Goal: Transaction & Acquisition: Purchase product/service

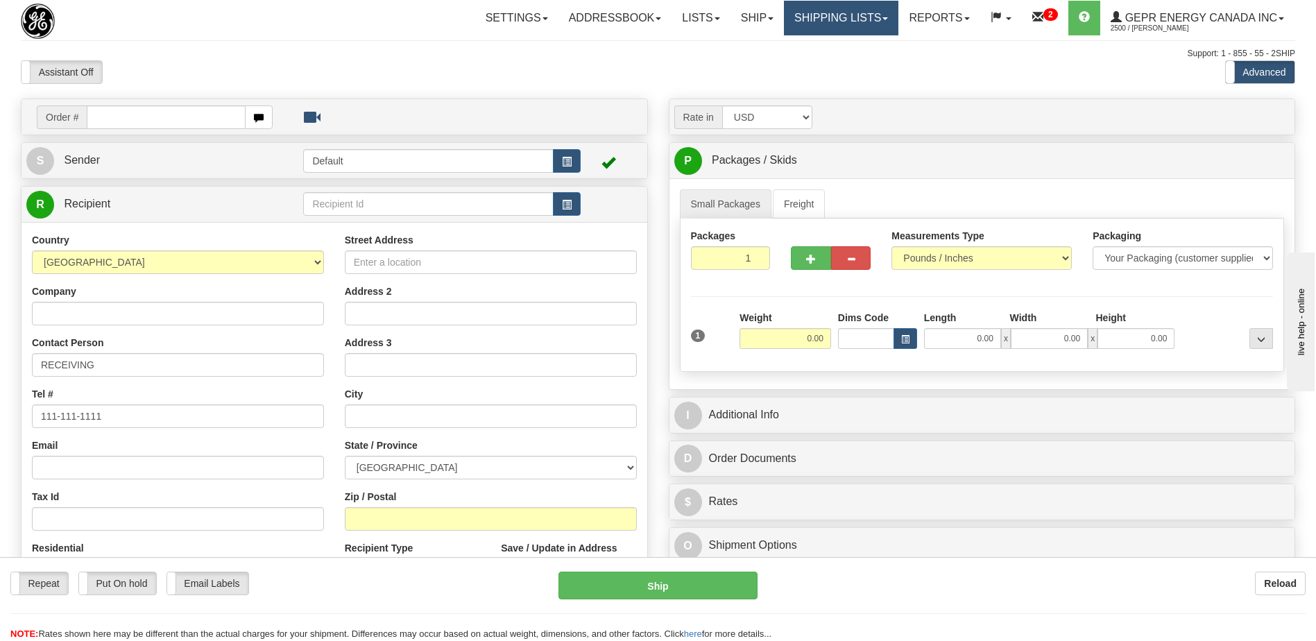
click at [832, 22] on link "Shipping lists" at bounding box center [841, 18] width 114 height 35
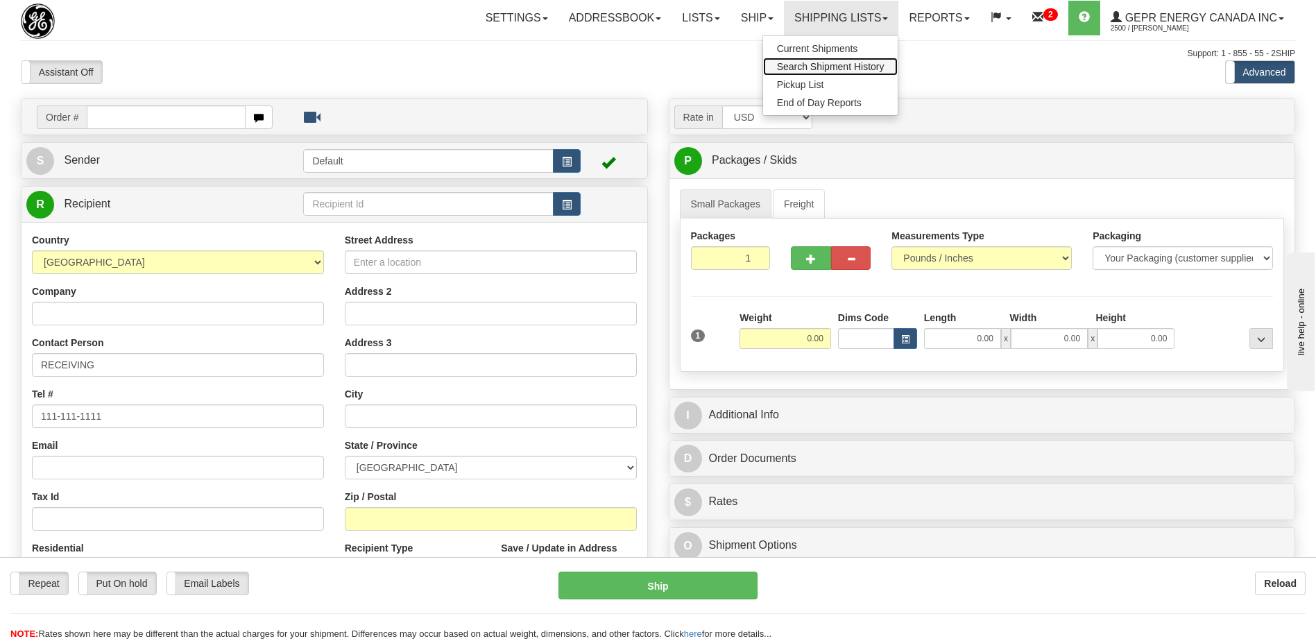
click at [827, 69] on span "Search Shipment History" at bounding box center [830, 66] width 107 height 11
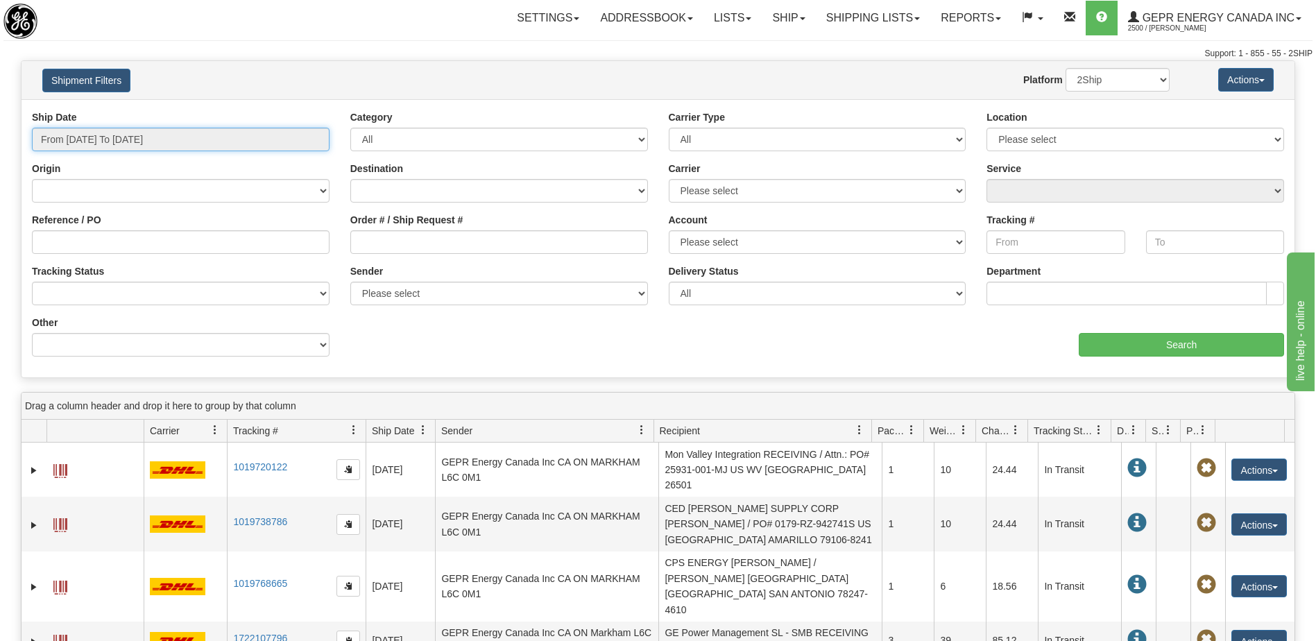
type input "[DATE]"
click at [197, 143] on input "From 09/25/2025 To 09/26/2025" at bounding box center [181, 140] width 298 height 24
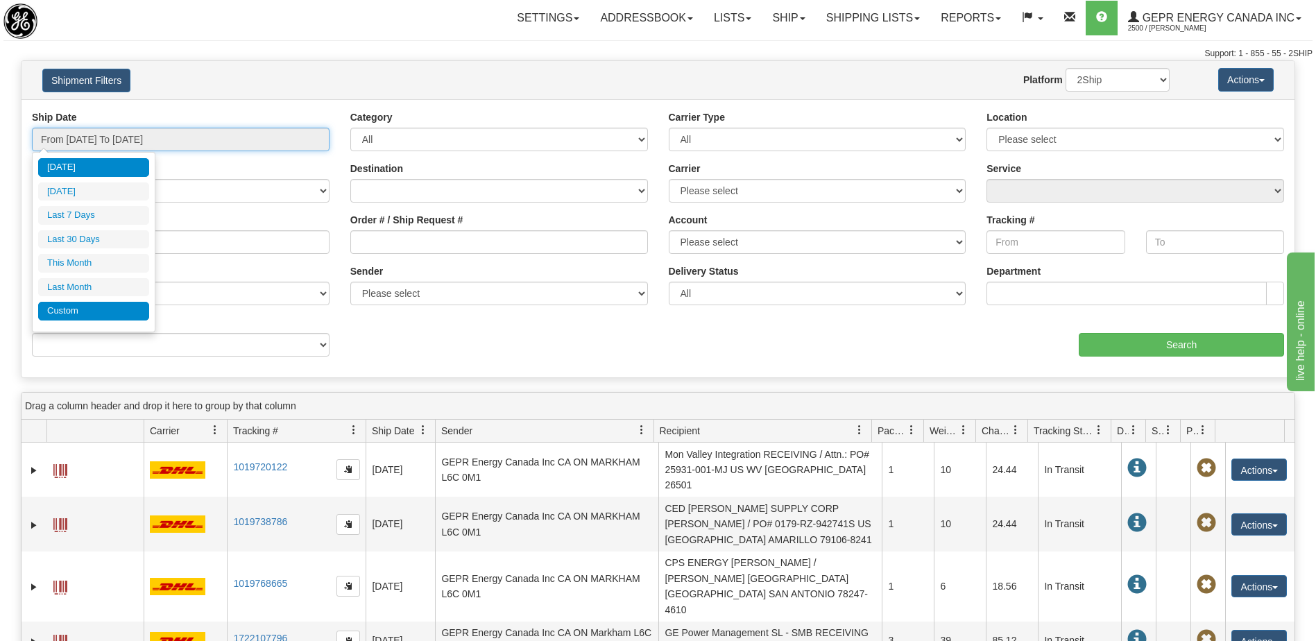
type input "08/01/2025"
type input "08/31/2025"
type input "[DATE]"
click at [118, 313] on li "Custom" at bounding box center [93, 311] width 111 height 19
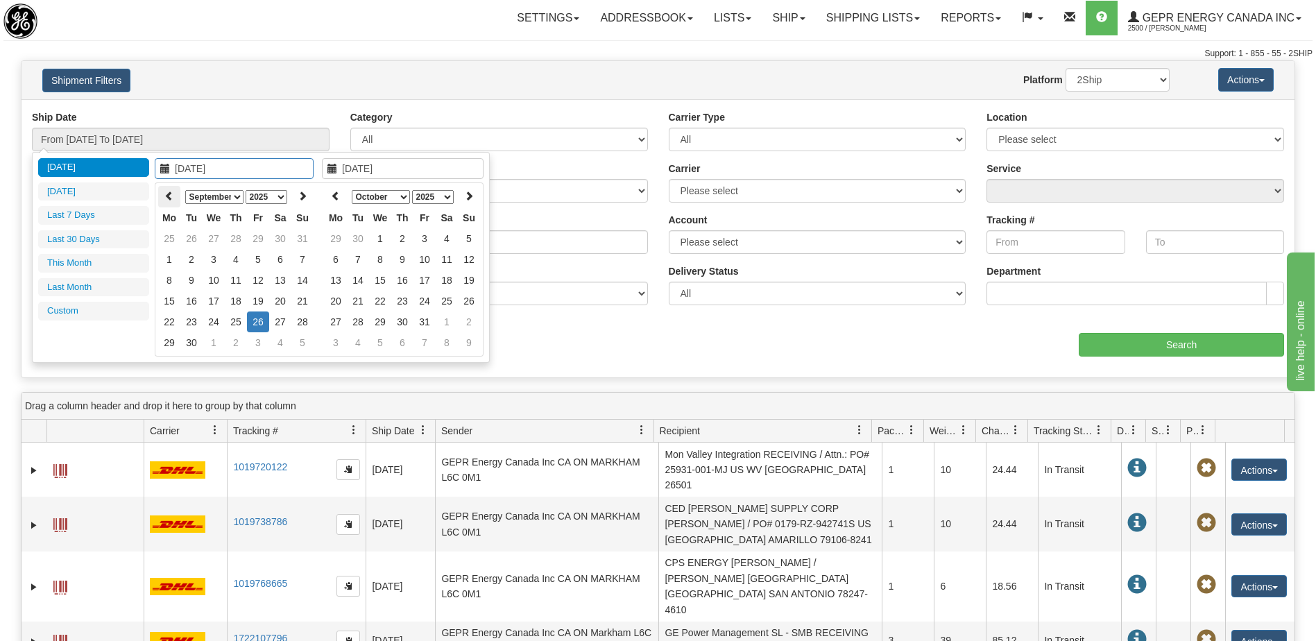
click at [166, 194] on icon at bounding box center [169, 196] width 10 height 10
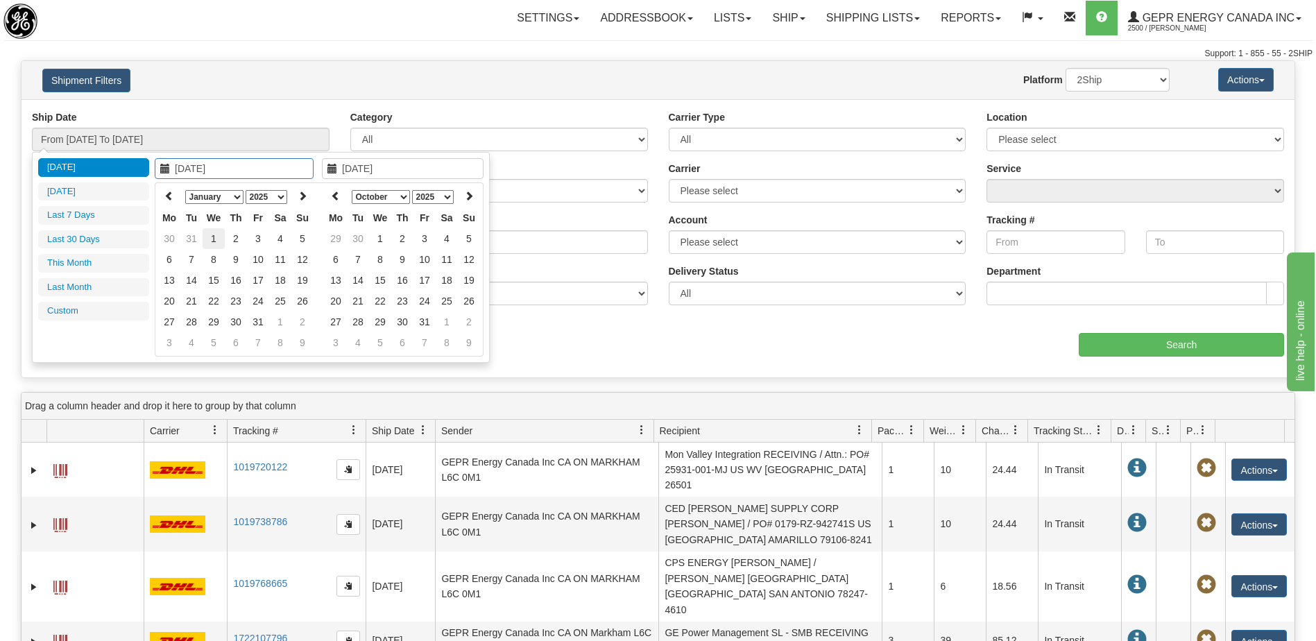
type input "01/01/2025"
click at [222, 238] on td "1" at bounding box center [214, 238] width 22 height 21
click at [334, 198] on icon at bounding box center [336, 196] width 10 height 10
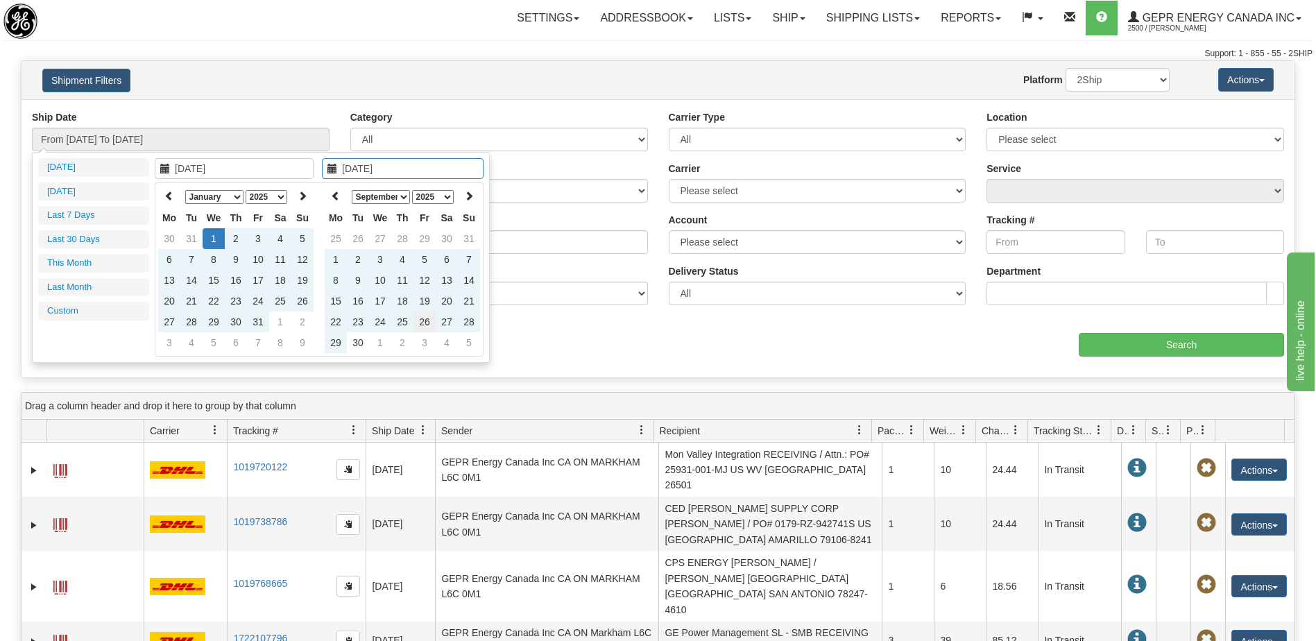
type input "[DATE]"
click at [424, 322] on td "26" at bounding box center [424, 321] width 22 height 21
type input "From 01/01/2025 To 09/26/2025"
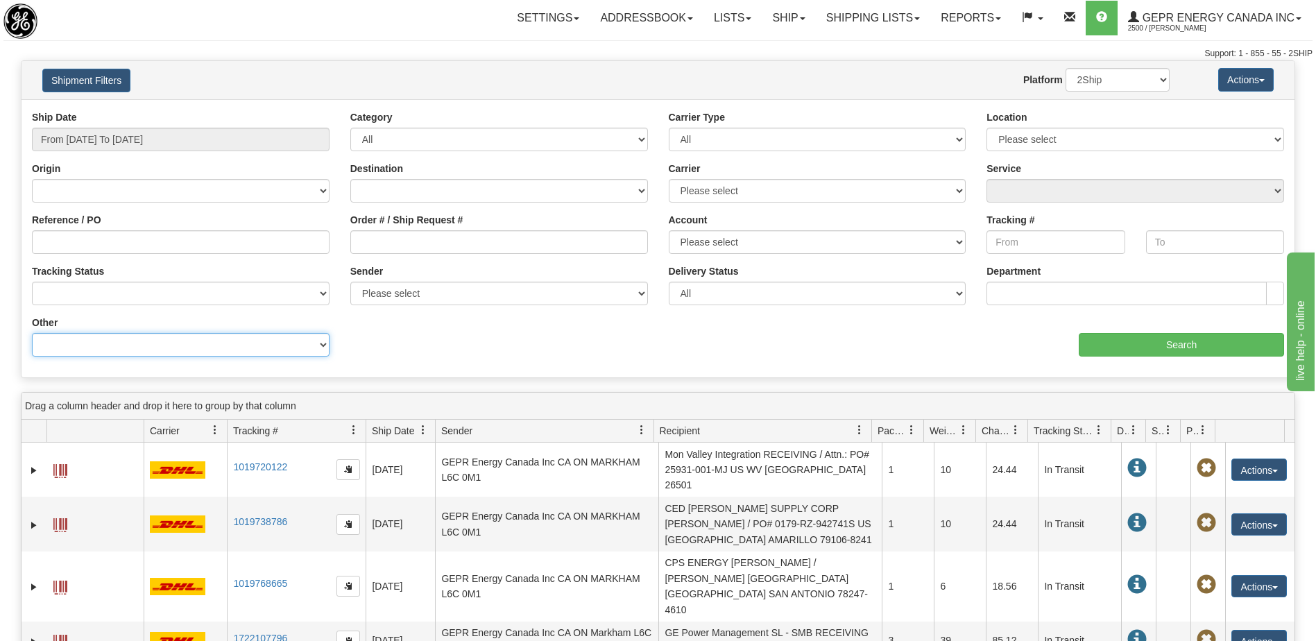
drag, startPoint x: 185, startPoint y: 350, endPoint x: 182, endPoint y: 334, distance: 15.6
click at [185, 350] on select "Billing Account # Billing Type BOL # (LTL) Commodity Or Documents Consolidation…" at bounding box center [181, 345] width 298 height 24
select select "Recipient_ZIP"
click at [32, 333] on select "Billing Account # Billing Type BOL # (LTL) Commodity Or Documents Consolidation…" at bounding box center [181, 345] width 298 height 24
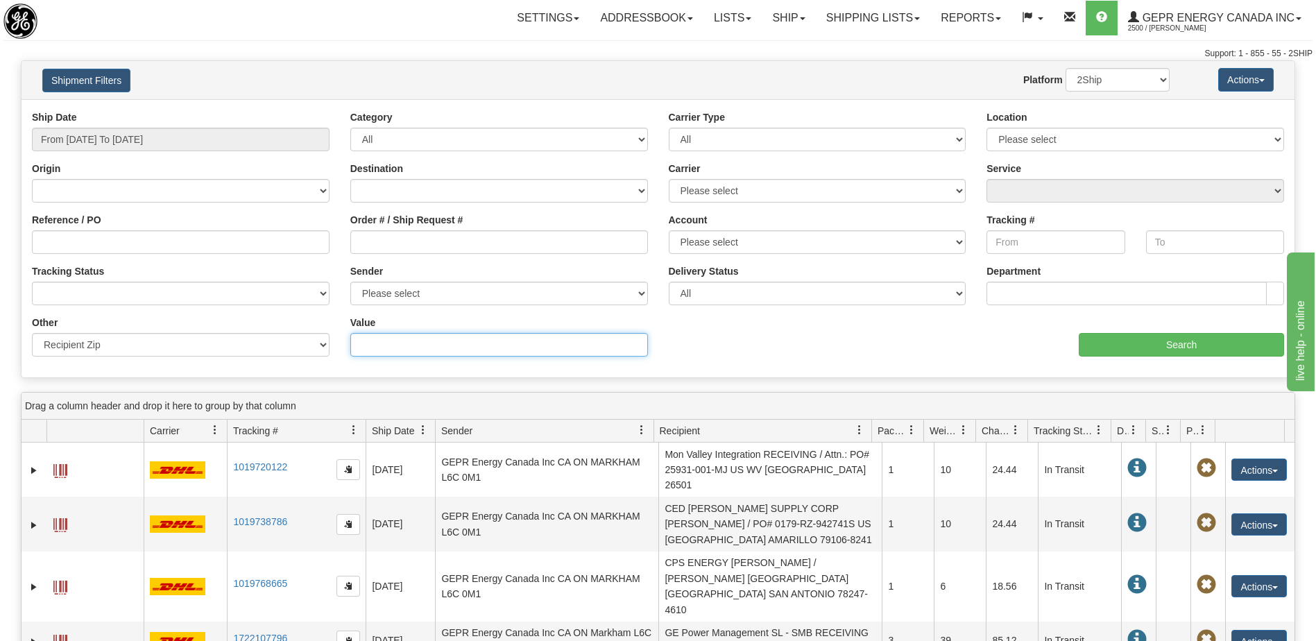
click at [363, 347] on input "Value" at bounding box center [499, 345] width 298 height 24
paste input "41410"
type input "41410"
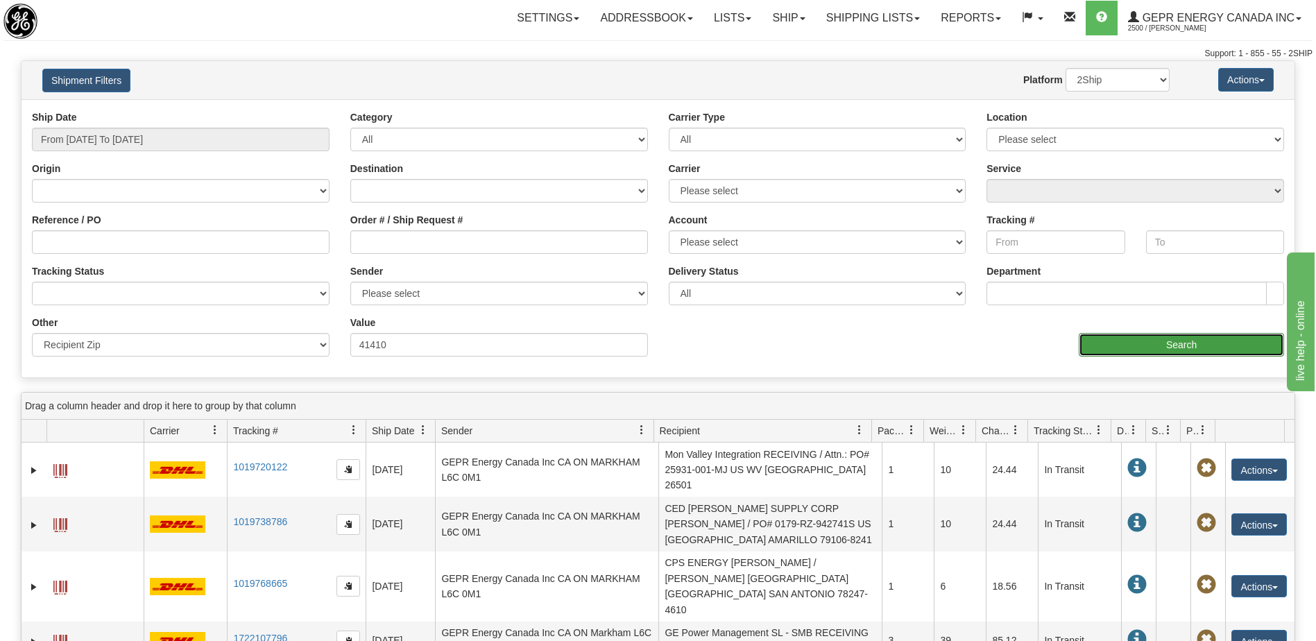
click at [1087, 338] on input "Search" at bounding box center [1180, 345] width 205 height 24
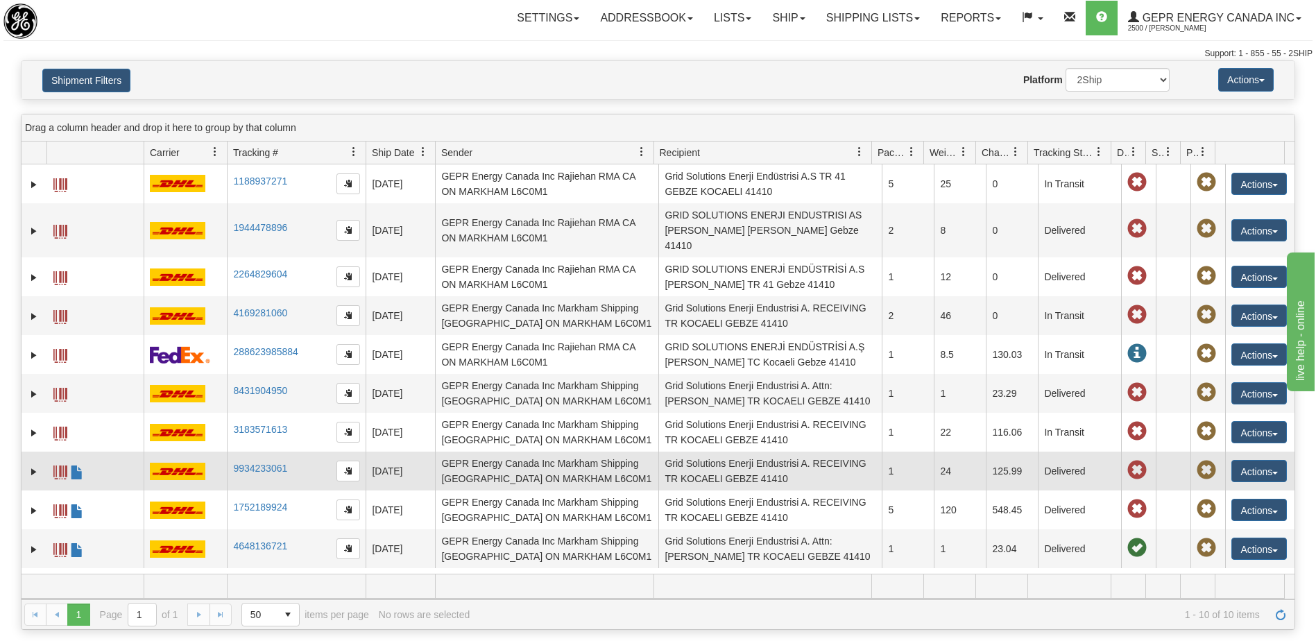
click at [754, 460] on td "Grid Solutions Enerji Endustrisi A. RECEIVING TR KOCAELI GEBZE 41410" at bounding box center [769, 470] width 223 height 39
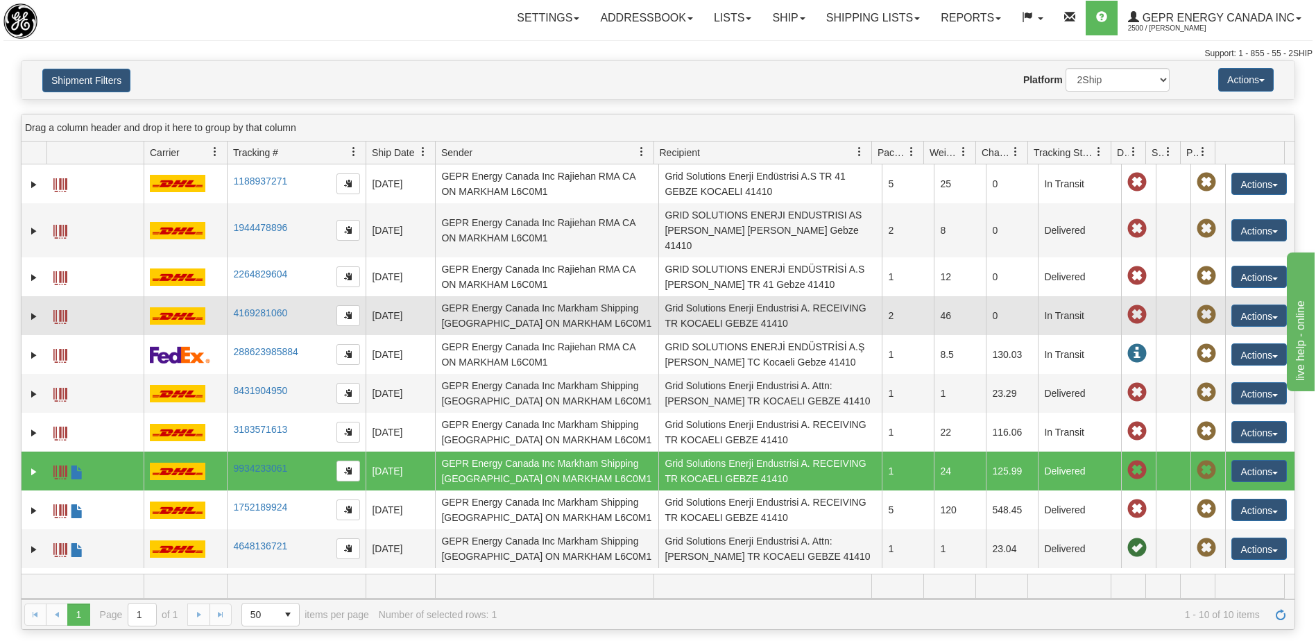
click at [753, 296] on td "Grid Solutions Enerji Endustrisi A. RECEIVING TR KOCAELI GEBZE 41410" at bounding box center [769, 315] width 223 height 39
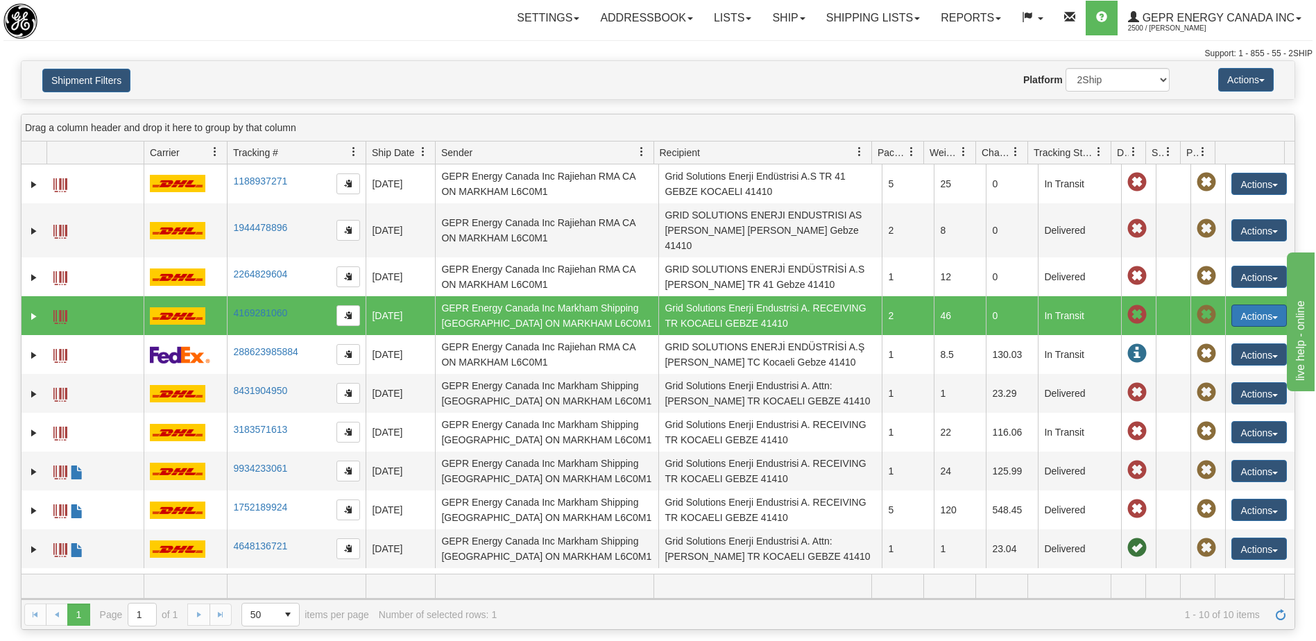
click at [1239, 304] on button "Actions" at bounding box center [1258, 315] width 55 height 22
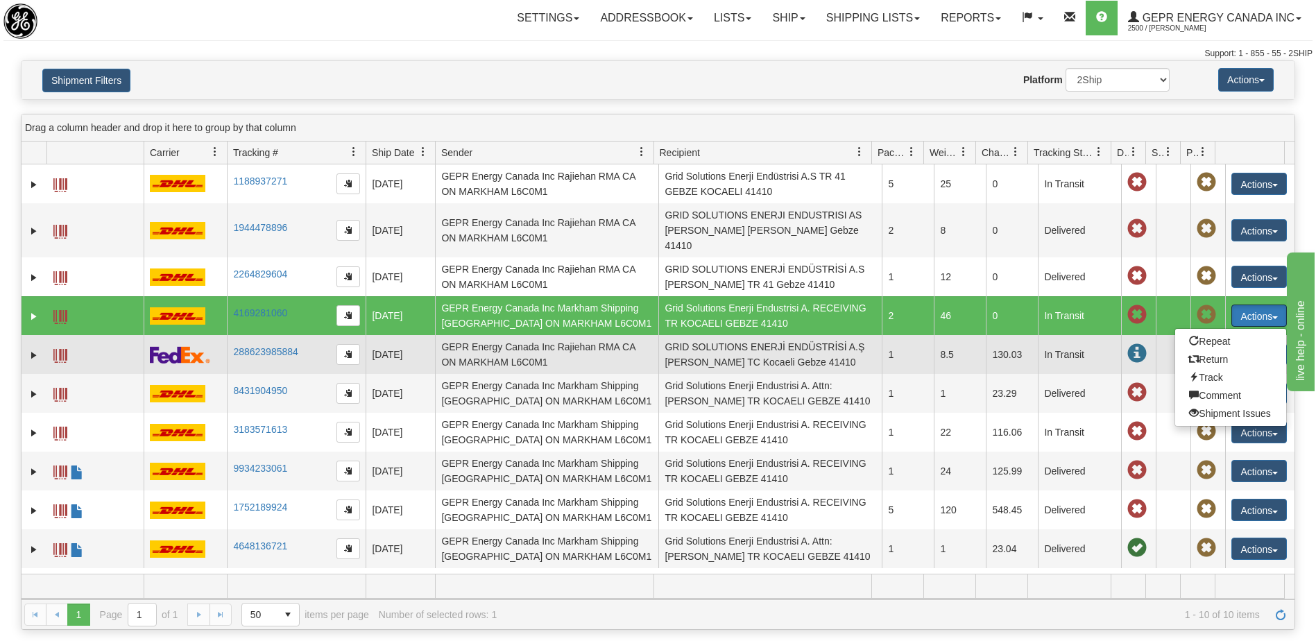
click at [762, 348] on td "GRID SOLUTIONS ENERJİ ENDÜSTRİSİ A.Ş Esin Bozan TC Kocaeli Gebze 41410" at bounding box center [769, 354] width 223 height 39
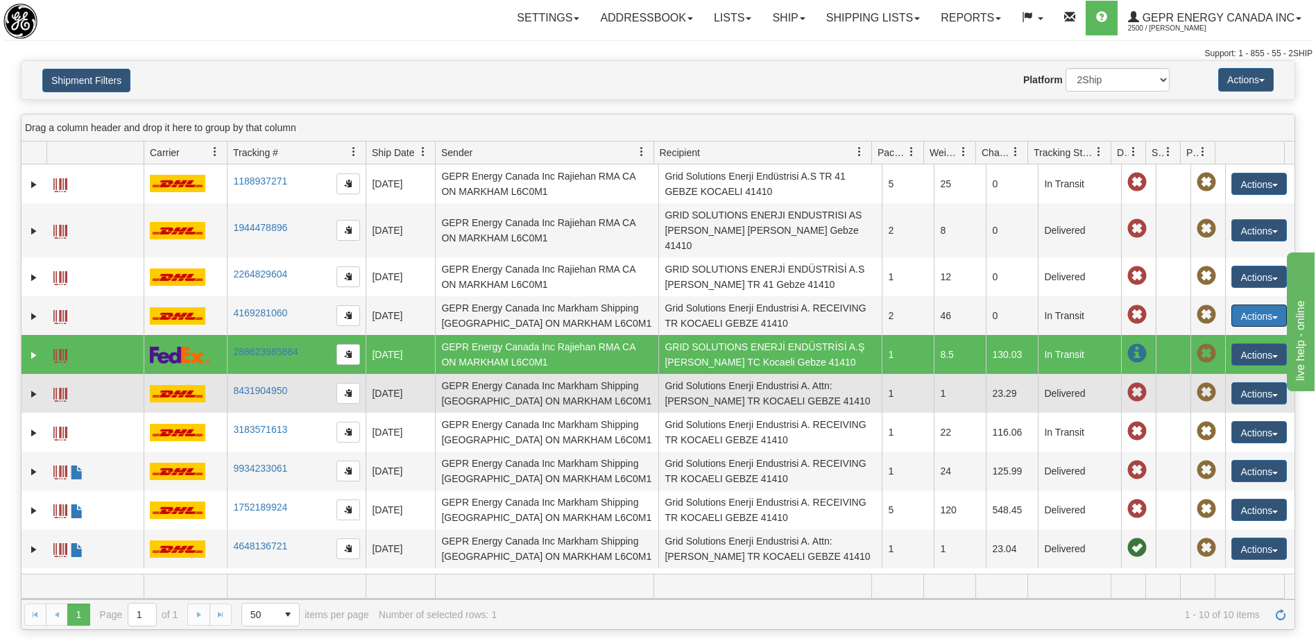
click at [762, 377] on td "Grid Solutions Enerji Endustrisi A. Attn: Esin Bozan TR KOCAELI GEBZE 41410" at bounding box center [769, 393] width 223 height 39
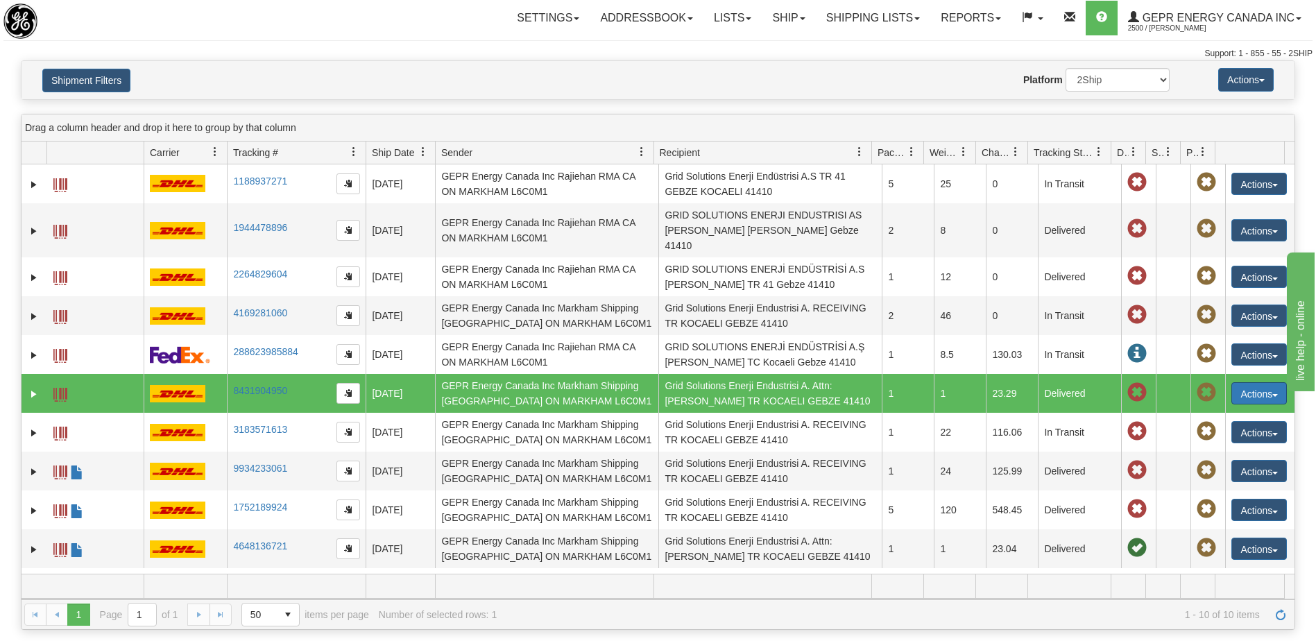
click at [1232, 382] on button "Actions" at bounding box center [1258, 393] width 55 height 22
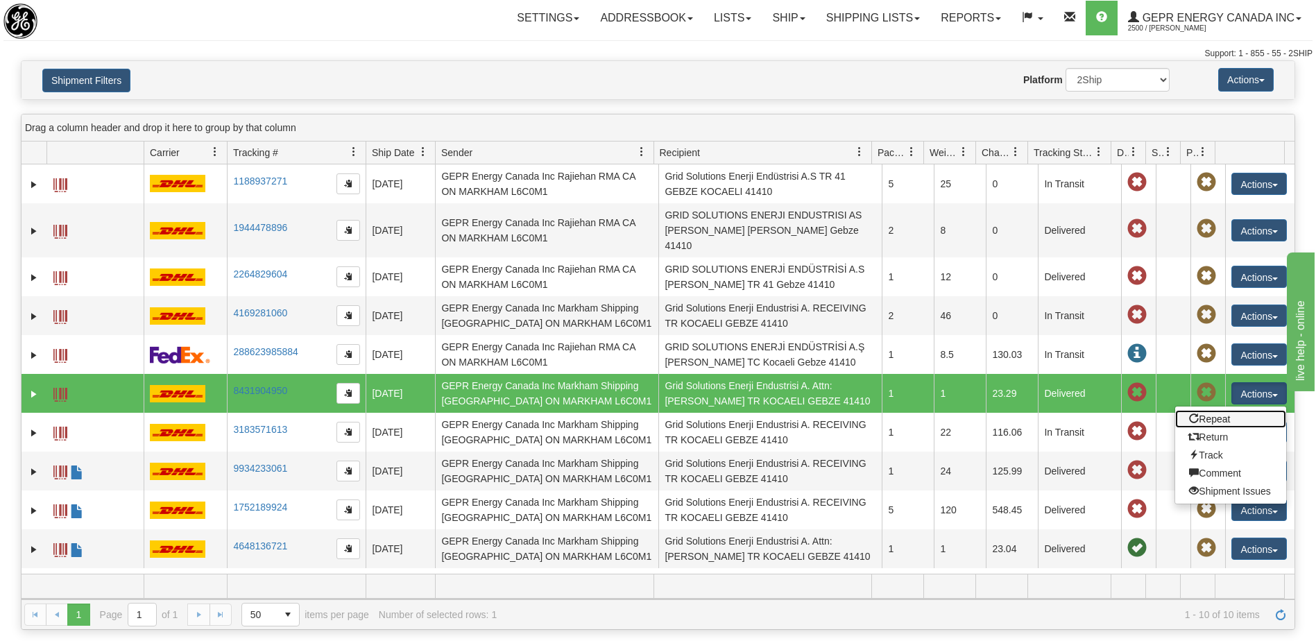
click at [1216, 410] on link "Repeat" at bounding box center [1230, 419] width 111 height 18
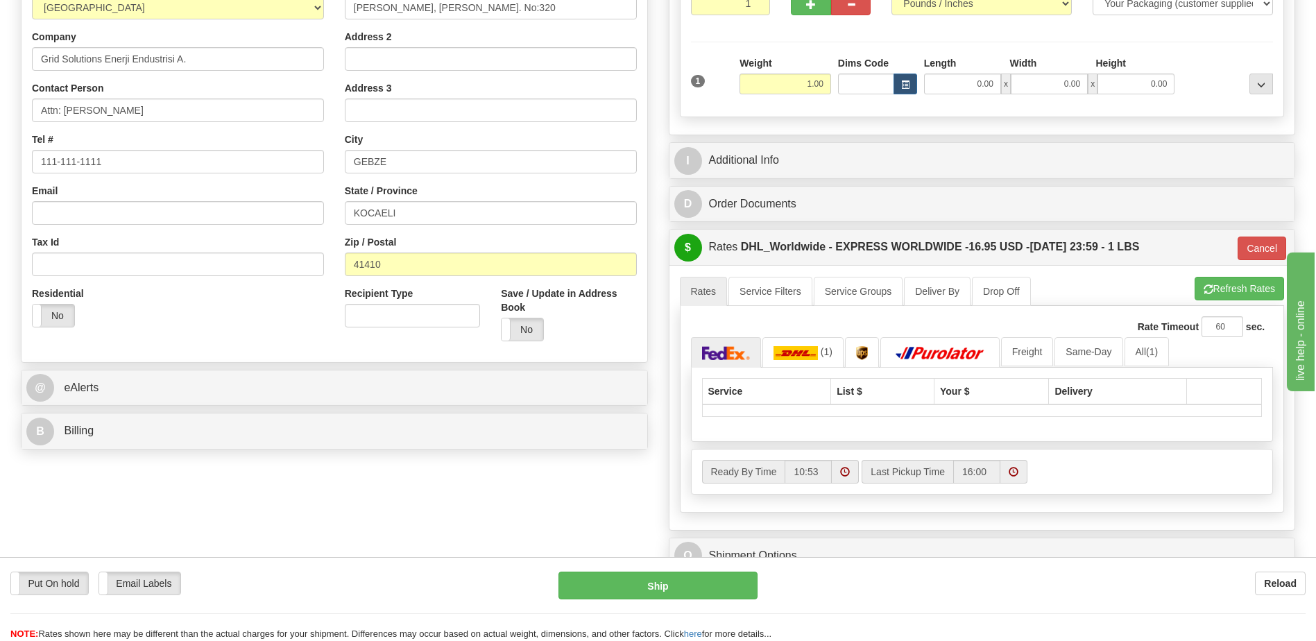
scroll to position [277, 0]
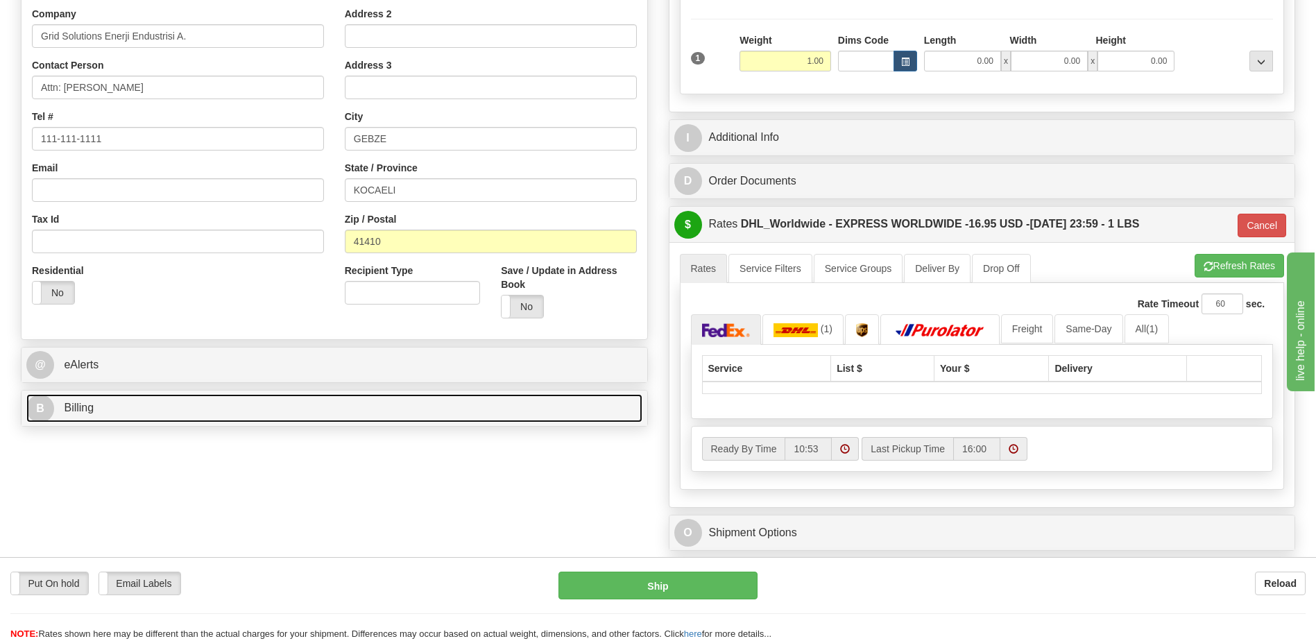
click at [105, 411] on link "B Billing" at bounding box center [334, 408] width 616 height 28
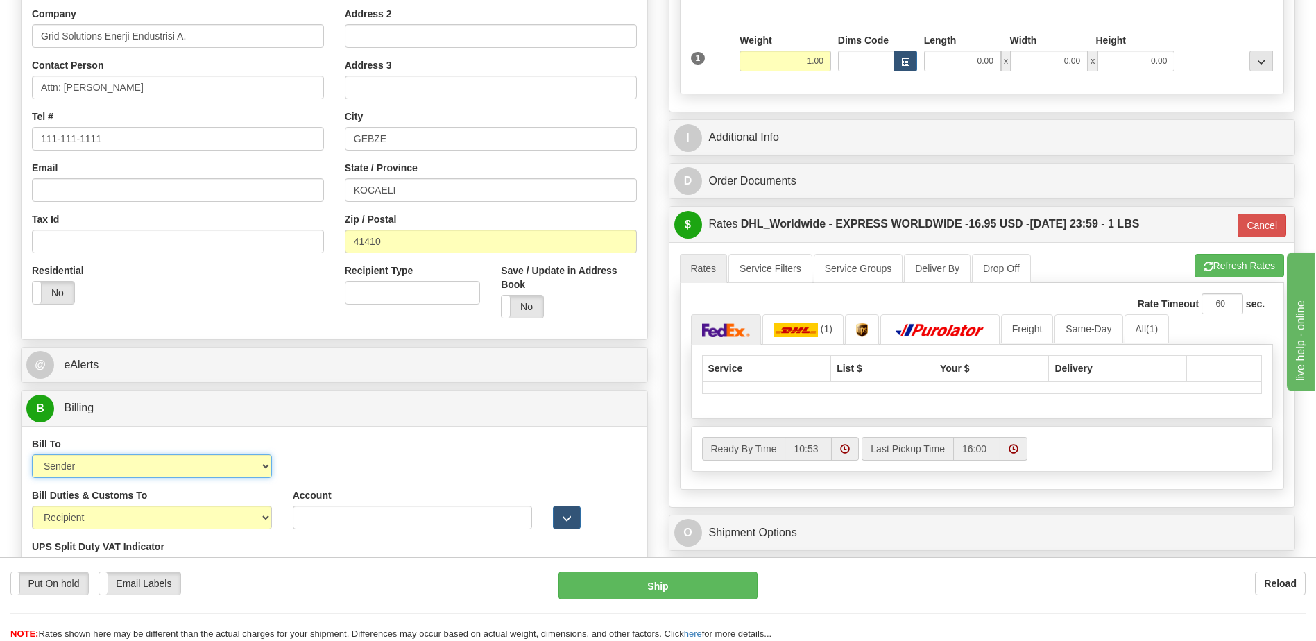
click at [207, 473] on select "Sender Recipient Third Party Collect" at bounding box center [152, 466] width 240 height 24
select select "2"
click at [32, 454] on select "Sender Recipient Third Party Collect" at bounding box center [152, 466] width 240 height 24
type input "D"
click at [264, 301] on div "Residential Yes No" at bounding box center [177, 289] width 313 height 51
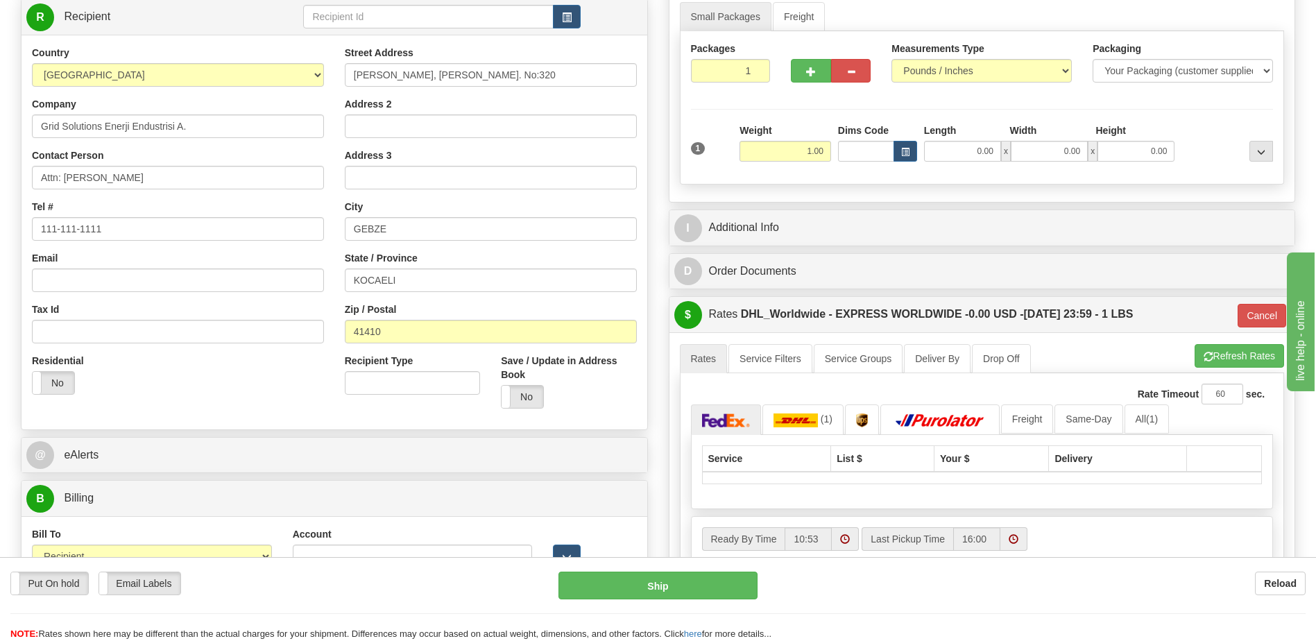
scroll to position [69, 0]
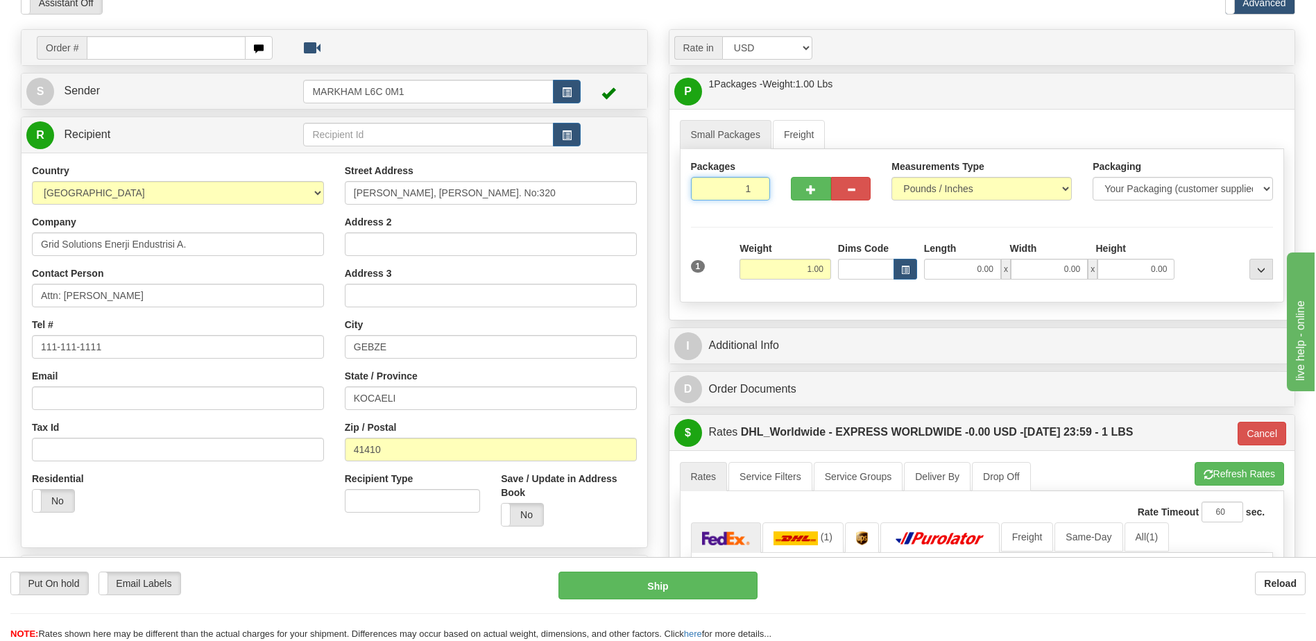
click at [714, 191] on input "1" at bounding box center [731, 189] width 80 height 24
click at [731, 188] on input "1" at bounding box center [731, 189] width 80 height 24
type input "1"
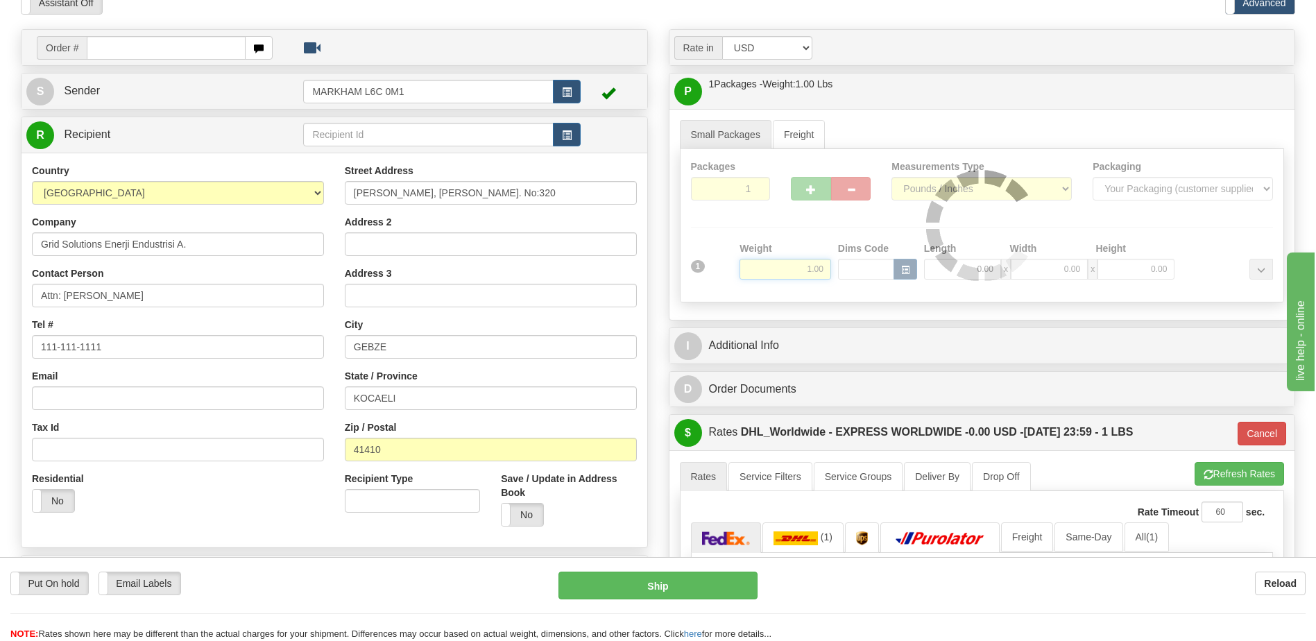
click at [806, 264] on div "Packages 1 1 Measurements Type" at bounding box center [982, 225] width 605 height 153
type input "D"
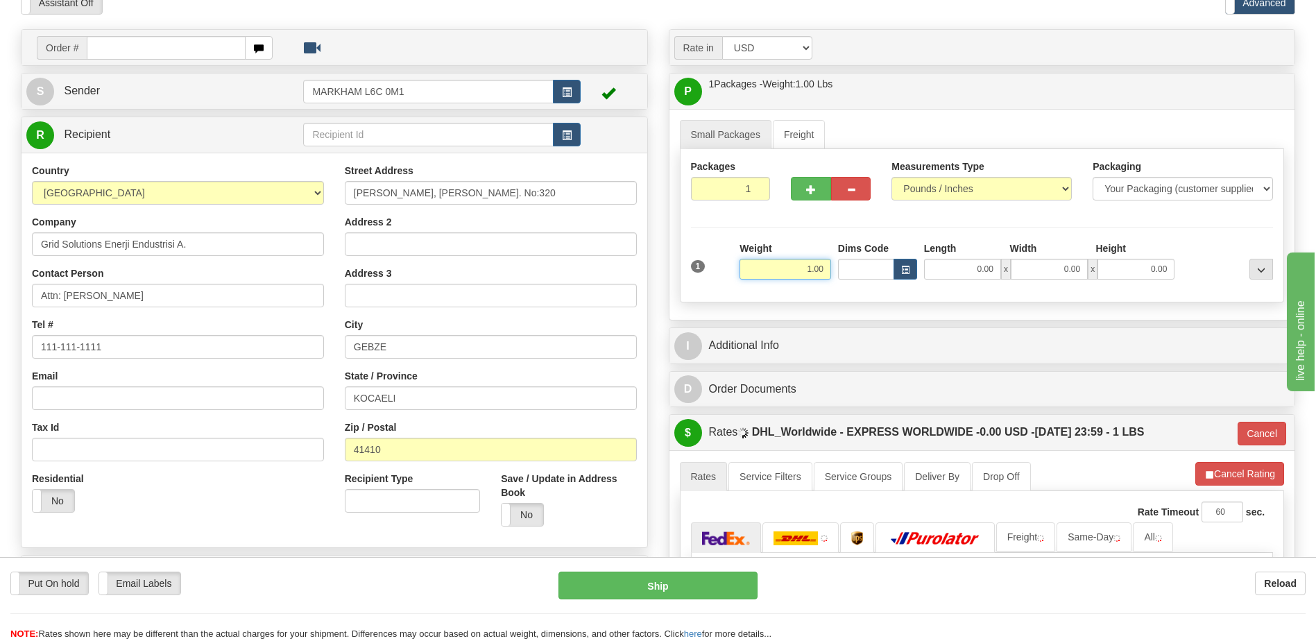
click at [812, 268] on input "1.00" at bounding box center [785, 269] width 92 height 21
type input "1720"
type input "D"
type input "1720.00"
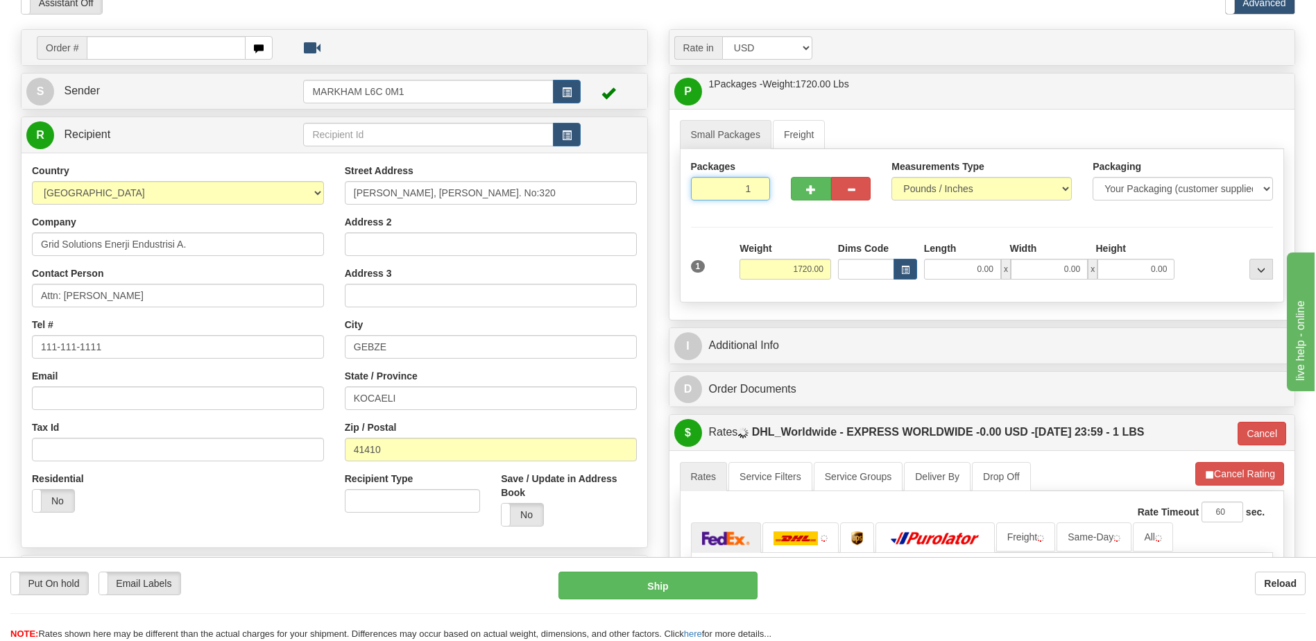
click at [728, 191] on input "1" at bounding box center [731, 189] width 80 height 24
type input "2"
click at [562, 321] on div "City GEBZE" at bounding box center [491, 338] width 292 height 41
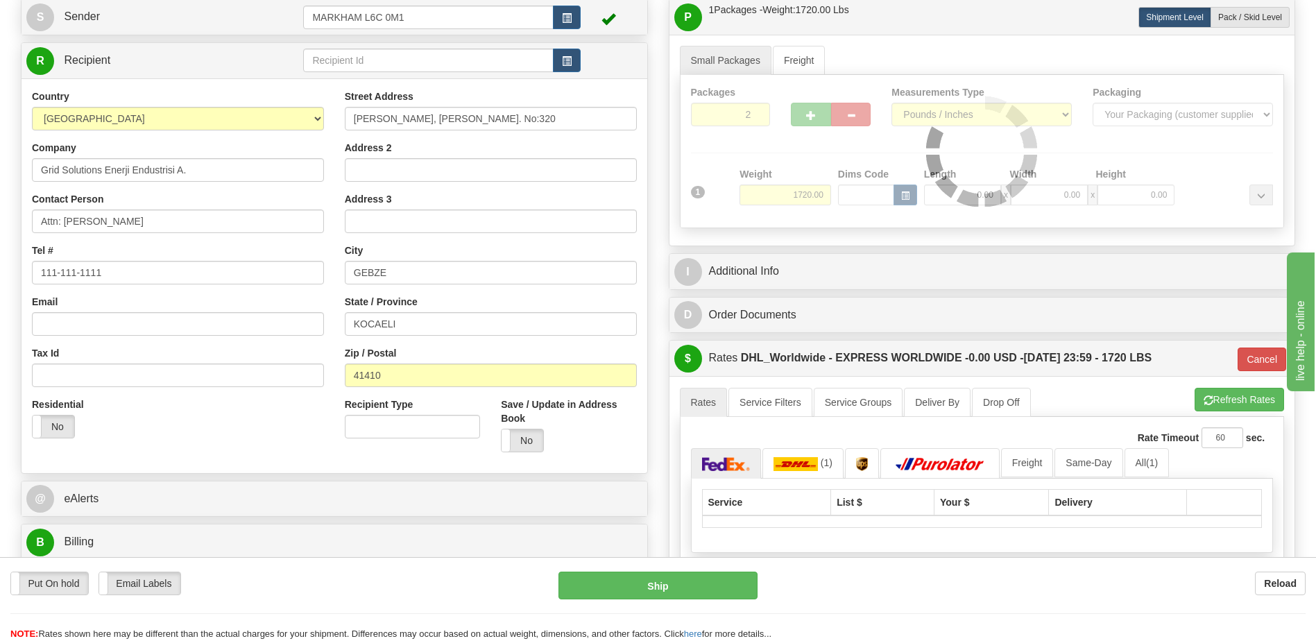
type input "D"
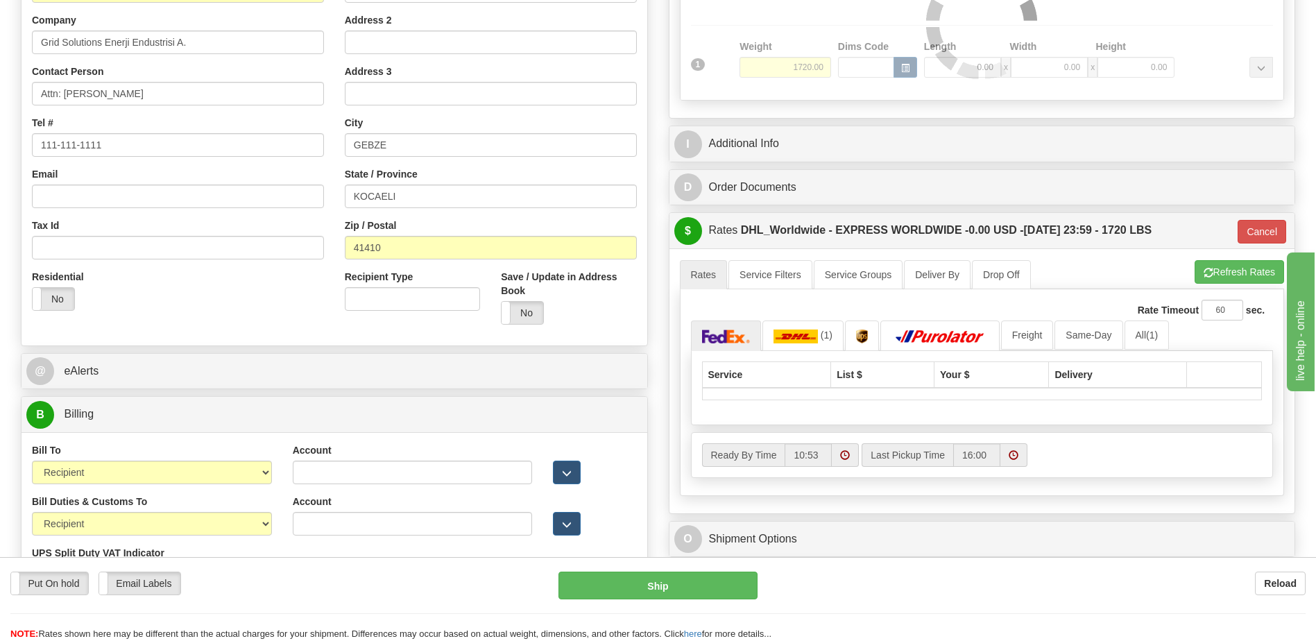
scroll to position [277, 0]
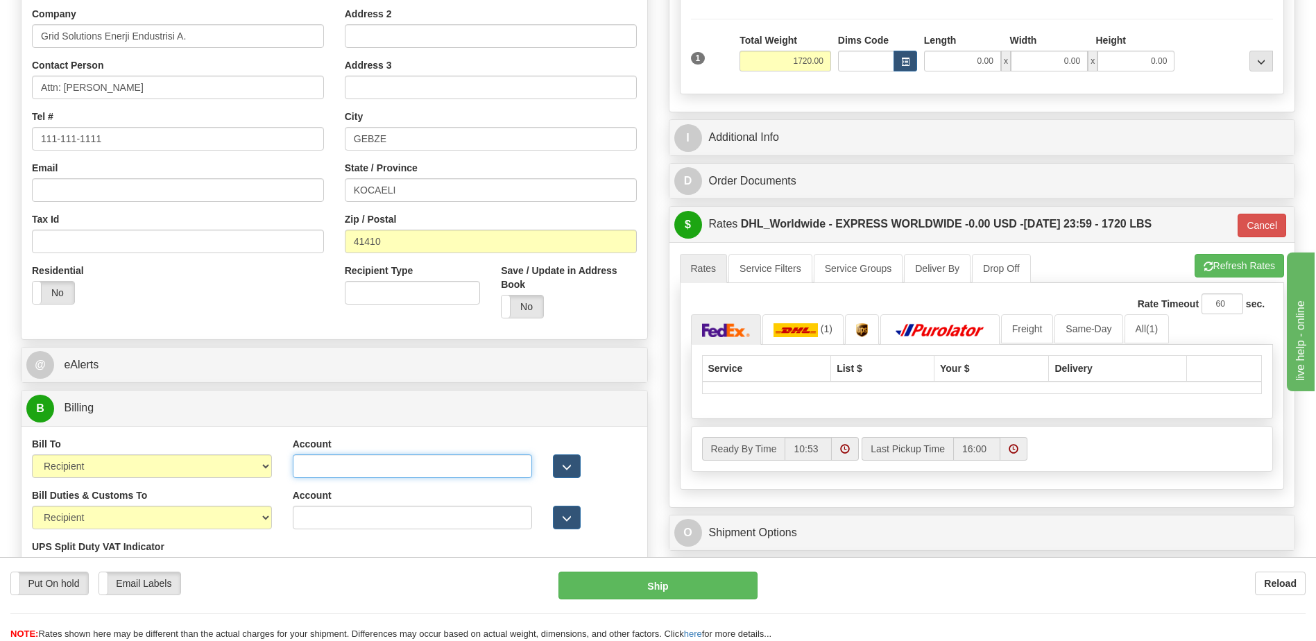
click at [304, 467] on input "Account" at bounding box center [413, 466] width 240 height 24
paste input "951511705"
click at [302, 471] on input "951511705" at bounding box center [413, 466] width 240 height 24
click at [390, 472] on input "951511705" at bounding box center [413, 466] width 240 height 24
type input "951511705"
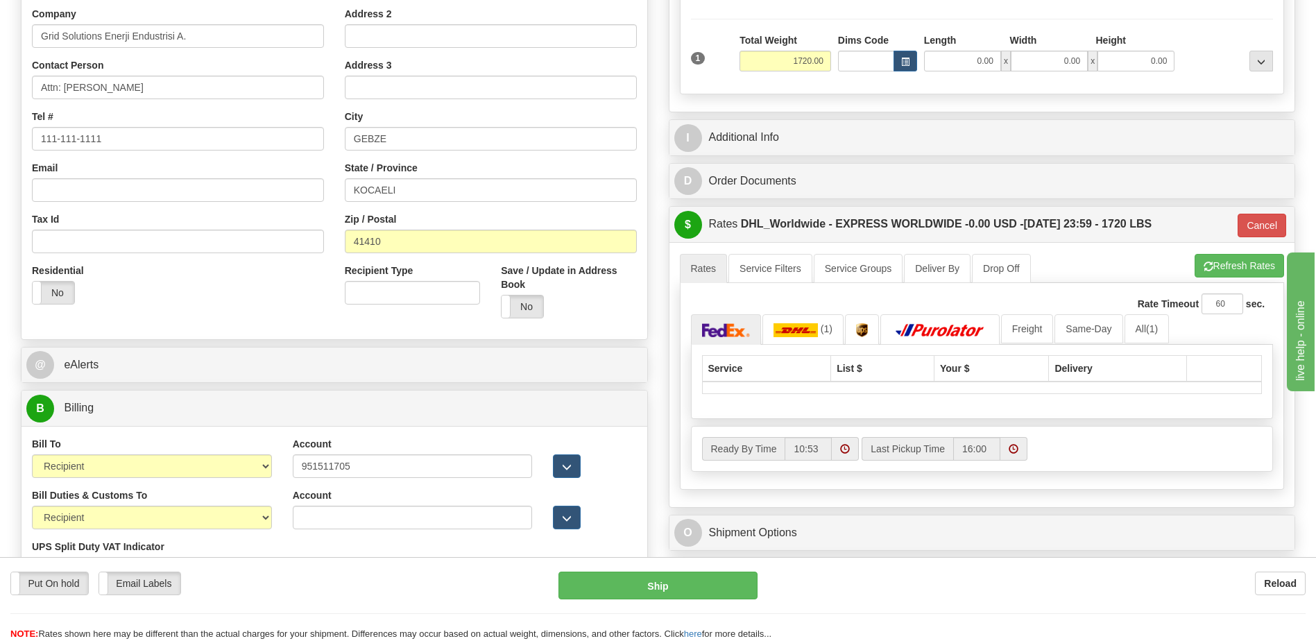
click at [280, 538] on div "Bill Duties & Customs To Sender Recipient Third Party UPS Split Duty VAT Indica…" at bounding box center [151, 539] width 261 height 103
click at [316, 517] on input "Account" at bounding box center [413, 518] width 240 height 24
paste input "951511705"
type input "951511705"
click at [311, 574] on div "Put On hold Put On hold Print Order Slip Print Order Slip Email Labels Email La…" at bounding box center [273, 583] width 527 height 24
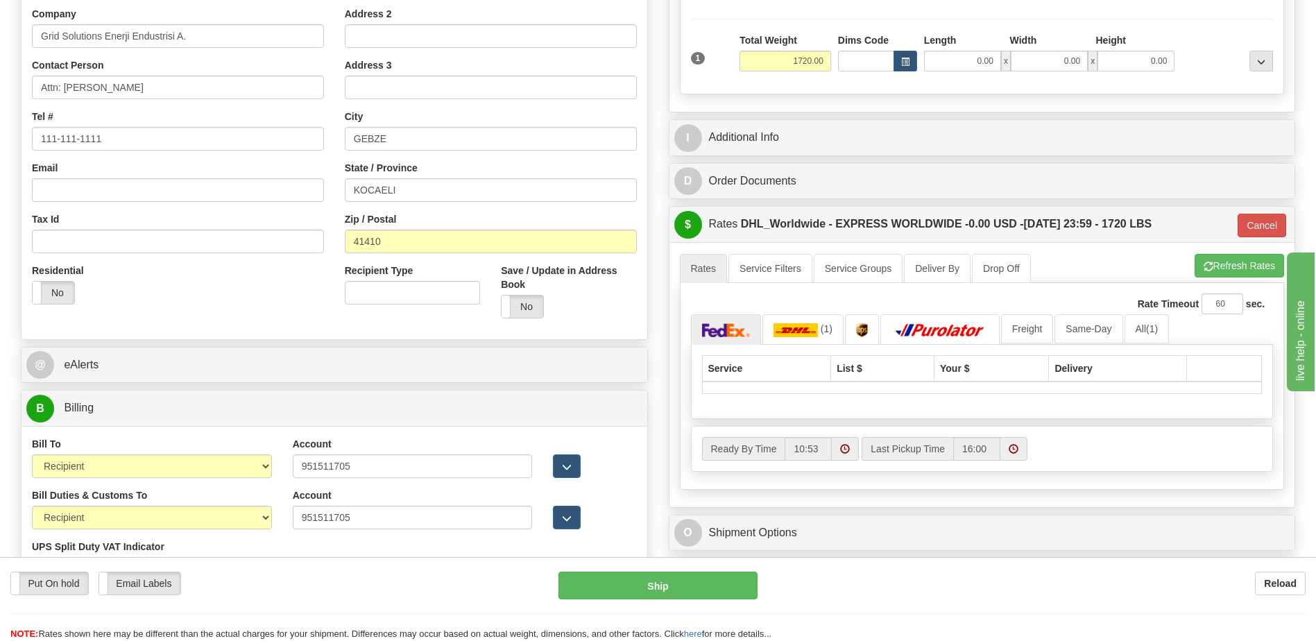
scroll to position [69, 0]
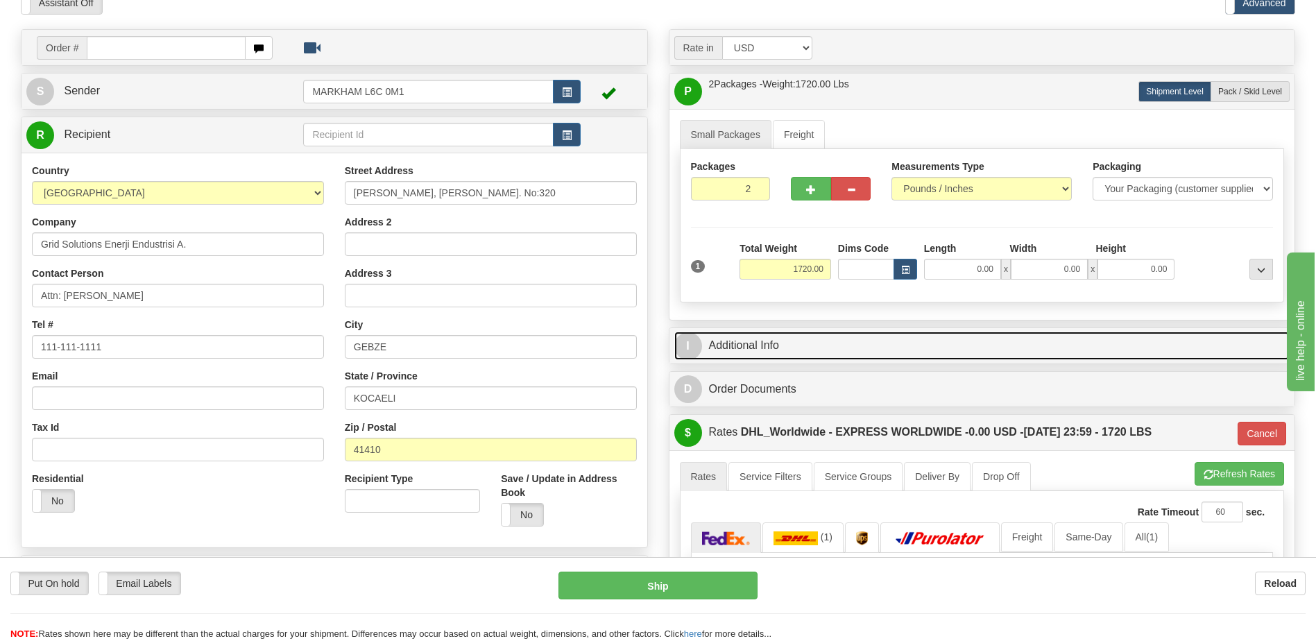
click at [773, 343] on link "I Additional Info" at bounding box center [982, 345] width 616 height 28
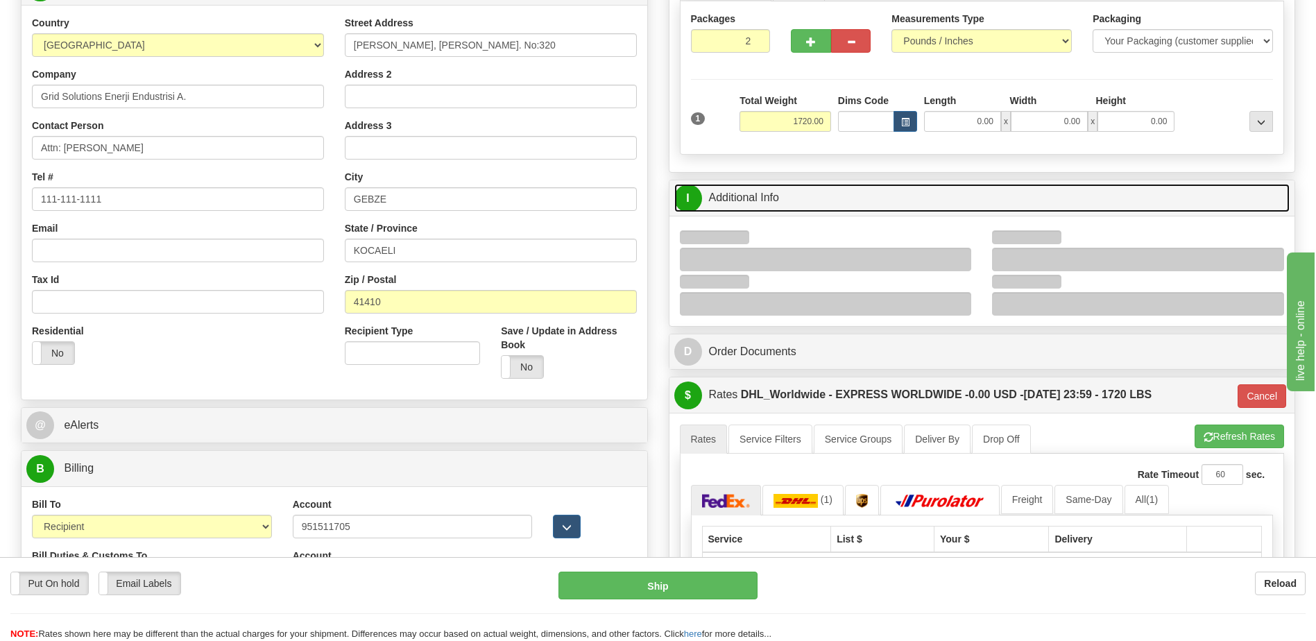
scroll to position [277, 0]
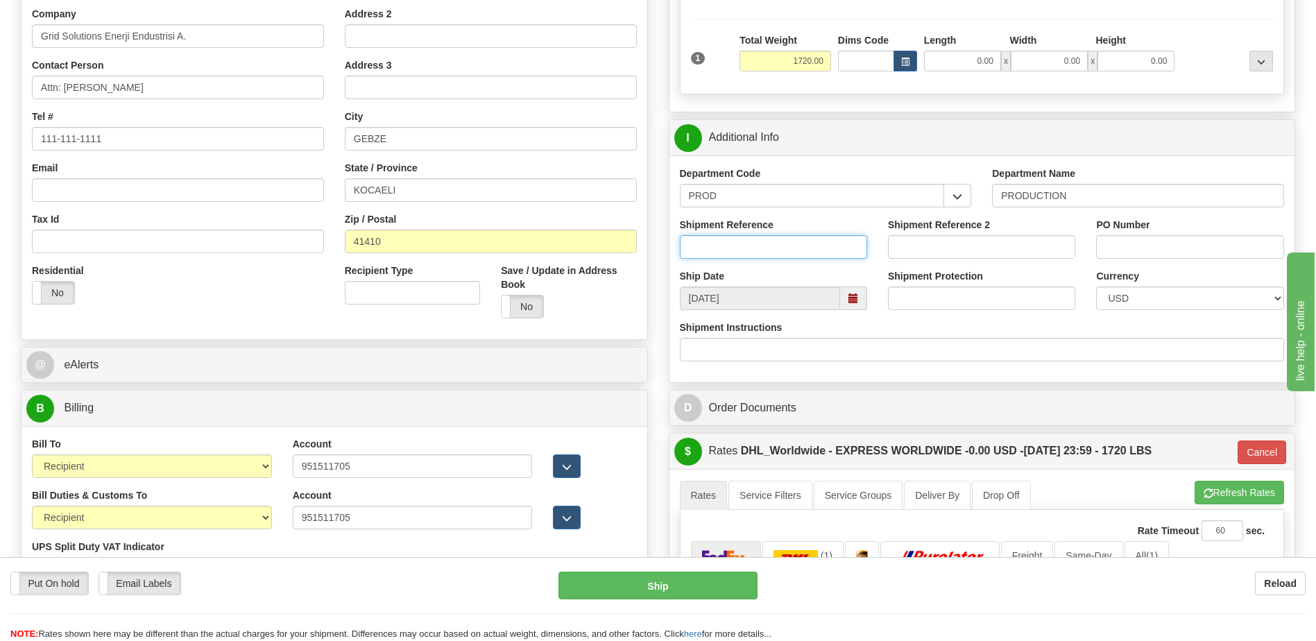
click at [779, 244] on input "Shipment Reference" at bounding box center [773, 247] width 187 height 24
paste input "536065 / 4501399026"
type input "536065 / 4501399026"
click at [1128, 253] on input "PO Number" at bounding box center [1189, 247] width 187 height 24
click at [1160, 248] on input "539900" at bounding box center [1189, 247] width 187 height 24
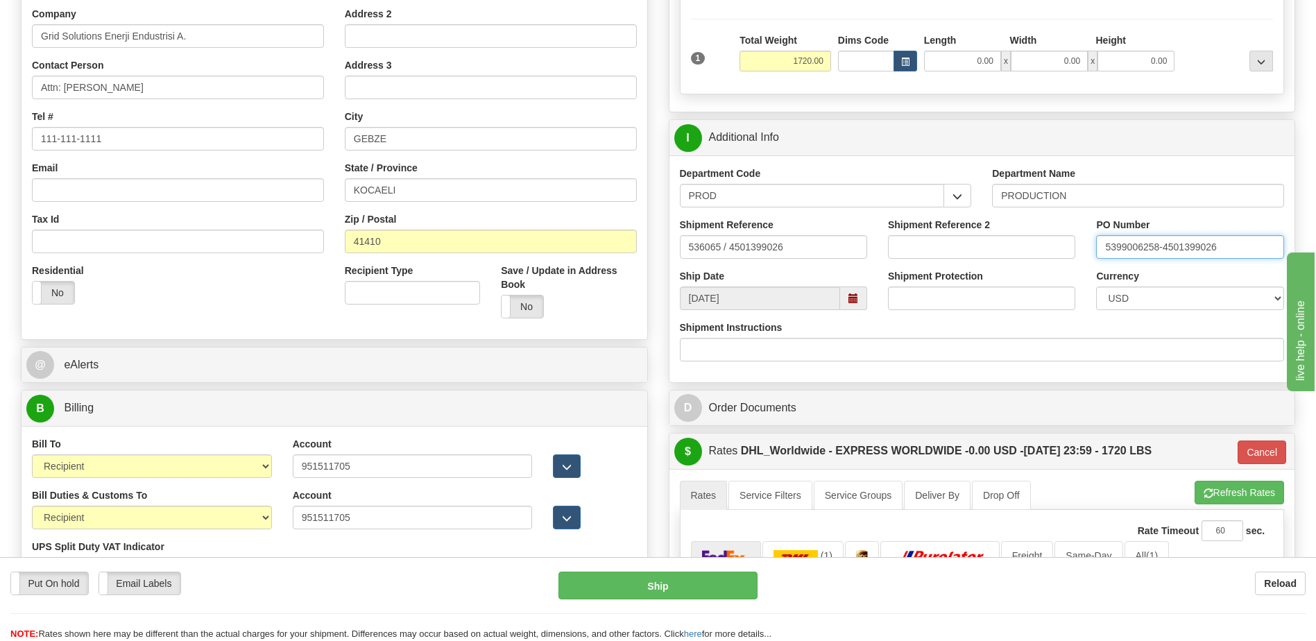
type input "5399006258-4501399026"
drag, startPoint x: 246, startPoint y: 268, endPoint x: 345, endPoint y: 304, distance: 105.3
click at [246, 268] on div "Residential Yes No" at bounding box center [177, 289] width 313 height 51
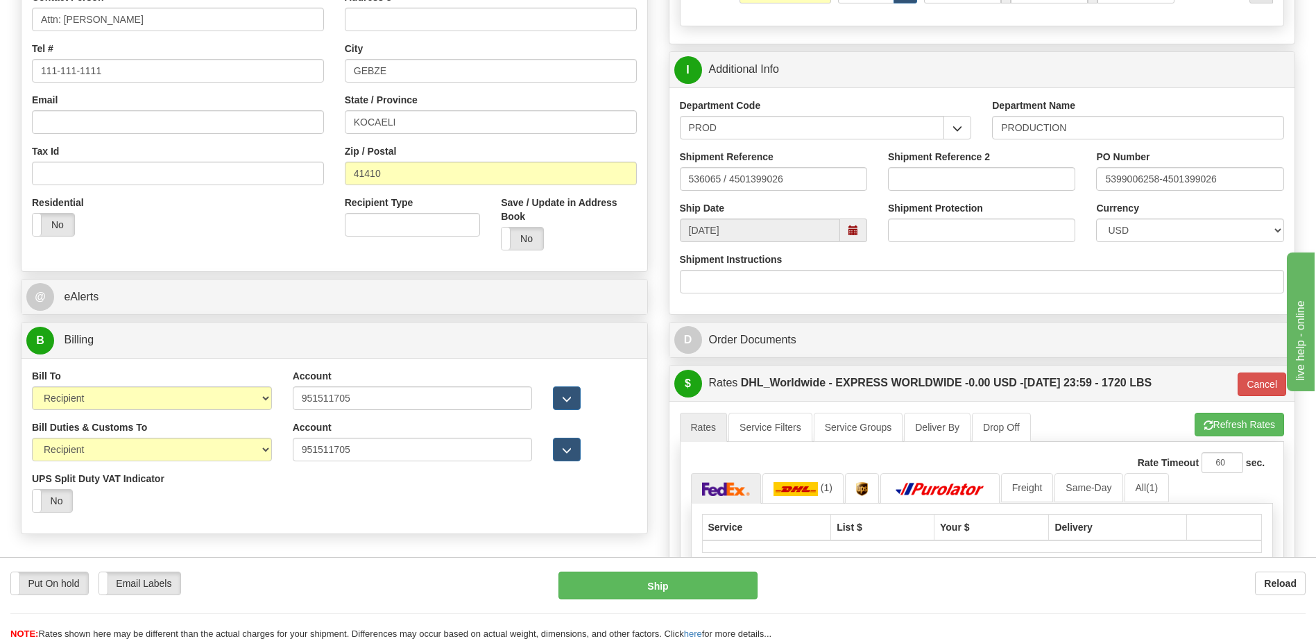
scroll to position [485, 0]
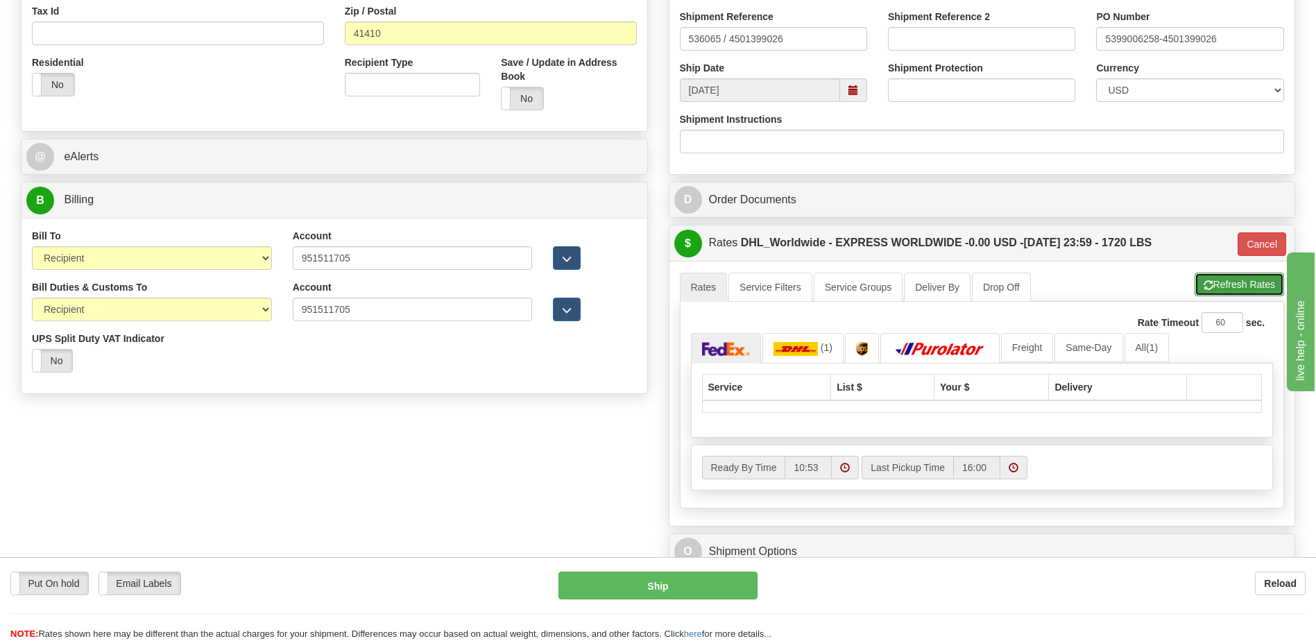
click at [1243, 286] on button "Refresh Rates" at bounding box center [1238, 285] width 89 height 24
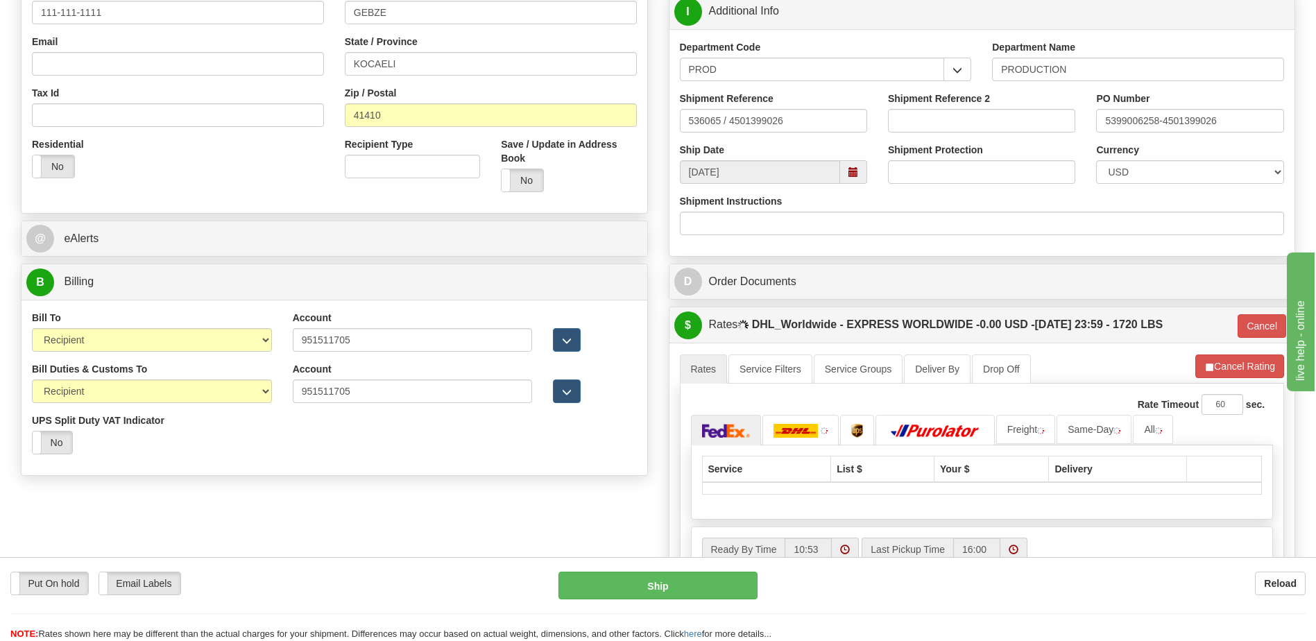
scroll to position [277, 0]
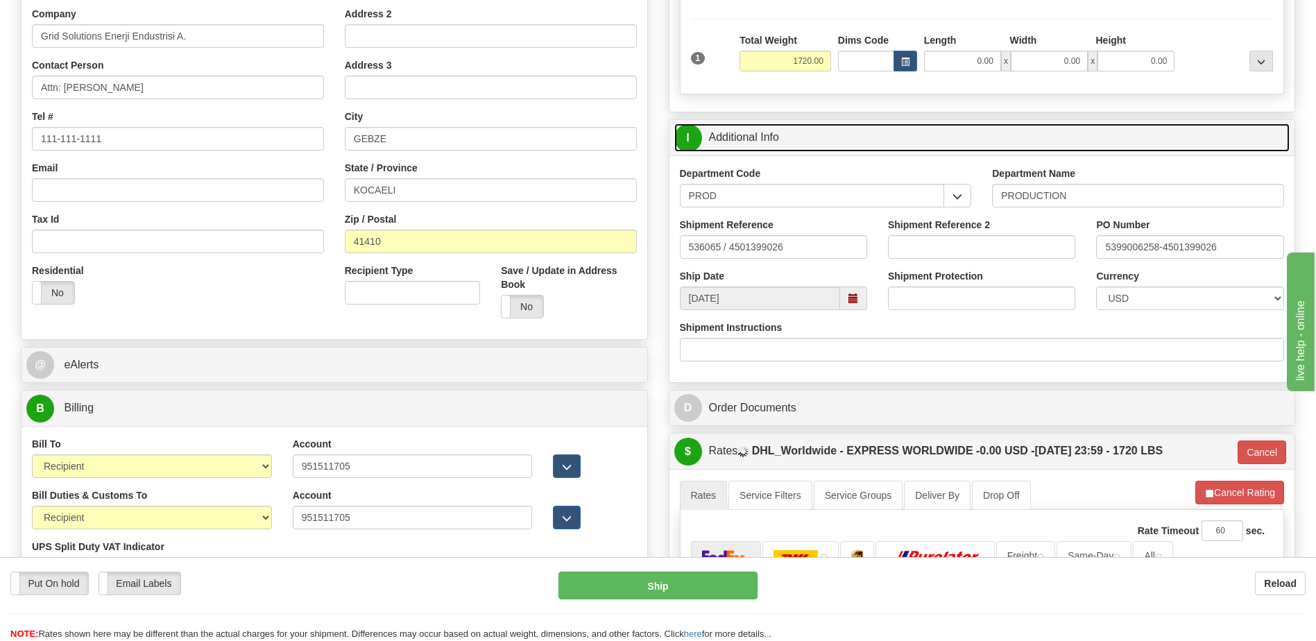
click at [812, 134] on link "I Additional Info" at bounding box center [982, 137] width 616 height 28
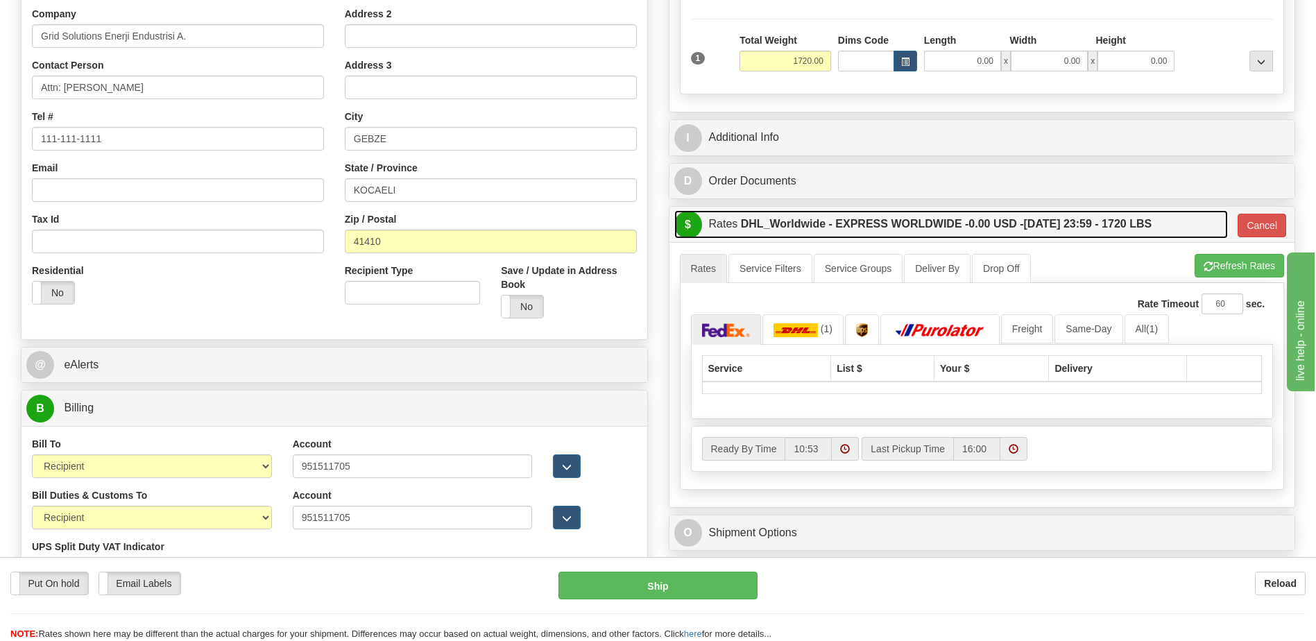
click at [929, 226] on label "DHL_Worldwide - EXPRESS WORLDWIDE - 0.00 USD - 09/29/2025 23:59 - 1720 LBS" at bounding box center [946, 224] width 411 height 28
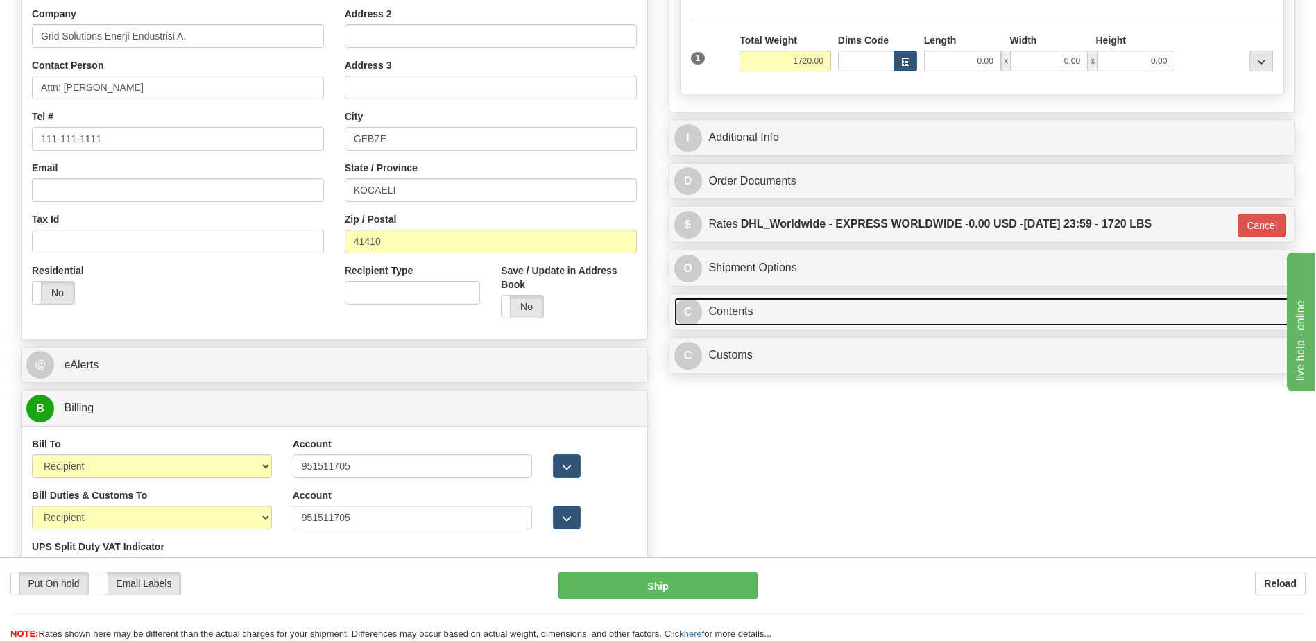
click at [843, 310] on link "C Contents" at bounding box center [982, 312] width 616 height 28
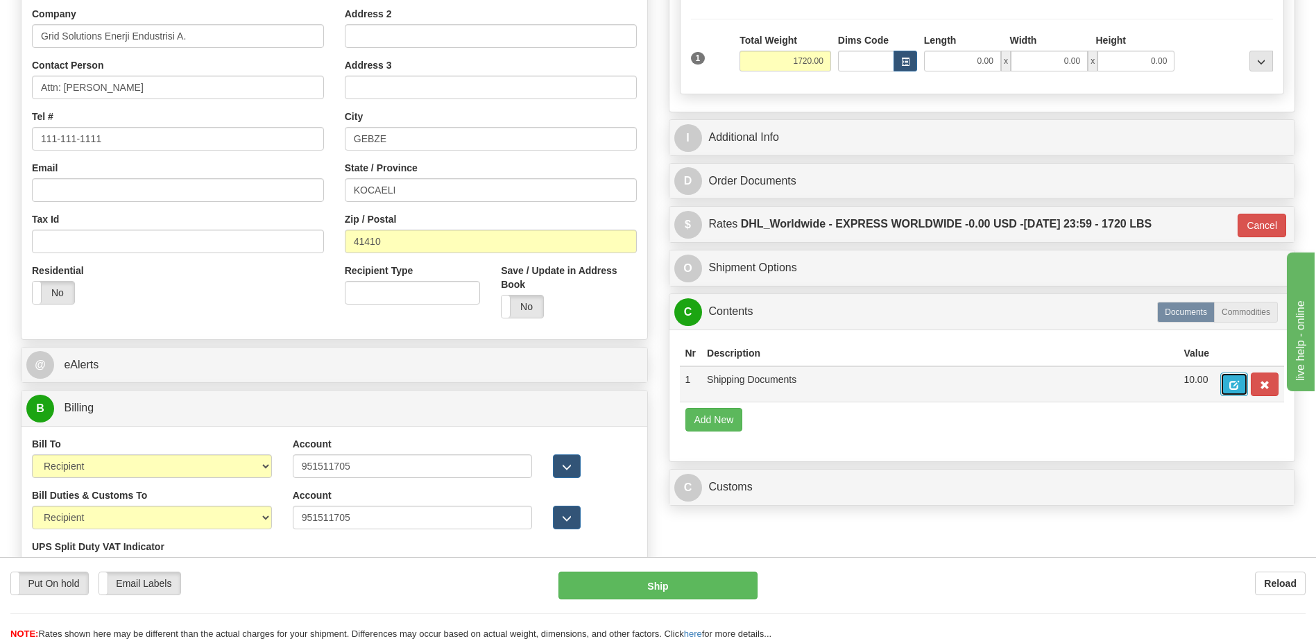
click at [1234, 390] on span "button" at bounding box center [1234, 385] width 10 height 9
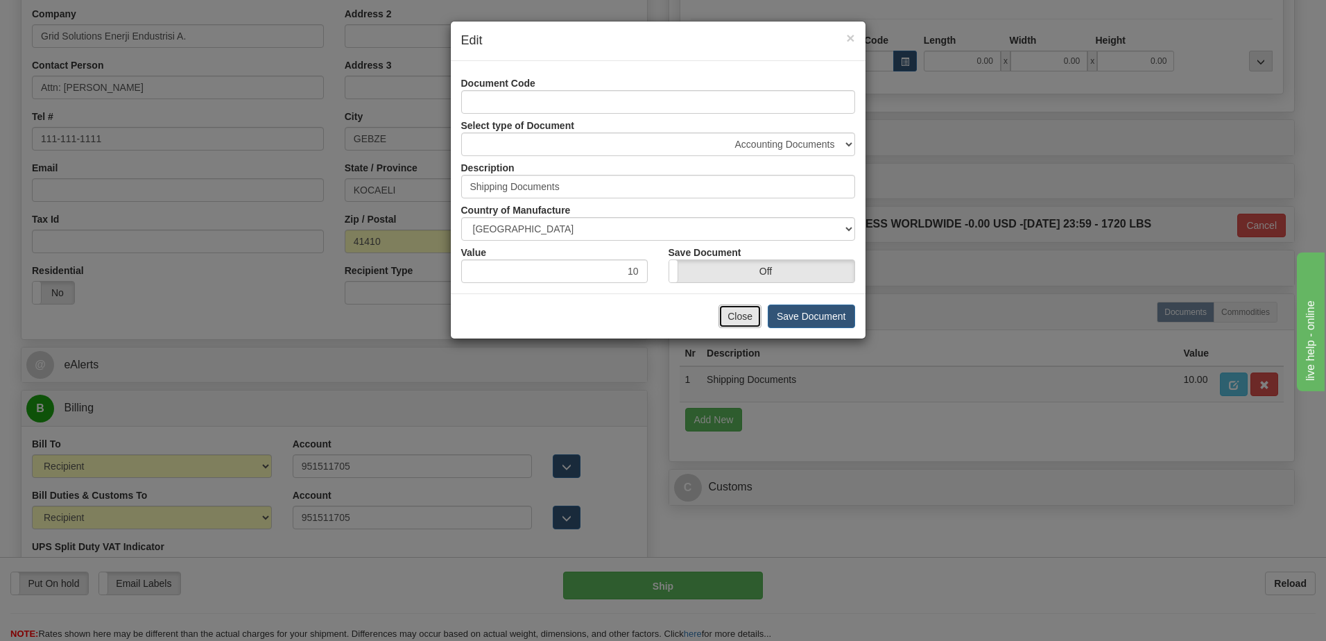
click at [744, 317] on button "Close" at bounding box center [739, 316] width 43 height 24
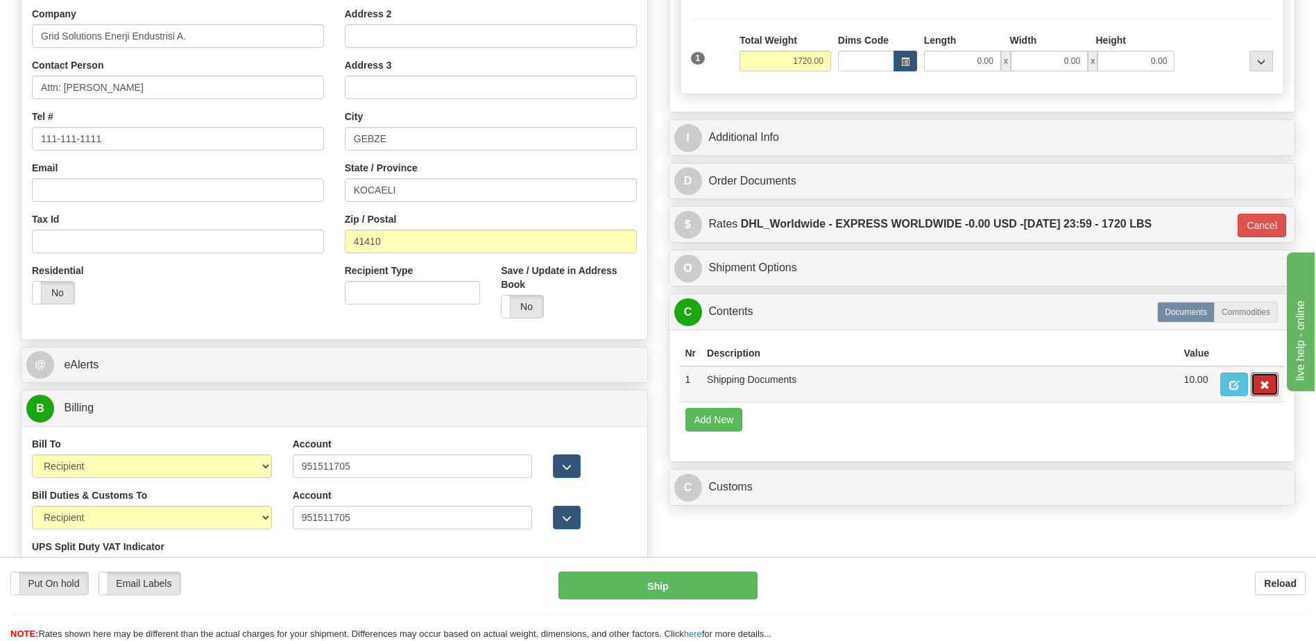
click at [1258, 386] on button "button" at bounding box center [1264, 384] width 28 height 24
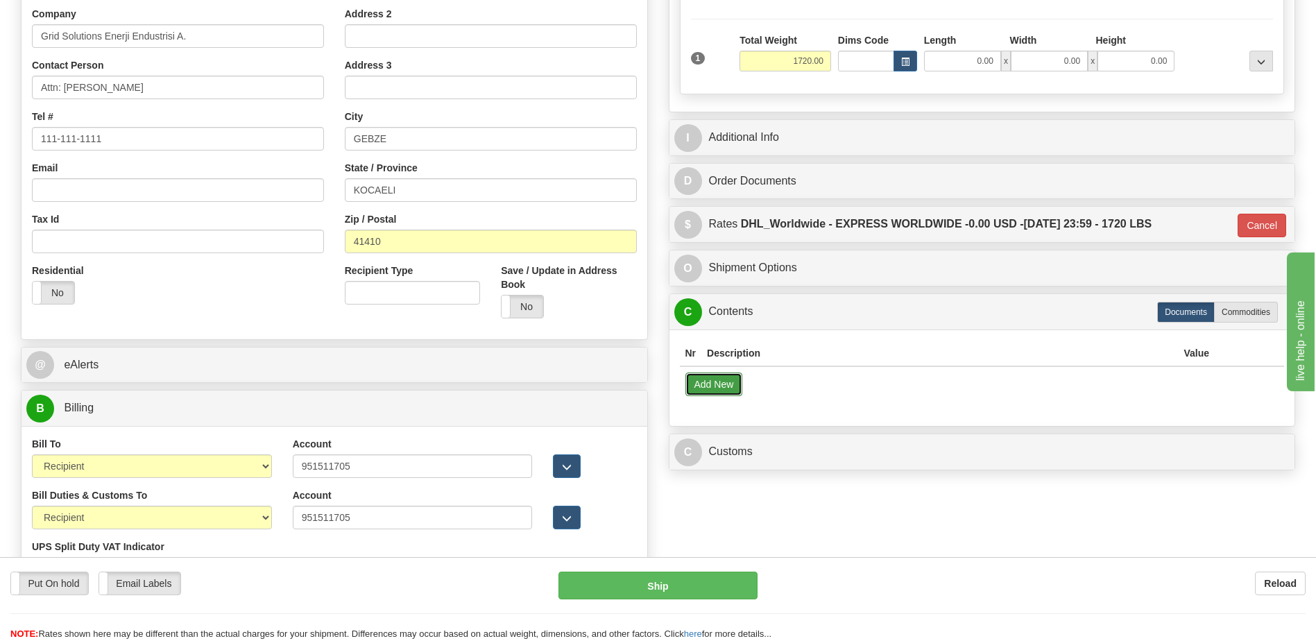
click at [706, 381] on button "Add New" at bounding box center [714, 384] width 58 height 24
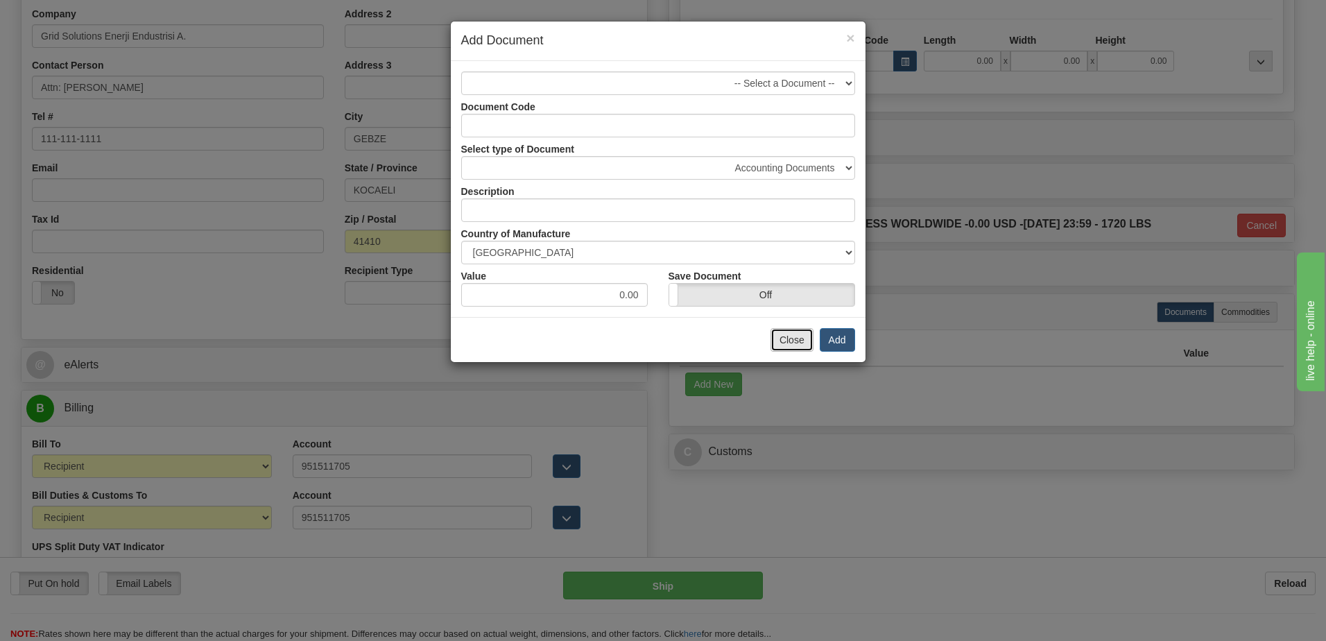
click at [793, 344] on button "Close" at bounding box center [791, 340] width 43 height 24
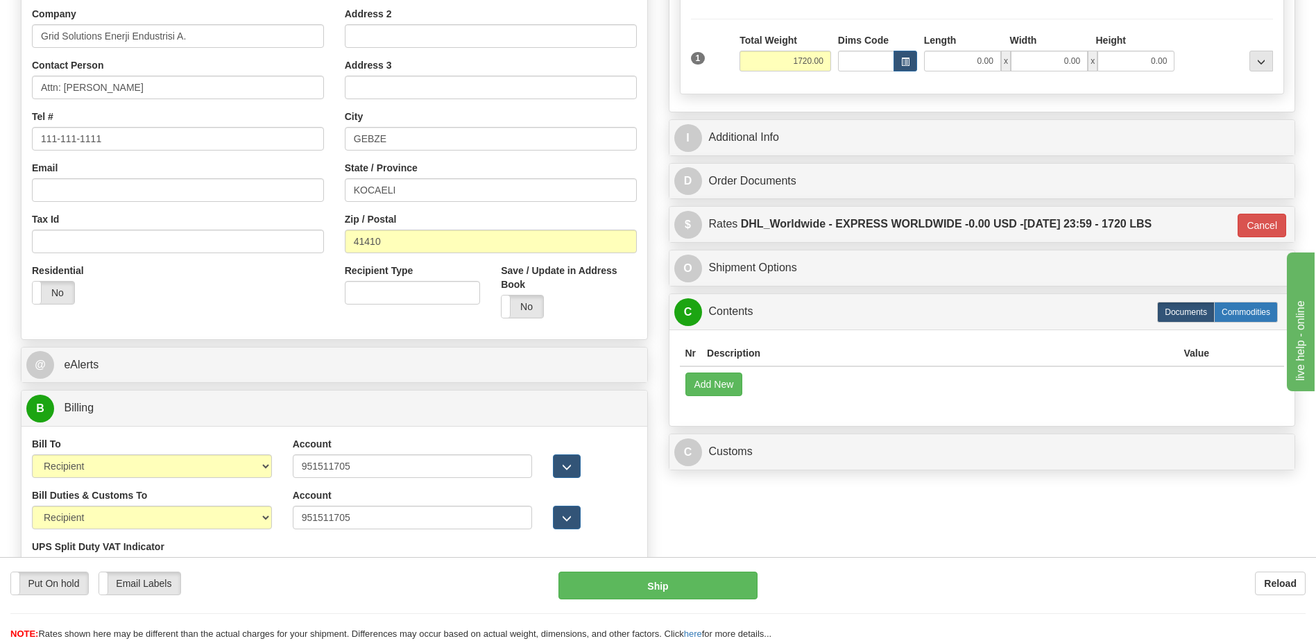
click at [1252, 311] on label "Commodities" at bounding box center [1246, 312] width 64 height 21
type input "D"
radio input "true"
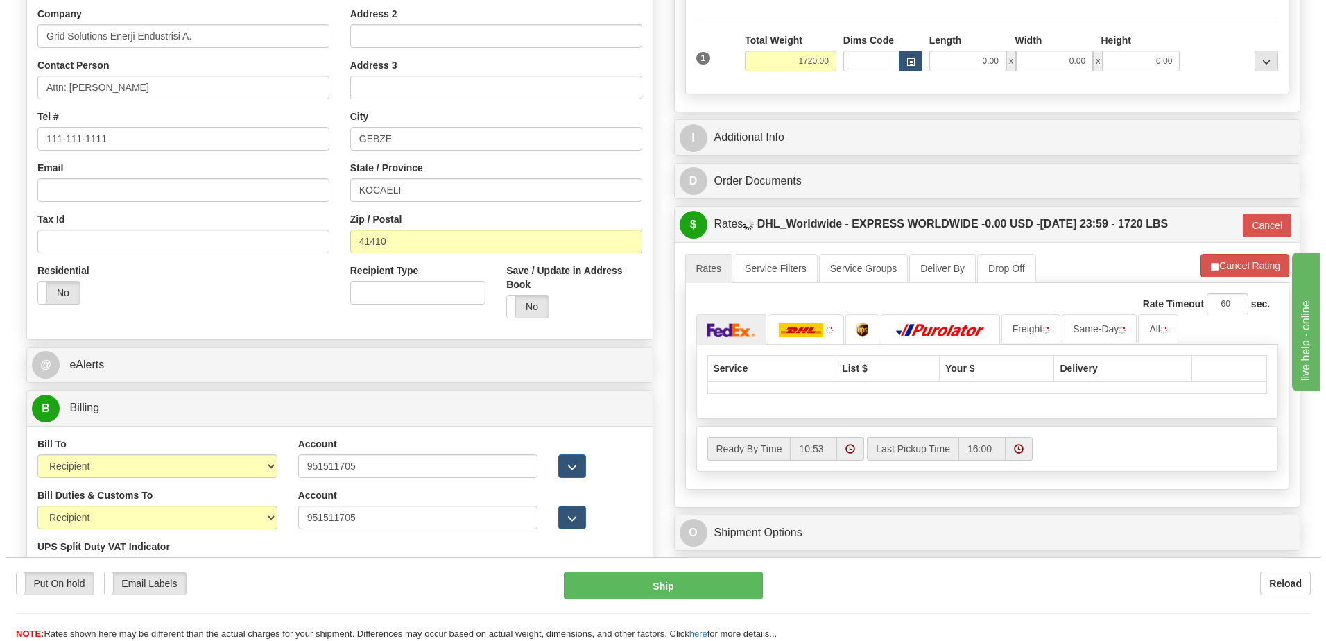
scroll to position [416, 0]
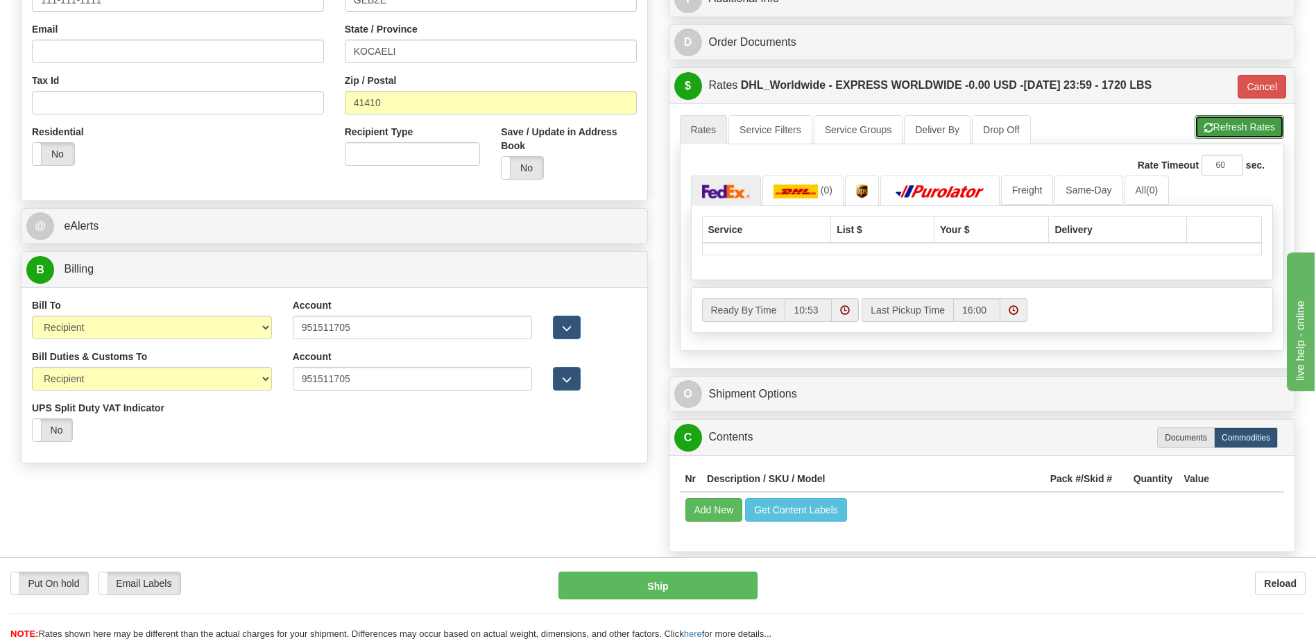
click at [1238, 134] on button "Refresh Rates" at bounding box center [1238, 127] width 89 height 24
type input "D"
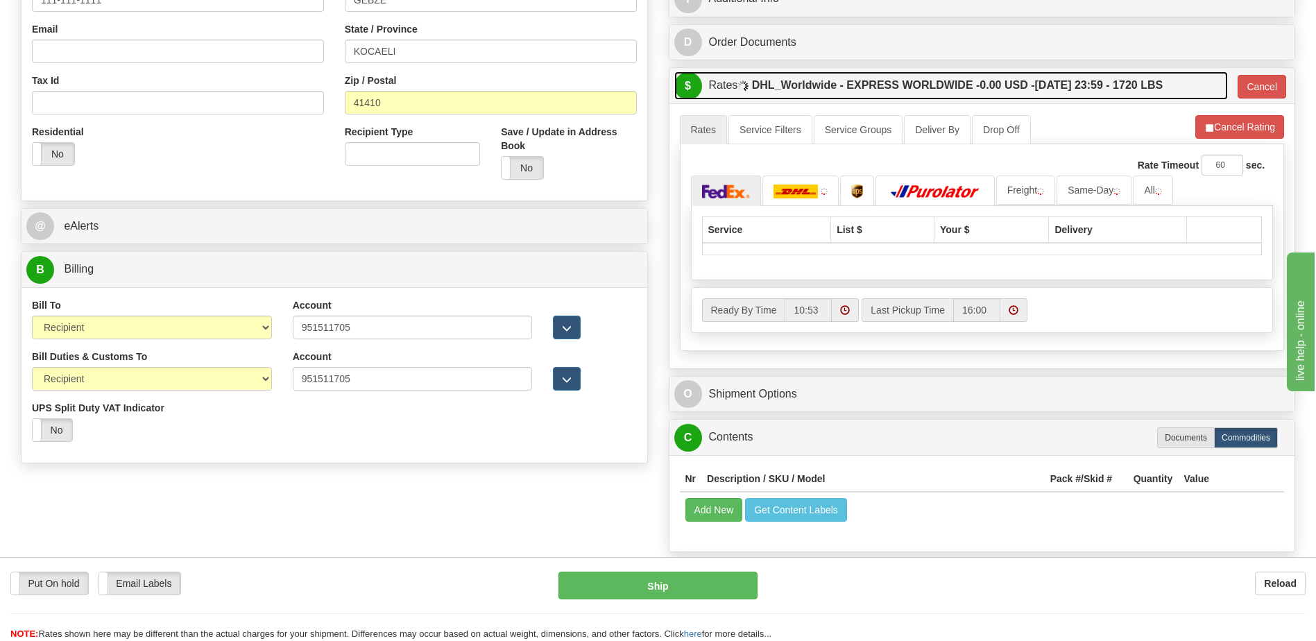
click at [998, 79] on span "0.00 USD -" at bounding box center [1006, 85] width 55 height 12
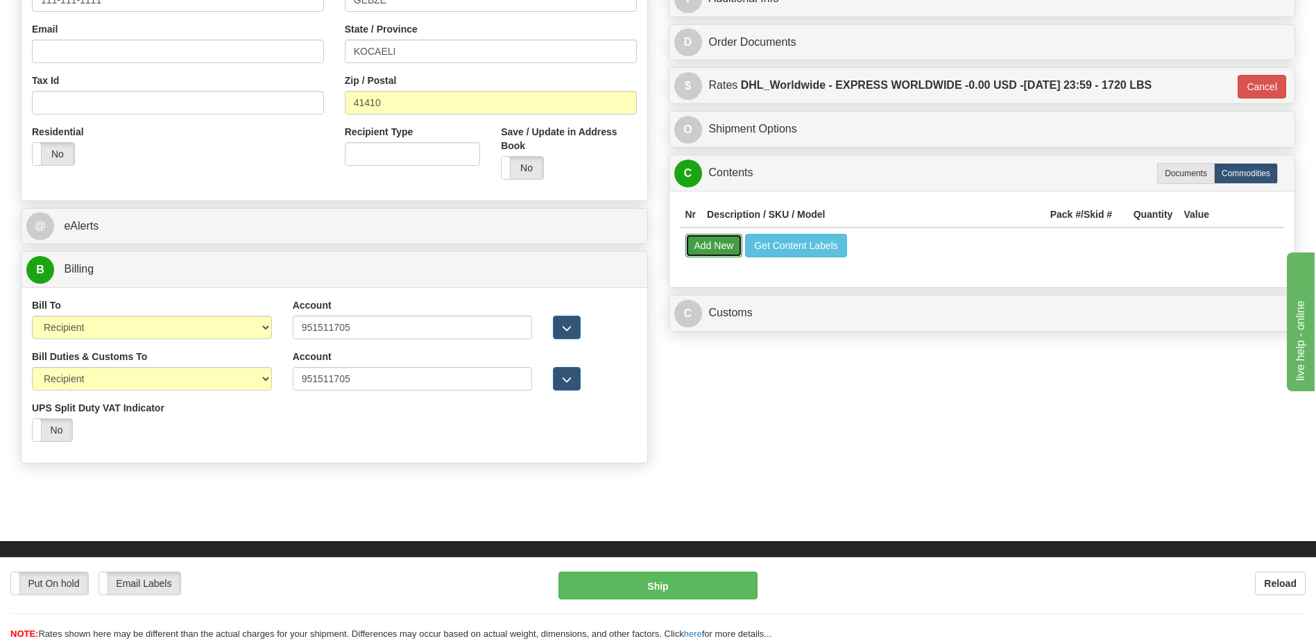
click at [703, 237] on button "Add New" at bounding box center [714, 246] width 58 height 24
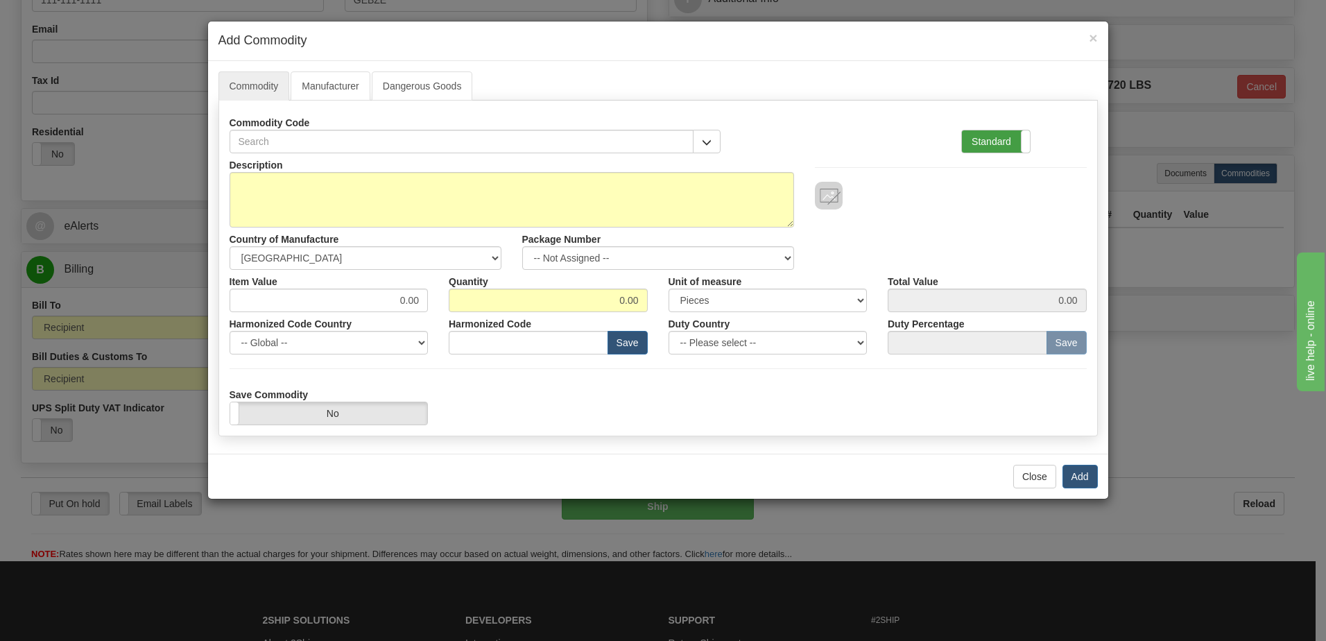
click at [982, 135] on label "Standard" at bounding box center [996, 141] width 68 height 22
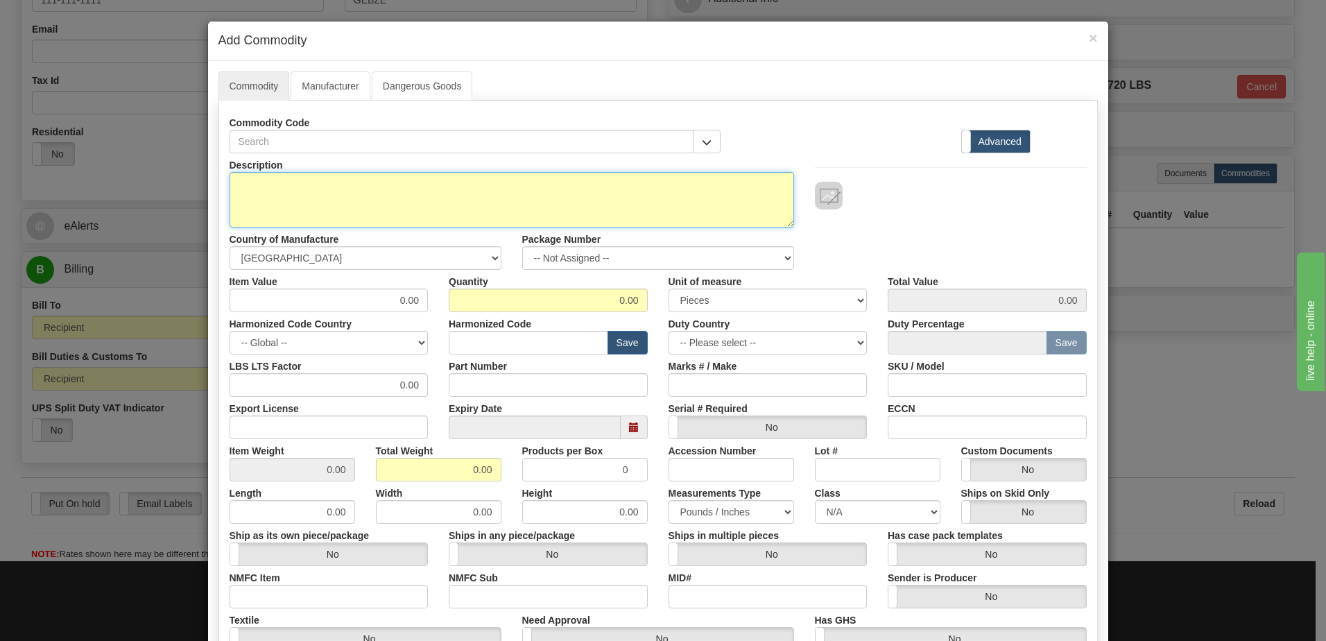
click at [239, 200] on textarea "Description" at bounding box center [512, 199] width 565 height 55
paste textarea "869EP1P1B1HSNAANMMPBB3ACNB4"
click at [415, 185] on textarea "869EP1P1B1HSNAANMMPBB3ACNB4" at bounding box center [512, 199] width 565 height 55
paste textarea "E869-19626-043X"
type textarea "869EP1P1B1HSNAANMMPBB3ACNB4 P/N E869-19626-043X"
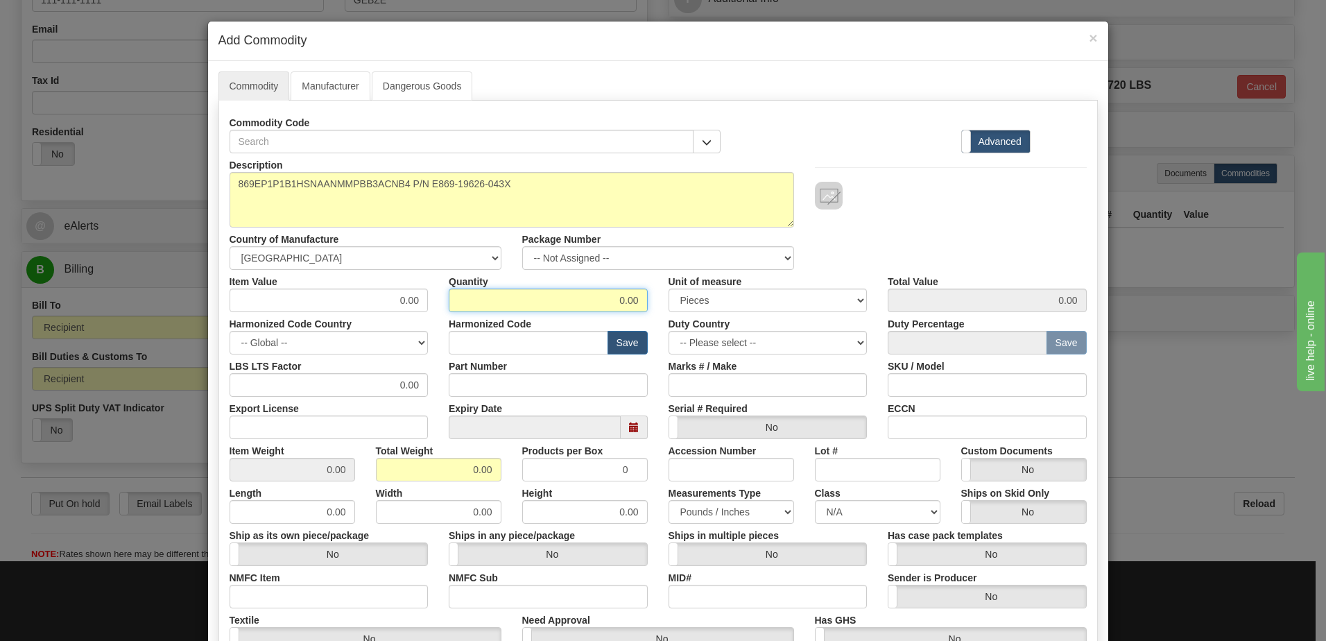
drag, startPoint x: 605, startPoint y: 299, endPoint x: 720, endPoint y: 309, distance: 115.6
click at [720, 309] on div "Item Value 0.00 Quantity 0.00 Unit of measure 3 Thousand Square Inches Adjustme…" at bounding box center [658, 291] width 878 height 42
type input "46"
drag, startPoint x: 452, startPoint y: 467, endPoint x: 660, endPoint y: 466, distance: 208.1
click at [660, 466] on div "Item Weight 0.00 Total Weight 0.00 Products per Box 0 Accession Number Lot # Cu…" at bounding box center [658, 460] width 878 height 42
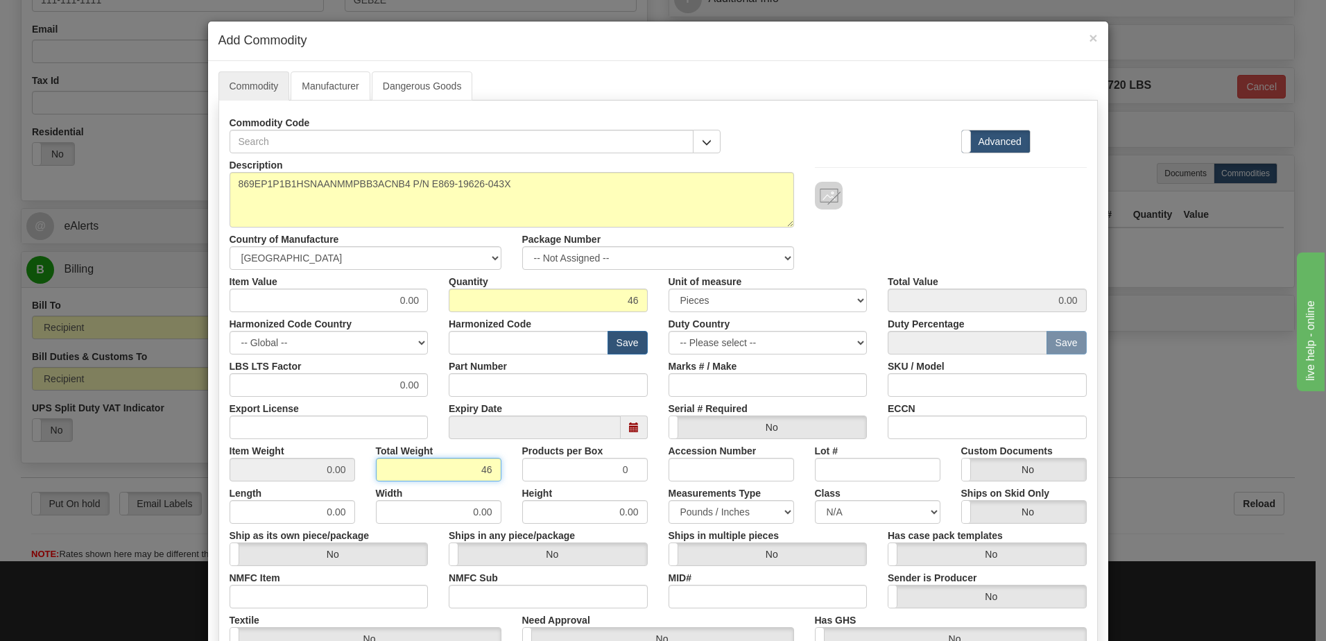
type input "46"
type input "1.0000"
click at [313, 474] on input "1.0000" at bounding box center [293, 470] width 126 height 24
click at [488, 347] on input "text" at bounding box center [529, 343] width 160 height 24
drag, startPoint x: 359, startPoint y: 293, endPoint x: 447, endPoint y: 291, distance: 87.4
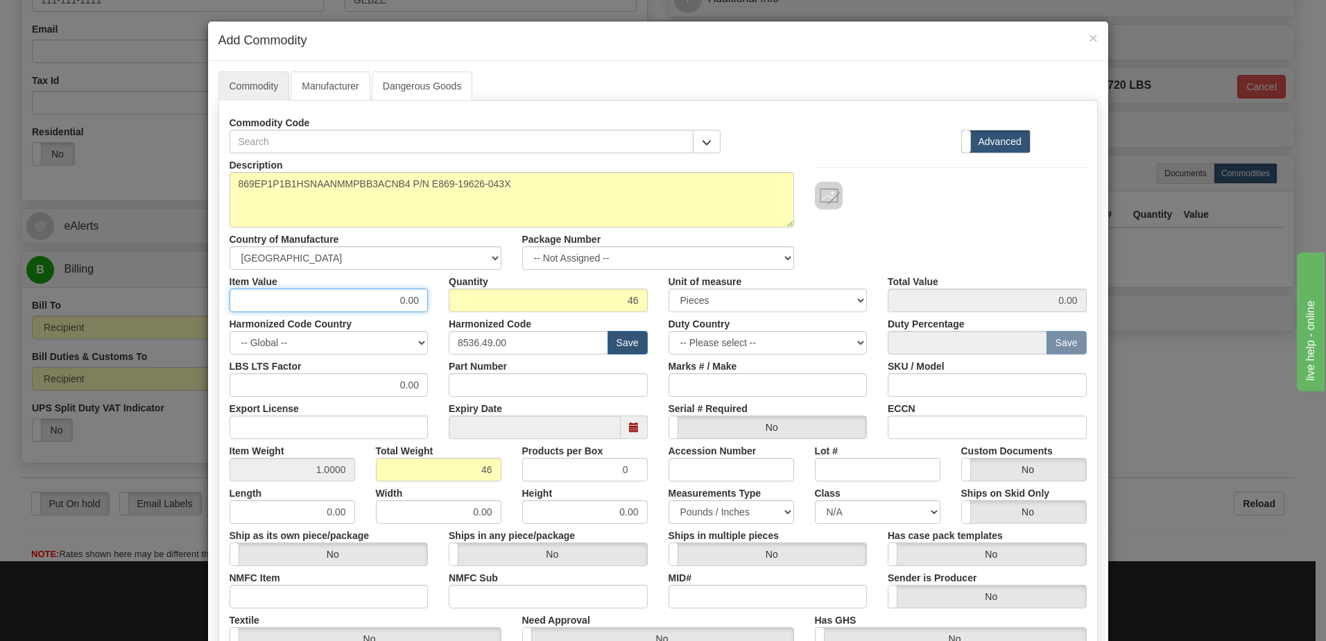
click at [447, 291] on div "Item Value 0.00 Quantity 46 Unit of measure 3 Thousand Square Inches Adjustment…" at bounding box center [658, 291] width 878 height 42
click at [518, 347] on input "8536.49.00" at bounding box center [529, 343] width 160 height 24
type input "8536.49.0090"
drag, startPoint x: 381, startPoint y: 308, endPoint x: 447, endPoint y: 294, distance: 67.3
click at [447, 294] on div "Item Value 0.00 Quantity 46 Unit of measure 3 Thousand Square Inches Adjustment…" at bounding box center [658, 291] width 878 height 42
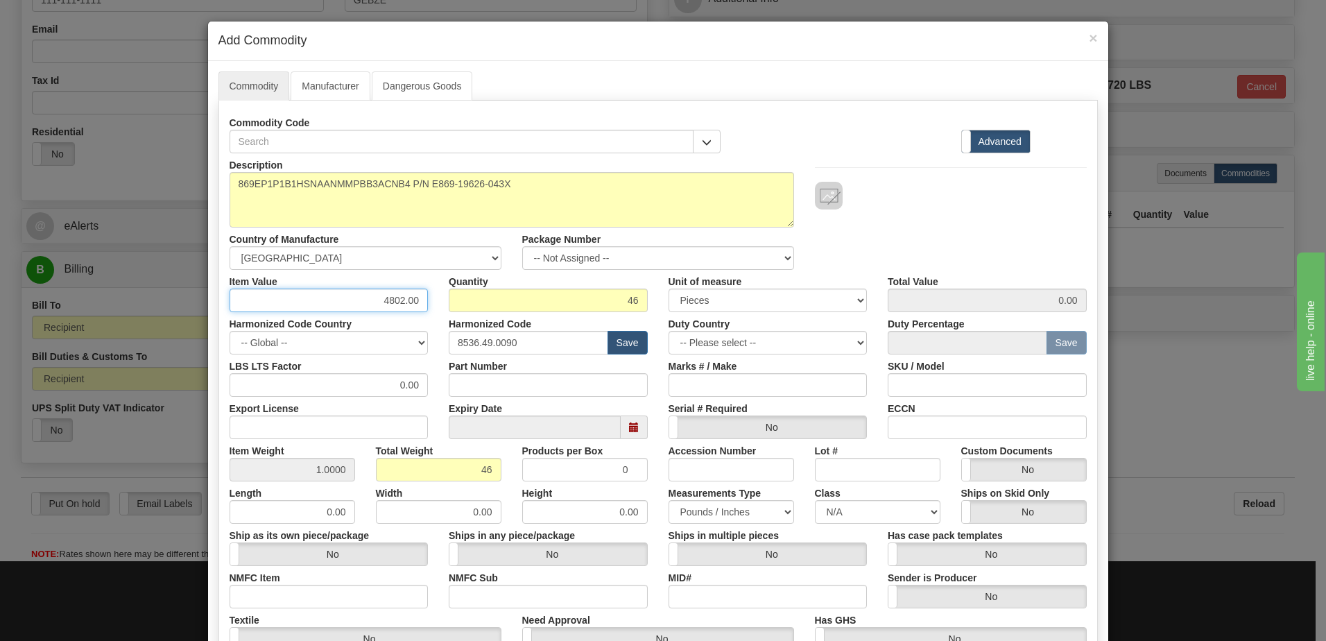
type input "4802.00"
type input "220892.00"
click at [449, 294] on input "46" at bounding box center [548, 300] width 199 height 24
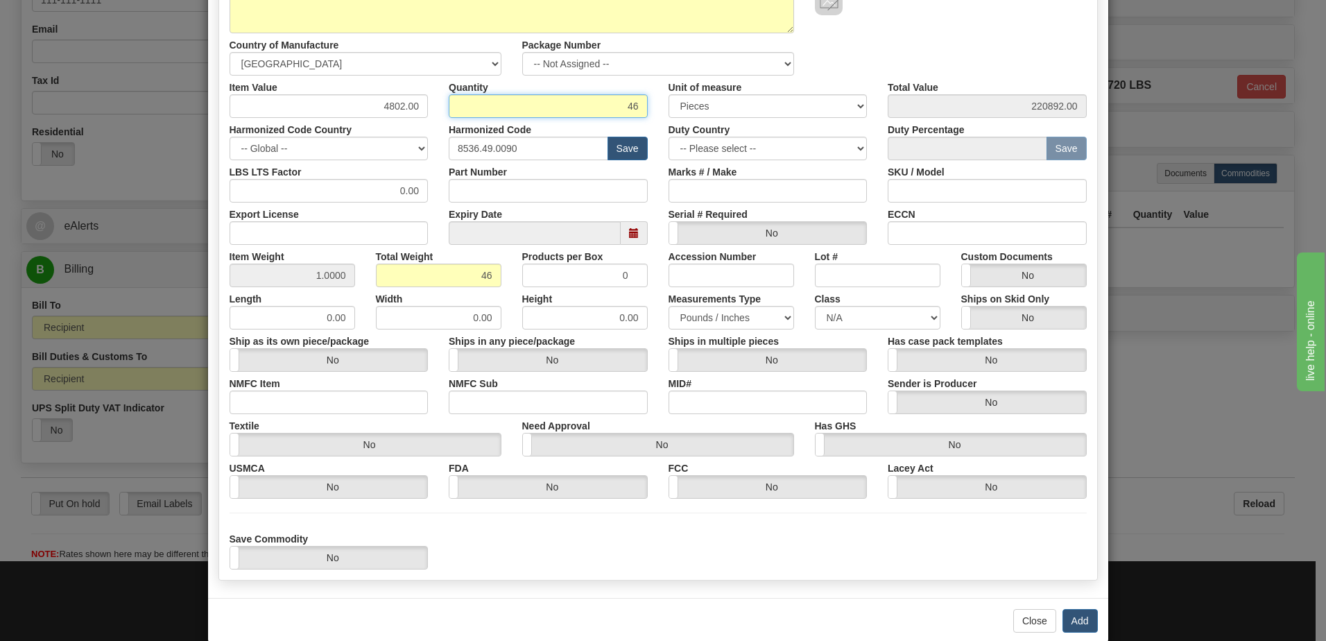
scroll to position [208, 0]
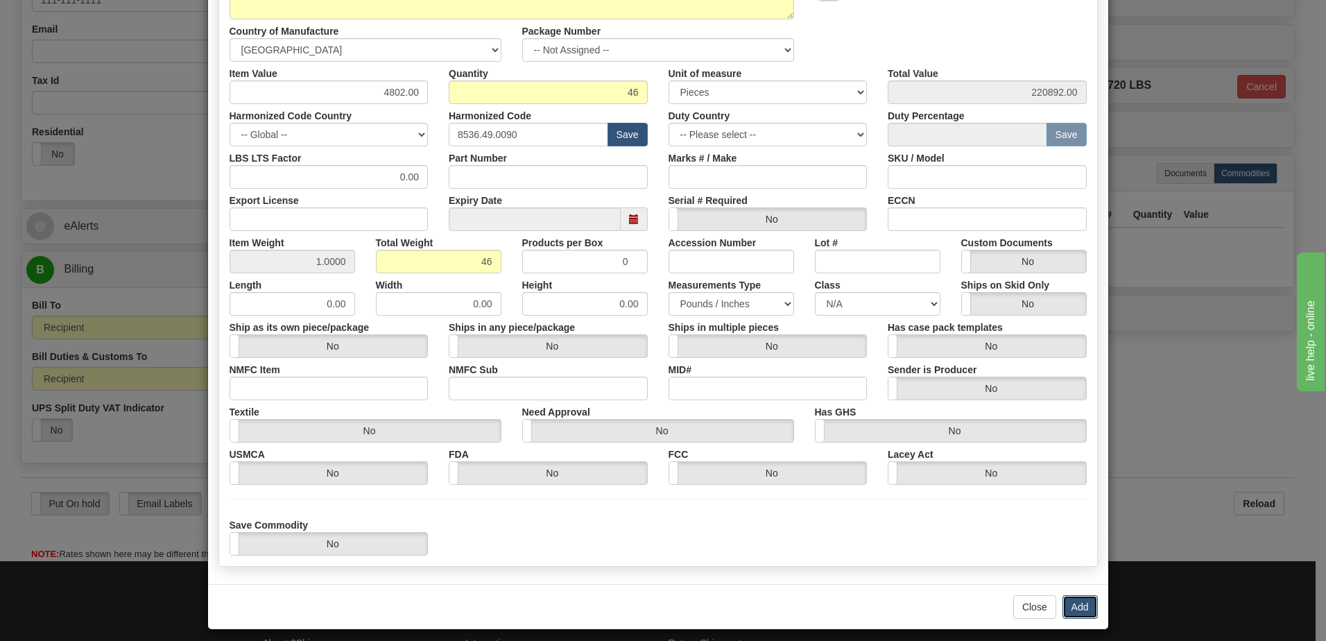
click at [1088, 610] on button "Add" at bounding box center [1079, 607] width 35 height 24
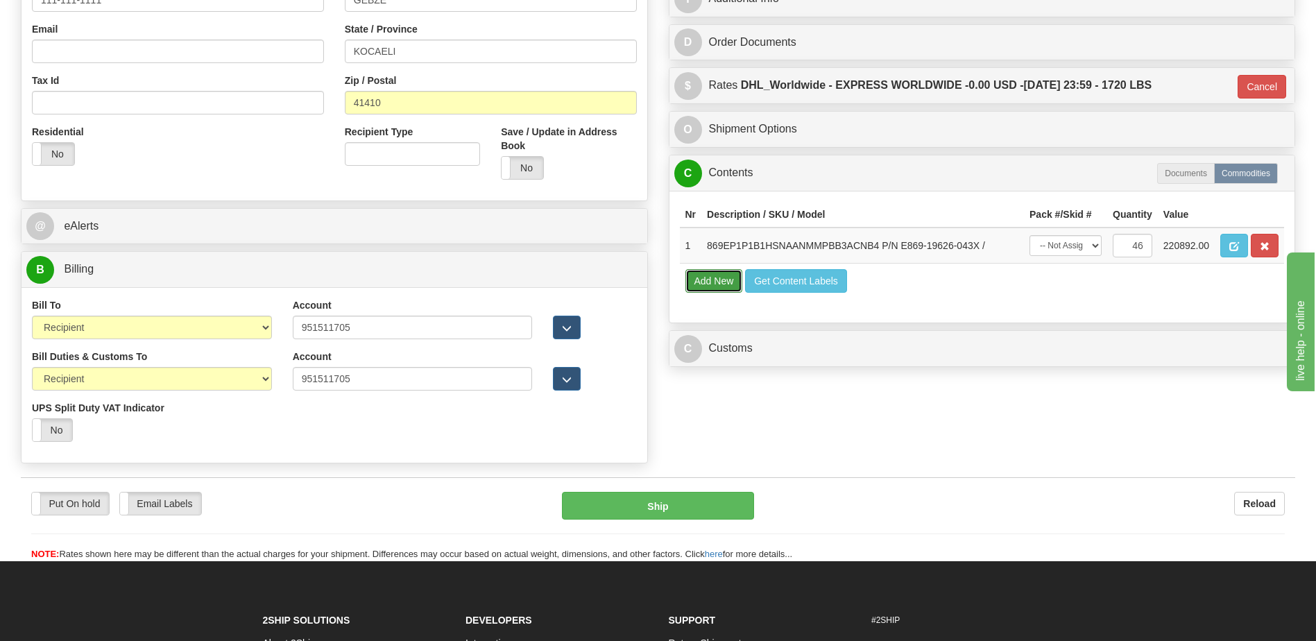
click at [724, 286] on button "Add New" at bounding box center [714, 281] width 58 height 24
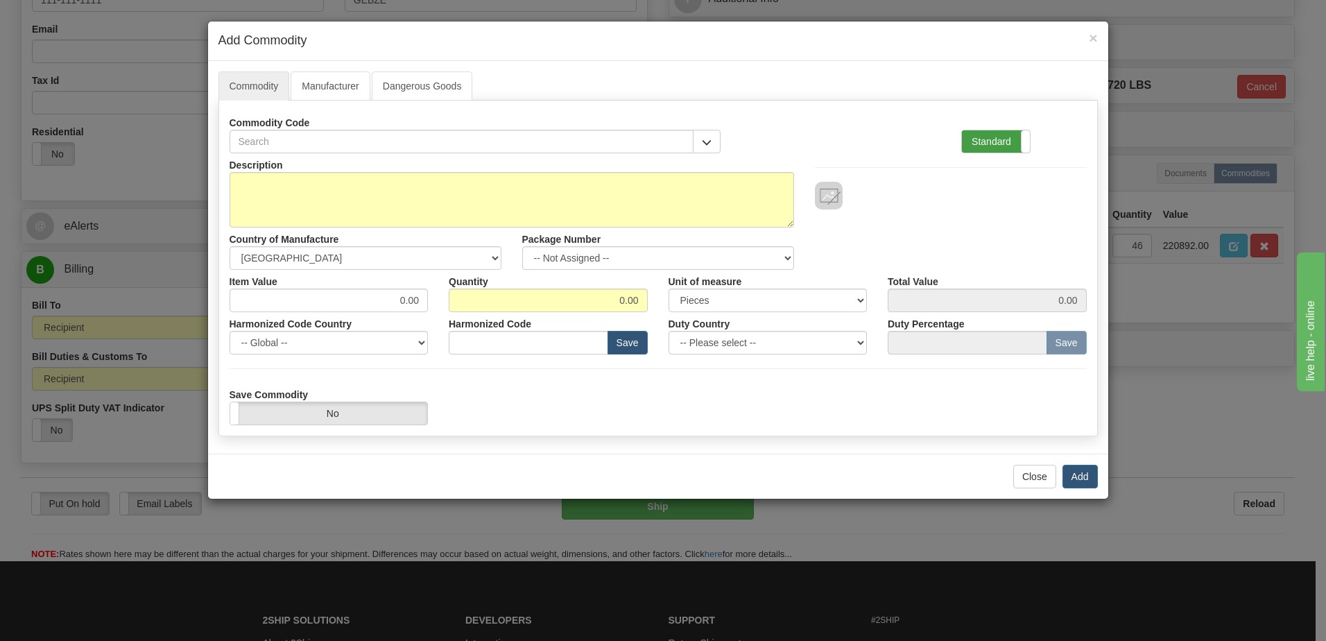
click at [969, 144] on label "Standard" at bounding box center [996, 141] width 68 height 22
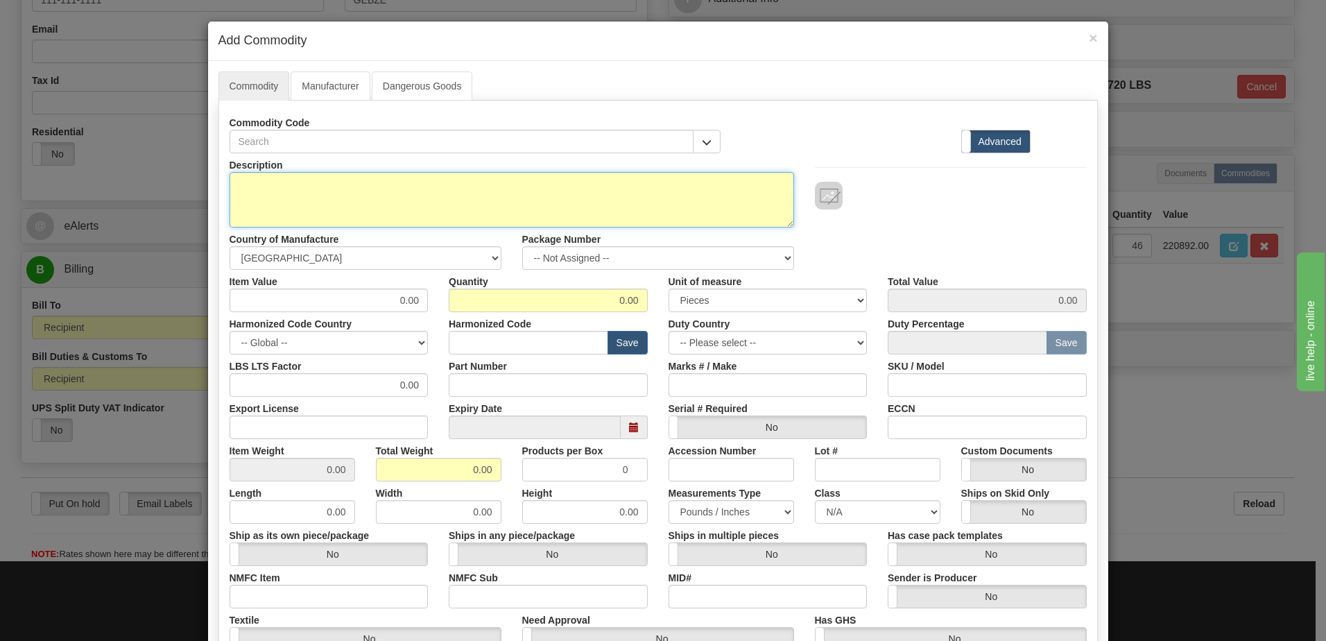
click at [235, 183] on textarea "Description" at bounding box center [512, 199] width 565 height 55
paste textarea "850EP1NNG1HCNAANMAPCB3ACNB4"
click at [492, 190] on textarea "850EP1NNG1HCNAANMAPCB3ACNB4" at bounding box center [512, 199] width 565 height 55
paste textarea "E850-24604-043X"
type textarea "850EP1NNG1HCNAANMAPCB3ACNB4 P/N E850-24604-043X"
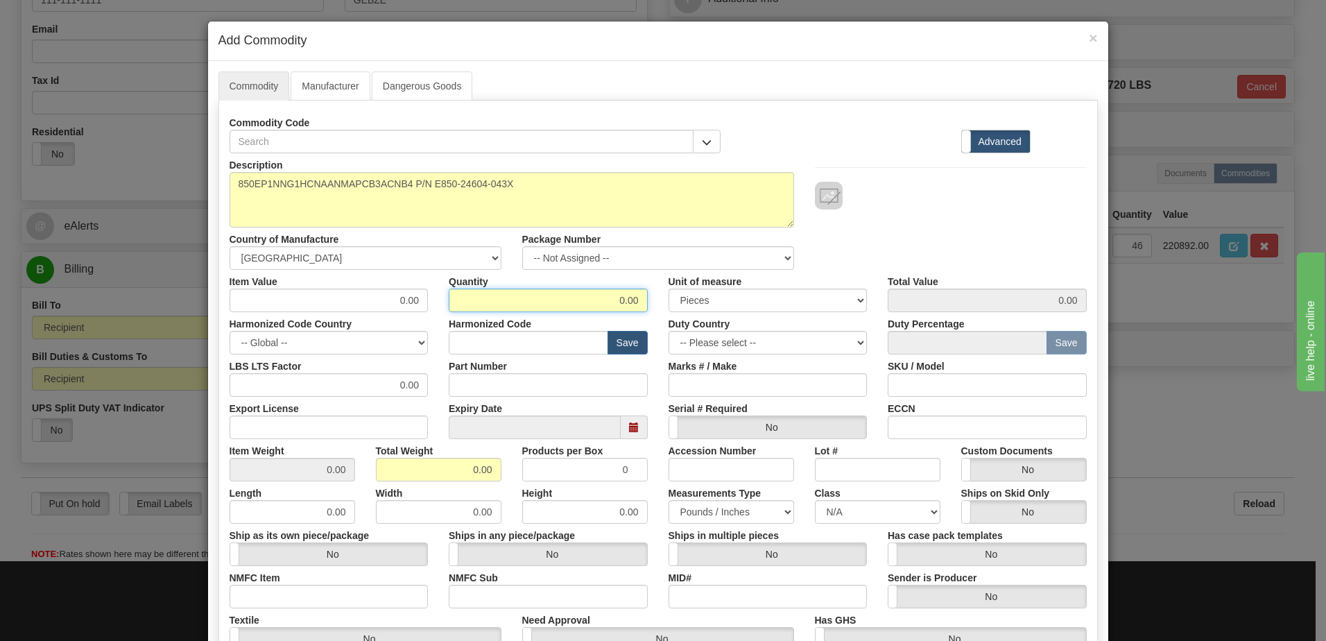
drag, startPoint x: 574, startPoint y: 298, endPoint x: 851, endPoint y: 284, distance: 277.1
click at [851, 284] on div "Item Value 0.00 Quantity 0.00 Unit of measure 3 Thousand Square Inches Adjustme…" at bounding box center [658, 291] width 878 height 42
type input "38"
drag, startPoint x: 454, startPoint y: 469, endPoint x: 512, endPoint y: 472, distance: 58.3
click at [512, 472] on div "Item Weight 0.00 Total Weight 0.00 Products per Box 0 Accession Number Lot # Cu…" at bounding box center [658, 460] width 878 height 42
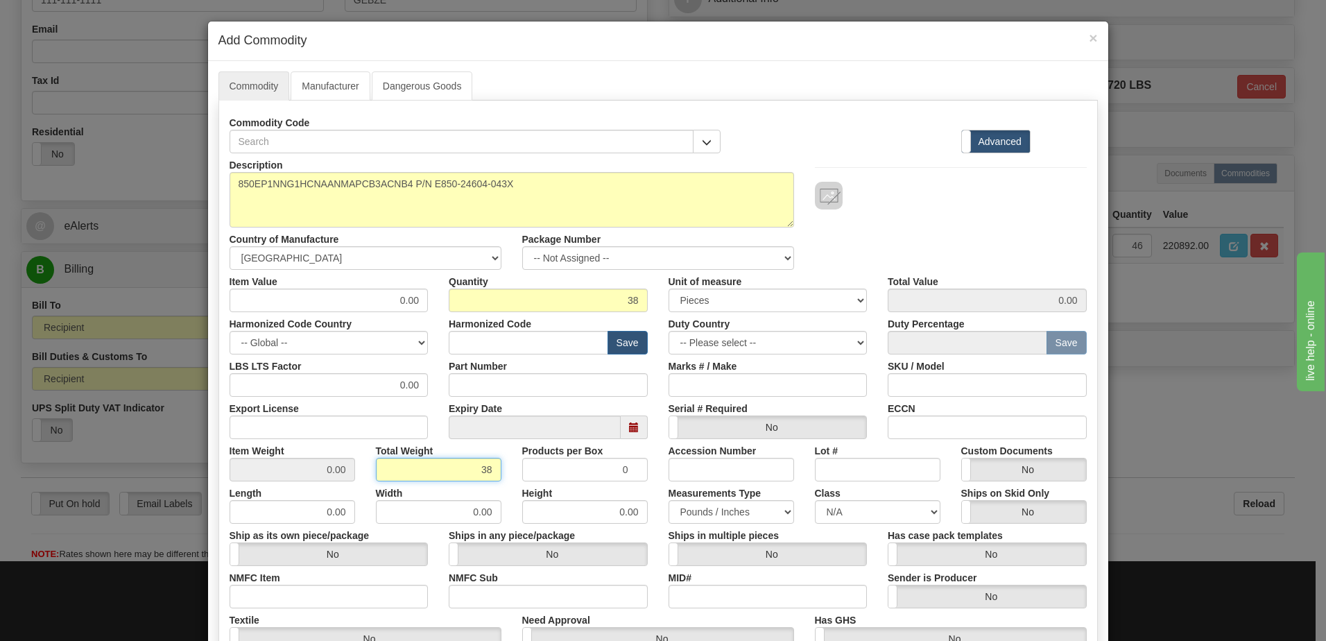
type input "38"
type input "1.0000"
click at [299, 474] on input "1.0000" at bounding box center [293, 470] width 126 height 24
click at [481, 336] on input "text" at bounding box center [529, 343] width 160 height 24
type input "8536.49.0090"
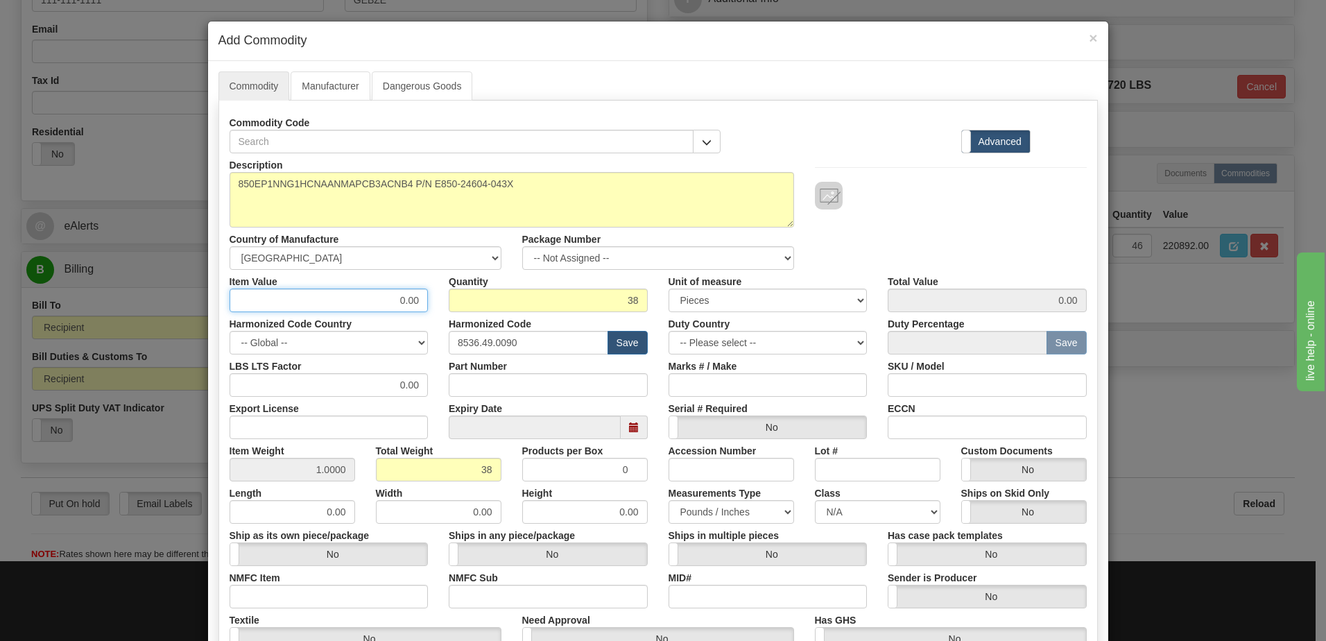
drag, startPoint x: 341, startPoint y: 300, endPoint x: 430, endPoint y: 302, distance: 89.5
click at [430, 302] on div "Item Value 0.00" at bounding box center [329, 291] width 220 height 42
type input "3213.00"
type input "122094.00"
click at [517, 302] on input "38" at bounding box center [548, 300] width 199 height 24
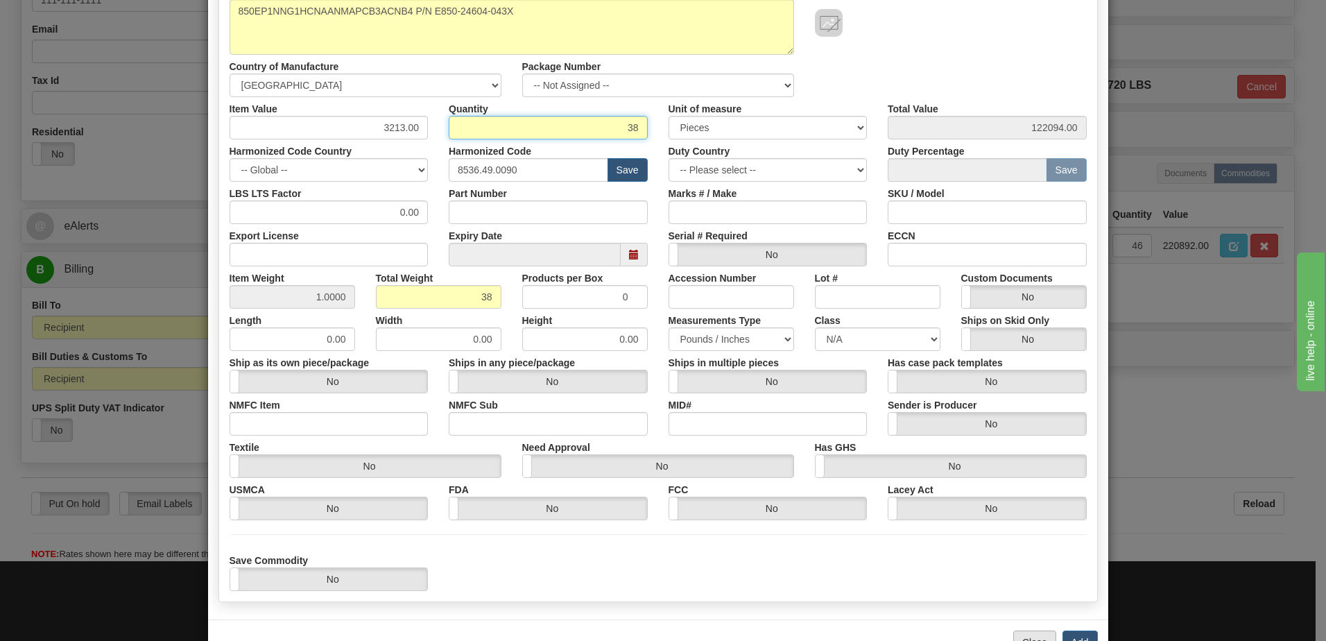
scroll to position [218, 0]
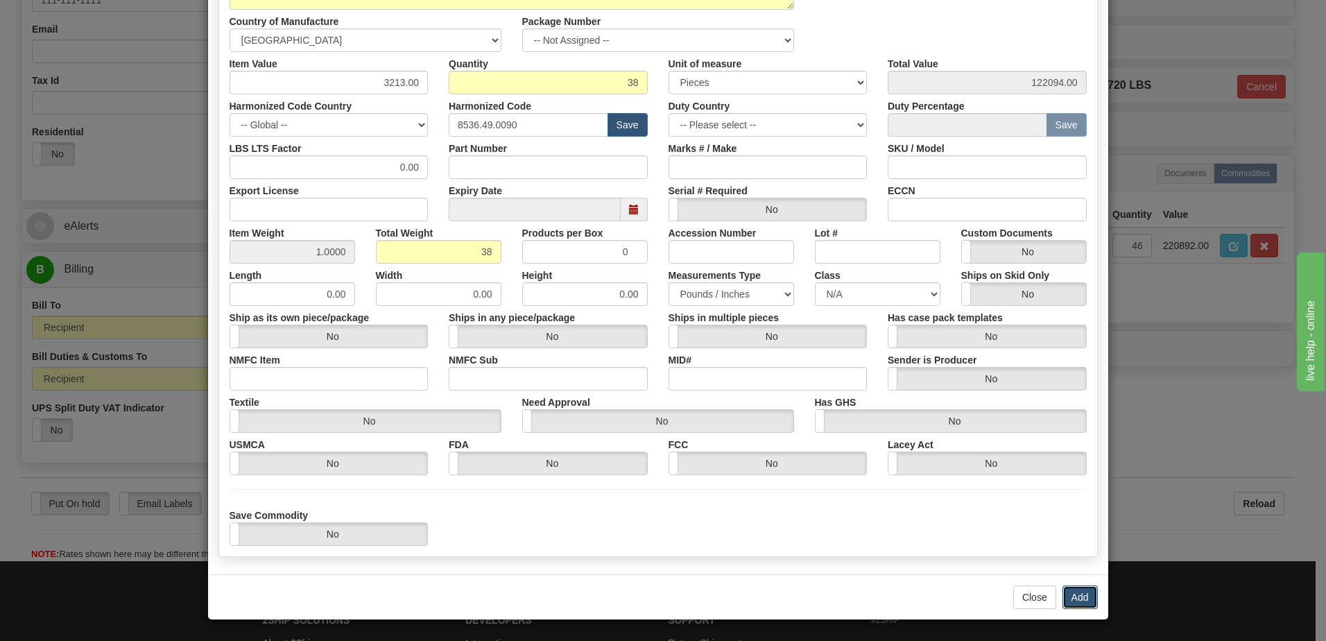
click at [1068, 598] on button "Add" at bounding box center [1079, 597] width 35 height 24
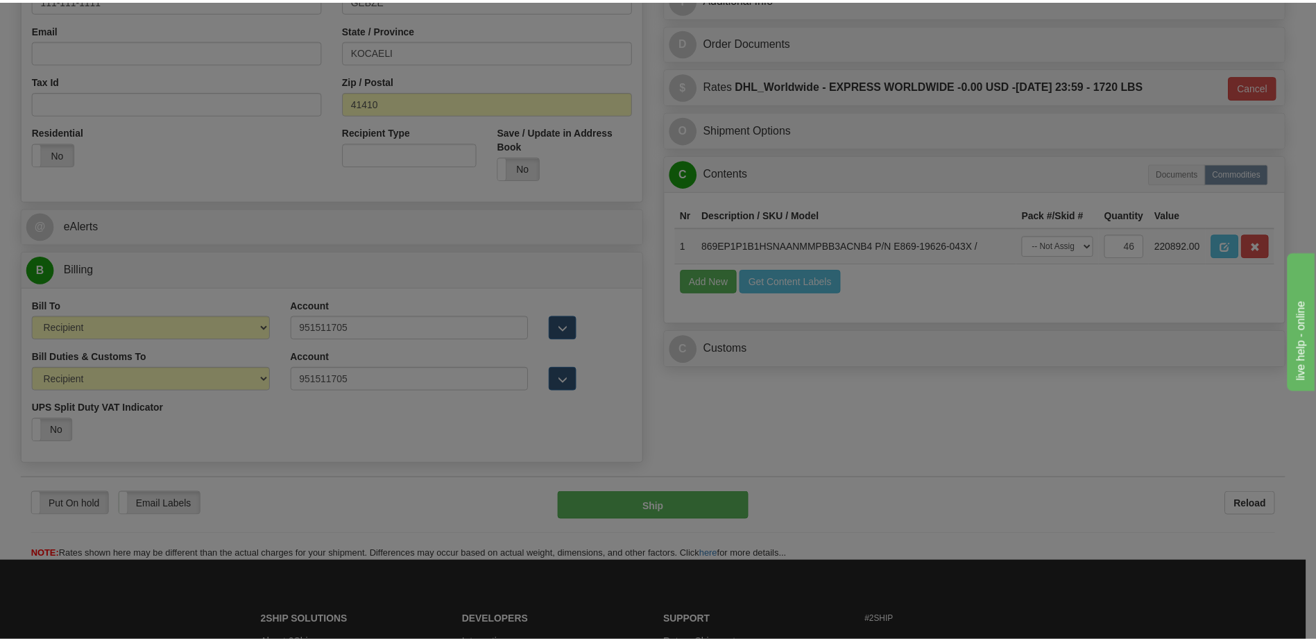
scroll to position [0, 0]
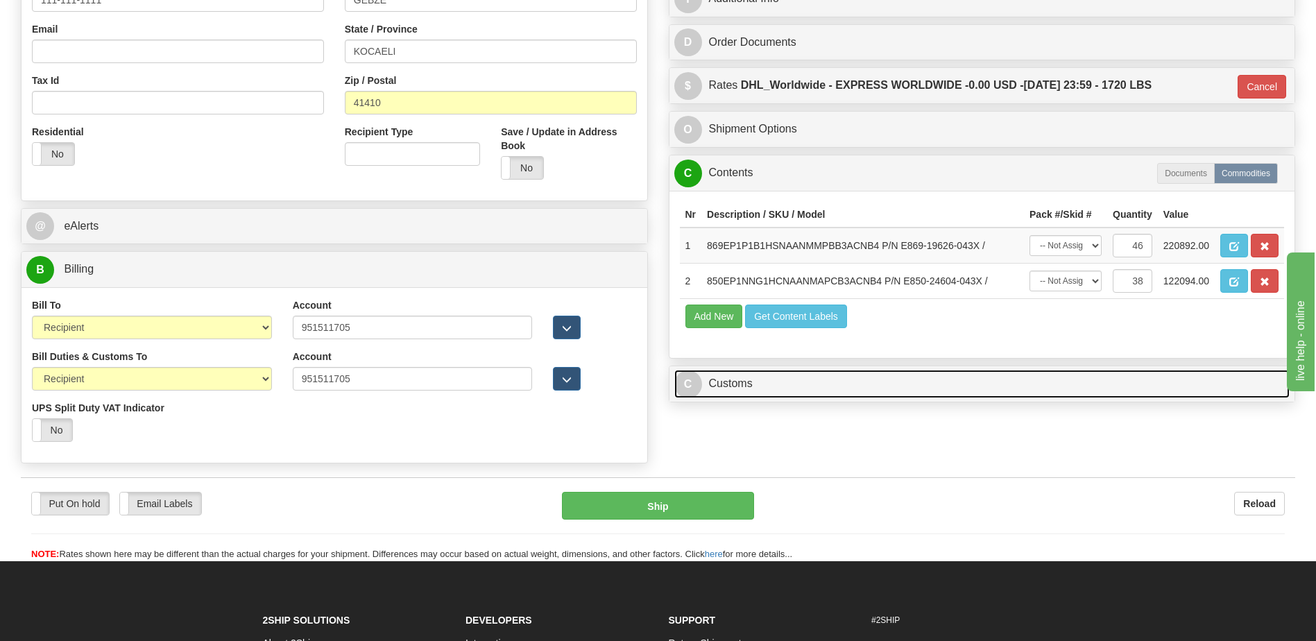
click at [751, 381] on link "C Customs" at bounding box center [982, 384] width 616 height 28
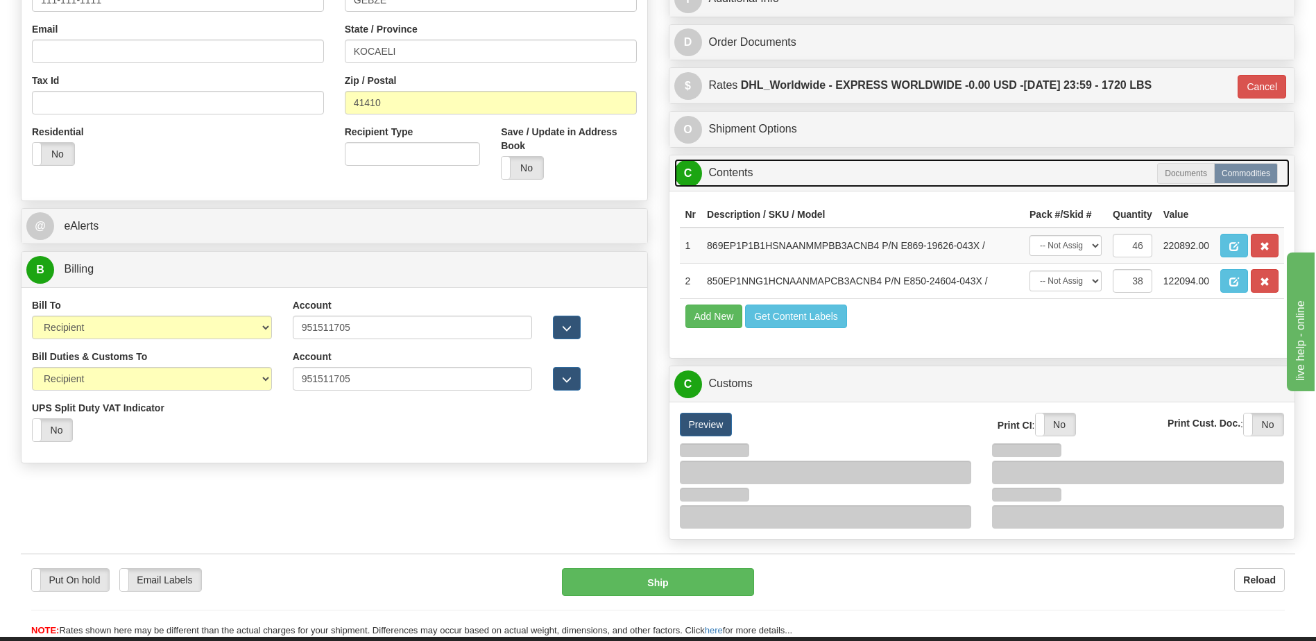
click at [764, 182] on link "C Contents" at bounding box center [982, 173] width 616 height 28
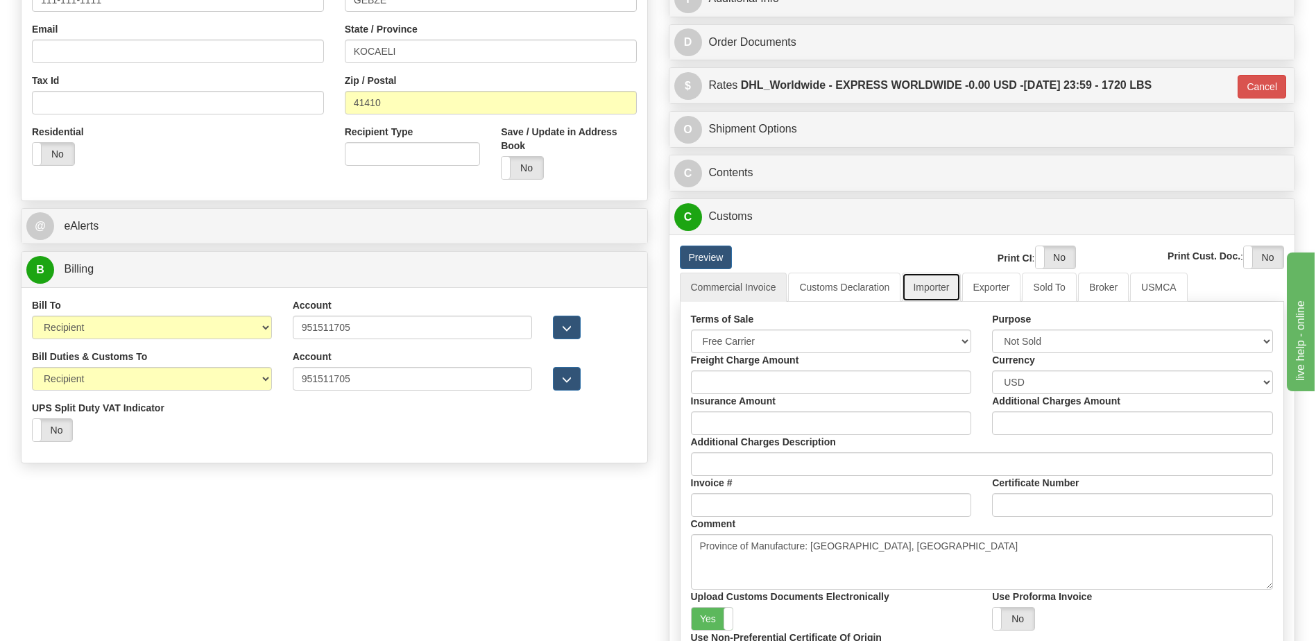
click at [936, 284] on link "Importer" at bounding box center [931, 287] width 58 height 29
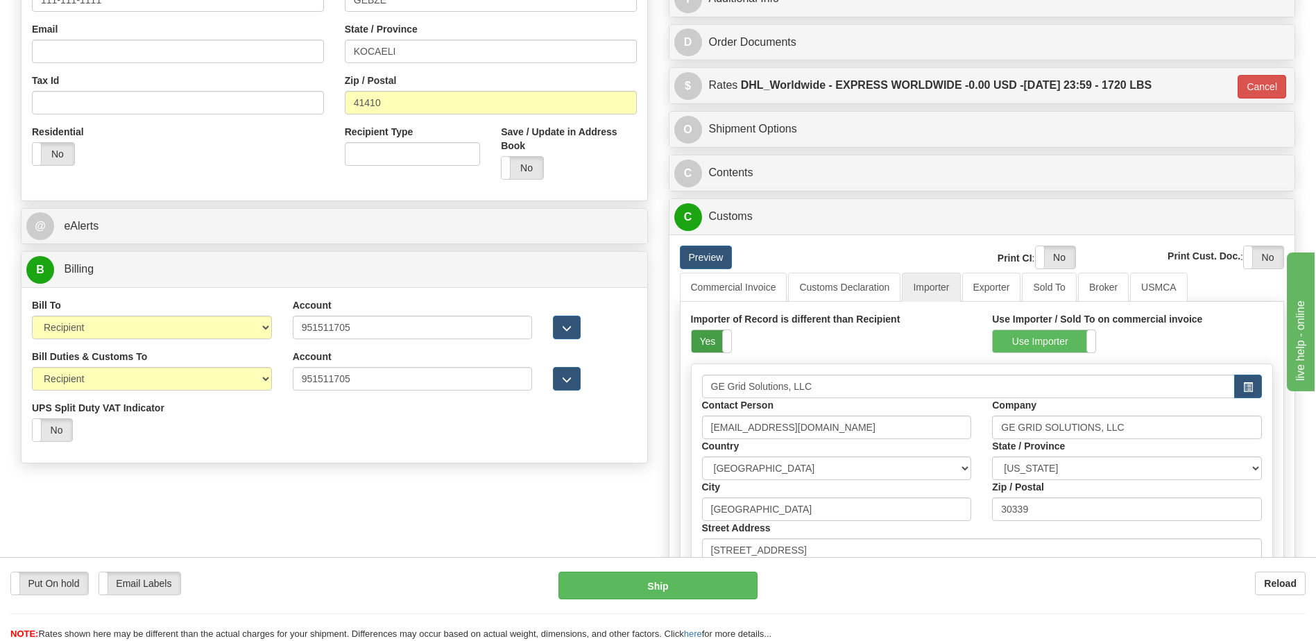
click at [696, 341] on label "Yes" at bounding box center [711, 341] width 40 height 22
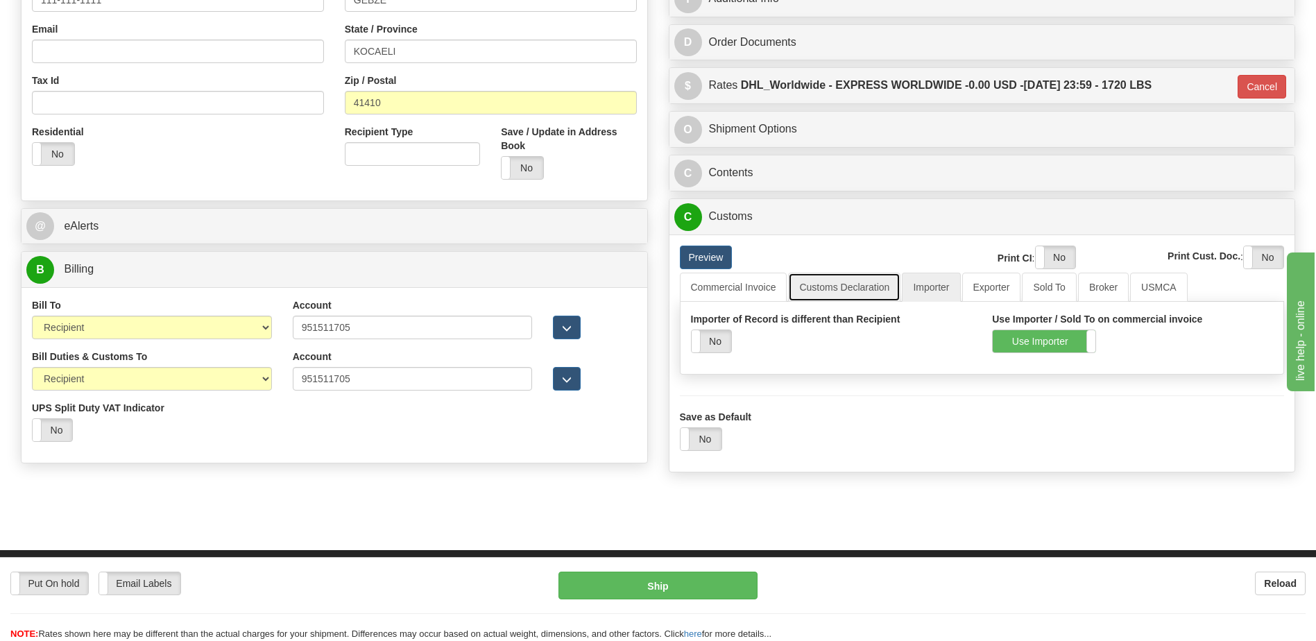
click at [829, 282] on link "Customs Declaration" at bounding box center [844, 287] width 112 height 29
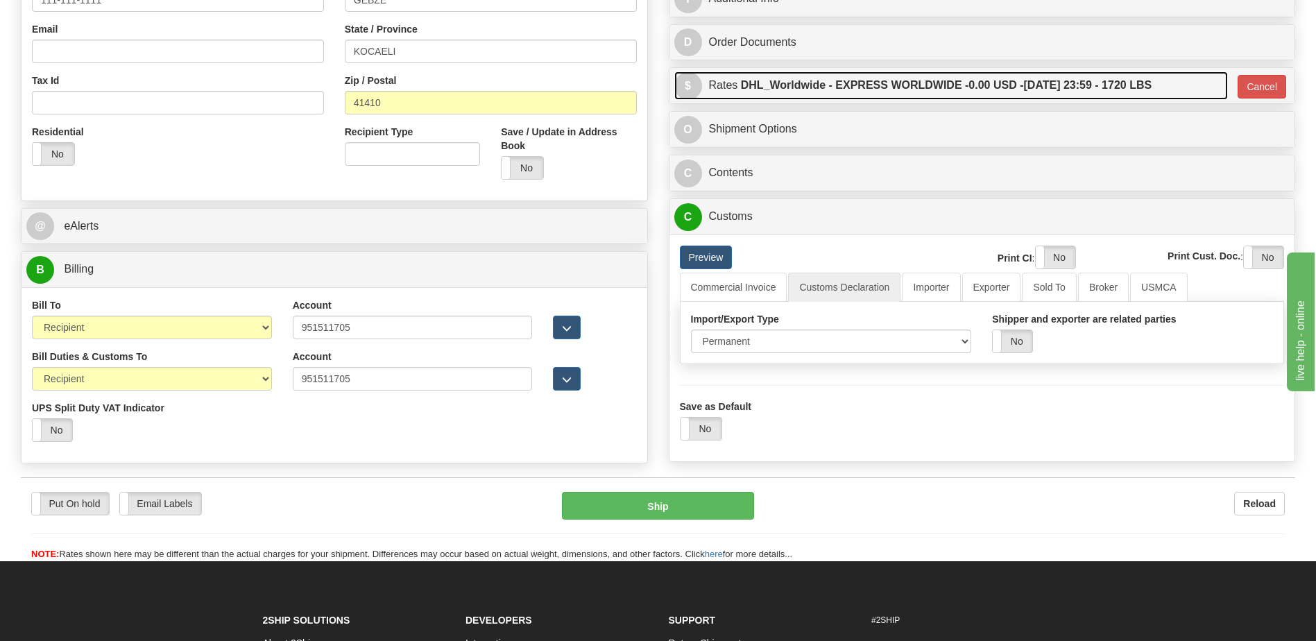
click at [863, 85] on label "DHL_Worldwide - EXPRESS WORLDWIDE - 0.00 USD - [DATE] 23:59 - 1720 LBS" at bounding box center [946, 85] width 411 height 28
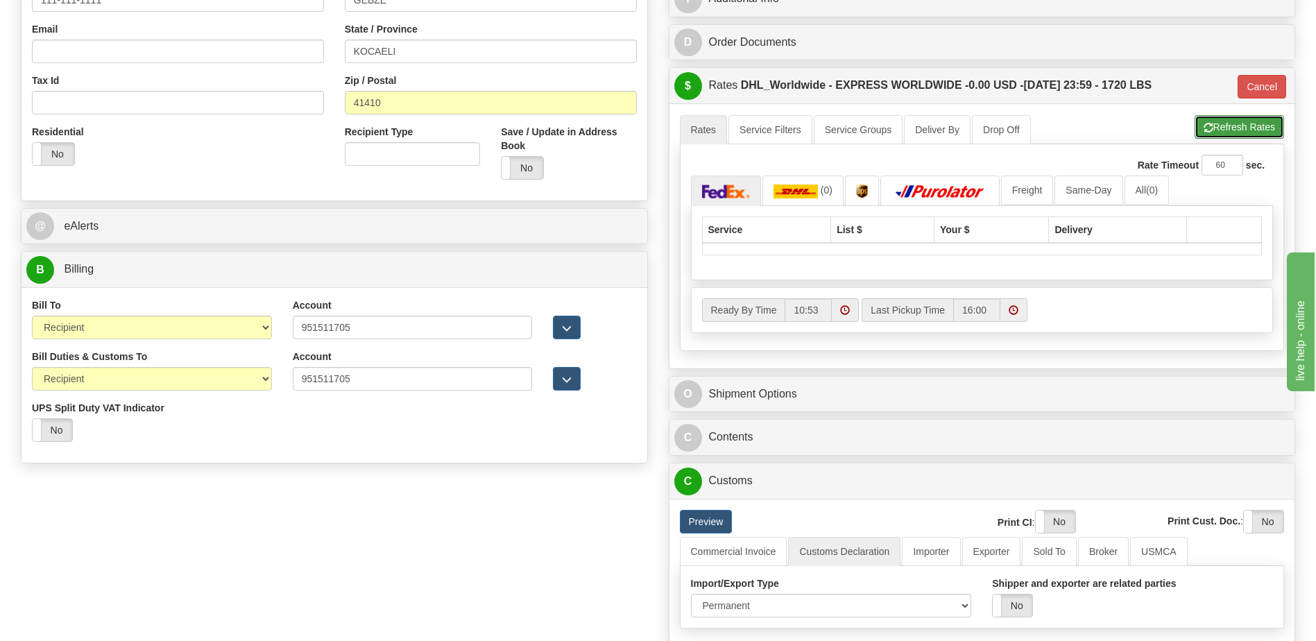
click at [1224, 134] on button "Refresh Rates" at bounding box center [1238, 127] width 89 height 24
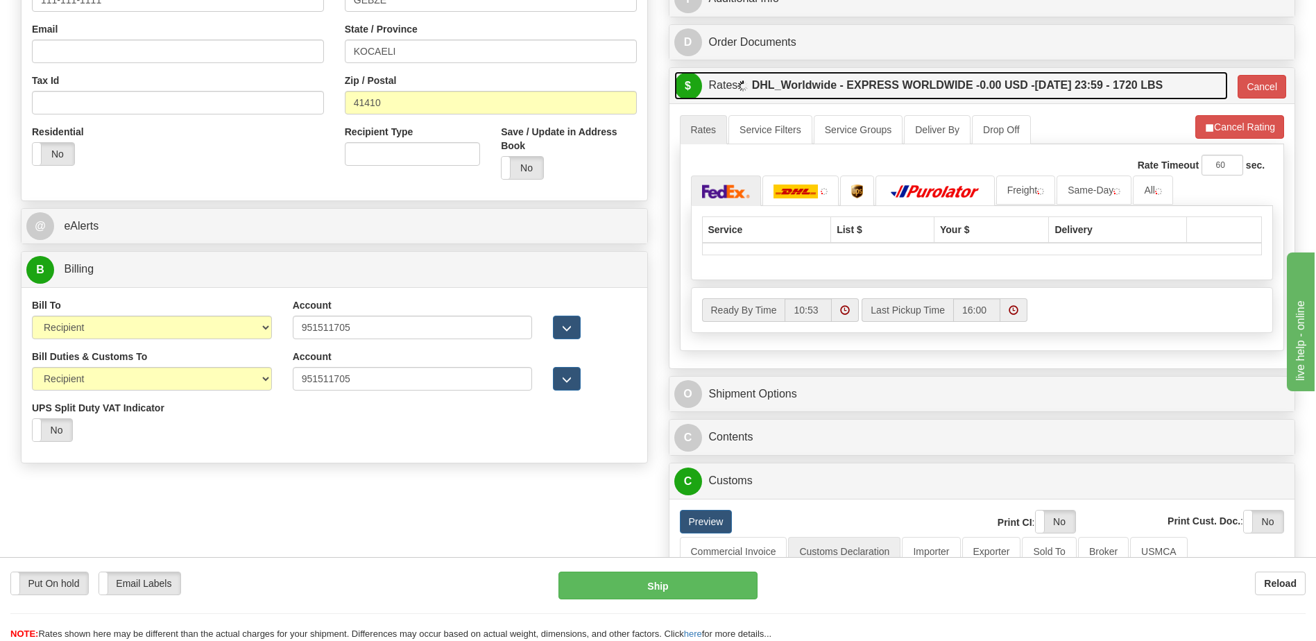
drag, startPoint x: 886, startPoint y: 92, endPoint x: 876, endPoint y: 217, distance: 125.2
click at [884, 94] on label "DHL_Worldwide - EXPRESS WORLDWIDE - 0.00 USD - [DATE] 23:59 - 1720 LBS" at bounding box center [957, 85] width 411 height 28
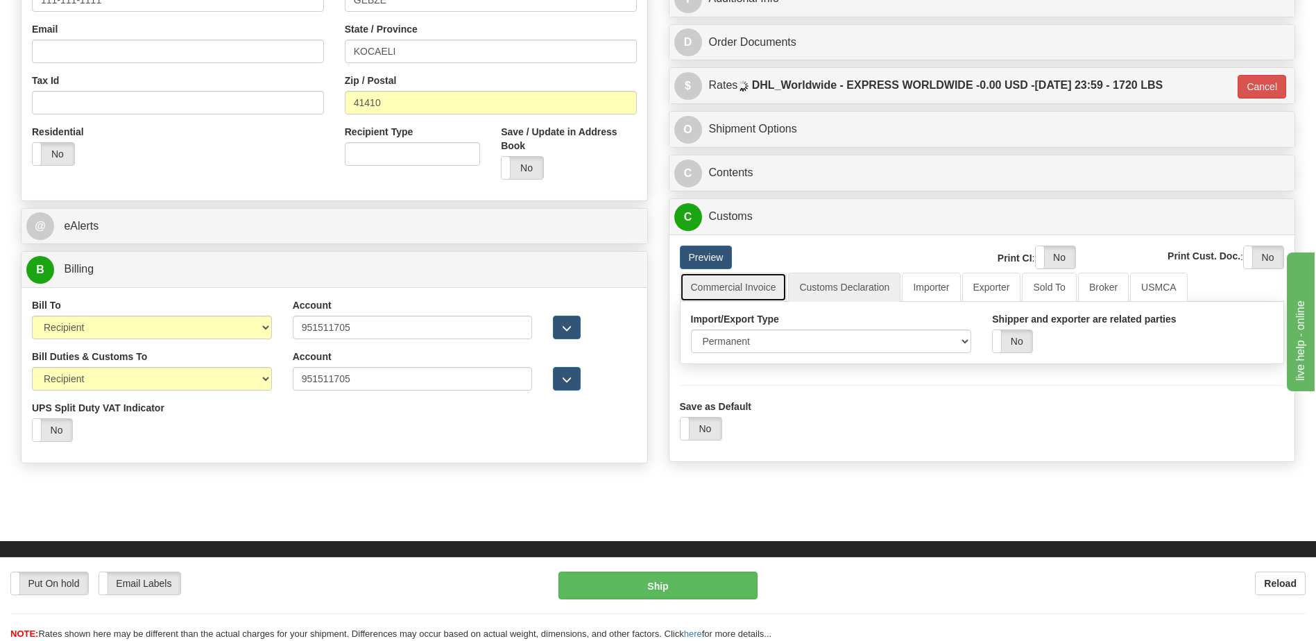
click at [741, 284] on link "Commercial Invoice" at bounding box center [733, 287] width 107 height 29
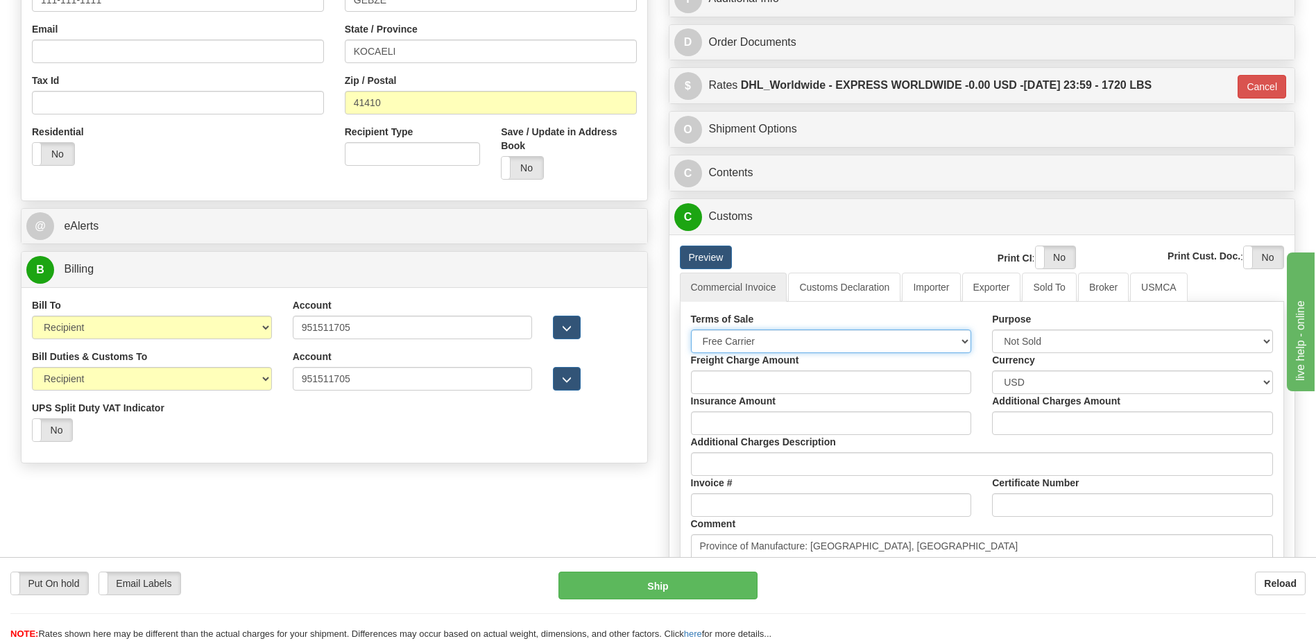
click at [743, 336] on select "Free Carrier Free On Board Ex Works Delivered Duty Unpaid Delivered Duty Paid C…" at bounding box center [831, 341] width 281 height 24
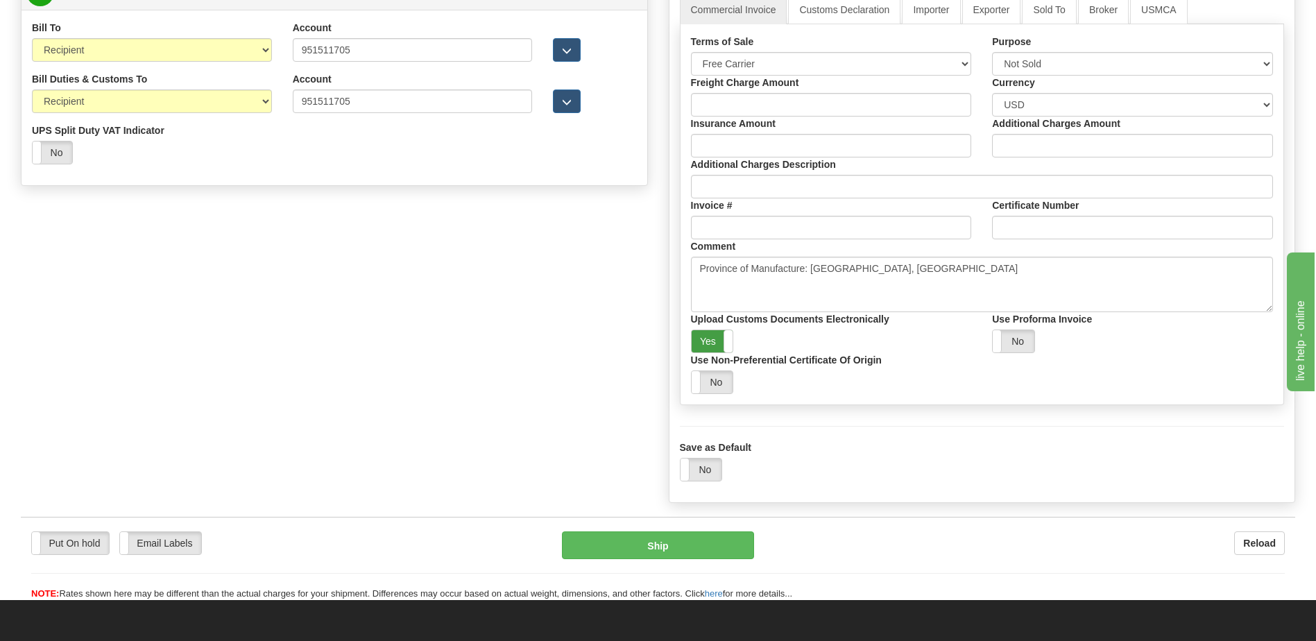
click at [705, 341] on label "Yes" at bounding box center [712, 341] width 42 height 22
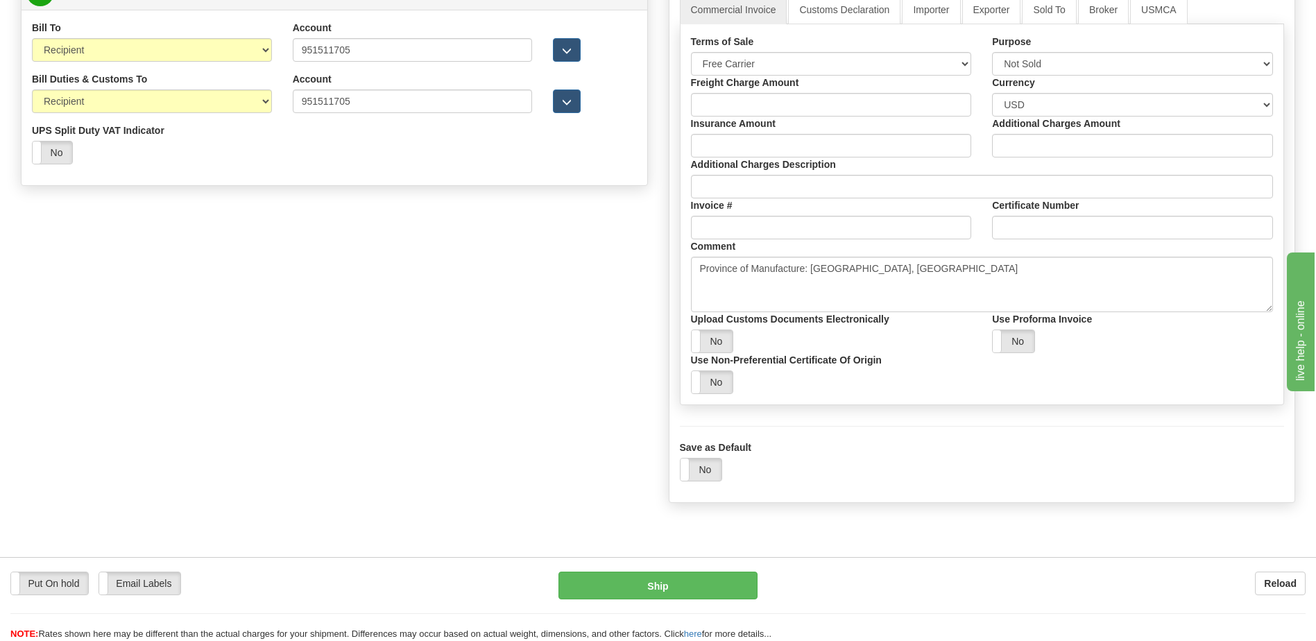
scroll to position [485, 0]
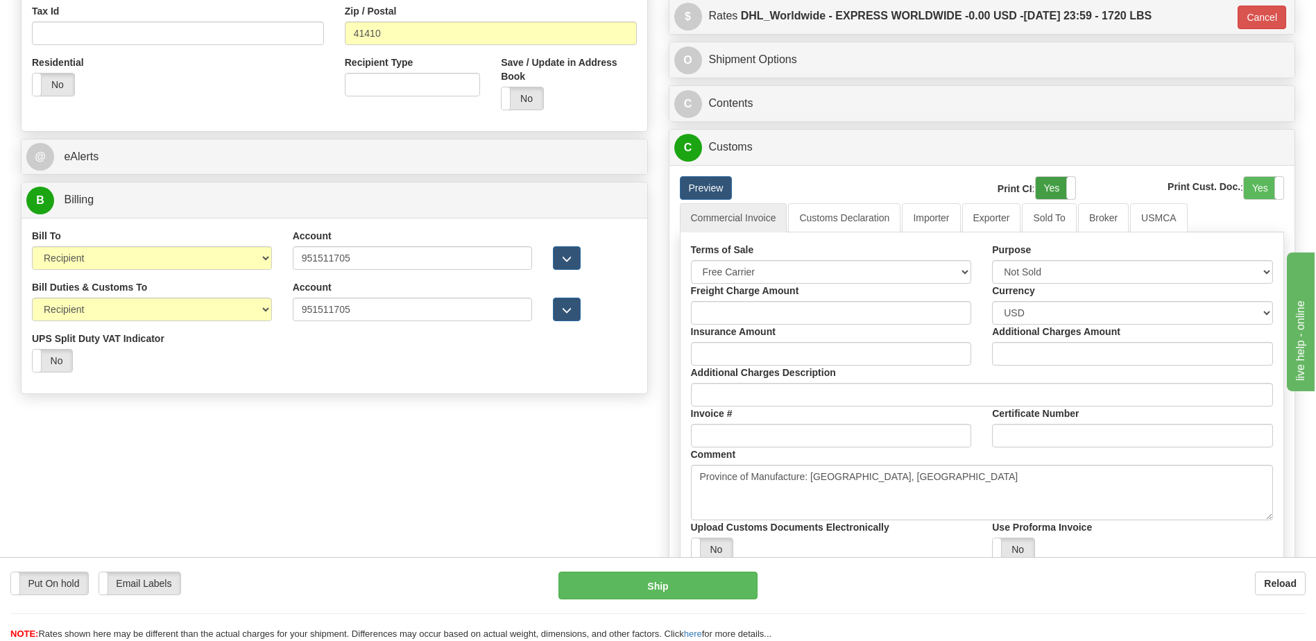
click at [1049, 187] on label "Yes" at bounding box center [1055, 188] width 40 height 22
click at [1252, 185] on label "Yes" at bounding box center [1263, 188] width 40 height 22
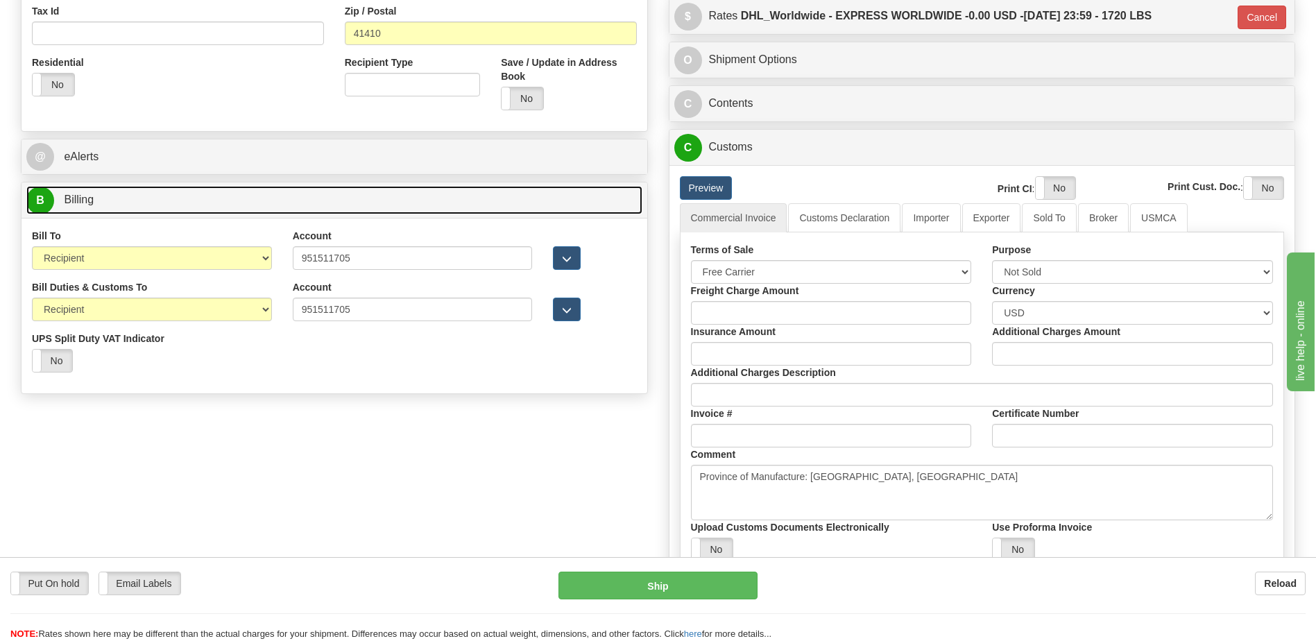
click at [114, 203] on link "B Billing" at bounding box center [334, 200] width 616 height 28
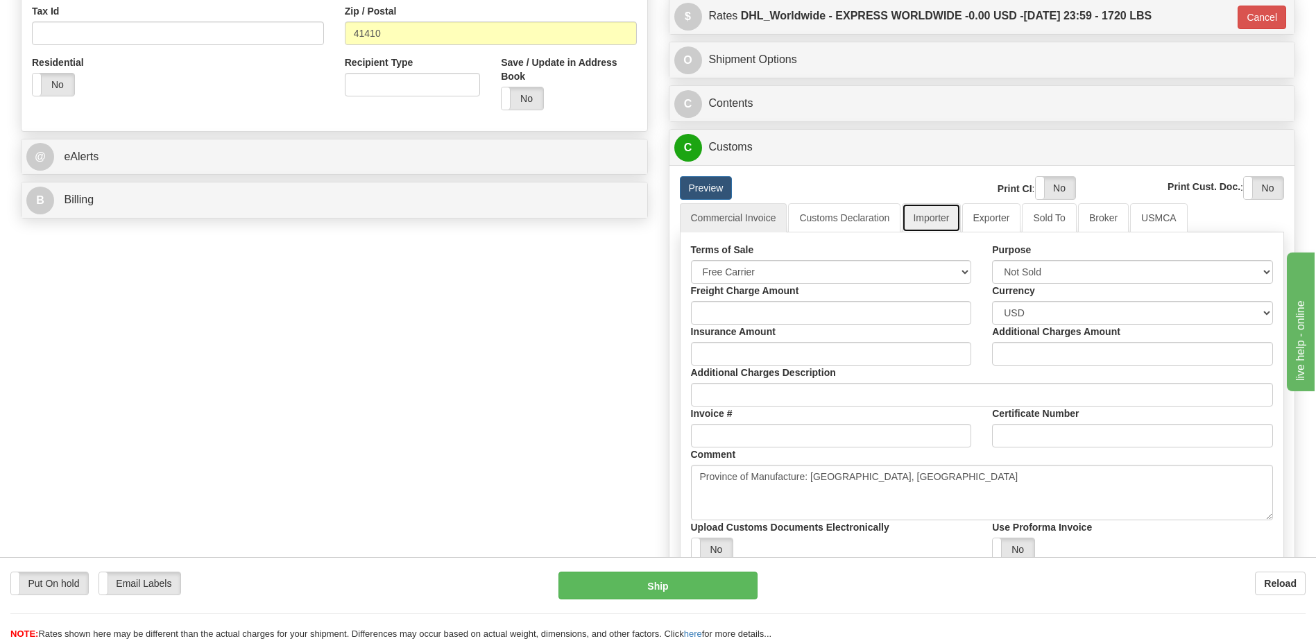
click at [931, 221] on link "Importer" at bounding box center [931, 217] width 58 height 29
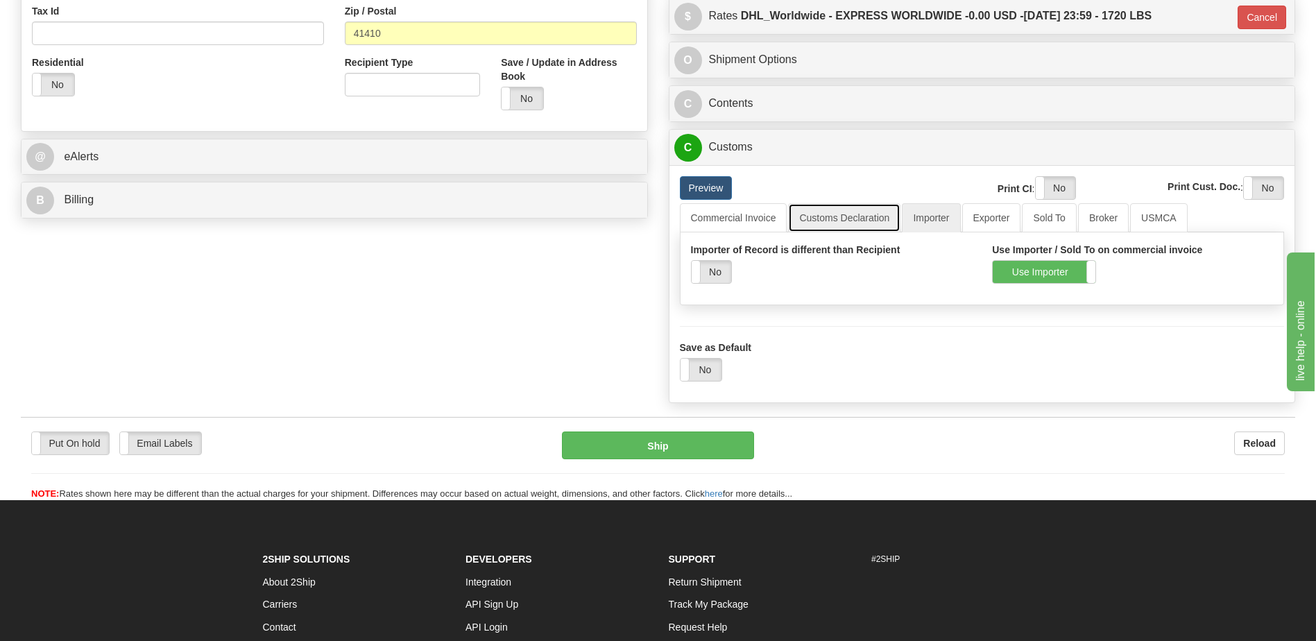
click at [858, 232] on link "Customs Declaration" at bounding box center [844, 217] width 112 height 29
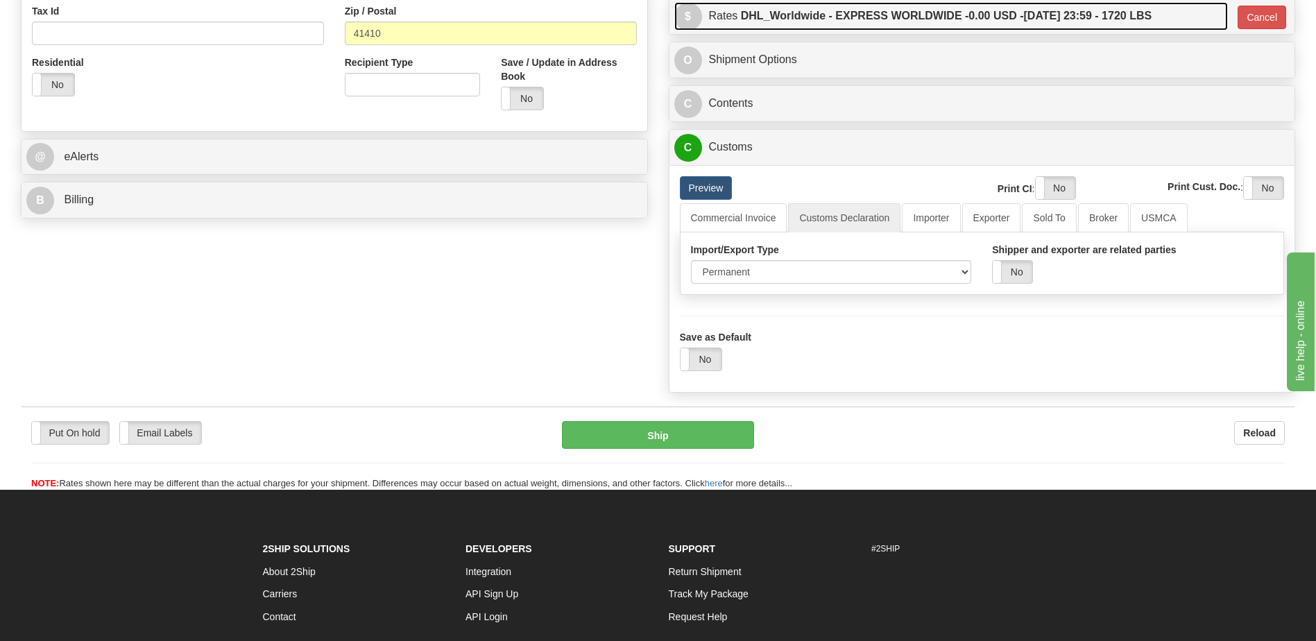
click at [786, 19] on label "DHL_Worldwide - EXPRESS WORLDWIDE - 0.00 USD - [DATE] 23:59 - 1720 LBS" at bounding box center [946, 16] width 411 height 28
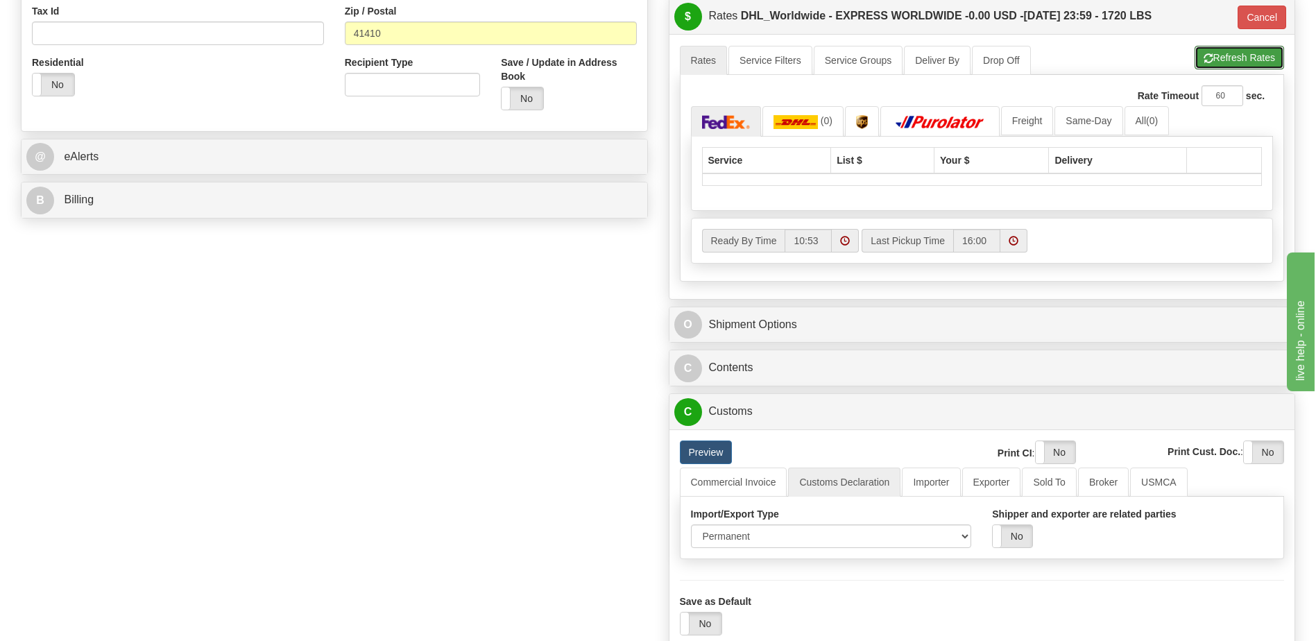
drag, startPoint x: 1236, startPoint y: 69, endPoint x: 1160, endPoint y: 68, distance: 75.6
click at [1236, 69] on button "Refresh Rates" at bounding box center [1238, 58] width 89 height 24
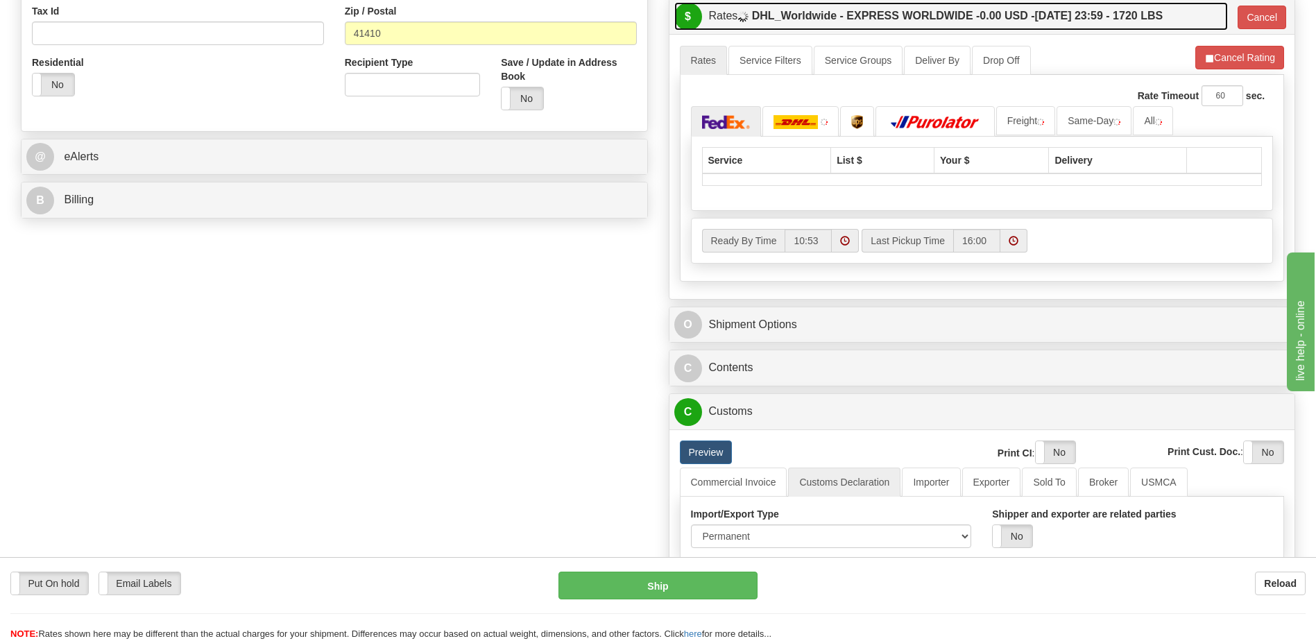
click at [970, 20] on label "DHL_Worldwide - EXPRESS WORLDWIDE - 0.00 USD - [DATE] 23:59 - 1720 LBS" at bounding box center [957, 16] width 411 height 28
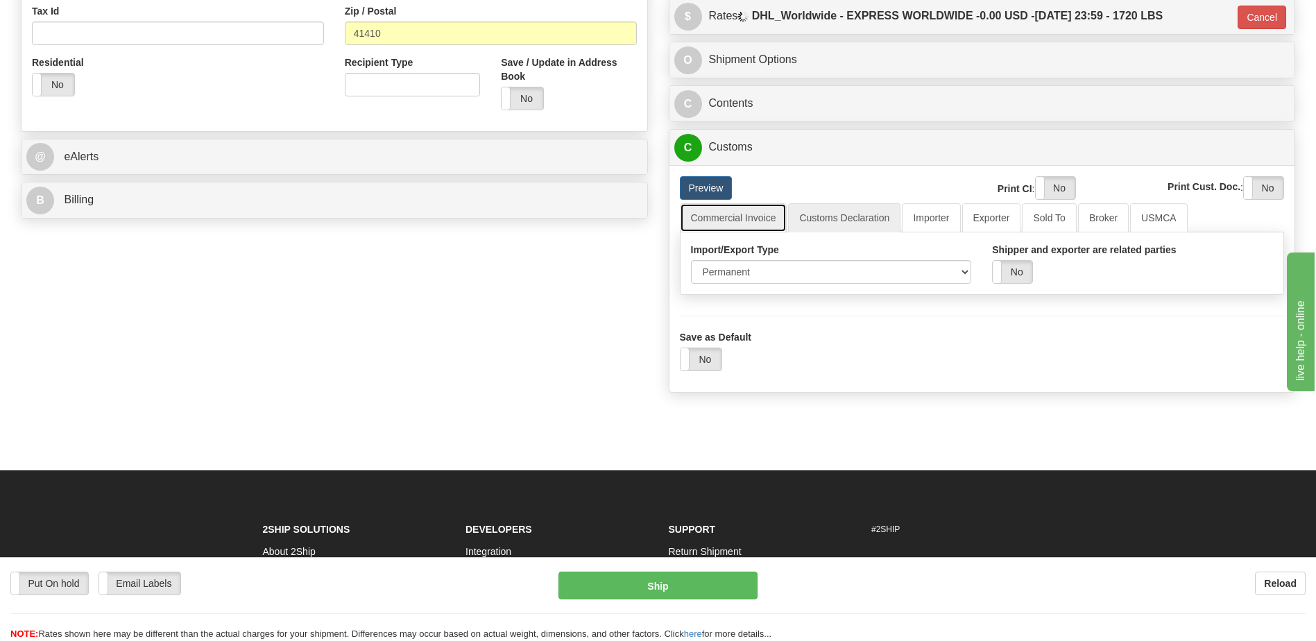
click at [730, 217] on link "Commercial Invoice" at bounding box center [733, 217] width 107 height 29
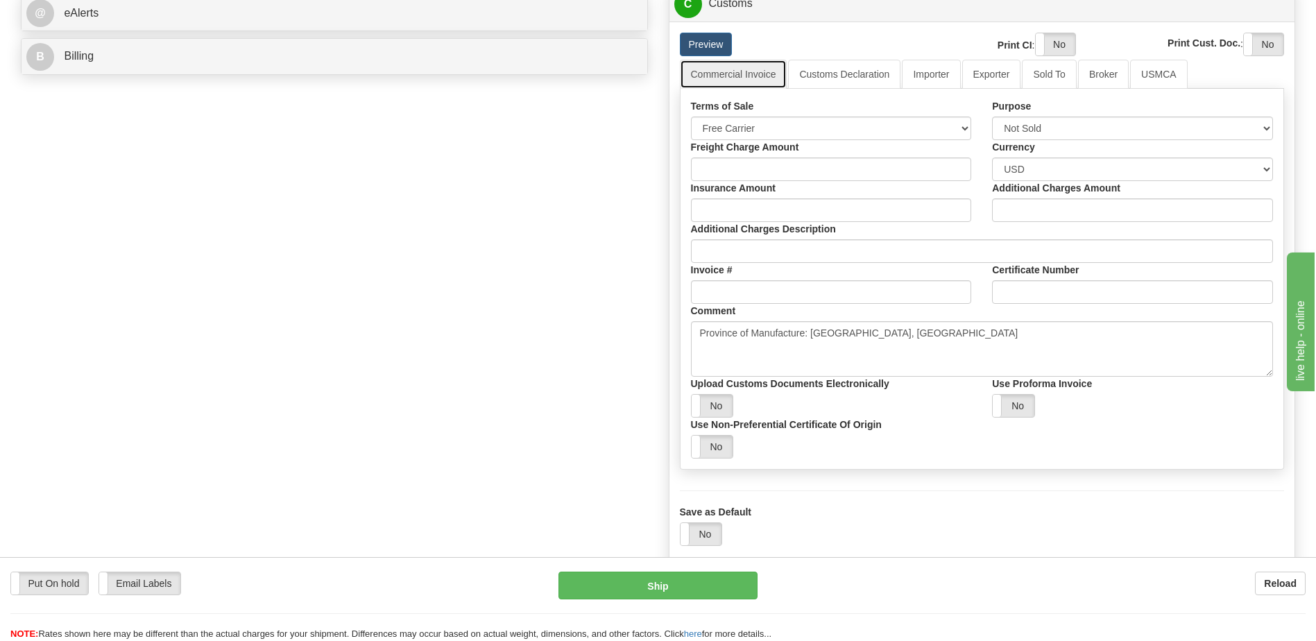
scroll to position [555, 0]
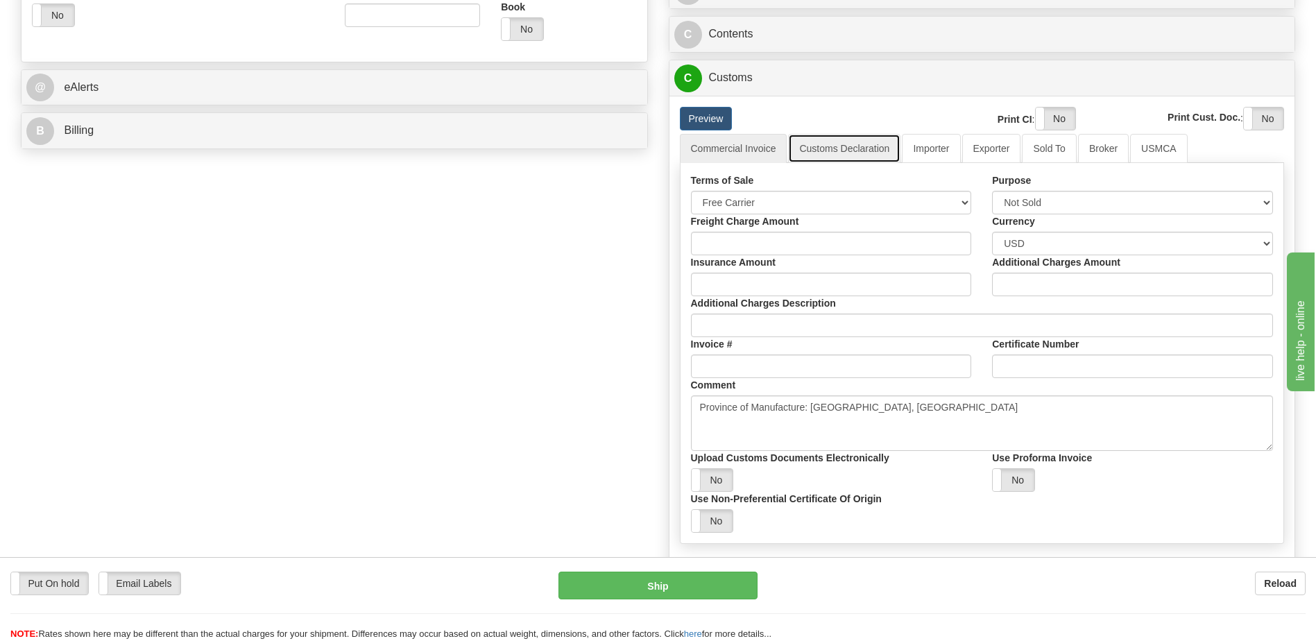
click at [854, 155] on link "Customs Declaration" at bounding box center [844, 148] width 112 height 29
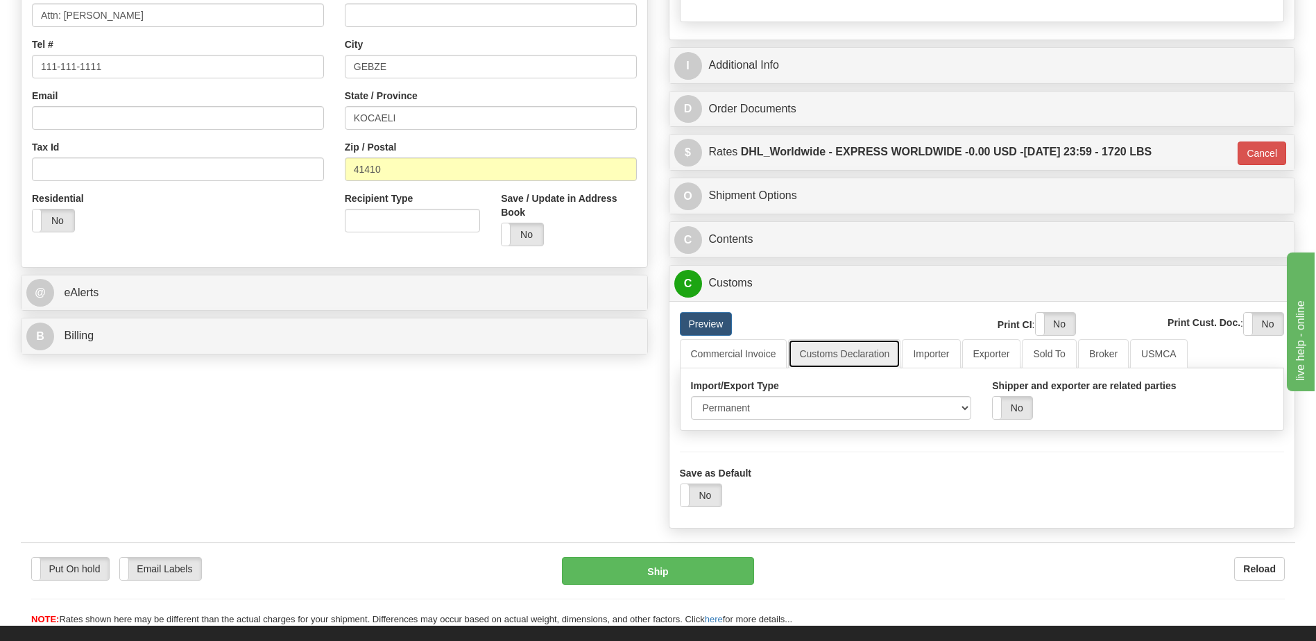
scroll to position [347, 0]
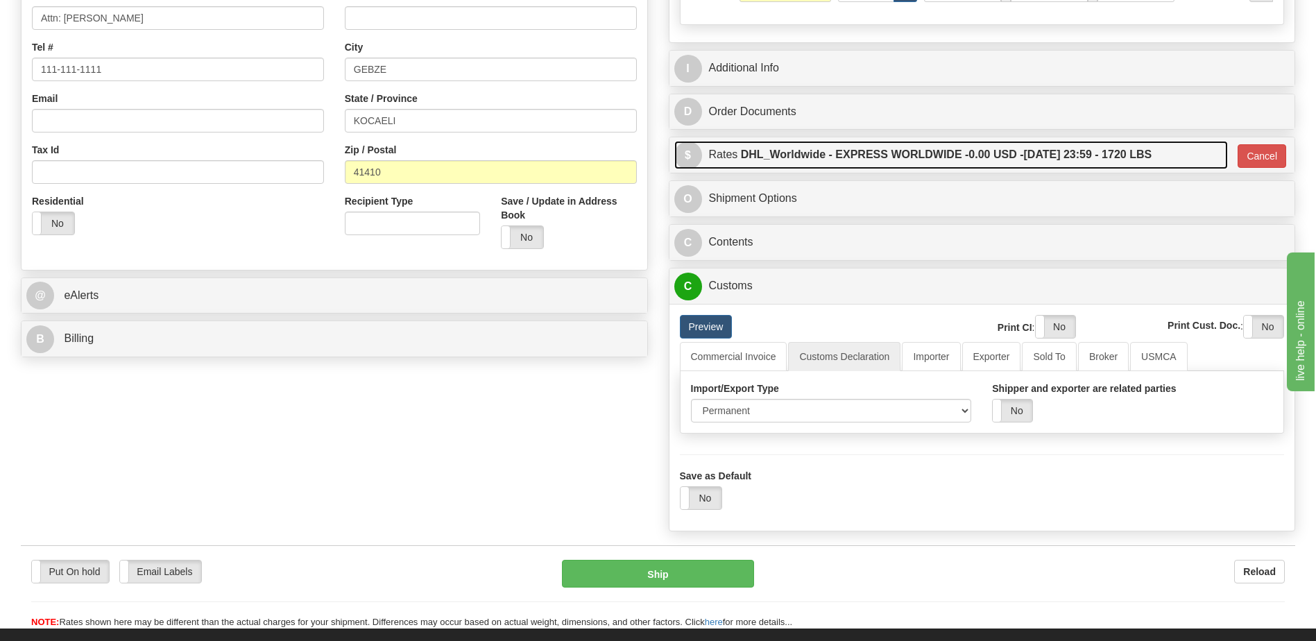
click at [978, 160] on span "0.00 USD -" at bounding box center [995, 154] width 55 height 12
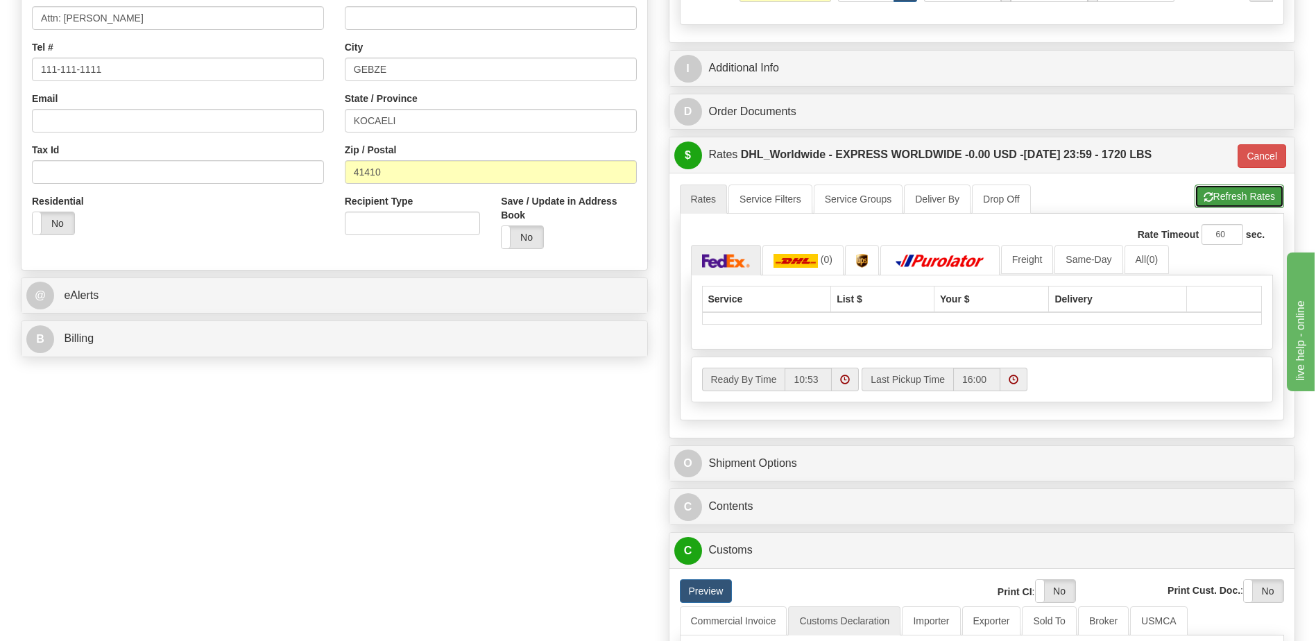
click at [1227, 185] on button "Refresh Rates" at bounding box center [1238, 196] width 89 height 24
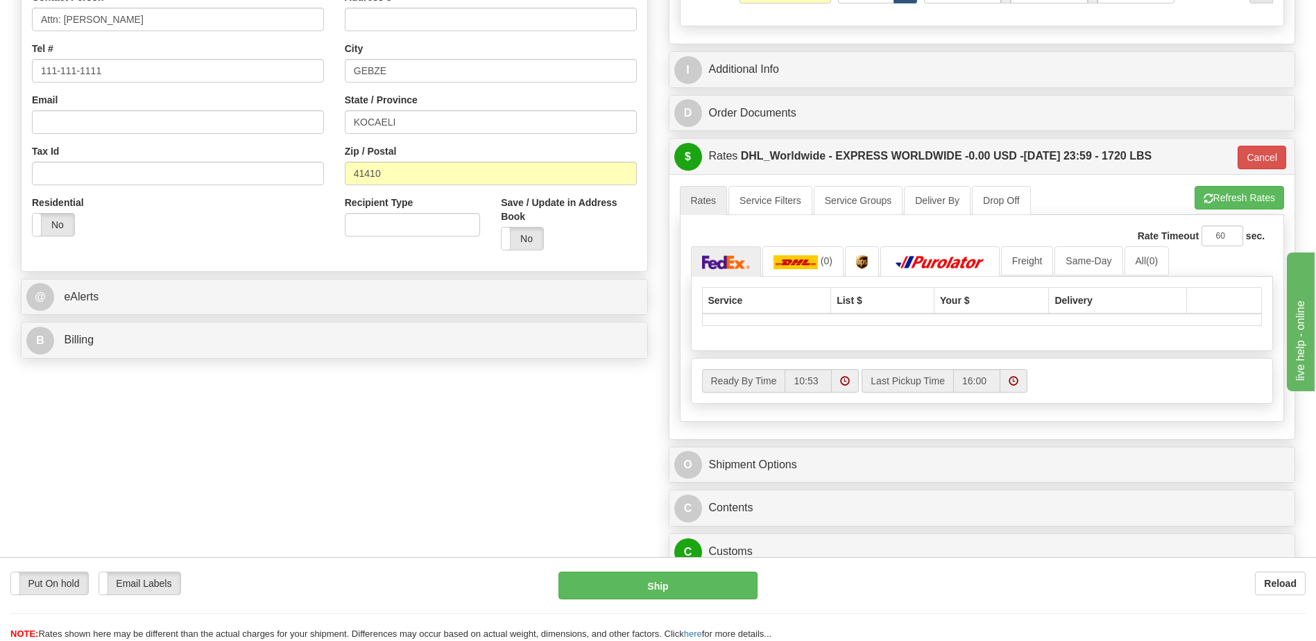
scroll to position [555, 0]
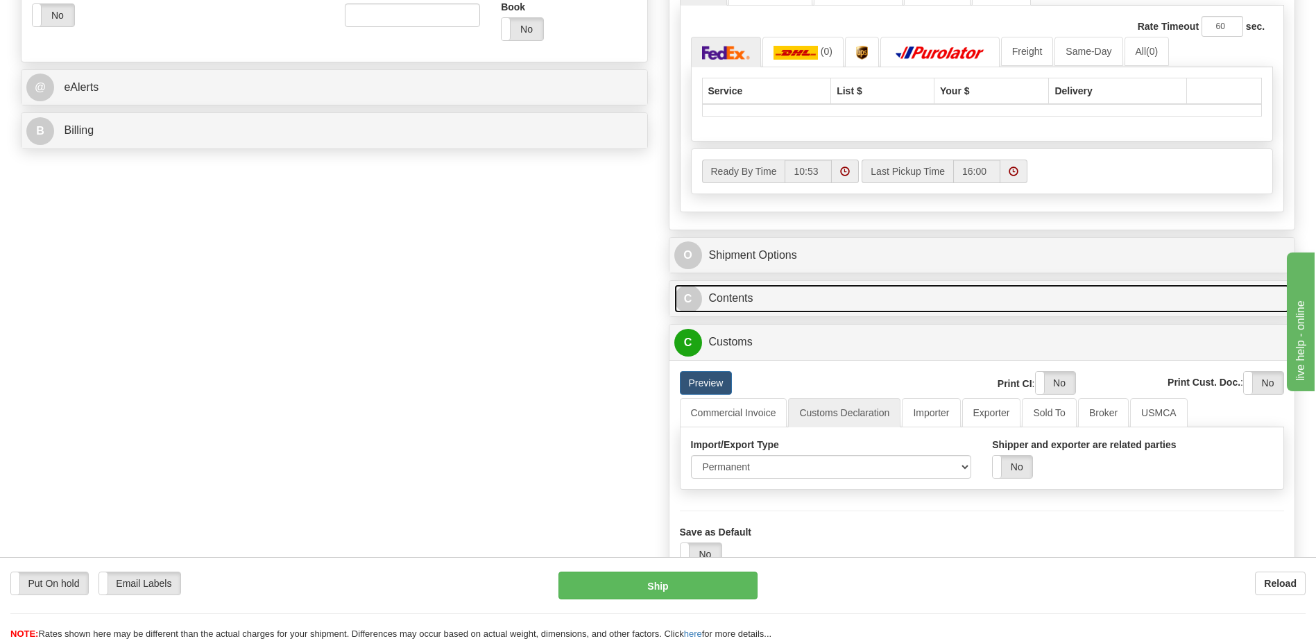
click at [777, 310] on link "C Contents" at bounding box center [982, 298] width 616 height 28
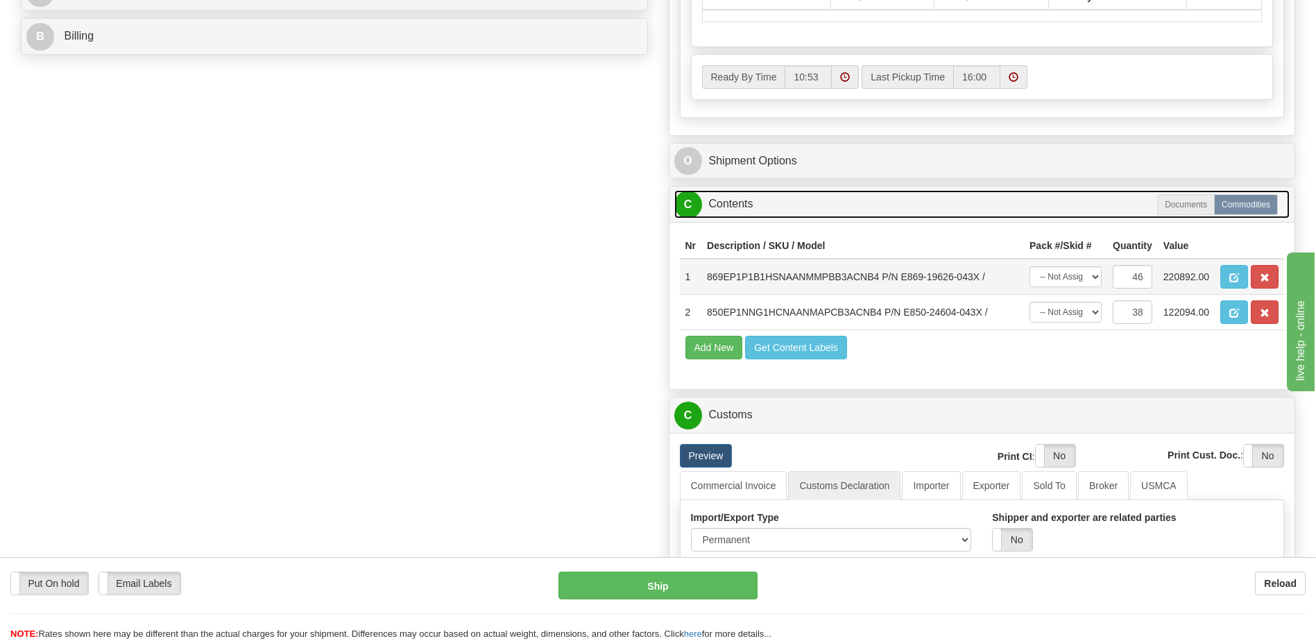
scroll to position [693, 0]
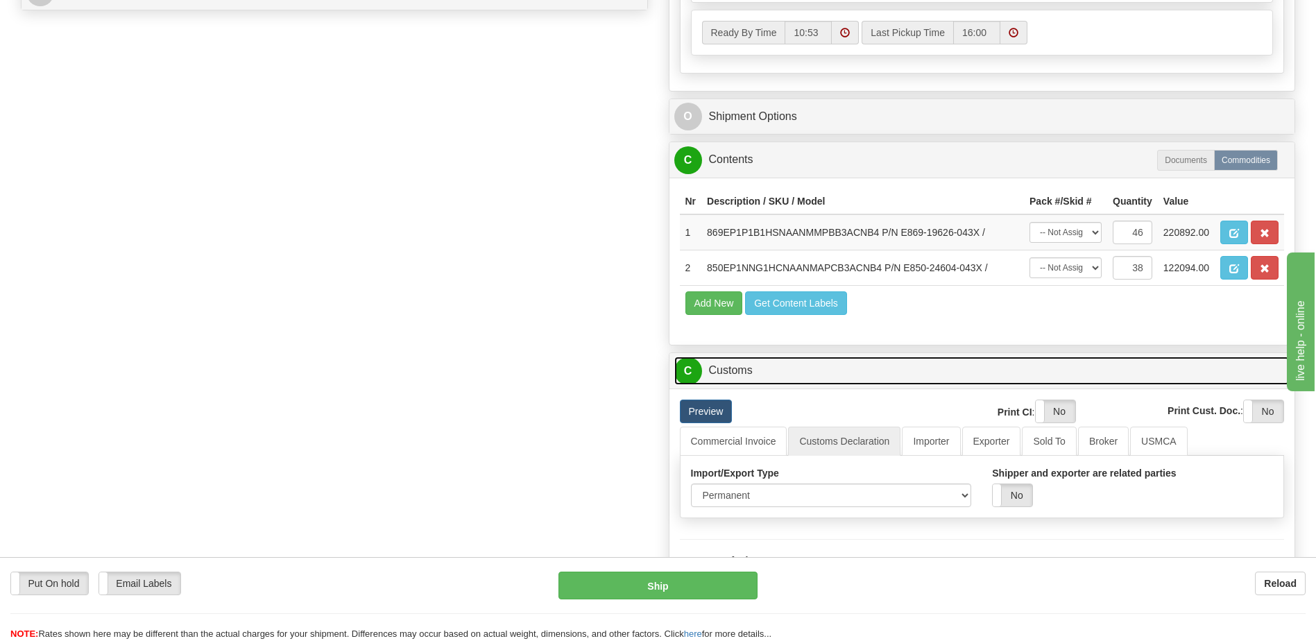
click at [748, 368] on link "C Customs" at bounding box center [982, 370] width 616 height 28
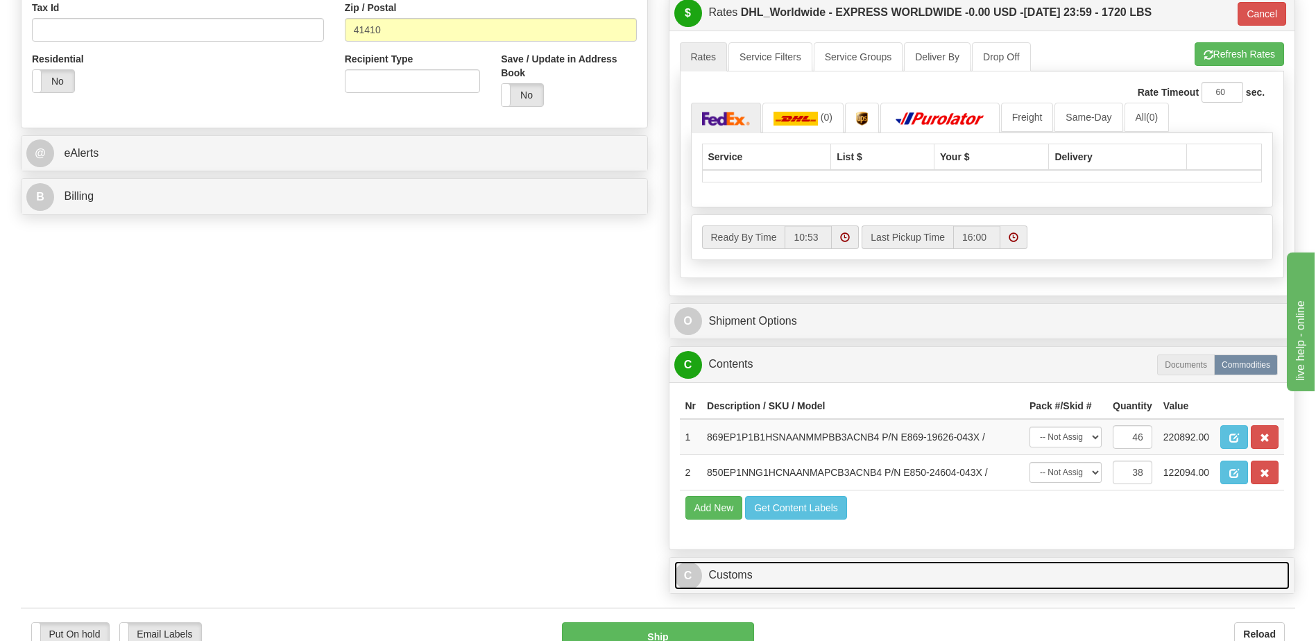
scroll to position [485, 0]
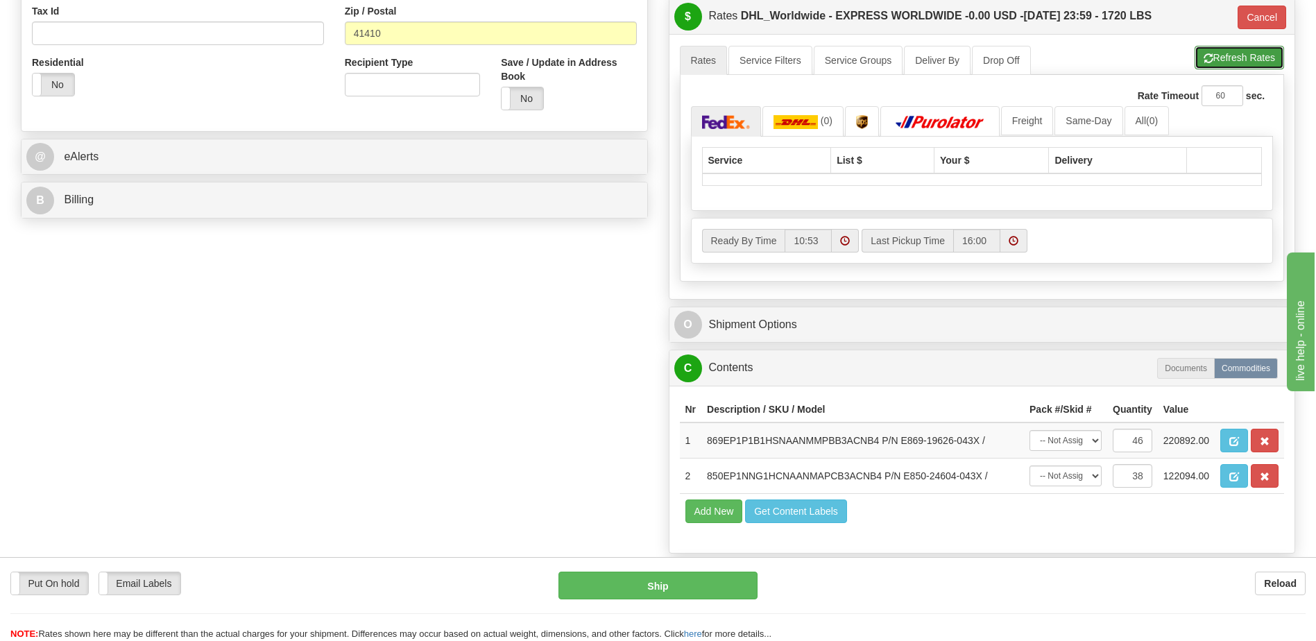
click at [1212, 55] on button "Refresh Rates" at bounding box center [1238, 58] width 89 height 24
type input "D"
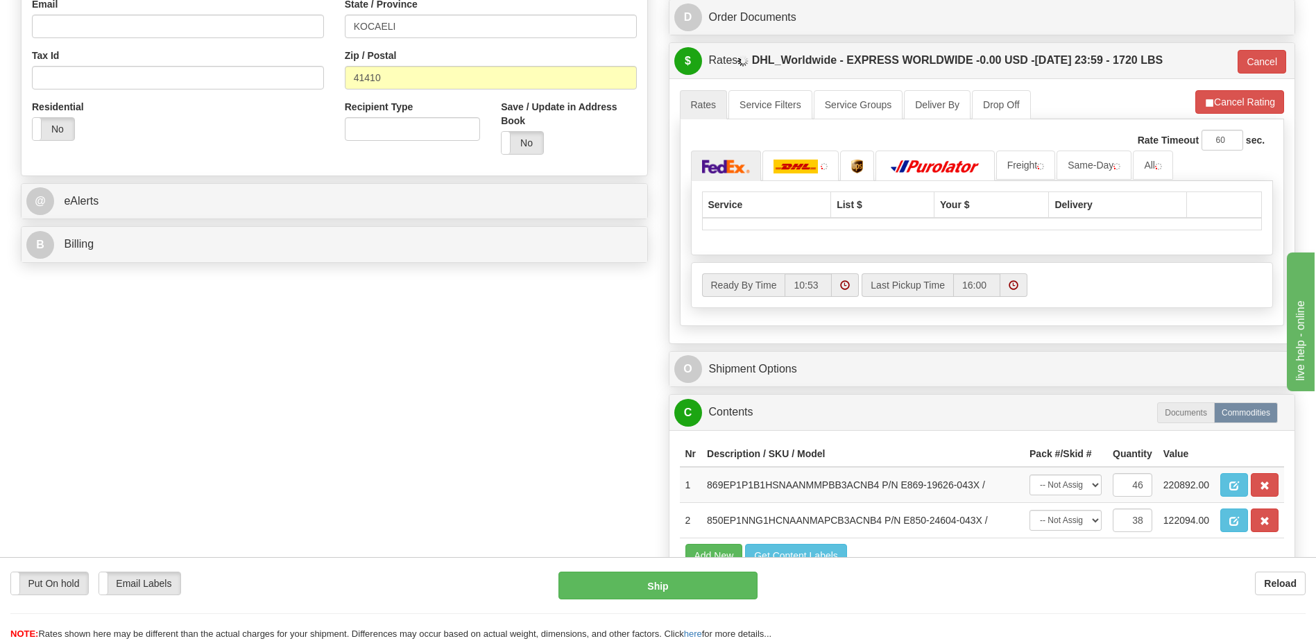
scroll to position [277, 0]
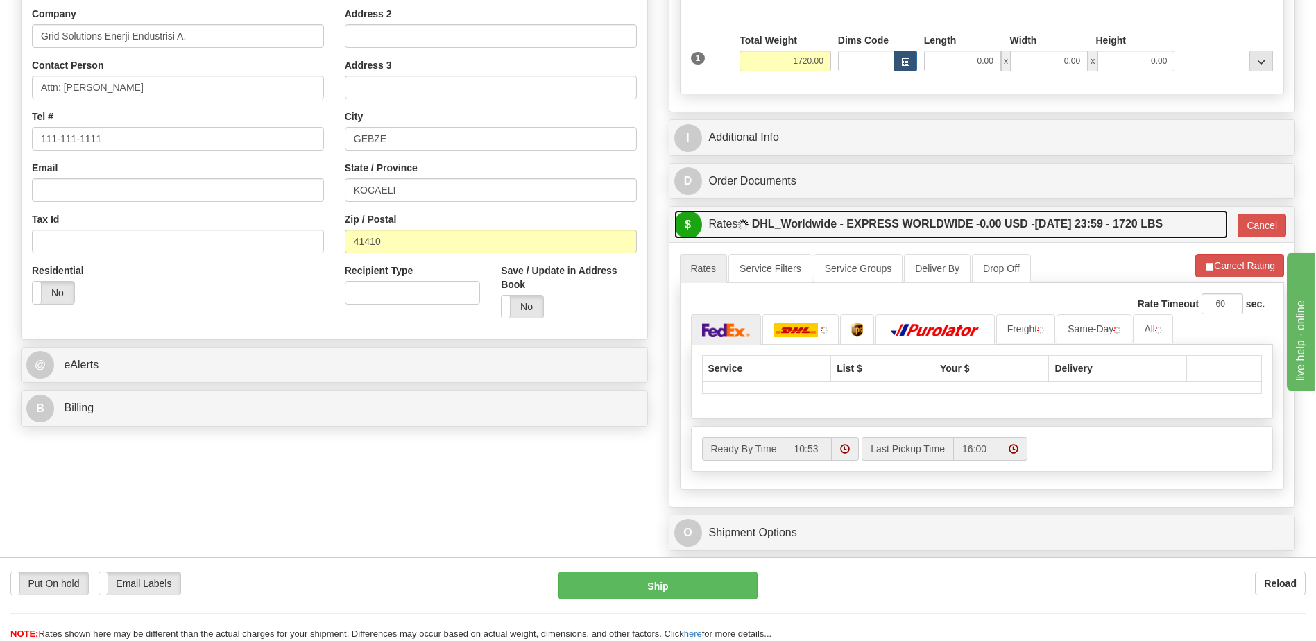
click at [843, 224] on label "DHL_Worldwide - EXPRESS WORLDWIDE - 0.00 USD - [DATE] 23:59 - 1720 LBS" at bounding box center [957, 224] width 411 height 28
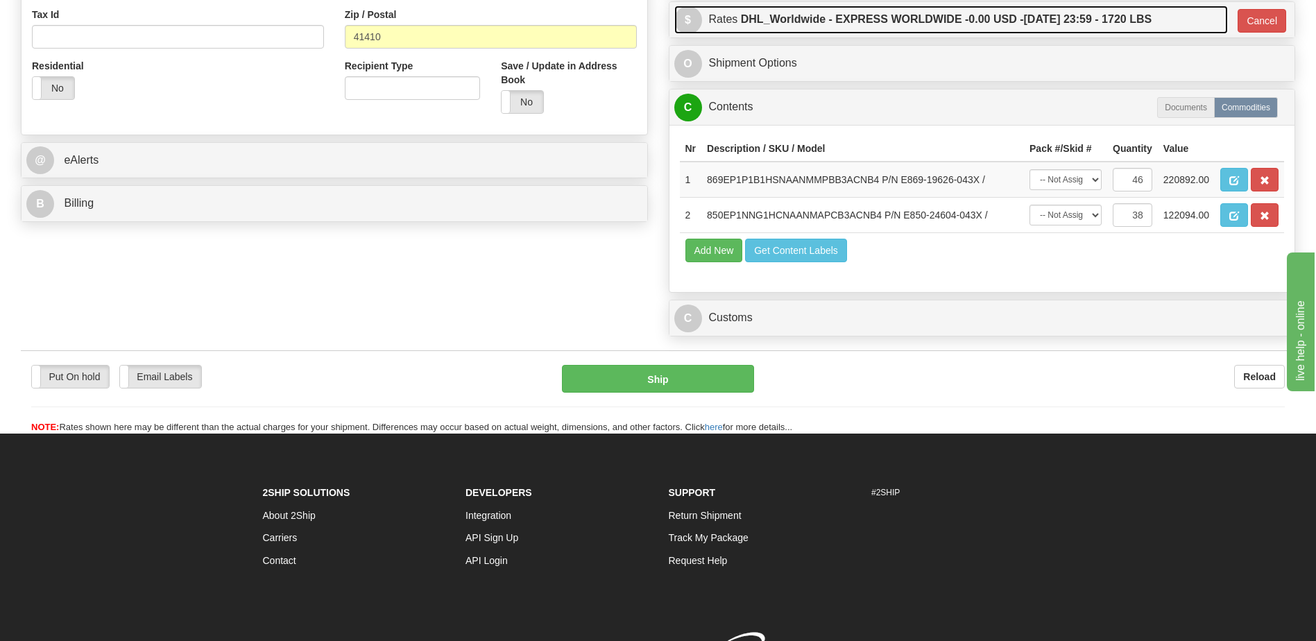
scroll to position [485, 0]
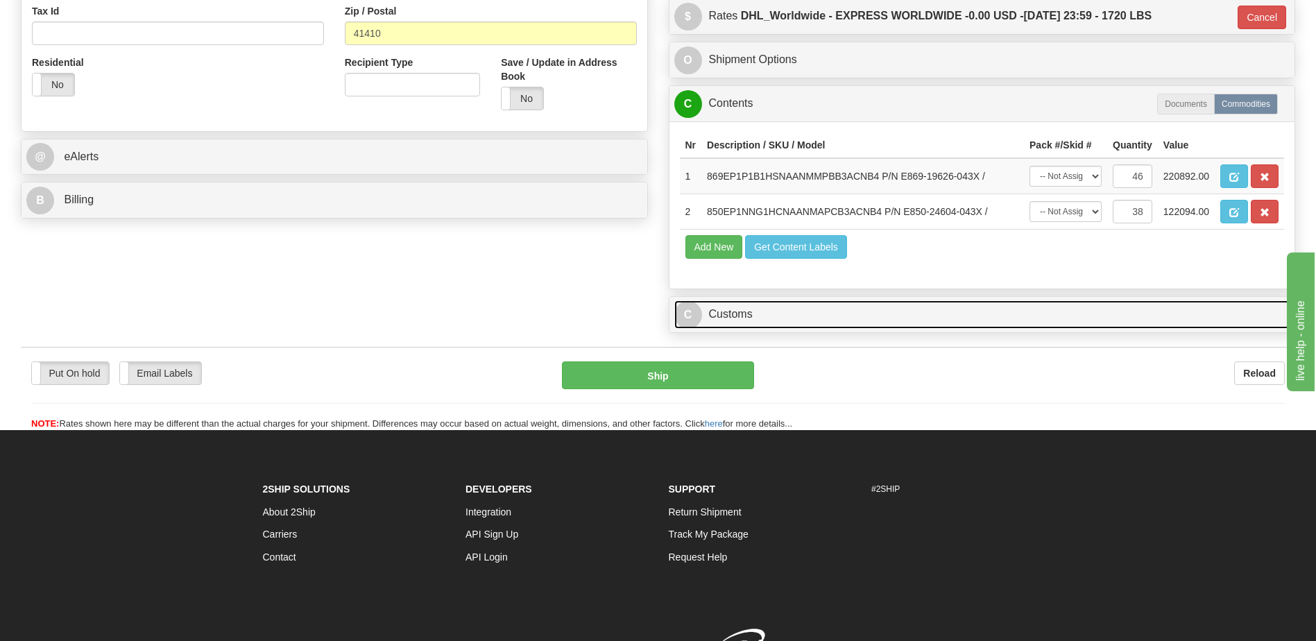
click at [801, 313] on link "C Customs" at bounding box center [982, 314] width 616 height 28
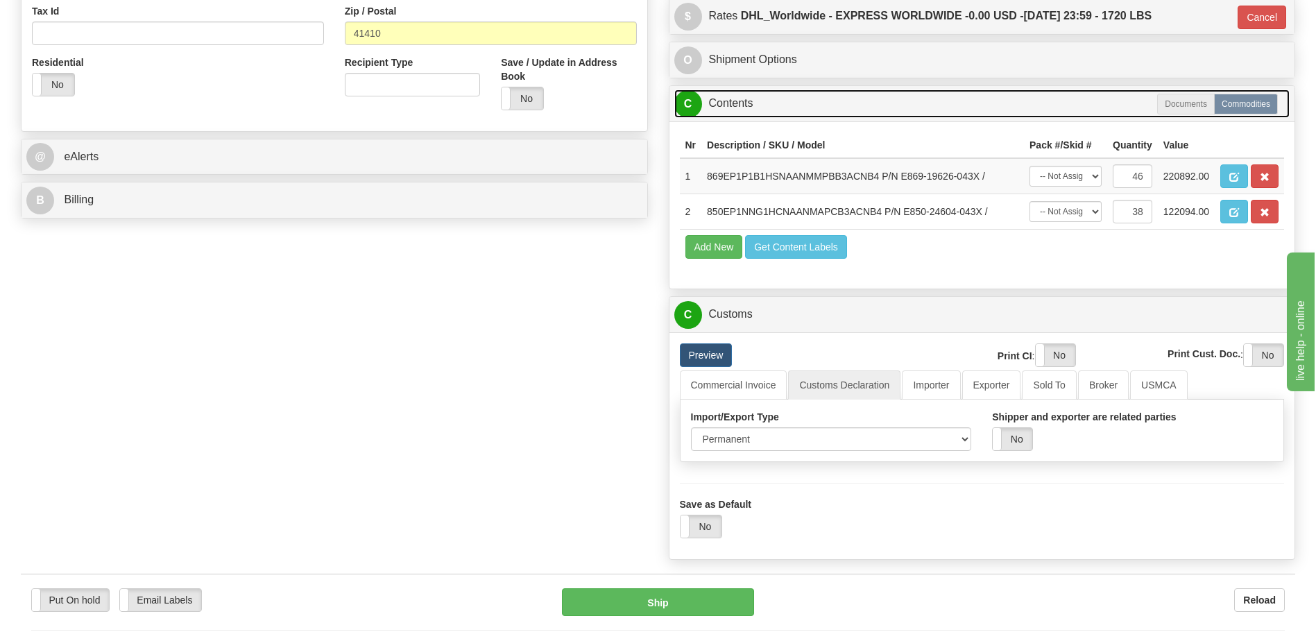
click at [761, 102] on link "C Contents" at bounding box center [982, 103] width 616 height 28
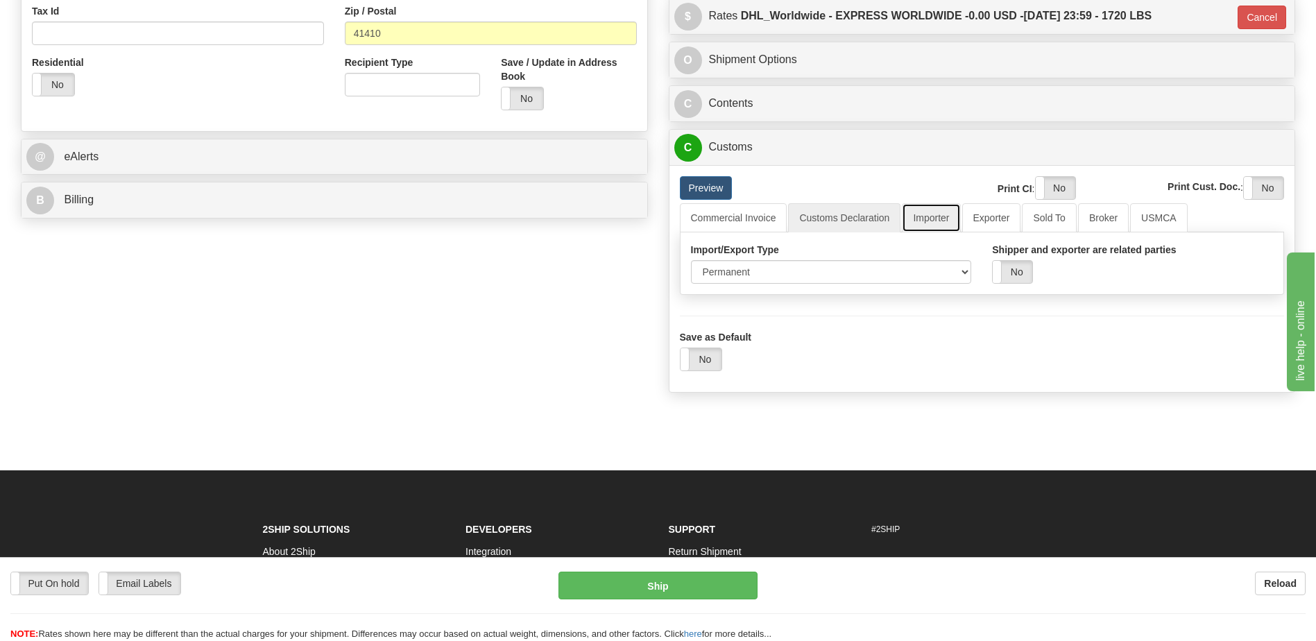
click at [925, 214] on link "Importer" at bounding box center [931, 217] width 58 height 29
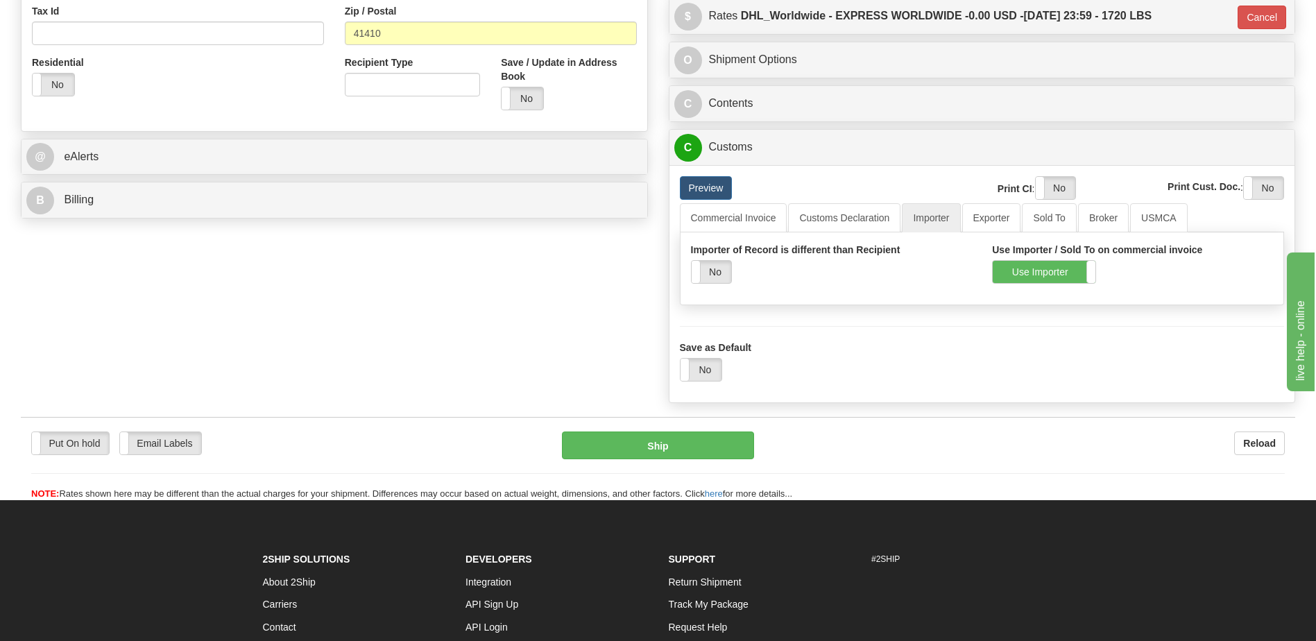
click at [904, 382] on div "Save as Default Yes No" at bounding box center [982, 352] width 626 height 80
drag, startPoint x: 842, startPoint y: 227, endPoint x: 856, endPoint y: 356, distance: 129.1
click at [842, 227] on link "Customs Declaration" at bounding box center [844, 217] width 112 height 29
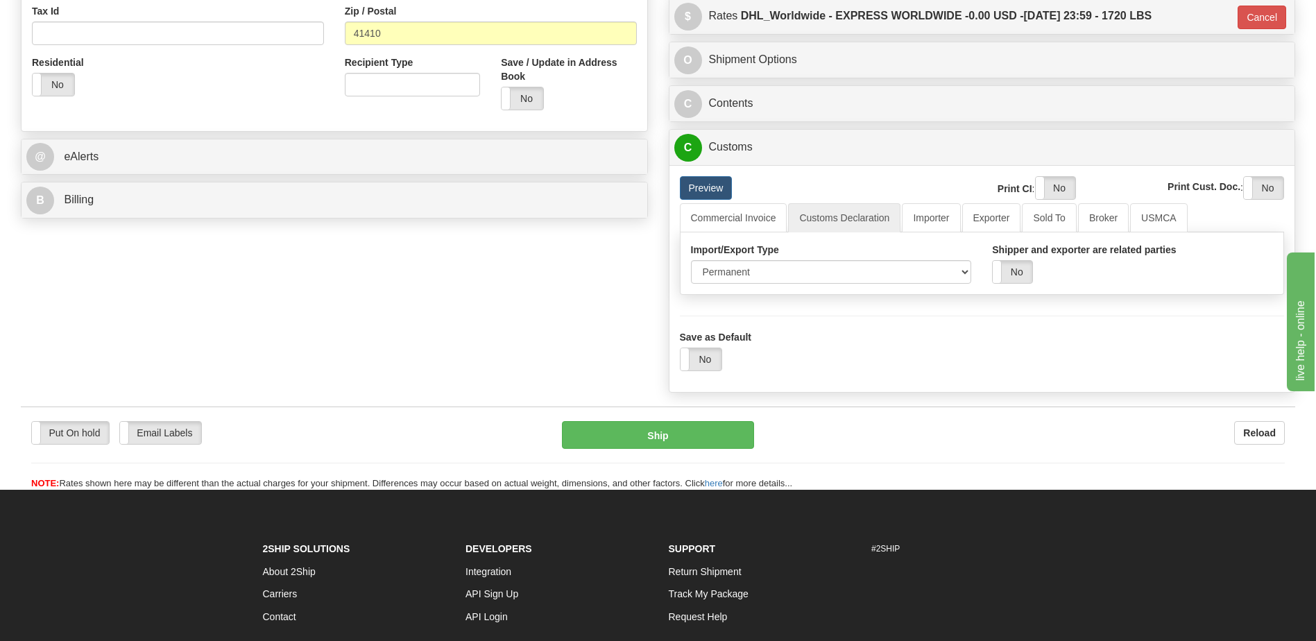
click at [787, 309] on div "Save as Default Yes No" at bounding box center [982, 342] width 626 height 80
click at [733, 216] on link "Commercial Invoice" at bounding box center [733, 217] width 107 height 29
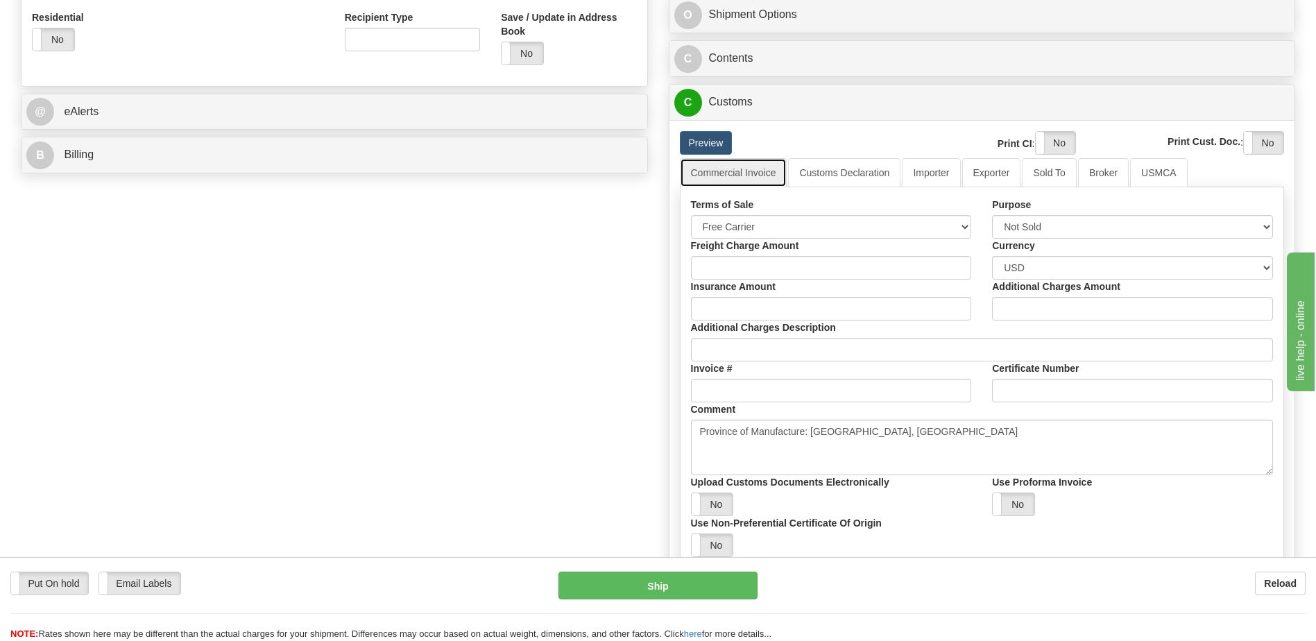
scroll to position [555, 0]
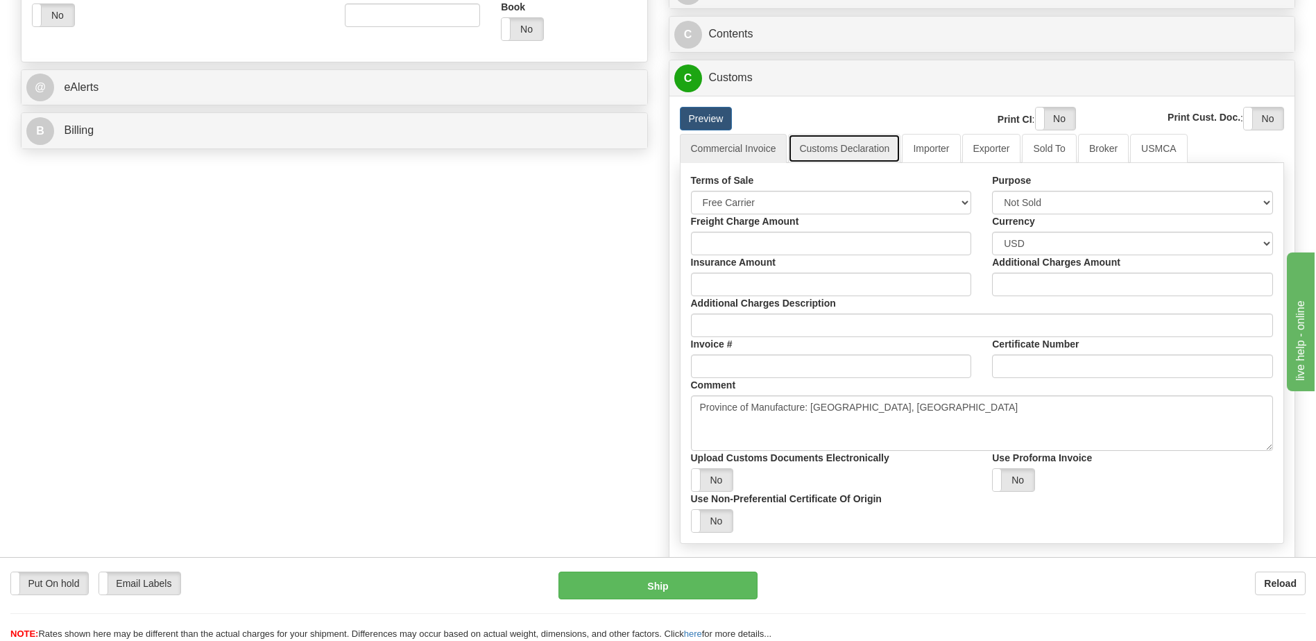
click at [850, 160] on link "Customs Declaration" at bounding box center [844, 148] width 112 height 29
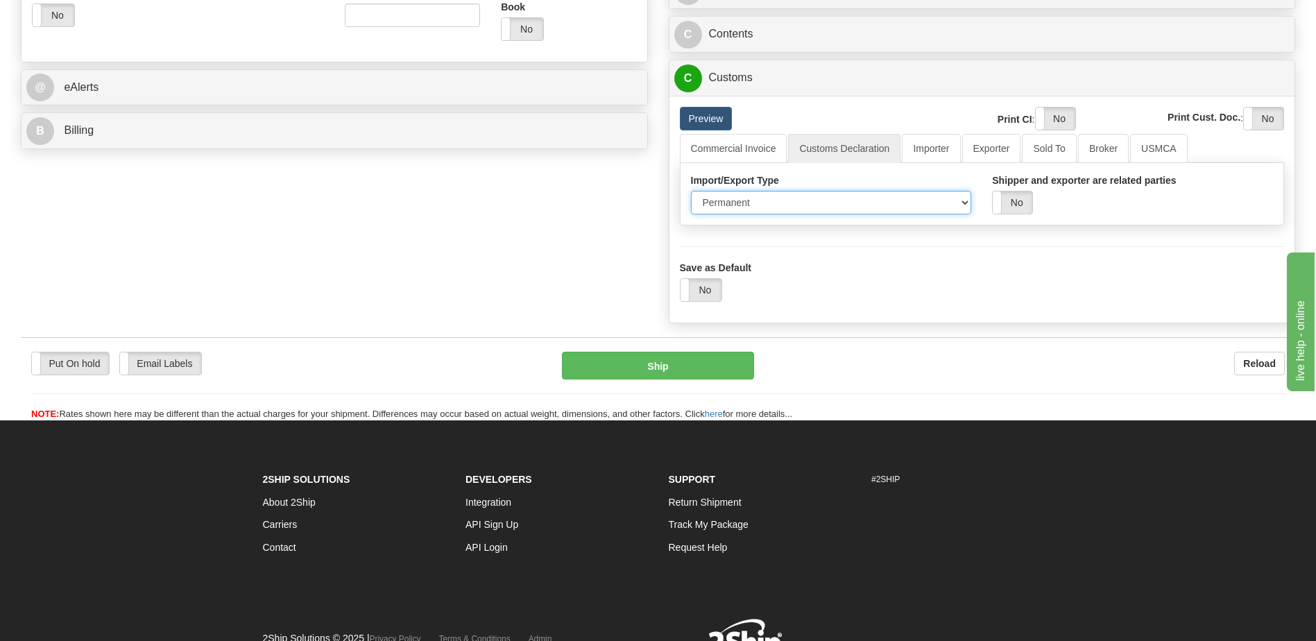
click at [879, 202] on select "Permanent Temporary Repair Return" at bounding box center [831, 203] width 281 height 24
click at [930, 305] on div "Save as Default Yes No" at bounding box center [982, 272] width 626 height 80
click at [939, 155] on link "Importer" at bounding box center [931, 148] width 58 height 29
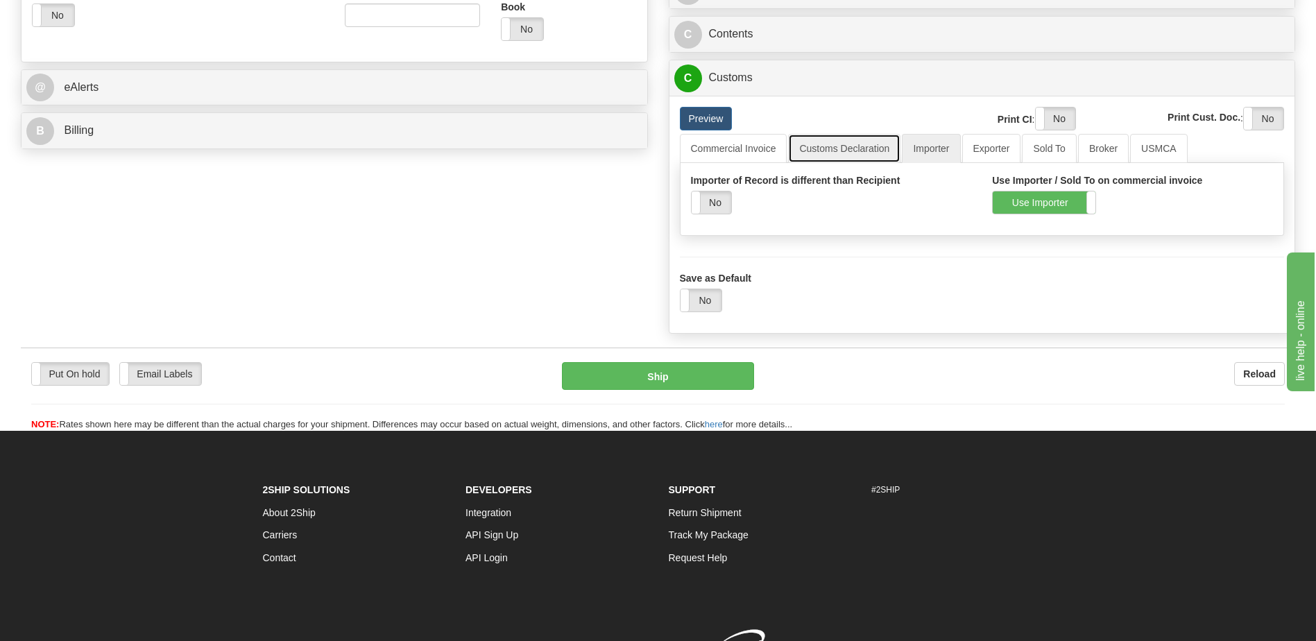
click at [865, 148] on link "Customs Declaration" at bounding box center [844, 148] width 112 height 29
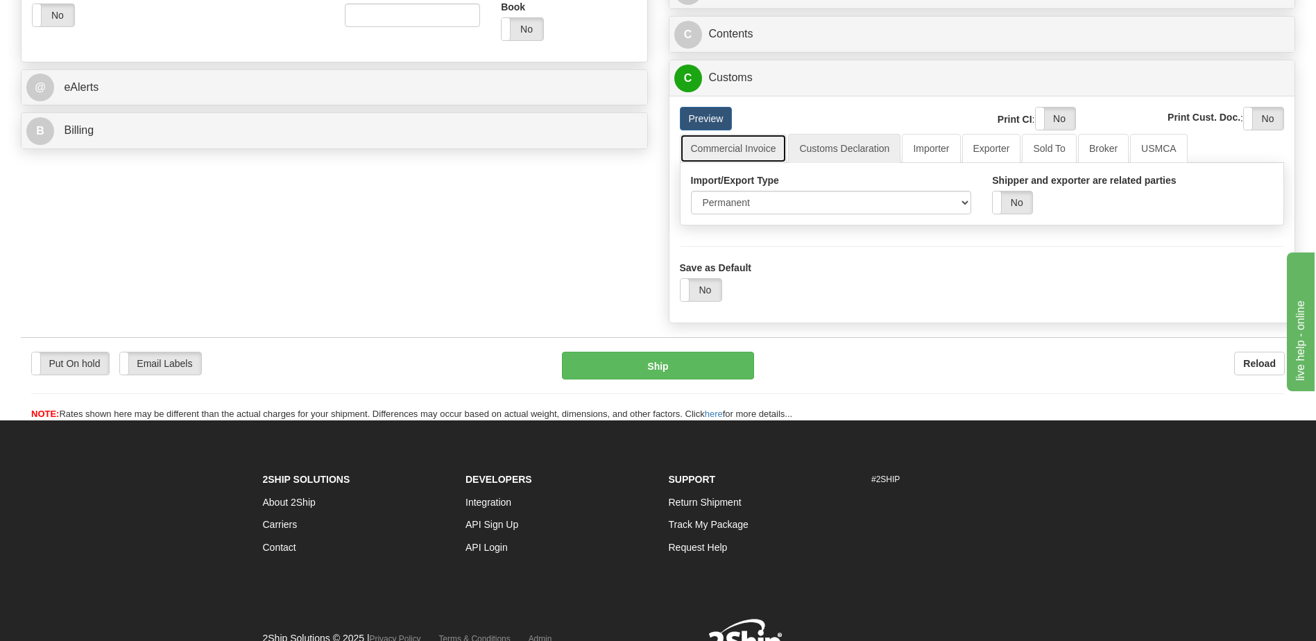
click at [741, 141] on link "Commercial Invoice" at bounding box center [733, 148] width 107 height 29
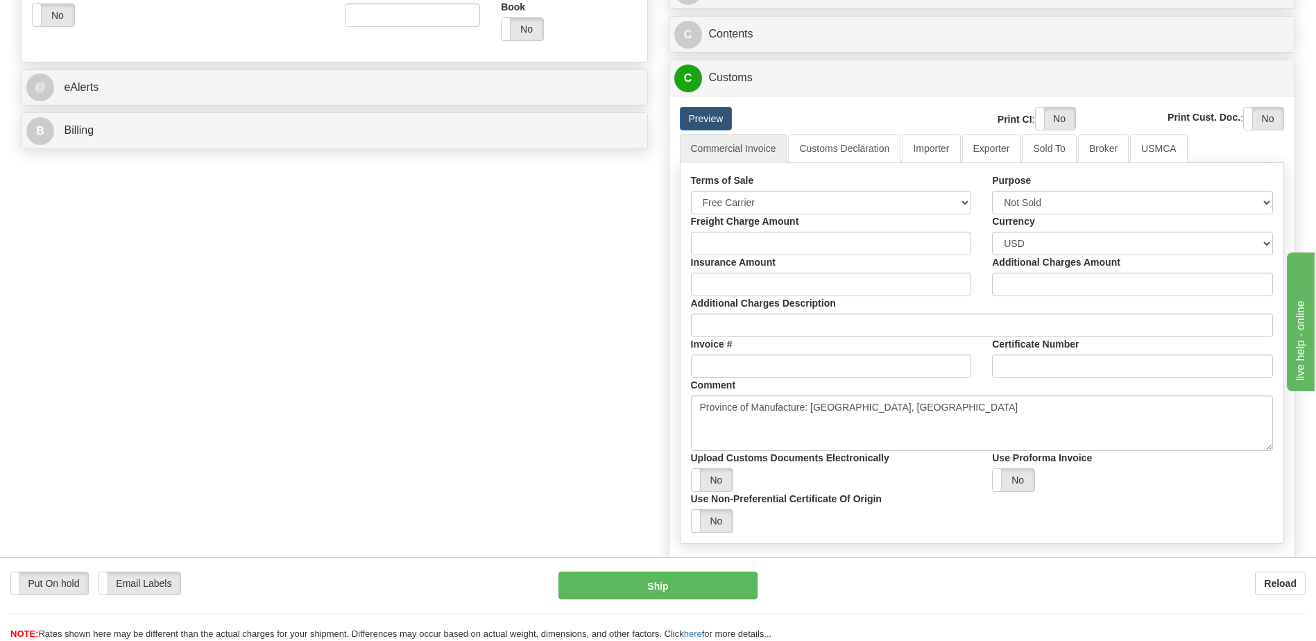
click at [480, 360] on div "Order # S Sender" at bounding box center [657, 96] width 1295 height 1104
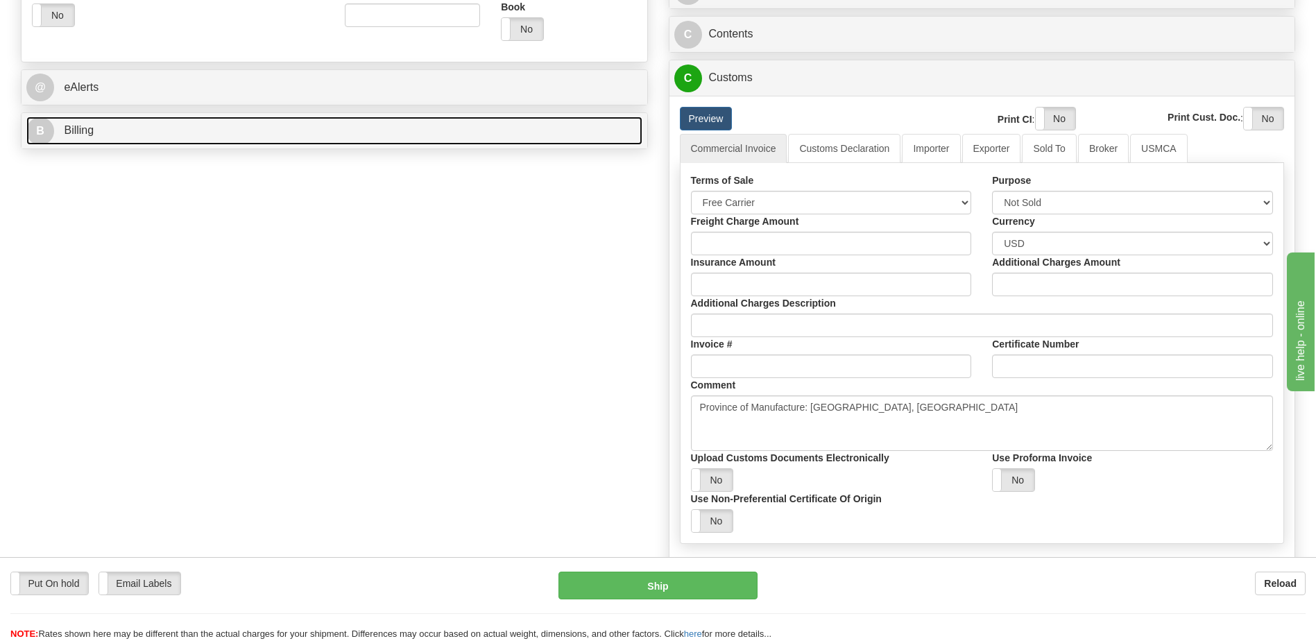
click at [191, 122] on link "B Billing" at bounding box center [334, 131] width 616 height 28
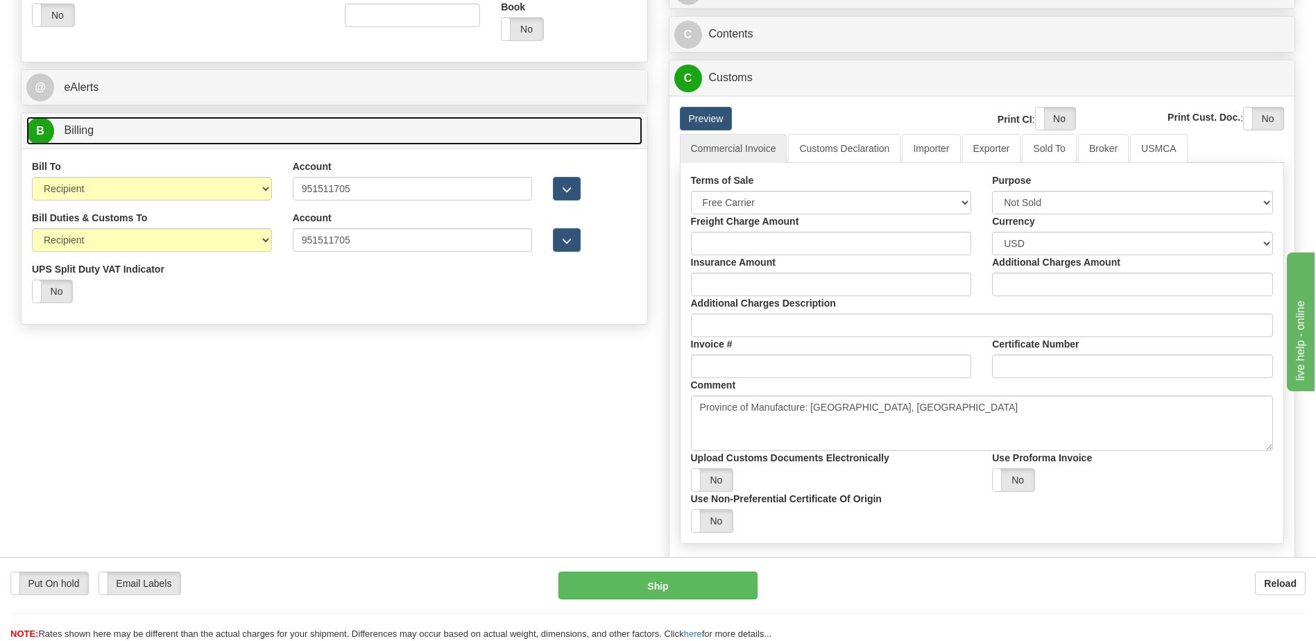
click at [119, 140] on link "B Billing" at bounding box center [334, 131] width 616 height 28
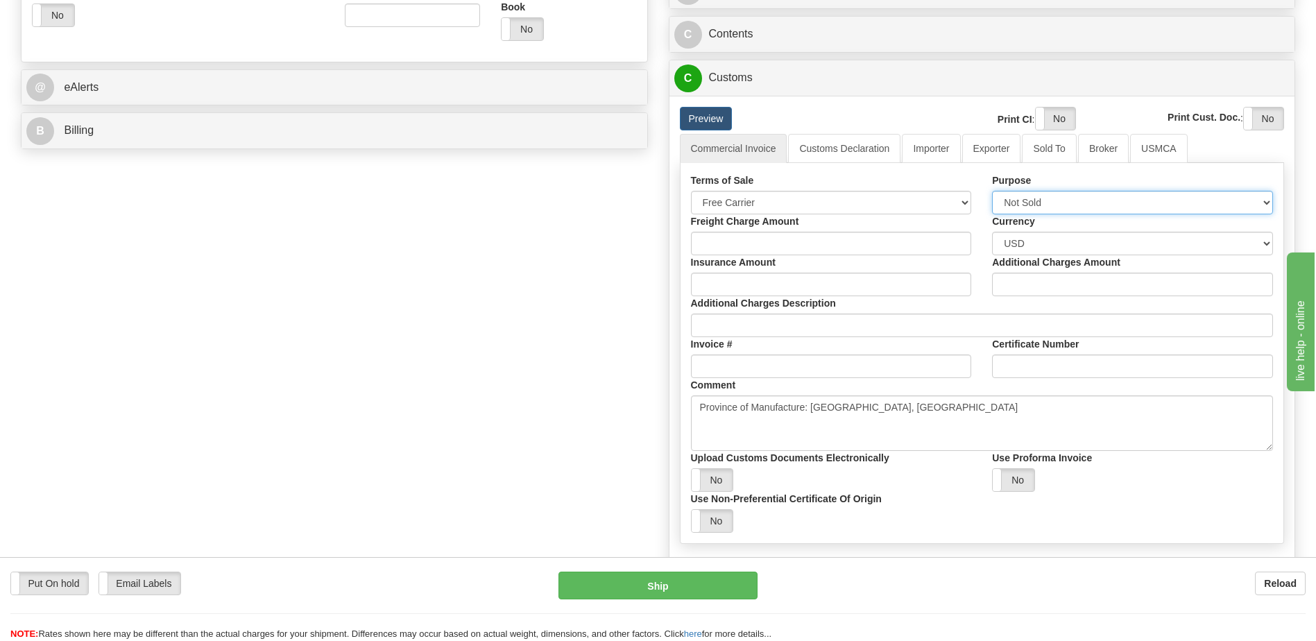
click at [1046, 196] on select "Sold Not Sold Gift Sample Repair and Return Personal Effects Merchandise Danger…" at bounding box center [1132, 203] width 281 height 24
select select "1"
click at [992, 191] on select "Sold Not Sold Gift Sample Repair and Return Personal Effects Merchandise Danger…" at bounding box center [1132, 203] width 281 height 24
click at [451, 284] on div "Order # S Sender" at bounding box center [657, 96] width 1295 height 1104
click at [861, 148] on link "Customs Declaration" at bounding box center [844, 148] width 112 height 29
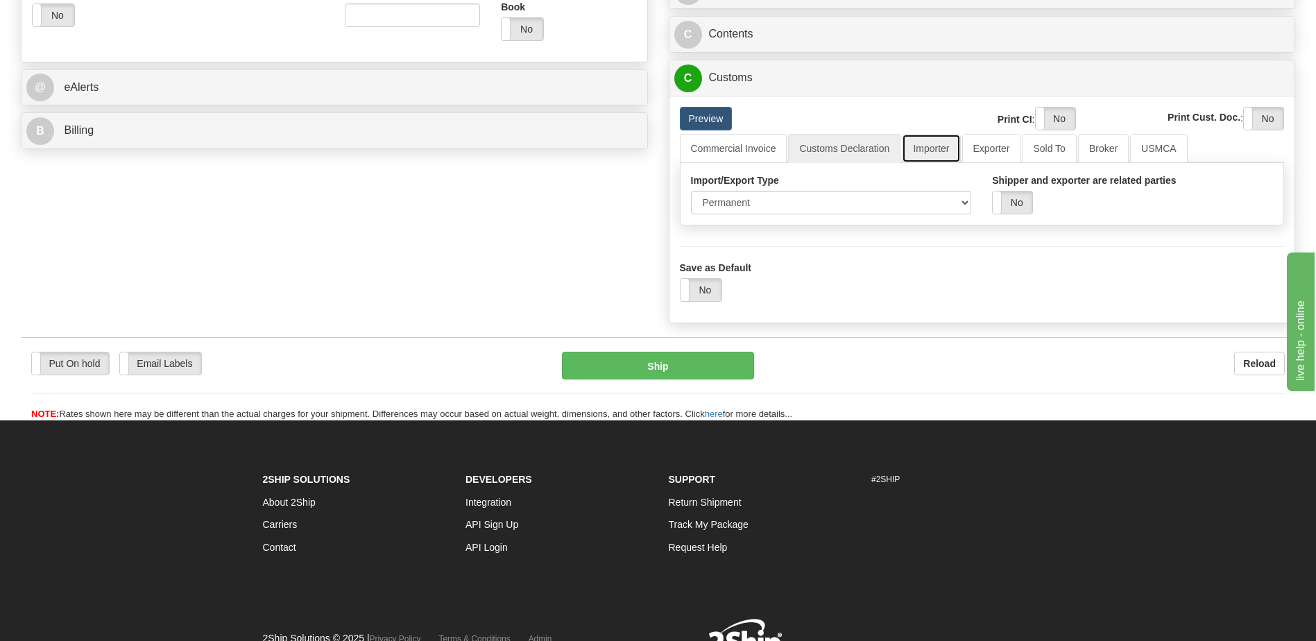
click at [933, 150] on link "Importer" at bounding box center [931, 148] width 58 height 29
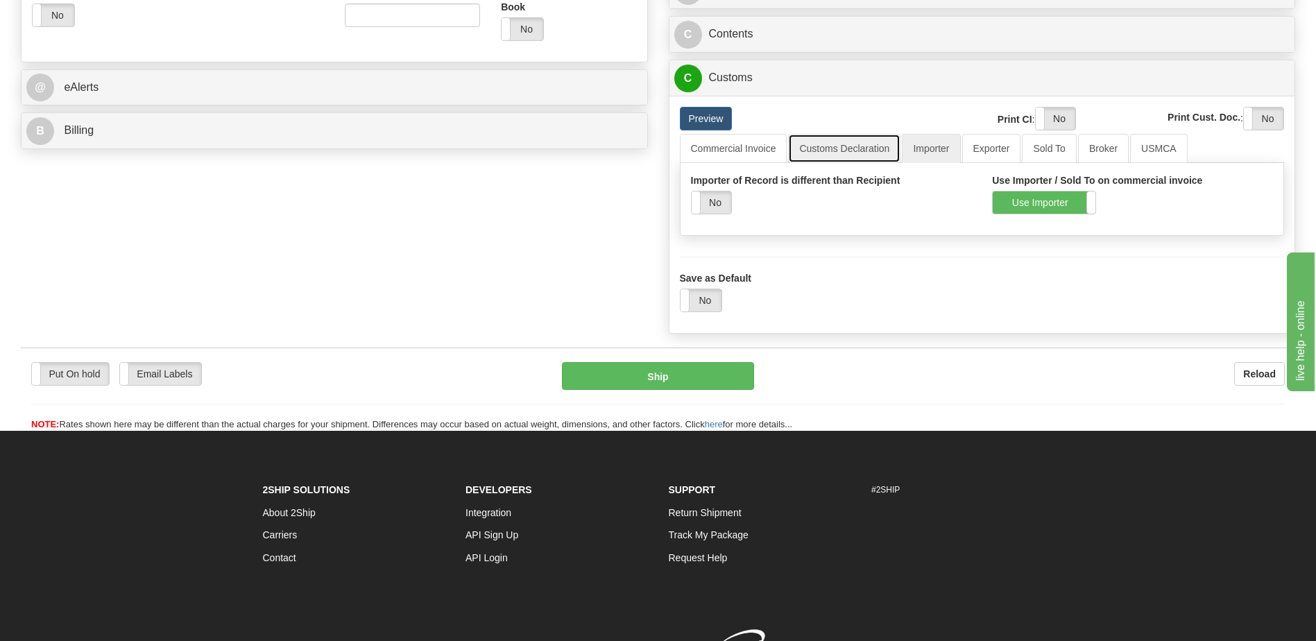
click at [855, 141] on link "Customs Declaration" at bounding box center [844, 148] width 112 height 29
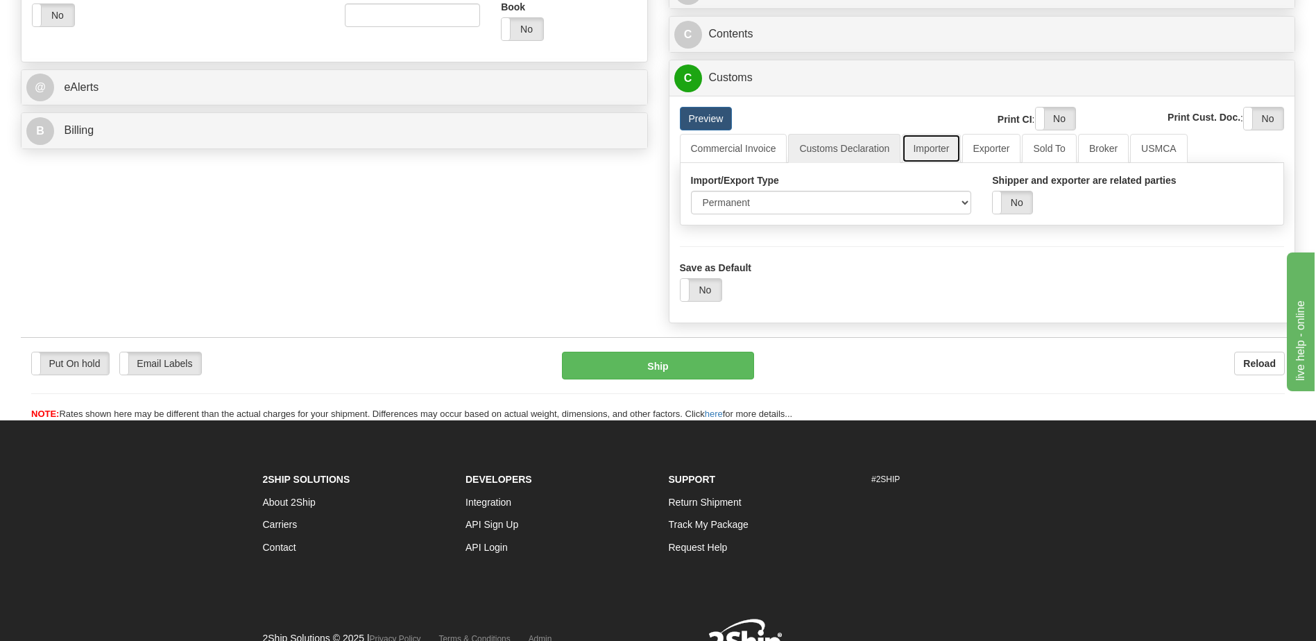
click at [935, 156] on link "Importer" at bounding box center [931, 148] width 58 height 29
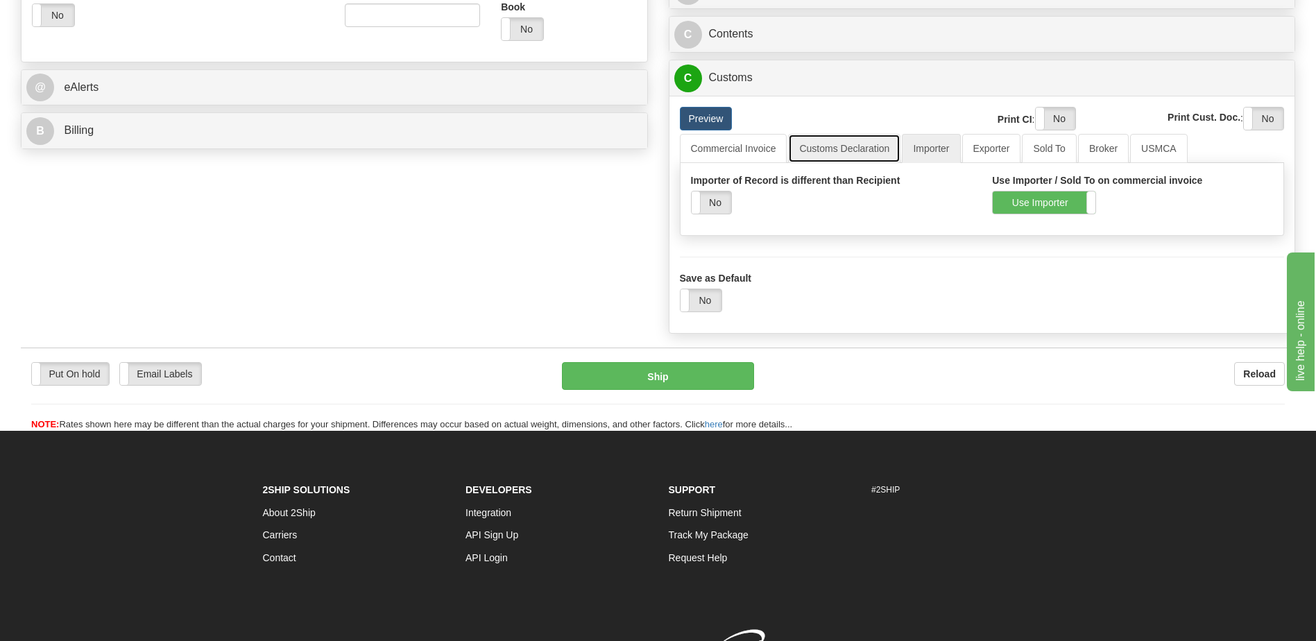
click at [866, 155] on link "Customs Declaration" at bounding box center [844, 148] width 112 height 29
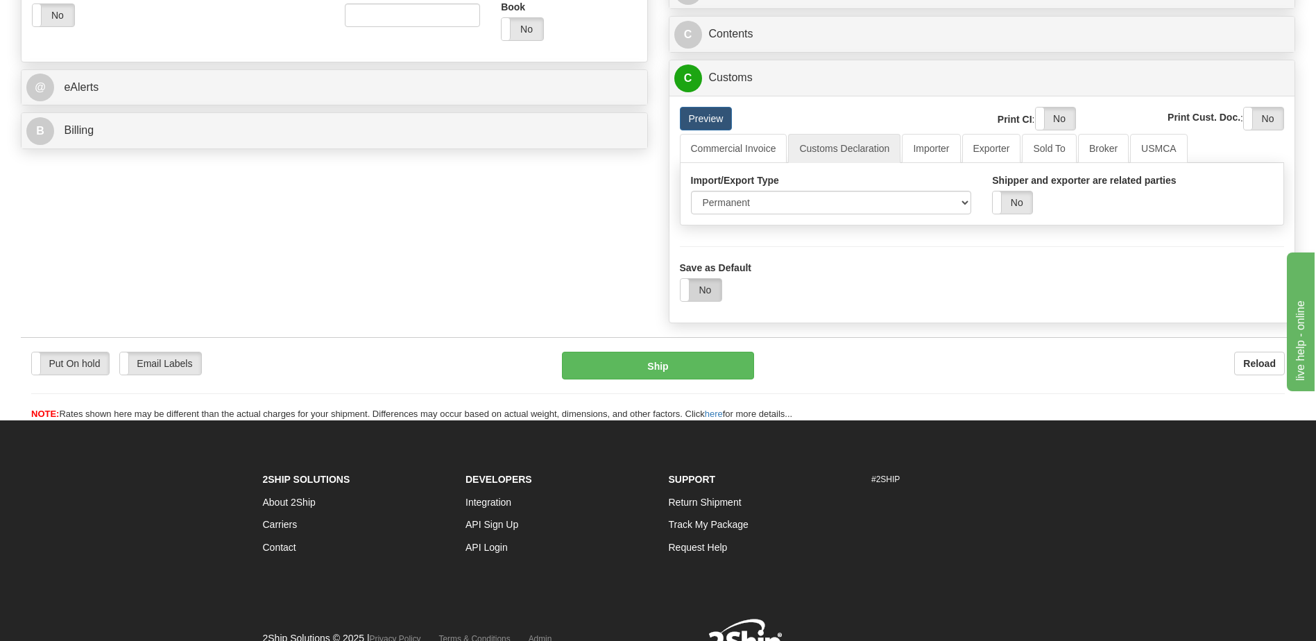
click at [716, 286] on label "No" at bounding box center [701, 290] width 42 height 22
click at [705, 293] on label "Yes" at bounding box center [701, 290] width 42 height 22
click at [879, 305] on div "Save as Default Yes No" at bounding box center [982, 272] width 626 height 80
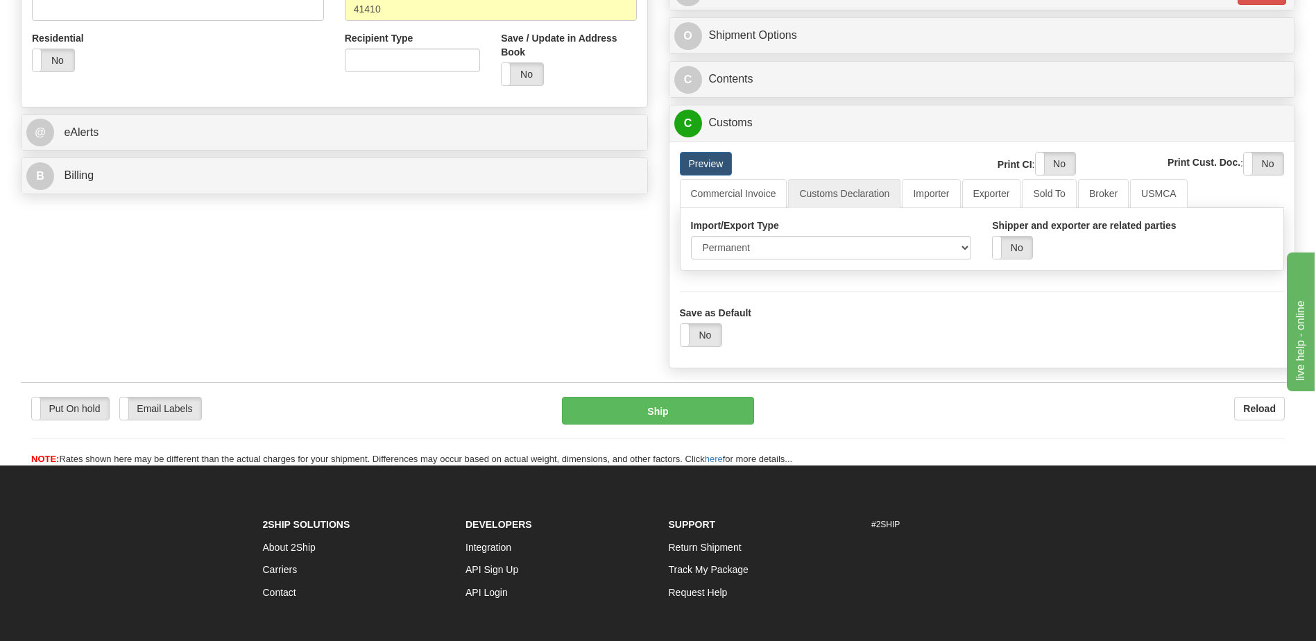
scroll to position [485, 0]
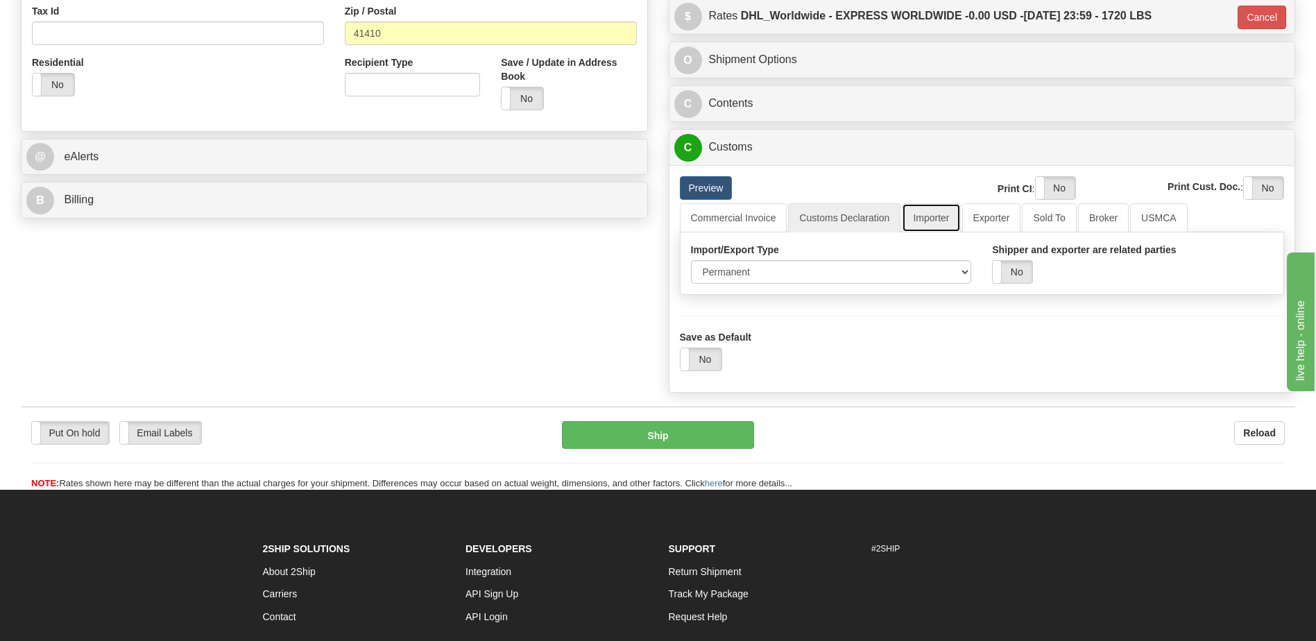
click at [936, 219] on link "Importer" at bounding box center [931, 217] width 58 height 29
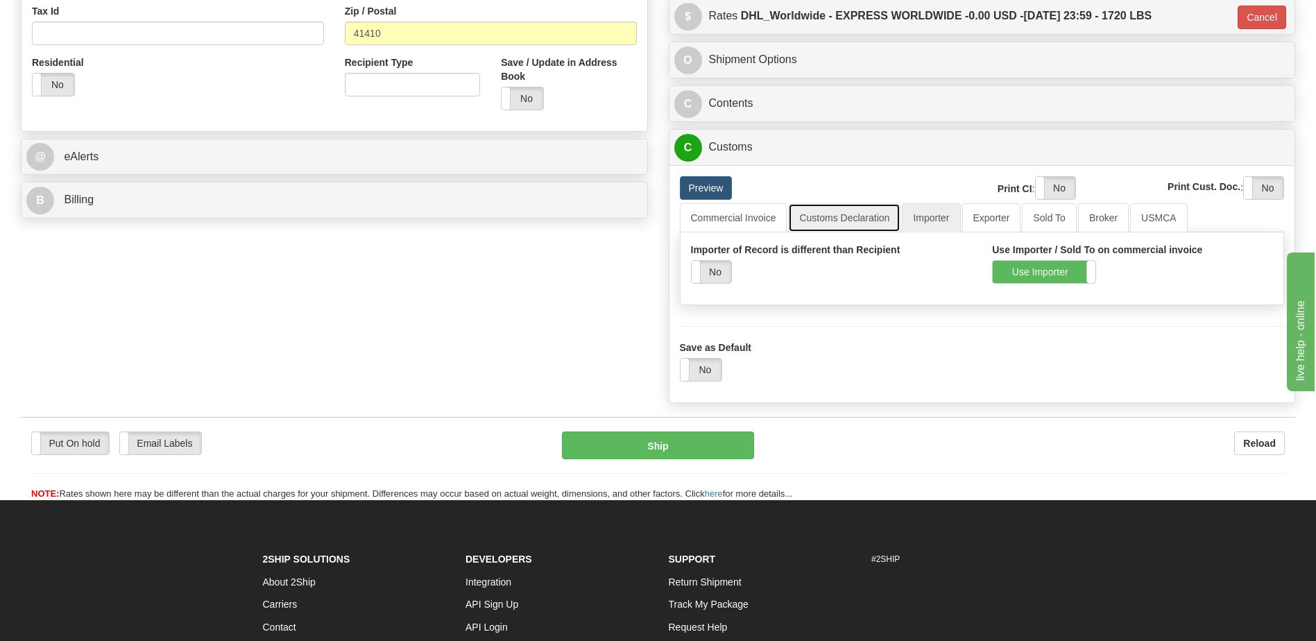
click at [862, 222] on link "Customs Declaration" at bounding box center [844, 217] width 112 height 29
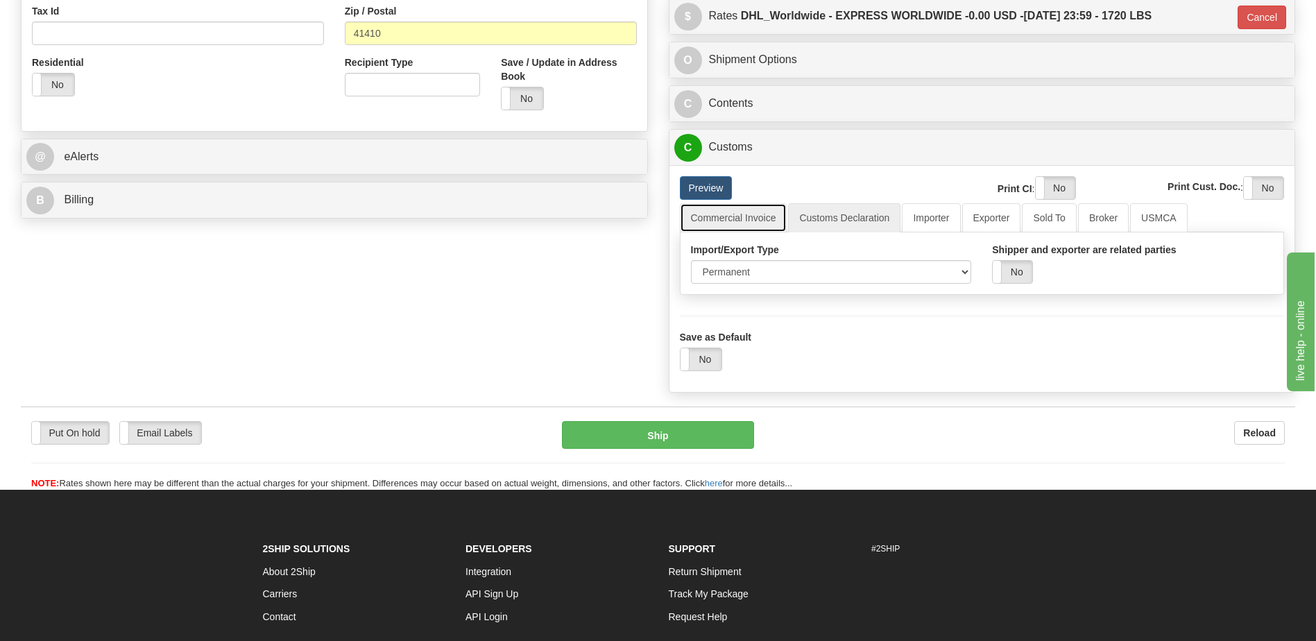
click at [726, 221] on link "Commercial Invoice" at bounding box center [733, 217] width 107 height 29
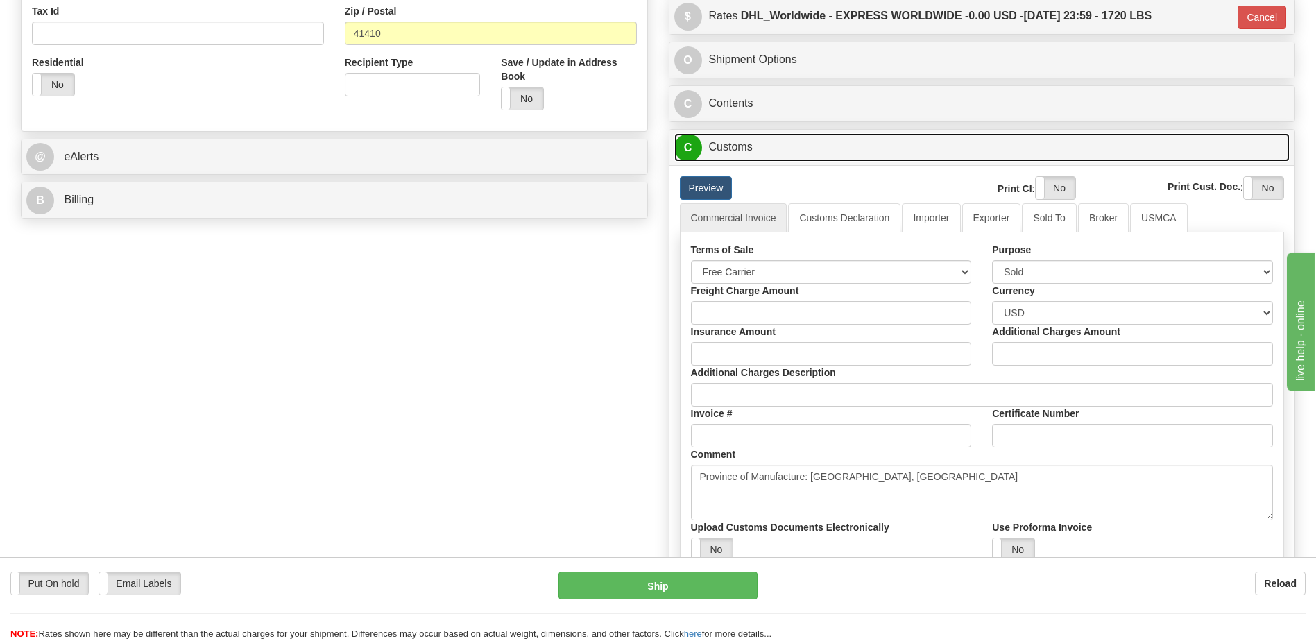
click at [736, 137] on link "C Customs" at bounding box center [982, 147] width 616 height 28
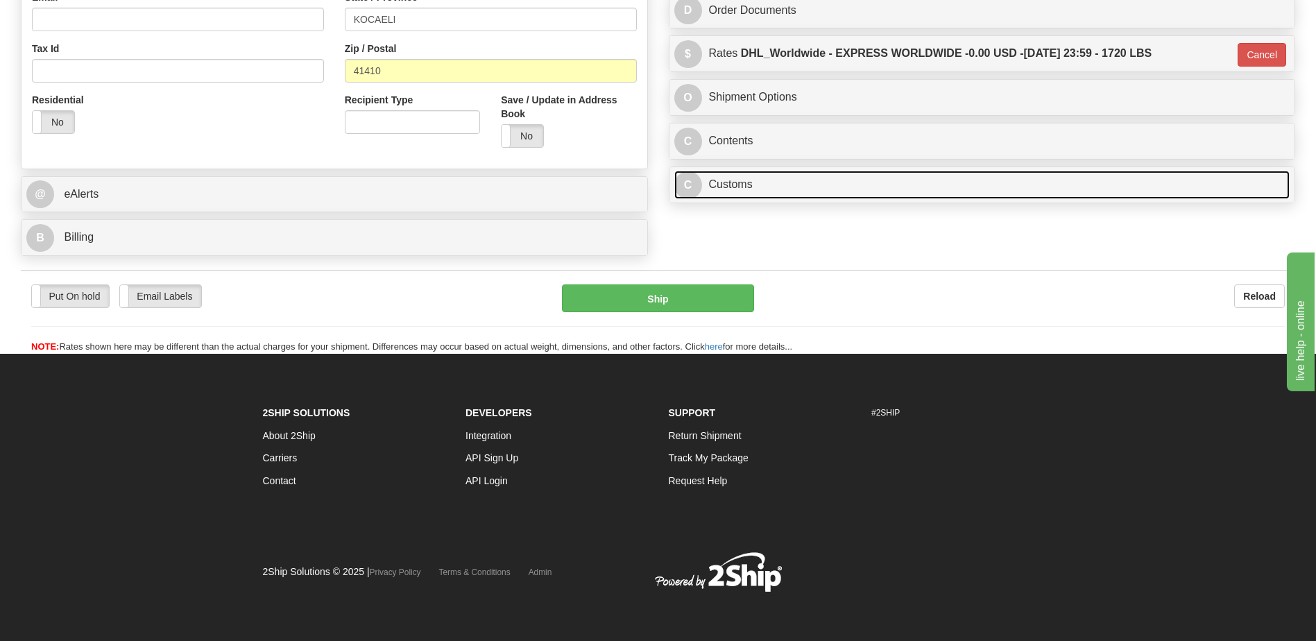
scroll to position [449, 0]
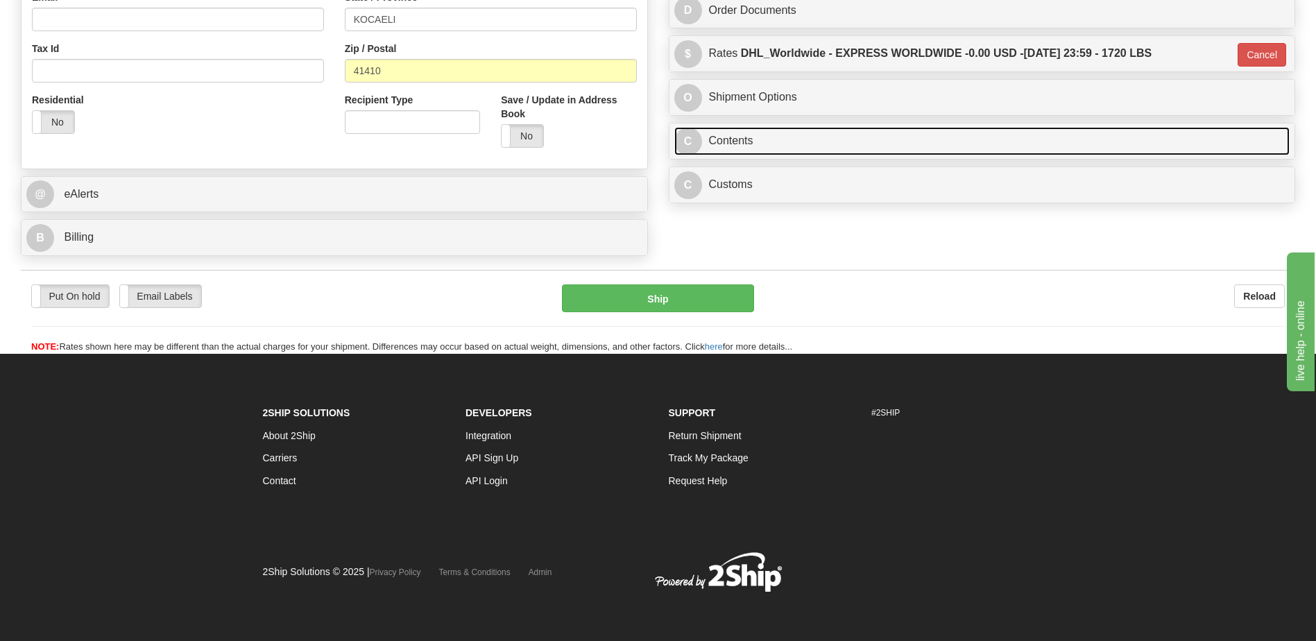
click at [738, 141] on link "C Contents" at bounding box center [982, 141] width 616 height 28
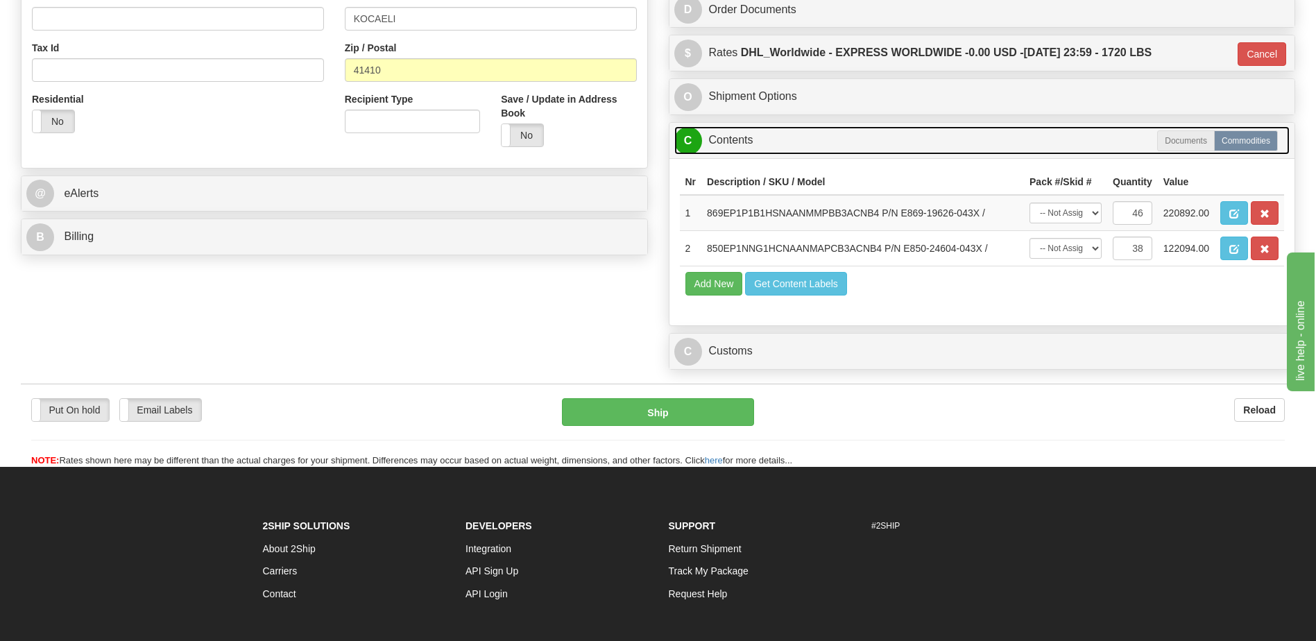
click at [738, 141] on link "C Contents" at bounding box center [982, 140] width 616 height 28
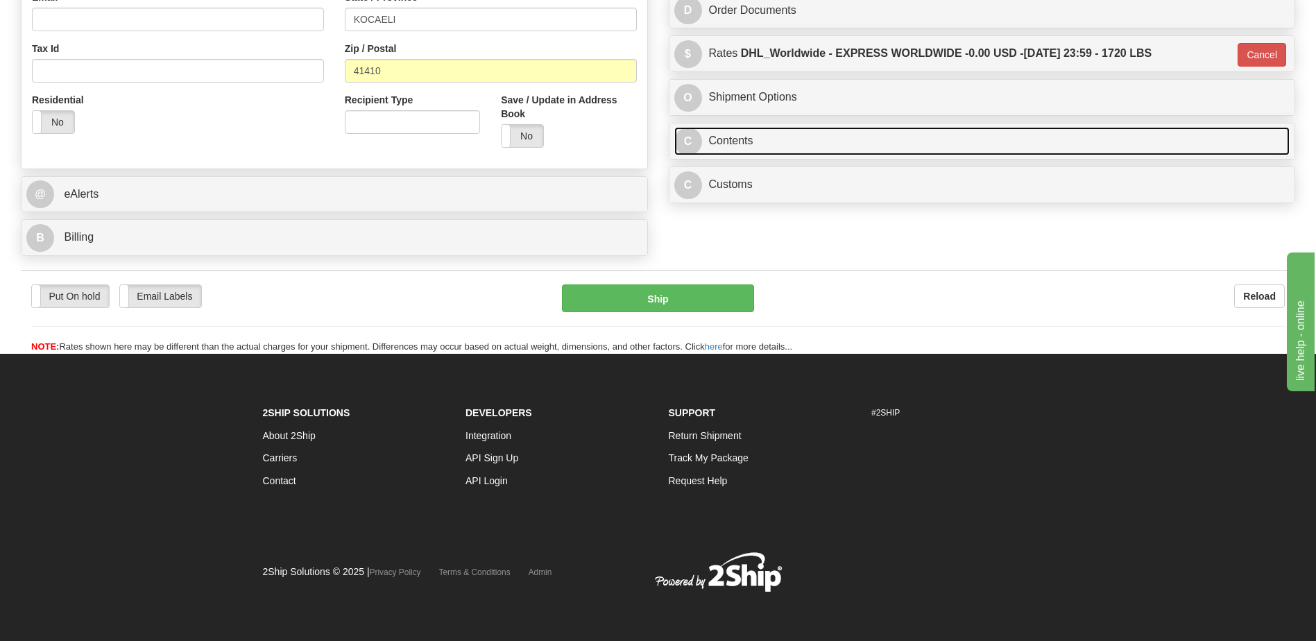
scroll to position [241, 0]
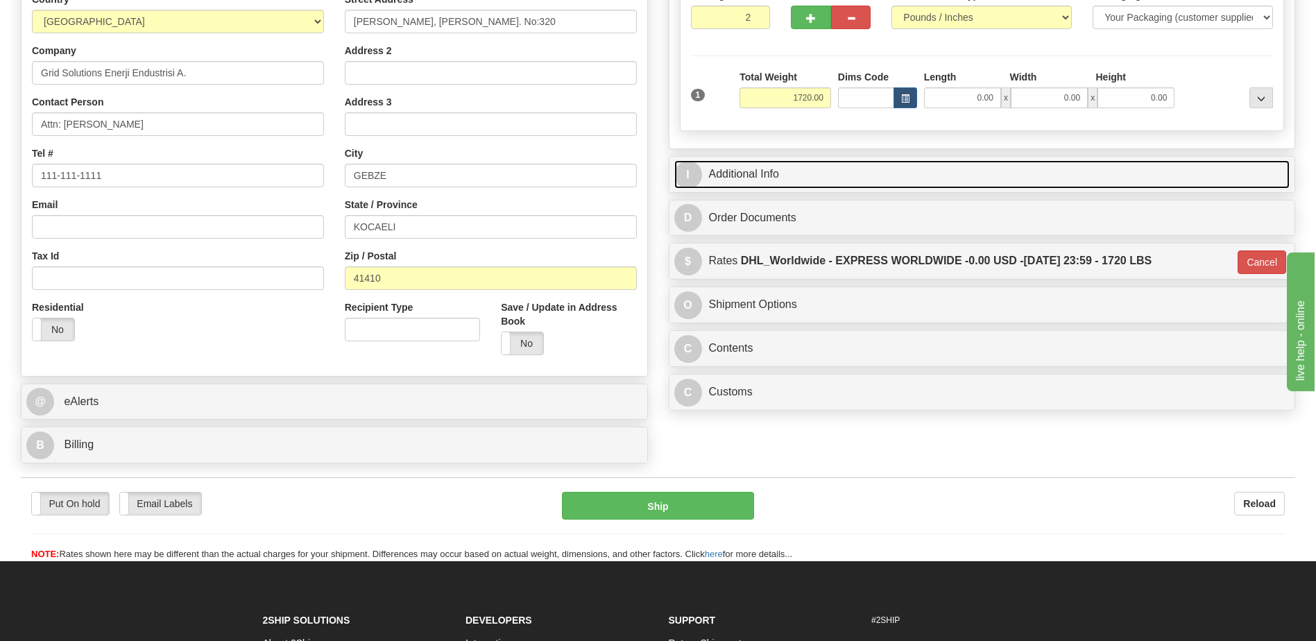
click at [779, 176] on link "I Additional Info" at bounding box center [982, 174] width 616 height 28
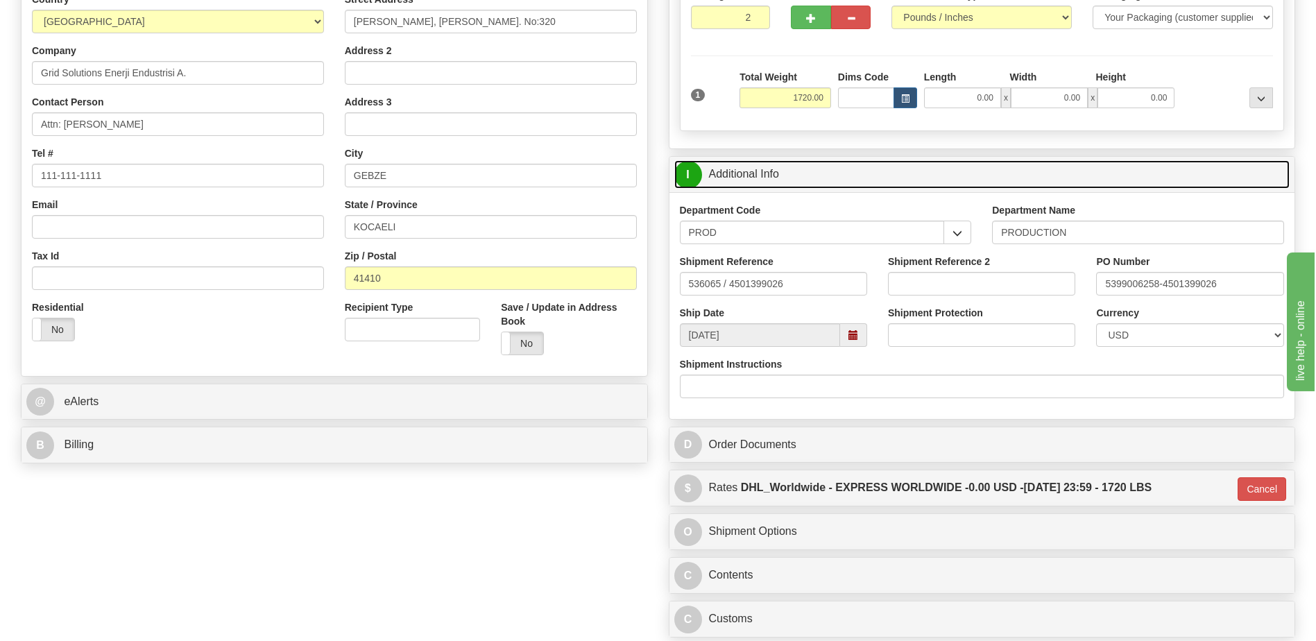
click at [779, 176] on link "I Additional Info" at bounding box center [982, 174] width 616 height 28
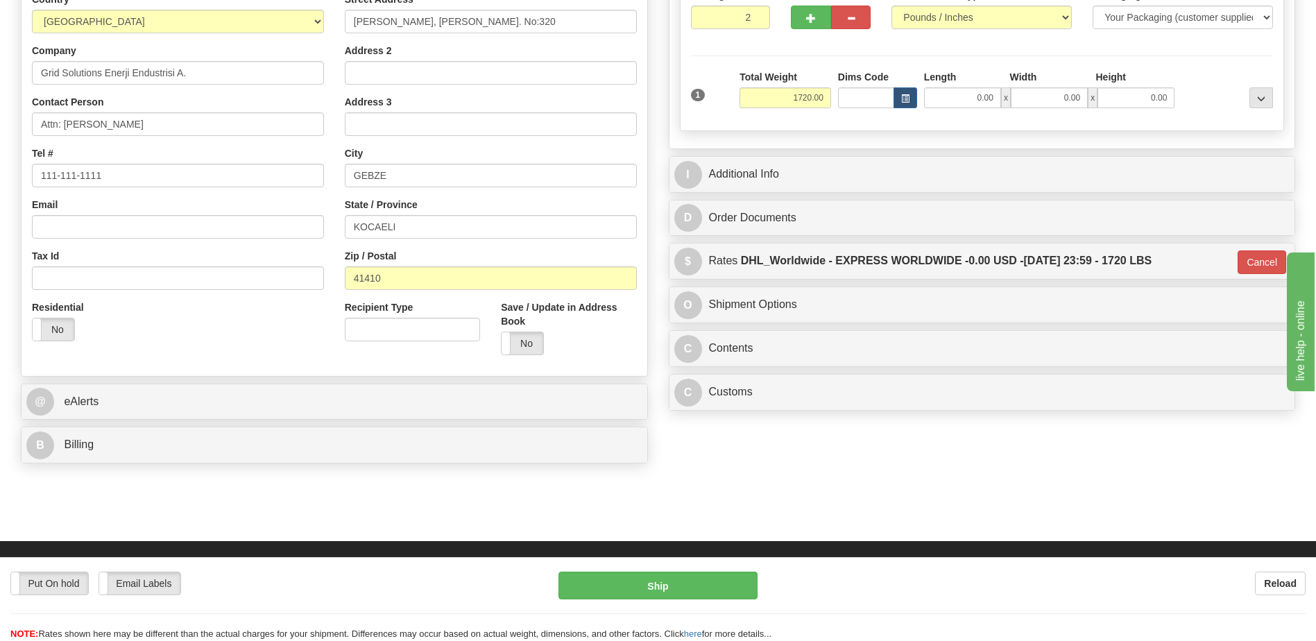
click at [277, 348] on div "Residential Yes No" at bounding box center [177, 325] width 313 height 51
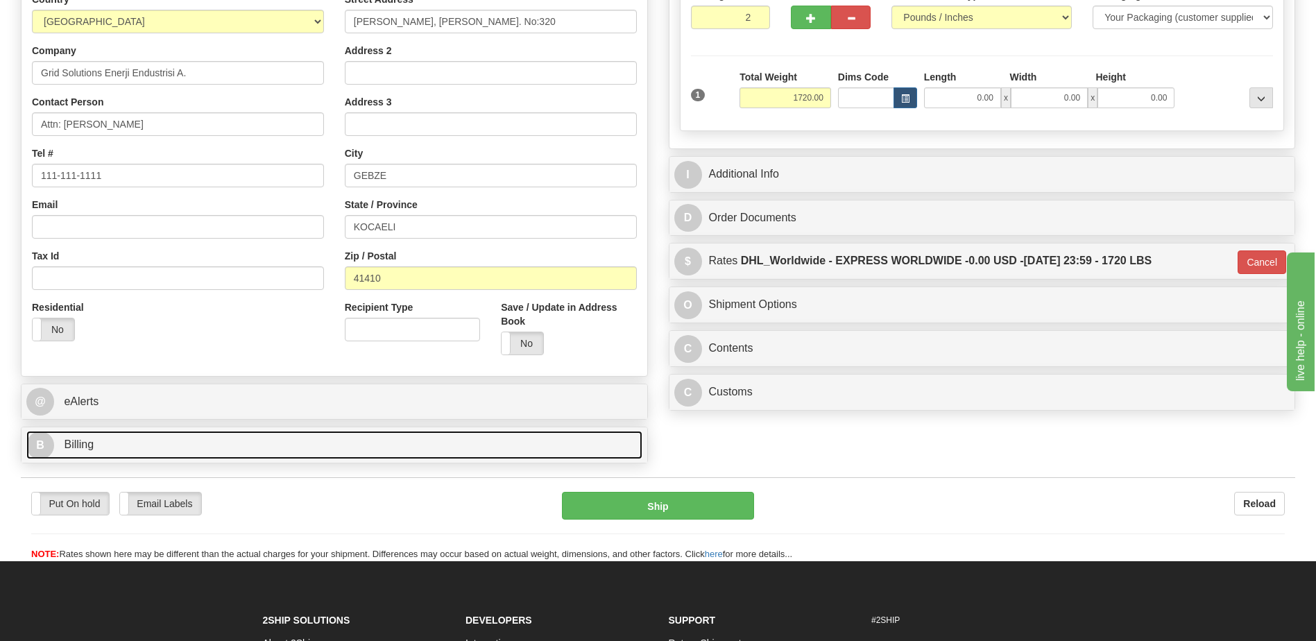
click at [133, 442] on link "B Billing" at bounding box center [334, 445] width 616 height 28
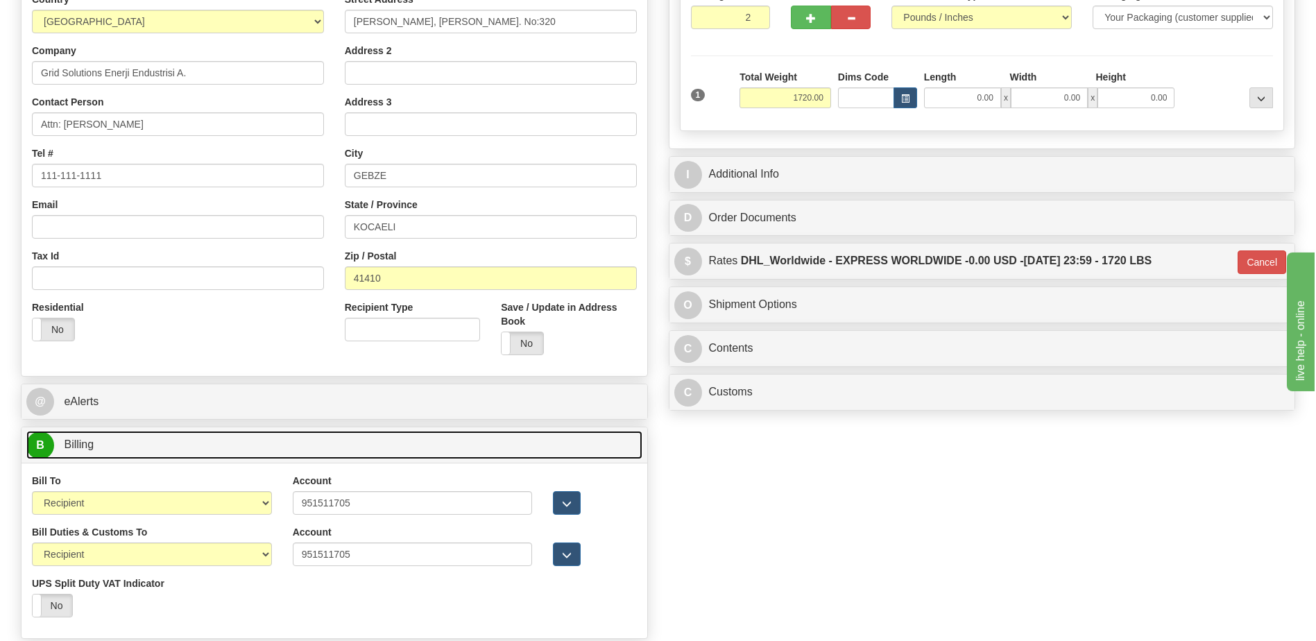
click at [133, 442] on link "B Billing" at bounding box center [334, 445] width 616 height 28
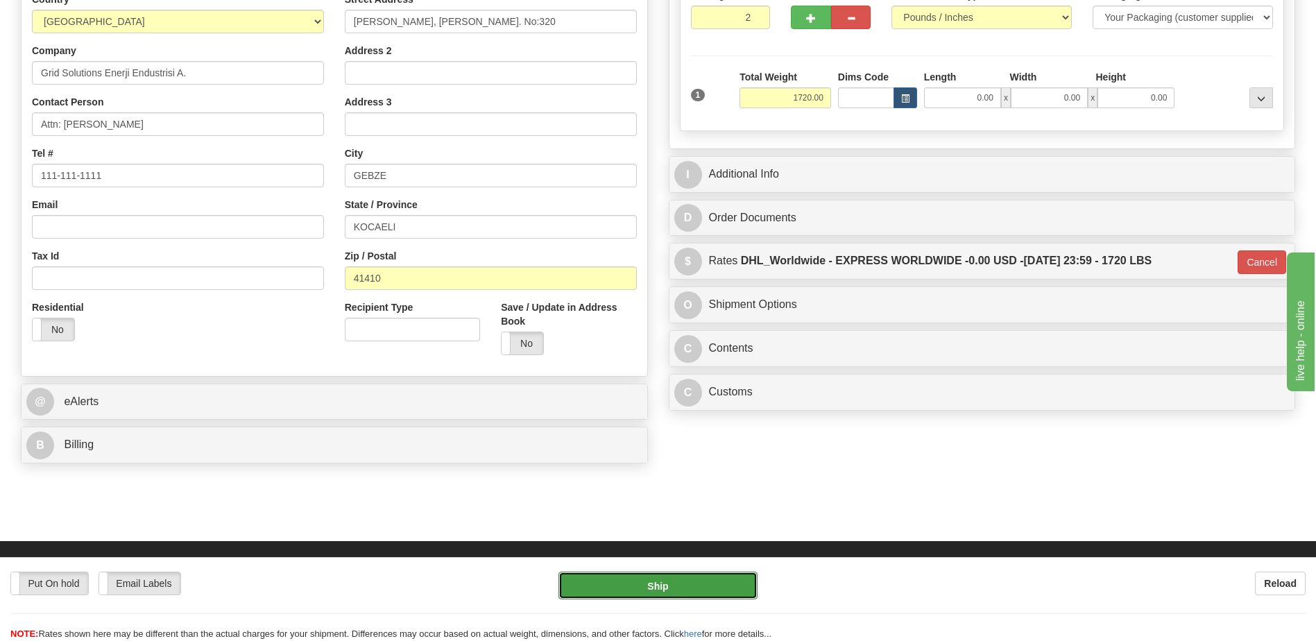
click at [692, 591] on button "Ship" at bounding box center [657, 585] width 198 height 28
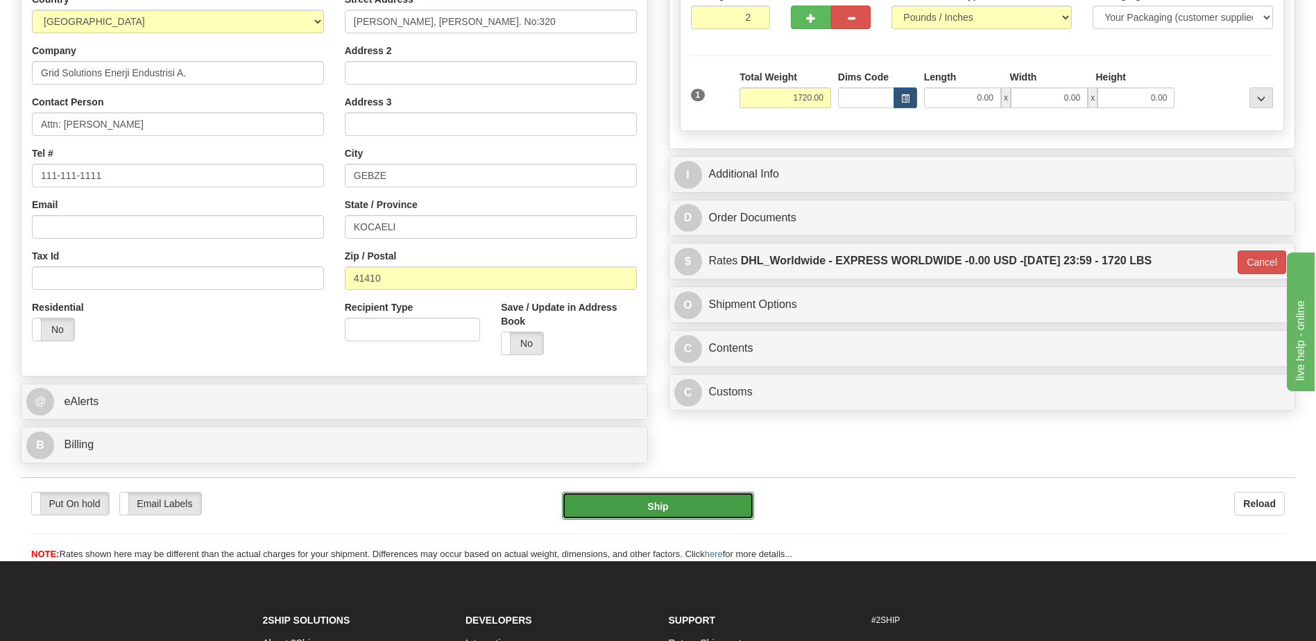
click at [661, 508] on button "Ship" at bounding box center [657, 506] width 191 height 28
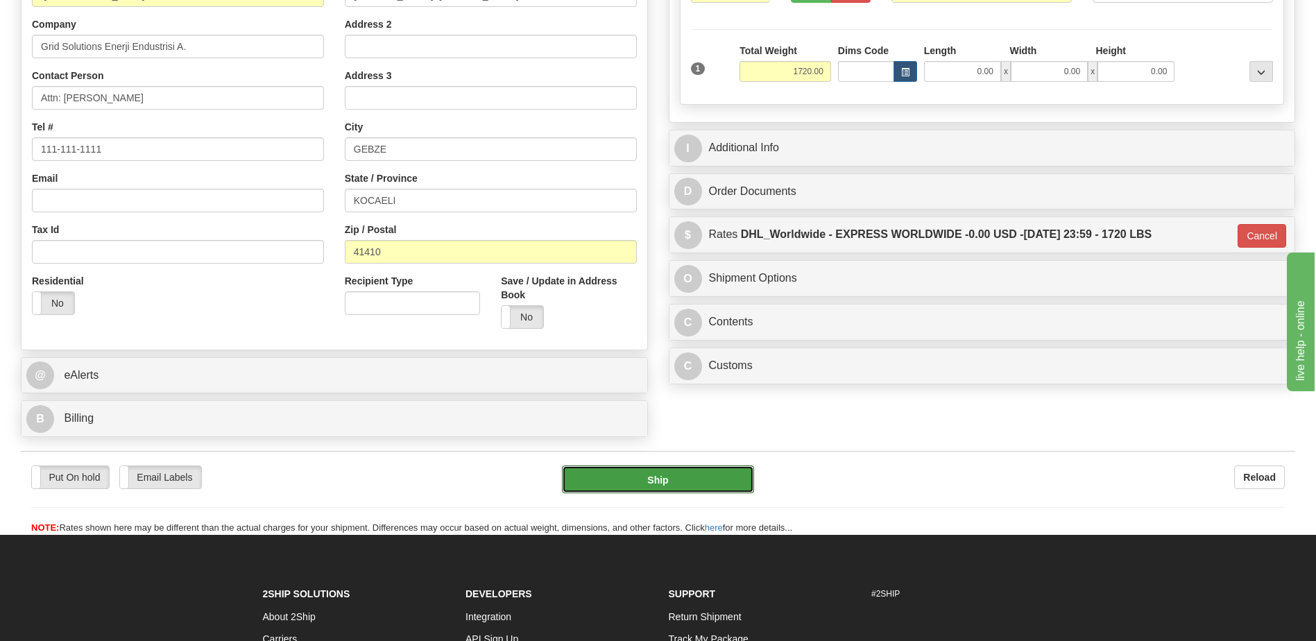
scroll to position [171, 0]
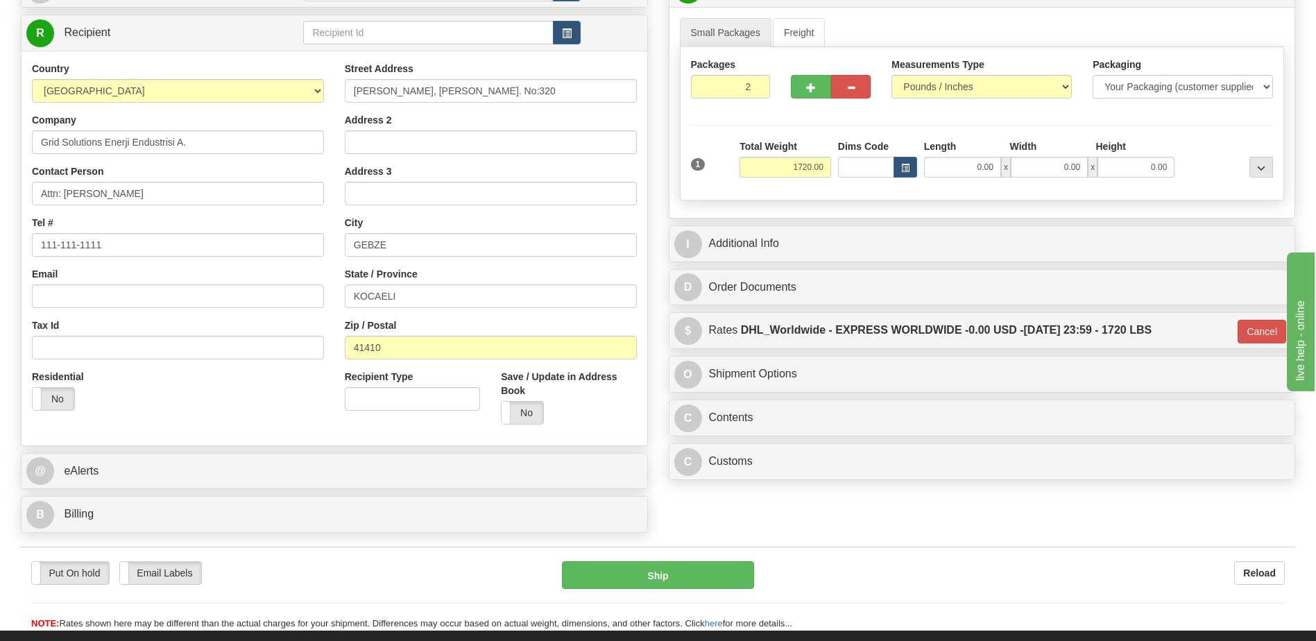
click at [851, 528] on div "Order # S Sender" at bounding box center [657, 233] width 1295 height 612
click at [459, 559] on div "Put On hold Put On hold Print Order Slip Print Order Slip Email Labels Email La…" at bounding box center [658, 588] width 1274 height 84
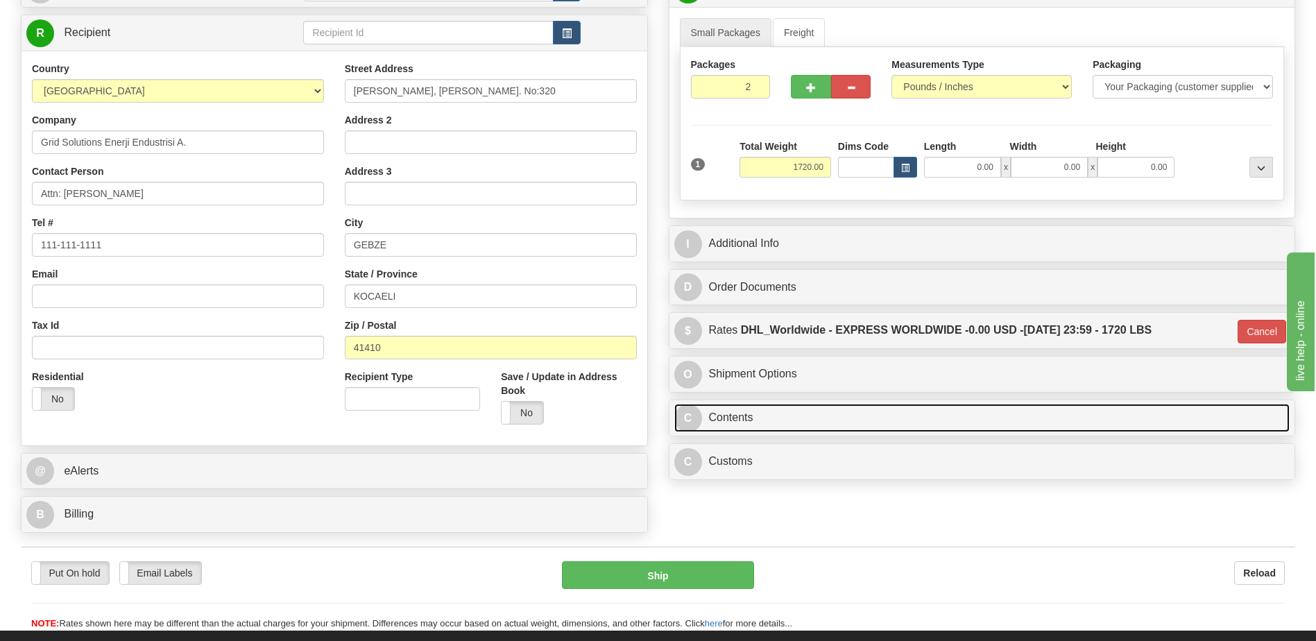
click at [743, 416] on link "C Contents" at bounding box center [982, 418] width 616 height 28
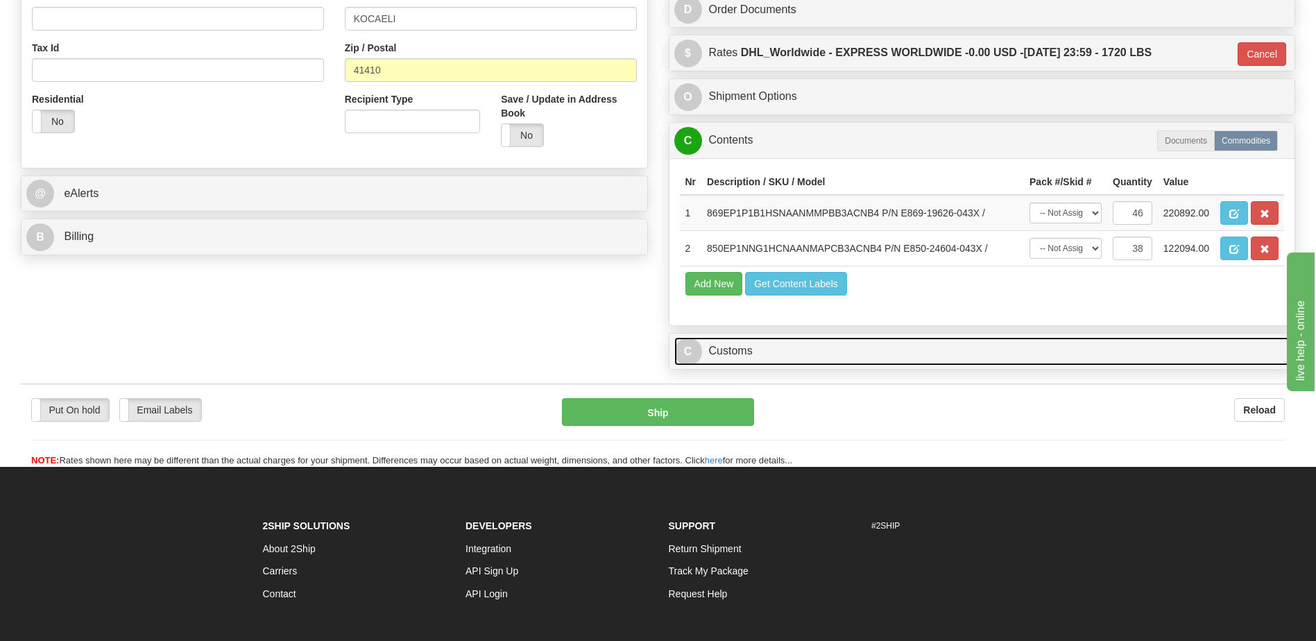
click at [765, 347] on link "C Customs" at bounding box center [982, 351] width 616 height 28
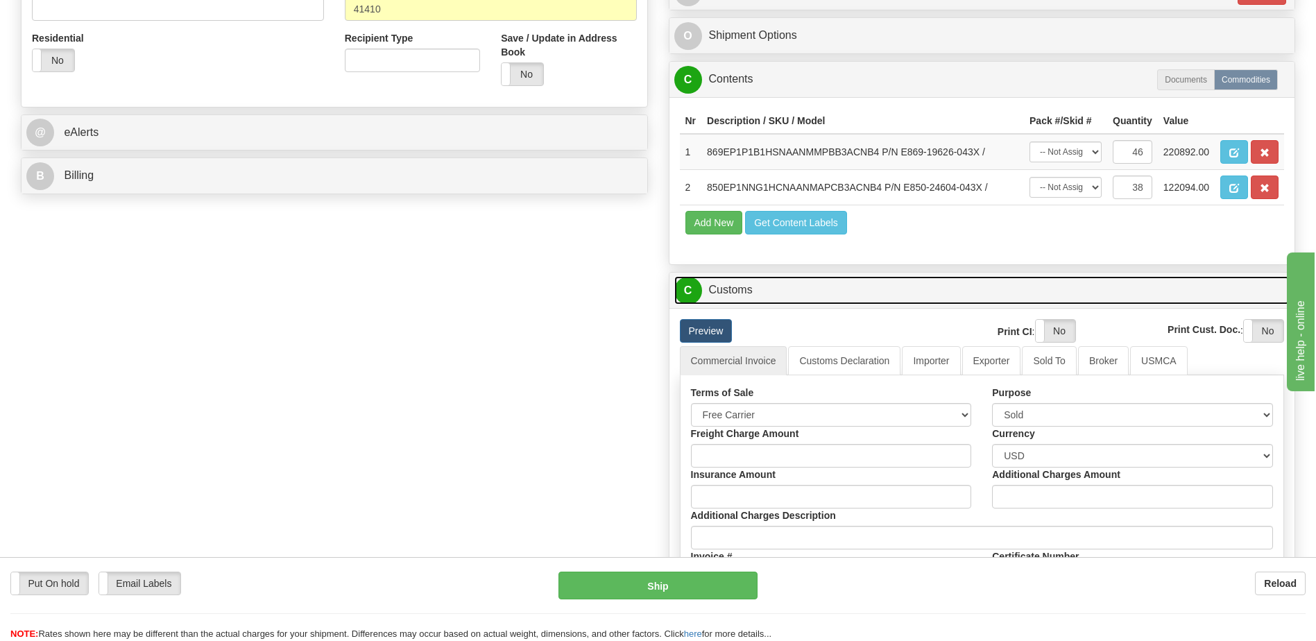
scroll to position [587, 0]
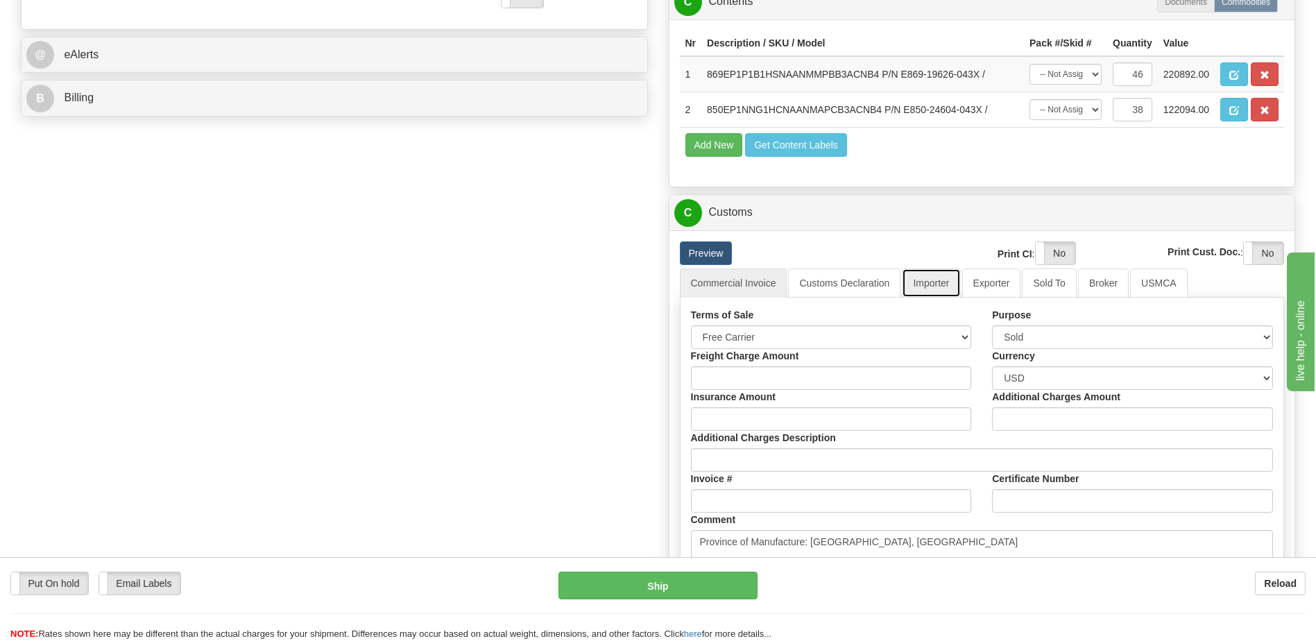
click at [922, 293] on link "Importer" at bounding box center [931, 282] width 58 height 29
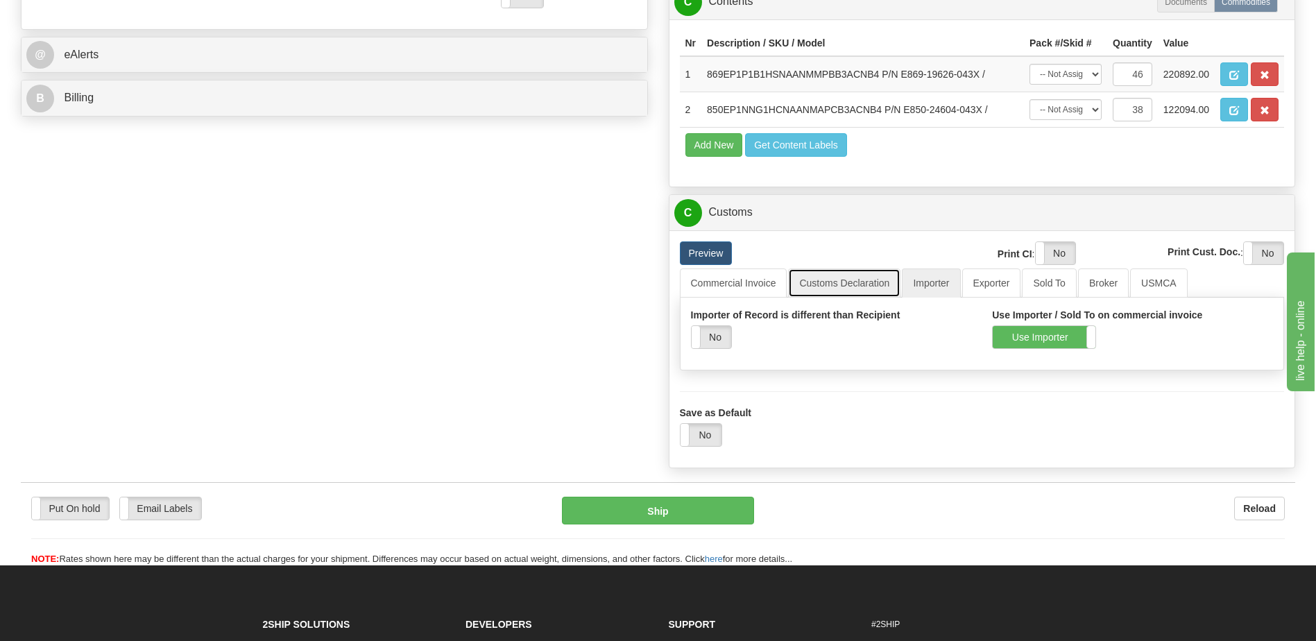
click at [839, 284] on link "Customs Declaration" at bounding box center [844, 282] width 112 height 29
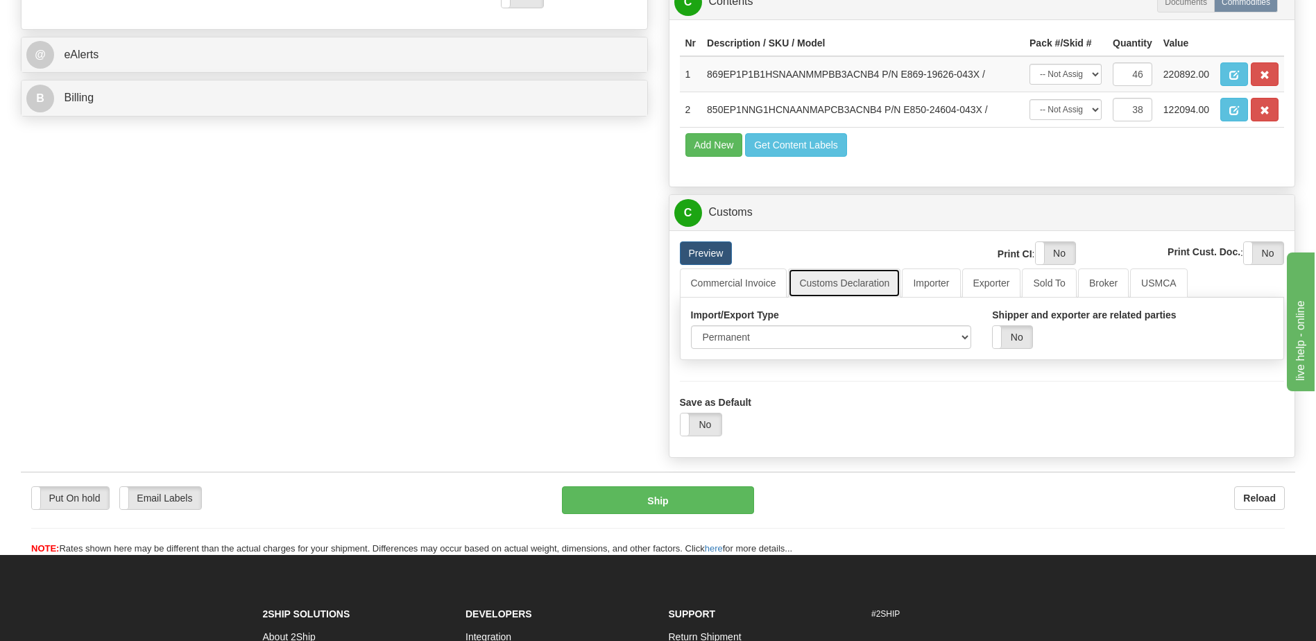
click at [872, 285] on link "Customs Declaration" at bounding box center [844, 282] width 112 height 29
click at [707, 255] on link "Preview" at bounding box center [706, 253] width 53 height 24
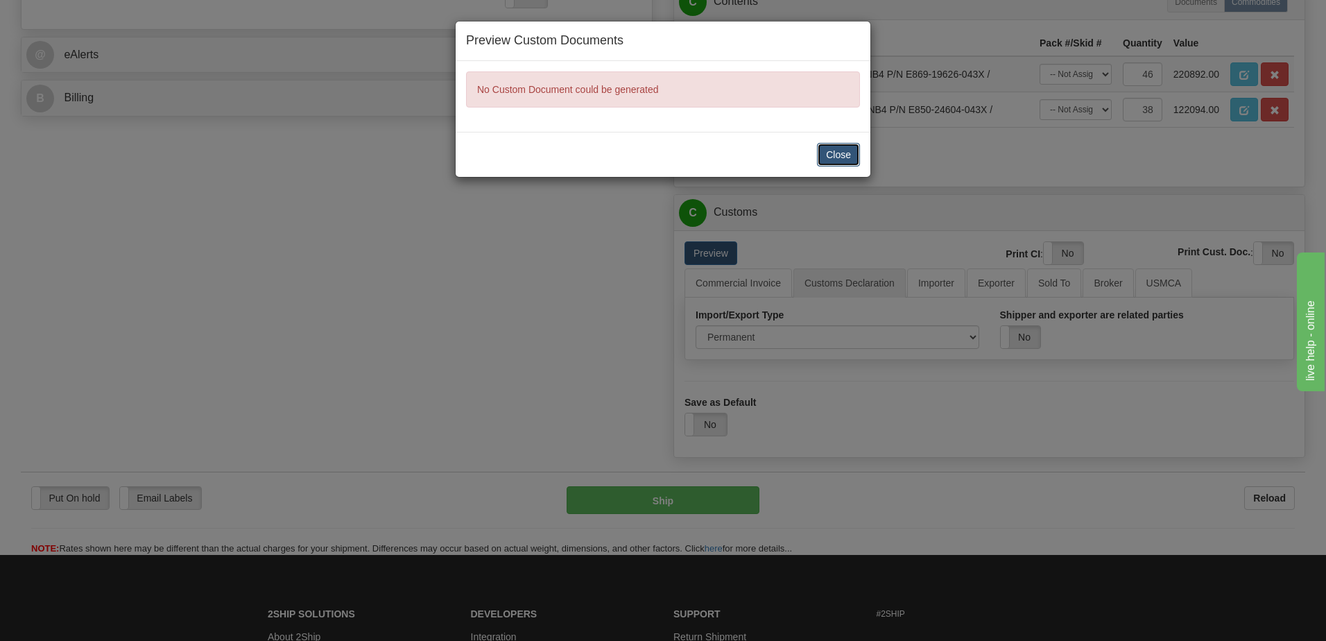
click at [838, 154] on button "Close" at bounding box center [838, 155] width 43 height 24
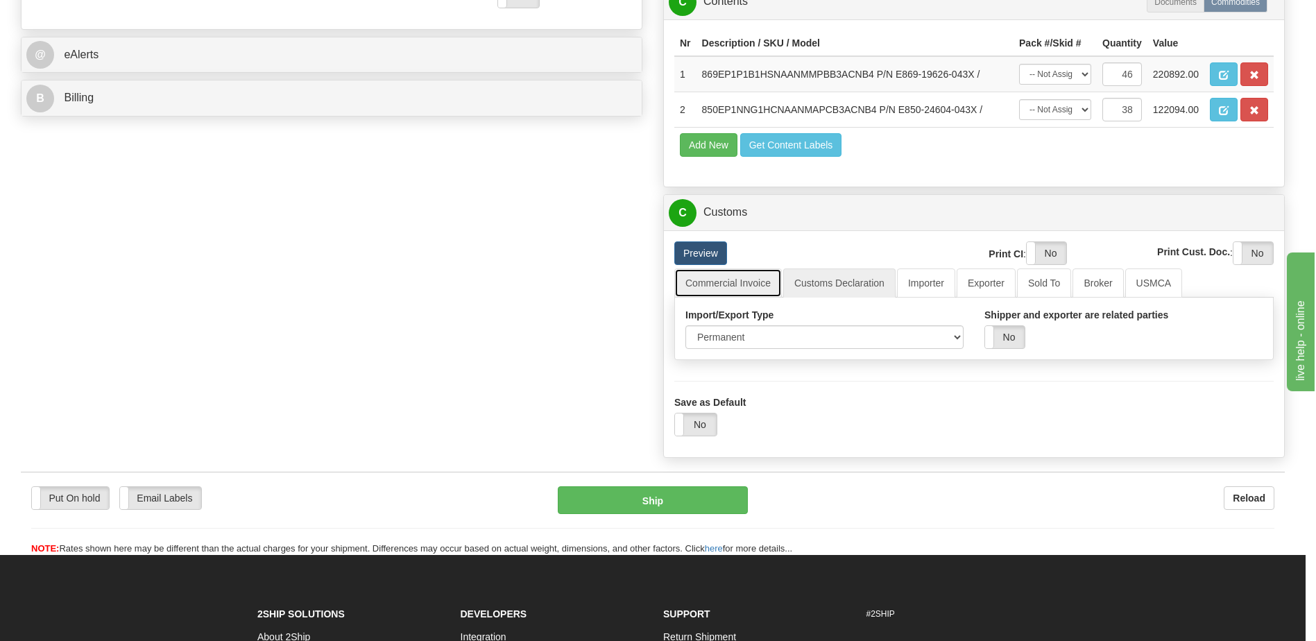
click at [742, 285] on link "Commercial Invoice" at bounding box center [727, 282] width 107 height 29
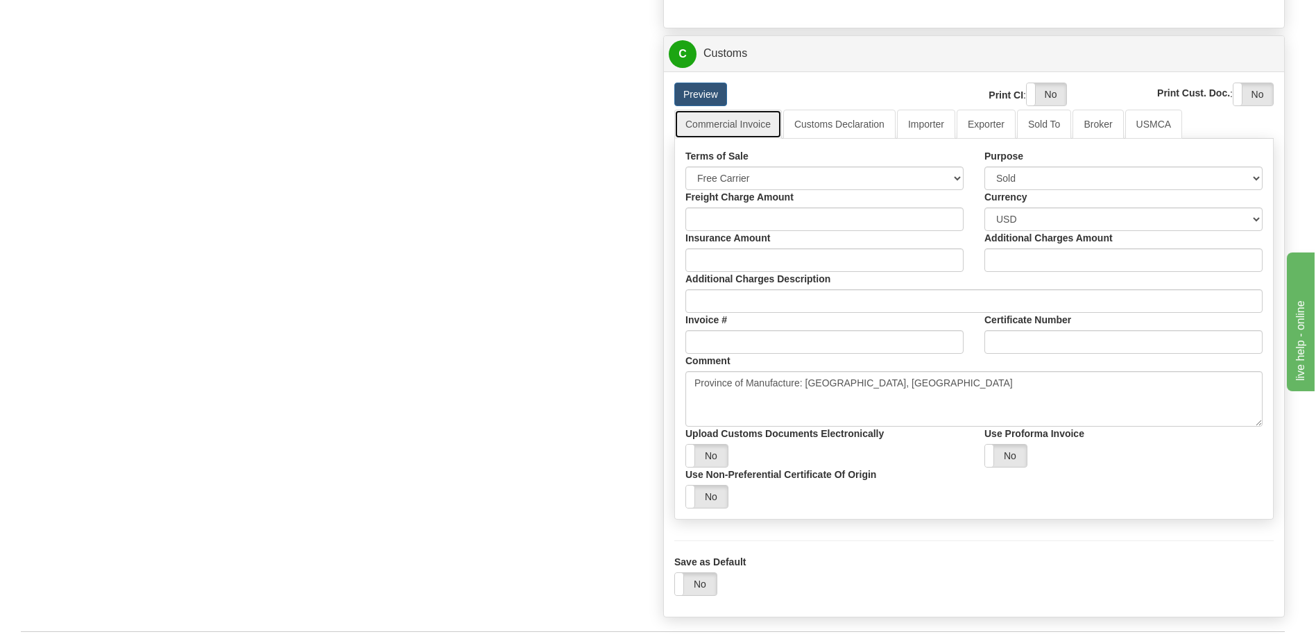
scroll to position [726, 0]
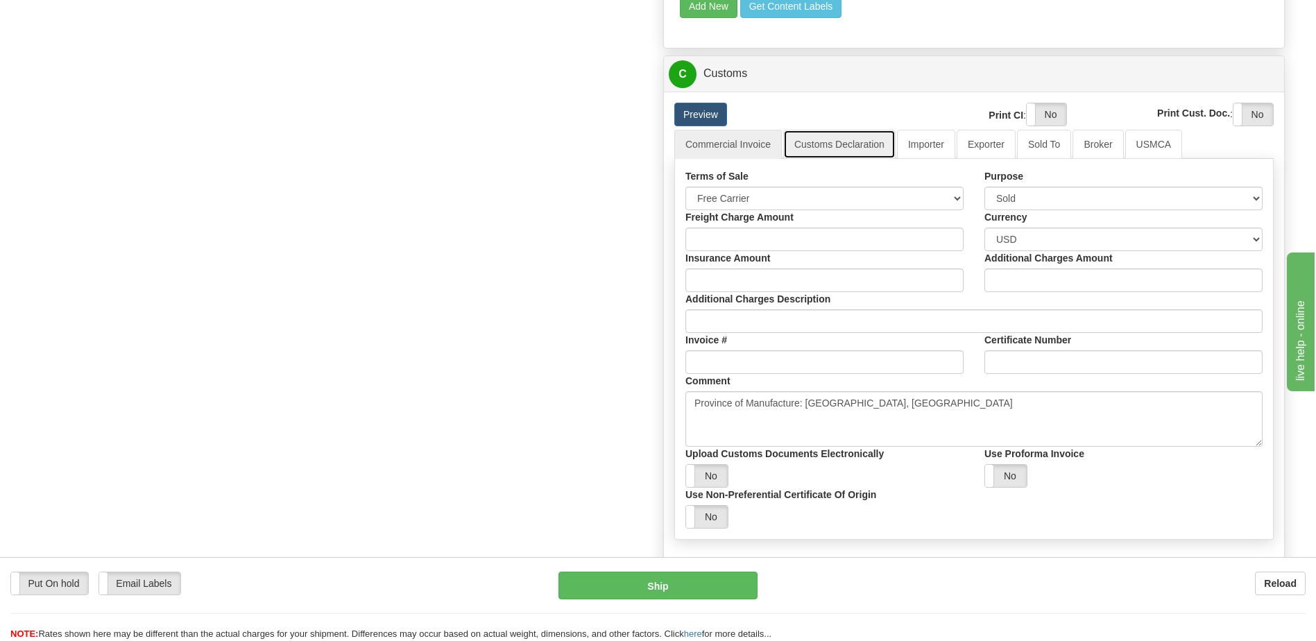
click at [832, 144] on link "Customs Declaration" at bounding box center [839, 144] width 112 height 29
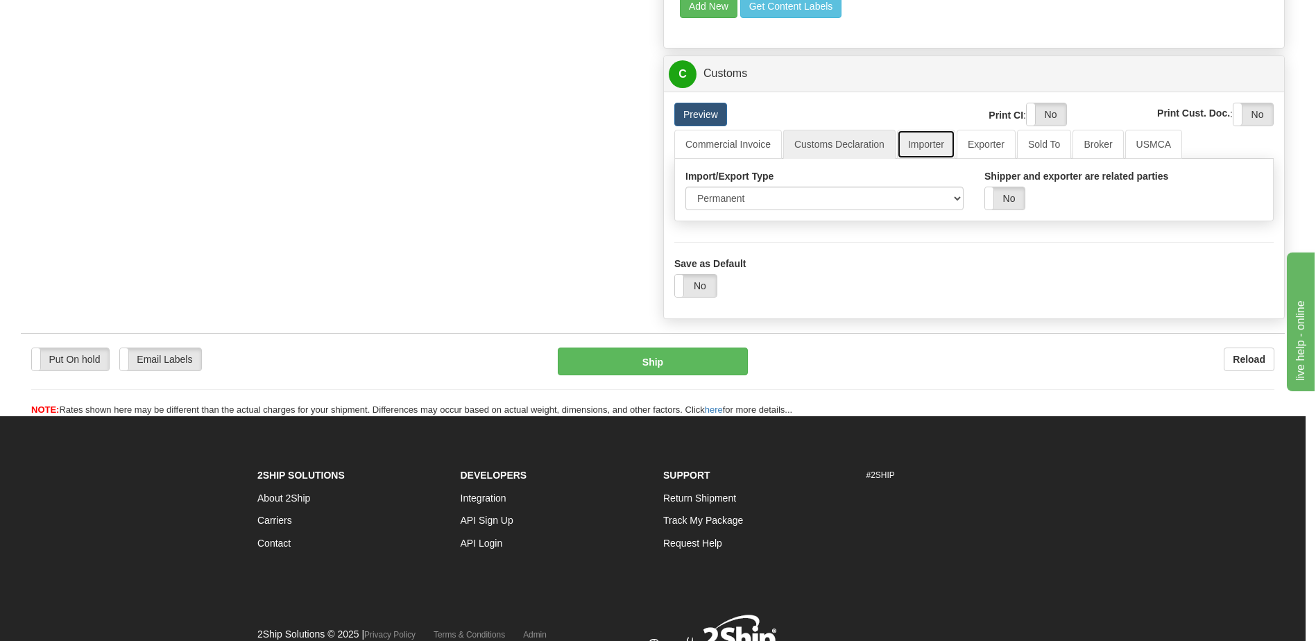
click at [931, 150] on link "Importer" at bounding box center [926, 144] width 58 height 29
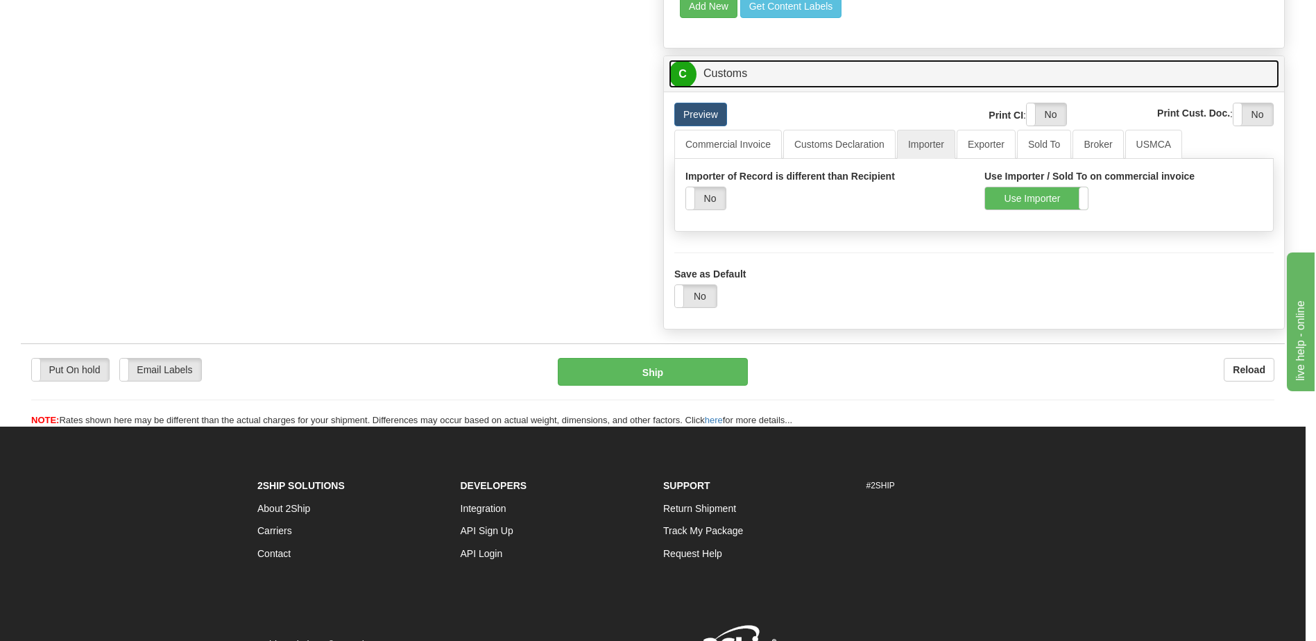
click at [755, 81] on link "C Customs" at bounding box center [974, 74] width 610 height 28
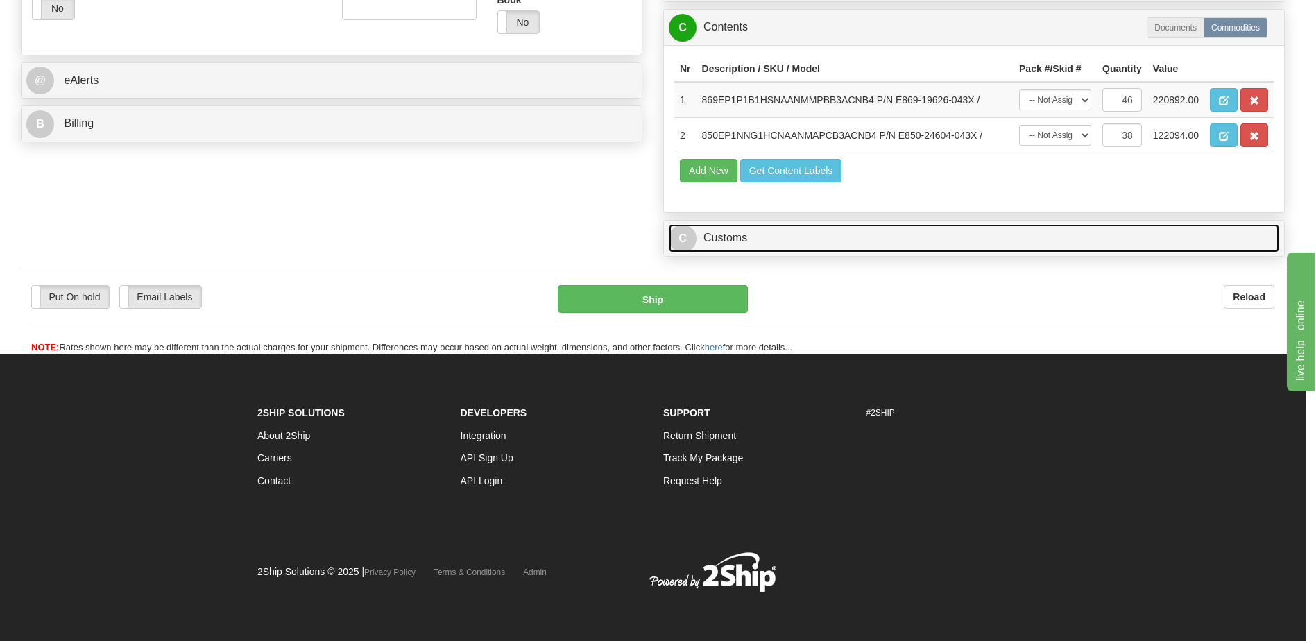
scroll to position [562, 0]
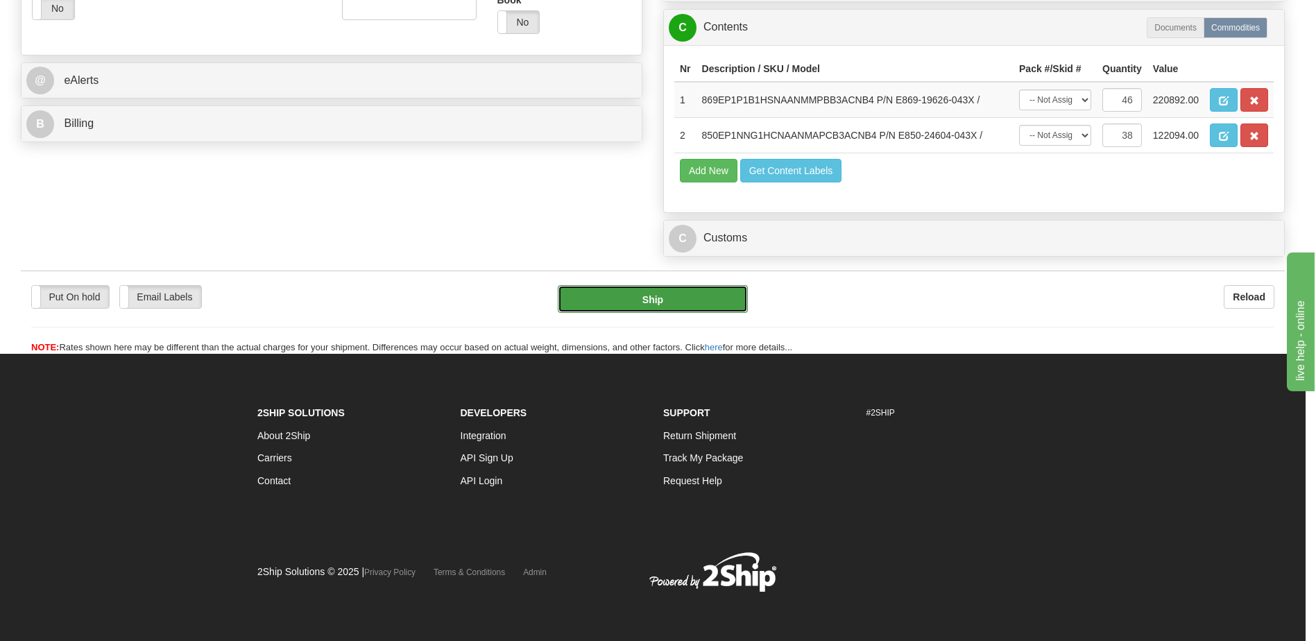
click at [708, 295] on button "Ship" at bounding box center [653, 299] width 190 height 28
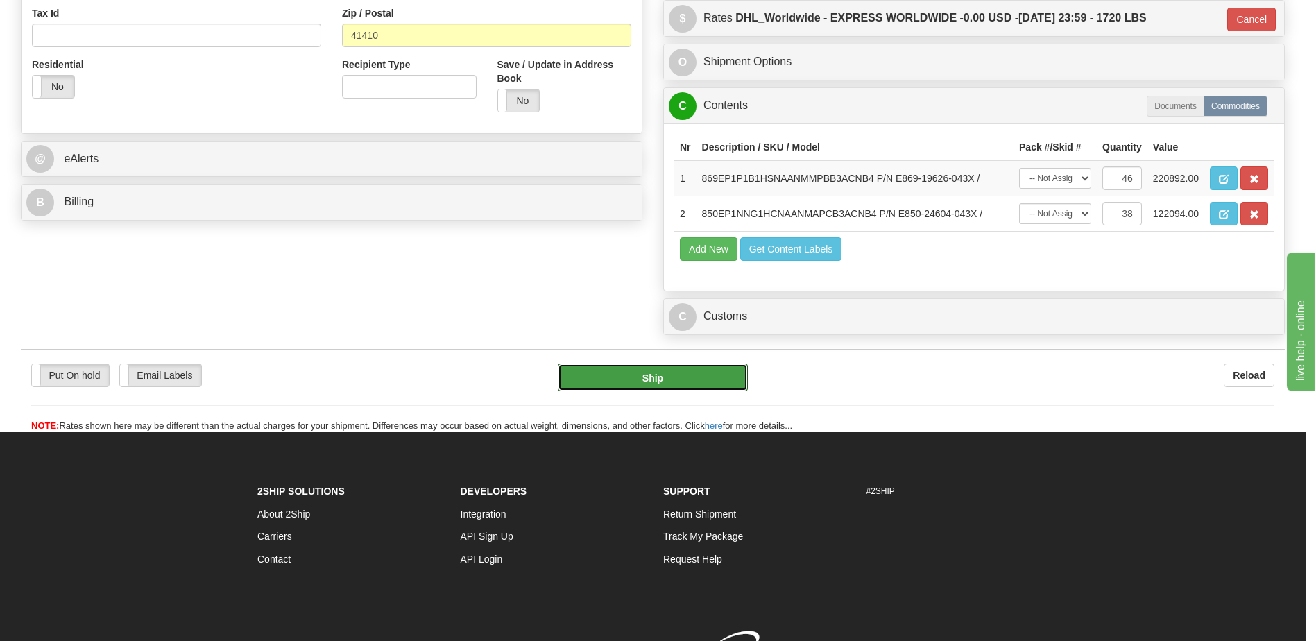
scroll to position [285, 0]
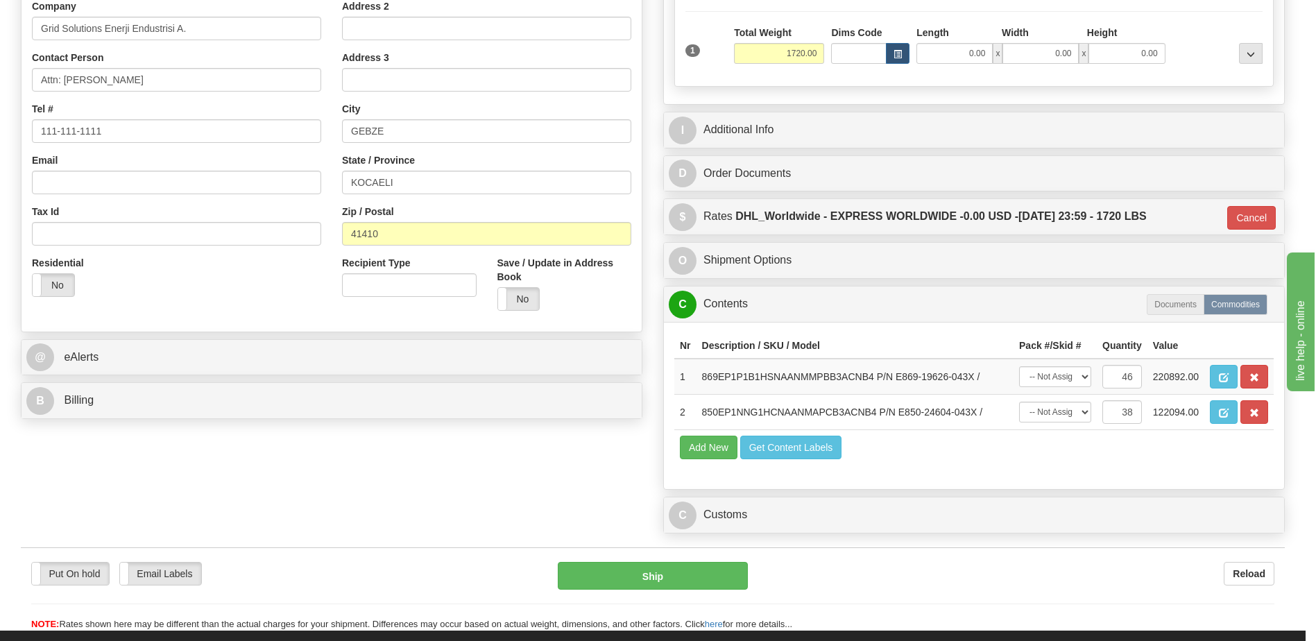
drag, startPoint x: 598, startPoint y: 492, endPoint x: 596, endPoint y: 476, distance: 16.2
click at [598, 492] on div "Order # S Sender" at bounding box center [652, 176] width 1284 height 726
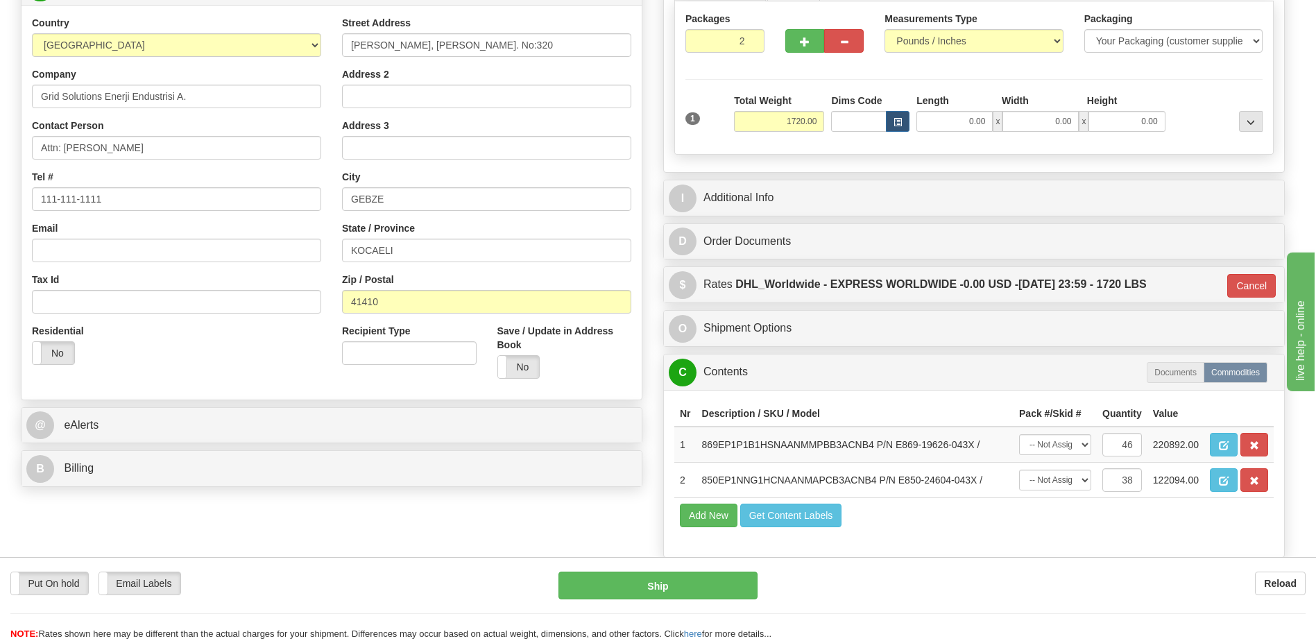
scroll to position [216, 0]
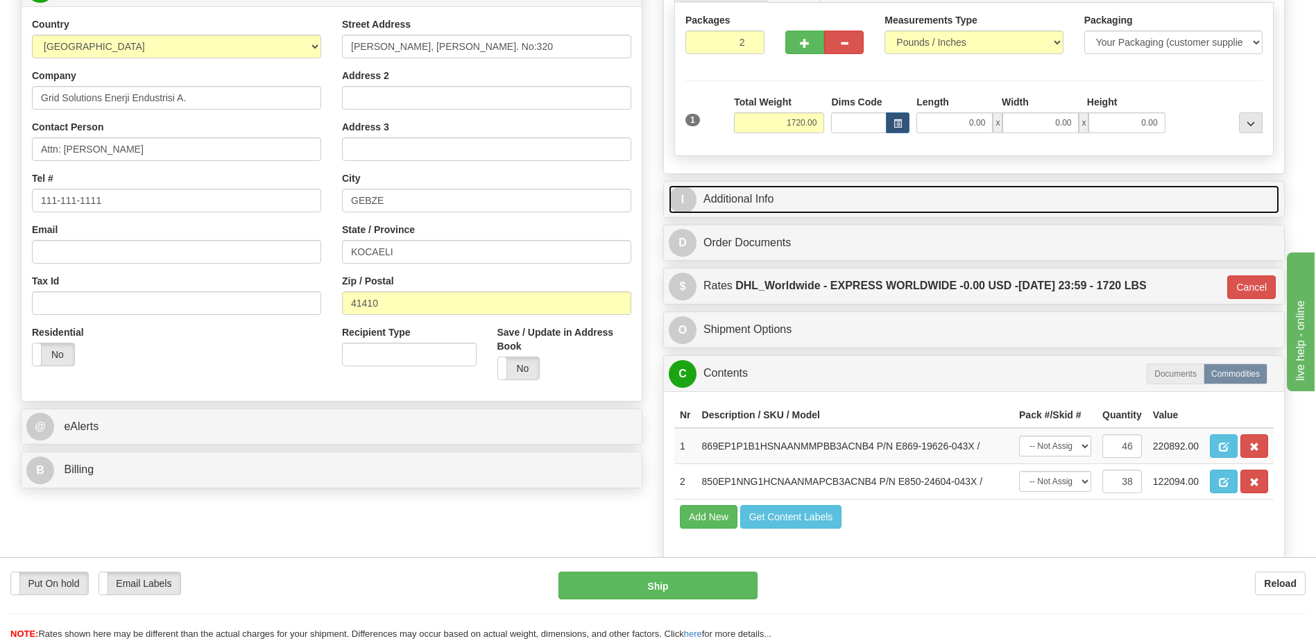
click at [759, 204] on link "I Additional Info" at bounding box center [974, 199] width 610 height 28
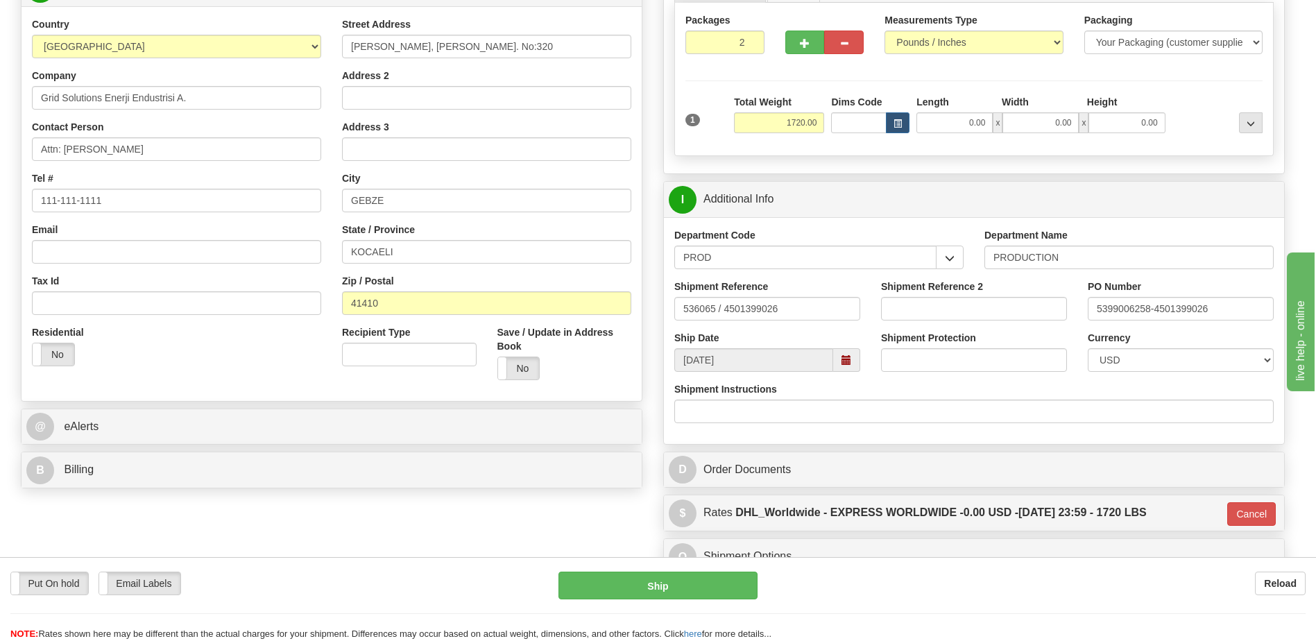
click at [1036, 388] on div "Shipment Instructions" at bounding box center [973, 402] width 599 height 41
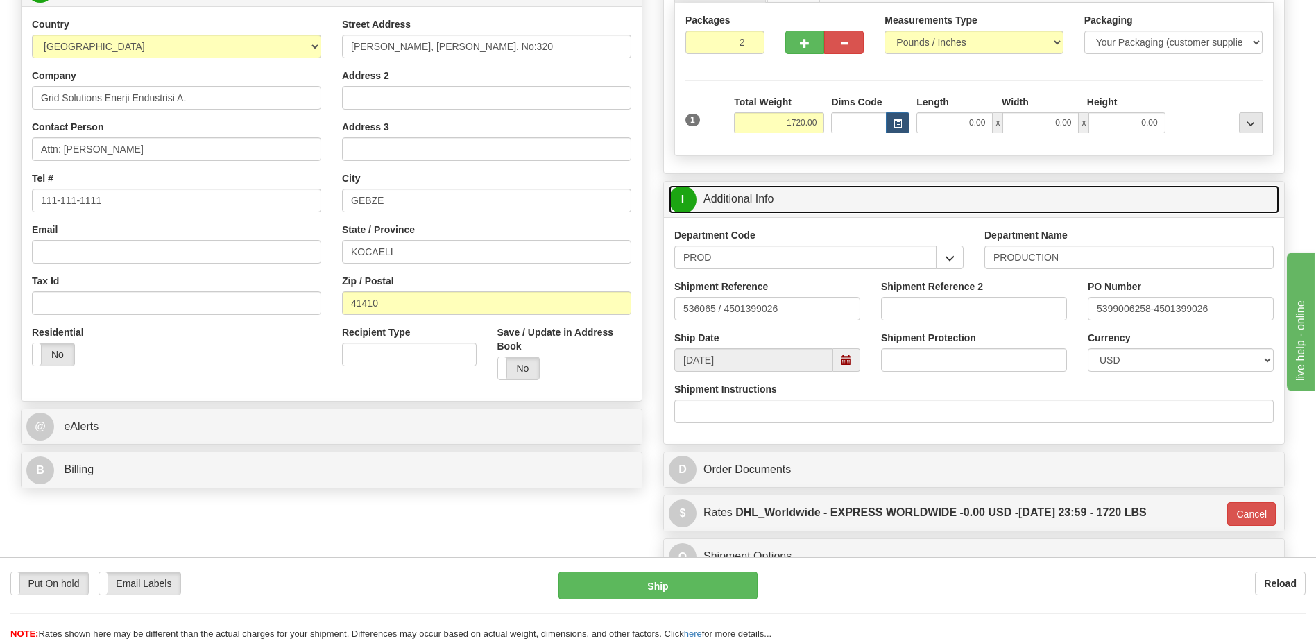
click at [797, 208] on link "I Additional Info" at bounding box center [974, 199] width 610 height 28
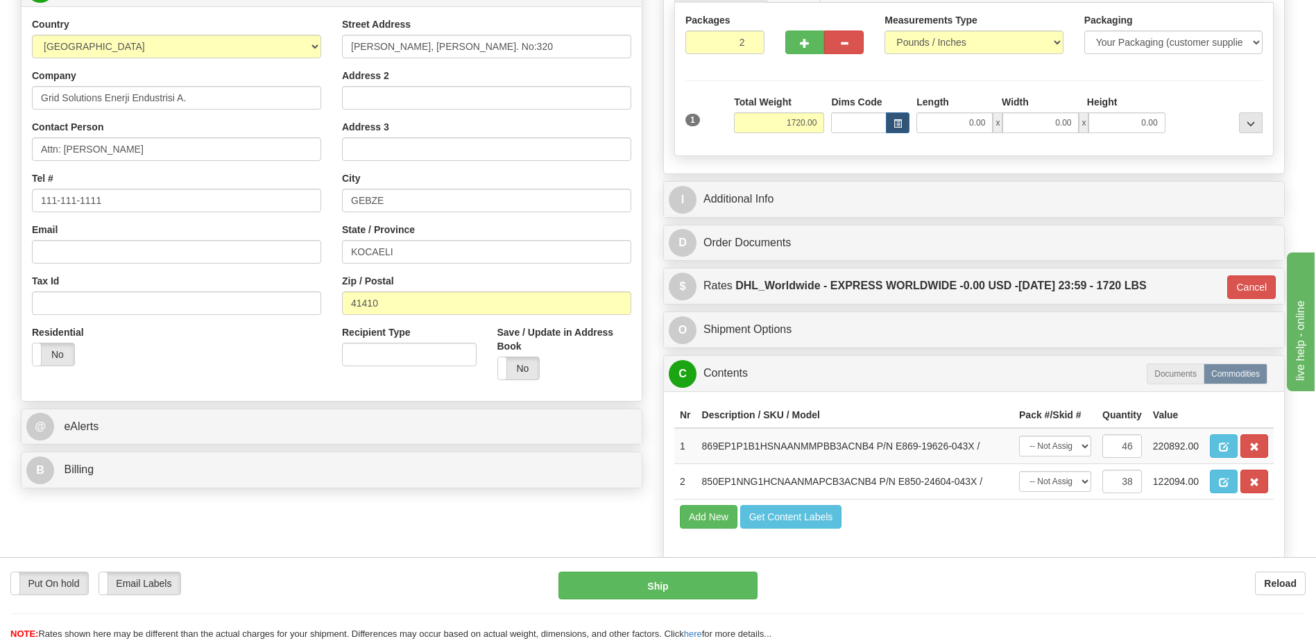
drag, startPoint x: 451, startPoint y: 501, endPoint x: 467, endPoint y: 513, distance: 20.3
click at [451, 501] on div "Order # S Sender" at bounding box center [652, 246] width 1284 height 726
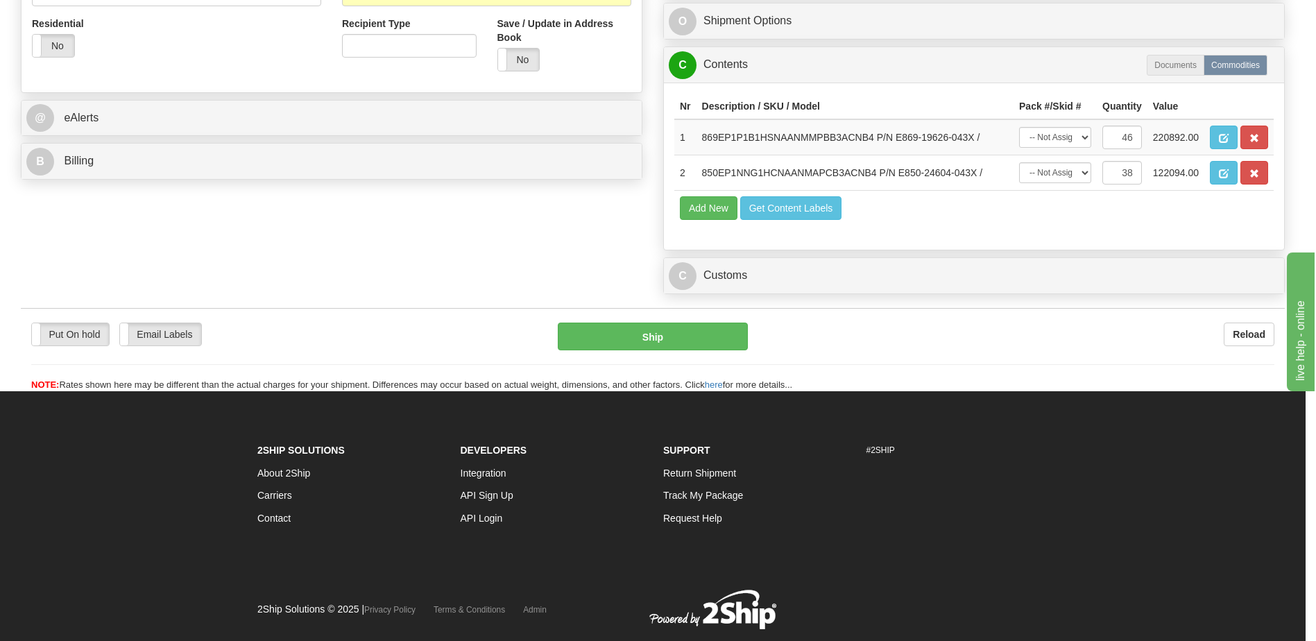
scroll to position [562, 0]
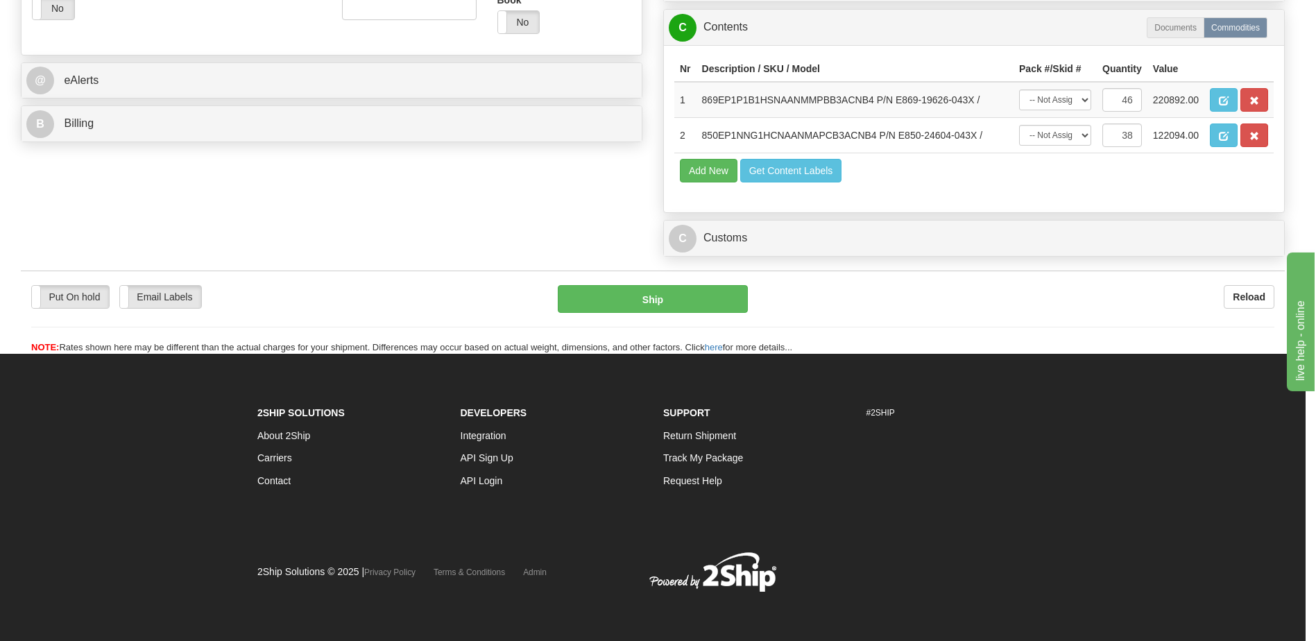
click at [1026, 494] on div "2Ship Solutions About 2Ship Carriers Contact Developers Integration API Sign Up…" at bounding box center [652, 458] width 811 height 113
click at [1033, 415] on h6 "#2SHIP" at bounding box center [957, 412] width 182 height 9
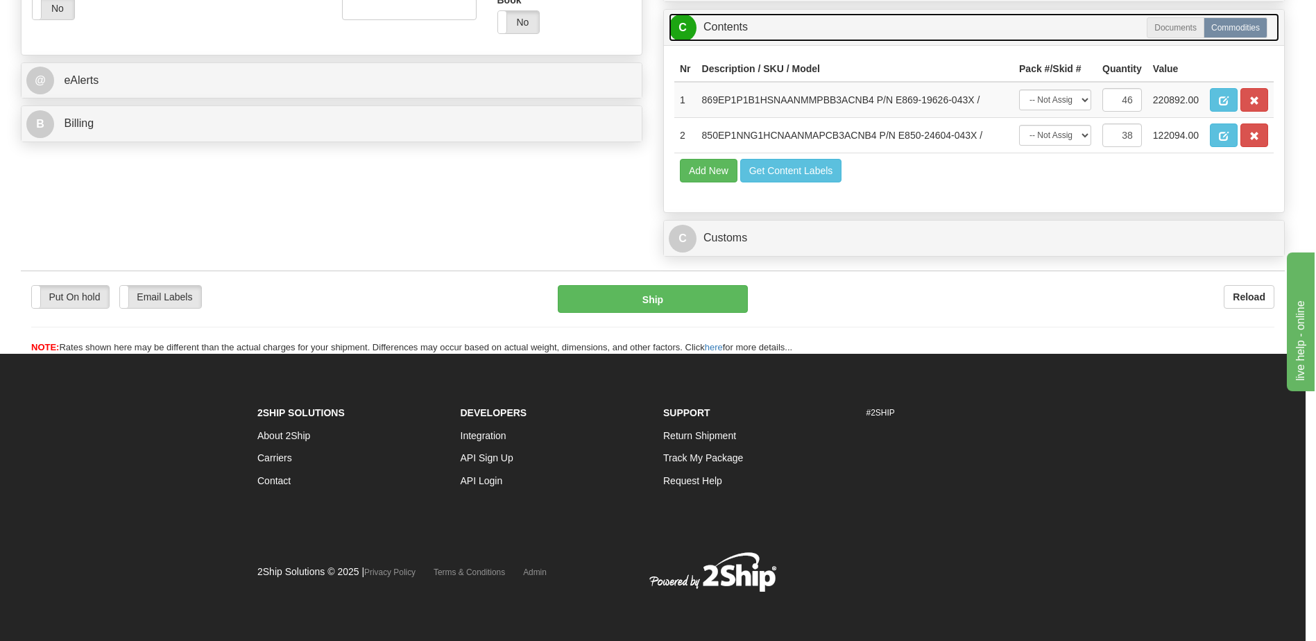
click at [721, 35] on link "C Contents" at bounding box center [974, 27] width 610 height 28
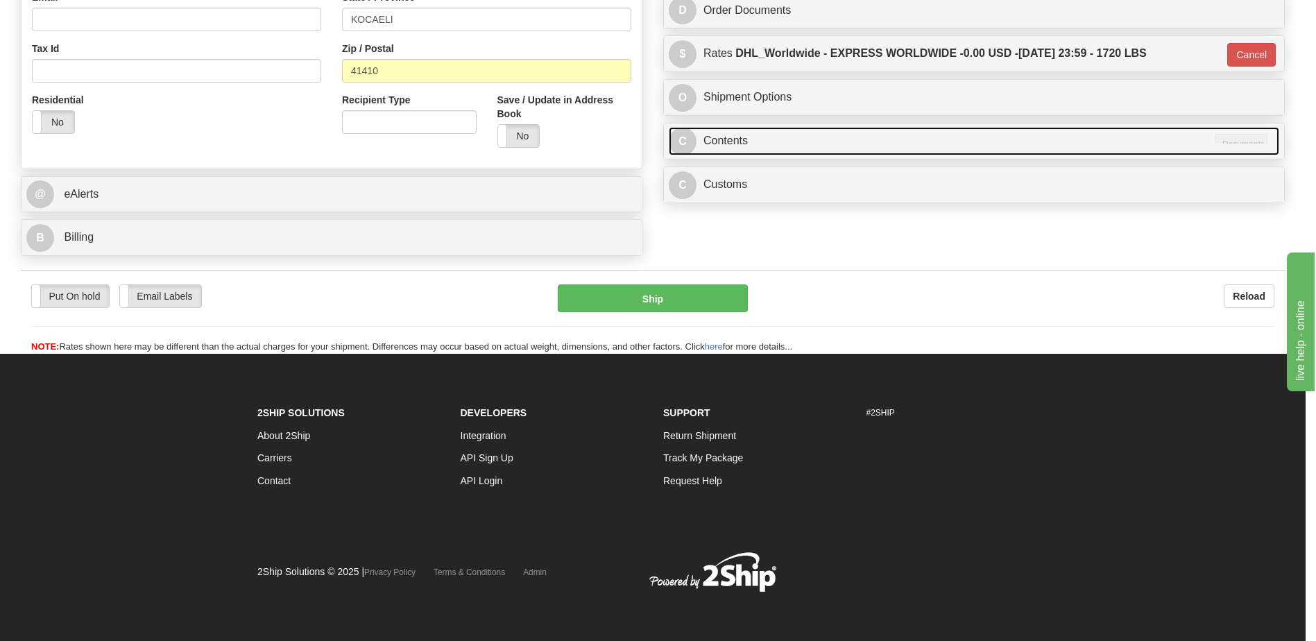
scroll to position [449, 0]
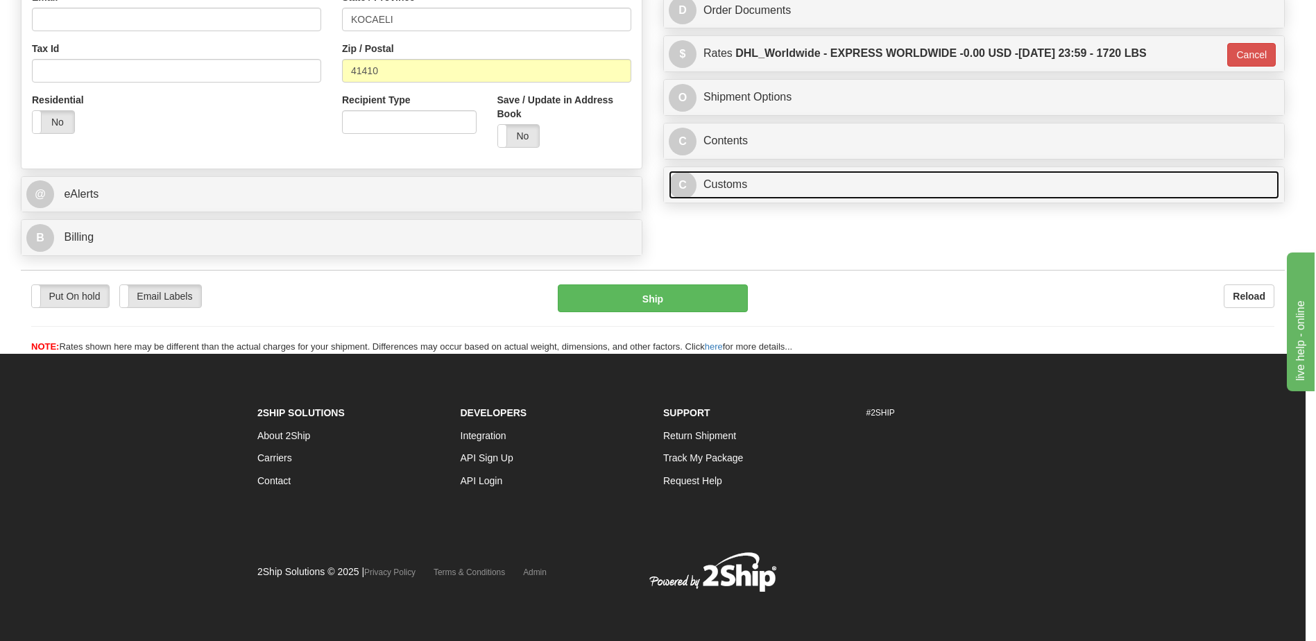
click at [717, 197] on link "C Customs" at bounding box center [974, 185] width 610 height 28
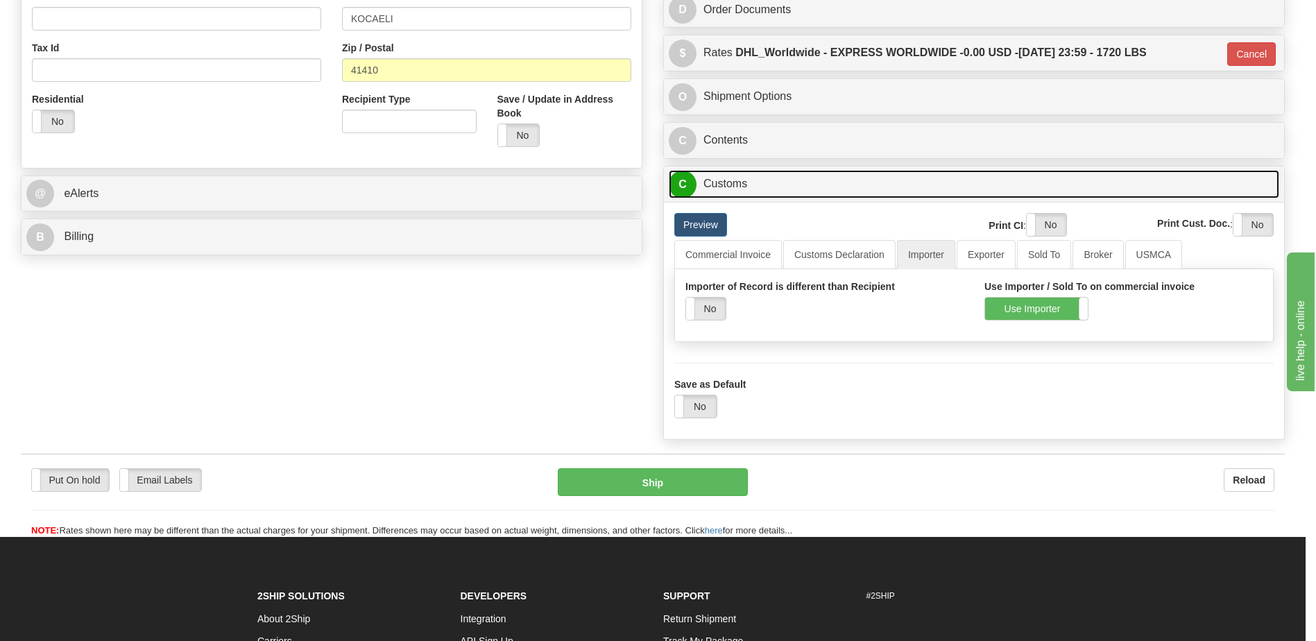
click at [719, 191] on link "C Customs" at bounding box center [974, 184] width 610 height 28
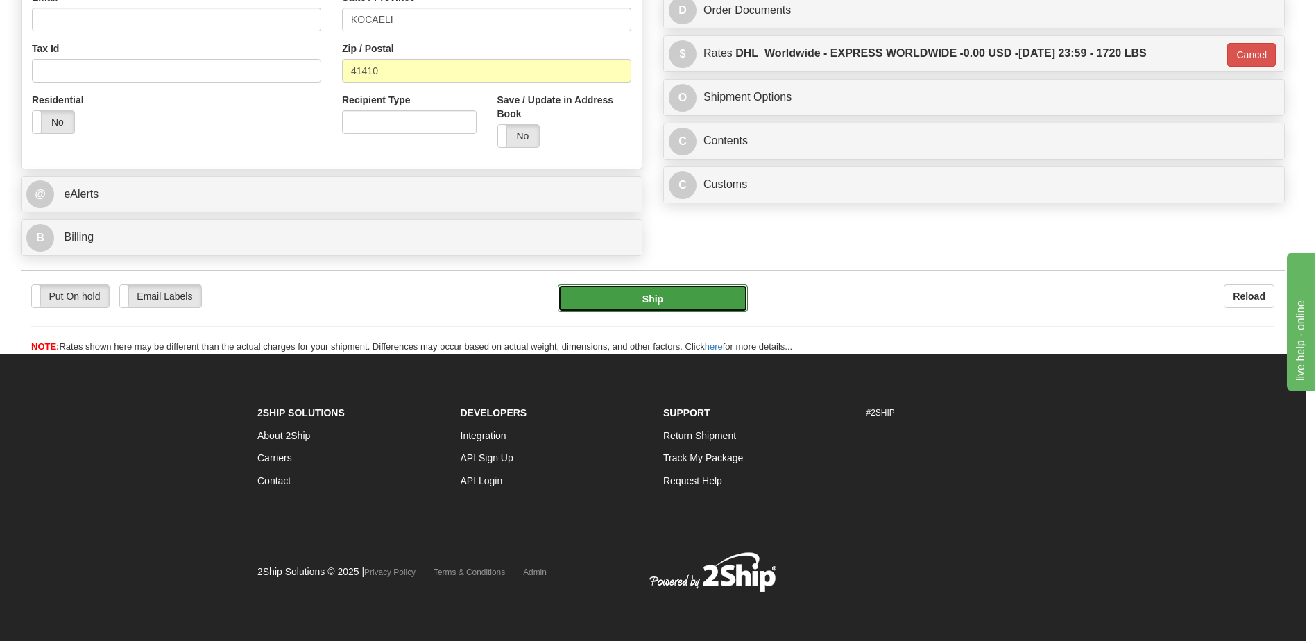
click at [675, 309] on button "Ship" at bounding box center [653, 298] width 190 height 28
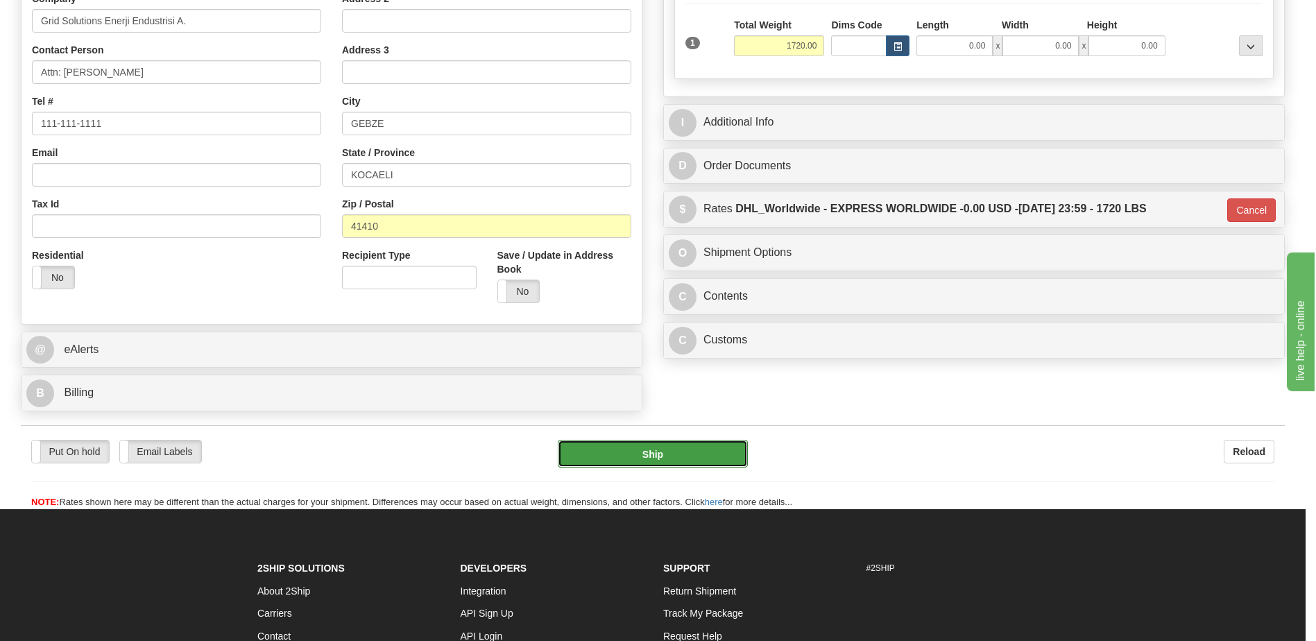
scroll to position [241, 0]
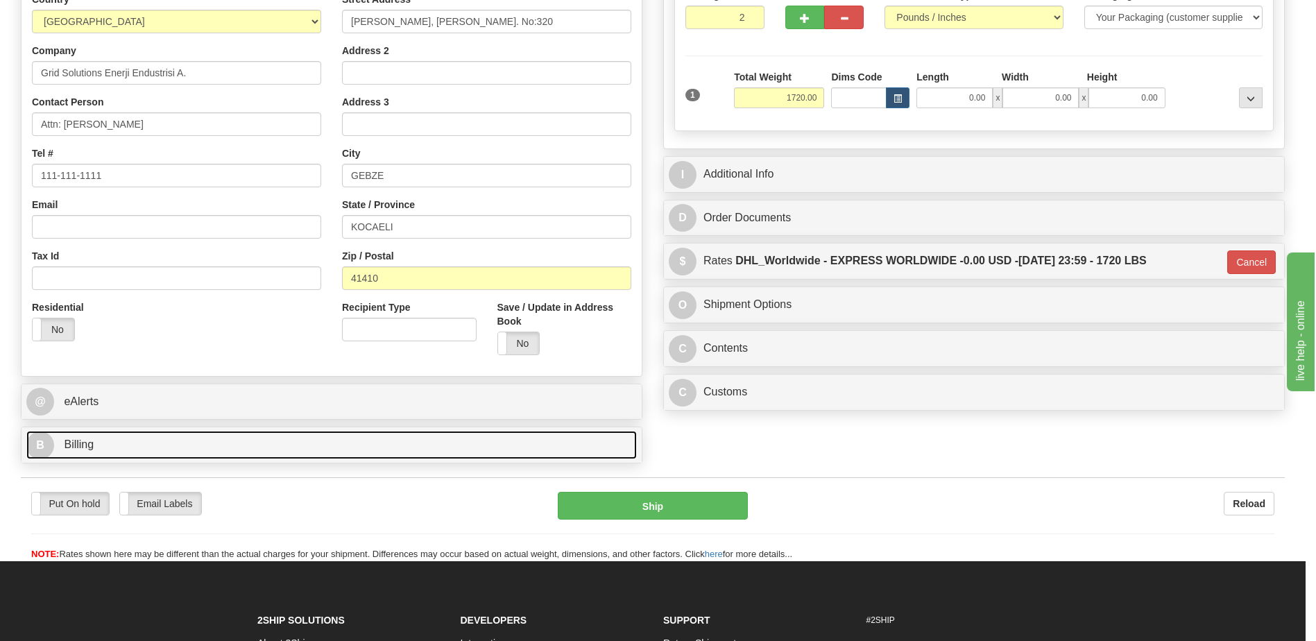
click at [78, 445] on span "Billing" at bounding box center [79, 444] width 30 height 12
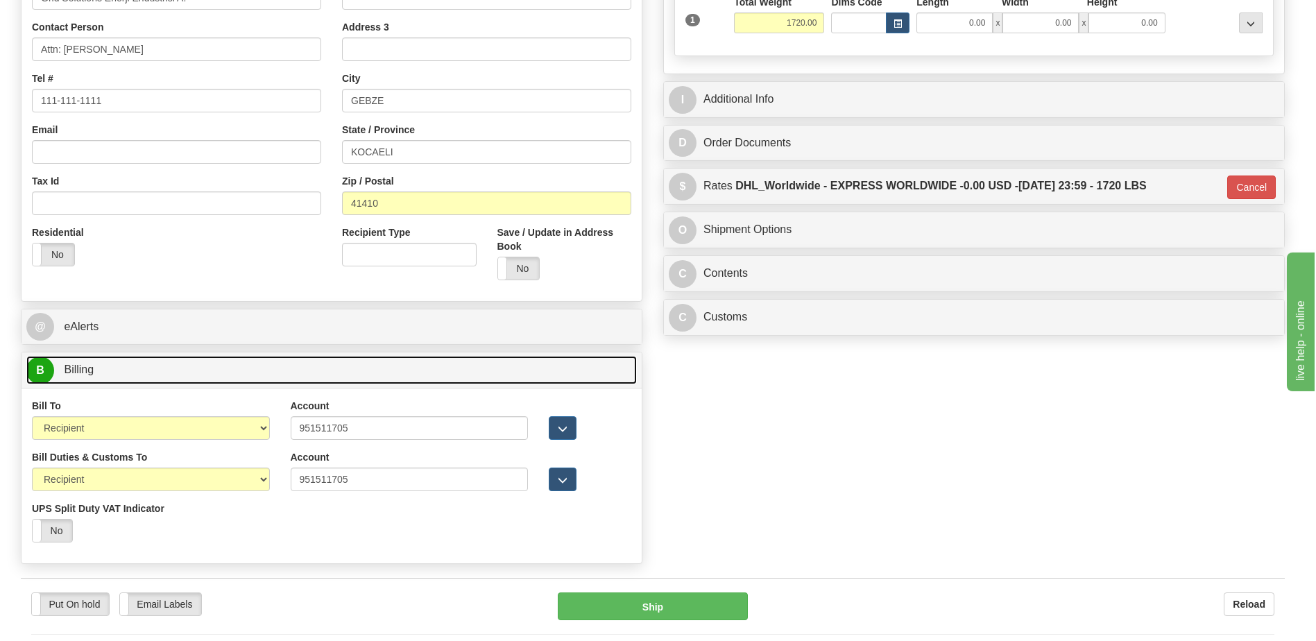
scroll to position [379, 0]
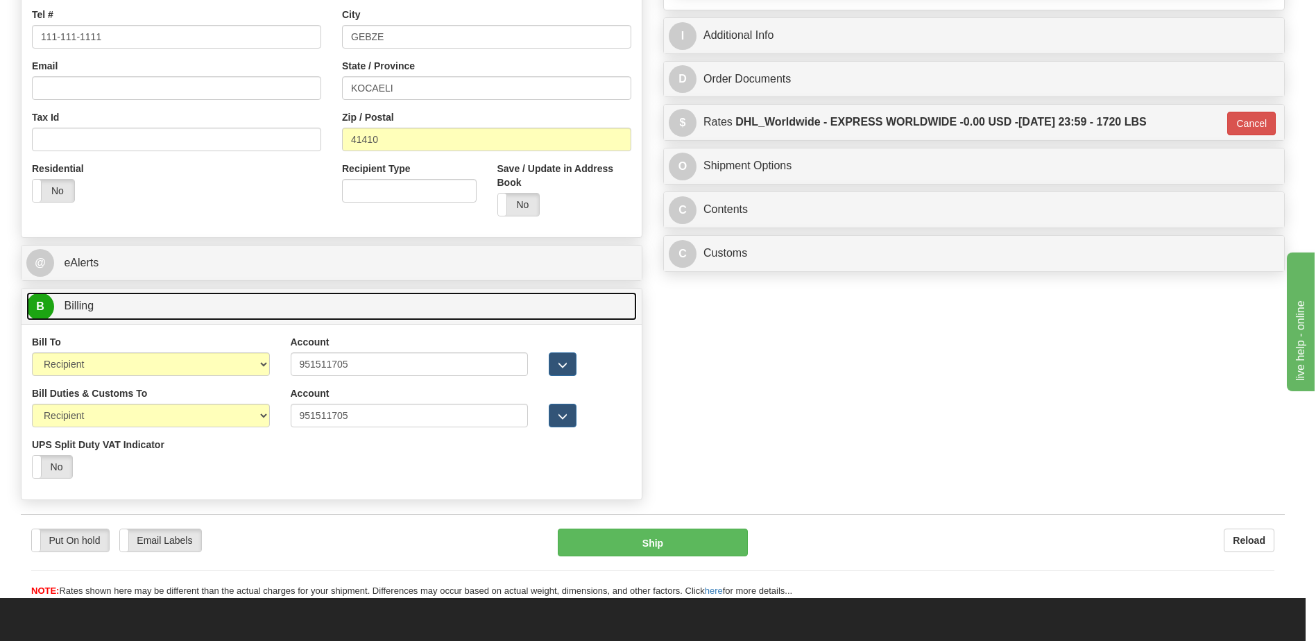
click at [94, 300] on link "B Billing" at bounding box center [331, 306] width 610 height 28
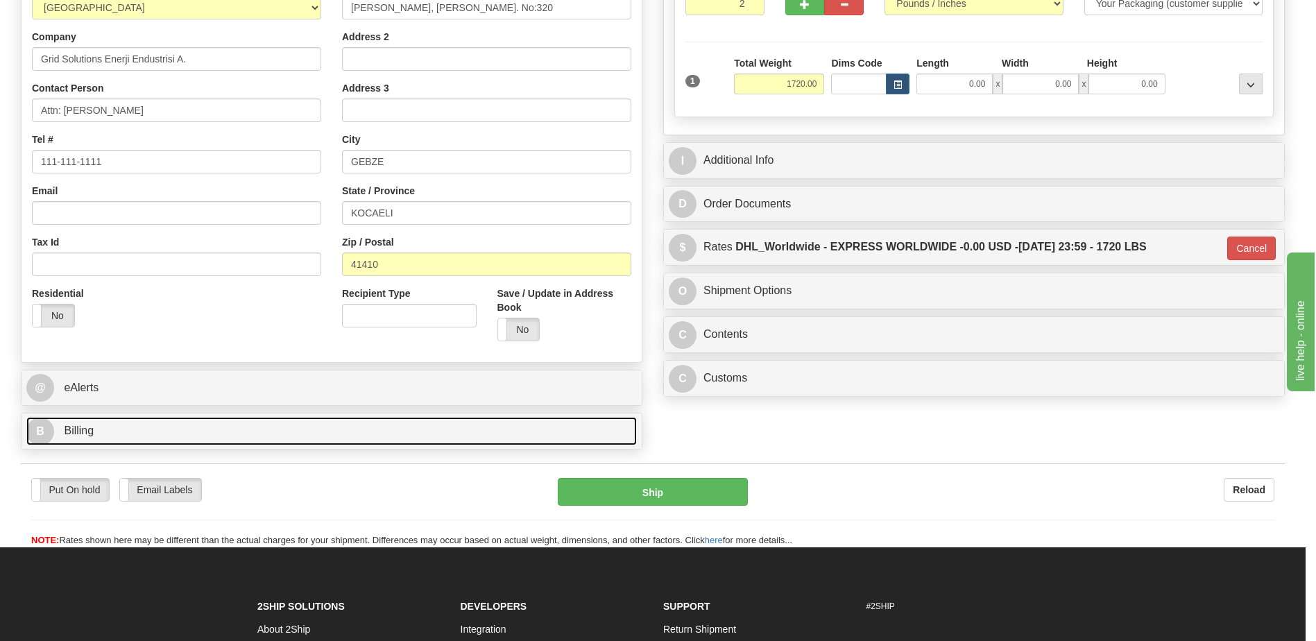
scroll to position [102, 0]
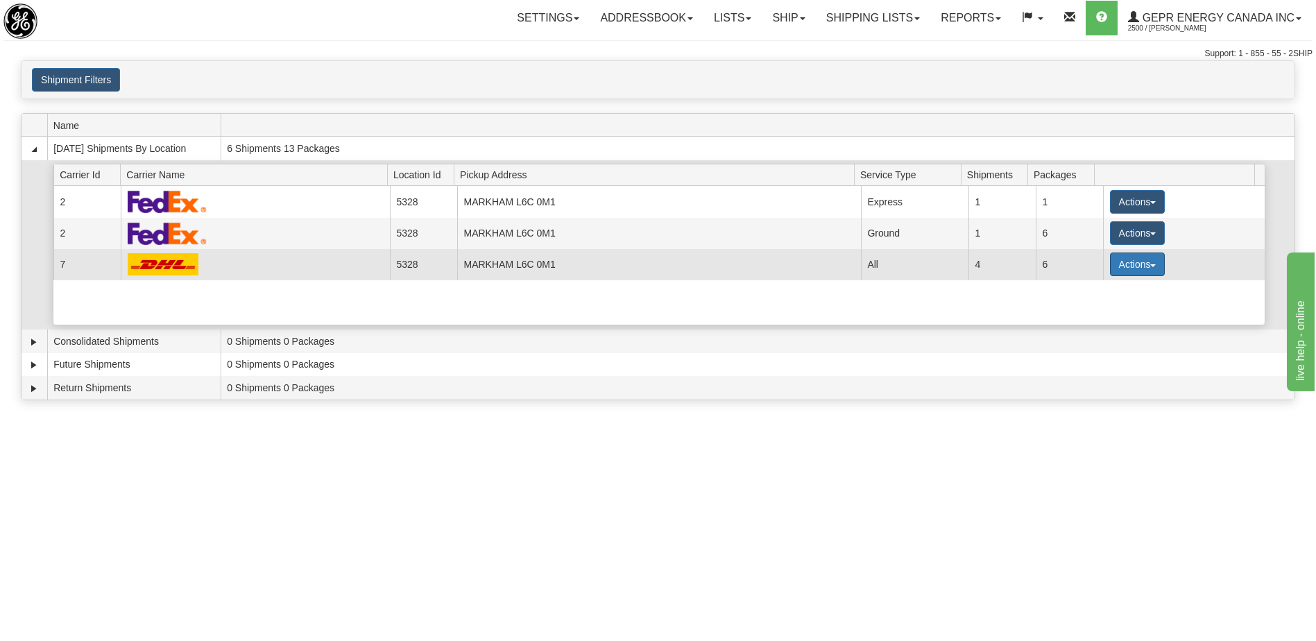
click at [1110, 264] on button "Actions" at bounding box center [1137, 264] width 55 height 24
click at [1095, 292] on span "Details" at bounding box center [1085, 290] width 37 height 10
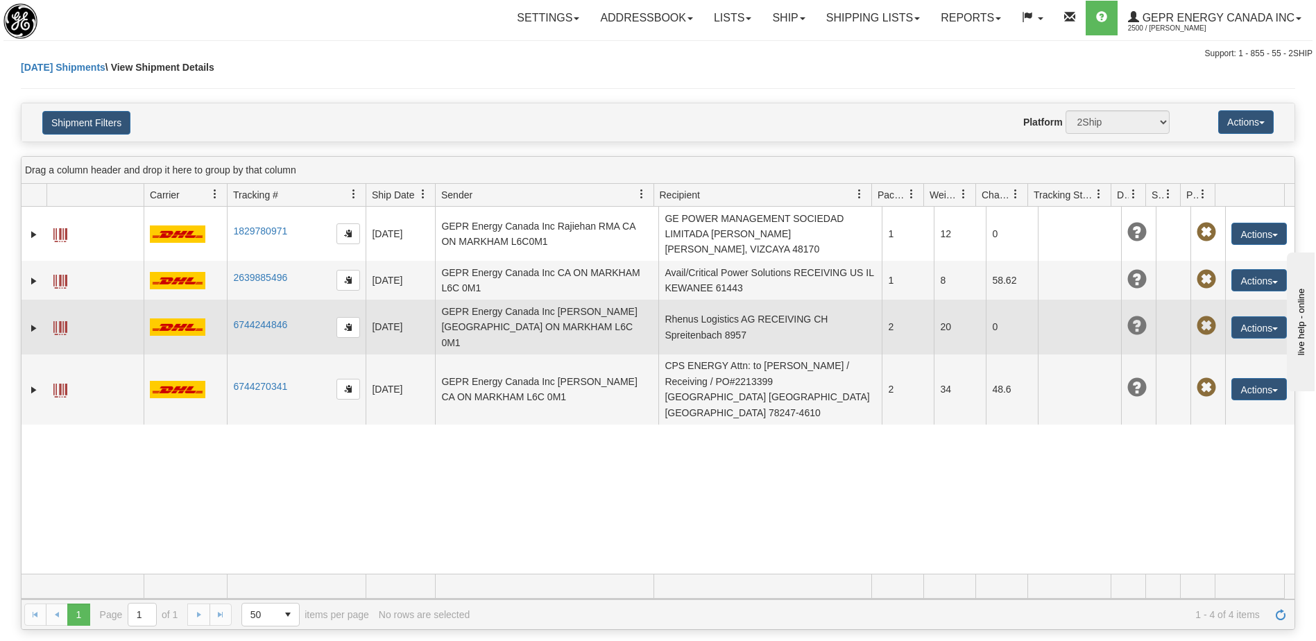
click at [583, 314] on td "GEPR Energy Canada Inc [PERSON_NAME] [GEOGRAPHIC_DATA] ON MARKHAM L6C 0M1" at bounding box center [546, 327] width 223 height 54
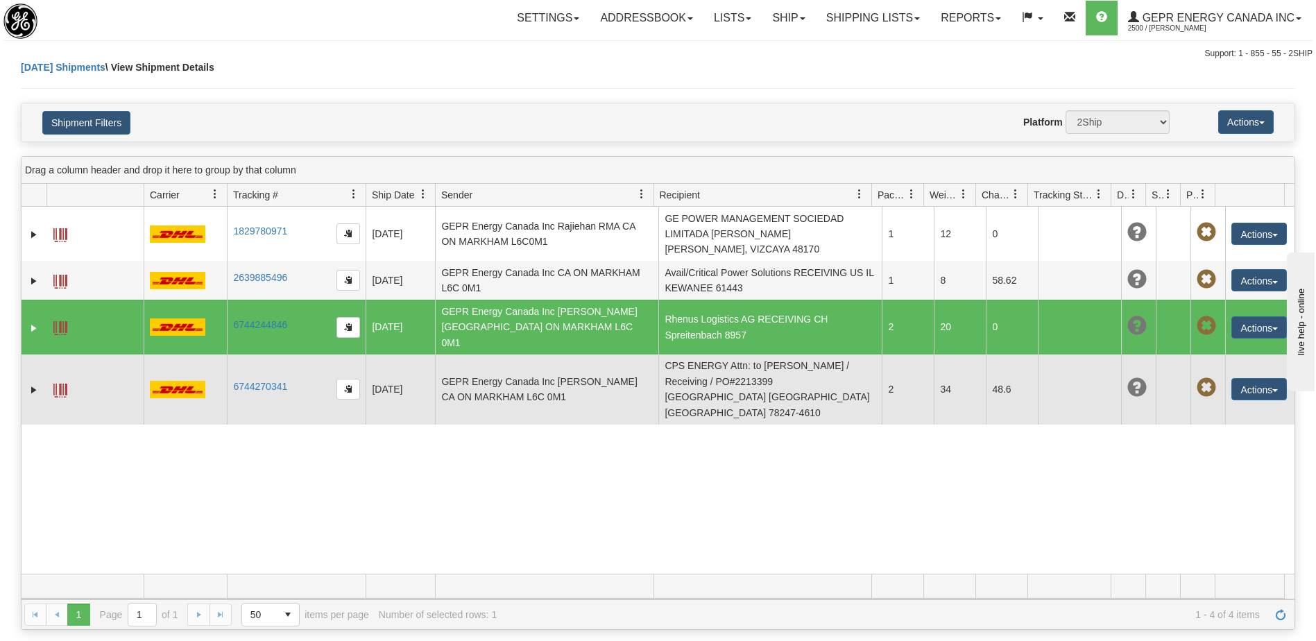
click at [623, 374] on td "GEPR Energy Canada Inc Joselito Capada CA ON MARKHAM L6C 0M1" at bounding box center [546, 389] width 223 height 70
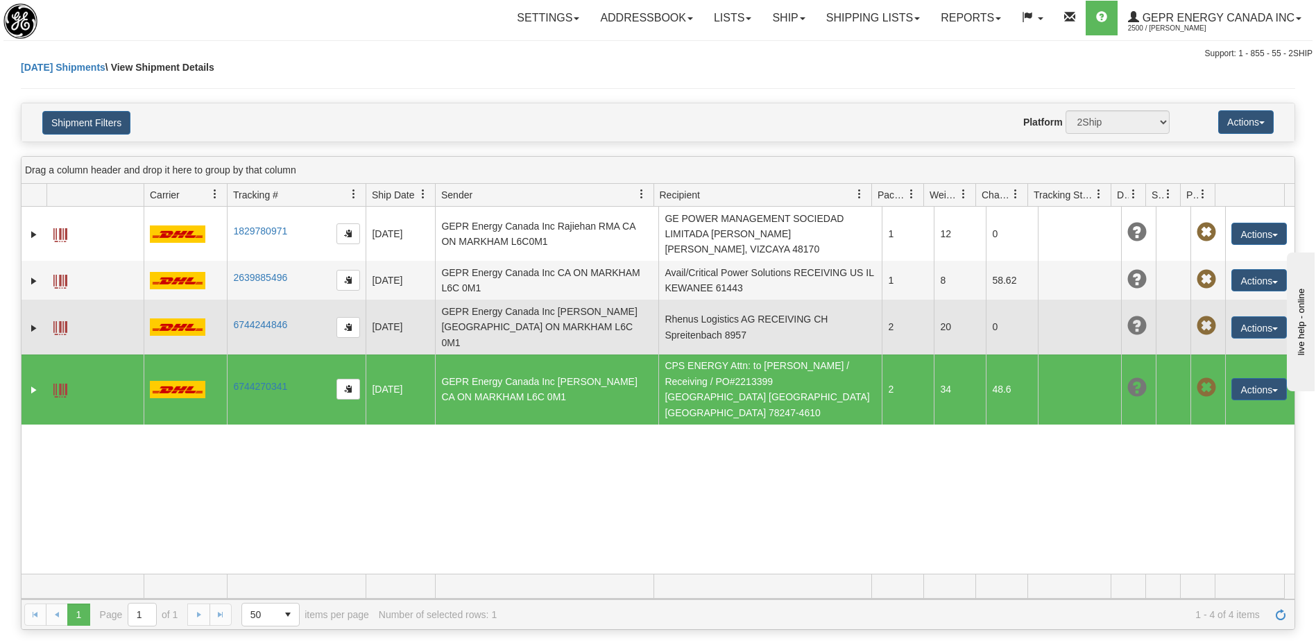
click at [599, 327] on td "GEPR Energy Canada Inc Glenn Apura CA ON MARKHAM L6C 0M1" at bounding box center [546, 327] width 223 height 54
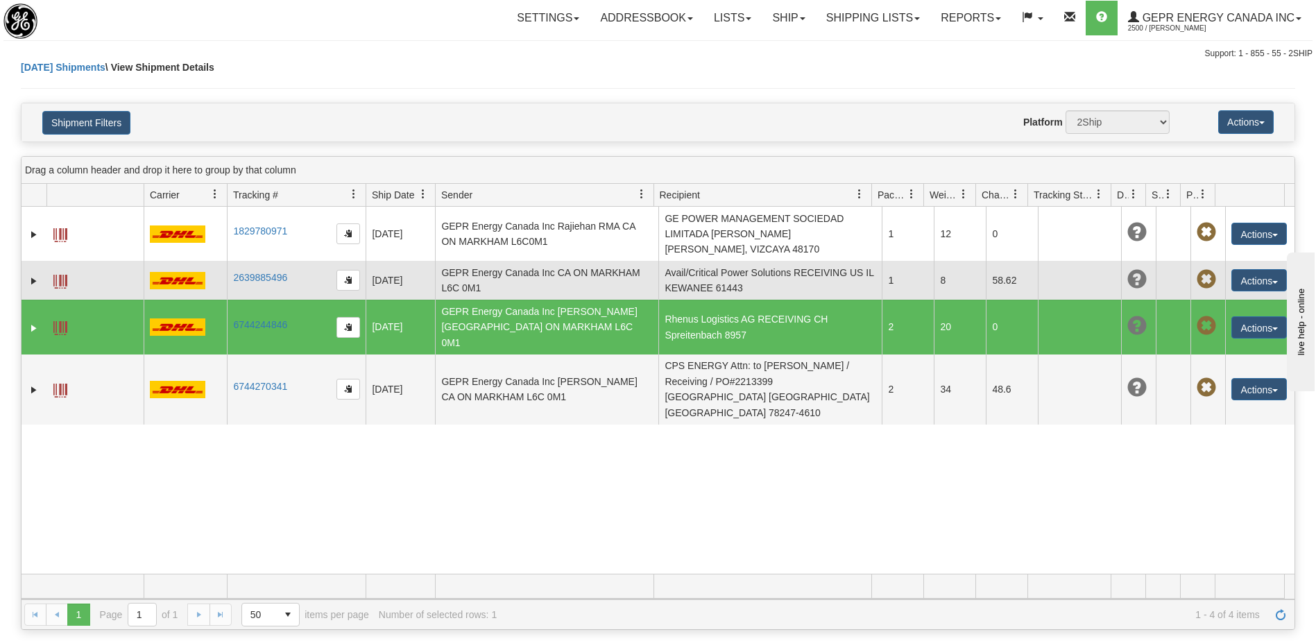
click at [596, 294] on td "GEPR Energy Canada Inc CA ON MARKHAM L6C 0M1" at bounding box center [546, 280] width 223 height 39
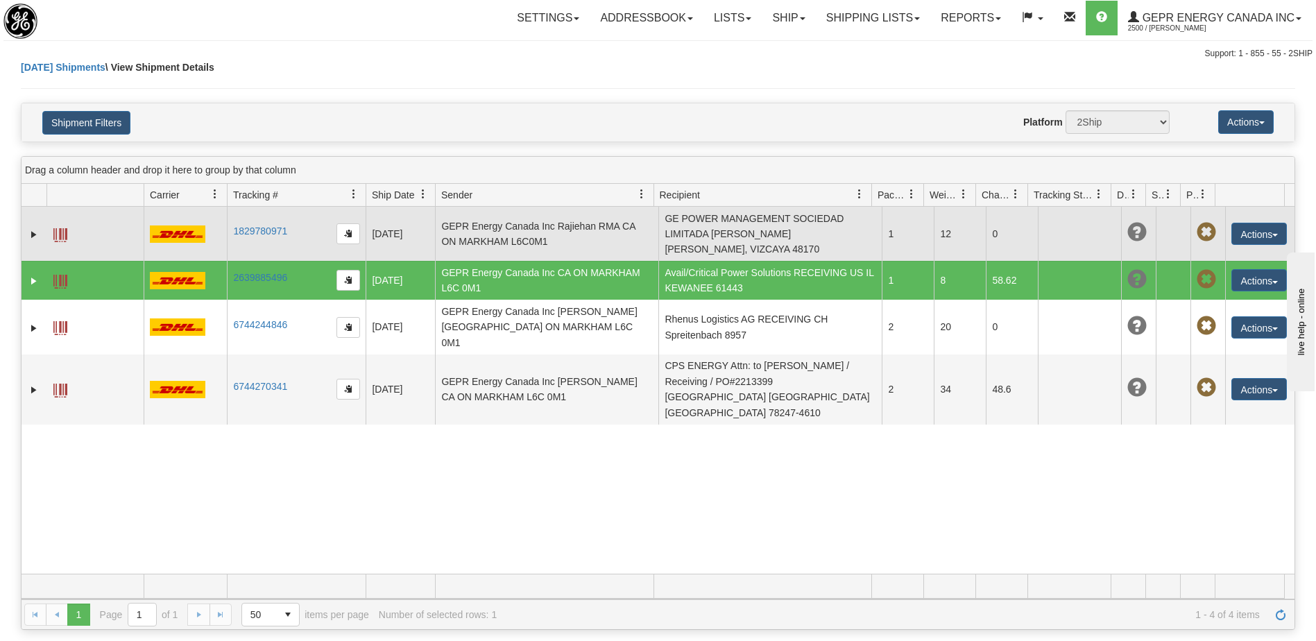
click at [593, 259] on td "GEPR Energy Canada Inc Rajiehan RMA CA ON MARKHAM L6C0M1" at bounding box center [546, 234] width 223 height 54
click at [585, 235] on td "GEPR Energy Canada Inc Rajiehan RMA CA ON MARKHAM L6C0M1" at bounding box center [546, 234] width 223 height 54
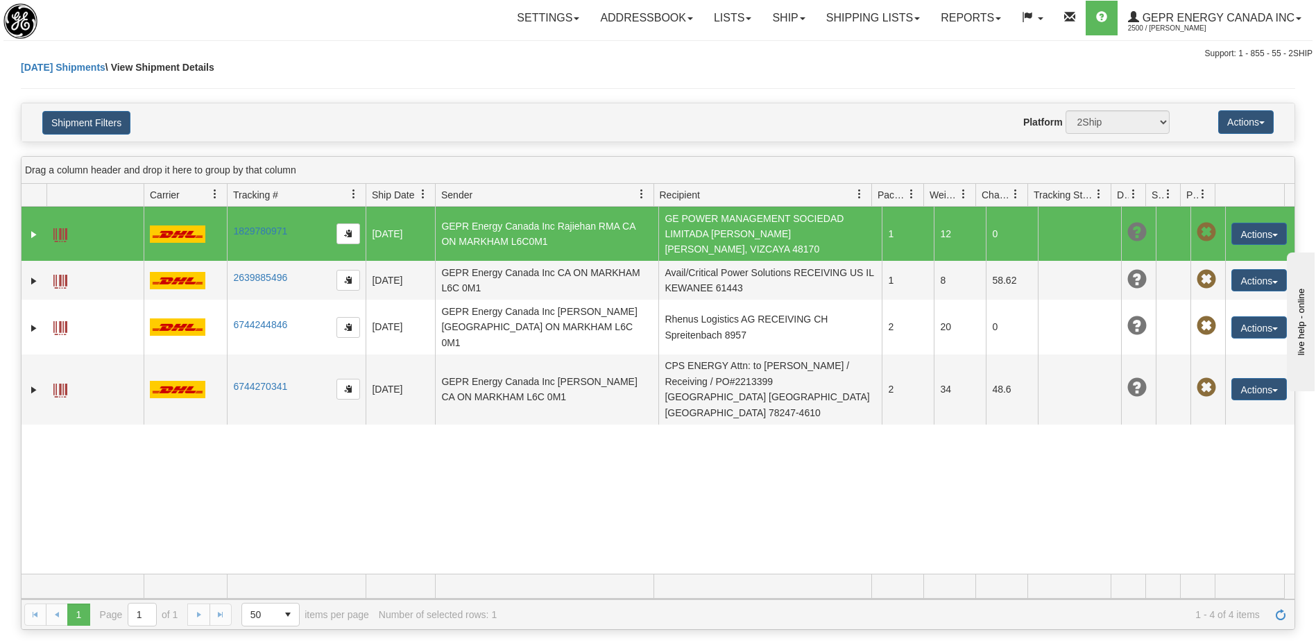
click at [664, 452] on div "31674853 2500 1829780971 1829780971 09/26/2025 09/26/2025 10:30:57 AM GEPR Ener…" at bounding box center [657, 390] width 1273 height 367
click at [1046, 537] on div "31674853 2500 1829780971 1829780971 09/26/2025 09/26/2025 10:30:57 AM GEPR Ener…" at bounding box center [657, 390] width 1273 height 367
click at [782, 21] on link "Ship" at bounding box center [787, 18] width 53 height 35
click at [747, 51] on link "Ship Screen" at bounding box center [752, 49] width 126 height 18
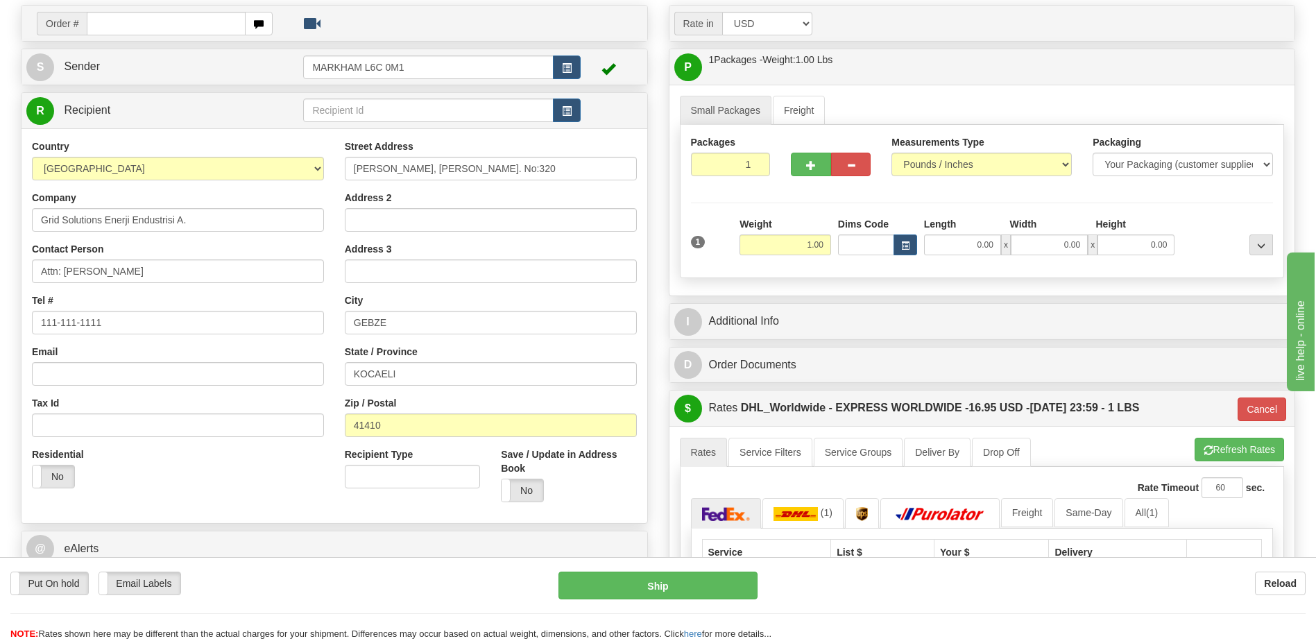
click at [288, 480] on div "Residential Yes No" at bounding box center [177, 472] width 313 height 51
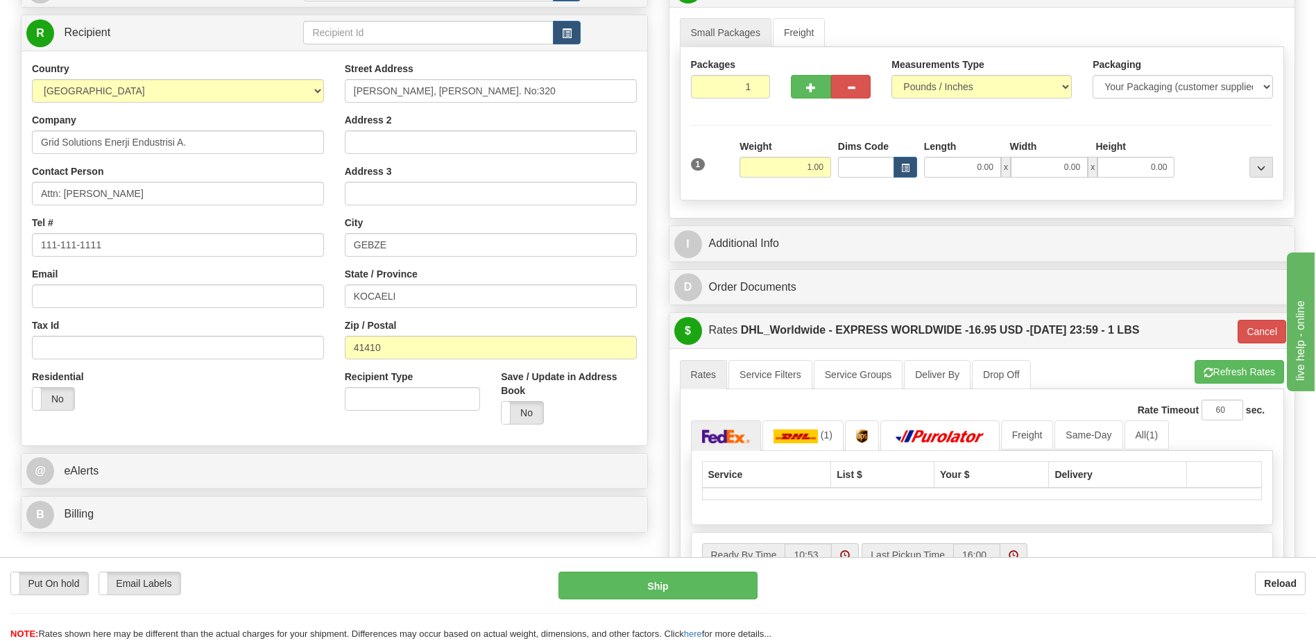
scroll to position [371, 0]
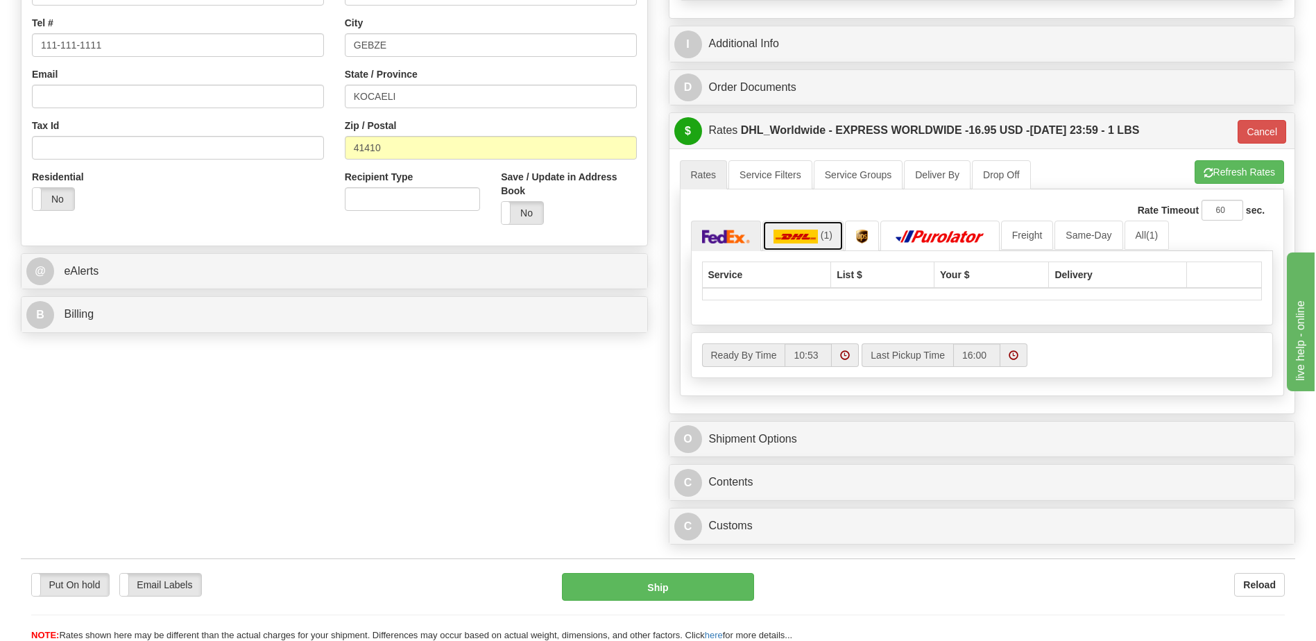
click at [825, 234] on span "(1)" at bounding box center [826, 235] width 12 height 11
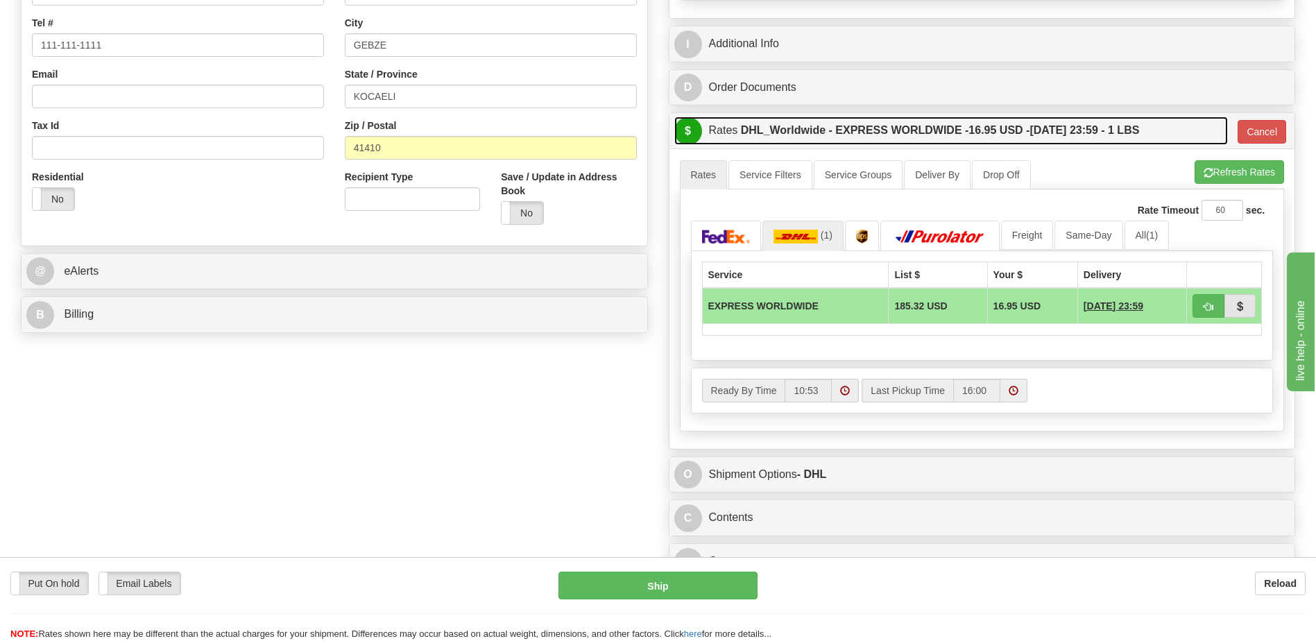
click at [842, 144] on label "DHL_Worldwide - EXPRESS WORLDWIDE - 16.95 USD - [DATE] 23:59 - 1 LBS" at bounding box center [940, 131] width 399 height 28
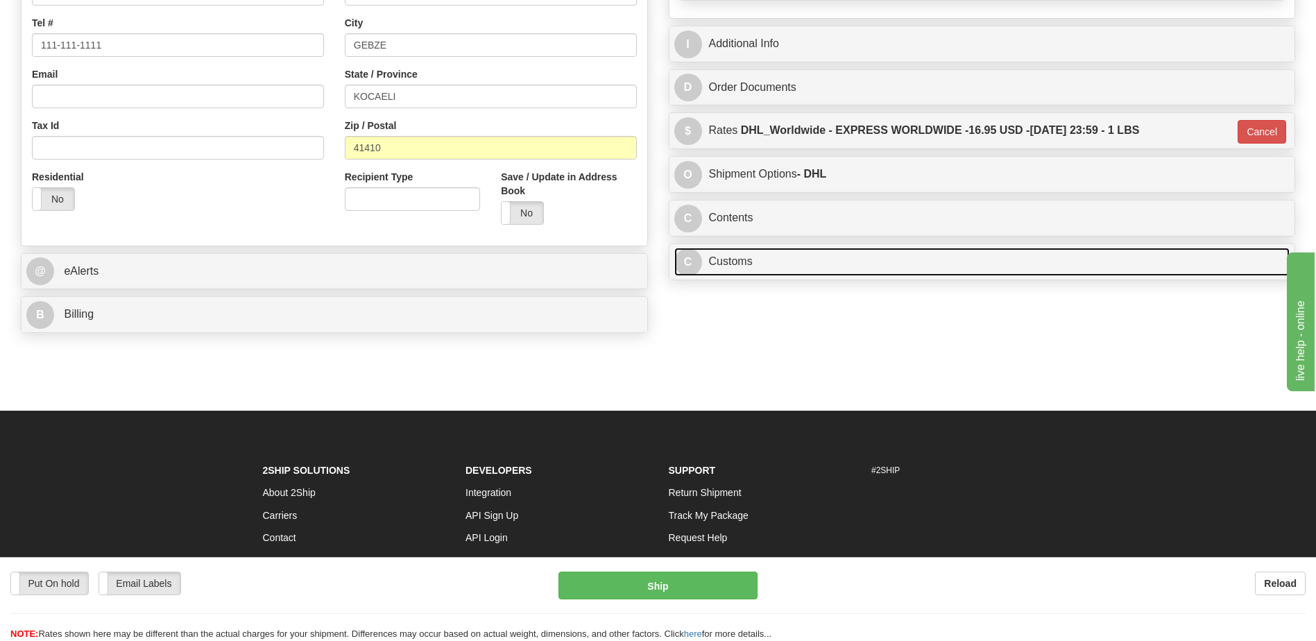
click at [774, 257] on link "C Customs" at bounding box center [982, 262] width 616 height 28
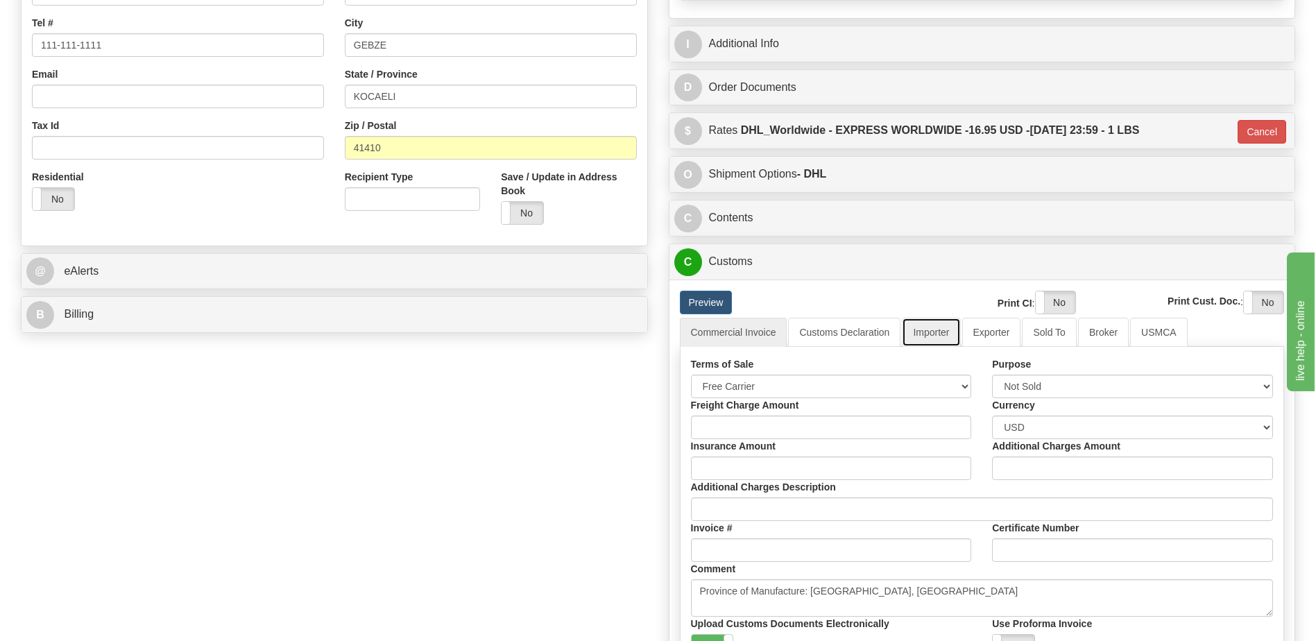
click at [945, 334] on link "Importer" at bounding box center [931, 332] width 58 height 29
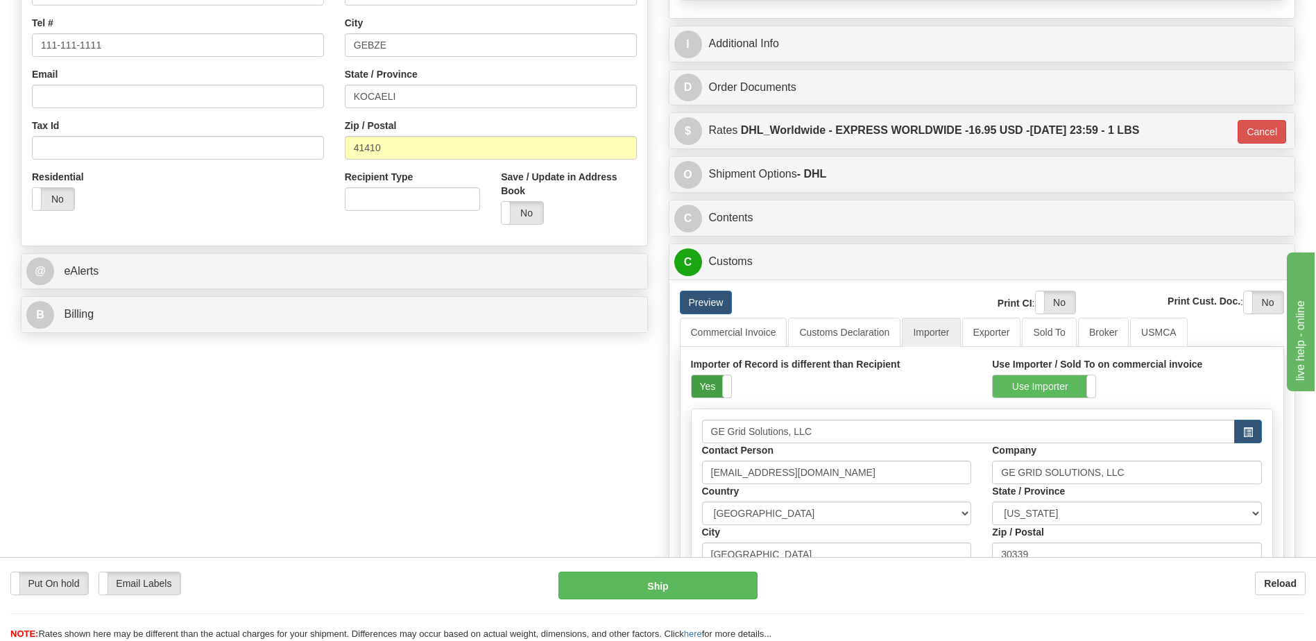
click at [700, 387] on label "Yes" at bounding box center [711, 386] width 40 height 22
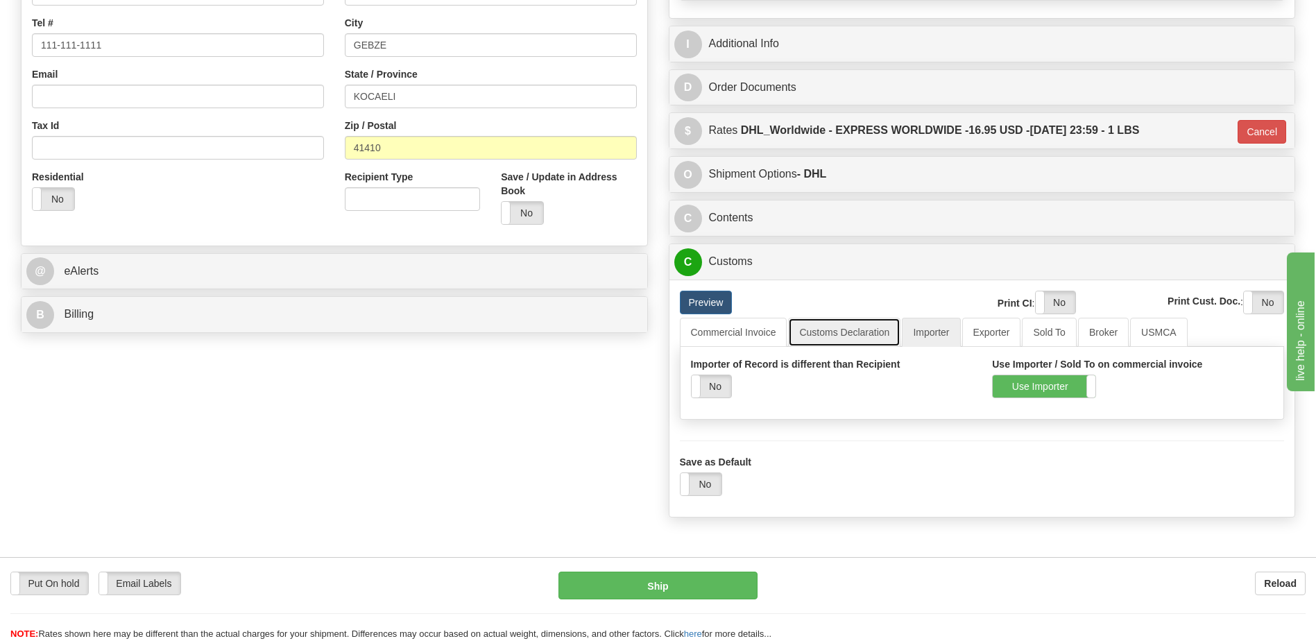
click at [861, 325] on link "Customs Declaration" at bounding box center [844, 332] width 112 height 29
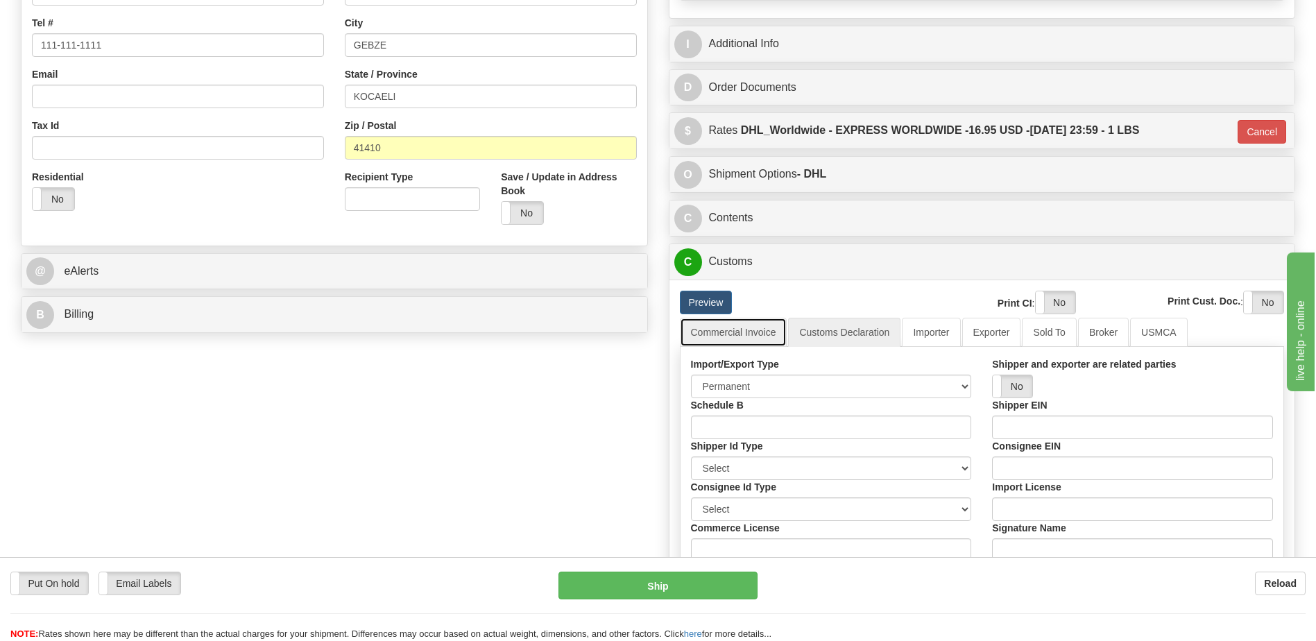
click at [746, 339] on link "Commercial Invoice" at bounding box center [733, 332] width 107 height 29
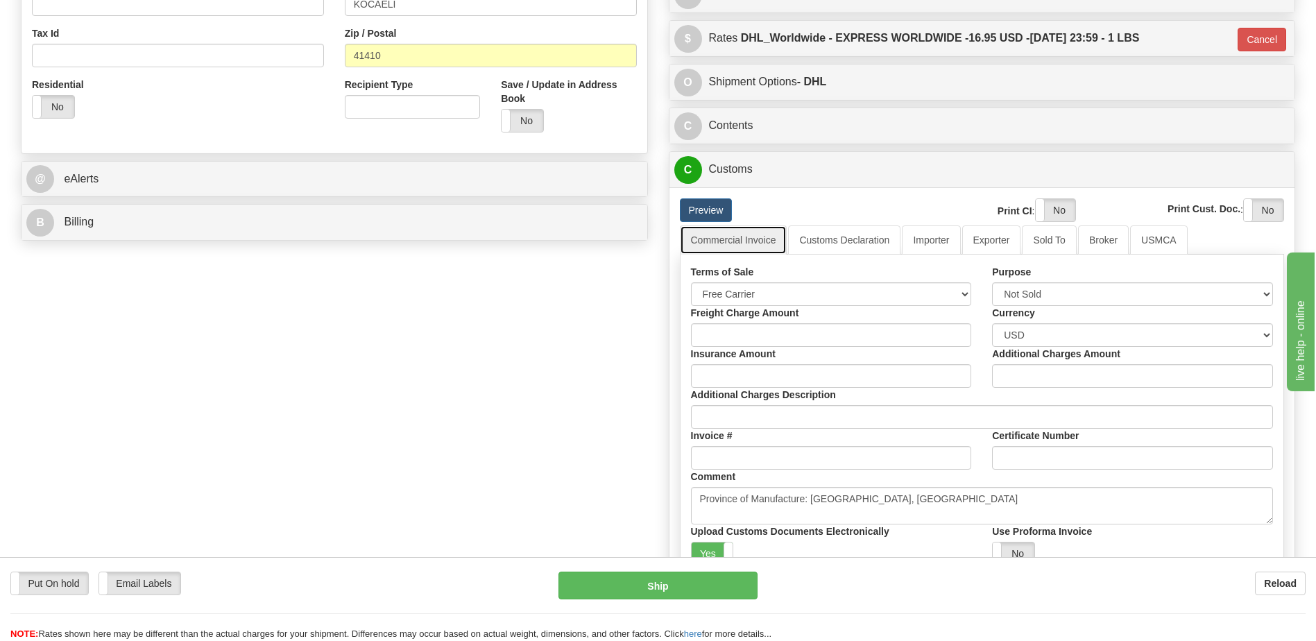
scroll to position [648, 0]
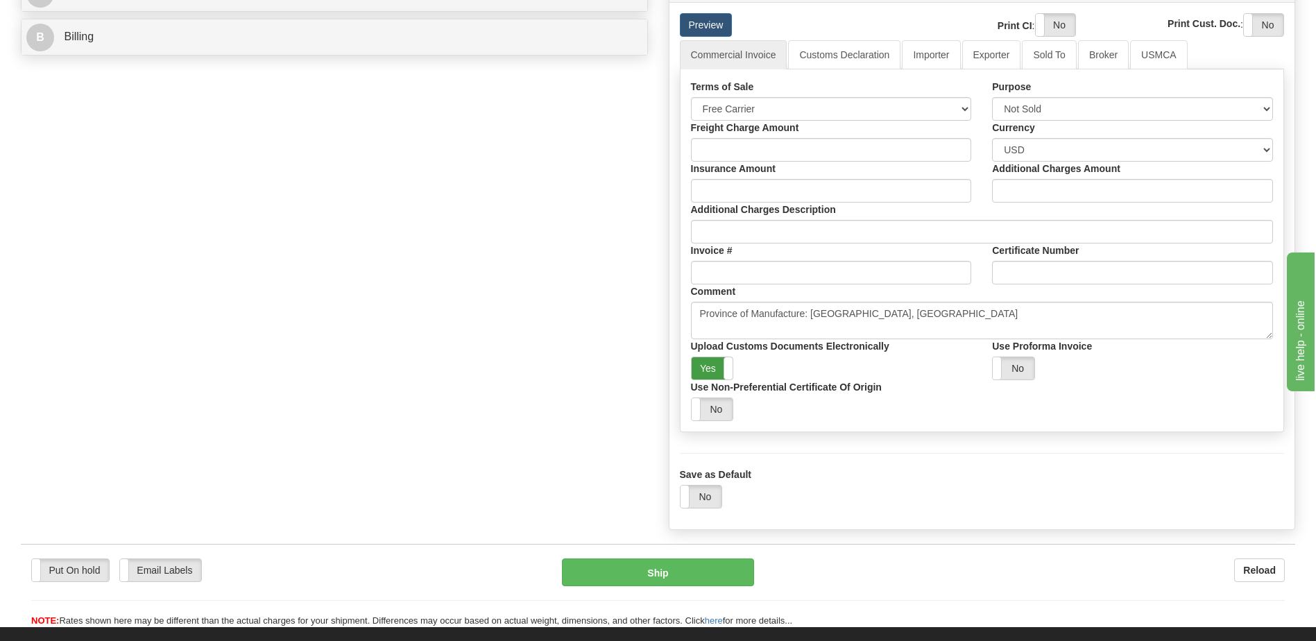
click at [714, 368] on label "Yes" at bounding box center [712, 368] width 42 height 22
click at [1058, 25] on label "Yes" at bounding box center [1055, 25] width 40 height 22
click at [1263, 27] on label "Yes" at bounding box center [1263, 25] width 40 height 22
click at [1042, 108] on select "Sold Not Sold Gift Sample Repair and Return Personal Effects Merchandise Danger…" at bounding box center [1132, 109] width 281 height 24
select select "1"
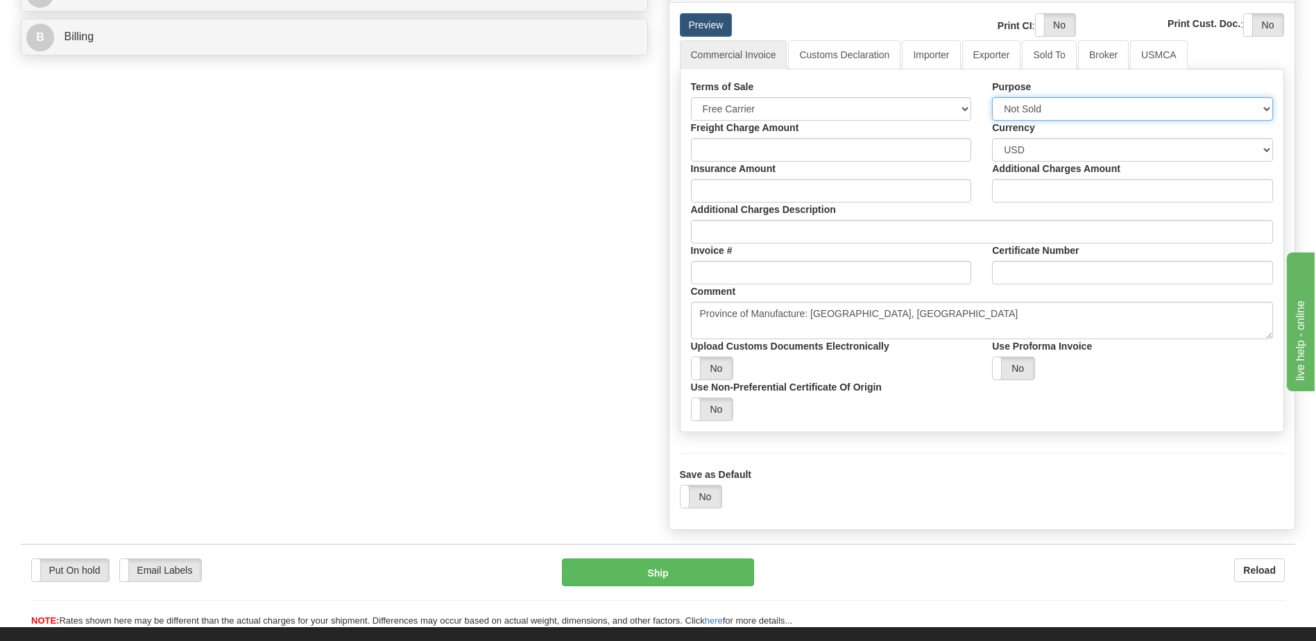
click at [992, 97] on select "Sold Not Sold Gift Sample Repair and Return Personal Effects Merchandise Danger…" at bounding box center [1132, 109] width 281 height 24
drag, startPoint x: 436, startPoint y: 270, endPoint x: 422, endPoint y: 261, distance: 16.8
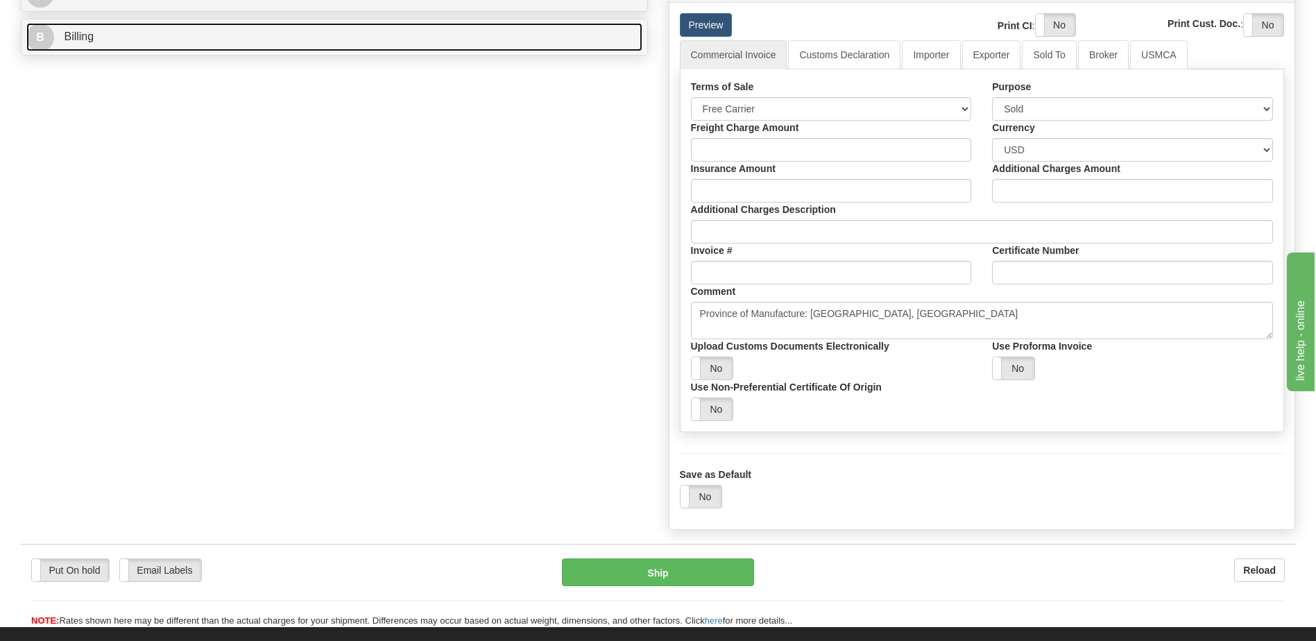
click at [139, 37] on link "B Billing" at bounding box center [334, 37] width 616 height 28
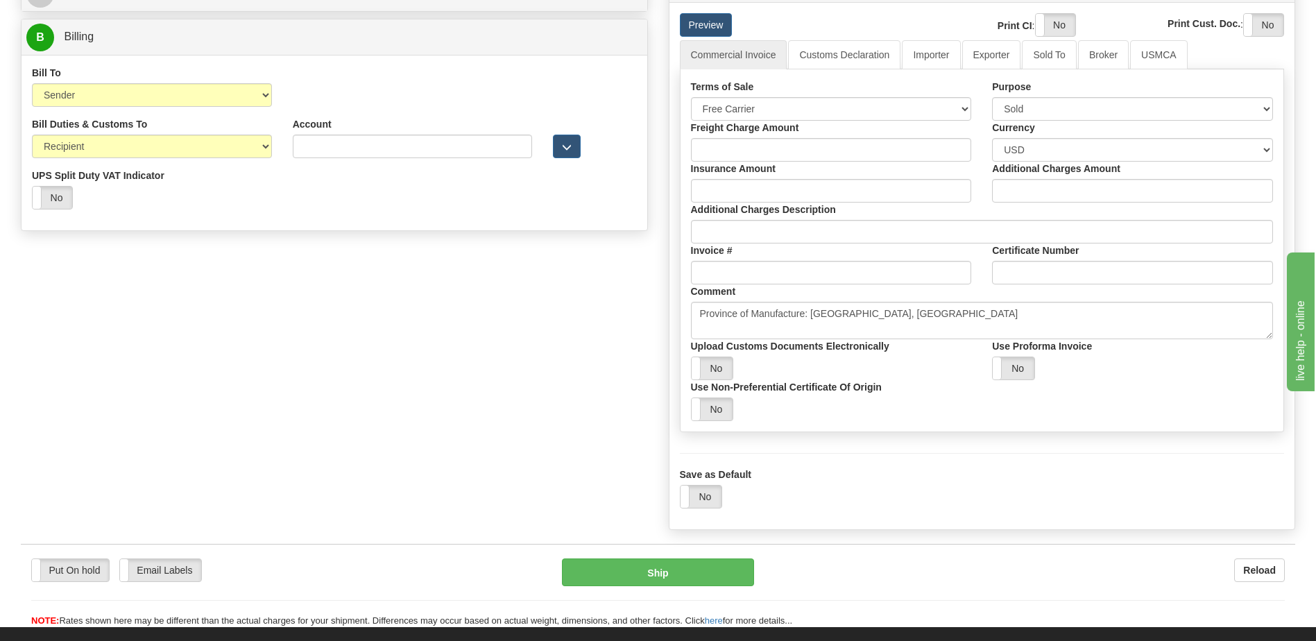
click at [184, 102] on select "Sender Recipient Third Party Collect" at bounding box center [152, 95] width 240 height 24
select select "2"
click at [32, 83] on select "Sender Recipient Third Party Collect" at bounding box center [152, 95] width 240 height 24
type input "D"
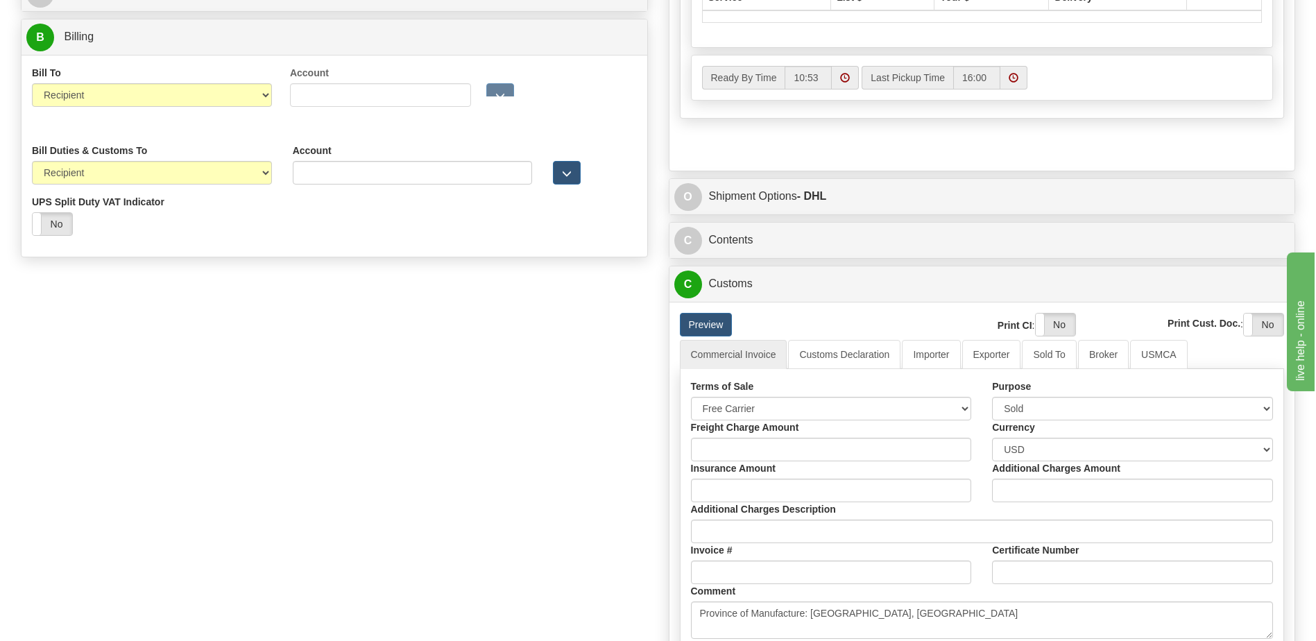
click at [408, 338] on div "Order # S Sender" at bounding box center [657, 143] width 1295 height 1386
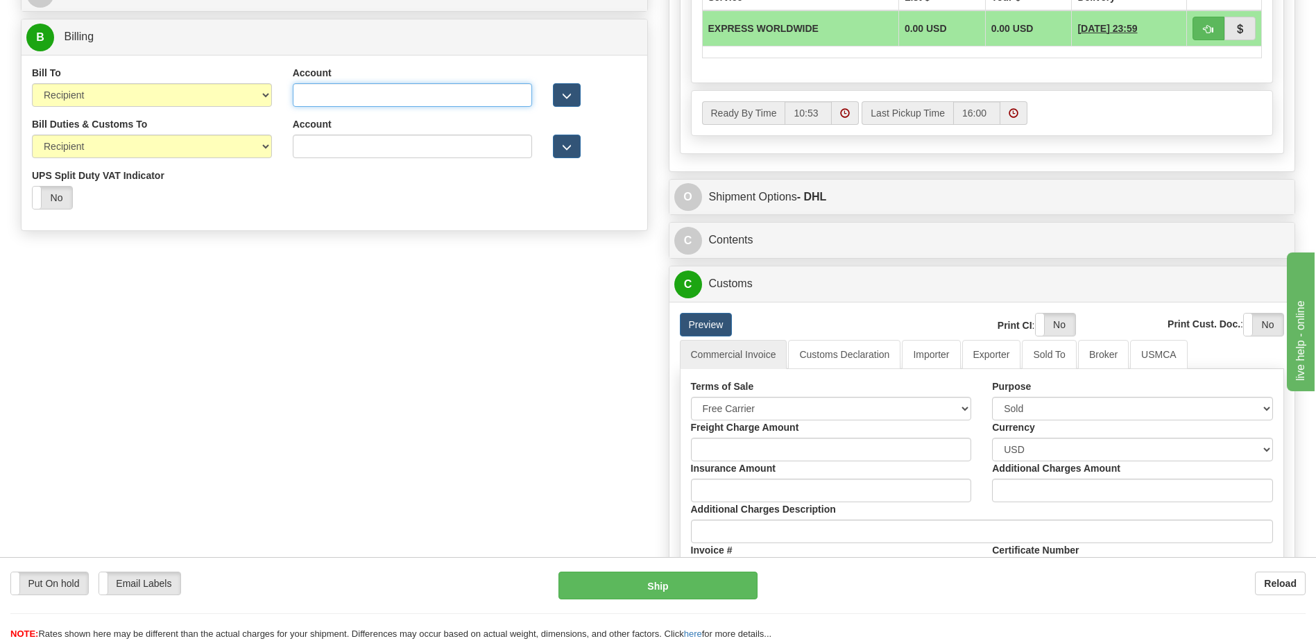
click at [295, 93] on input "Account" at bounding box center [413, 95] width 240 height 24
paste input "951511705"
type input "951511705"
click at [406, 310] on div "Order # S Sender" at bounding box center [657, 143] width 1295 height 1386
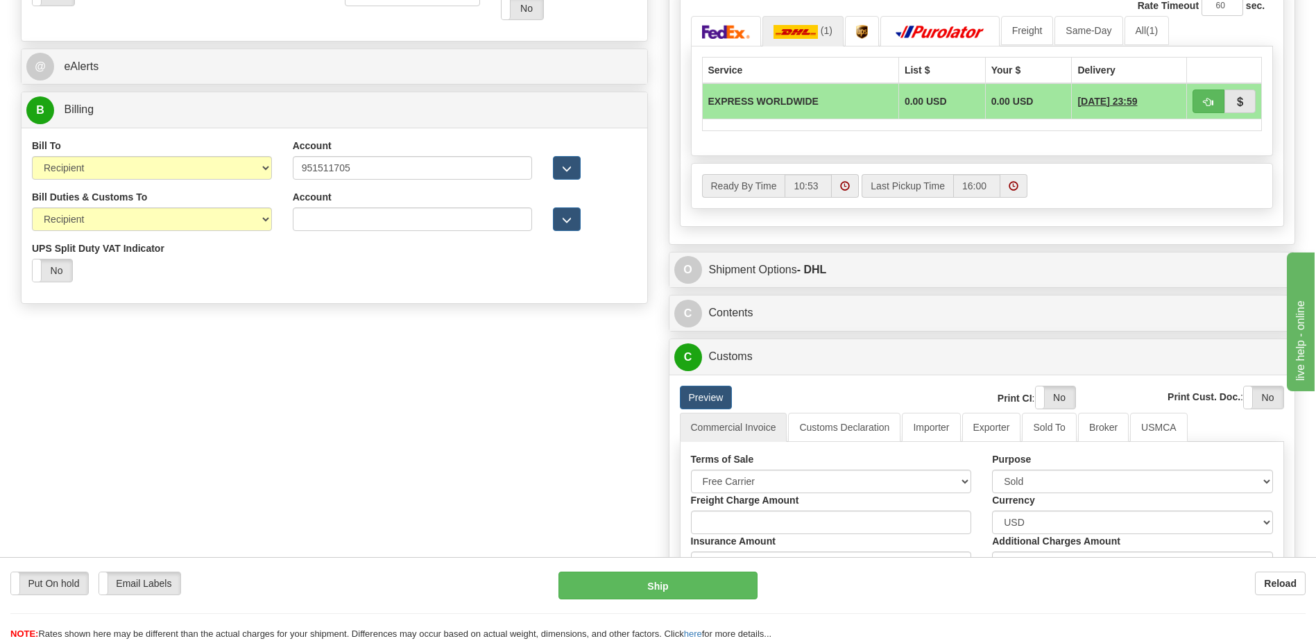
scroll to position [510, 0]
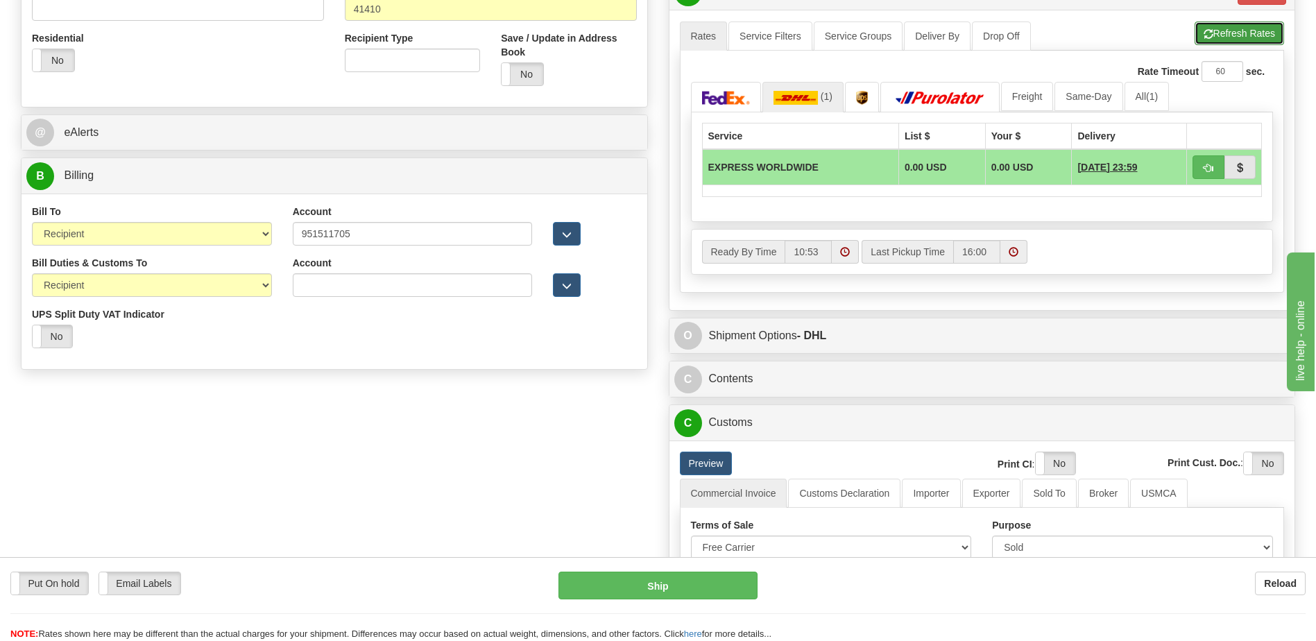
click at [1226, 38] on button "Refresh Rates" at bounding box center [1238, 33] width 89 height 24
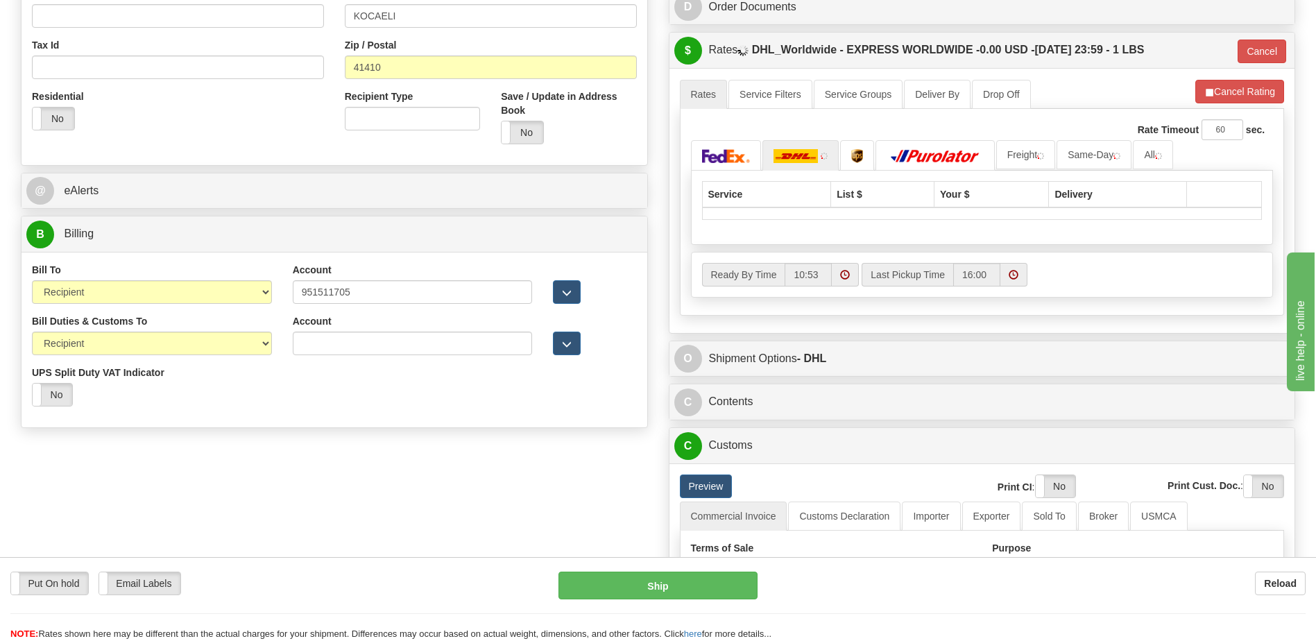
scroll to position [371, 0]
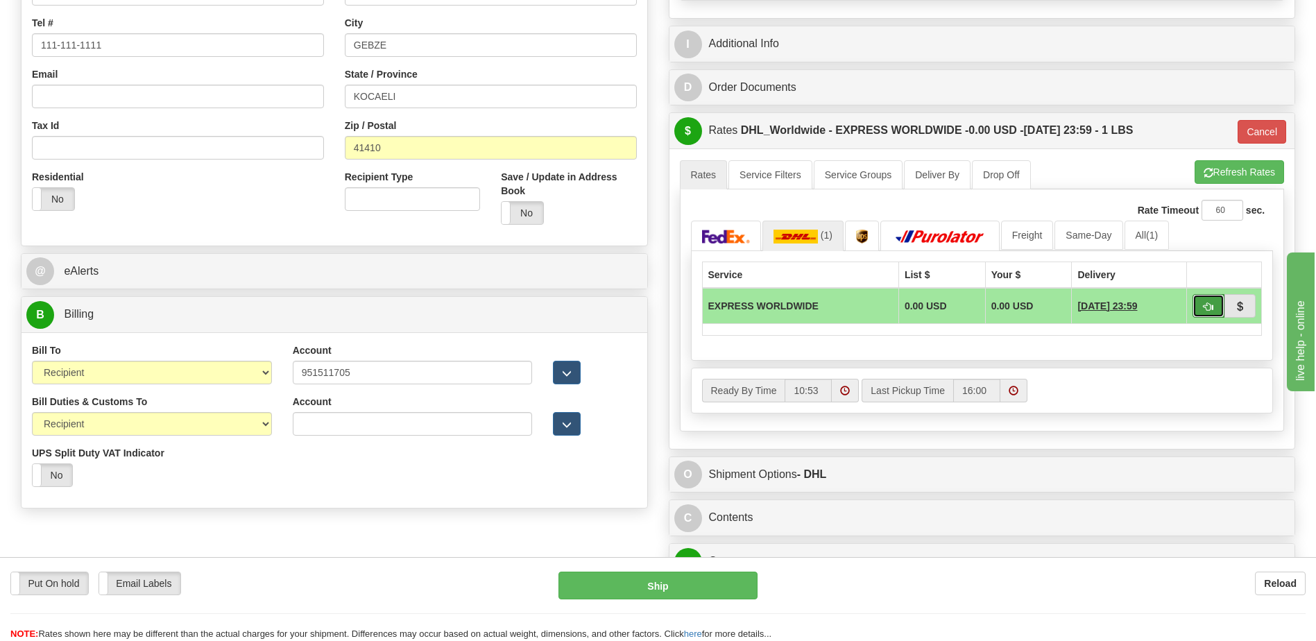
click at [1198, 304] on button "button" at bounding box center [1208, 306] width 32 height 24
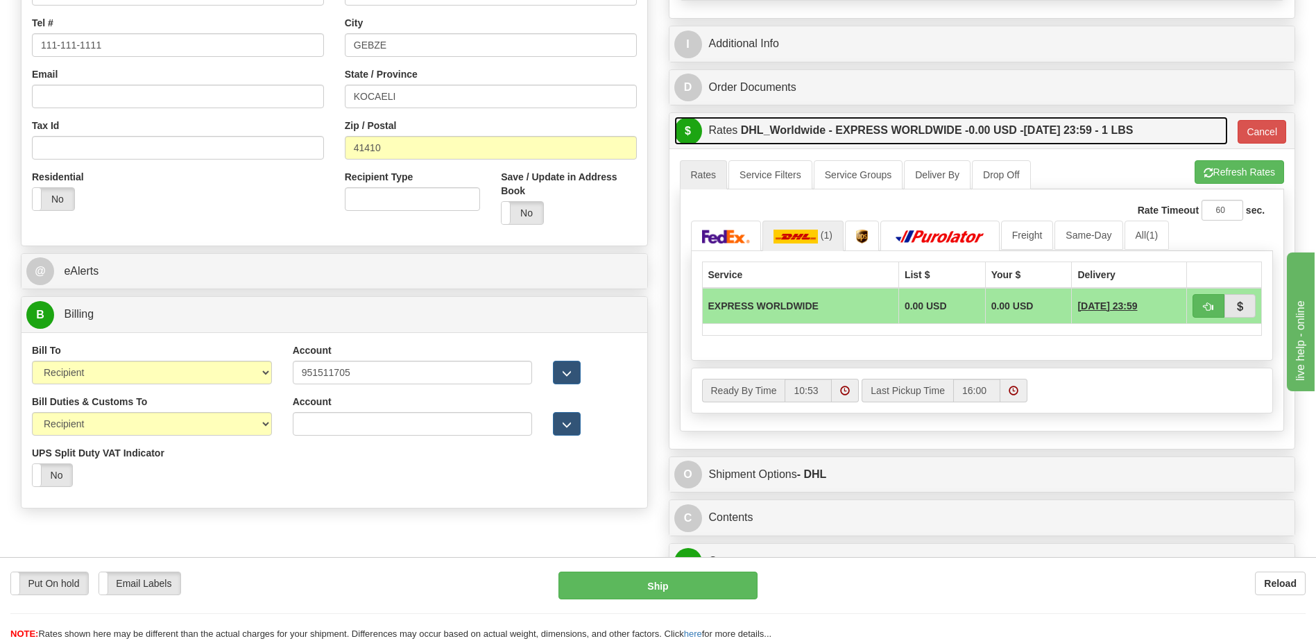
click at [836, 128] on label "DHL_Worldwide - EXPRESS WORLDWIDE - 0.00 USD - 09/29/2025 23:59 - 1 LBS" at bounding box center [937, 131] width 393 height 28
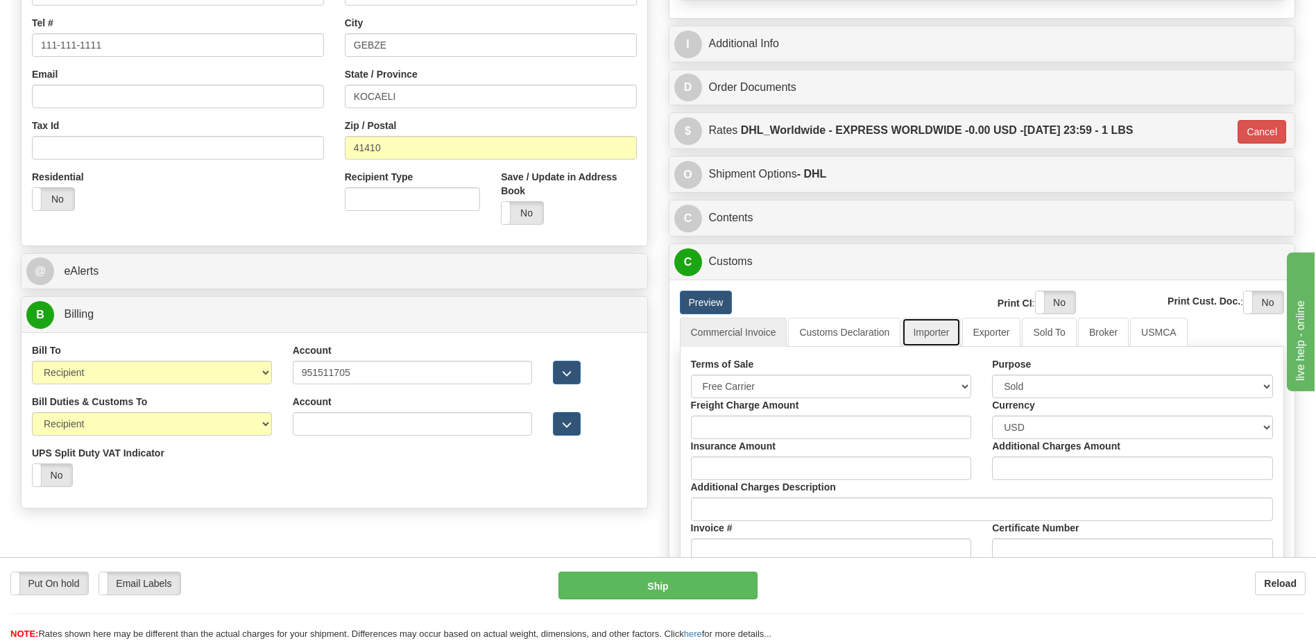
click at [920, 337] on link "Importer" at bounding box center [931, 332] width 58 height 29
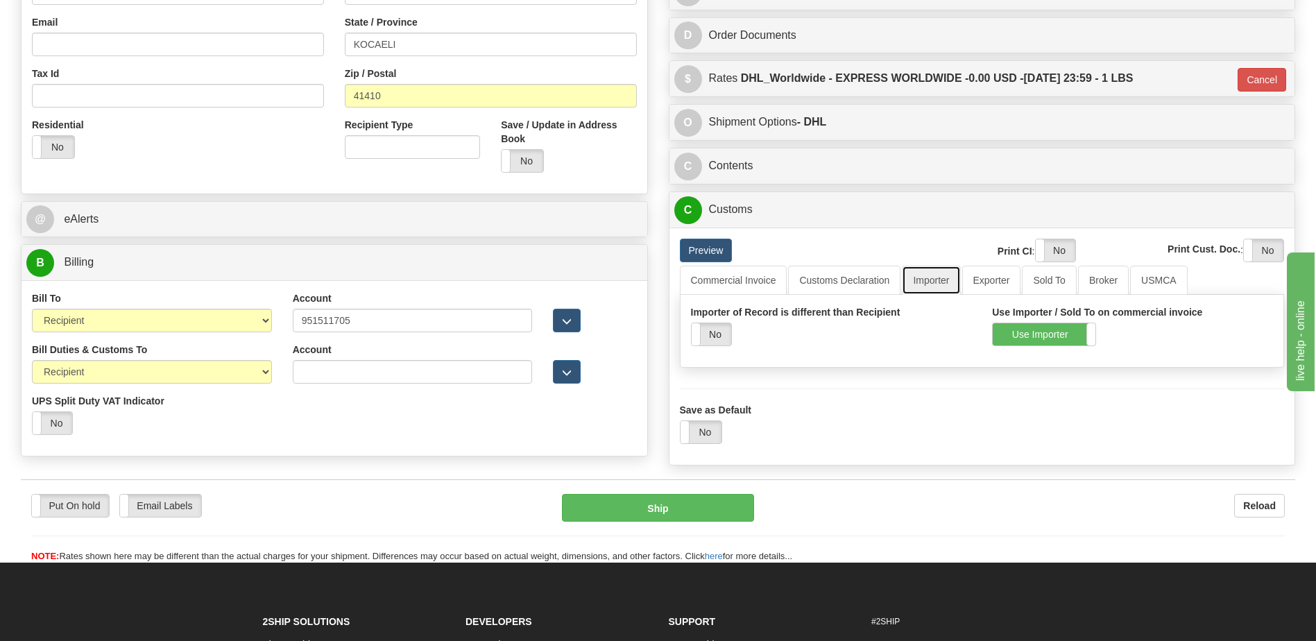
scroll to position [510, 0]
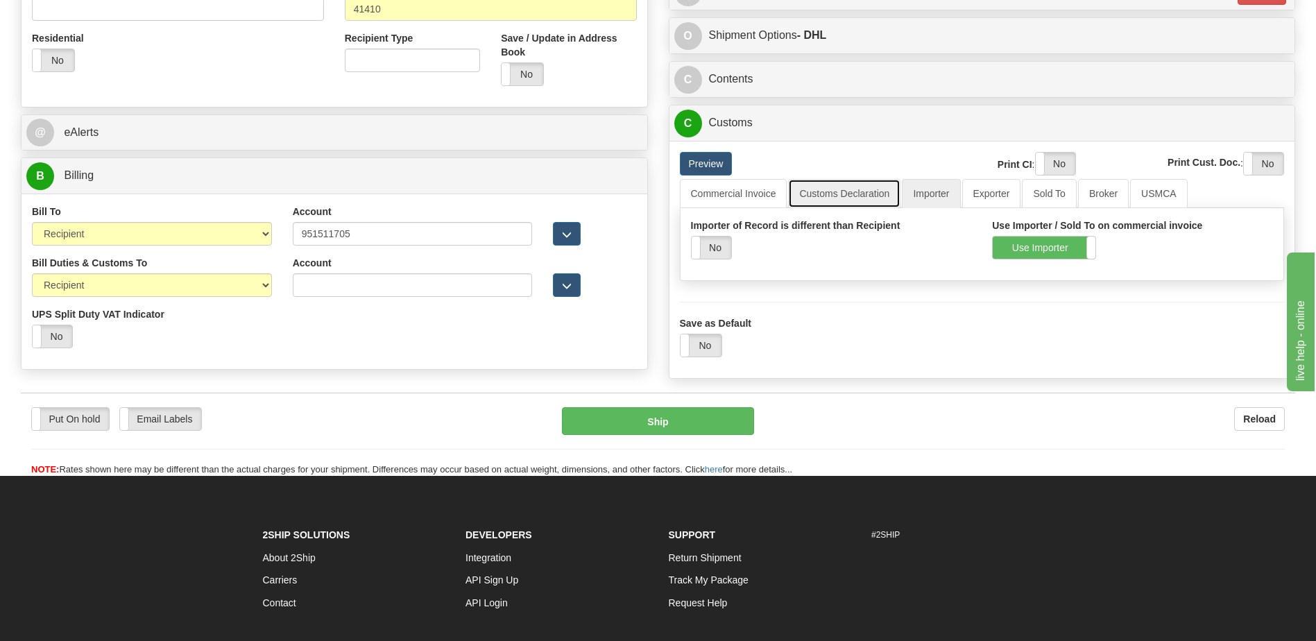
click at [842, 203] on link "Customs Declaration" at bounding box center [844, 193] width 112 height 29
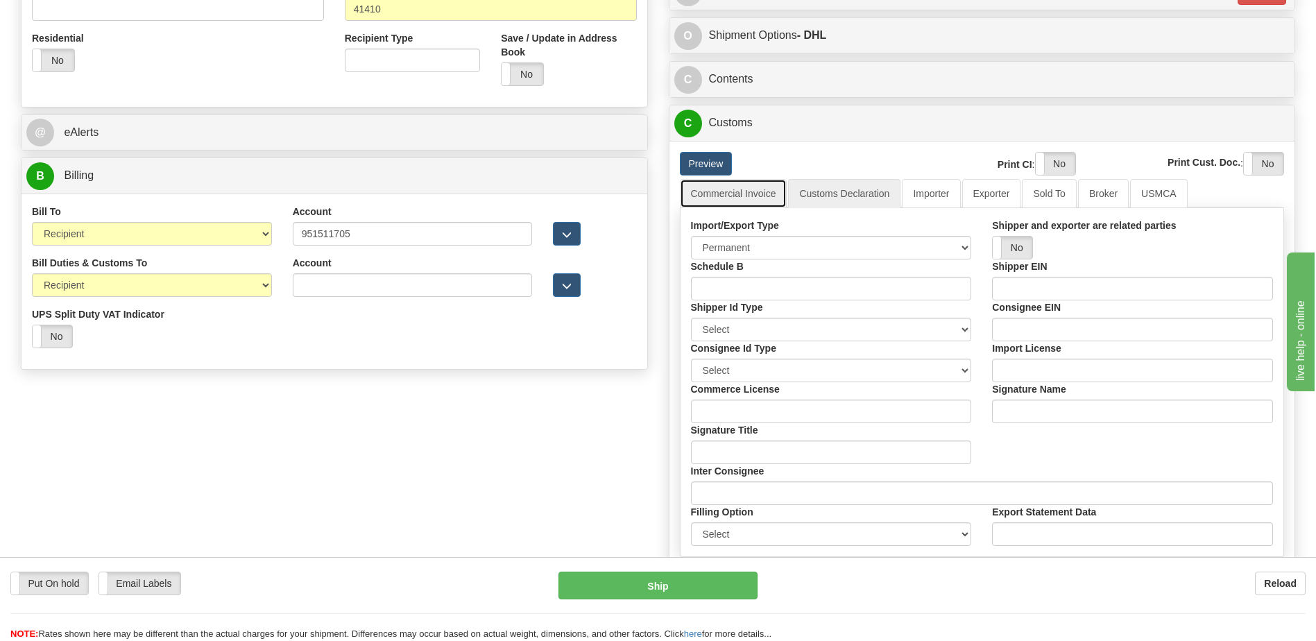
click at [742, 196] on link "Commercial Invoice" at bounding box center [733, 193] width 107 height 29
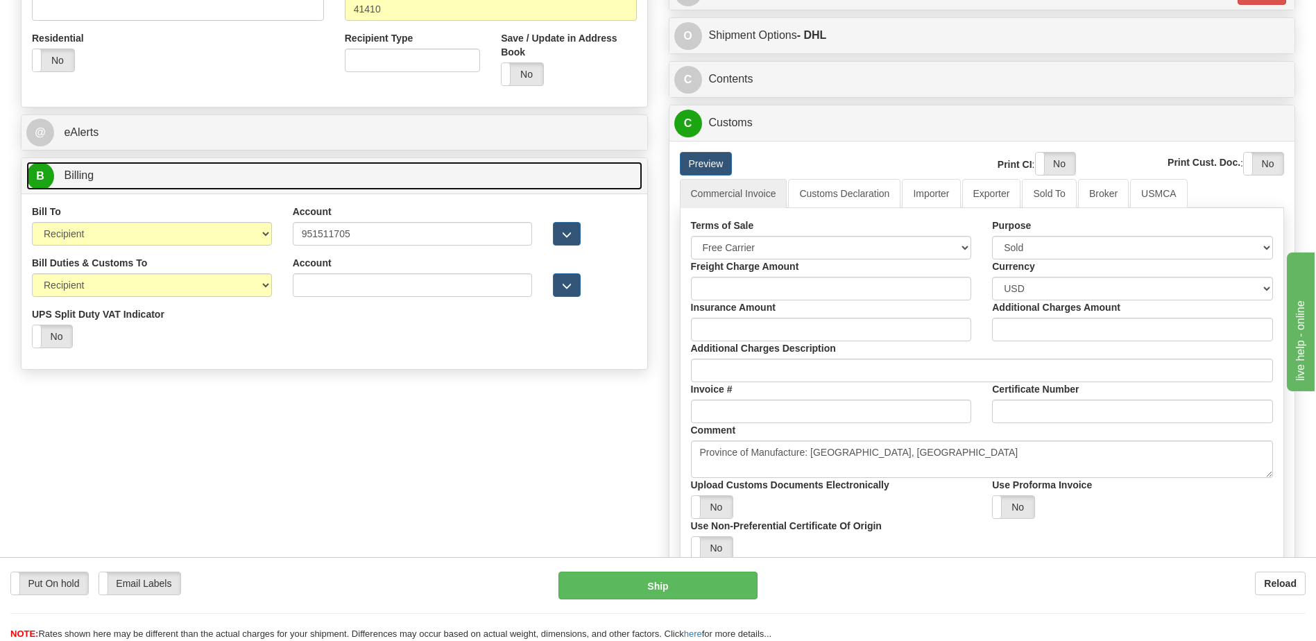
click at [321, 177] on link "B Billing" at bounding box center [334, 176] width 616 height 28
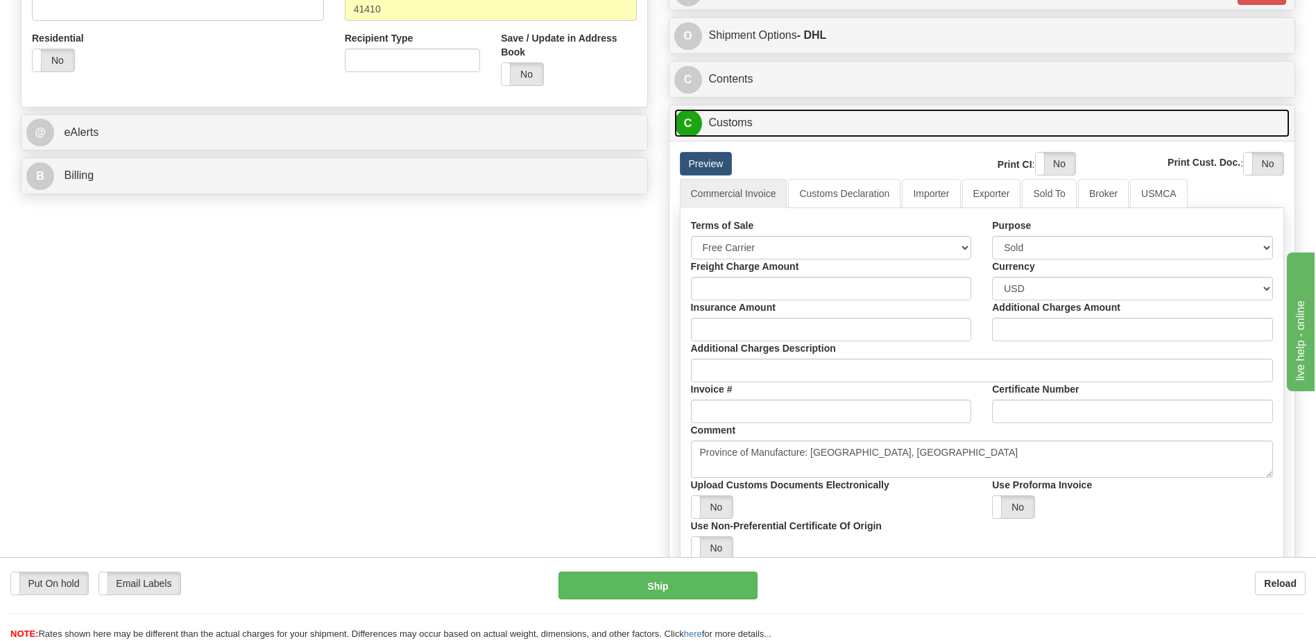
click at [731, 130] on link "C Customs" at bounding box center [982, 123] width 616 height 28
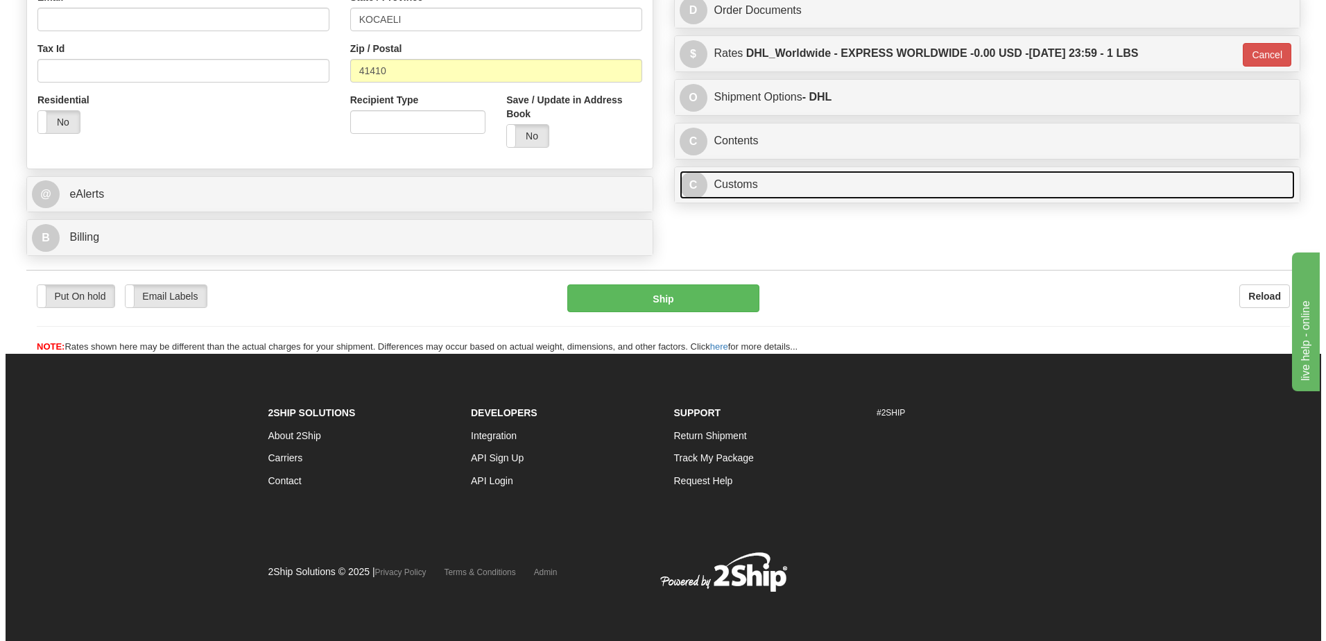
scroll to position [449, 0]
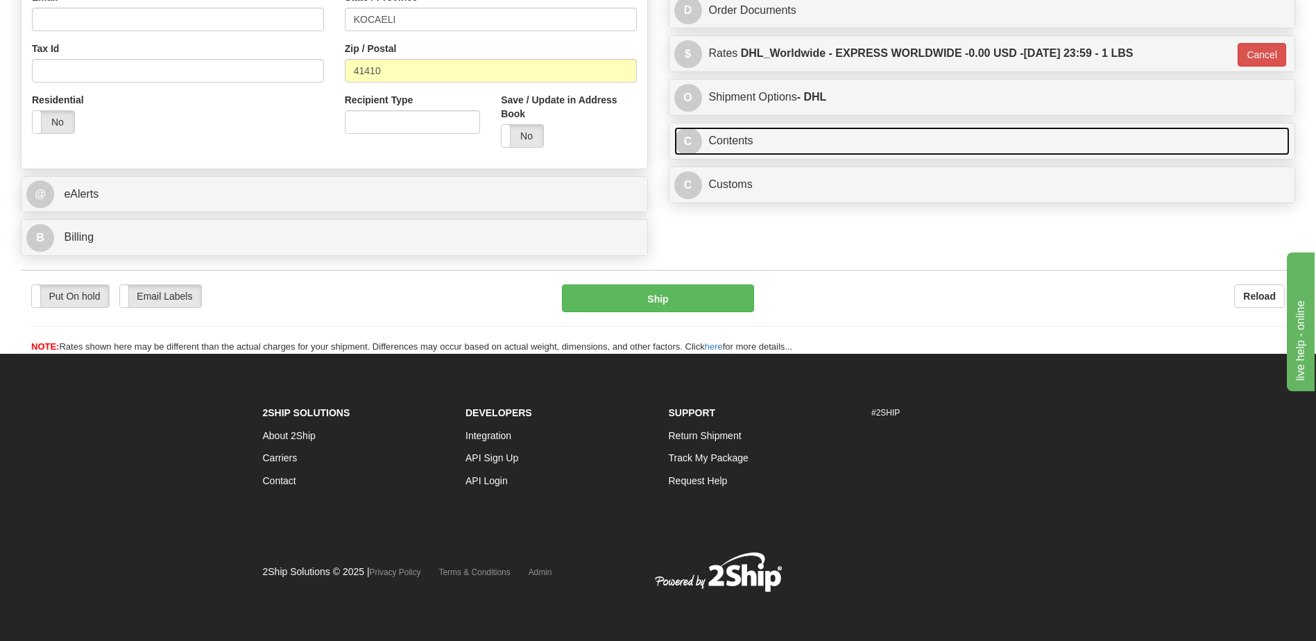
click at [755, 141] on link "C Contents" at bounding box center [982, 141] width 616 height 28
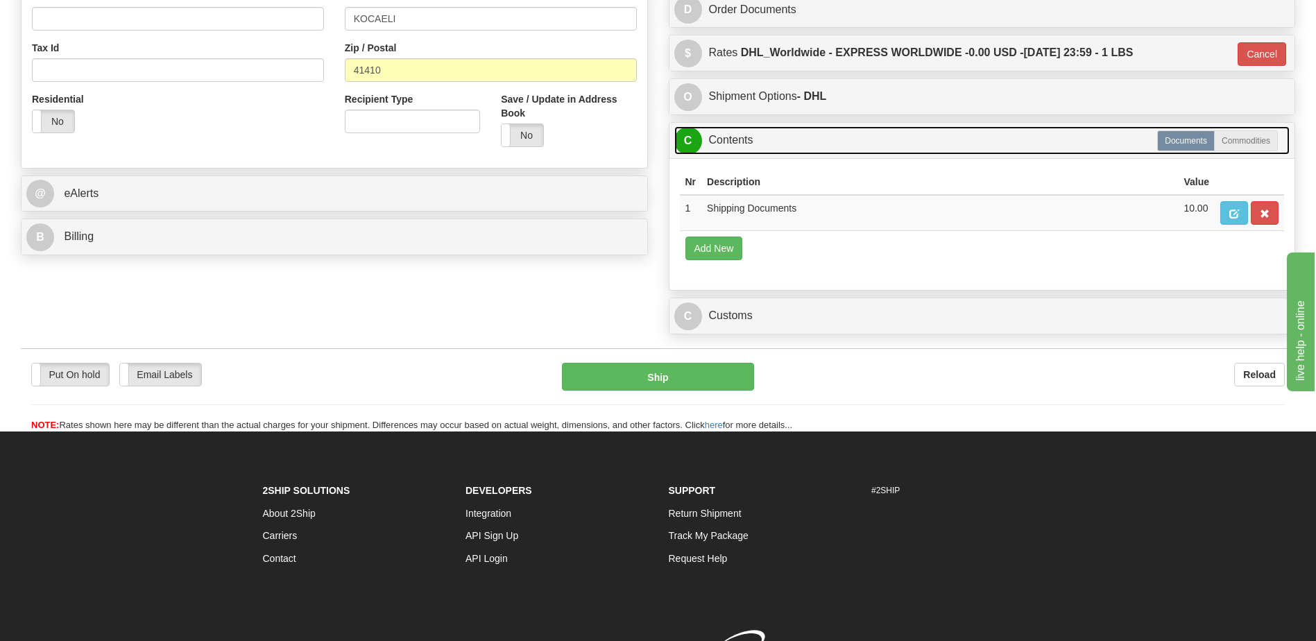
click at [755, 141] on link "C Contents" at bounding box center [982, 140] width 616 height 28
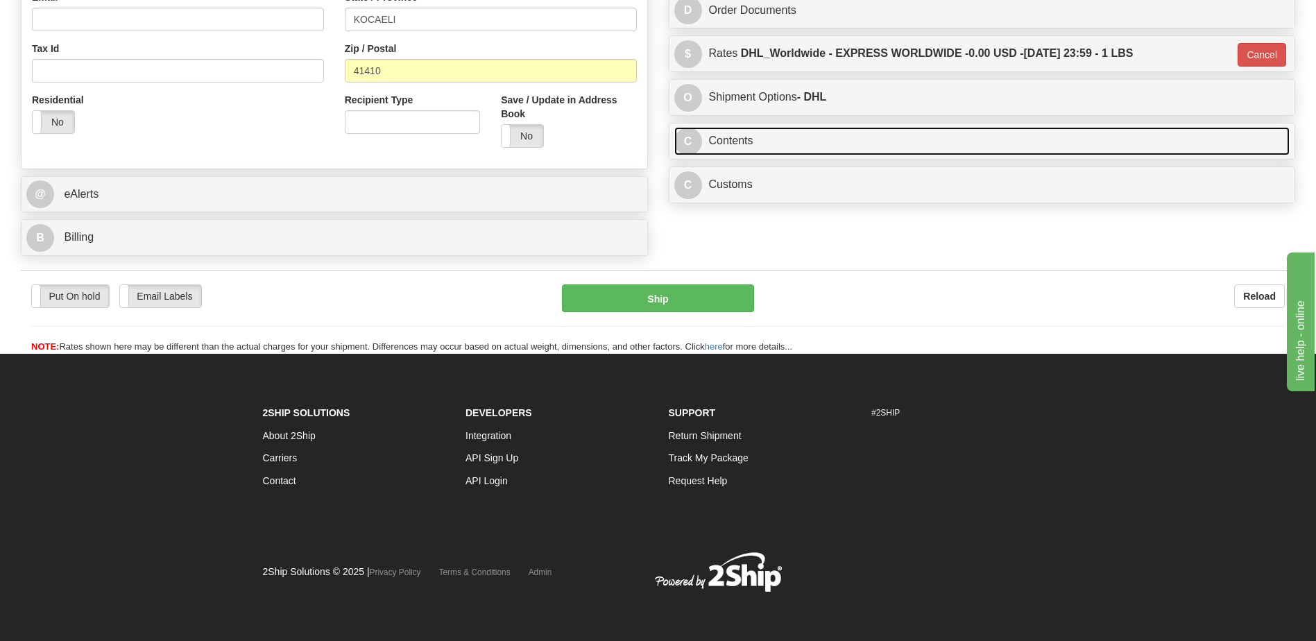
click at [755, 141] on link "C Contents" at bounding box center [982, 141] width 616 height 28
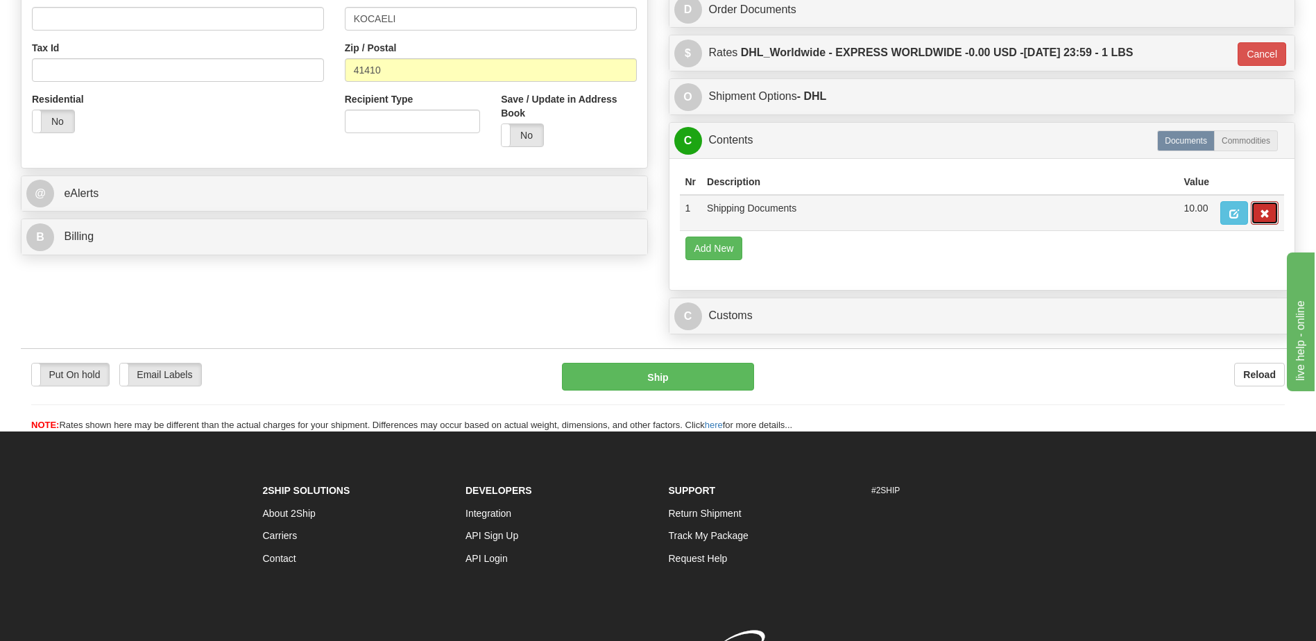
click at [1252, 217] on button "button" at bounding box center [1264, 213] width 28 height 24
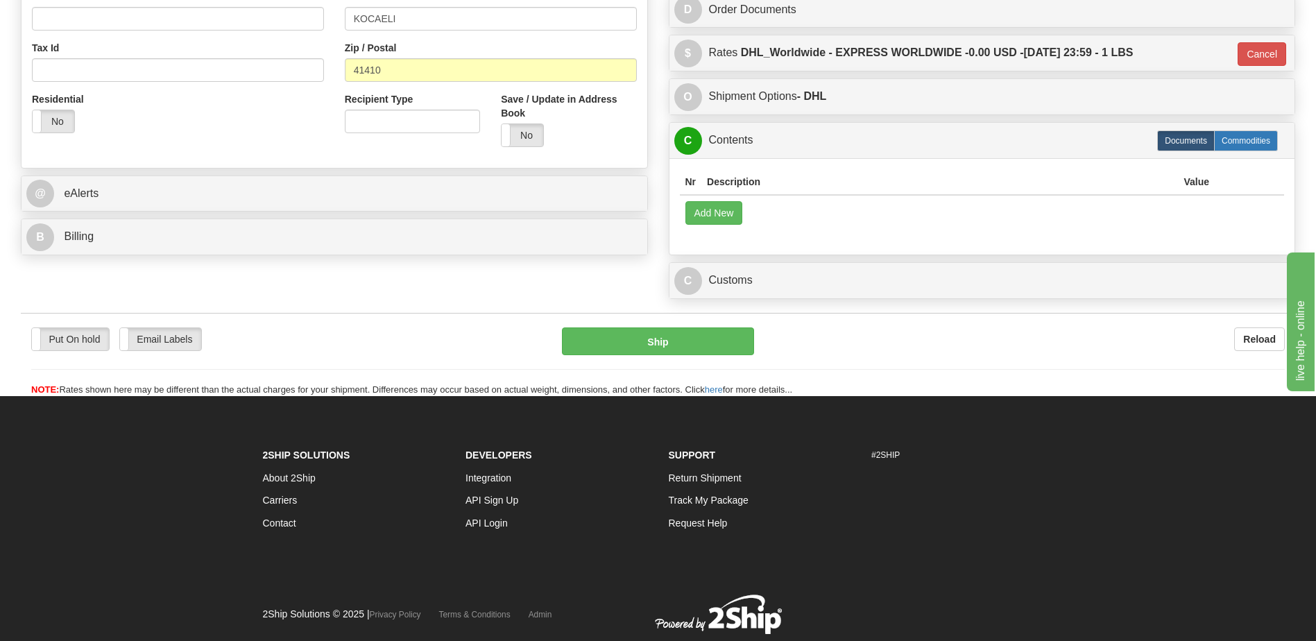
click at [1241, 142] on label "Commodities" at bounding box center [1246, 140] width 64 height 21
type input "D"
radio input "true"
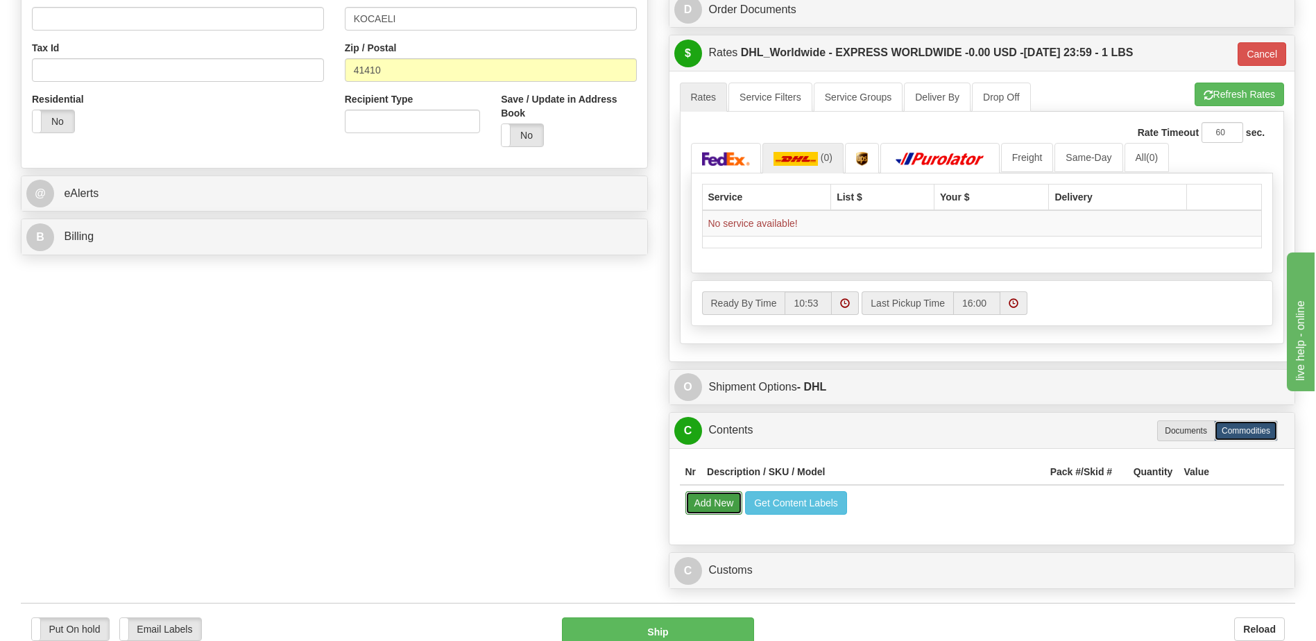
click at [717, 508] on button "Add New" at bounding box center [714, 503] width 58 height 24
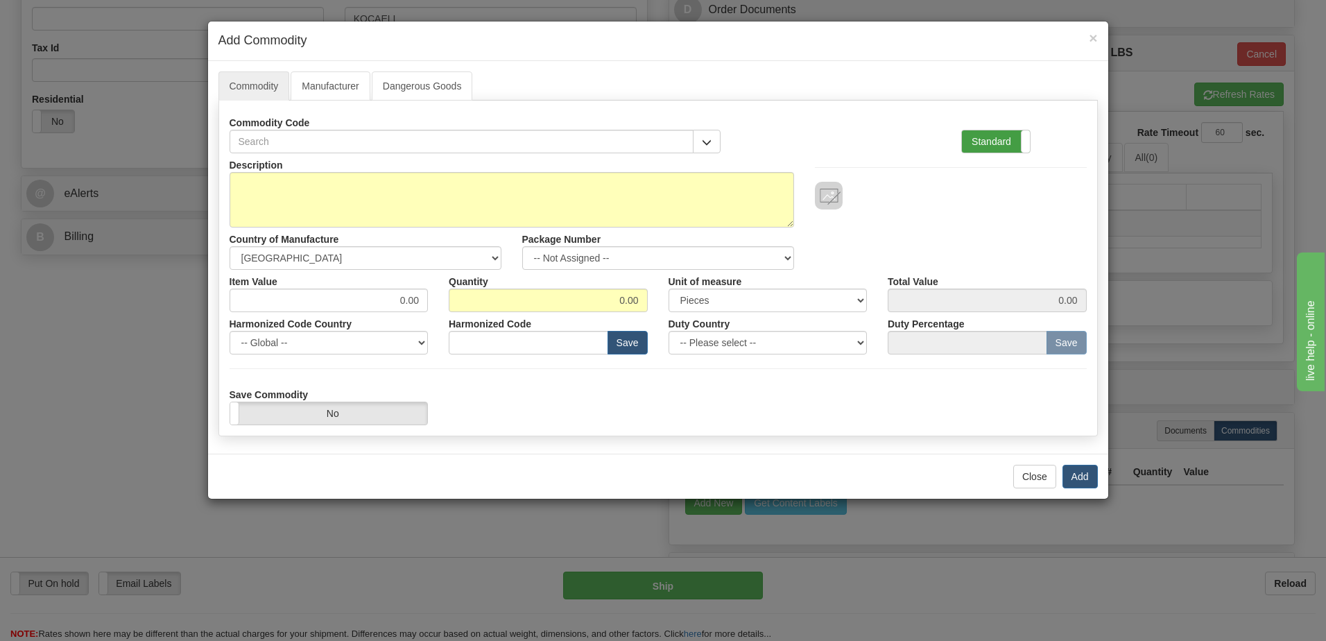
click at [979, 143] on label "Standard" at bounding box center [996, 141] width 68 height 22
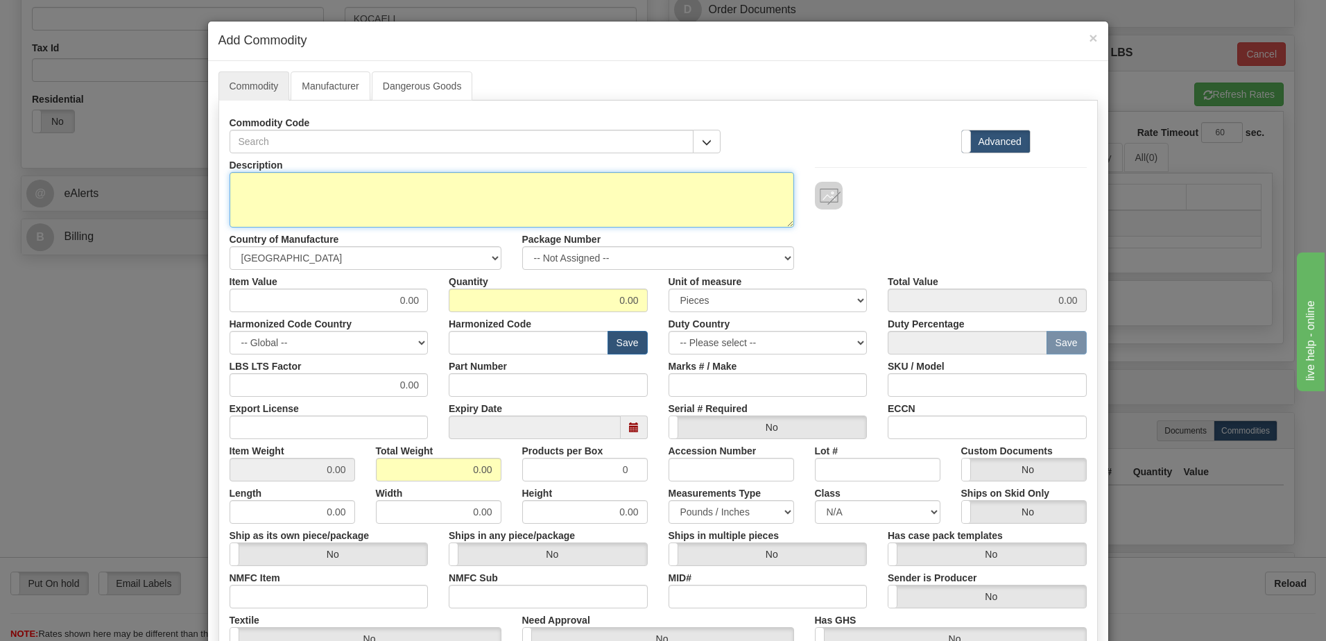
click at [268, 192] on textarea "Description" at bounding box center [512, 199] width 565 height 55
paste textarea "869EP1P1B1HSNAANMMPBB3ACNB4"
click at [451, 188] on textarea "869EP1P1B1HSNAANMMPBB3ACNB4" at bounding box center [512, 199] width 565 height 55
paste textarea "E869-19626-043X"
type textarea "869EP1P1B1HSNAANMMPBB3ACNB4 P/N E869-19626-043X"
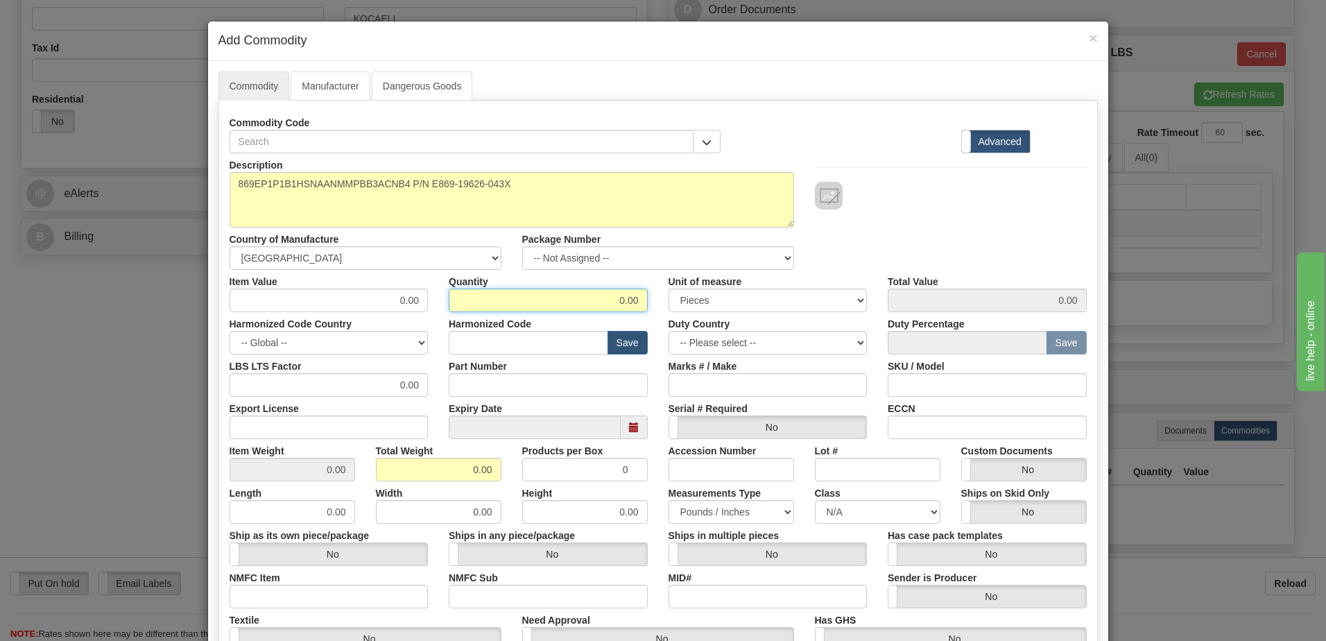
drag, startPoint x: 587, startPoint y: 295, endPoint x: 823, endPoint y: 289, distance: 235.9
click at [823, 289] on div "Item Value 0.00 Quantity 0.00 Unit of measure 3 Thousand Square Inches Adjustme…" at bounding box center [658, 291] width 878 height 42
type input "46"
drag, startPoint x: 440, startPoint y: 470, endPoint x: 677, endPoint y: 477, distance: 236.6
click at [677, 477] on div "Item Weight 0.00 Total Weight 0.00 Products per Box 0 Accession Number Lot # Cu…" at bounding box center [658, 460] width 878 height 42
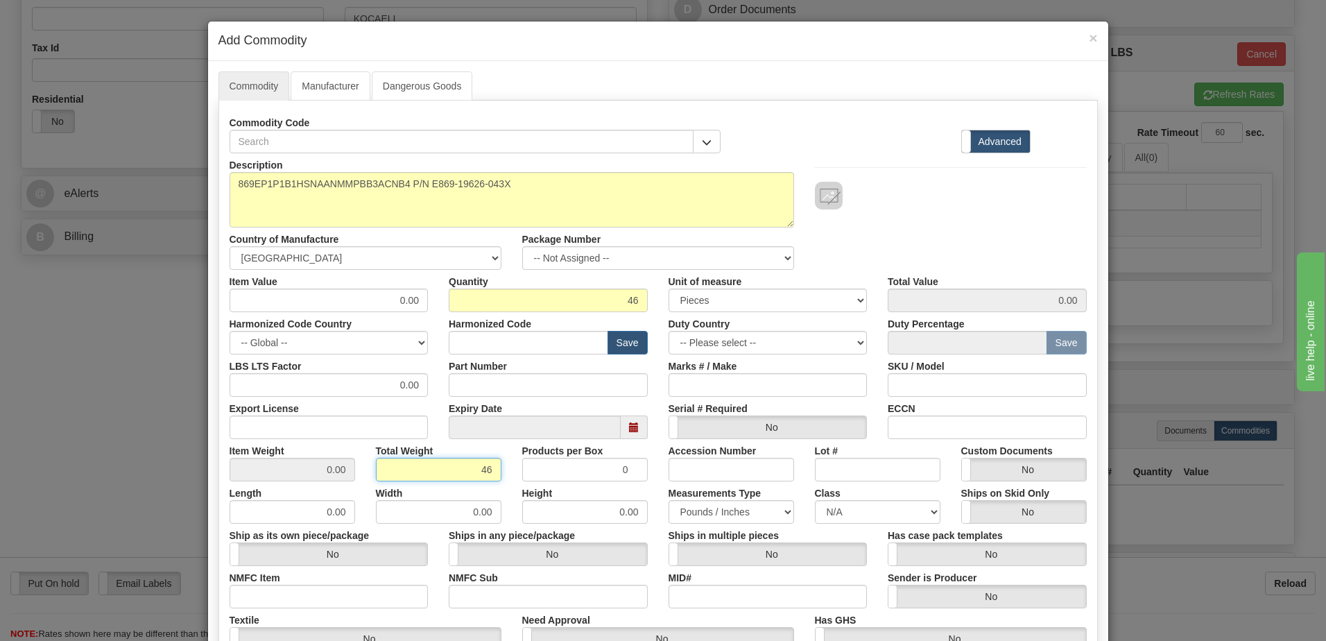
type input "46"
type input "1.0000"
click at [279, 466] on input "1.0000" at bounding box center [293, 470] width 126 height 24
click at [472, 338] on input "text" at bounding box center [529, 343] width 160 height 24
click at [483, 332] on input "text" at bounding box center [529, 343] width 160 height 24
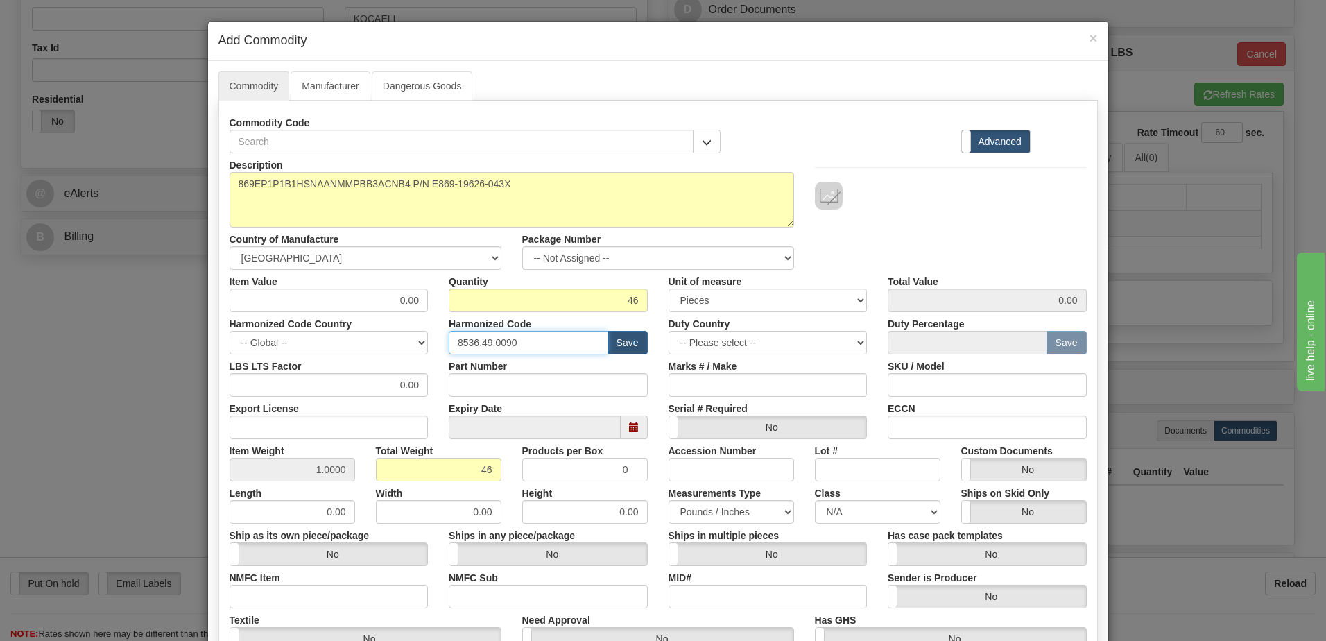
type input "8536.49.0090"
drag, startPoint x: 397, startPoint y: 296, endPoint x: 416, endPoint y: 297, distance: 18.7
click at [411, 297] on input "0.00" at bounding box center [329, 300] width 199 height 24
click at [455, 298] on input "46" at bounding box center [548, 300] width 199 height 24
click at [359, 295] on input "0.00" at bounding box center [329, 300] width 199 height 24
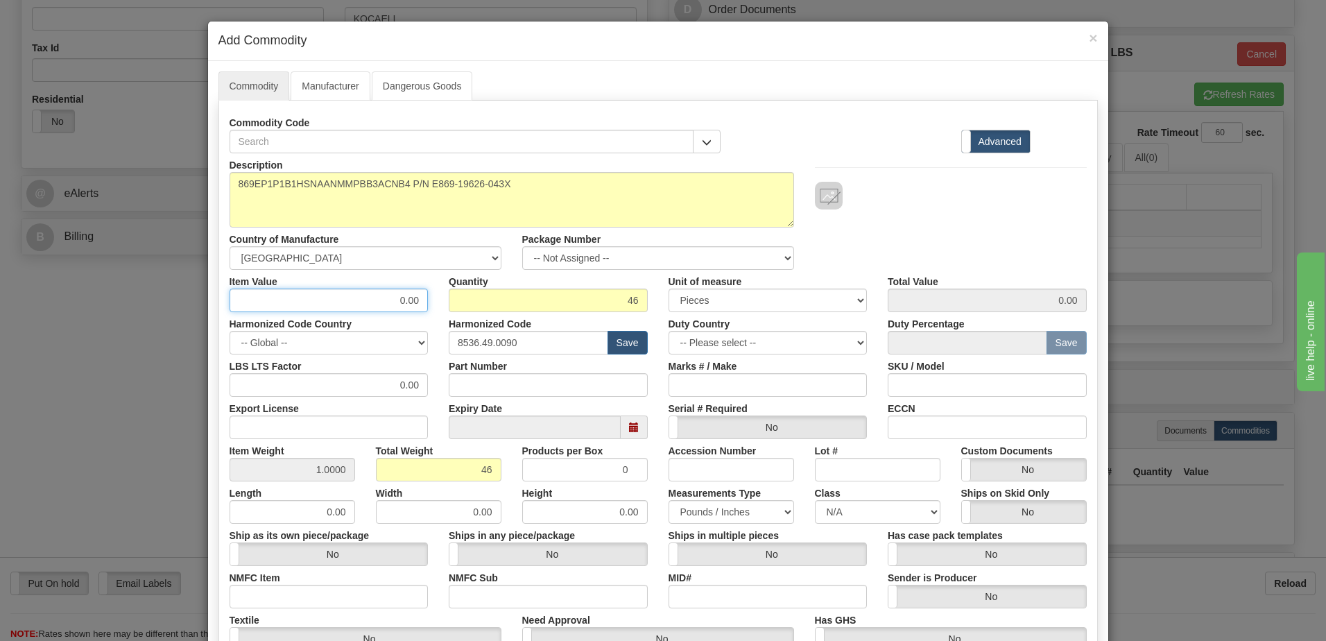
drag, startPoint x: 356, startPoint y: 301, endPoint x: 436, endPoint y: 296, distance: 80.6
click at [436, 296] on div "Item Value 0.00 Quantity 46 Unit of measure 3 Thousand Square Inches Adjustment…" at bounding box center [658, 291] width 878 height 42
type input "4802.00"
type input "220892.00"
drag, startPoint x: 565, startPoint y: 292, endPoint x: 1015, endPoint y: 250, distance: 452.8
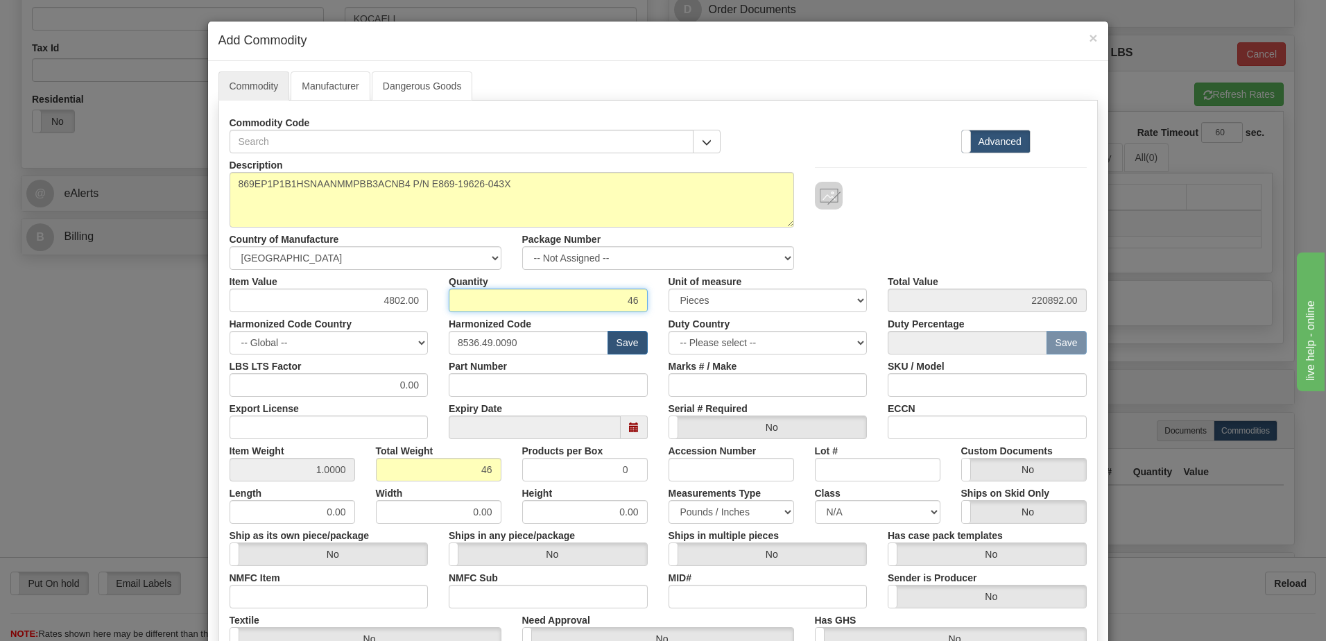
click at [565, 292] on input "46" at bounding box center [548, 300] width 199 height 24
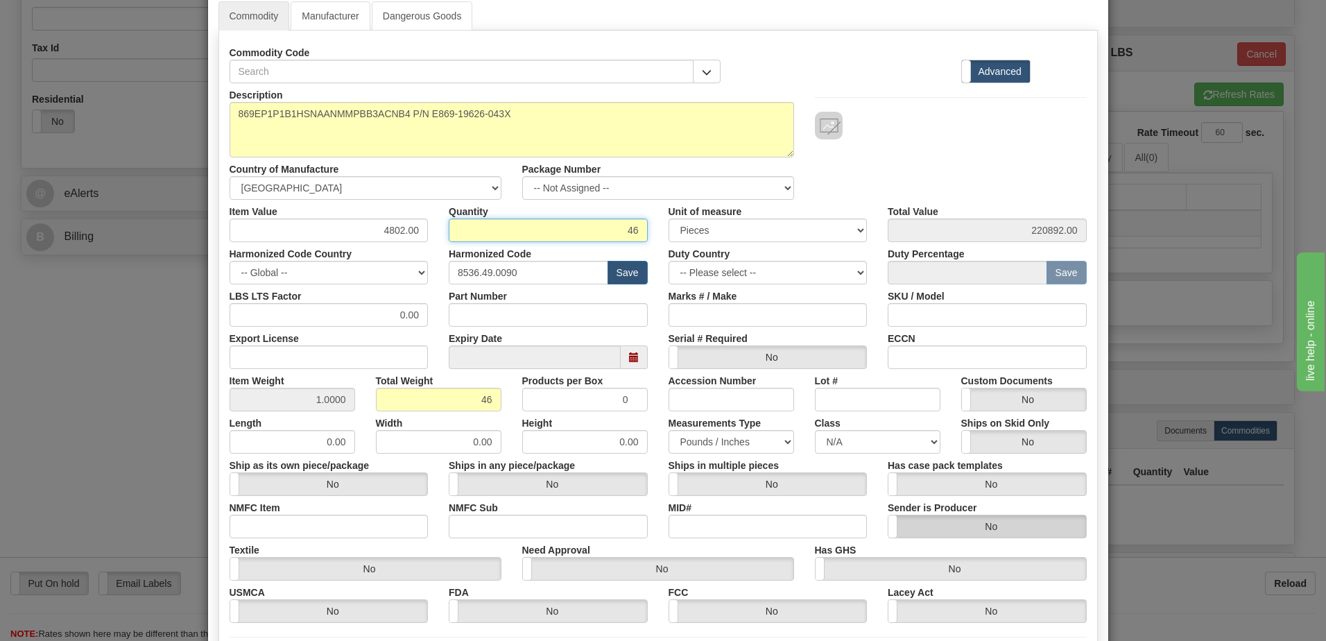
scroll to position [218, 0]
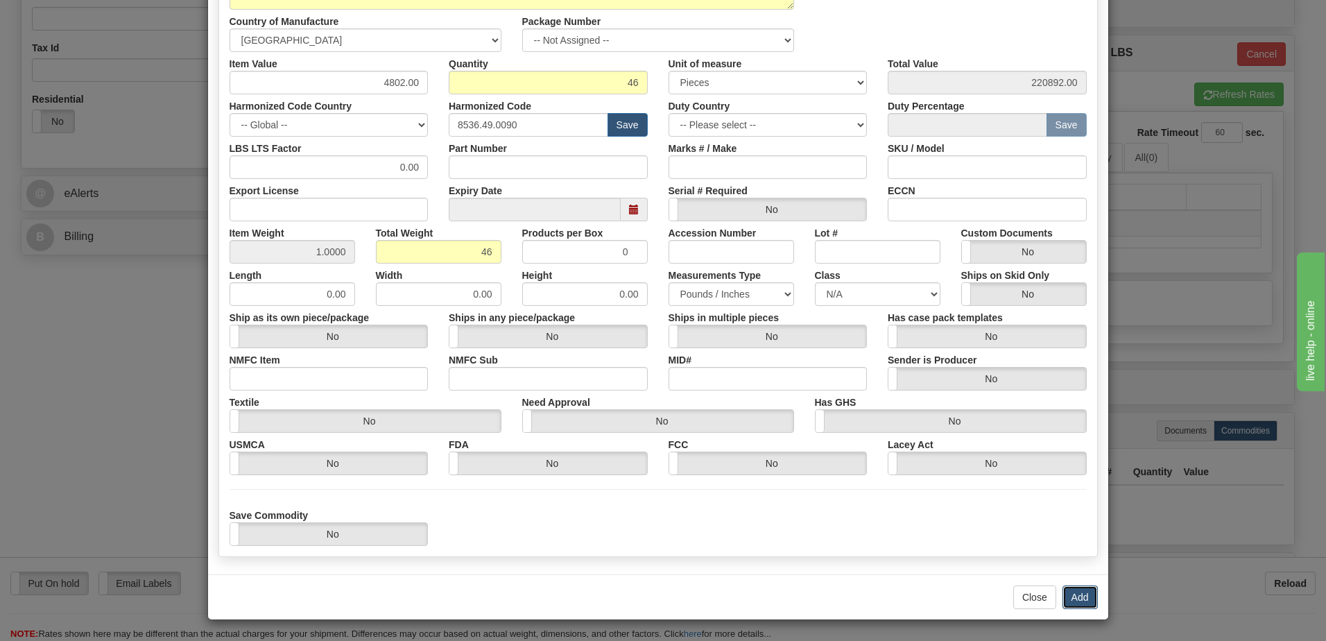
click at [1085, 598] on button "Add" at bounding box center [1079, 597] width 35 height 24
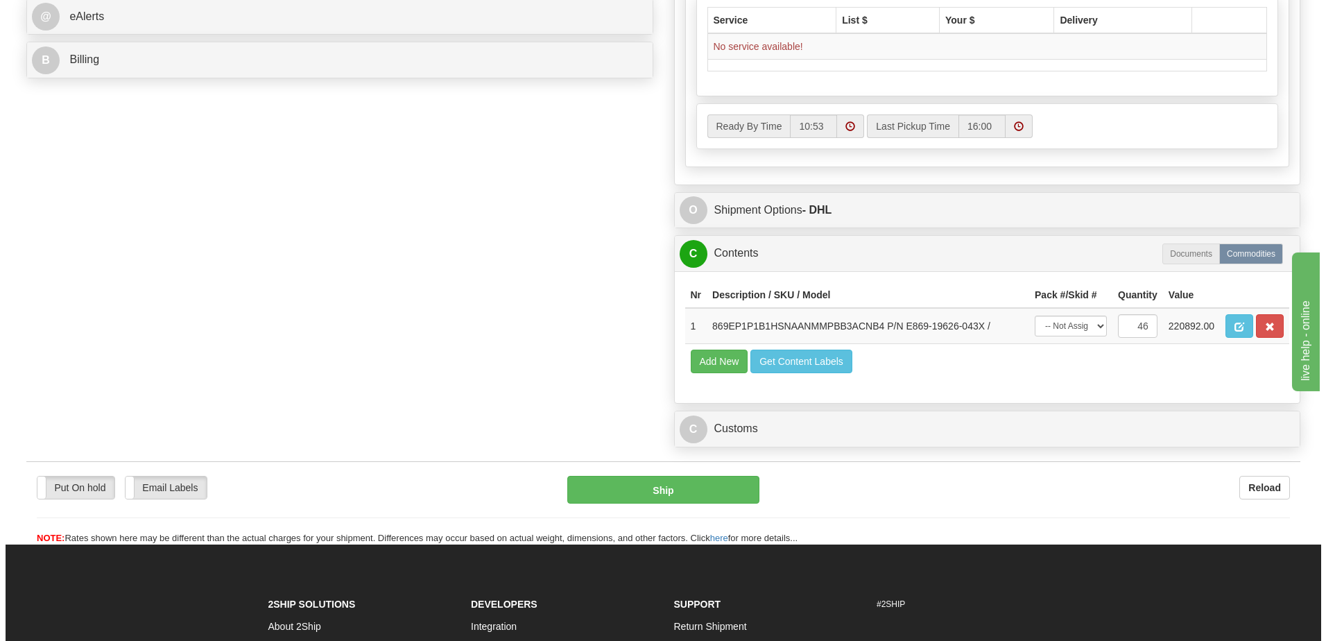
scroll to position [726, 0]
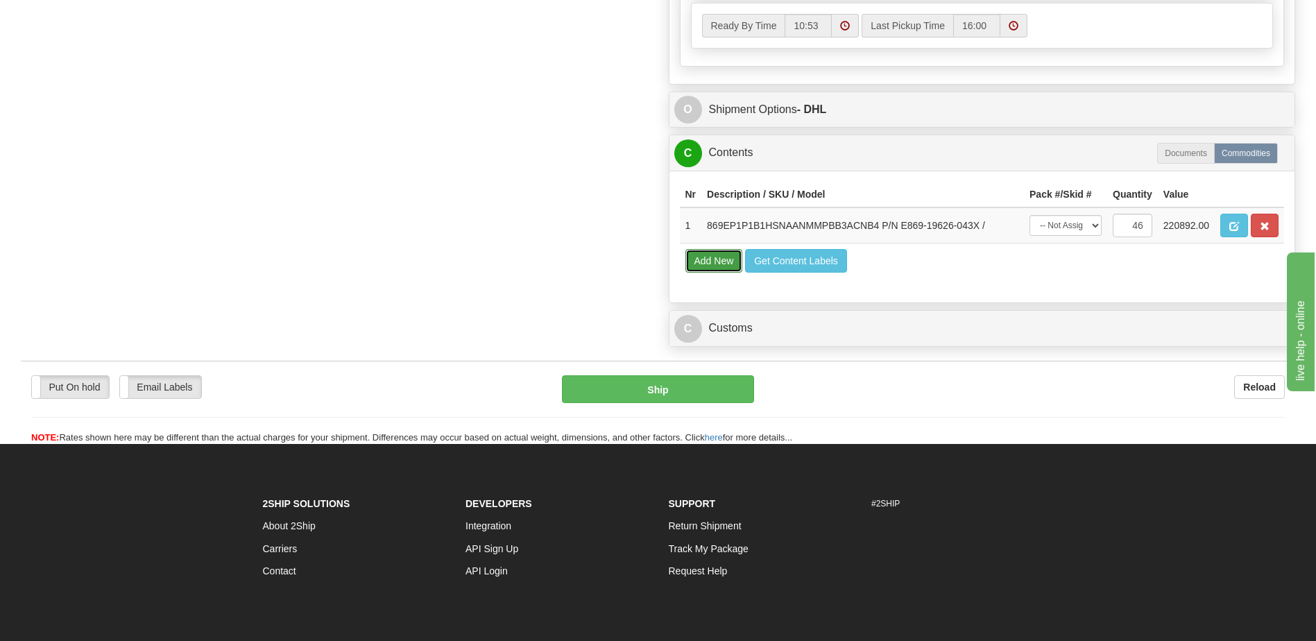
click at [714, 262] on button "Add New" at bounding box center [714, 261] width 58 height 24
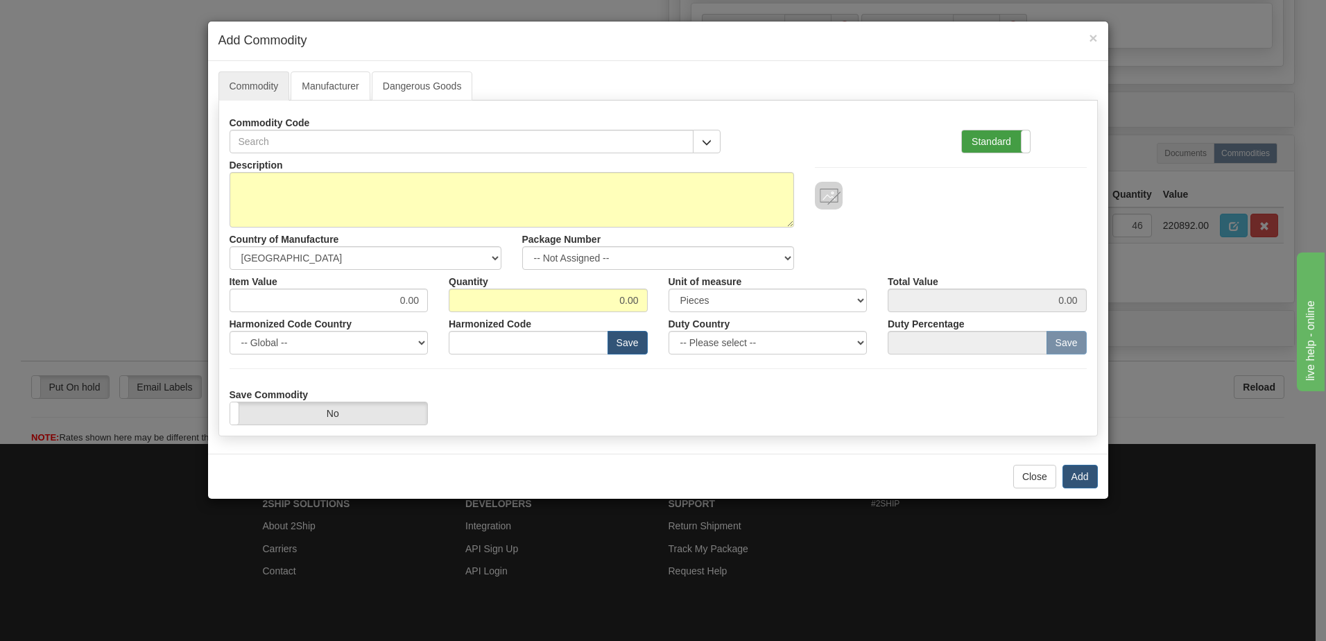
click at [981, 146] on label "Standard" at bounding box center [996, 141] width 68 height 22
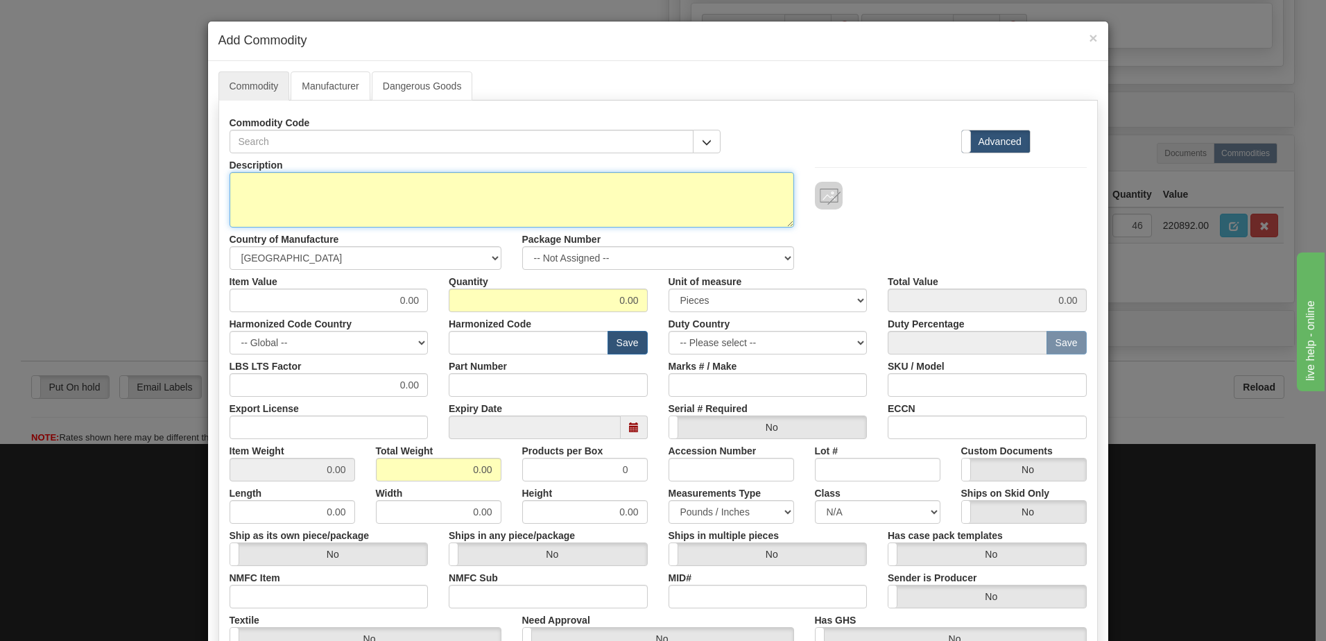
click at [411, 181] on textarea "Description" at bounding box center [512, 199] width 565 height 55
paste textarea "850EP1NNG1HCNAANMAPCB3ACNB4"
click at [436, 185] on textarea "850EP1NNG1HCNAANMAPCB3ACNB4" at bounding box center [512, 199] width 565 height 55
paste textarea "E850-24604-043X"
type textarea "850EP1NNG1HCNAANMAPCB3ACNB4 P/N E850-24604-043X"
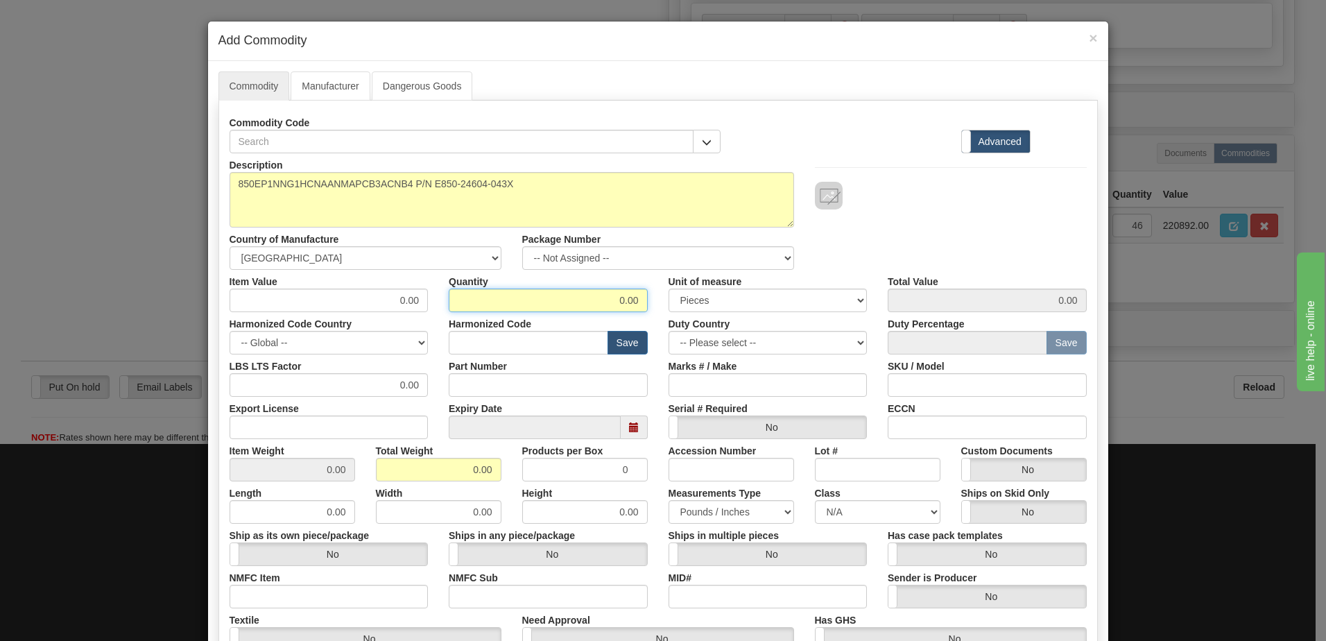
drag, startPoint x: 557, startPoint y: 289, endPoint x: 730, endPoint y: 326, distance: 176.5
click at [730, 326] on div "Description 850EP1NNG1HCNAANMAPCB3ACNB4 P/N E850-24604-043X Country of Manufact…" at bounding box center [658, 458] width 857 height 610
type input "38"
drag, startPoint x: 467, startPoint y: 469, endPoint x: 569, endPoint y: 476, distance: 102.9
click at [569, 476] on div "Item Weight 0.00 Total Weight 0.00 Products per Box 0 Accession Number Lot # Cu…" at bounding box center [658, 460] width 878 height 42
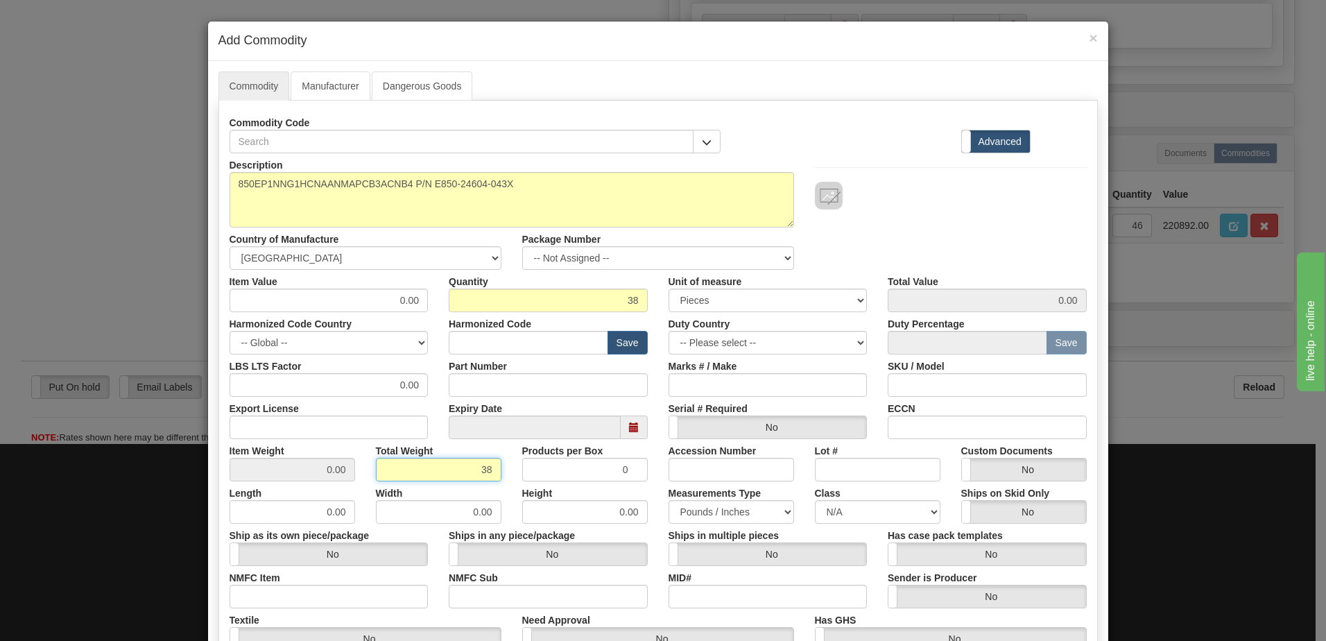
type input "38"
type input "1.0000"
drag, startPoint x: 307, startPoint y: 467, endPoint x: 449, endPoint y: 411, distance: 152.9
click at [306, 467] on input "1.0000" at bounding box center [293, 470] width 126 height 24
click at [483, 342] on input "text" at bounding box center [529, 343] width 160 height 24
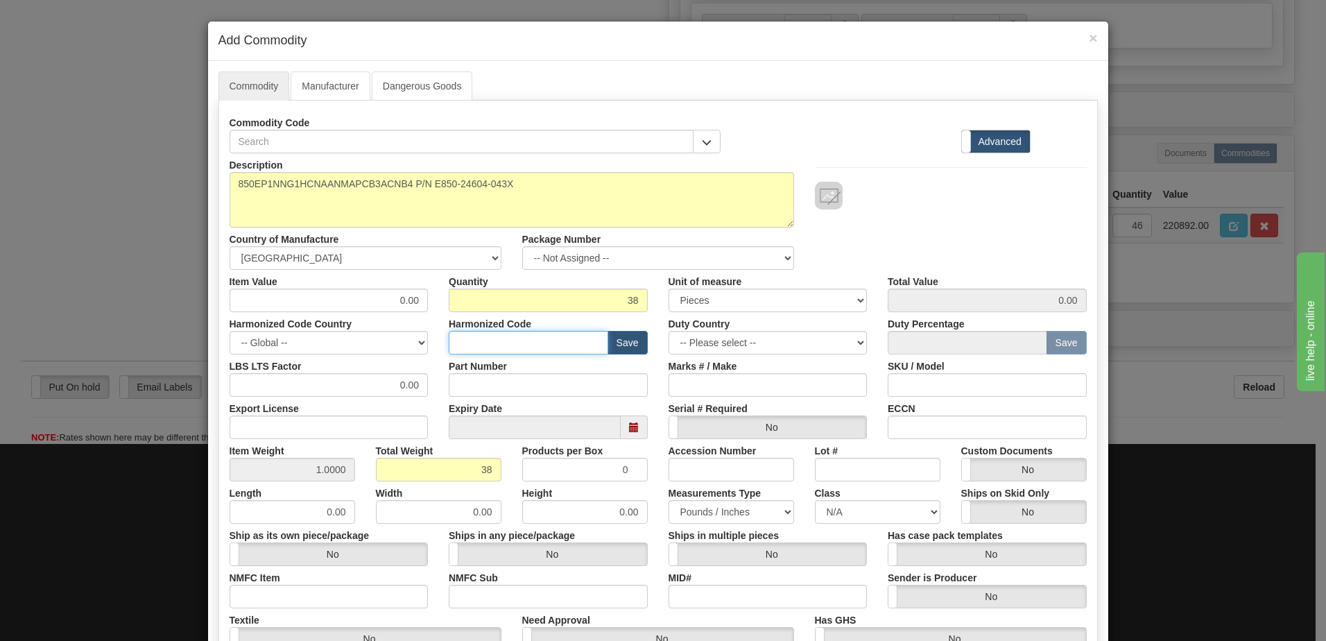
type input "8536.49.0090"
drag, startPoint x: 366, startPoint y: 294, endPoint x: 462, endPoint y: 305, distance: 96.3
click at [462, 305] on div "Item Value 0.00 Quantity 38 Unit of measure 3 Thousand Square Inches Adjustment…" at bounding box center [658, 291] width 878 height 42
type input "3213.00"
type input "122094.00"
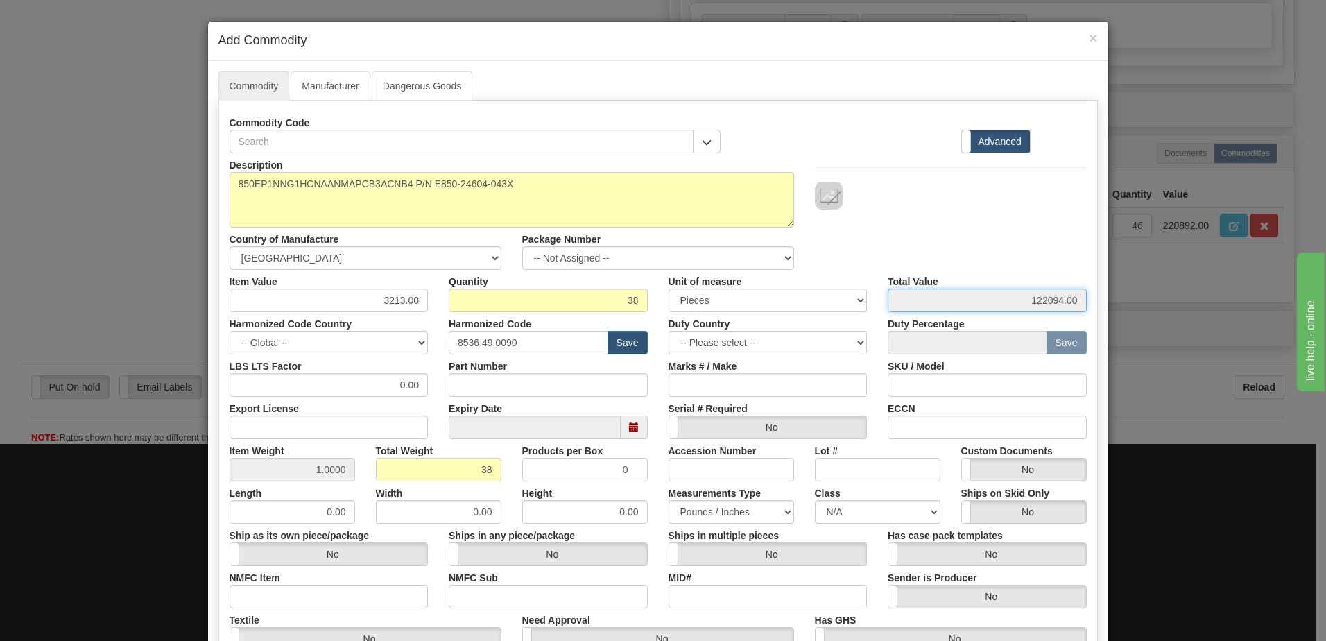
click at [933, 304] on input "122094.00" at bounding box center [987, 300] width 199 height 24
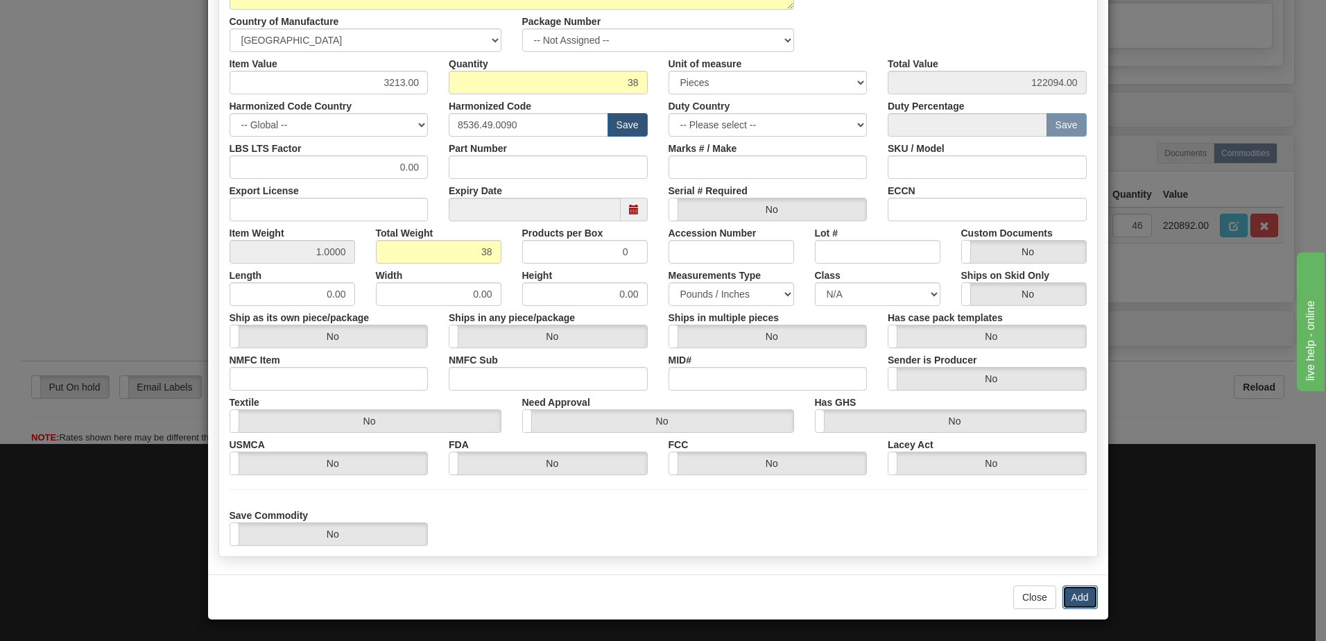
click at [1070, 595] on button "Add" at bounding box center [1079, 597] width 35 height 24
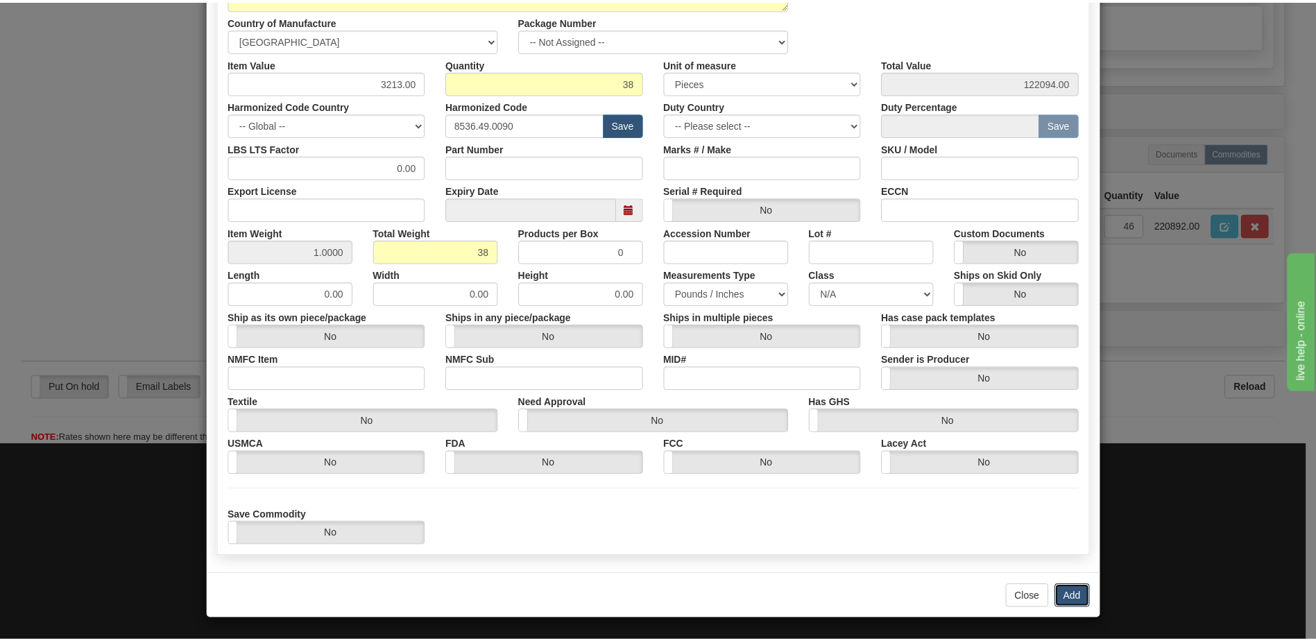
scroll to position [0, 0]
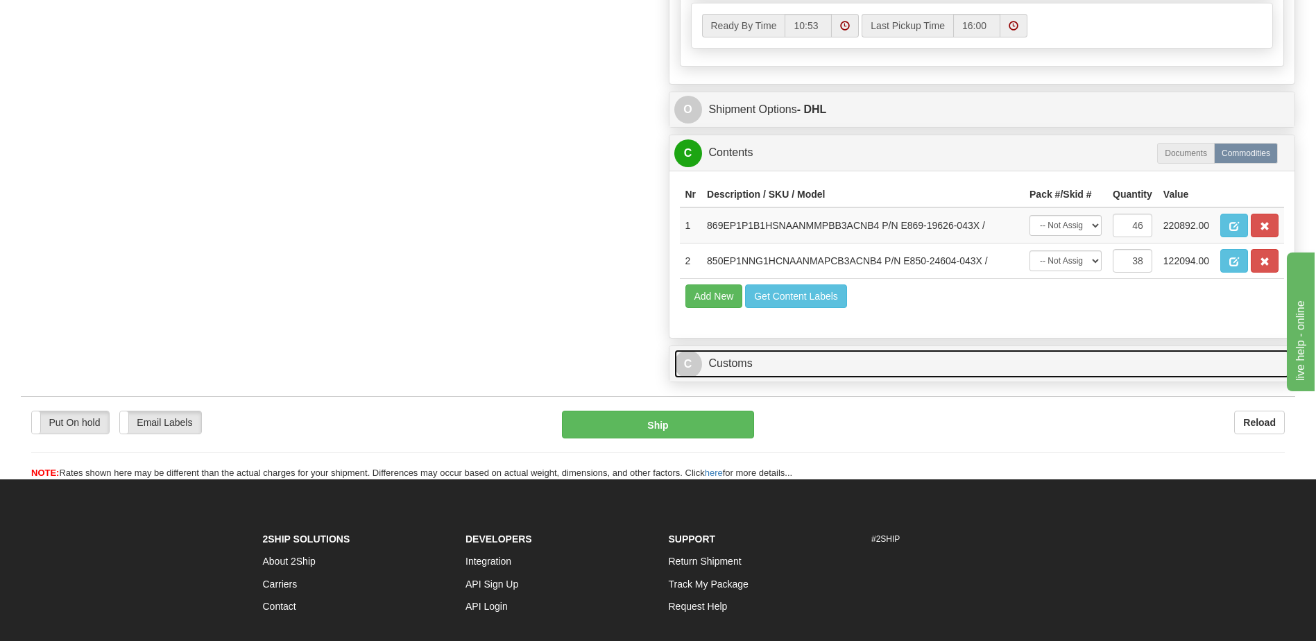
click at [768, 371] on link "C Customs" at bounding box center [982, 364] width 616 height 28
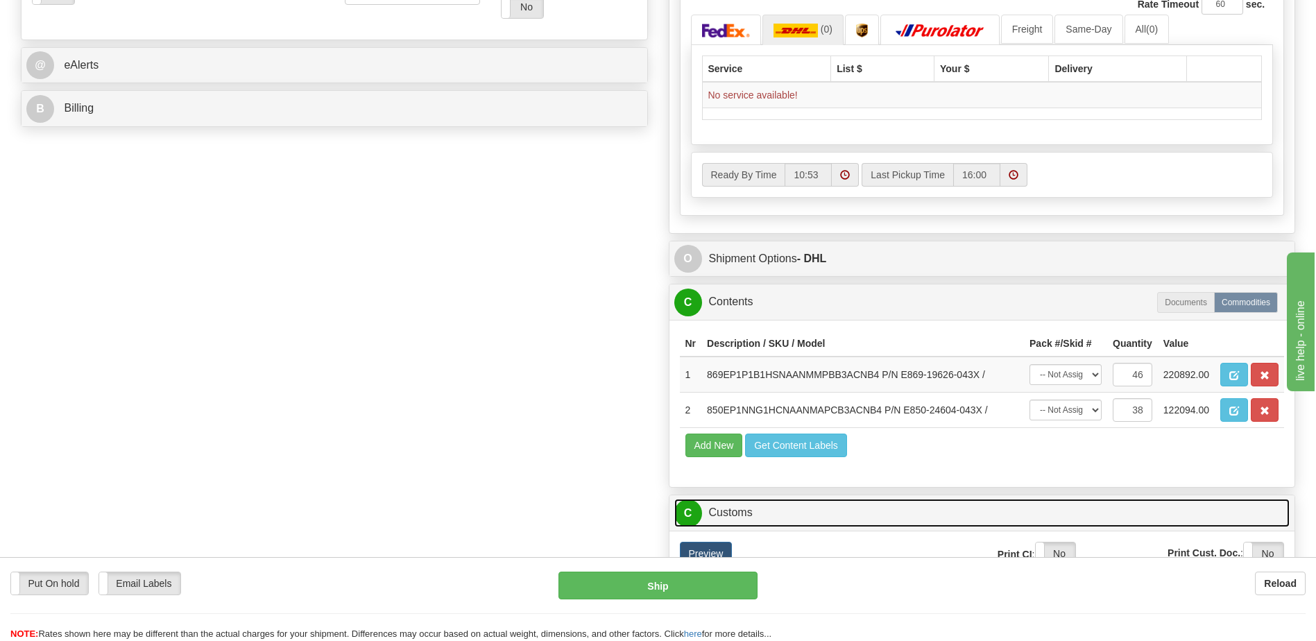
scroll to position [449, 0]
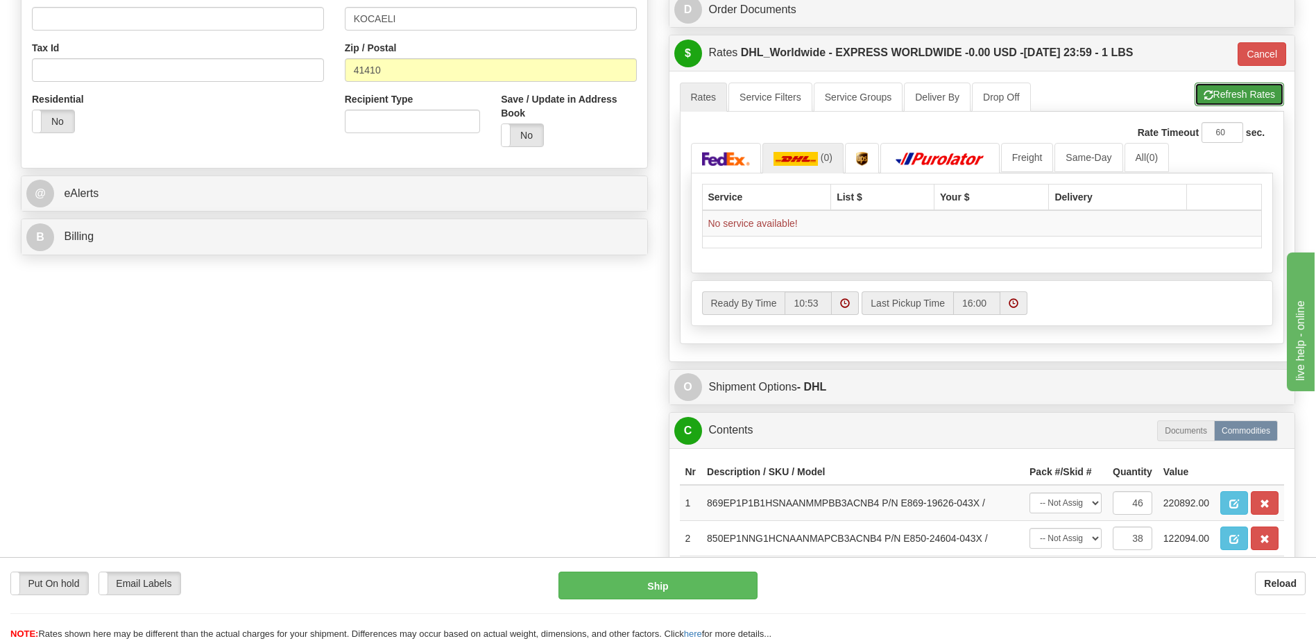
click at [1212, 94] on button "Refresh Rates" at bounding box center [1238, 95] width 89 height 24
type input "D"
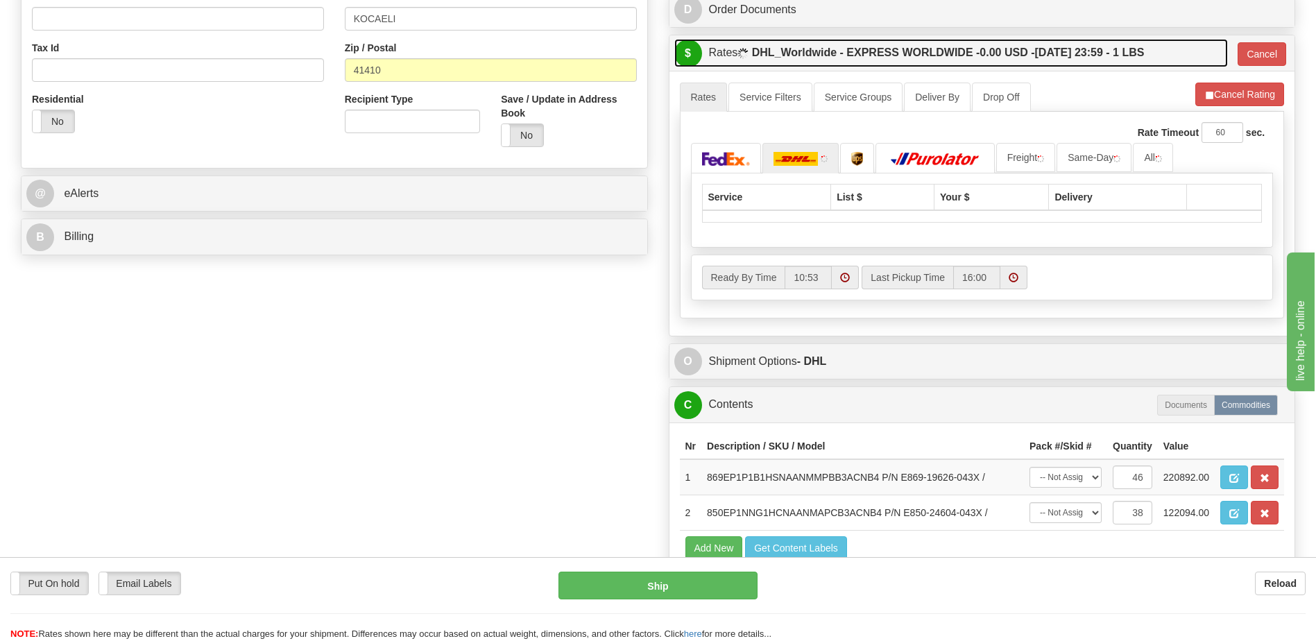
click at [1046, 60] on label "DHL_Worldwide - EXPRESS WORLDWIDE - 0.00 USD - 09/29/2025 23:59 - 1 LBS" at bounding box center [948, 53] width 393 height 28
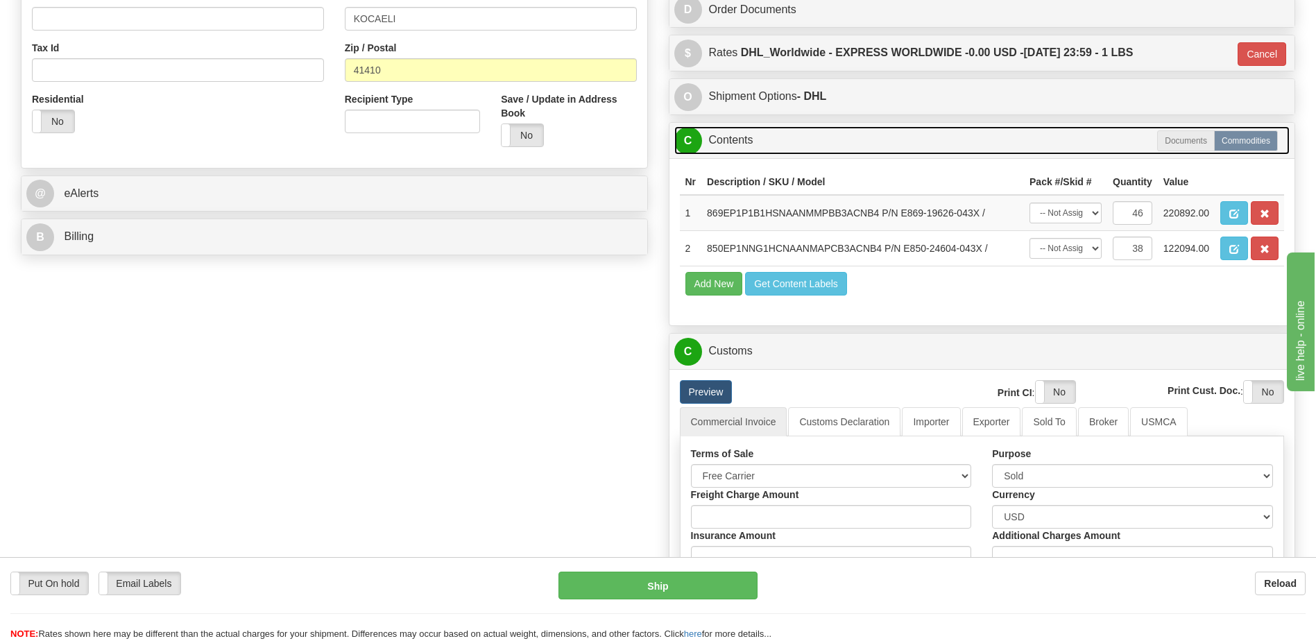
click at [755, 138] on link "C Contents" at bounding box center [982, 140] width 616 height 28
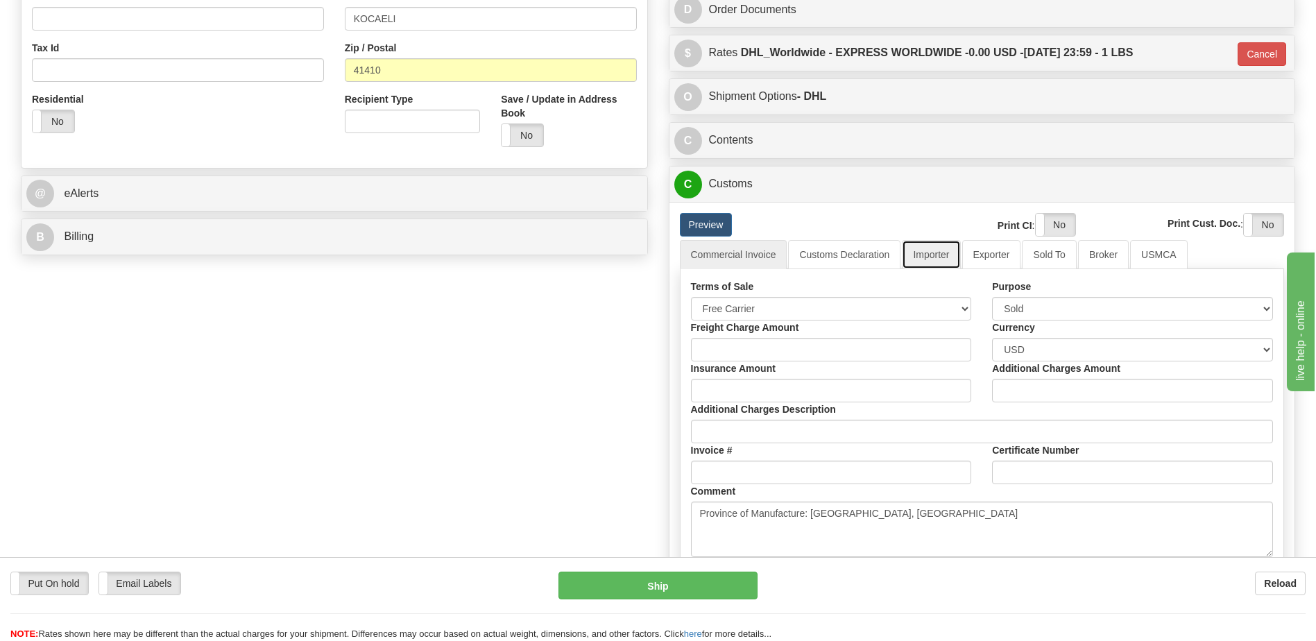
click at [933, 249] on link "Importer" at bounding box center [931, 254] width 58 height 29
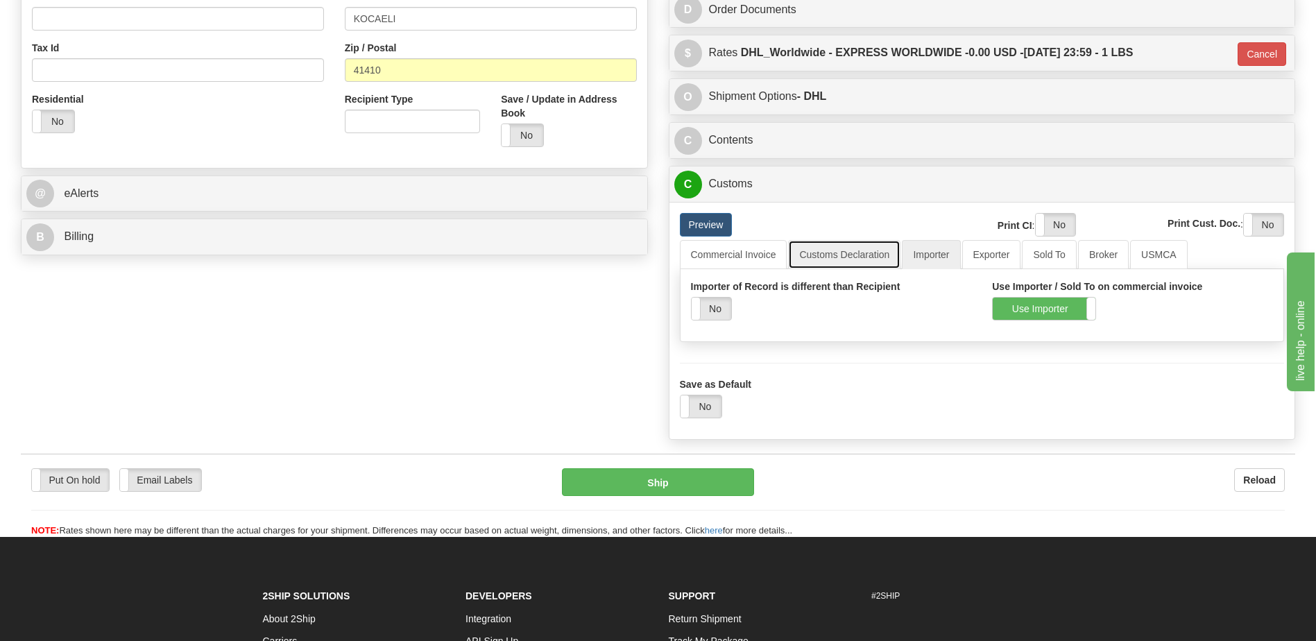
click at [838, 261] on link "Customs Declaration" at bounding box center [844, 254] width 112 height 29
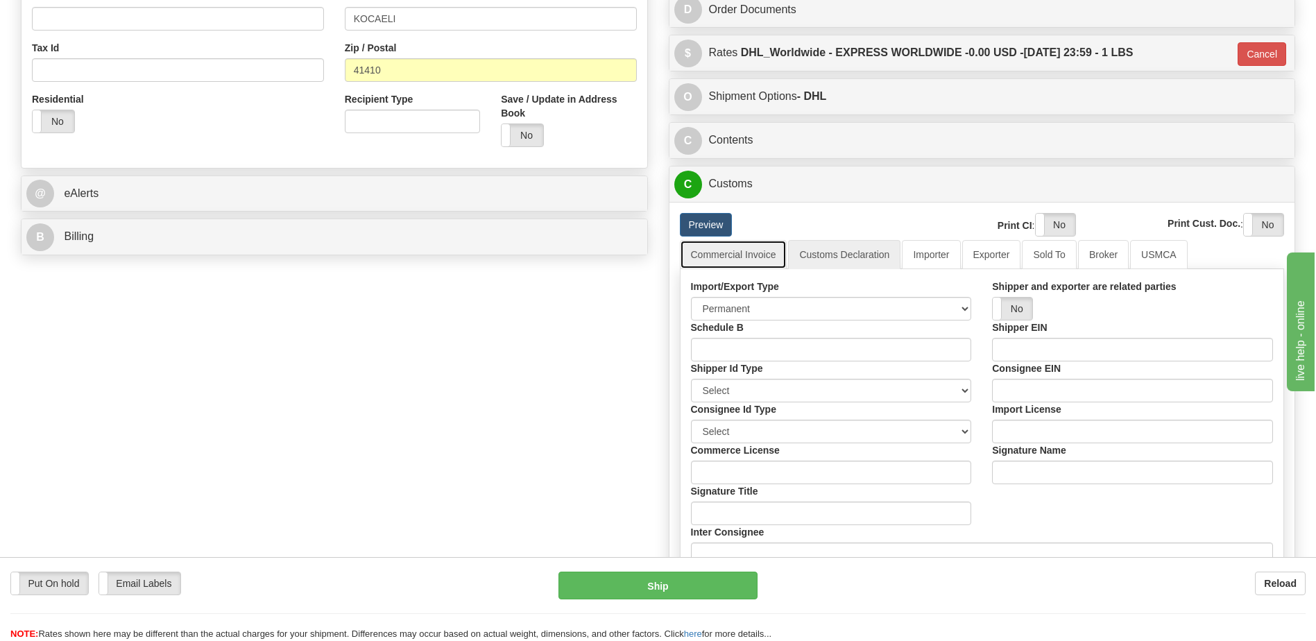
click at [761, 257] on link "Commercial Invoice" at bounding box center [733, 254] width 107 height 29
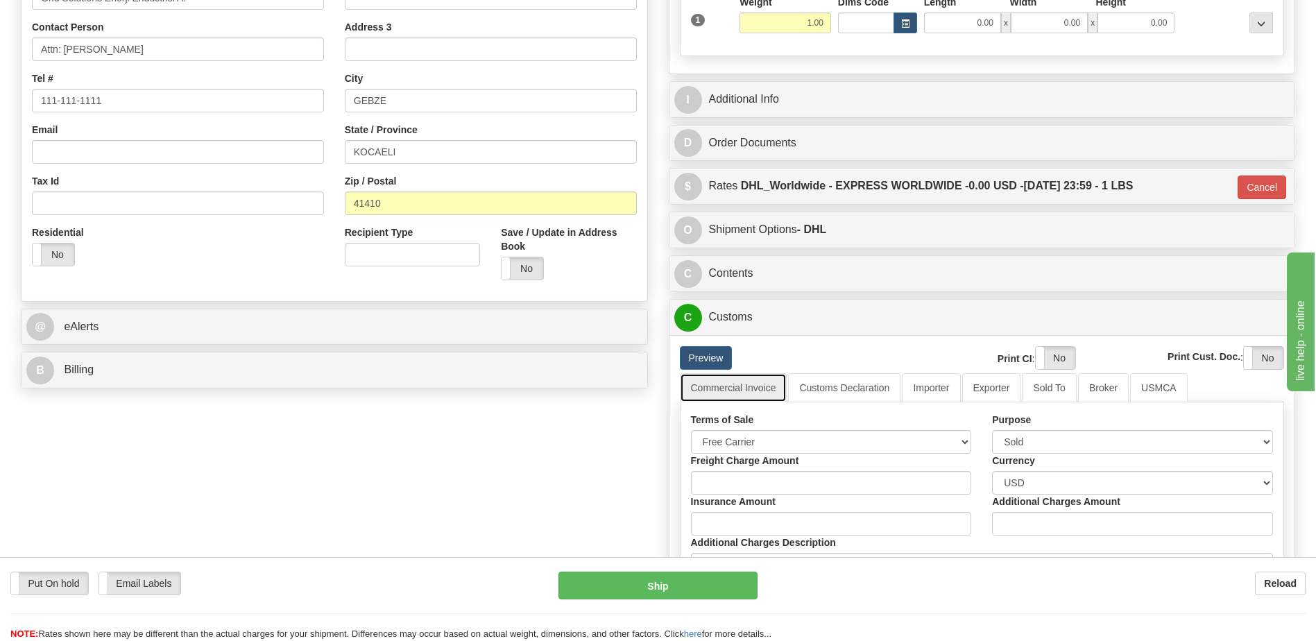
scroll to position [310, 0]
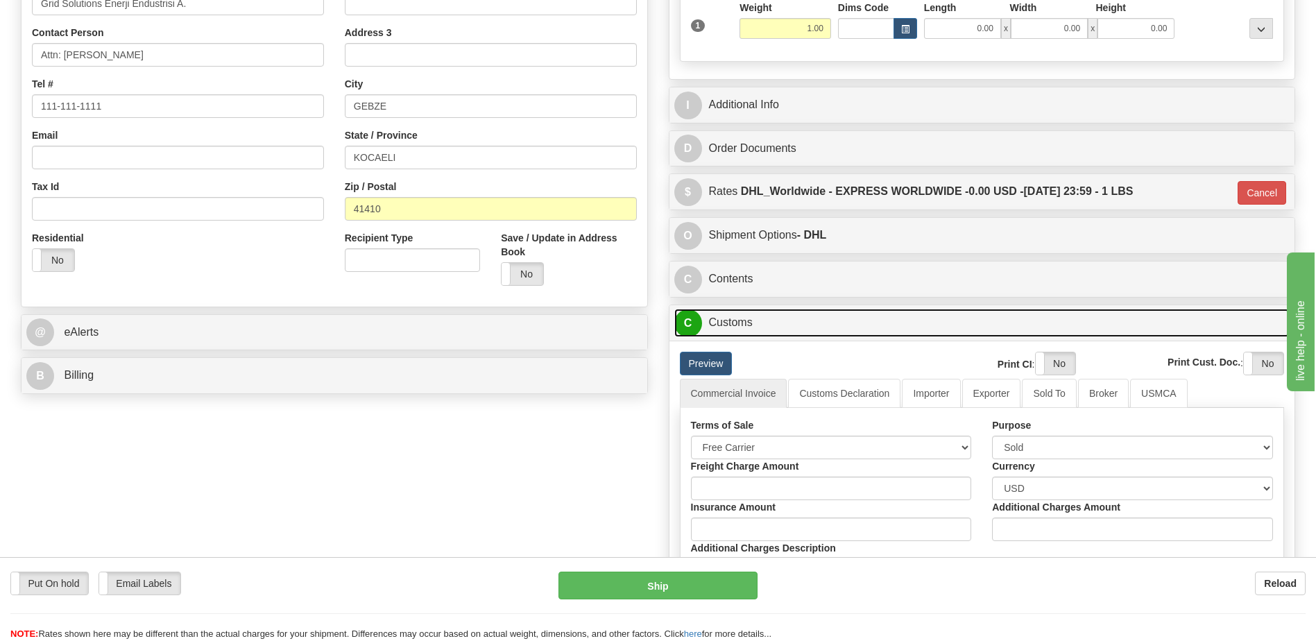
click at [761, 322] on link "C Customs" at bounding box center [982, 323] width 616 height 28
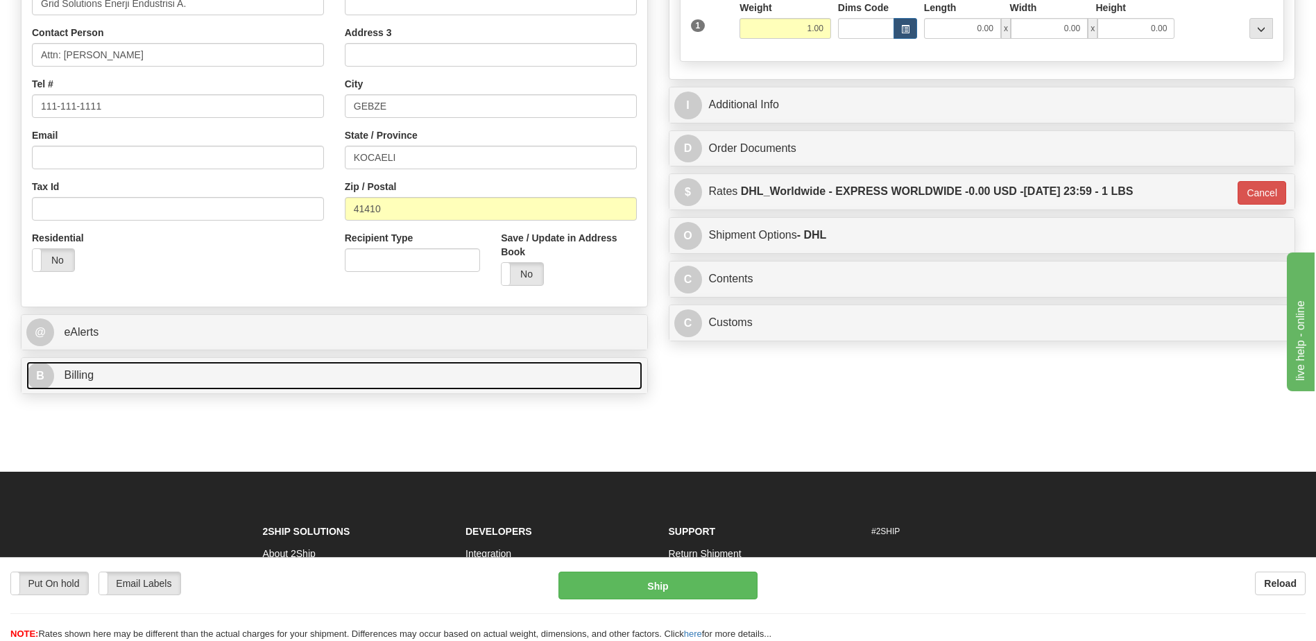
click at [406, 377] on link "B Billing" at bounding box center [334, 375] width 616 height 28
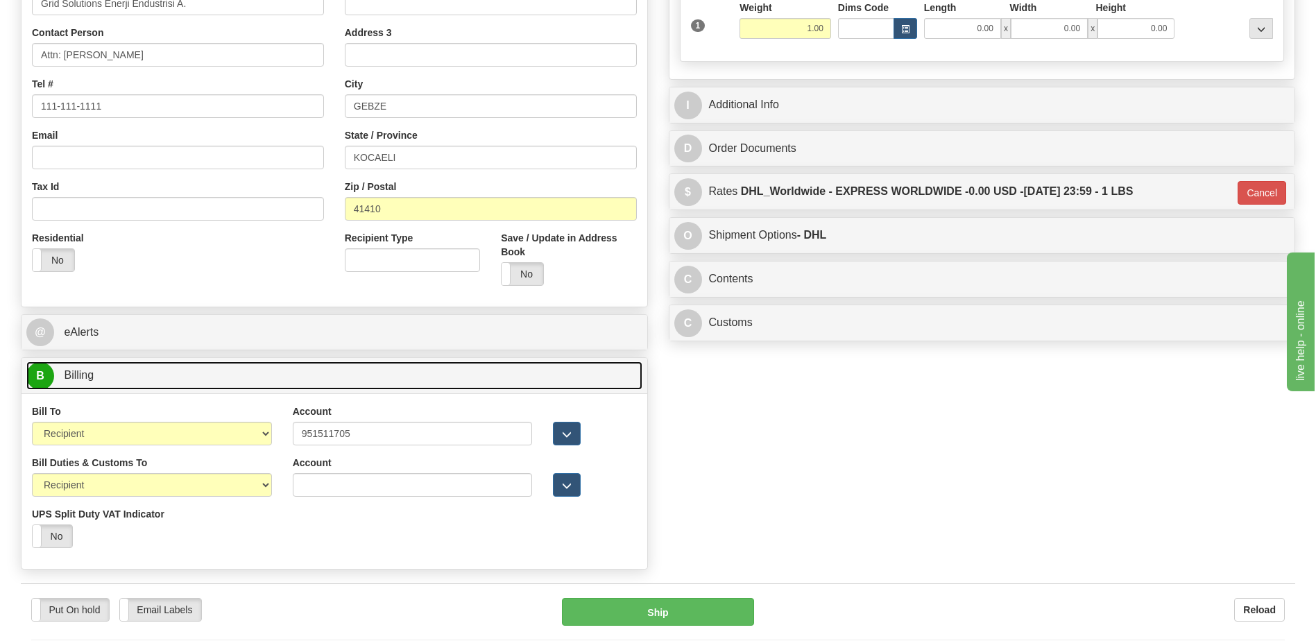
click at [406, 377] on link "B Billing" at bounding box center [334, 375] width 616 height 28
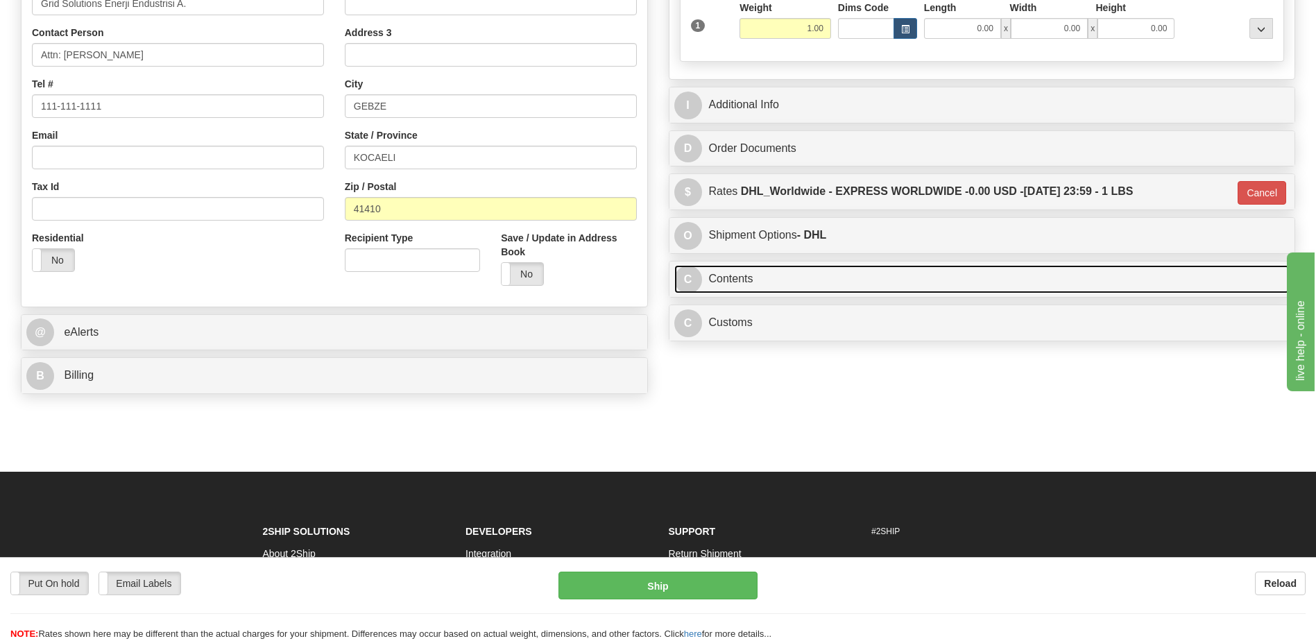
click at [764, 281] on link "C Contents" at bounding box center [982, 279] width 616 height 28
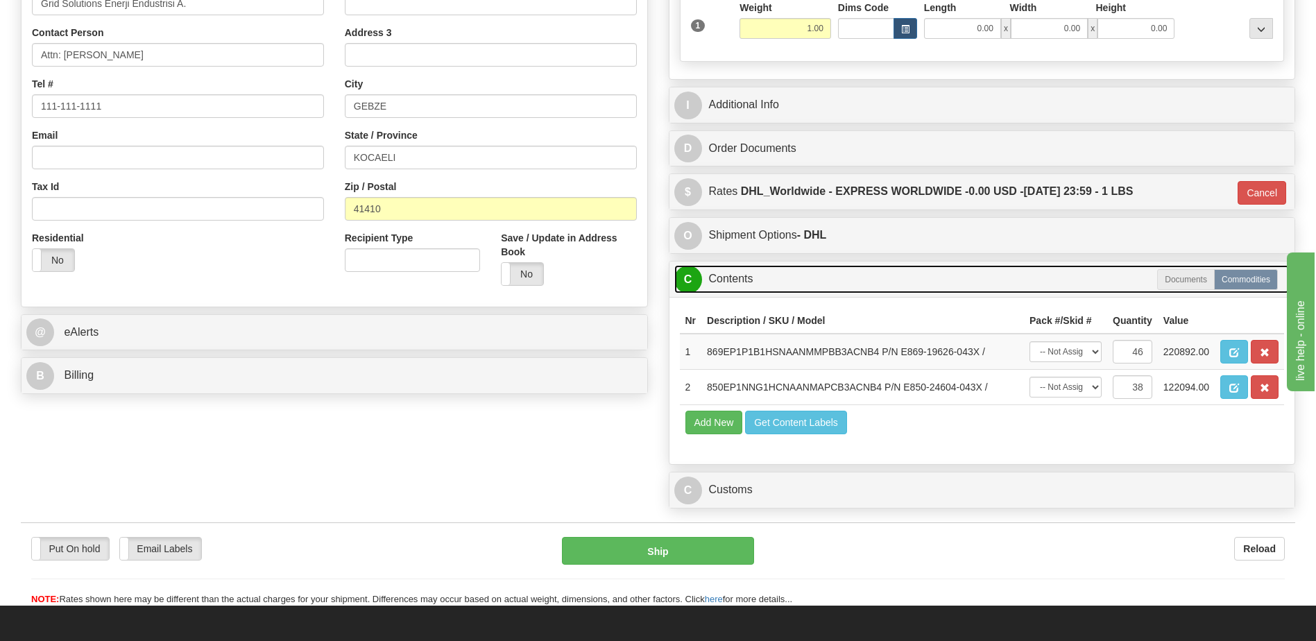
click at [764, 281] on link "C Contents" at bounding box center [982, 279] width 616 height 28
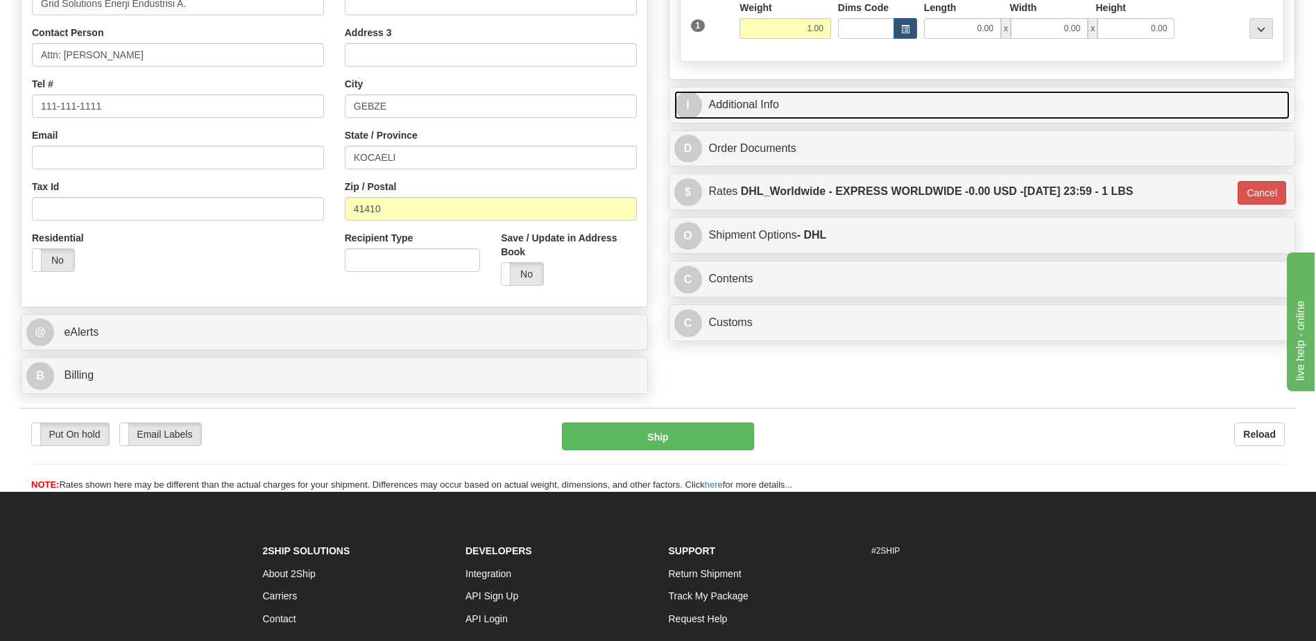
click at [769, 106] on link "I Additional Info" at bounding box center [982, 105] width 616 height 28
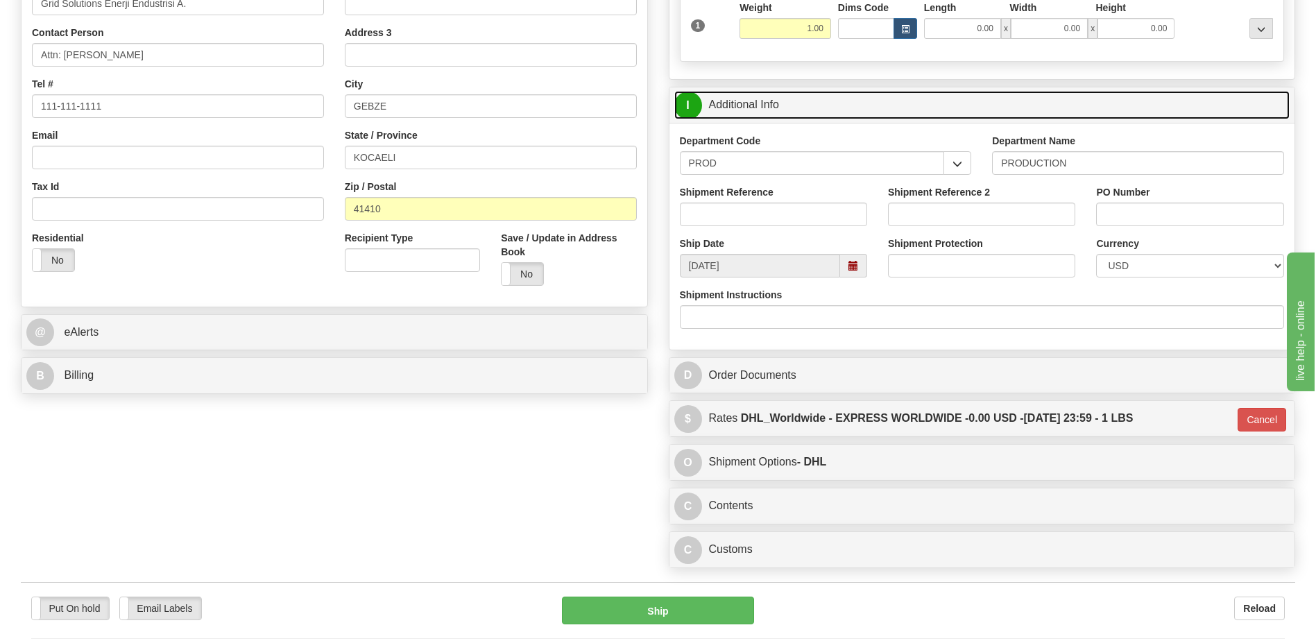
click at [769, 105] on link "I Additional Info" at bounding box center [982, 105] width 616 height 28
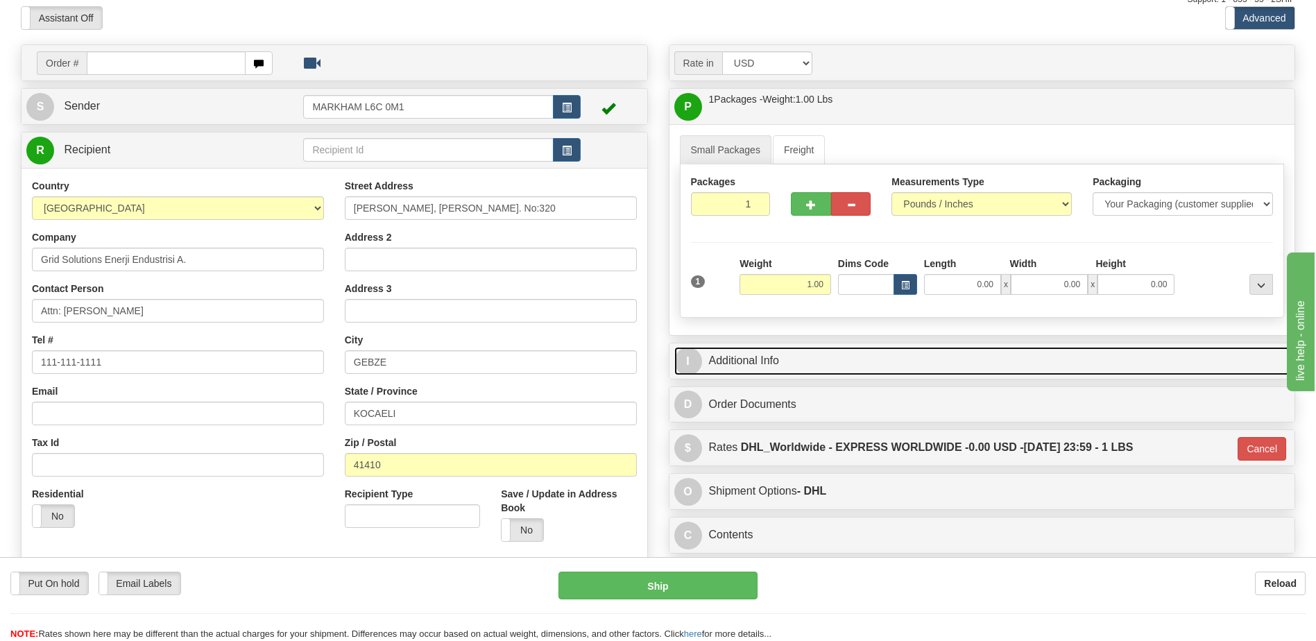
scroll to position [33, 0]
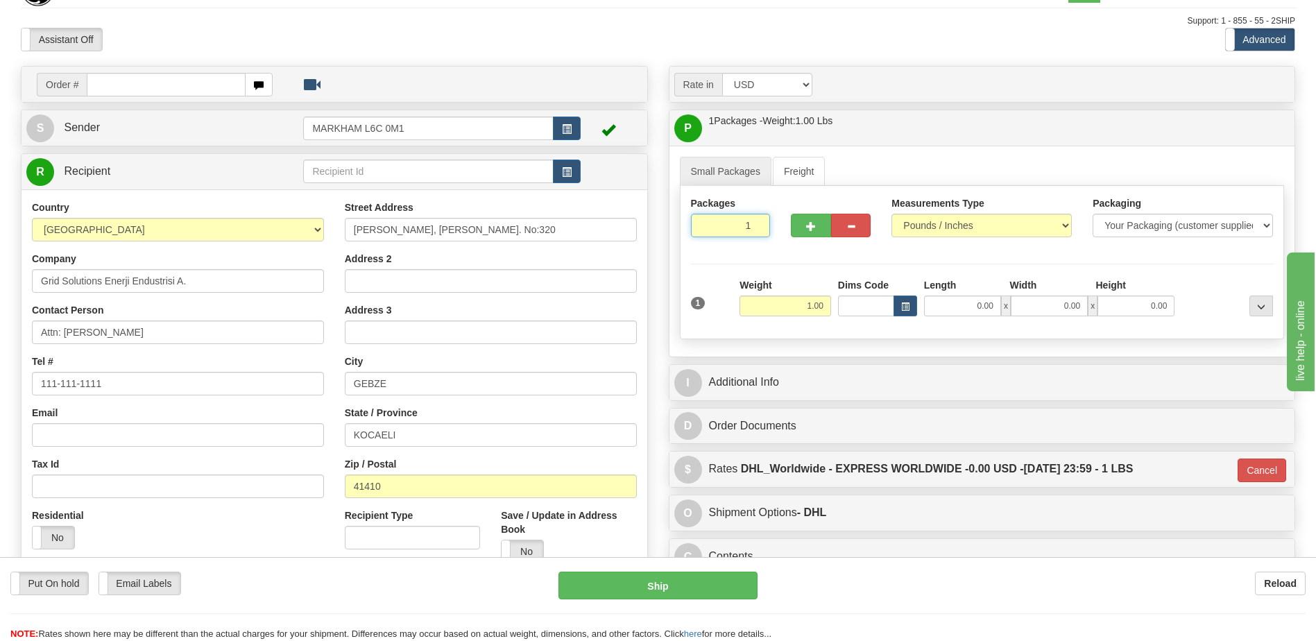
click at [732, 223] on input "1" at bounding box center [731, 226] width 80 height 24
type input "2"
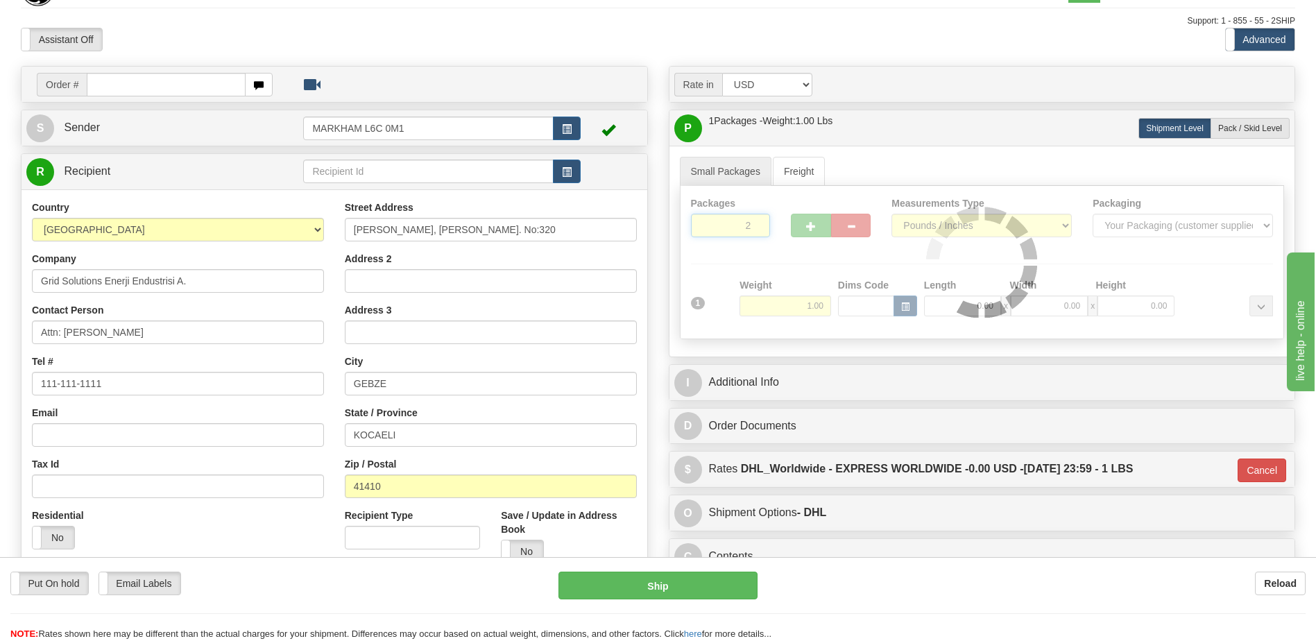
type input "D"
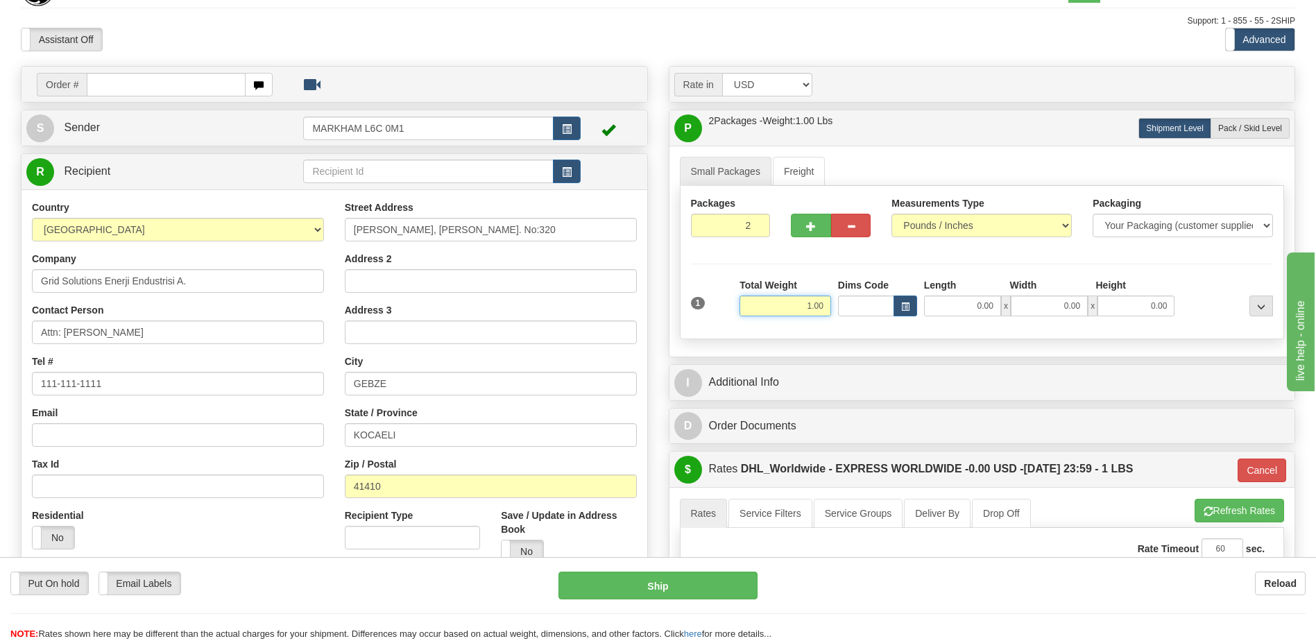
click at [812, 304] on input "1.00" at bounding box center [785, 305] width 92 height 21
type input "1720"
type input "D"
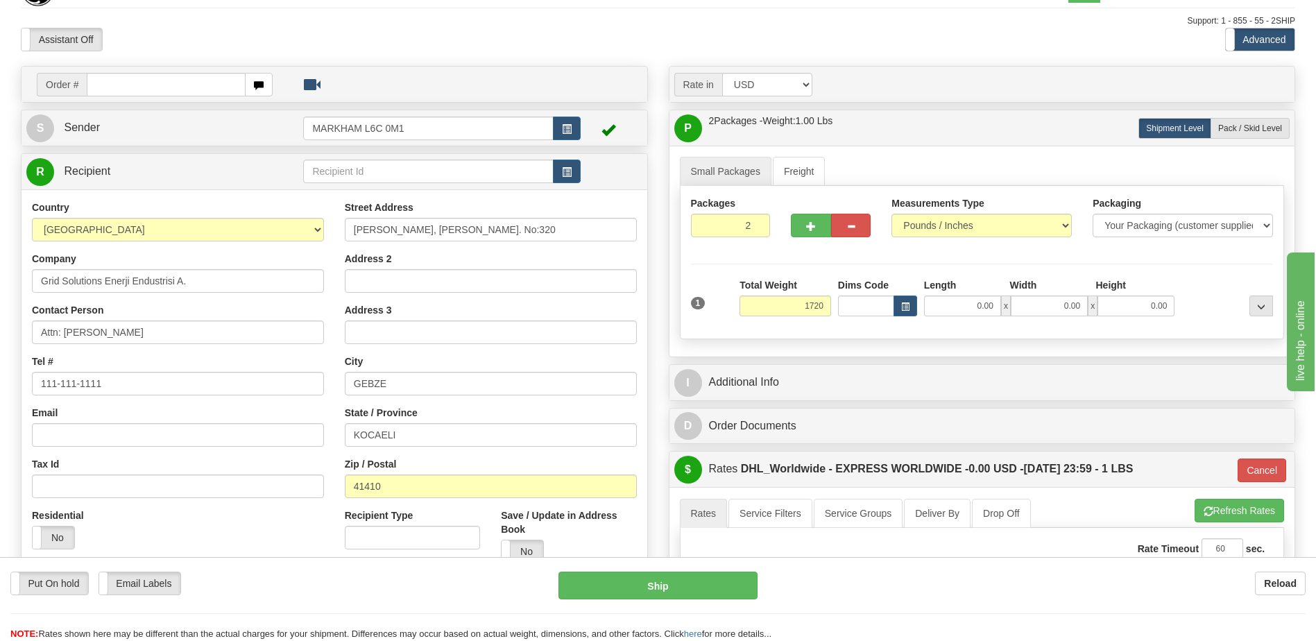
type input "1720.00"
click at [510, 33] on div "Assistant On Assistant Off Do a return Do a return" at bounding box center [280, 40] width 540 height 24
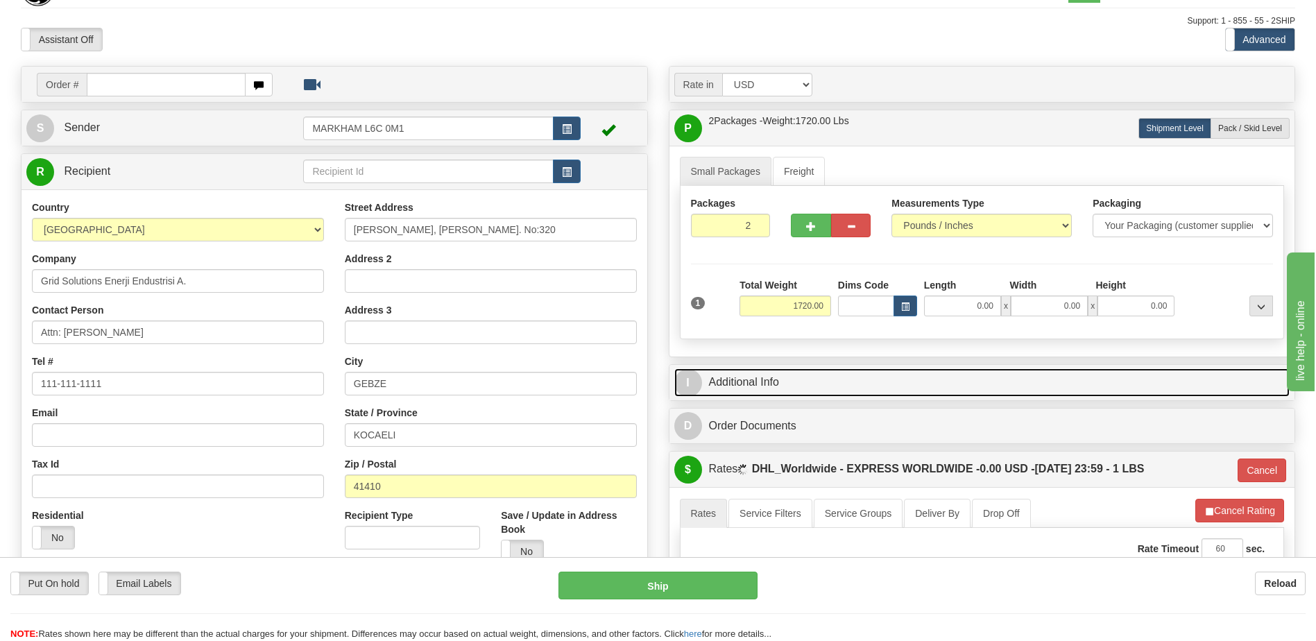
click at [846, 380] on link "I Additional Info" at bounding box center [982, 382] width 616 height 28
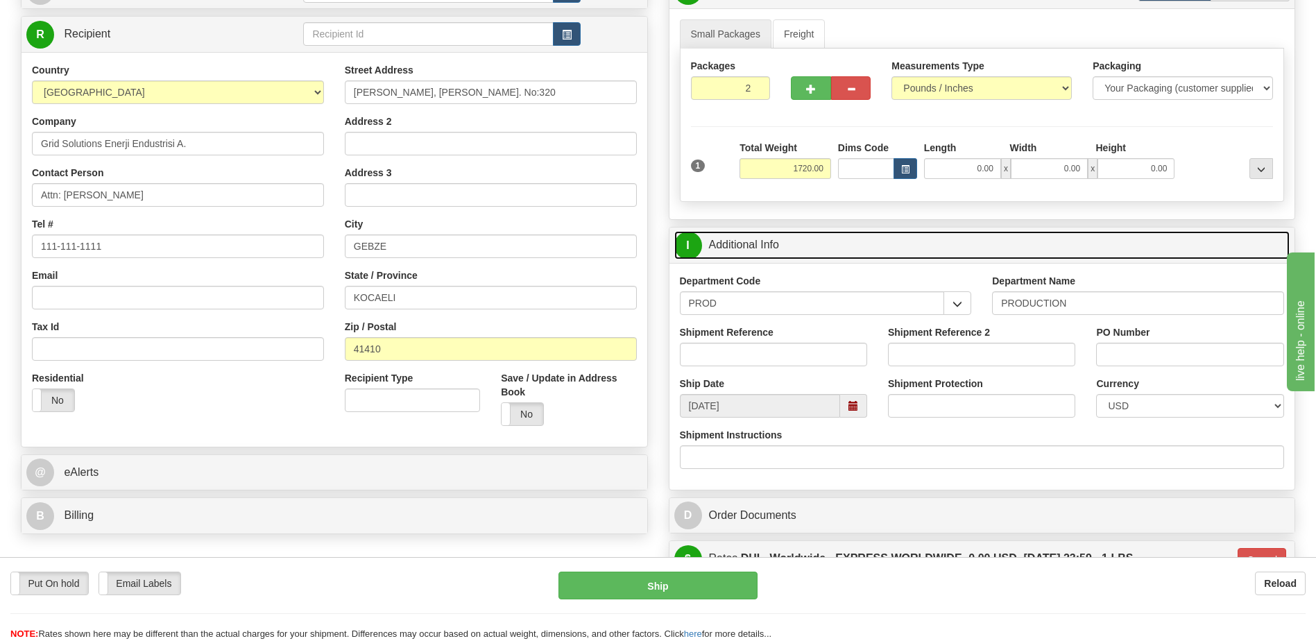
scroll to position [171, 0]
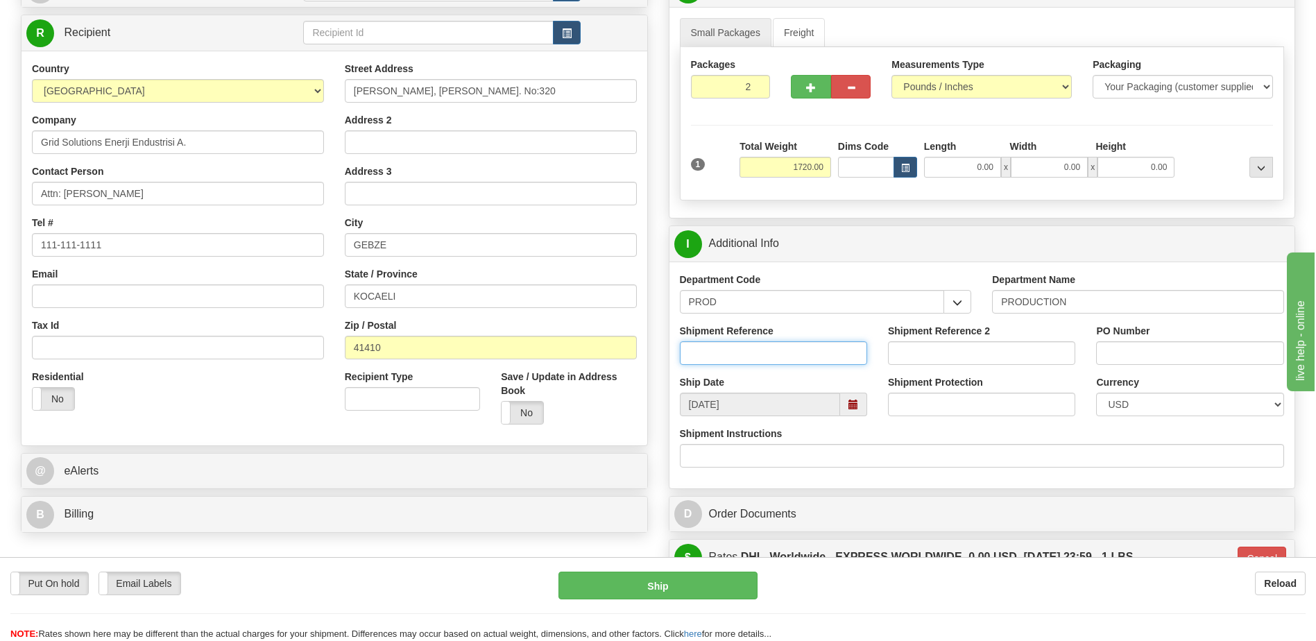
click at [704, 347] on input "Shipment Reference" at bounding box center [773, 353] width 187 height 24
paste input "536065 / 4501399026"
type input "536065 / 4501399026"
click at [1117, 352] on input "PO Number" at bounding box center [1189, 353] width 187 height 24
click at [1102, 353] on input "PO Number" at bounding box center [1189, 353] width 187 height 24
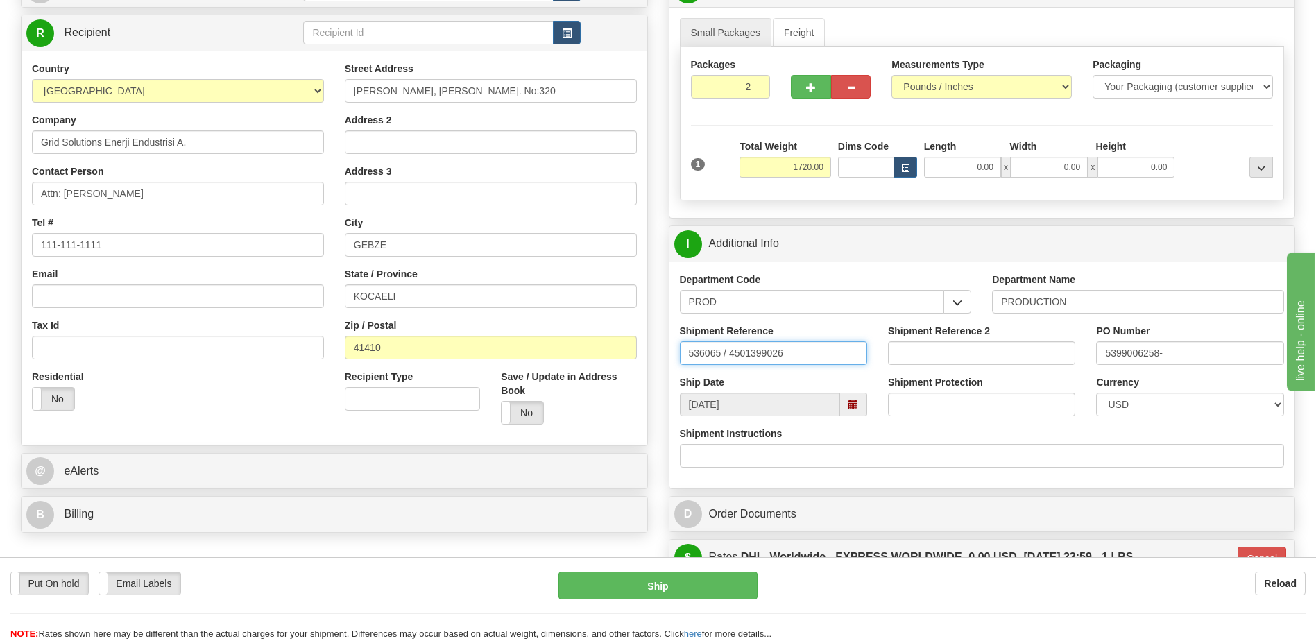
click at [766, 356] on input "536065 / 4501399026" at bounding box center [773, 353] width 187 height 24
click at [1170, 356] on input "5399006258-" at bounding box center [1189, 353] width 187 height 24
paste input "4501399026"
type input "5399006258-4501399026"
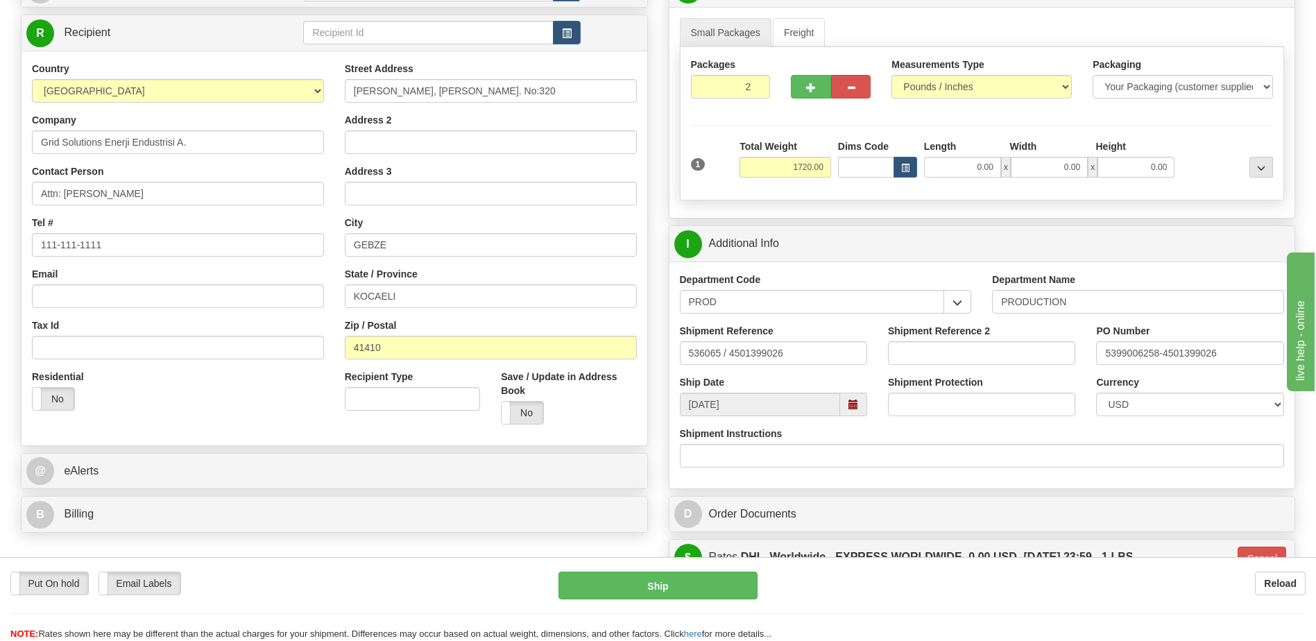
click at [162, 422] on div "Country AFGHANISTAN ALAND ISLANDS ALBANIA ALGERIA AMERICAN SAMOA ANDORRA ANGOLA…" at bounding box center [334, 248] width 626 height 373
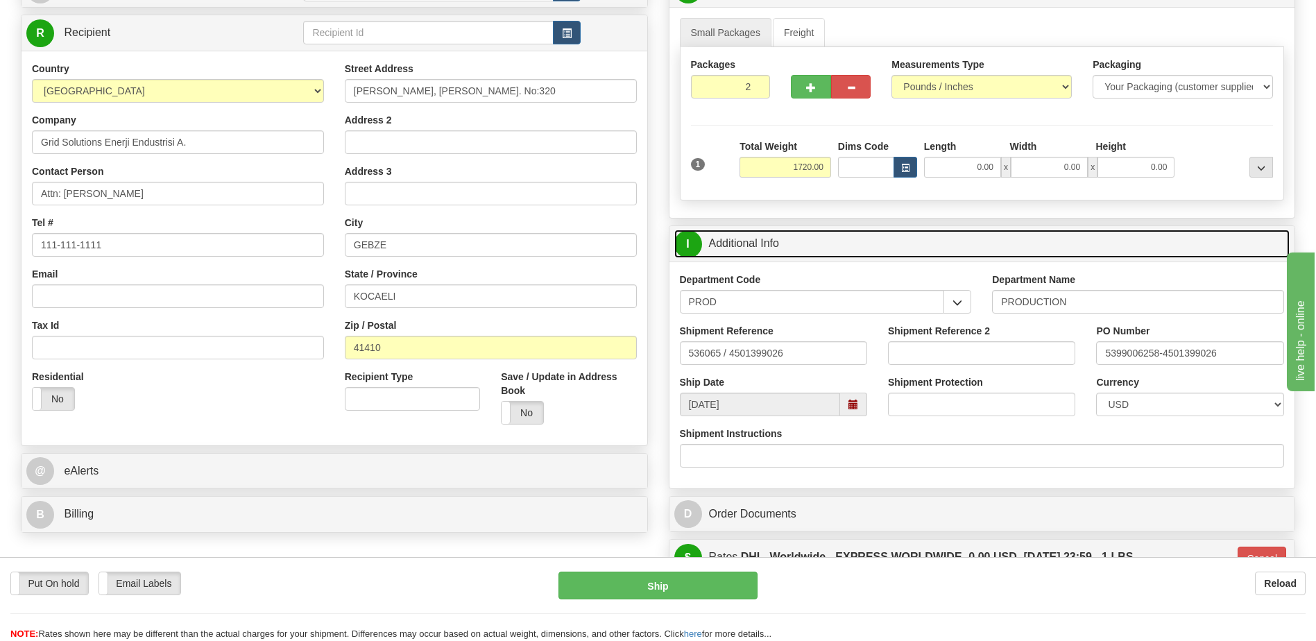
click at [799, 245] on link "I Additional Info" at bounding box center [982, 244] width 616 height 28
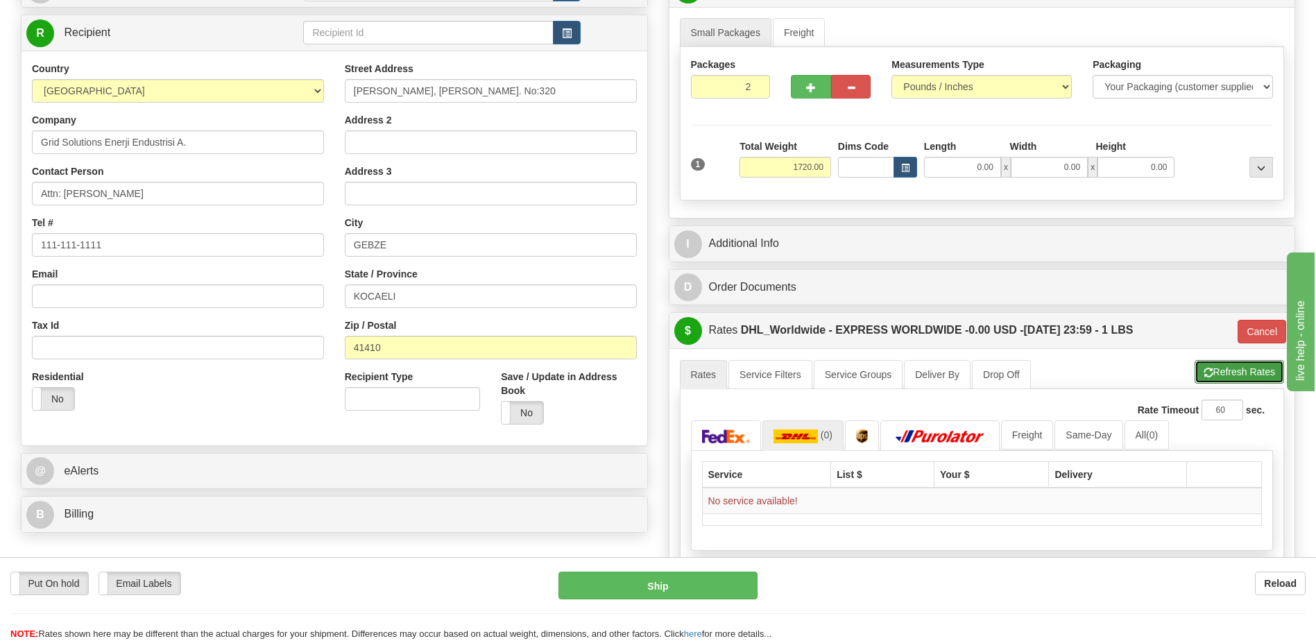
click at [1214, 374] on button "Refresh Rates" at bounding box center [1238, 372] width 89 height 24
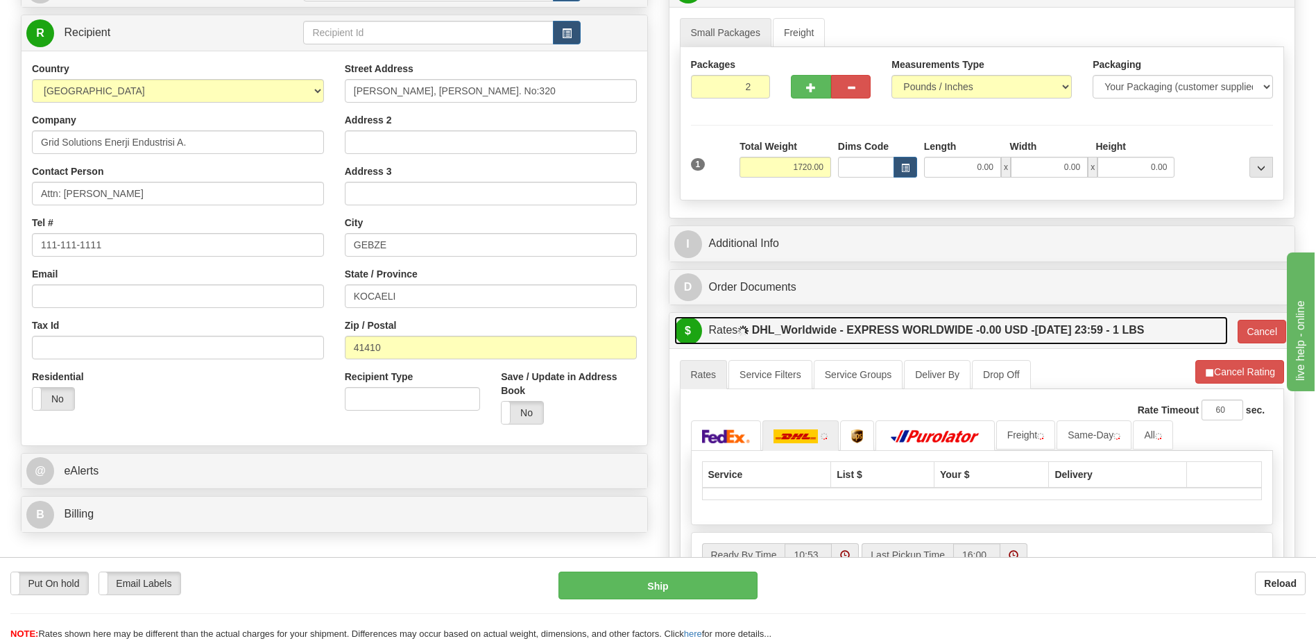
click at [1092, 340] on label "DHL_Worldwide - EXPRESS WORLDWIDE - 0.00 USD - 09/29/2025 23:59 - 1 LBS" at bounding box center [948, 330] width 393 height 28
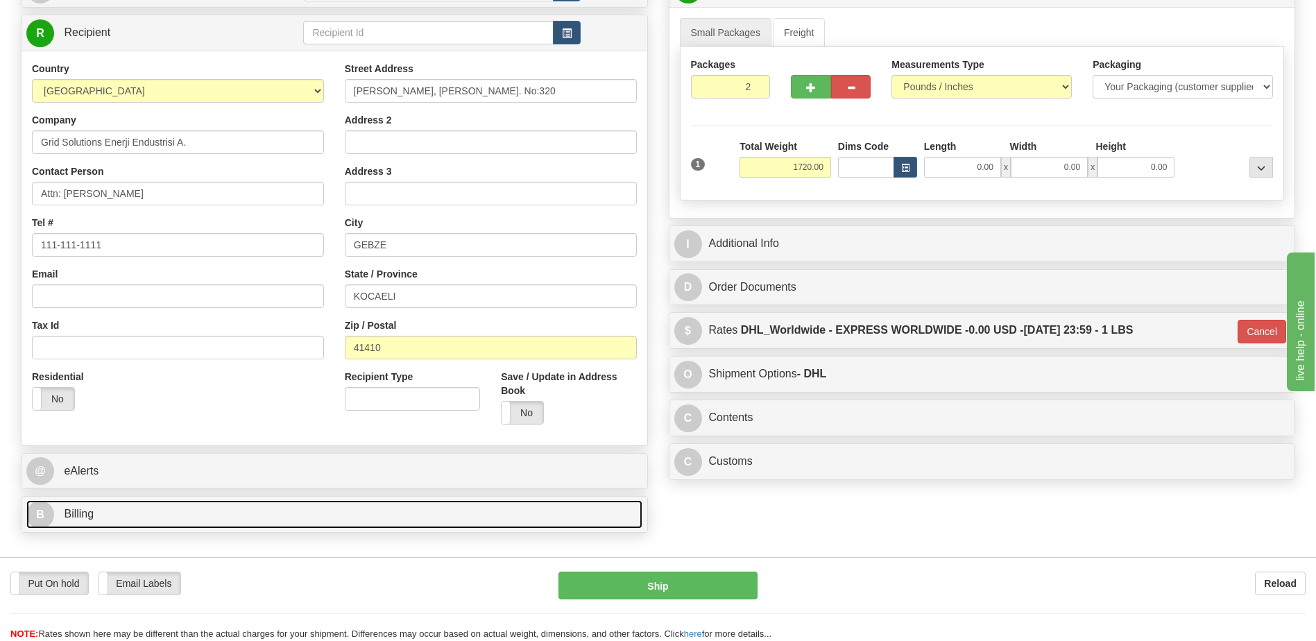
click at [148, 515] on link "B Billing" at bounding box center [334, 514] width 616 height 28
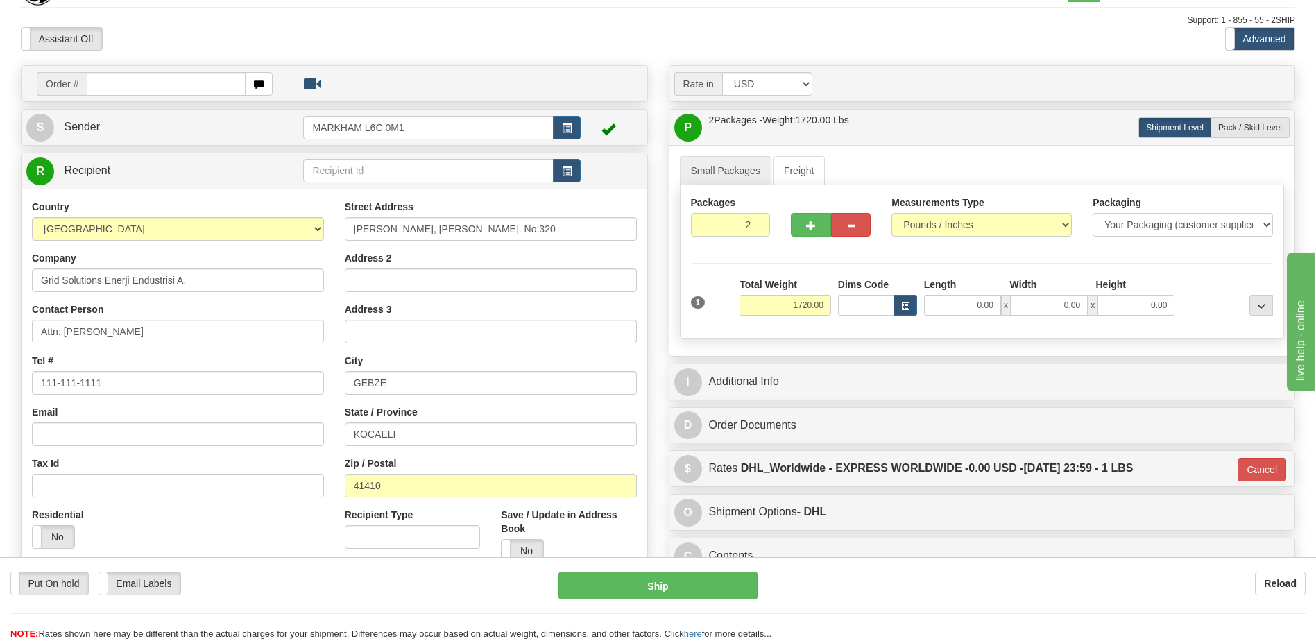
scroll to position [33, 0]
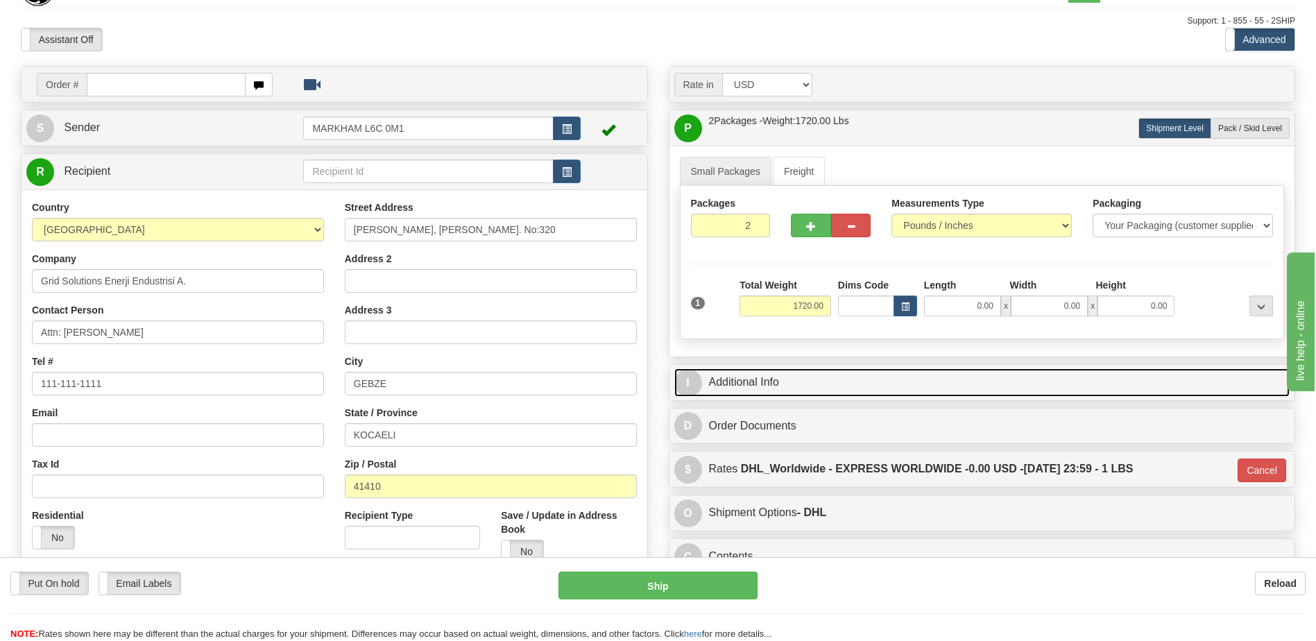
click at [820, 375] on link "I Additional Info" at bounding box center [982, 382] width 616 height 28
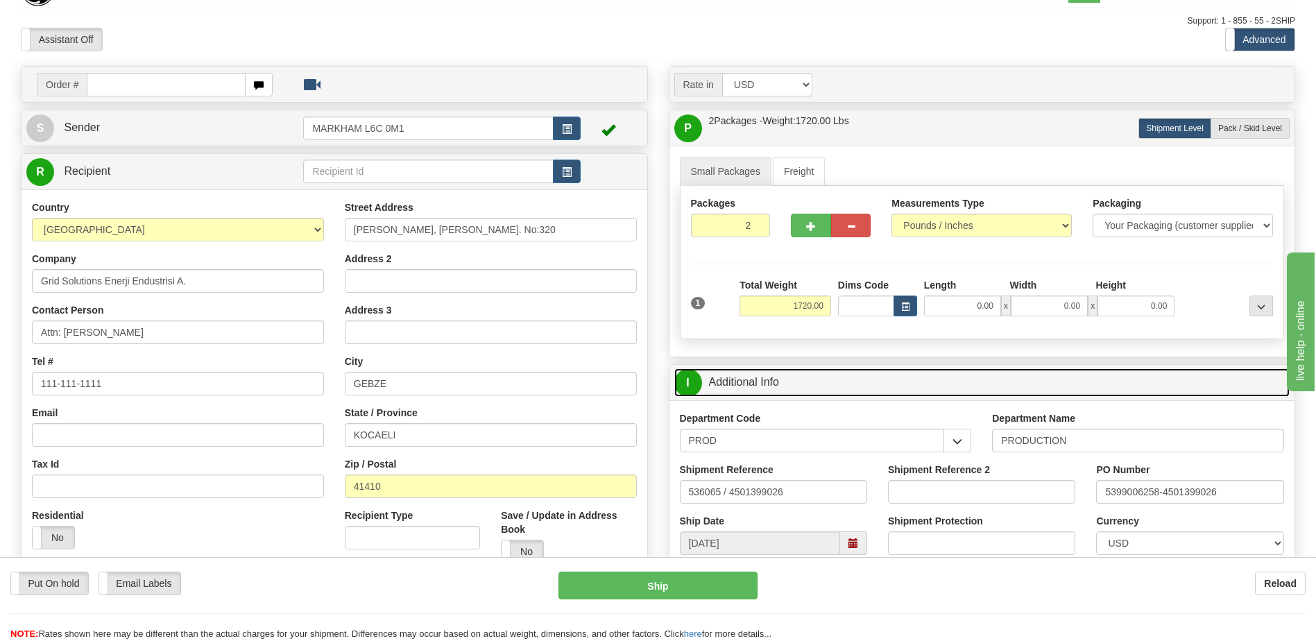
scroll to position [171, 0]
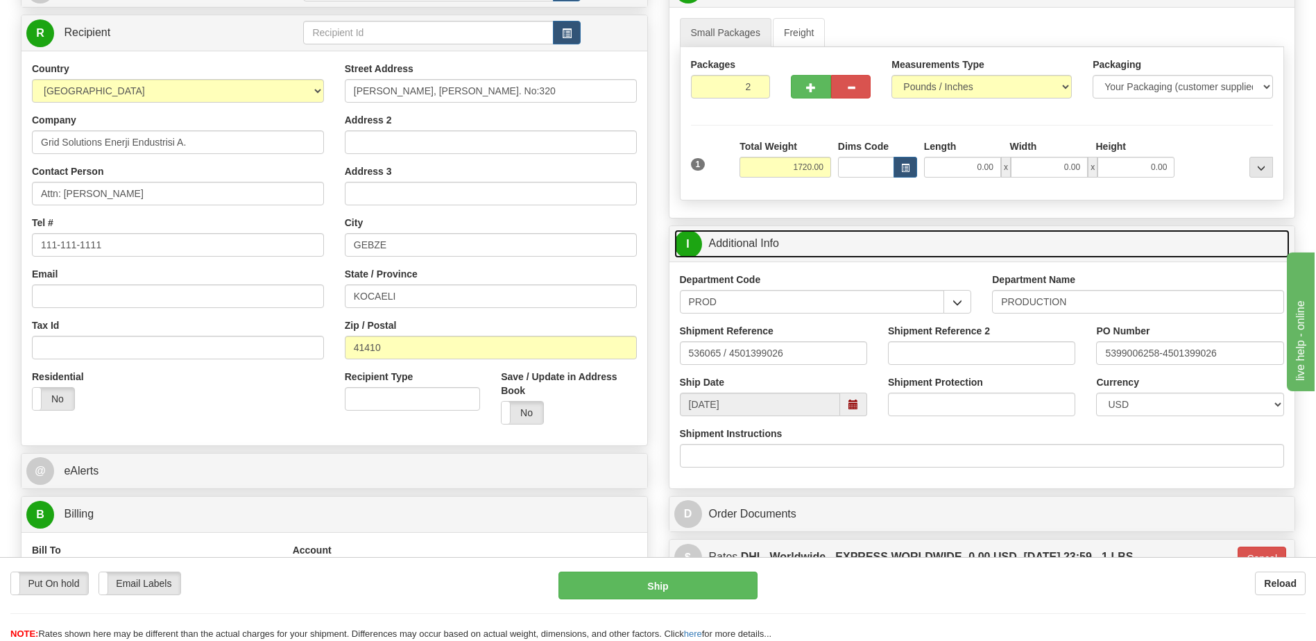
click at [829, 252] on link "I Additional Info" at bounding box center [982, 244] width 616 height 28
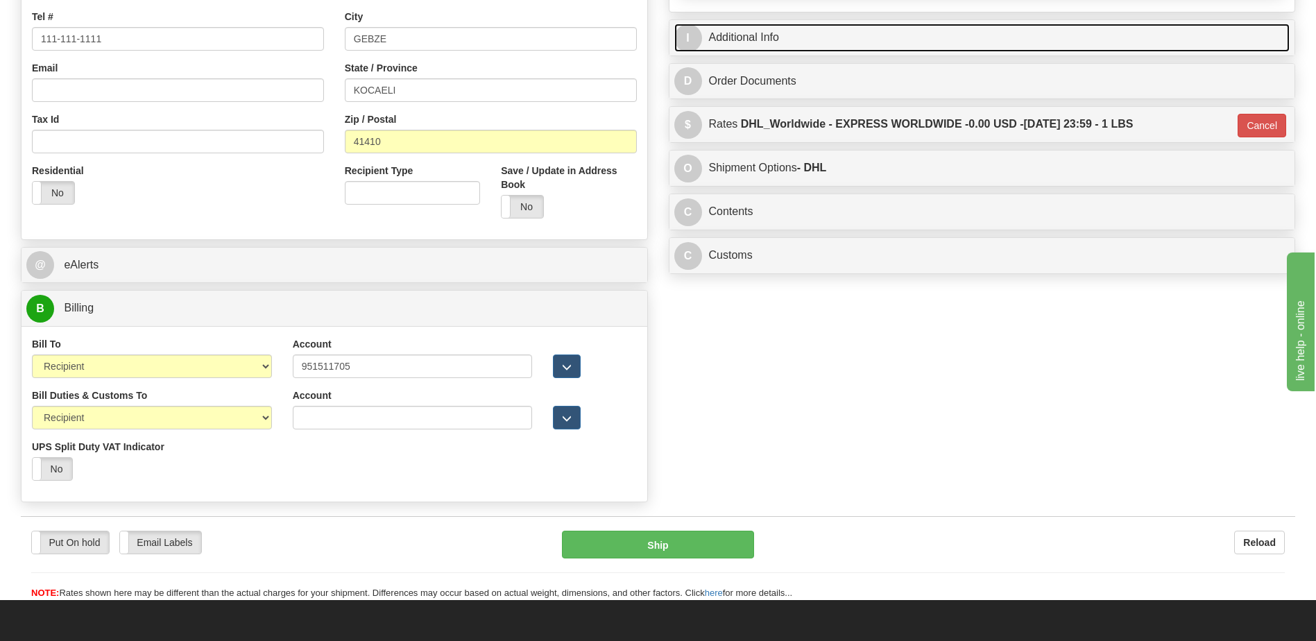
scroll to position [379, 0]
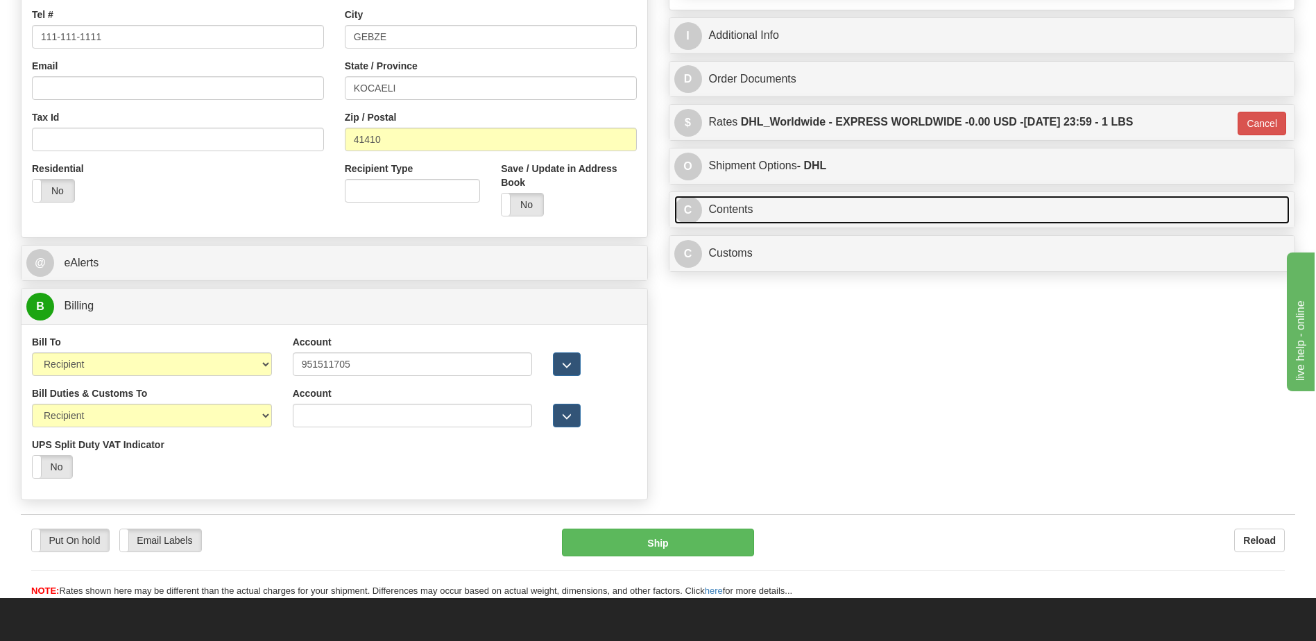
click at [795, 205] on link "C Contents" at bounding box center [982, 210] width 616 height 28
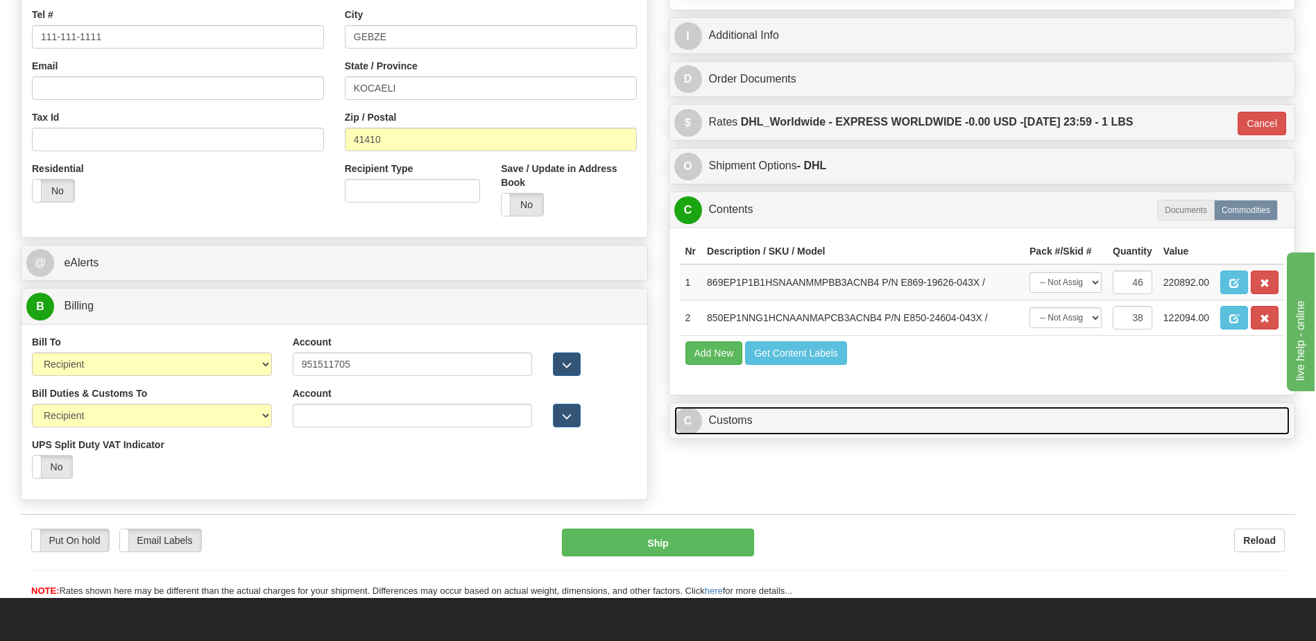
click at [795, 429] on link "C Customs" at bounding box center [982, 420] width 616 height 28
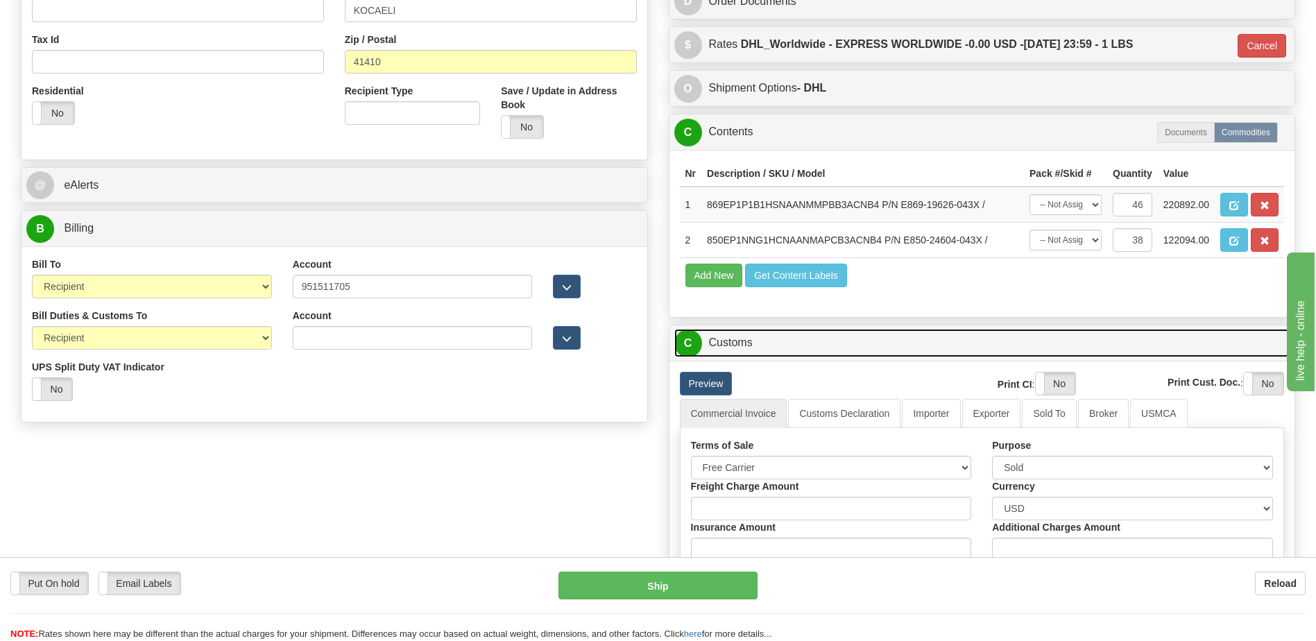
scroll to position [587, 0]
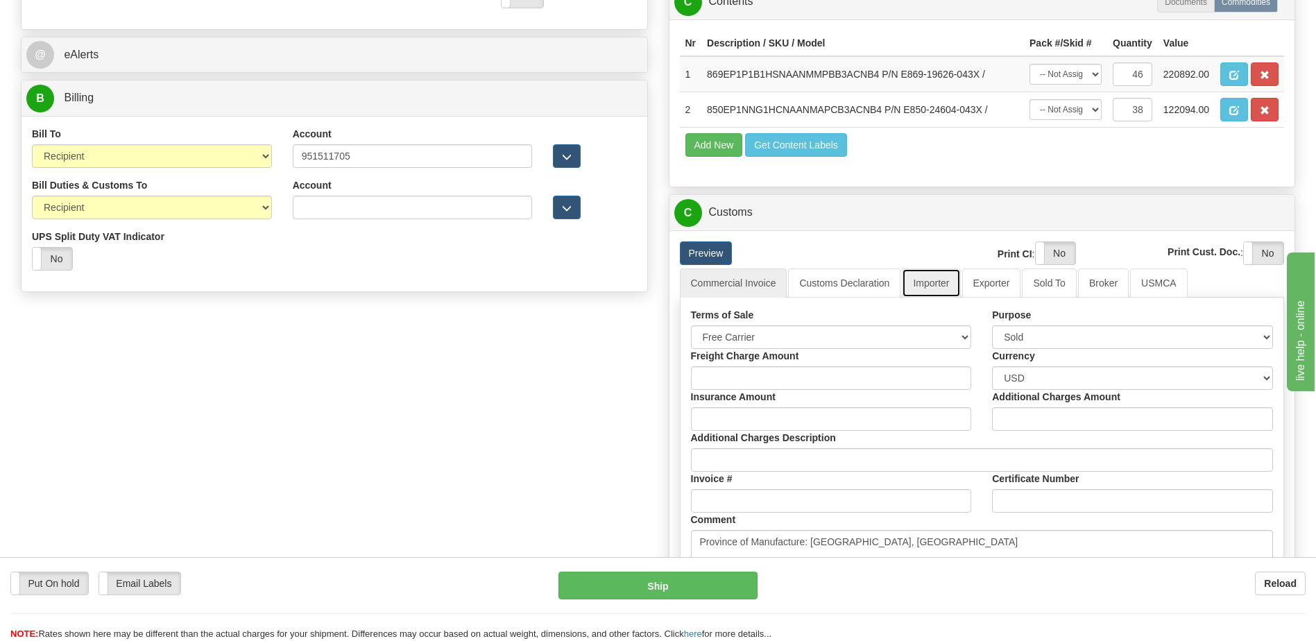
click at [937, 290] on link "Importer" at bounding box center [931, 282] width 58 height 29
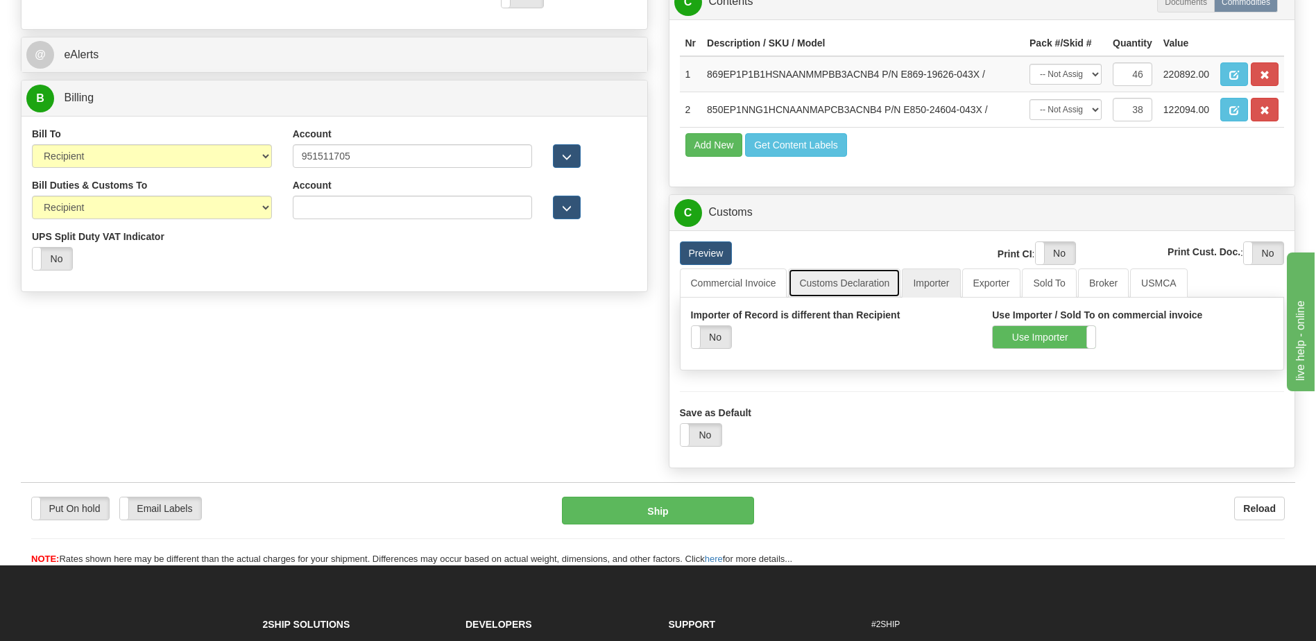
click at [865, 295] on link "Customs Declaration" at bounding box center [844, 282] width 112 height 29
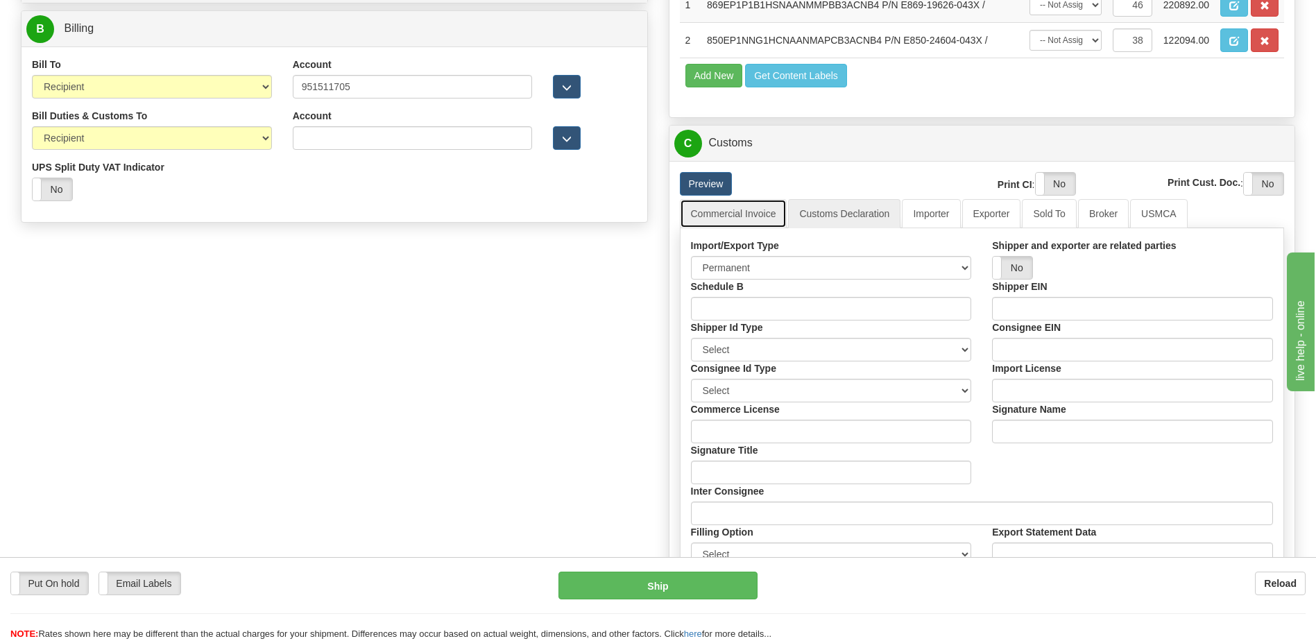
click at [734, 217] on link "Commercial Invoice" at bounding box center [733, 213] width 107 height 29
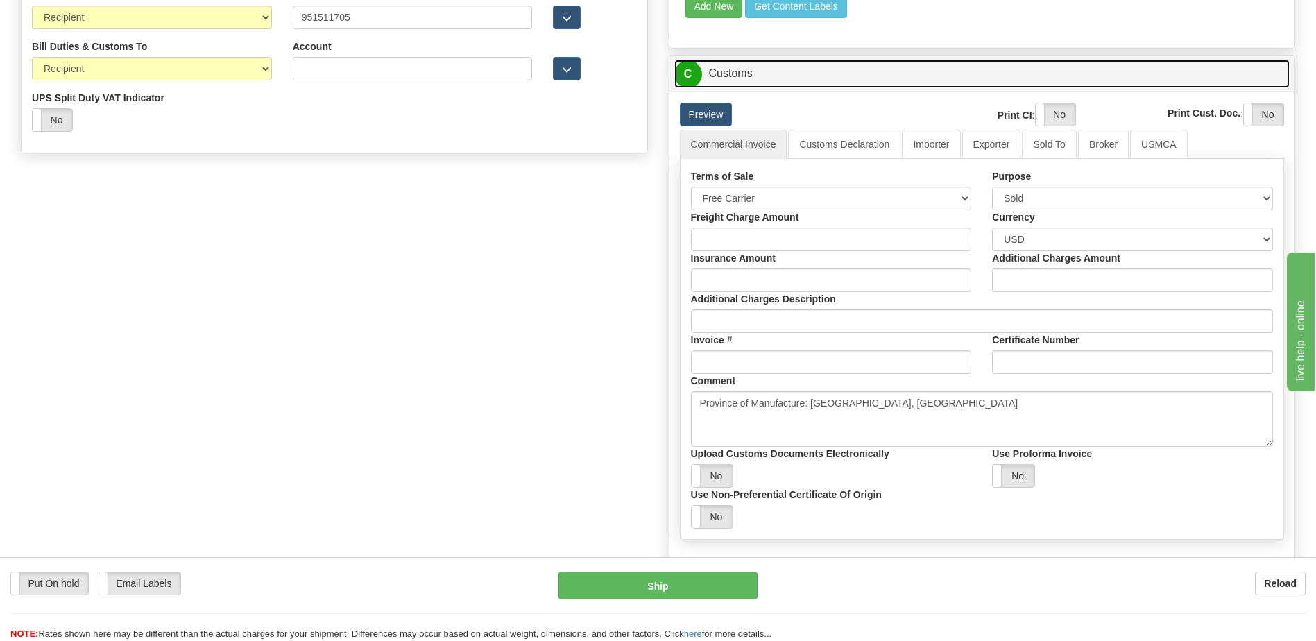
click at [757, 75] on link "C Customs" at bounding box center [982, 74] width 616 height 28
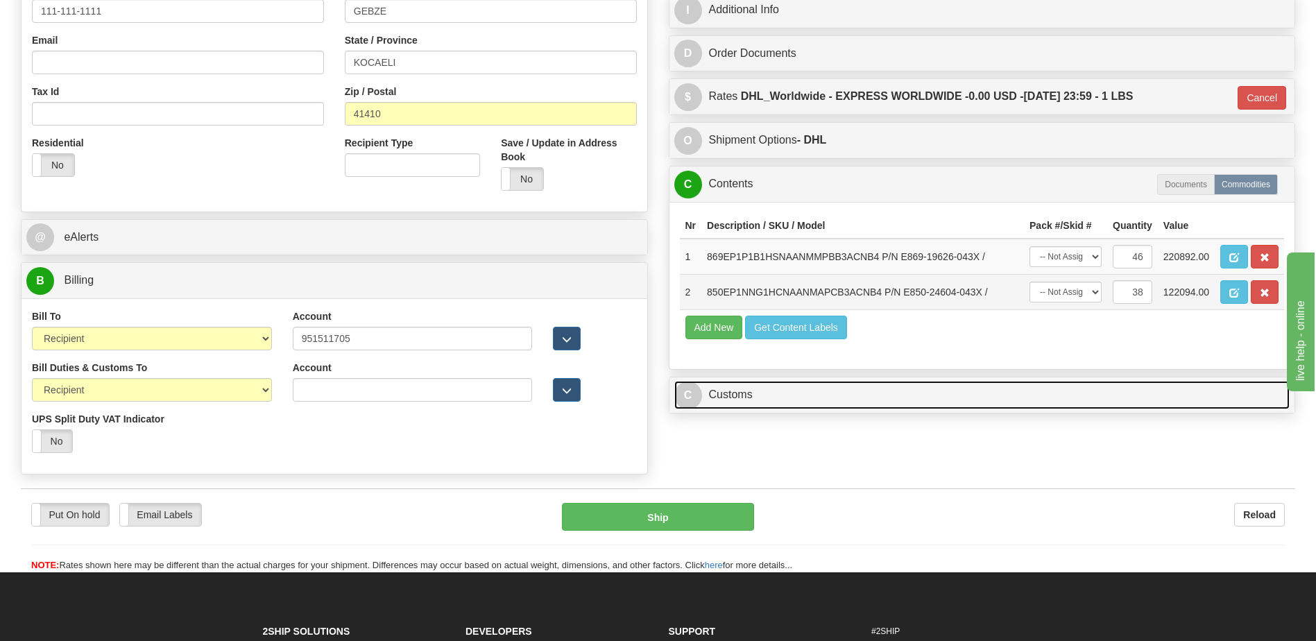
scroll to position [363, 0]
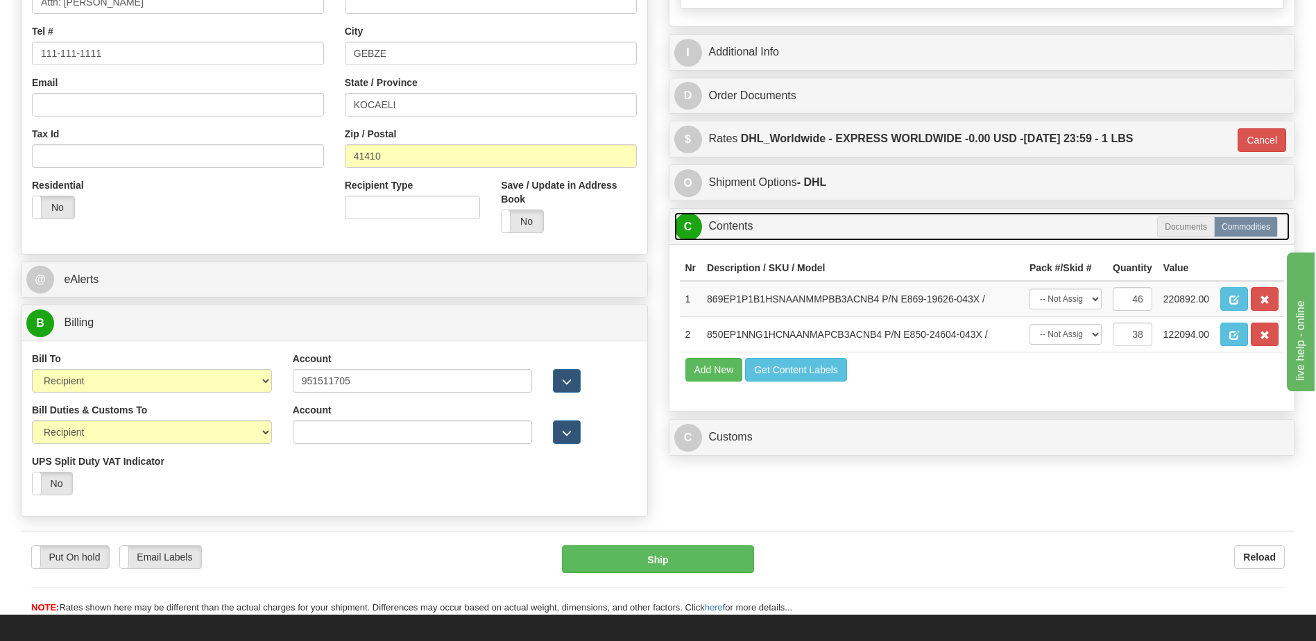
click at [762, 232] on link "C Contents" at bounding box center [982, 226] width 616 height 28
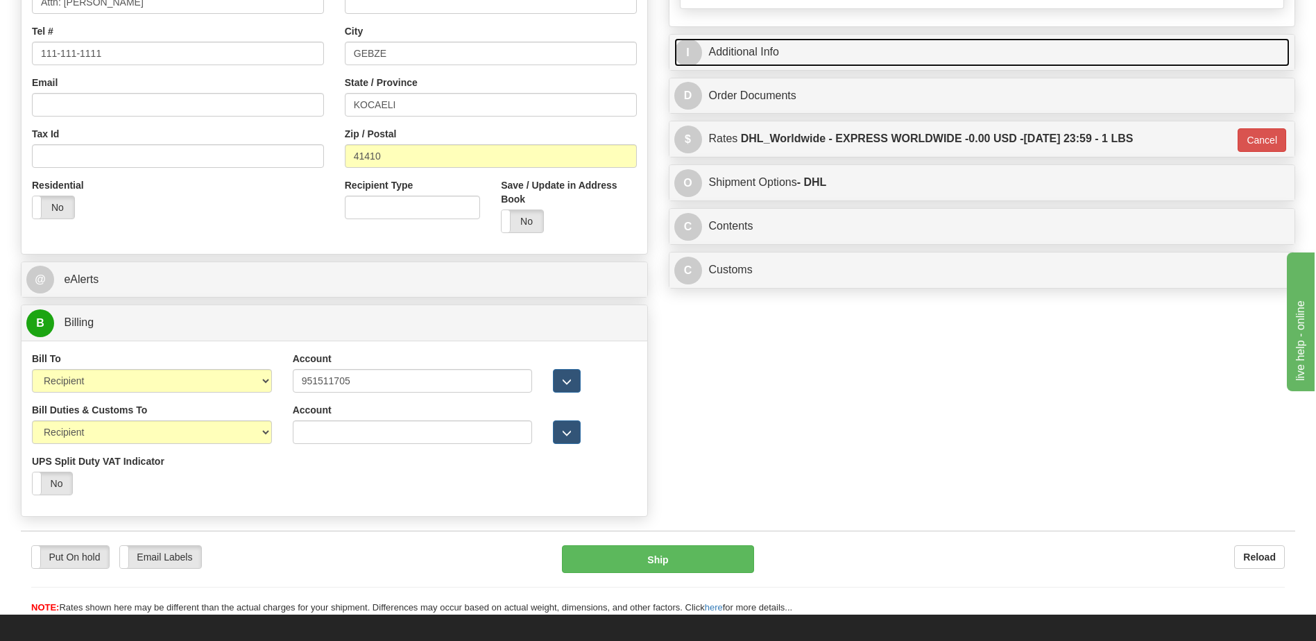
click at [766, 53] on link "I Additional Info" at bounding box center [982, 52] width 616 height 28
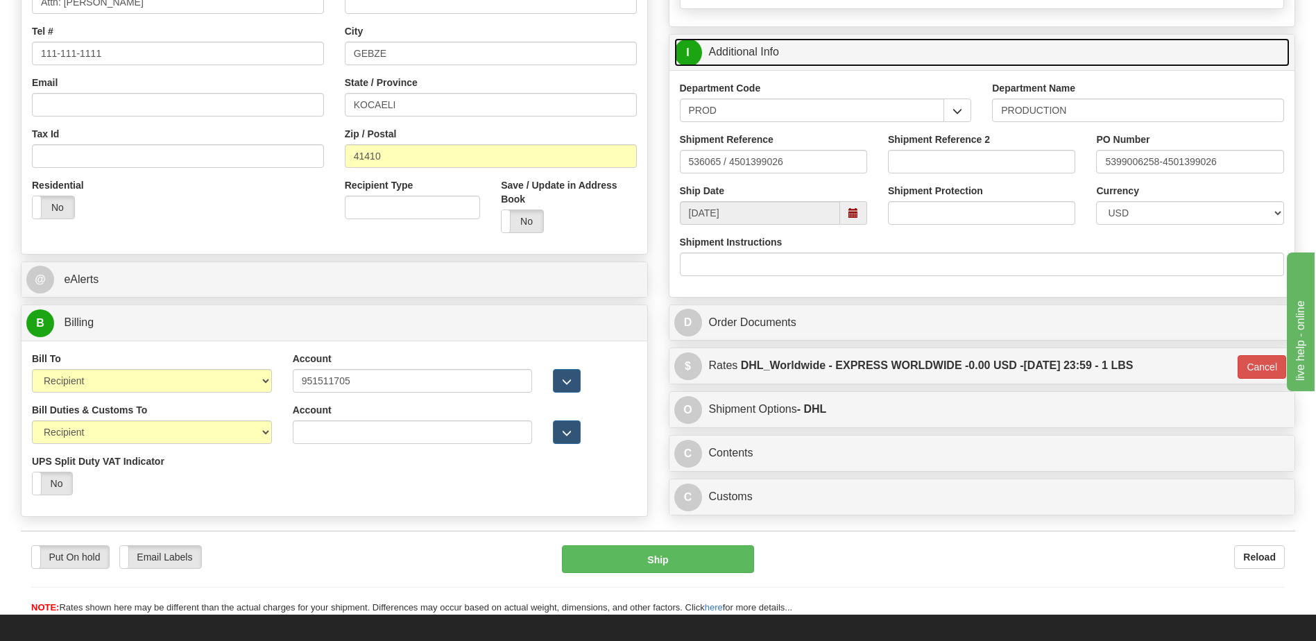
click at [766, 53] on link "I Additional Info" at bounding box center [982, 52] width 616 height 28
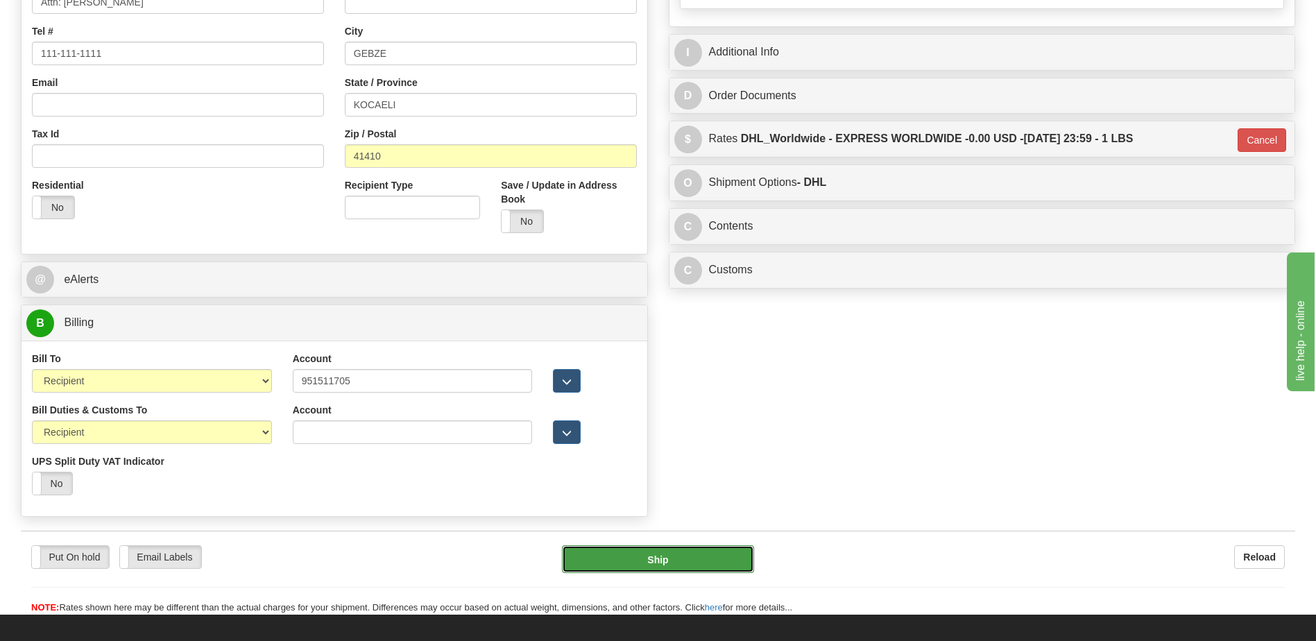
click at [718, 562] on button "Ship" at bounding box center [657, 559] width 191 height 28
click at [657, 560] on button "Ship" at bounding box center [657, 559] width 191 height 28
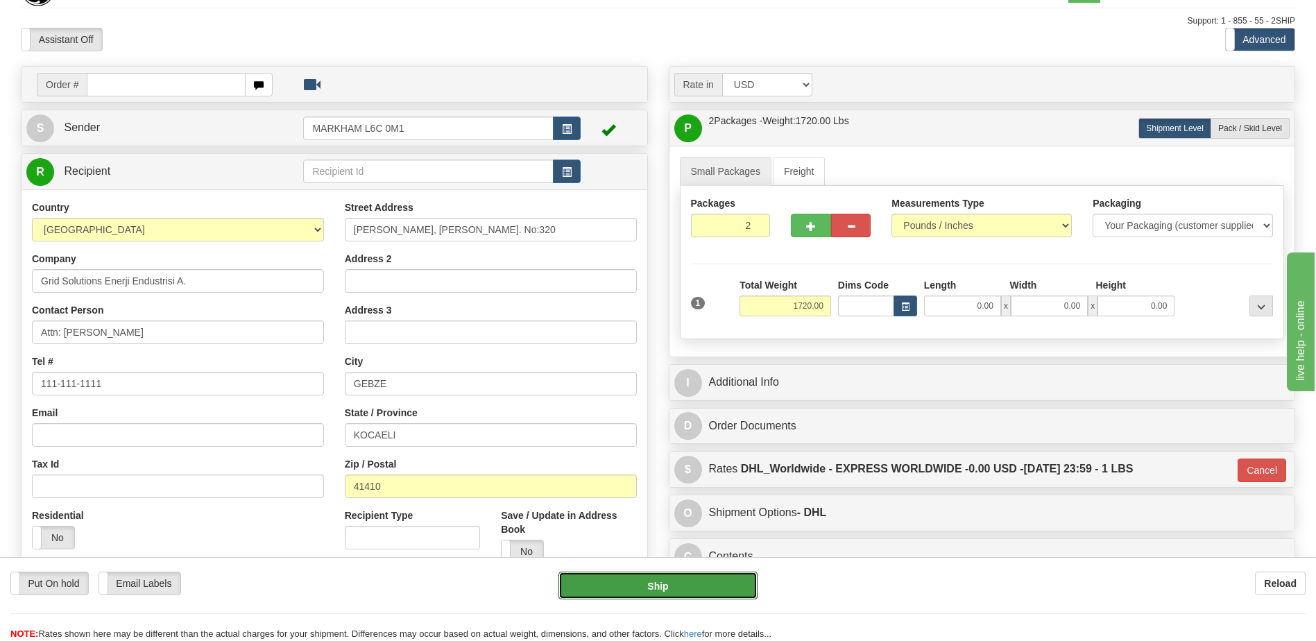
scroll to position [0, 0]
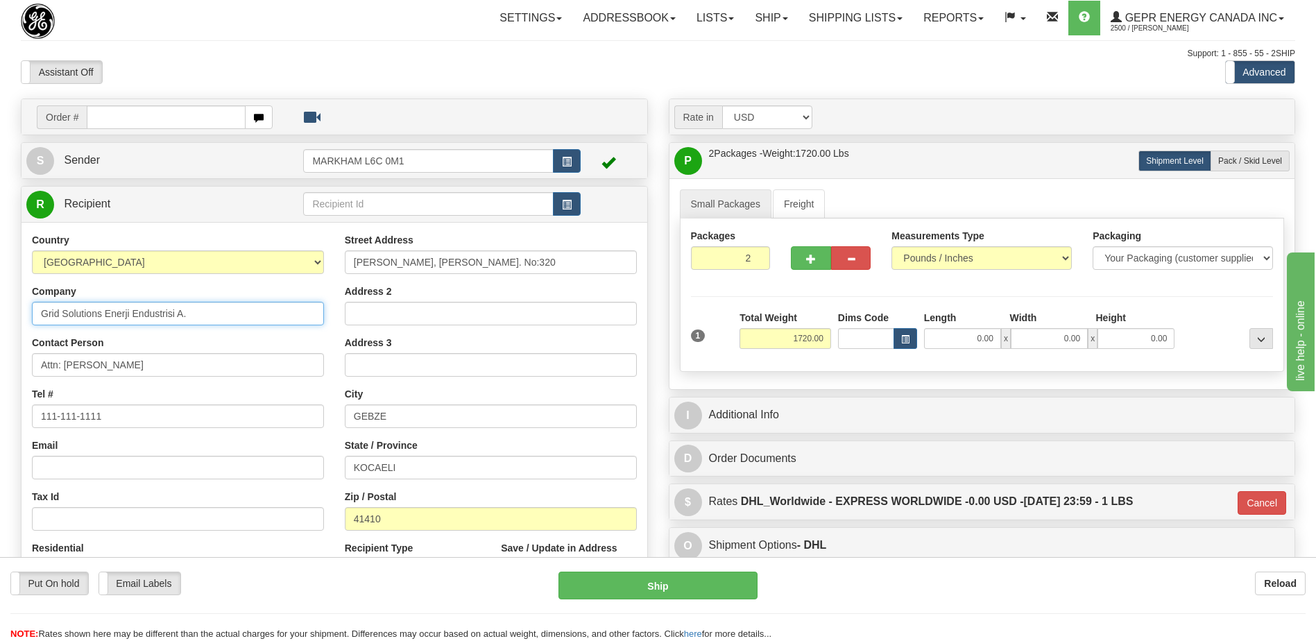
drag, startPoint x: 197, startPoint y: 316, endPoint x: 6, endPoint y: 315, distance: 191.4
click at [6, 315] on div "Toggle navigation Settings Shipping Preferences Fields Preferences New" at bounding box center [658, 478] width 1316 height 957
drag, startPoint x: 132, startPoint y: 368, endPoint x: 23, endPoint y: 370, distance: 109.6
click at [23, 370] on div "Country AFGHANISTAN ALAND ISLANDS ALBANIA ALGERIA AMERICAN SAMOA ANDORRA ANGOLA…" at bounding box center [177, 412] width 313 height 359
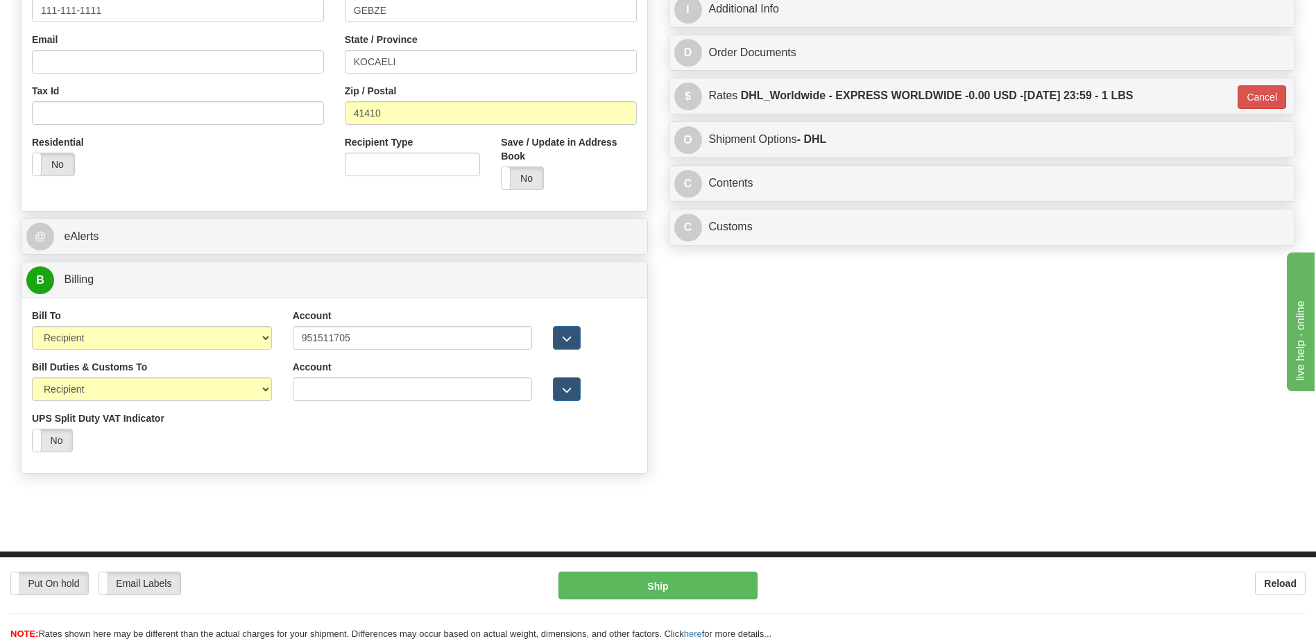
scroll to position [416, 0]
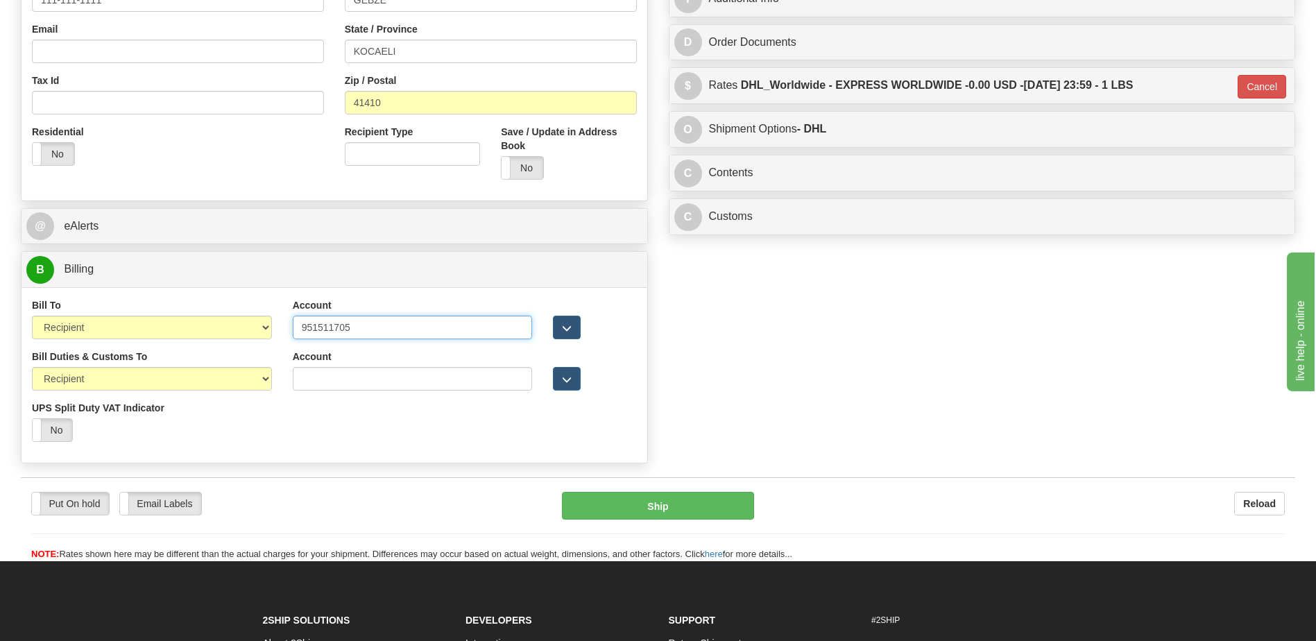
click at [322, 330] on input "951511705" at bounding box center [413, 328] width 240 height 24
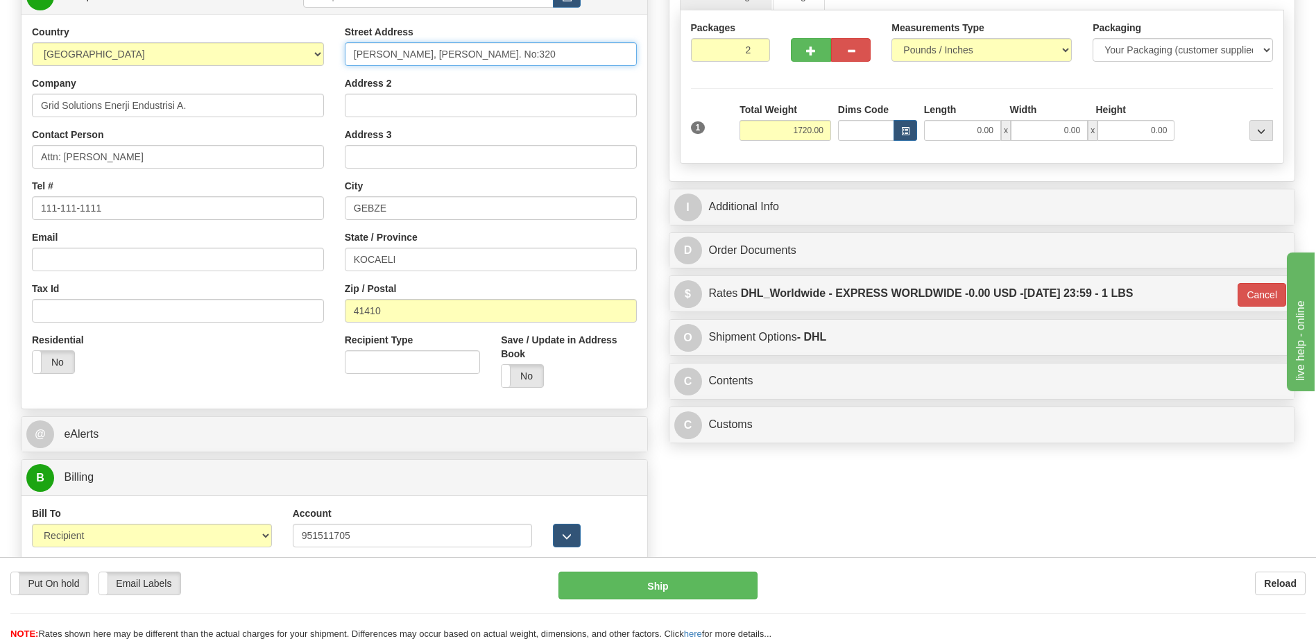
drag, startPoint x: 528, startPoint y: 56, endPoint x: 345, endPoint y: 58, distance: 183.8
click at [339, 59] on div "Street Address Baris Mah, Guney Yanyol Cad. No:320 Address 2 Address 3 City GEB…" at bounding box center [490, 211] width 313 height 373
drag, startPoint x: 418, startPoint y: 212, endPoint x: 337, endPoint y: 218, distance: 81.4
click at [337, 218] on div "Street Address Baris Mah, Guney Yanyol Cad. No:320 Address 2 Address 3 City GEB…" at bounding box center [490, 211] width 313 height 373
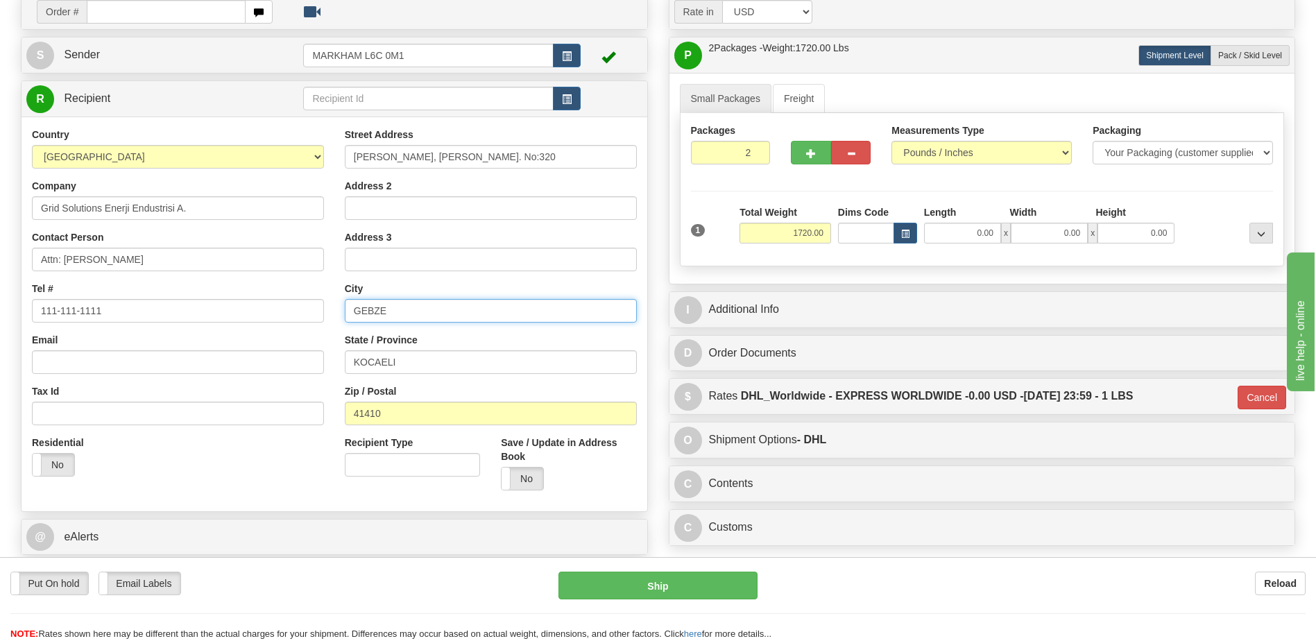
scroll to position [0, 0]
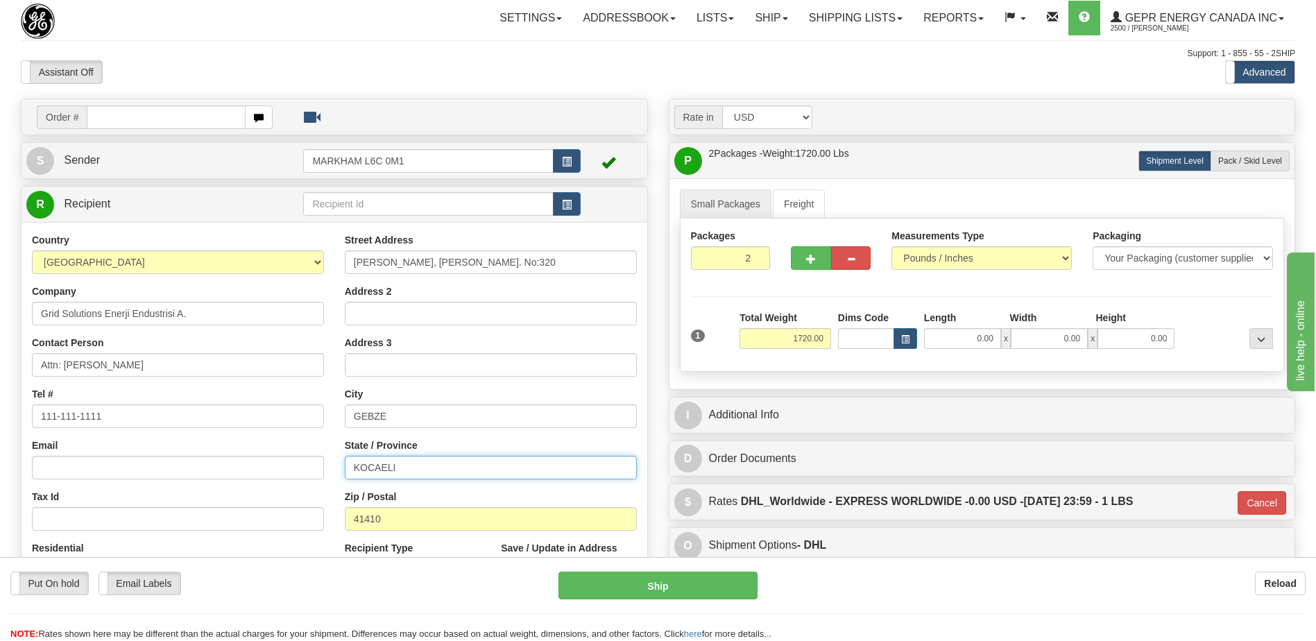
click at [372, 465] on input "KOCAELI" at bounding box center [491, 468] width 292 height 24
click at [368, 522] on input "41410" at bounding box center [491, 519] width 292 height 24
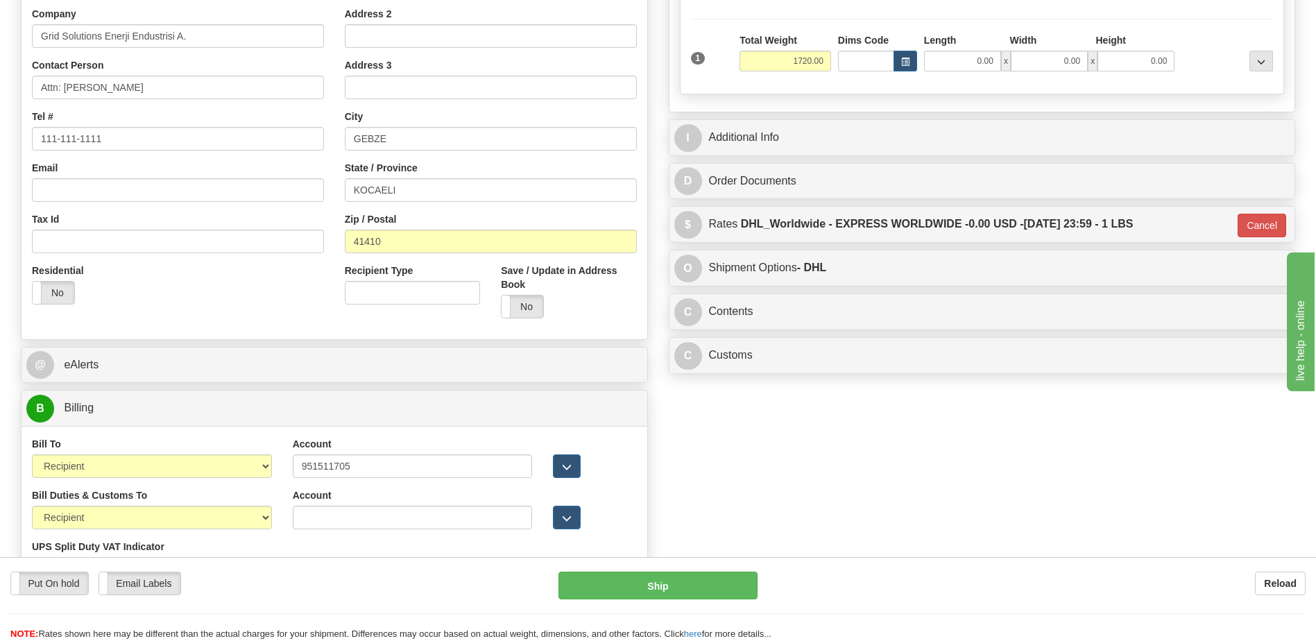
drag, startPoint x: 275, startPoint y: 298, endPoint x: 483, endPoint y: 372, distance: 221.5
click at [275, 298] on div "Residential Yes No" at bounding box center [177, 289] width 313 height 51
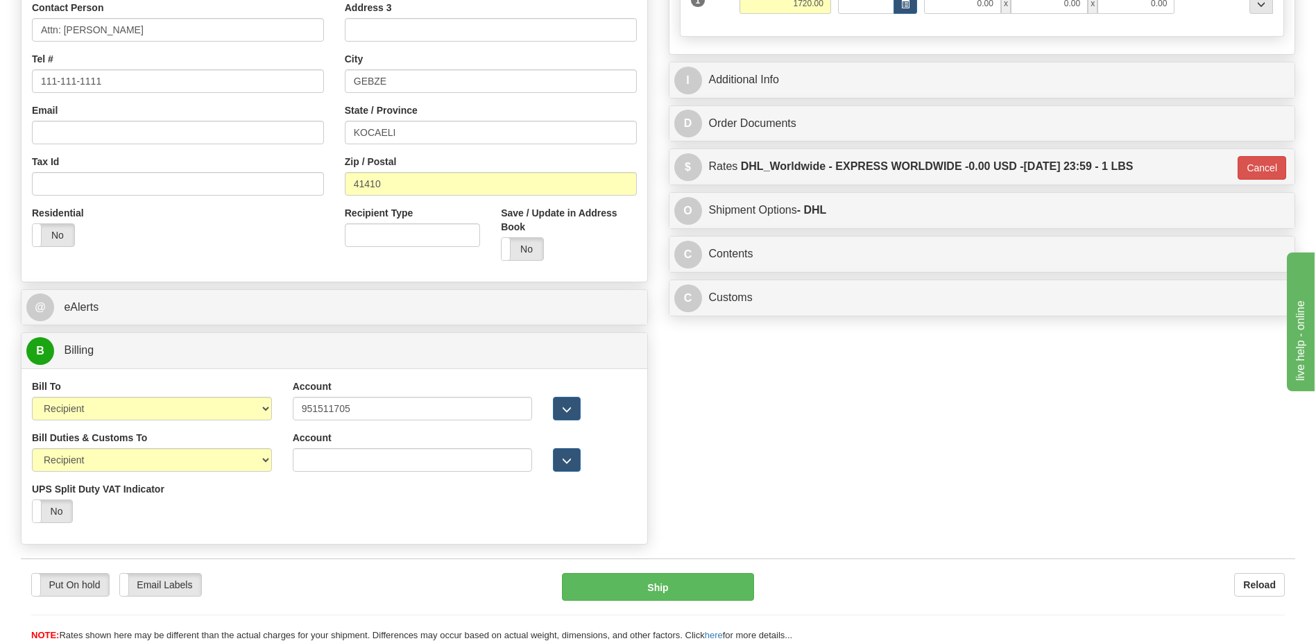
scroll to position [347, 0]
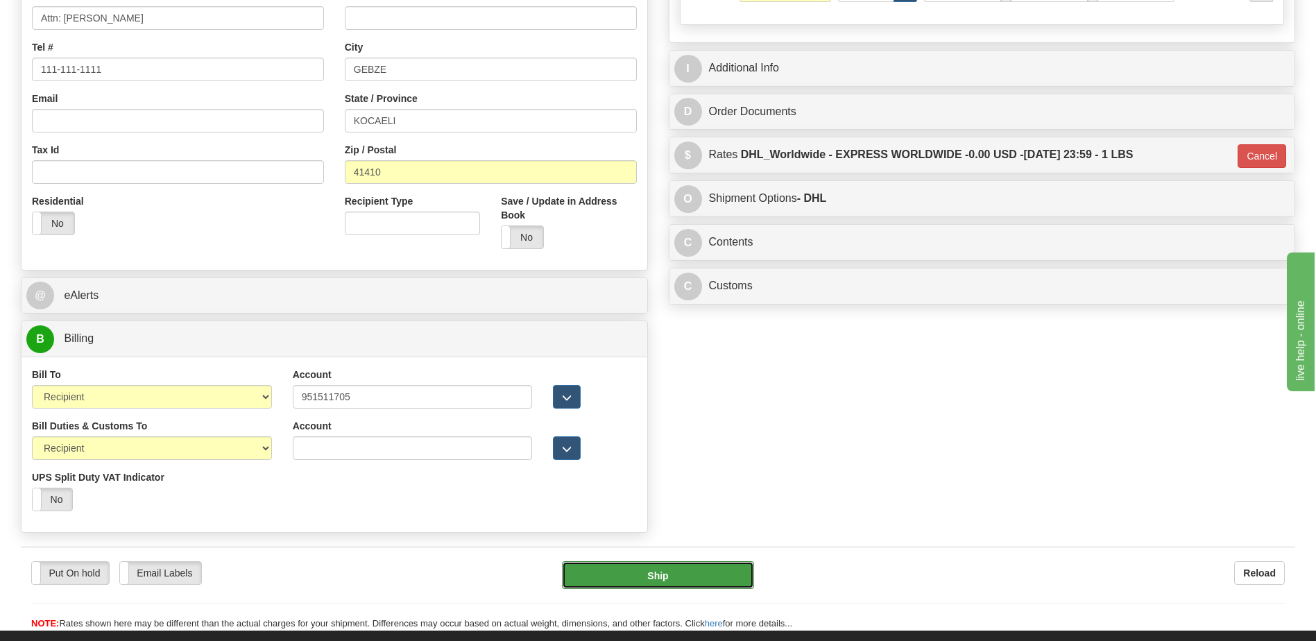
click at [740, 576] on button "Ship" at bounding box center [657, 575] width 191 height 28
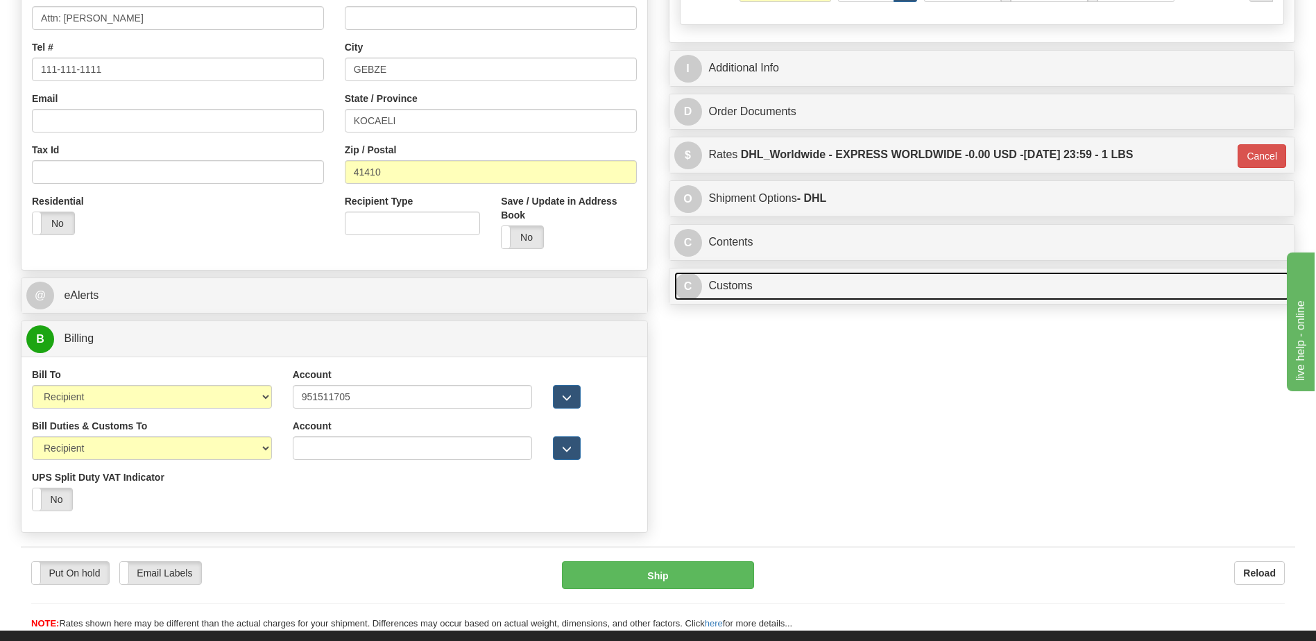
click at [735, 292] on link "C Customs" at bounding box center [982, 286] width 616 height 28
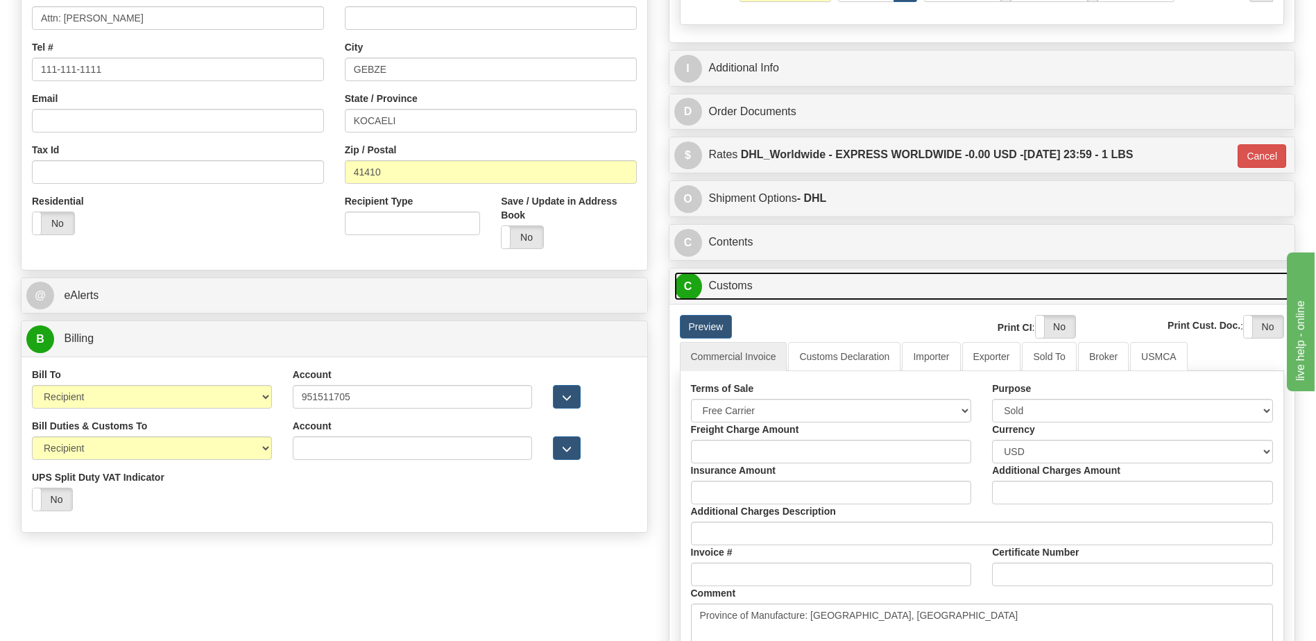
click at [771, 286] on link "C Customs" at bounding box center [982, 286] width 616 height 28
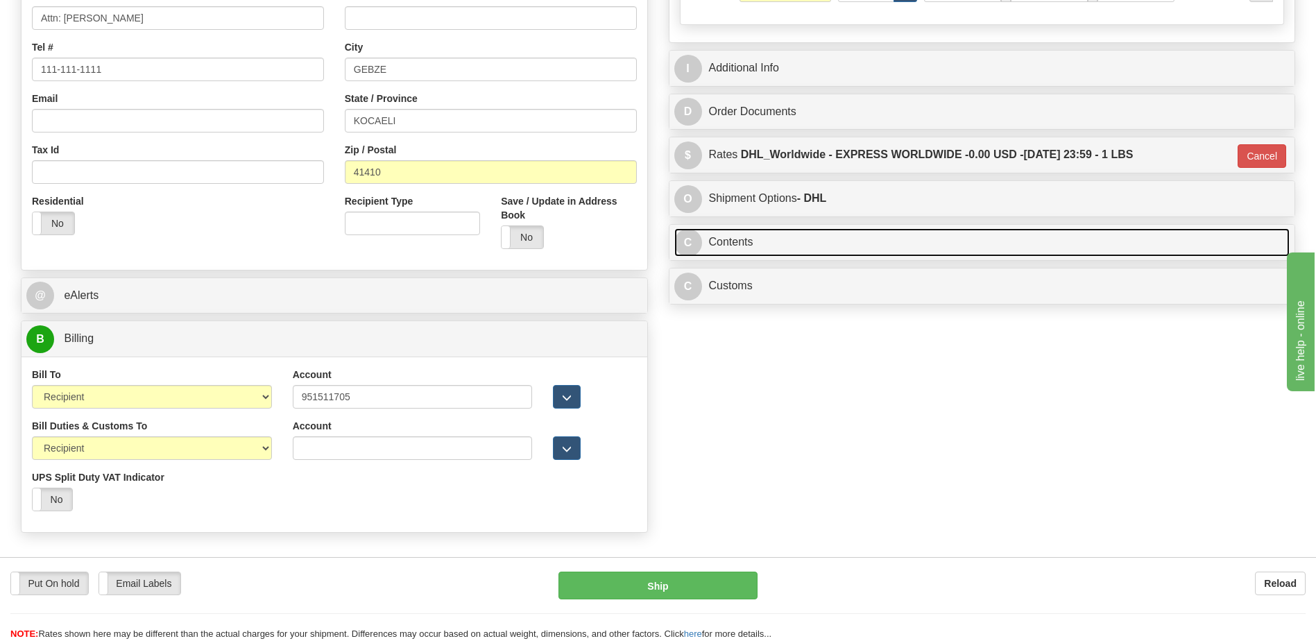
click at [761, 250] on link "C Contents" at bounding box center [982, 242] width 616 height 28
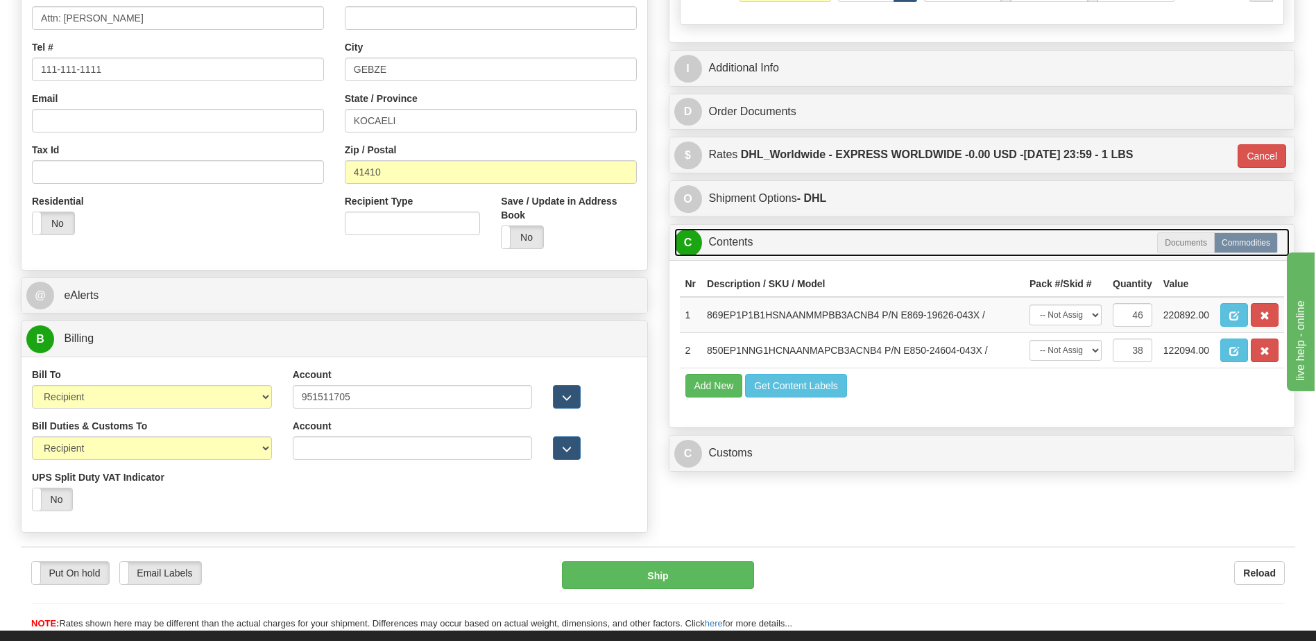
click at [761, 250] on link "C Contents" at bounding box center [982, 242] width 616 height 28
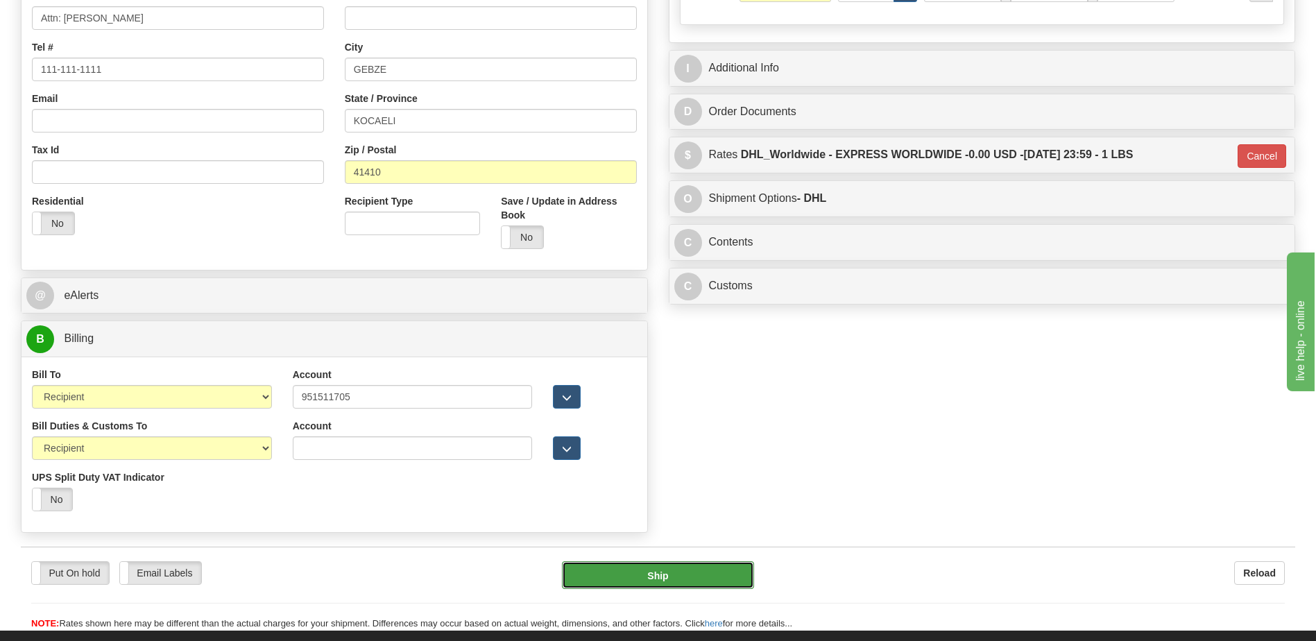
click at [651, 574] on button "Ship" at bounding box center [657, 575] width 191 height 28
click at [669, 574] on button "Ship" at bounding box center [657, 575] width 191 height 28
click at [668, 575] on button "Ship" at bounding box center [657, 575] width 191 height 28
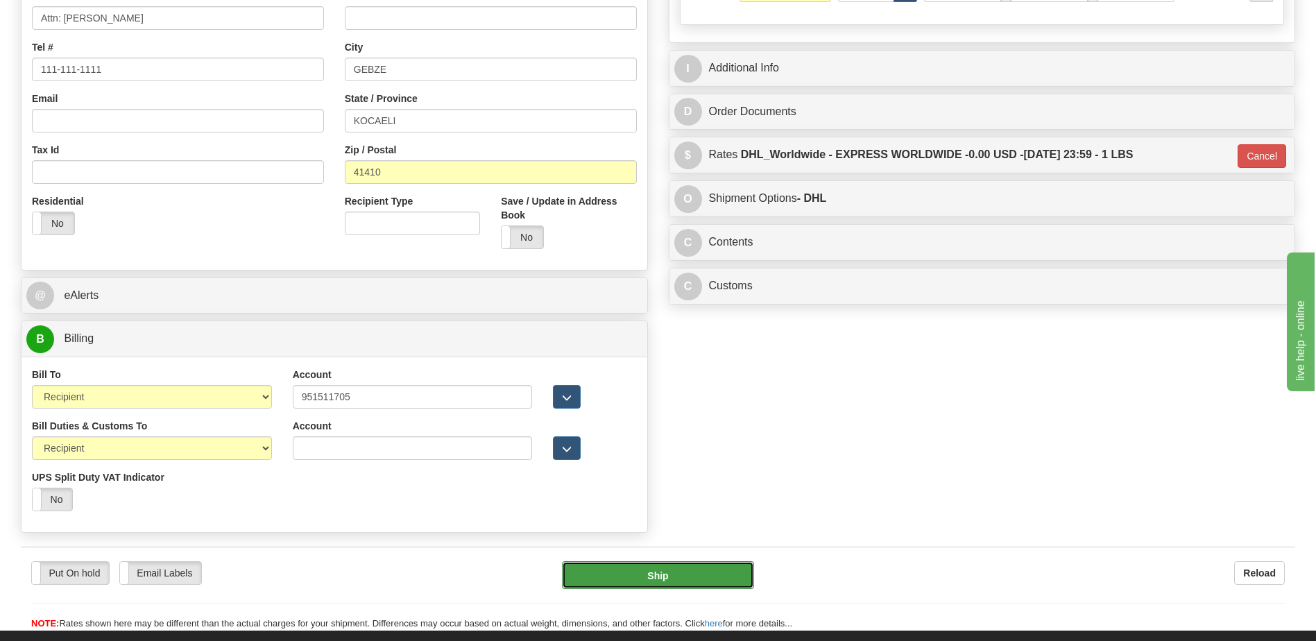
click at [668, 575] on button "Ship" at bounding box center [657, 575] width 191 height 28
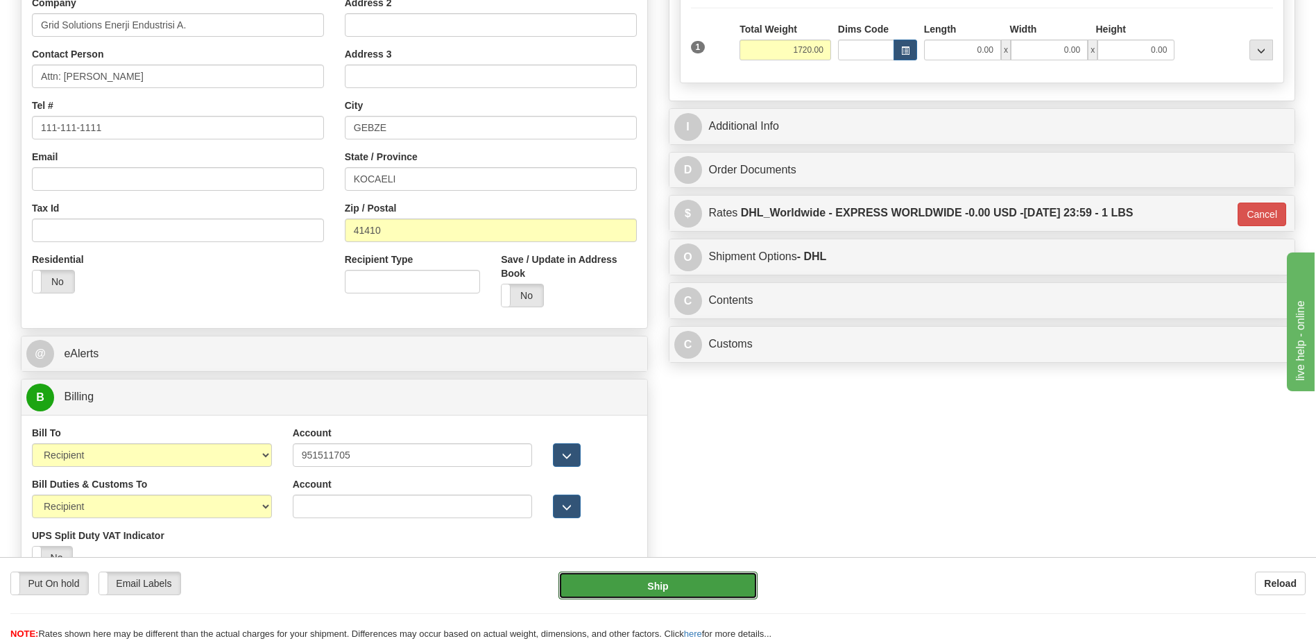
scroll to position [208, 0]
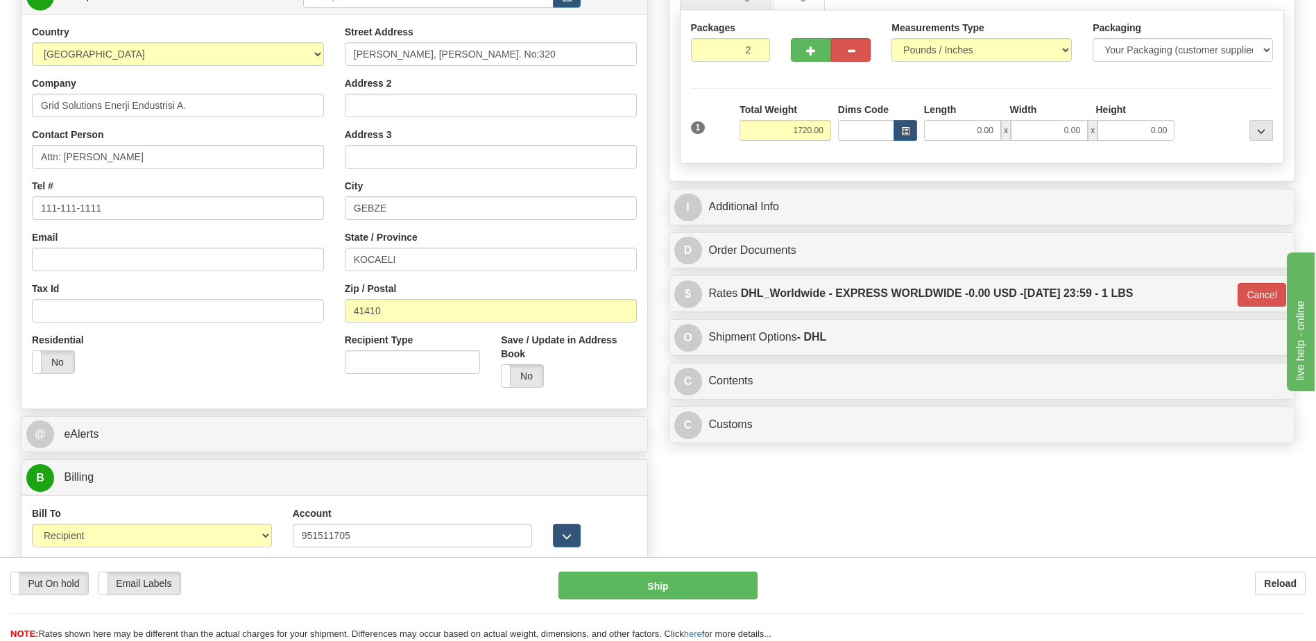
click at [271, 378] on div "Residential Yes No" at bounding box center [177, 358] width 313 height 51
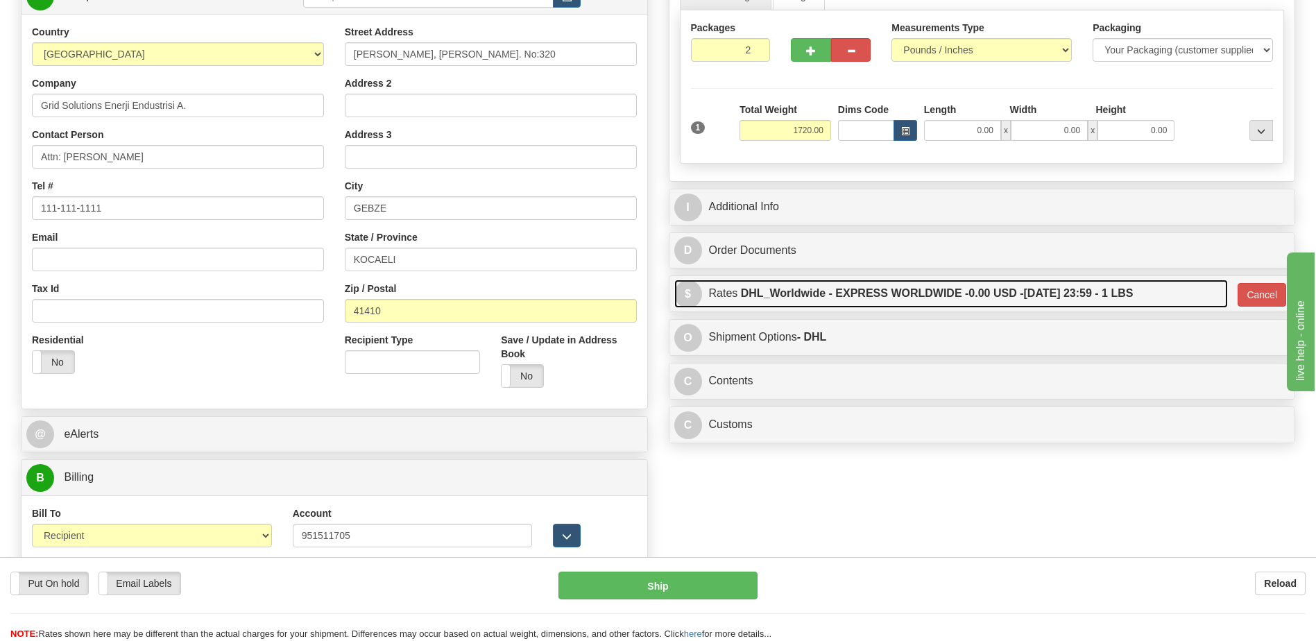
click at [904, 293] on label "DHL_Worldwide - EXPRESS WORLDWIDE - 0.00 USD - 09/29/2025 23:59 - 1 LBS" at bounding box center [937, 293] width 393 height 28
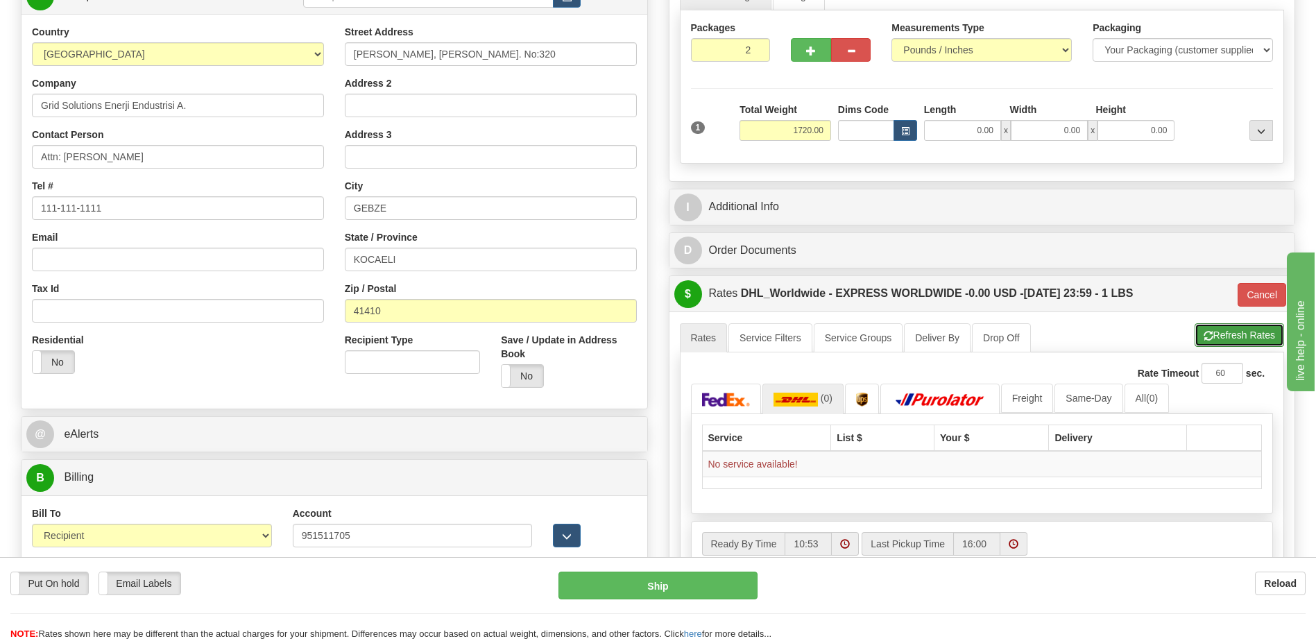
click at [1235, 345] on button "Refresh Rates" at bounding box center [1238, 335] width 89 height 24
type input "D"
click at [768, 463] on td "No service available!" at bounding box center [982, 464] width 560 height 26
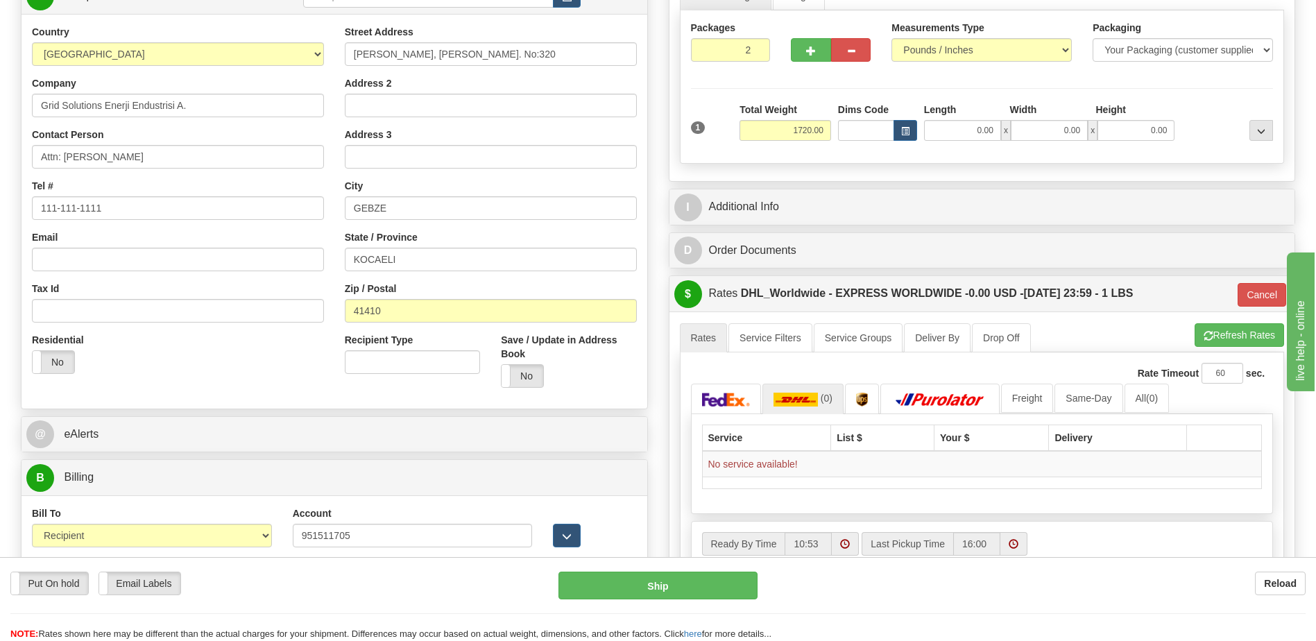
click at [1094, 578] on div "Reload" at bounding box center [1041, 583] width 527 height 24
click at [1252, 284] on div "$ Rates DHL_Worldwide - EXPRESS WORLDWIDE - 0.00 USD - 09/29/2025 23:59 - 1 LBS…" at bounding box center [982, 293] width 626 height 35
drag, startPoint x: 1252, startPoint y: 284, endPoint x: 1251, endPoint y: 302, distance: 18.8
click at [1249, 294] on button "Cancel" at bounding box center [1261, 295] width 49 height 24
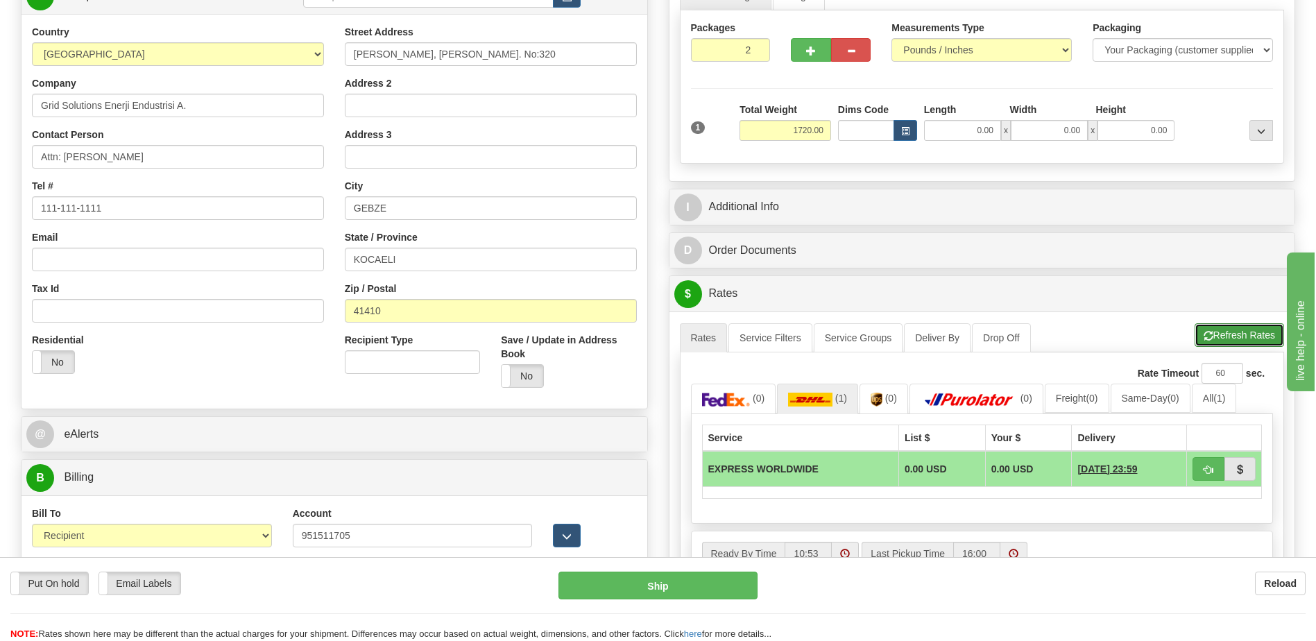
click at [1213, 345] on button "Refresh Rates" at bounding box center [1238, 335] width 89 height 24
click at [1207, 474] on span "button" at bounding box center [1208, 469] width 10 height 9
type input "P"
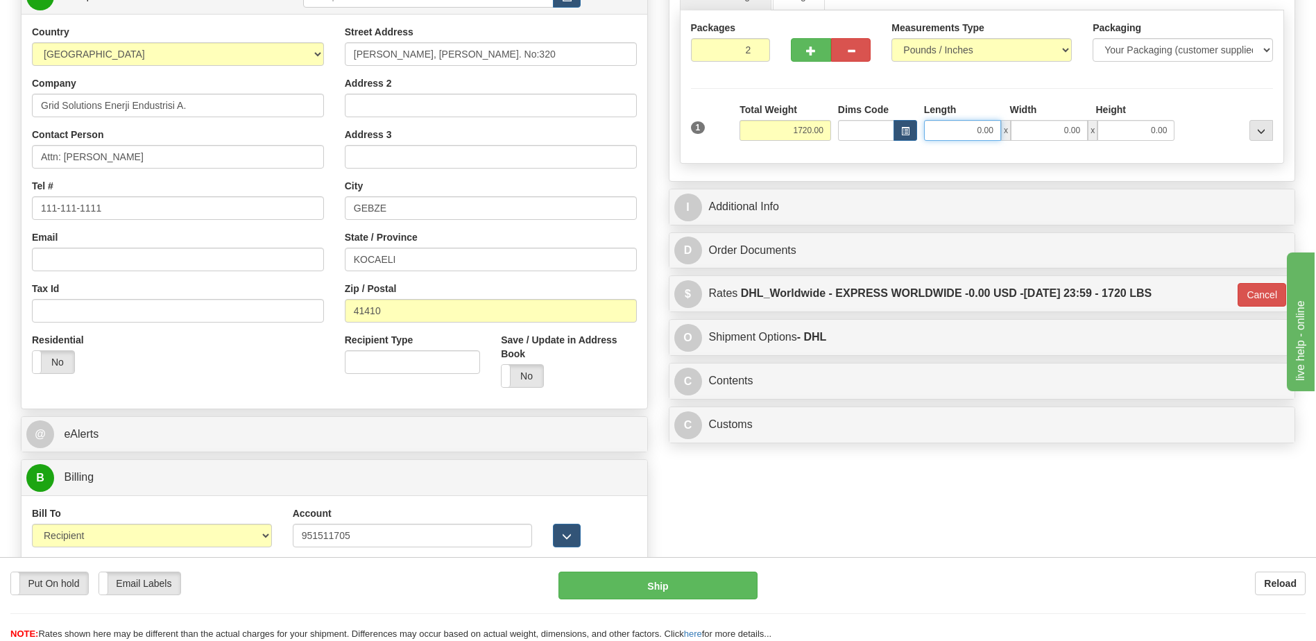
click at [990, 133] on input "0.00" at bounding box center [962, 130] width 77 height 21
click at [990, 133] on input "Length" at bounding box center [962, 130] width 77 height 21
type input "0.00"
click at [974, 130] on input "0.00" at bounding box center [962, 130] width 77 height 21
click at [974, 130] on input "Length" at bounding box center [962, 130] width 77 height 21
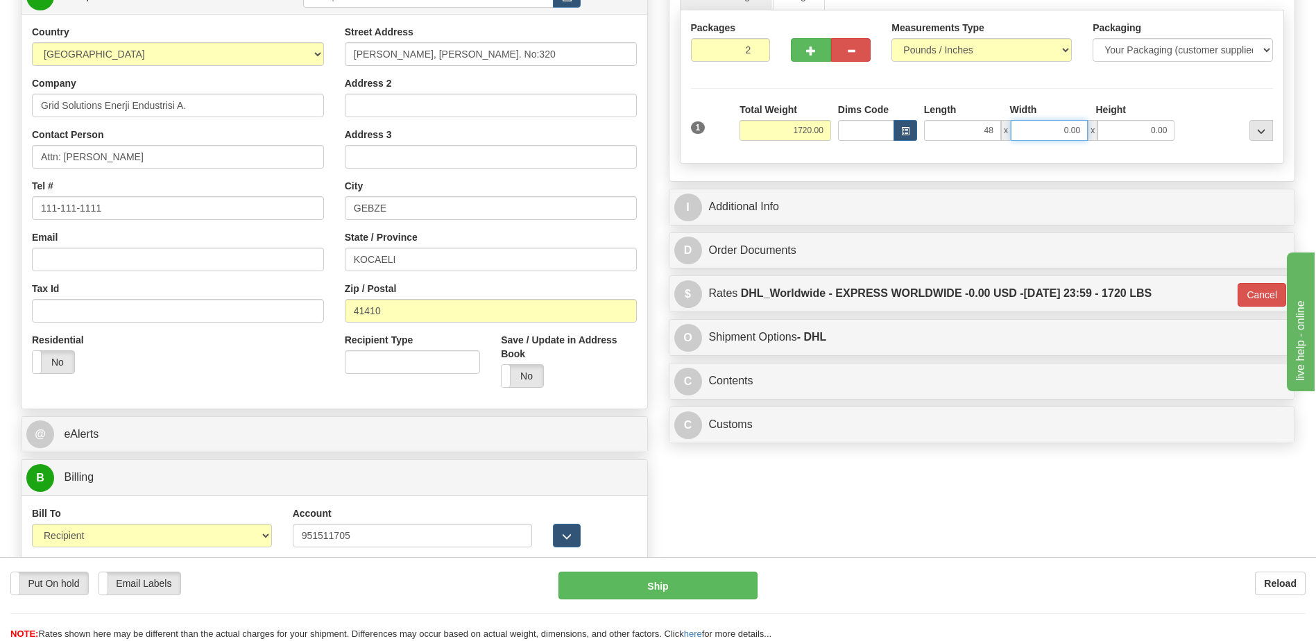
type input "48.00"
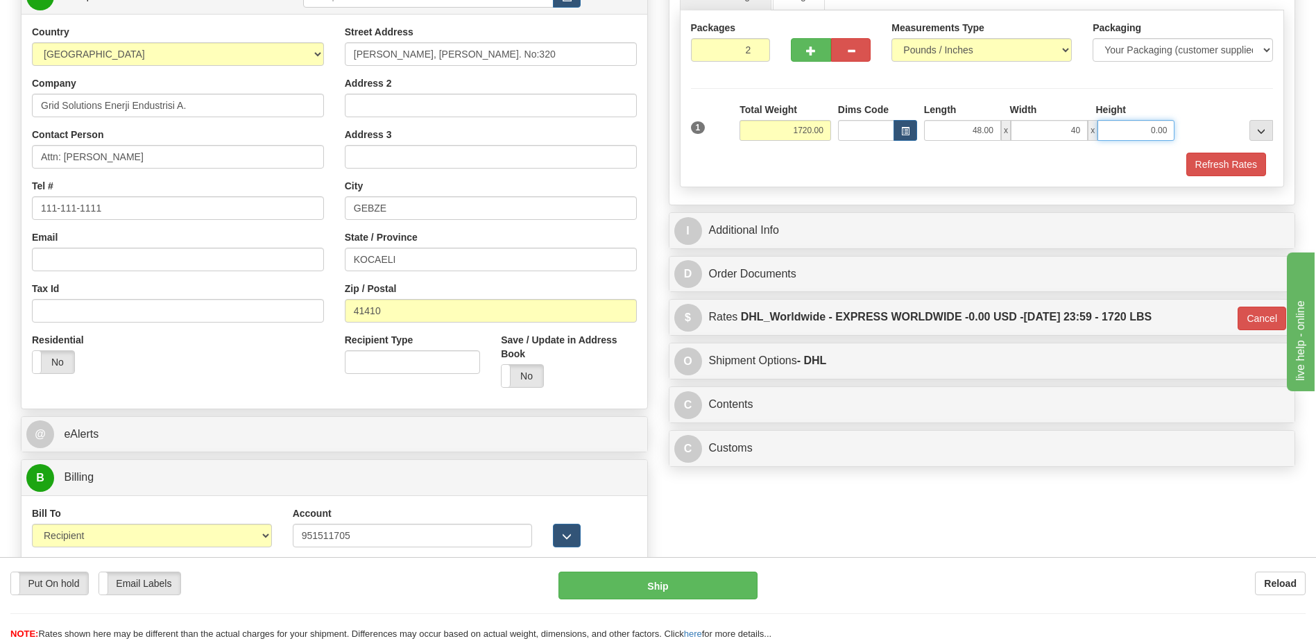
type input "40.00"
type input "60.00"
click at [1138, 174] on div "Refresh Rates" at bounding box center [981, 165] width 589 height 24
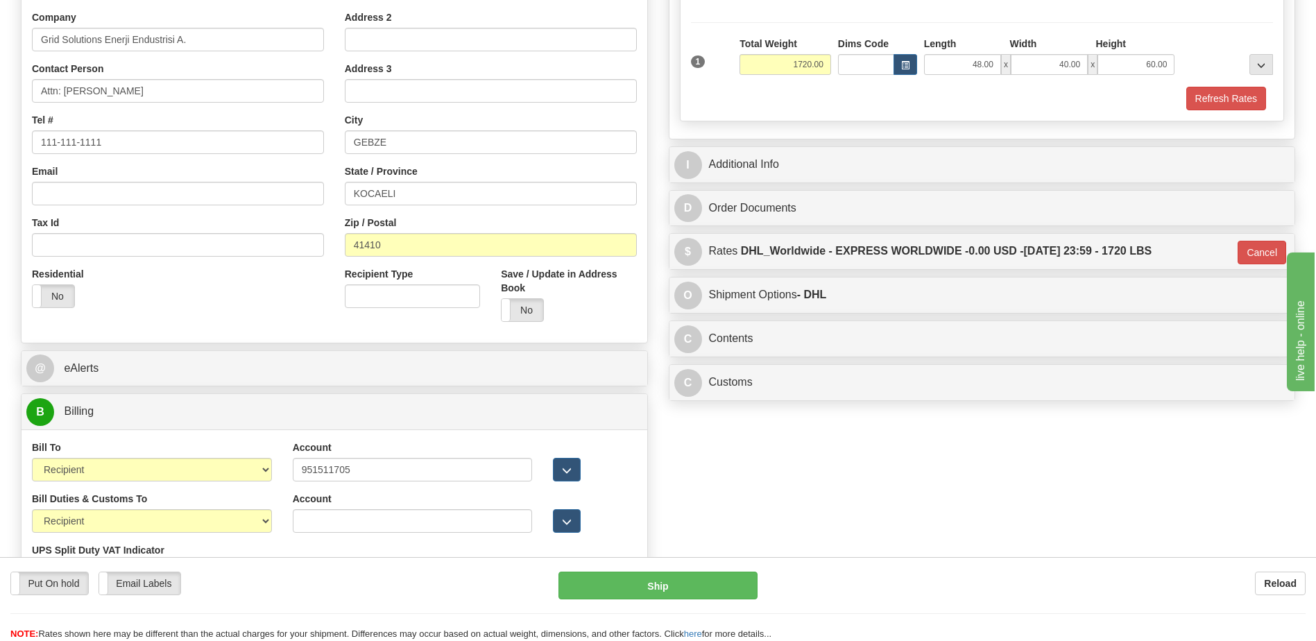
scroll to position [347, 0]
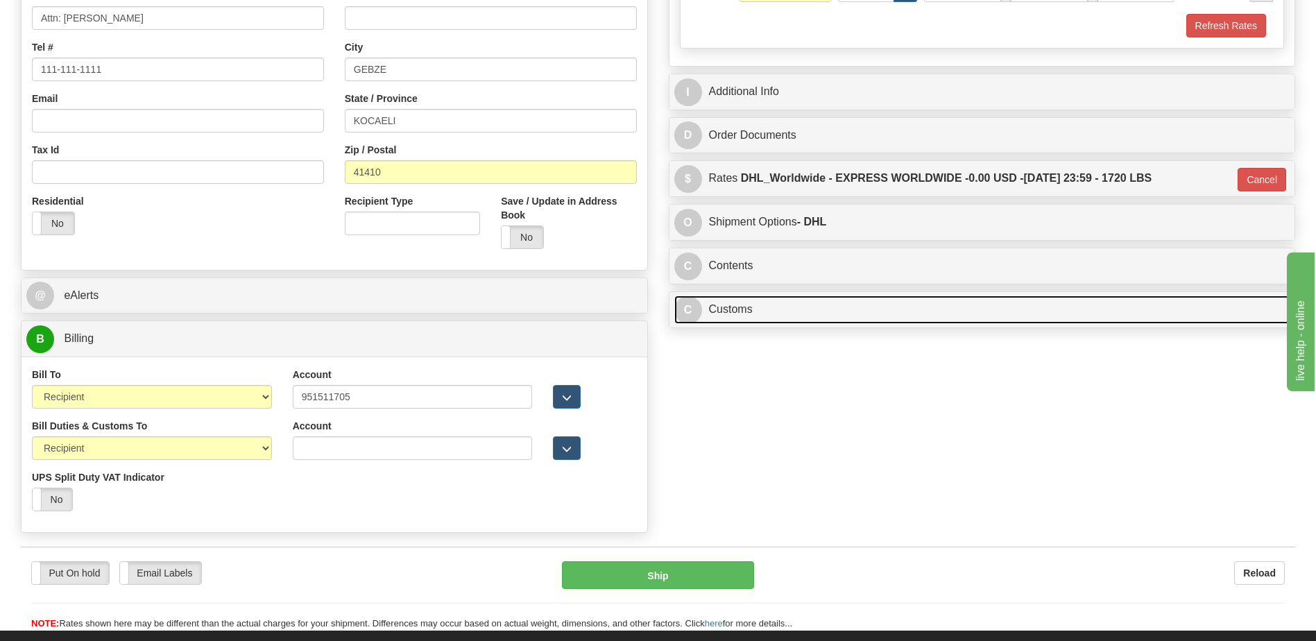
click at [755, 313] on link "C Customs" at bounding box center [982, 309] width 616 height 28
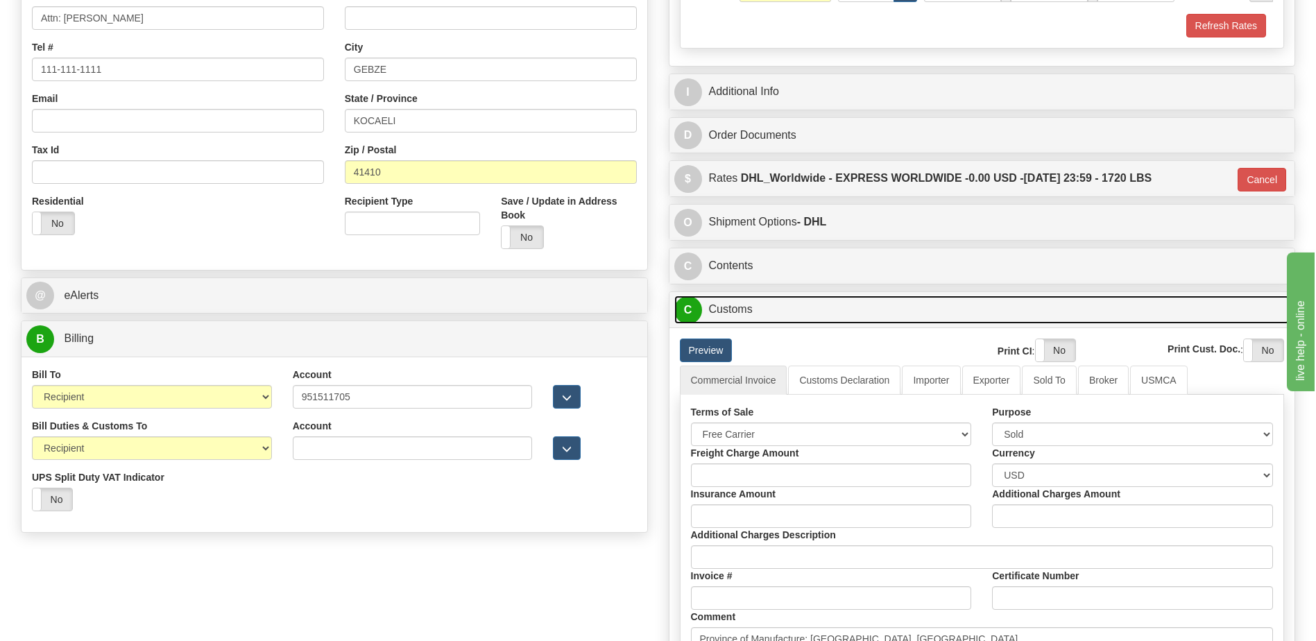
click at [755, 313] on link "C Customs" at bounding box center [982, 309] width 616 height 28
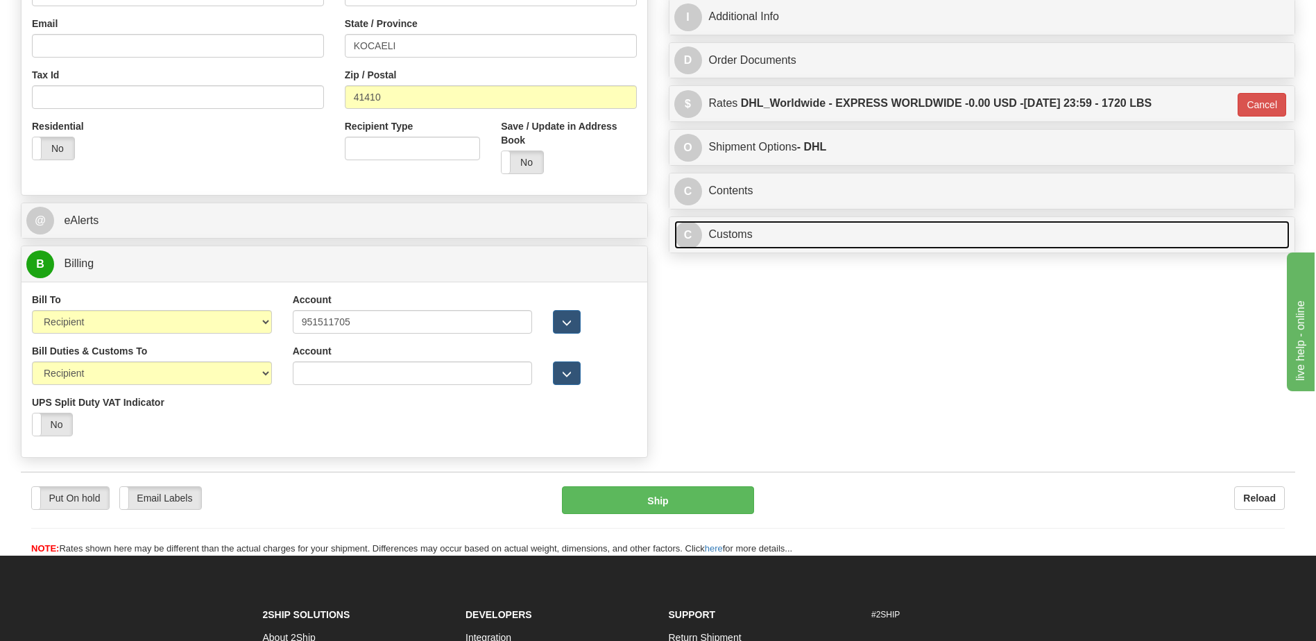
scroll to position [555, 0]
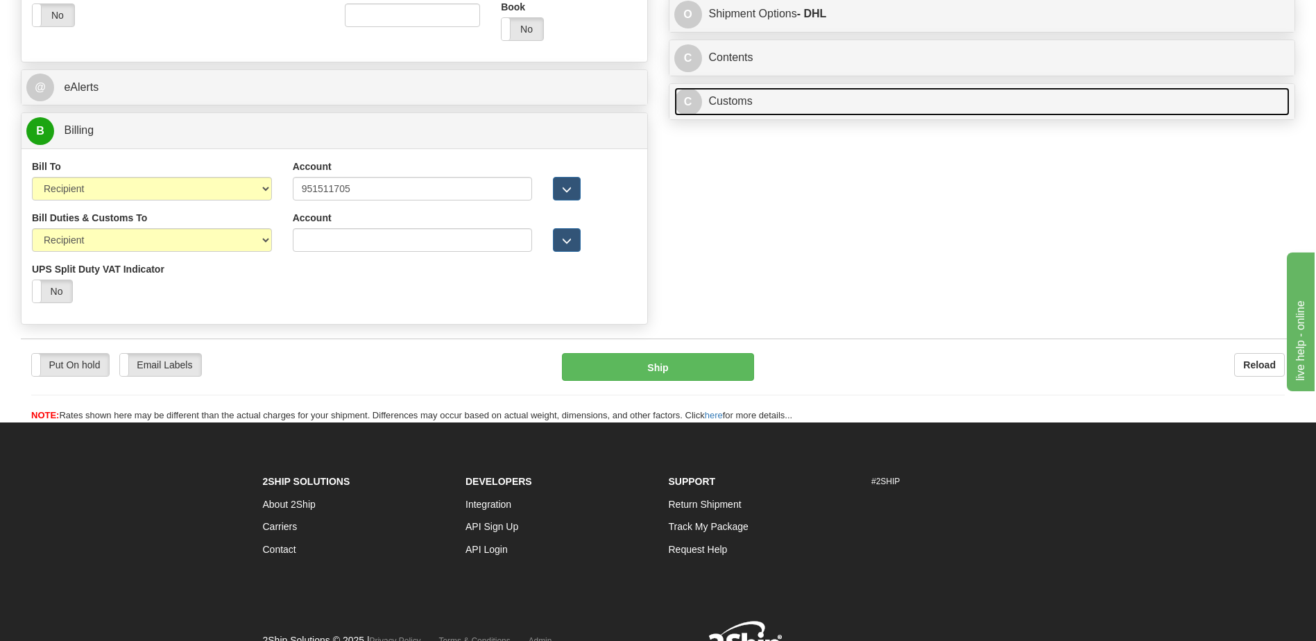
click at [751, 110] on link "C Customs" at bounding box center [982, 101] width 616 height 28
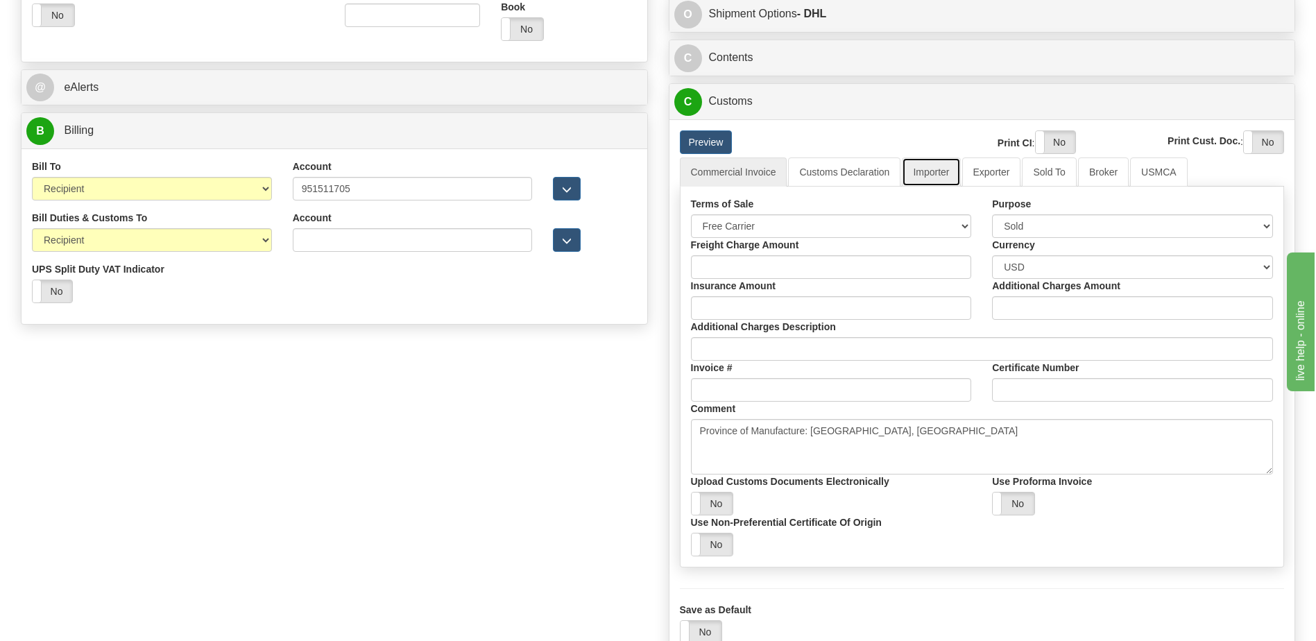
click at [928, 178] on link "Importer" at bounding box center [931, 171] width 58 height 29
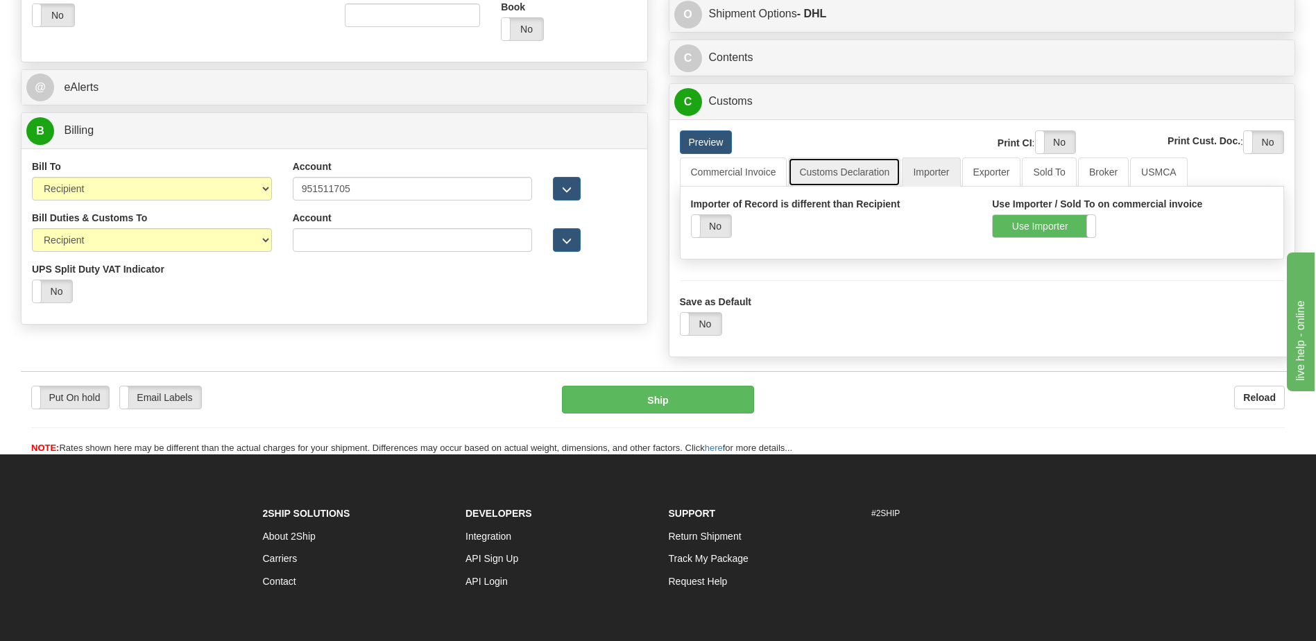
click at [841, 169] on link "Customs Declaration" at bounding box center [844, 171] width 112 height 29
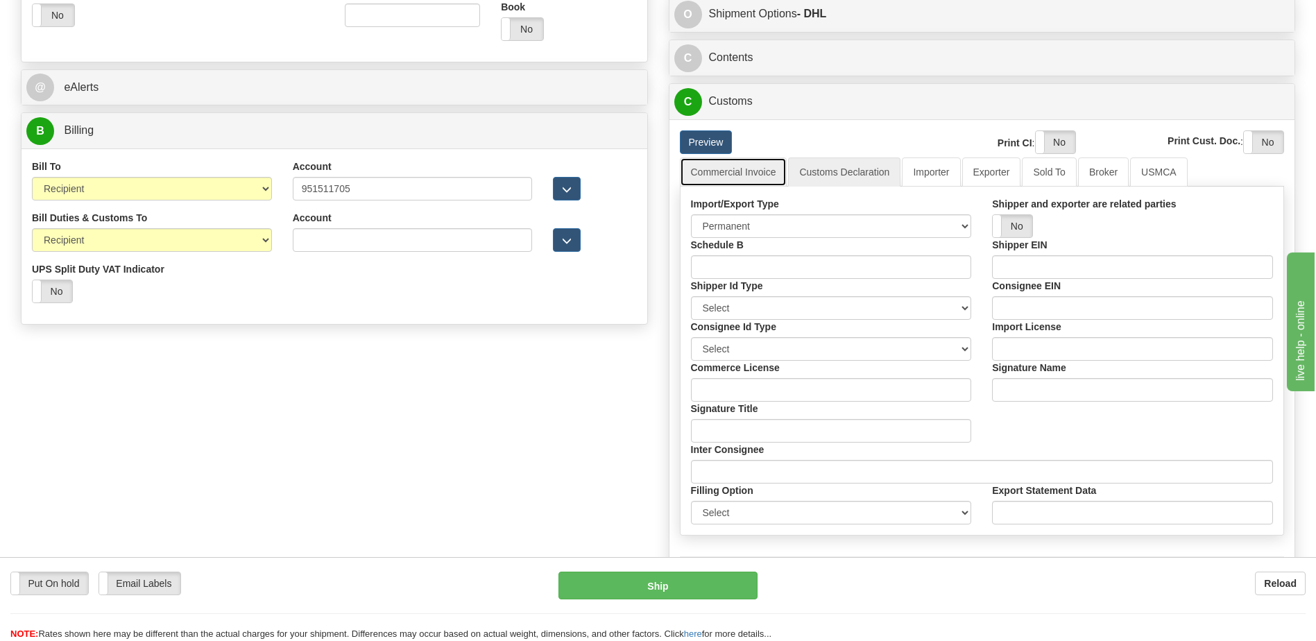
click at [735, 175] on link "Commercial Invoice" at bounding box center [733, 171] width 107 height 29
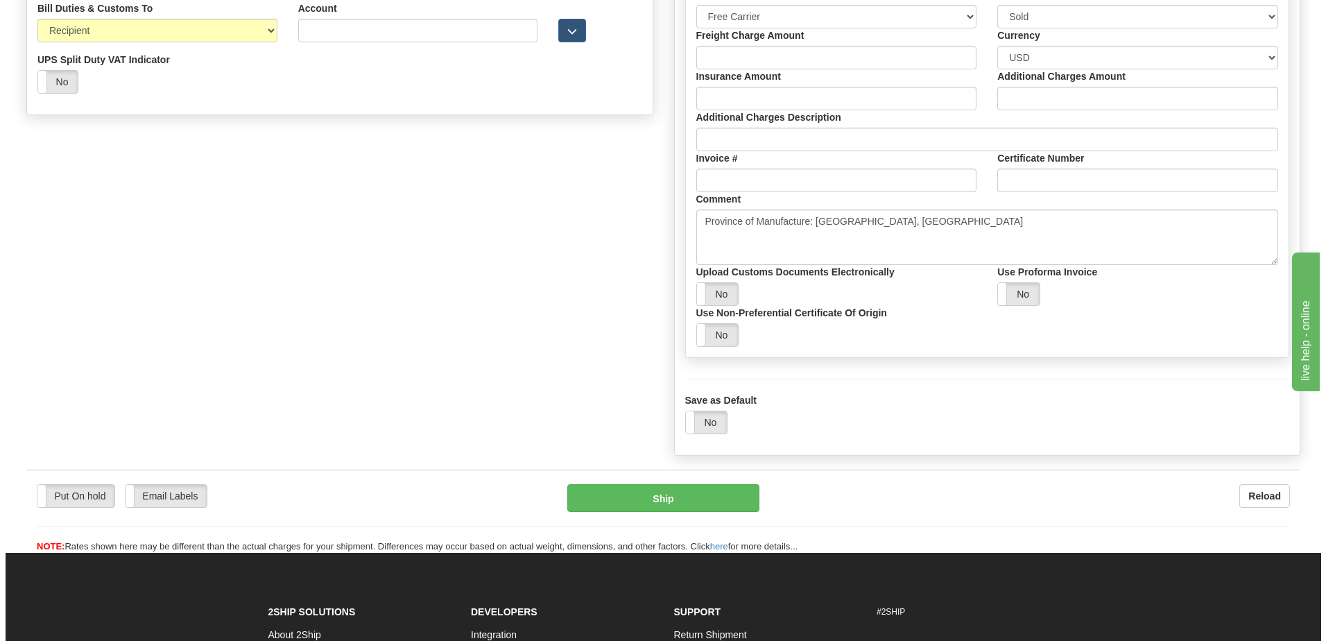
scroll to position [832, 0]
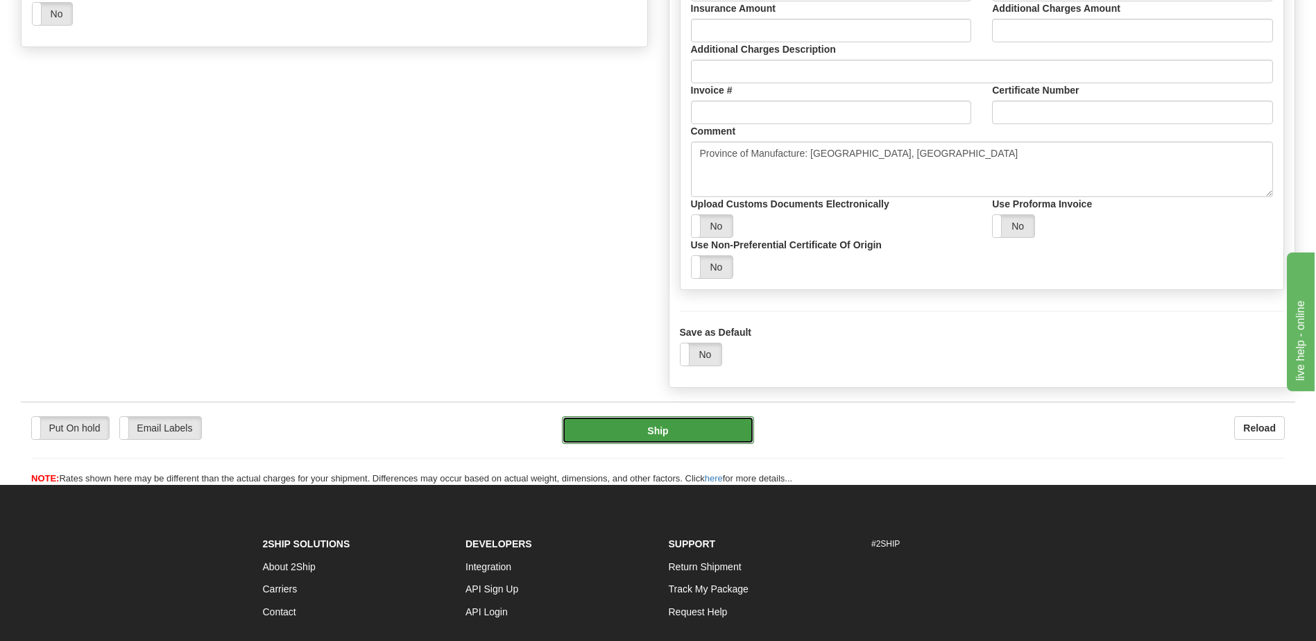
click at [700, 438] on button "Ship" at bounding box center [657, 430] width 191 height 28
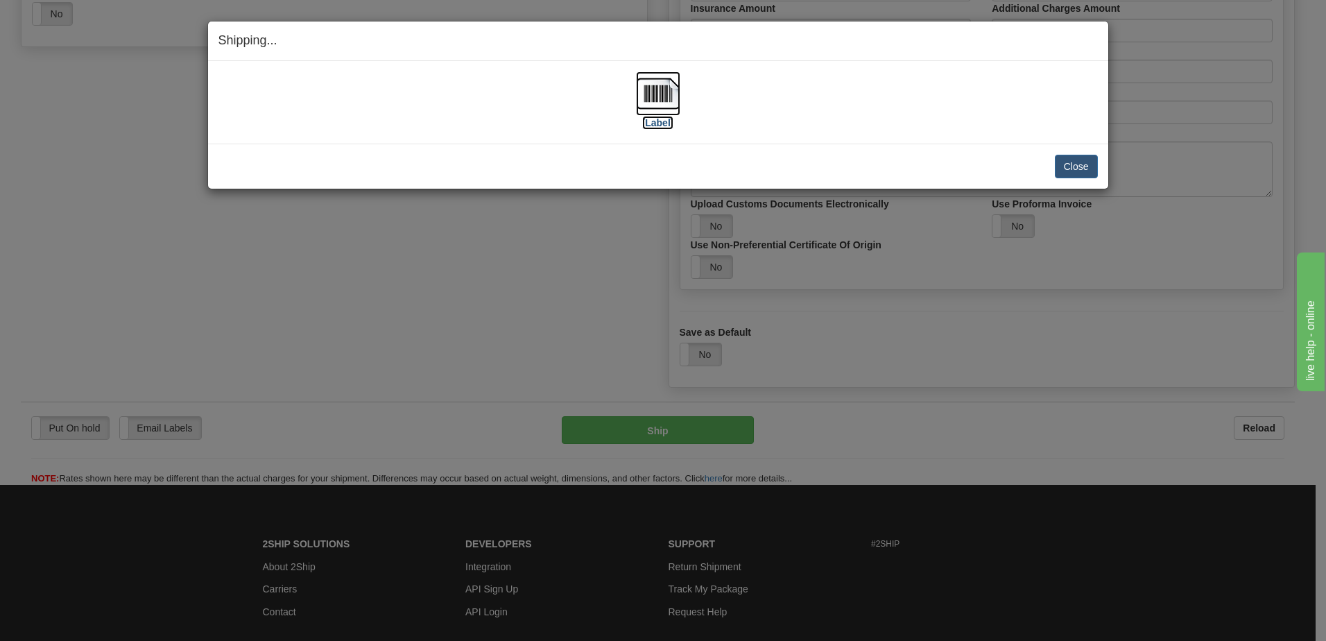
click at [658, 92] on img at bounding box center [658, 93] width 44 height 44
click at [1085, 172] on button "Close" at bounding box center [1076, 167] width 43 height 24
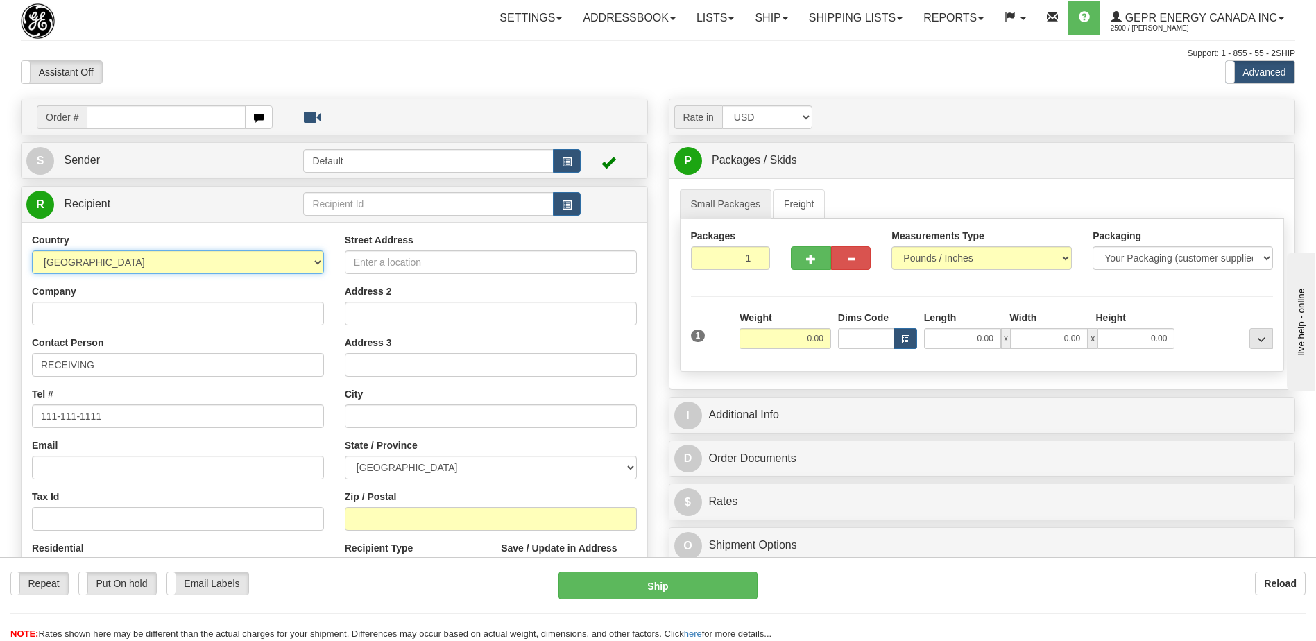
click at [146, 264] on select "[GEOGRAPHIC_DATA] [GEOGRAPHIC_DATA] [GEOGRAPHIC_DATA] [GEOGRAPHIC_DATA] [US_STA…" at bounding box center [178, 262] width 292 height 24
select select "TR"
click at [146, 264] on select "[GEOGRAPHIC_DATA] [GEOGRAPHIC_DATA] [GEOGRAPHIC_DATA] [GEOGRAPHIC_DATA] [US_STA…" at bounding box center [178, 262] width 292 height 24
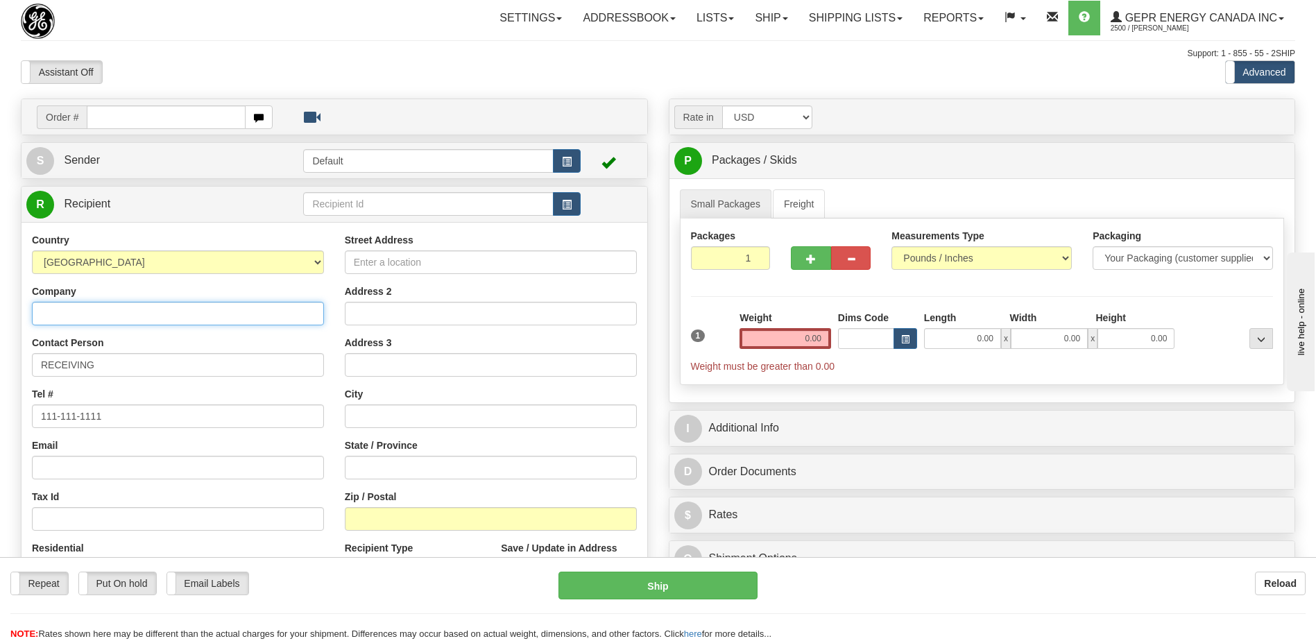
click at [74, 322] on input "Company" at bounding box center [178, 314] width 292 height 24
paste input "Grid Solutions Enerji Endustrisi A."
type input "Grid Solutions Enerji Endustrisi A."
drag, startPoint x: 120, startPoint y: 373, endPoint x: 6, endPoint y: 359, distance: 114.7
click at [6, 359] on div "Toggle navigation Settings Shipping Preferences Fields Preferences New" at bounding box center [658, 391] width 1316 height 782
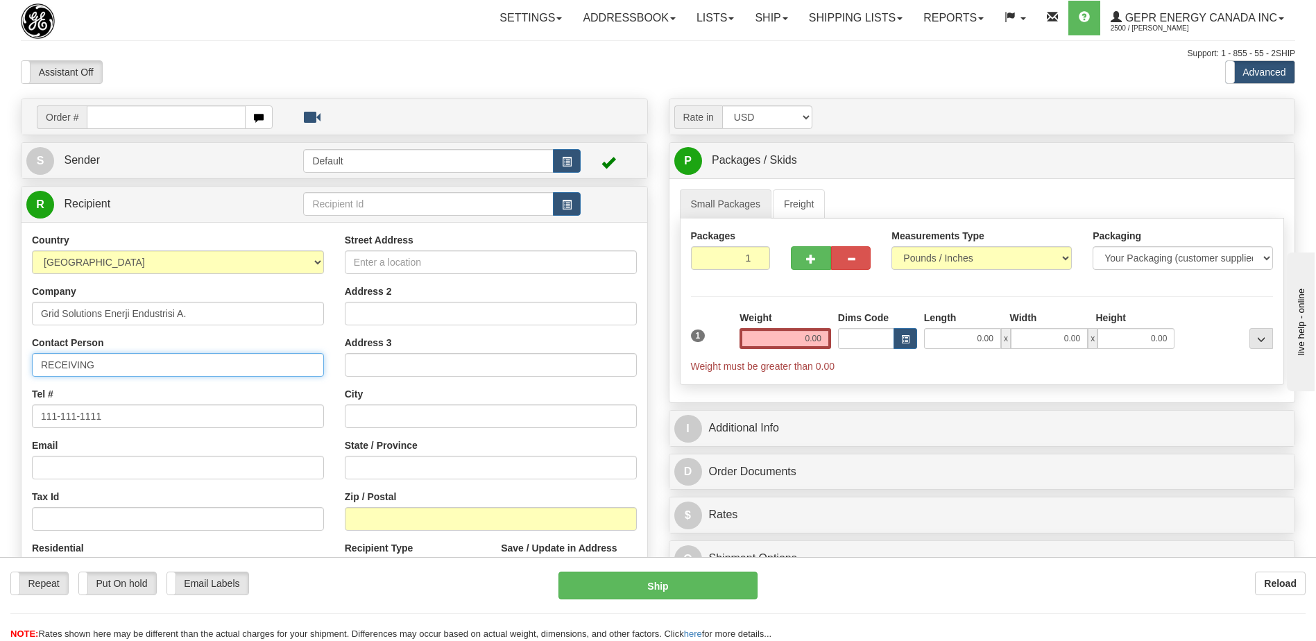
paste input "Attn: [PERSON_NAME]"
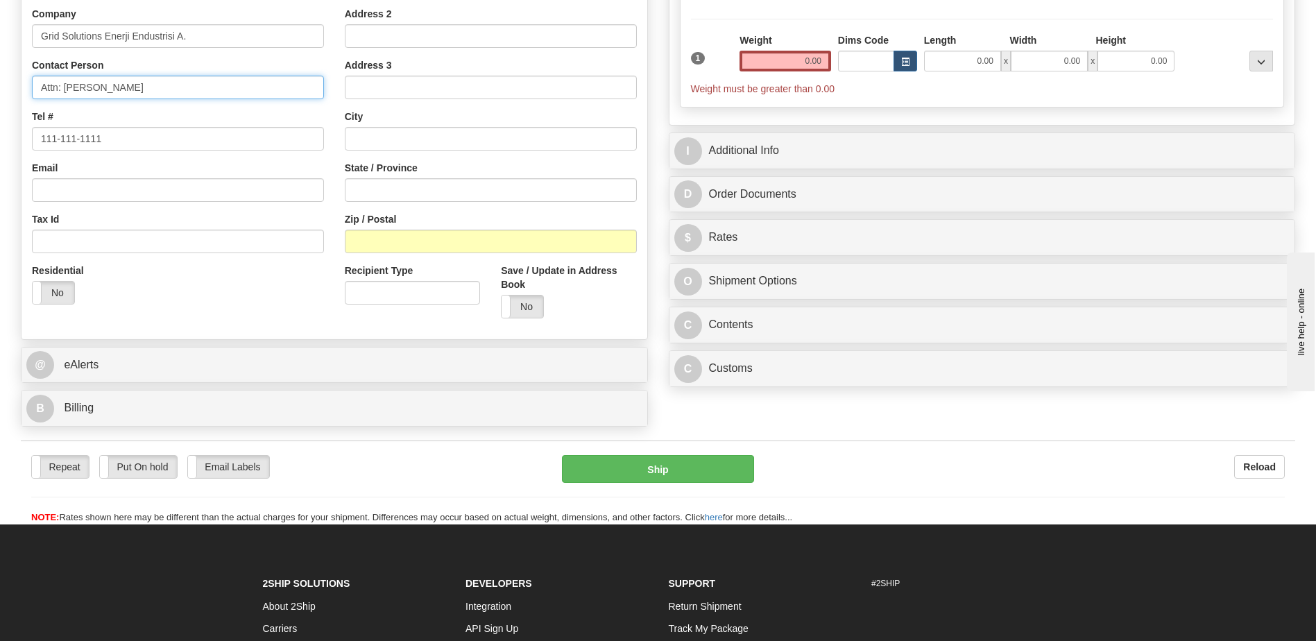
type input "Attn: Esin Bozan"
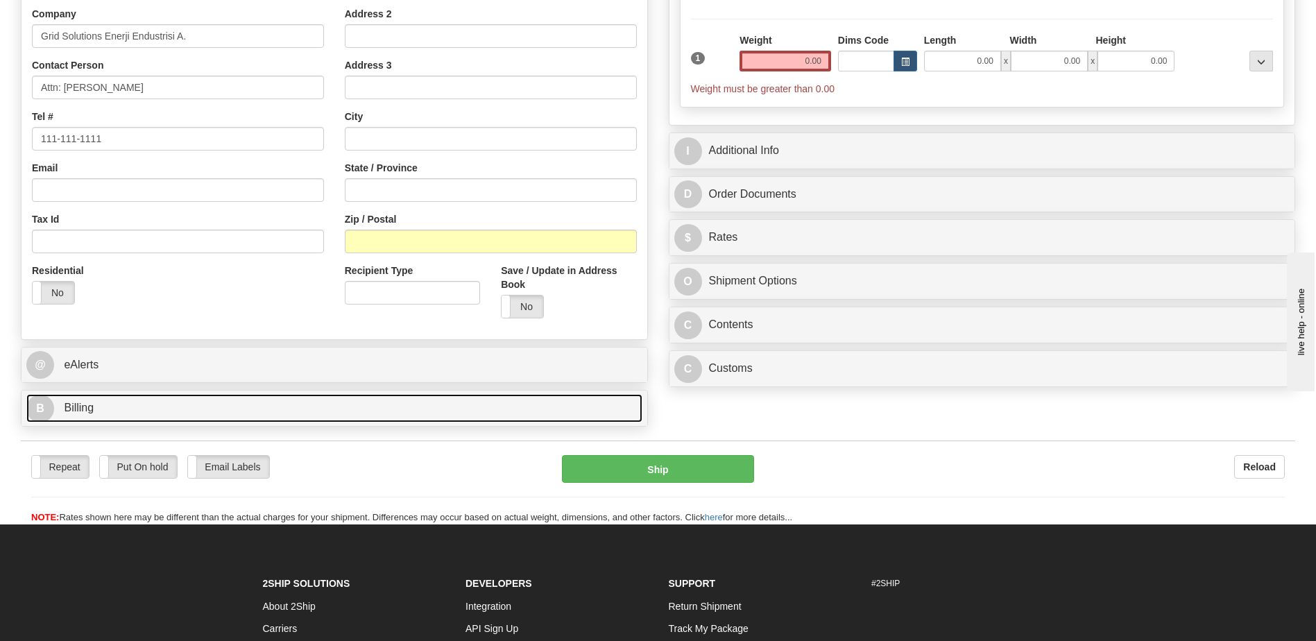
click at [176, 409] on link "B Billing" at bounding box center [334, 408] width 616 height 28
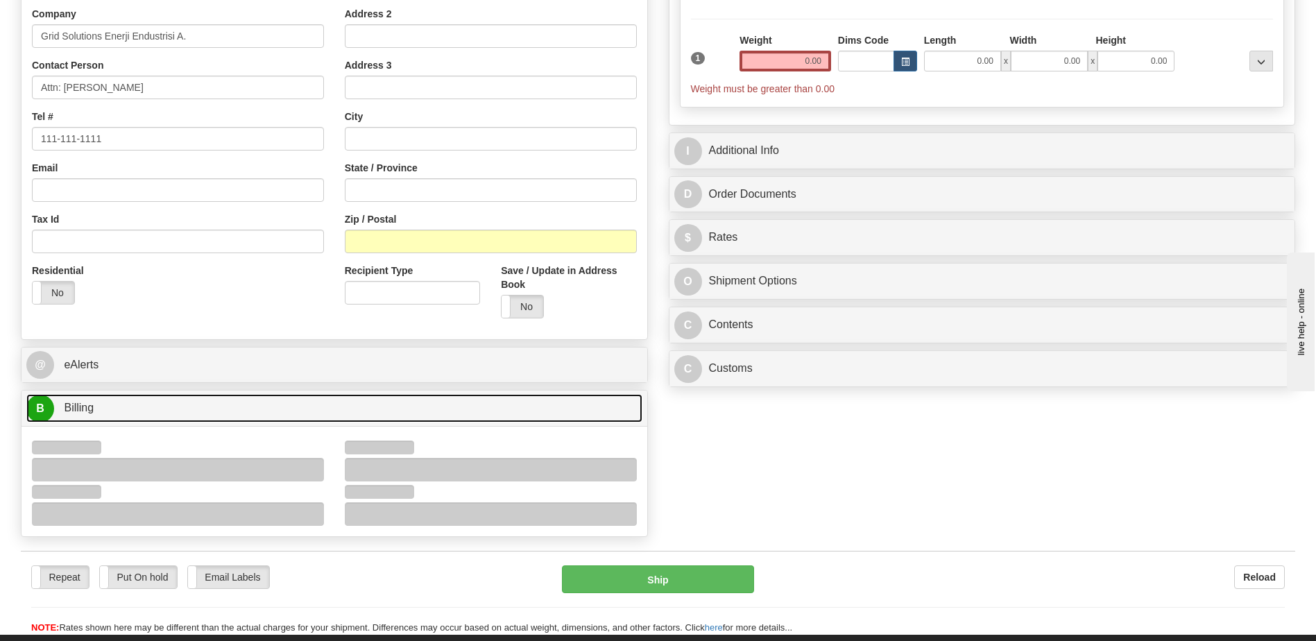
scroll to position [485, 0]
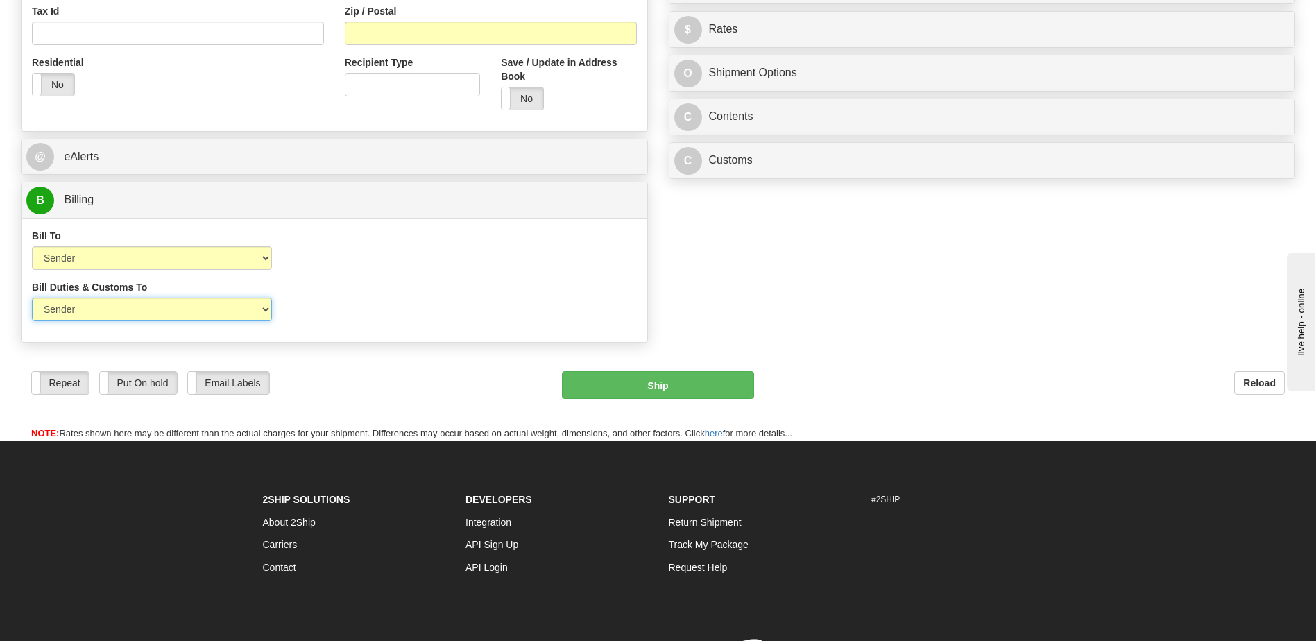
click at [184, 315] on select "Sender Recipient Third Party" at bounding box center [152, 310] width 240 height 24
select select "2"
click at [32, 298] on select "Sender Recipient Third Party" at bounding box center [152, 310] width 240 height 24
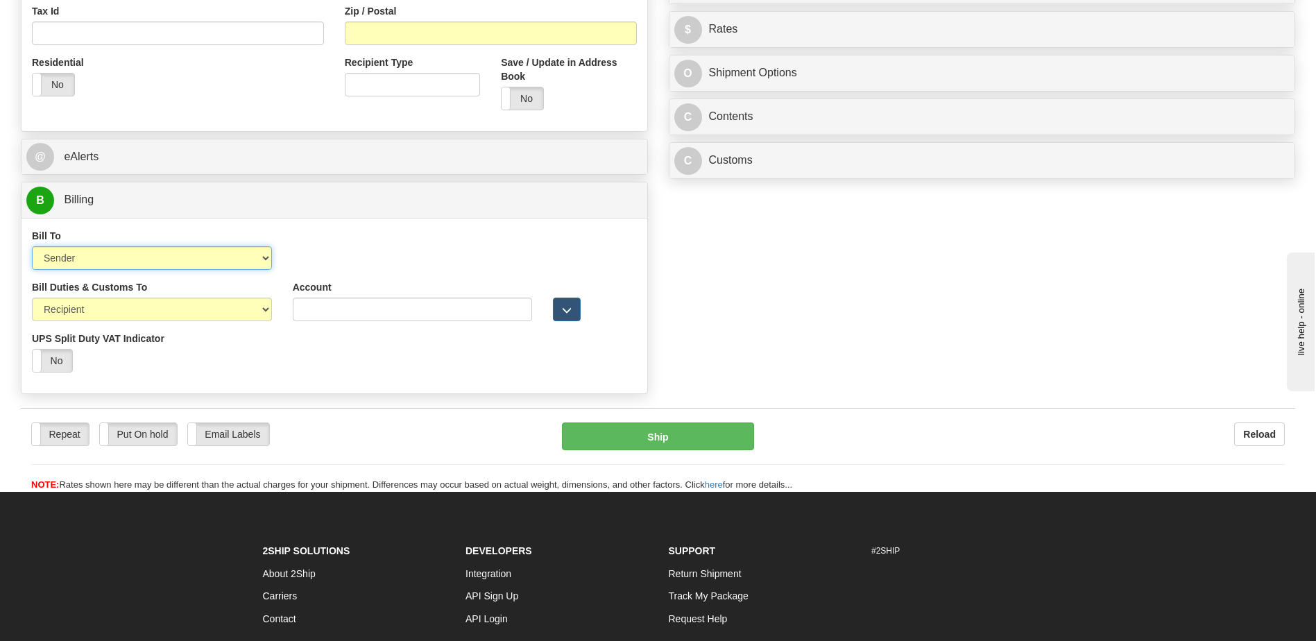
click at [182, 259] on select "Sender Recipient Third Party Collect" at bounding box center [152, 258] width 240 height 24
select select "2"
click at [32, 246] on select "Sender Recipient Third Party Collect" at bounding box center [152, 258] width 240 height 24
click at [974, 332] on div "Order # S Sender Default" at bounding box center [657, 7] width 1295 height 788
click at [301, 259] on input "Account" at bounding box center [413, 258] width 240 height 24
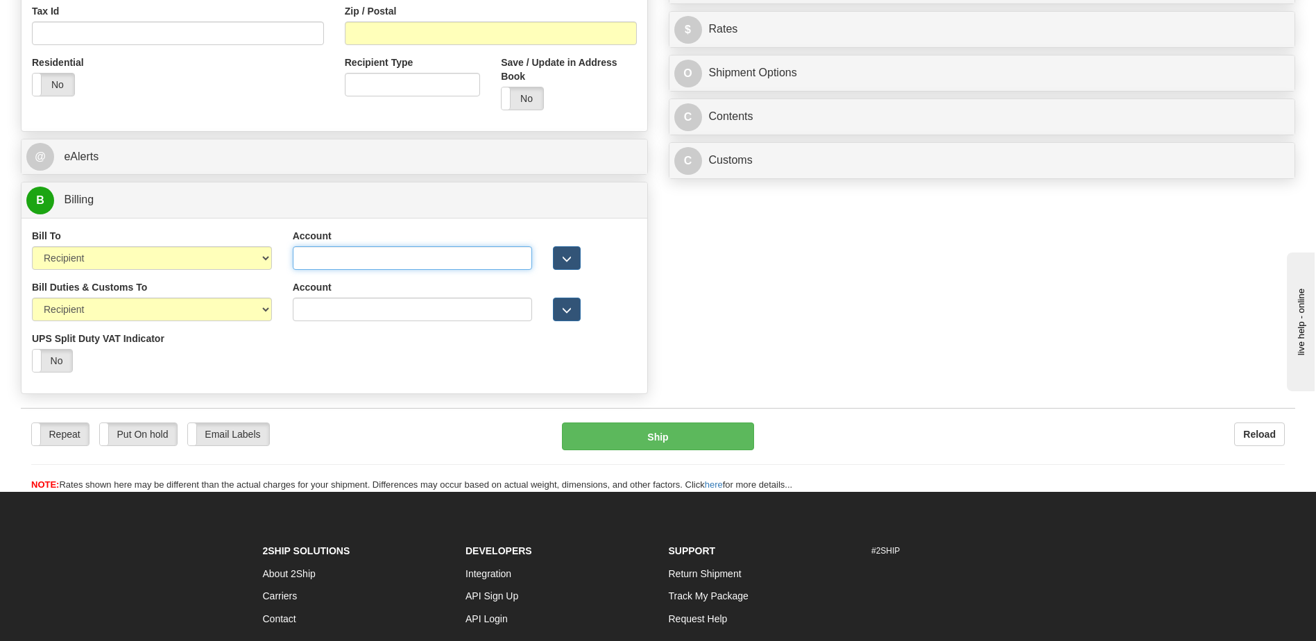
paste input "951511705"
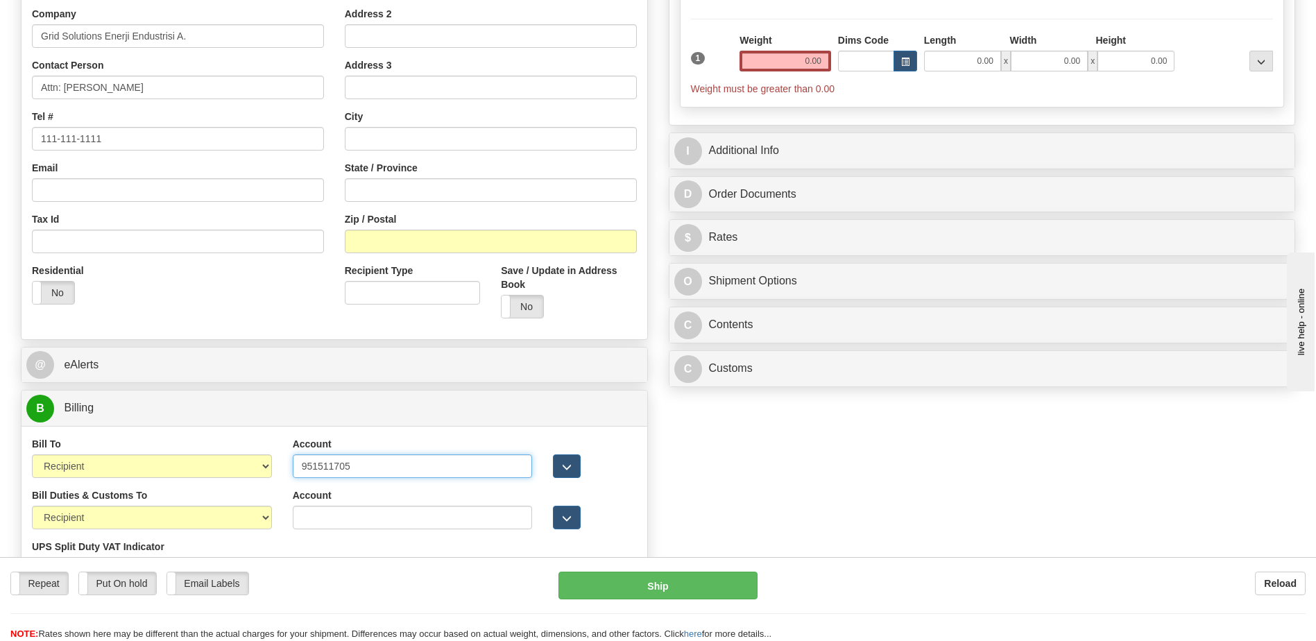
type input "951511705"
click at [251, 301] on div "Residential Yes No" at bounding box center [177, 289] width 313 height 51
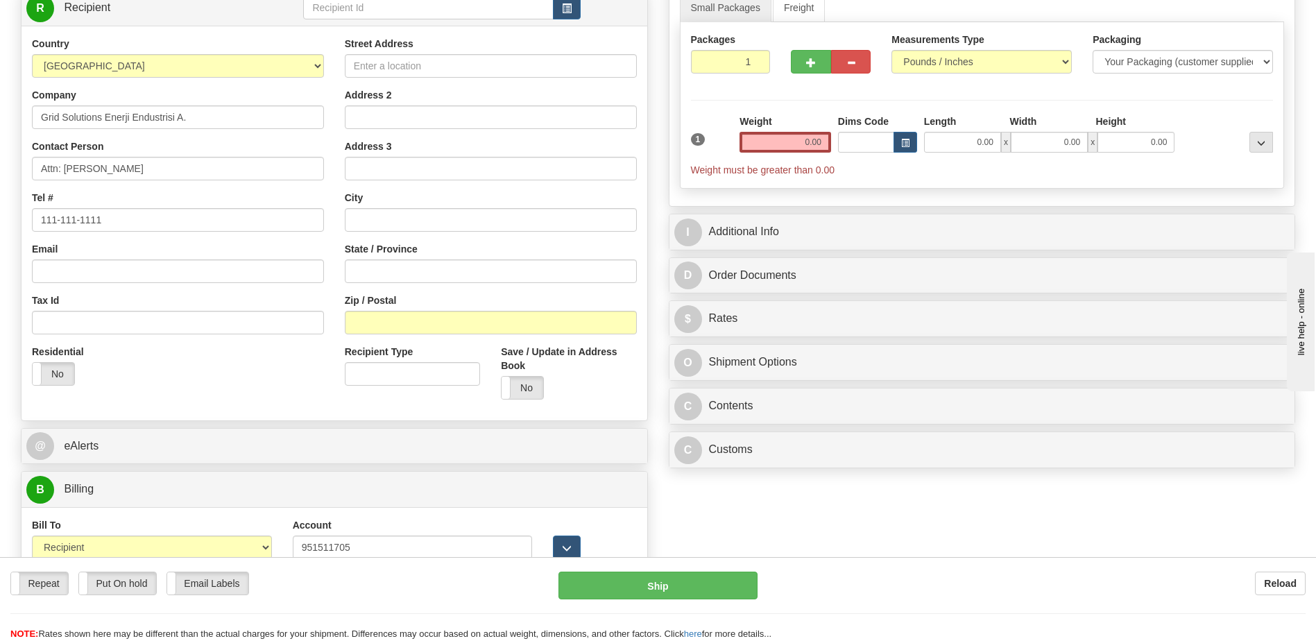
scroll to position [69, 0]
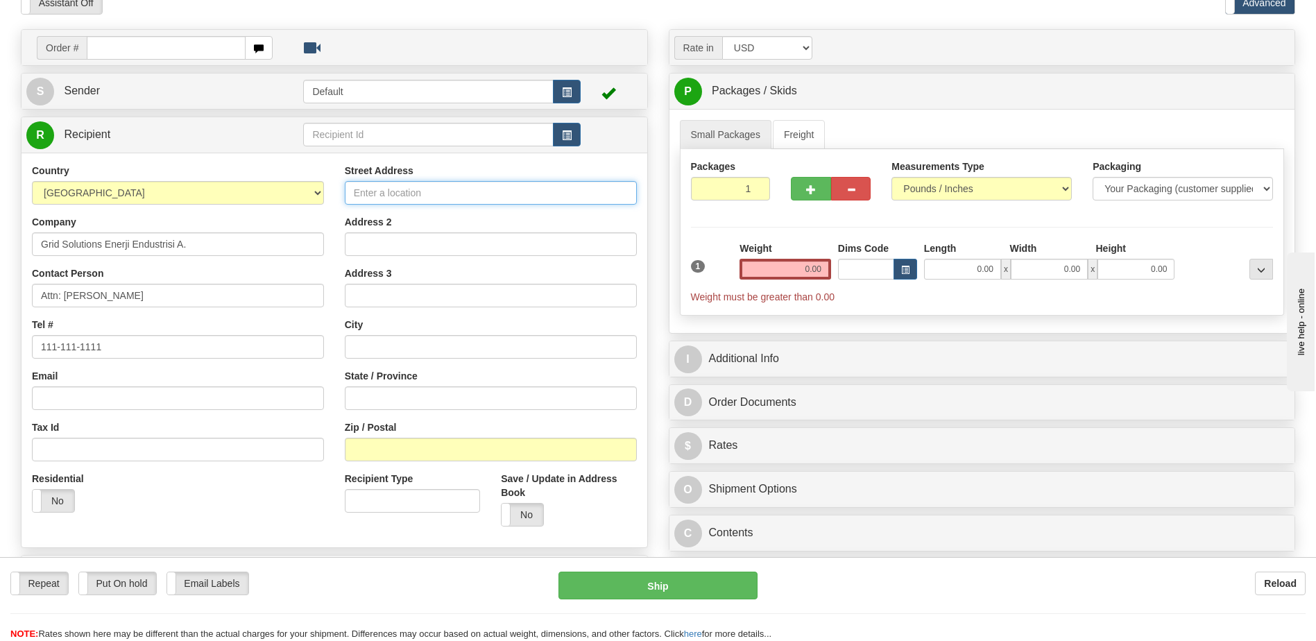
click at [371, 191] on input "Street Address" at bounding box center [491, 193] width 292 height 24
paste input "[PERSON_NAME], [PERSON_NAME]. No:320"
type input "[PERSON_NAME], [PERSON_NAME]. No:320"
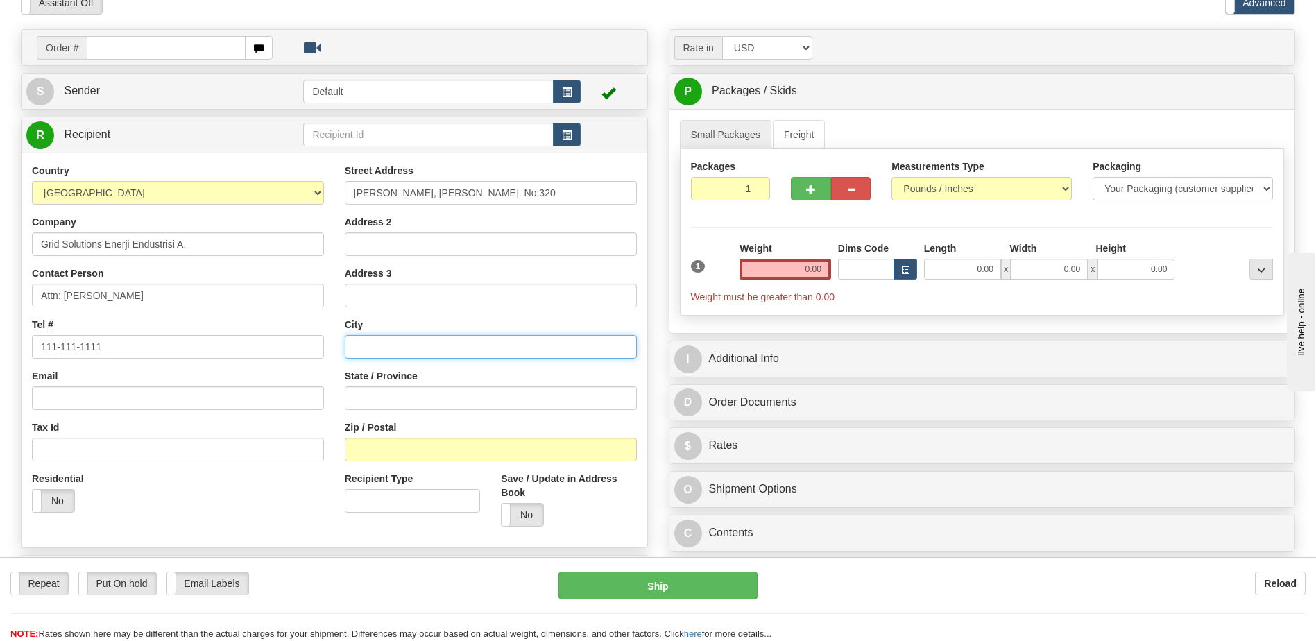
click at [380, 342] on input "text" at bounding box center [491, 347] width 292 height 24
paste input "GEBZE"
paste input "KOCAELI"
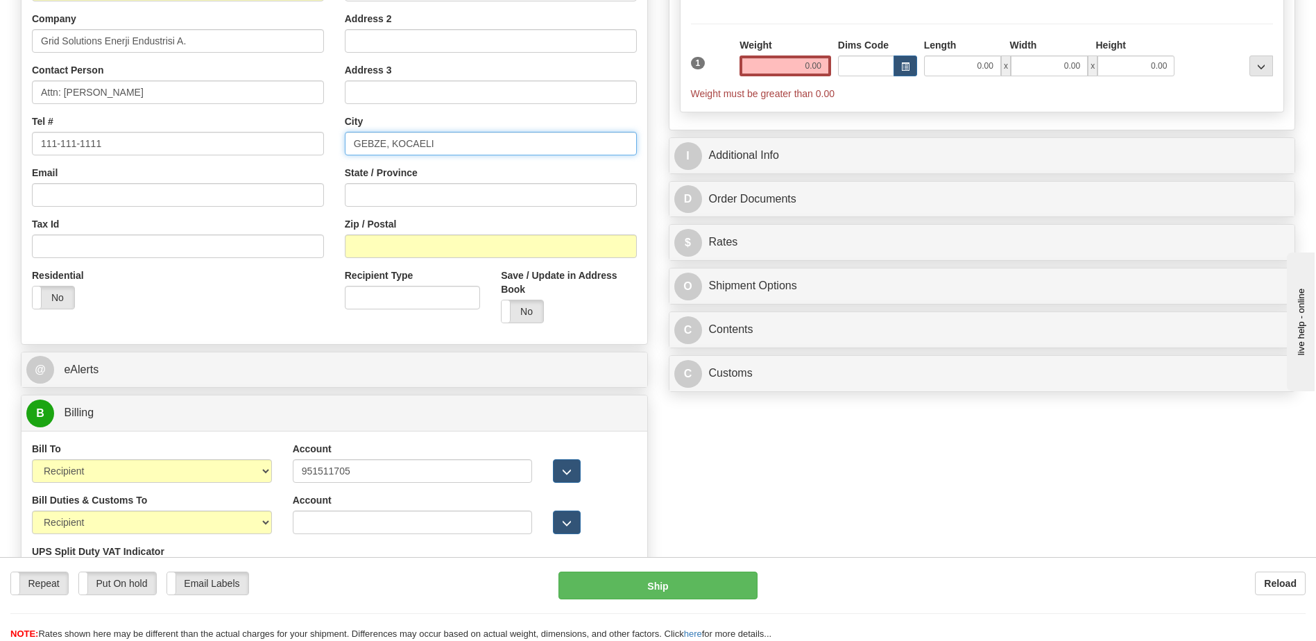
scroll to position [277, 0]
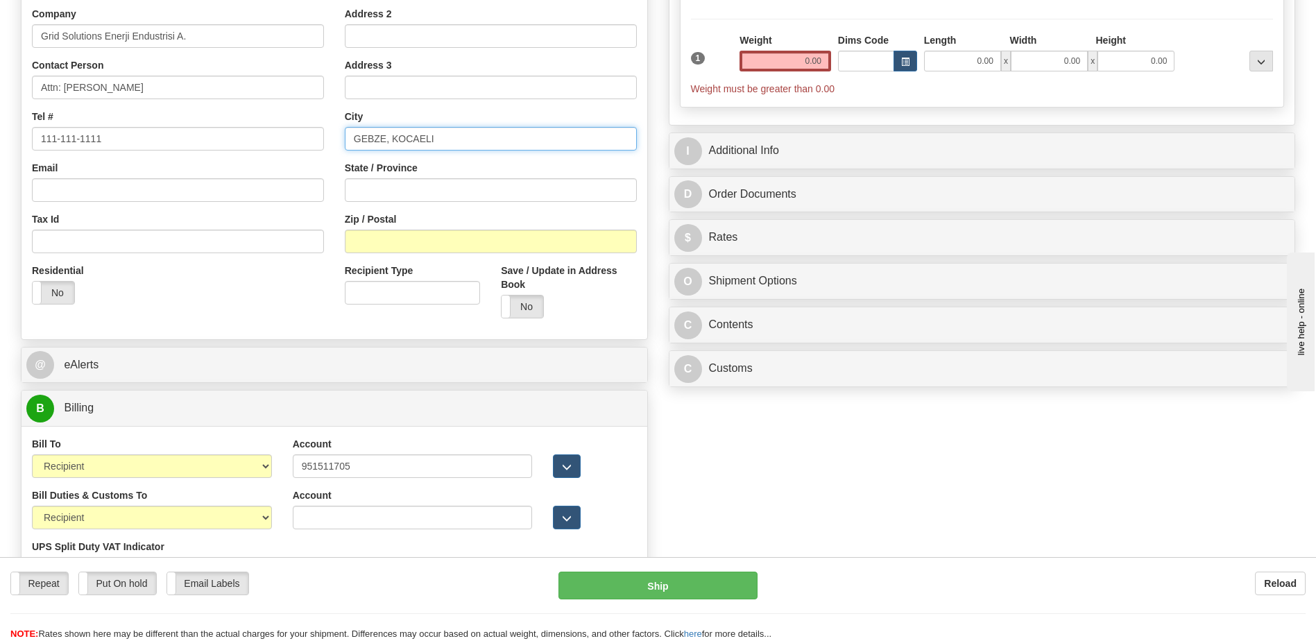
type input "GEBZE, KOCAELI"
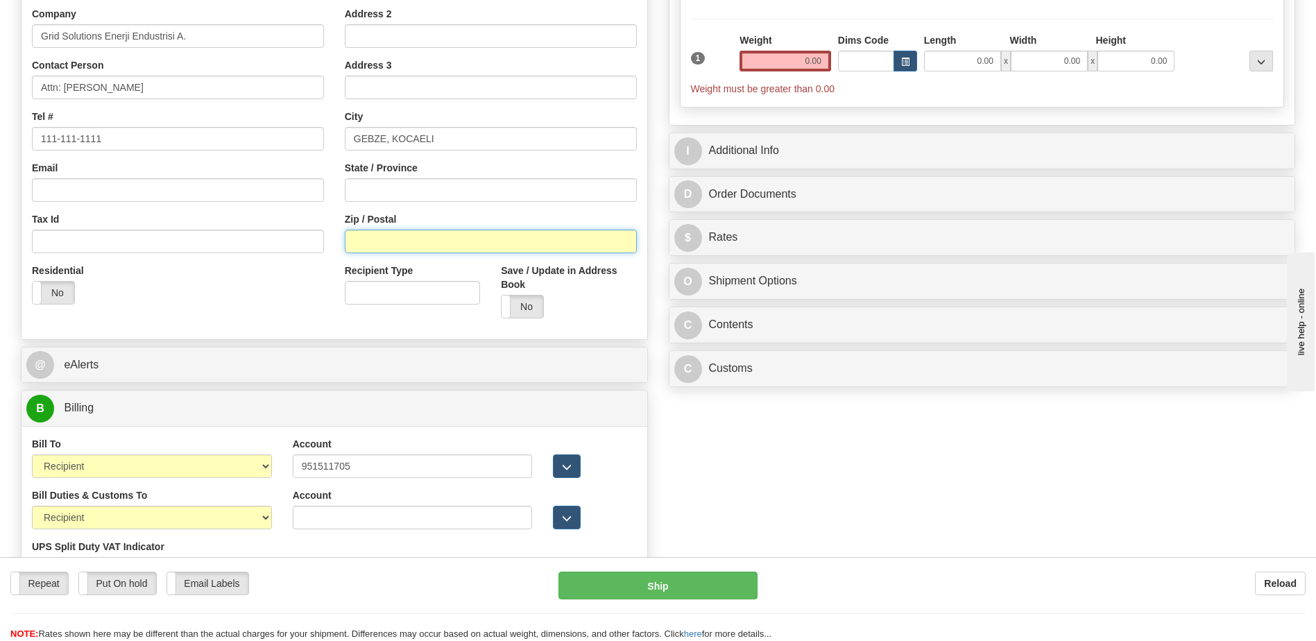
click at [372, 240] on input "Zip / Postal" at bounding box center [491, 242] width 292 height 24
paste input "41410"
type input "41410"
click at [279, 312] on div "Residential Yes No" at bounding box center [177, 289] width 313 height 51
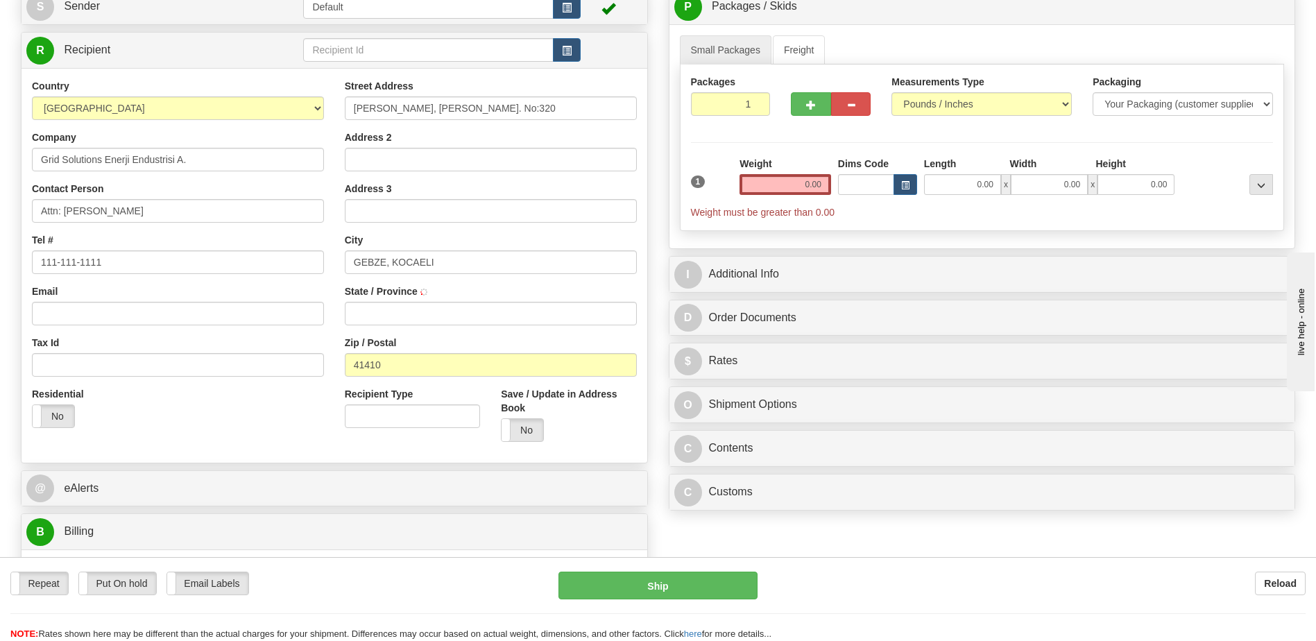
scroll to position [0, 0]
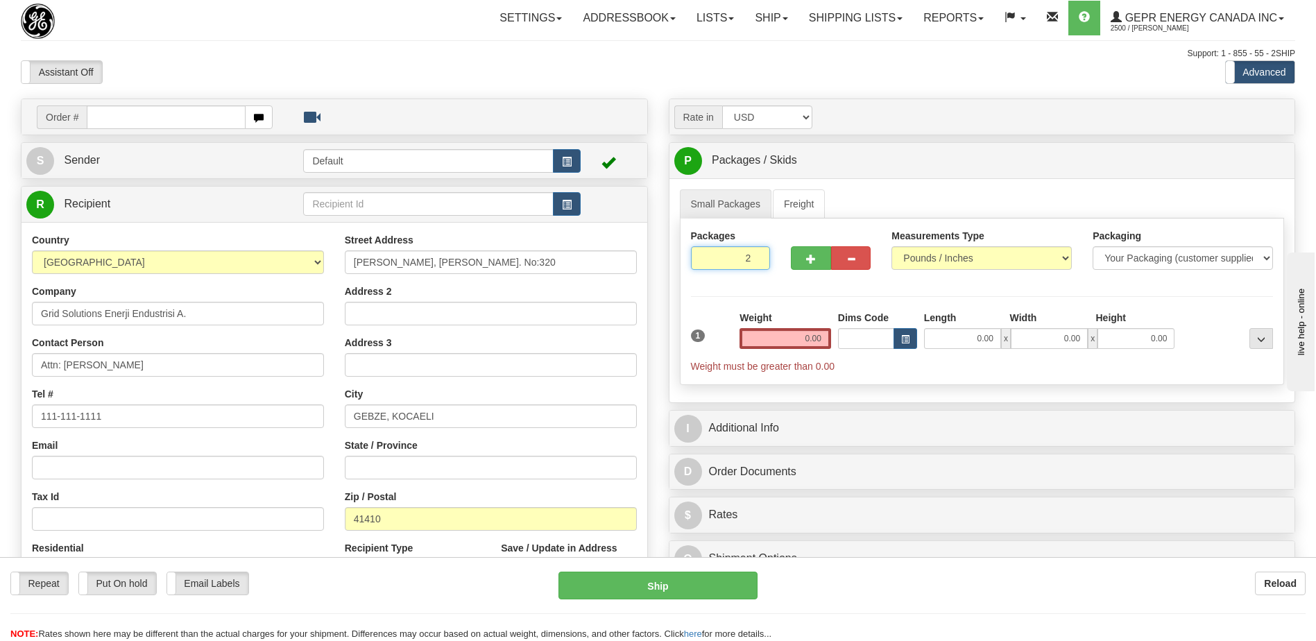
type input "2"
click at [755, 257] on input "2" at bounding box center [731, 258] width 80 height 24
click at [820, 341] on input "0.00" at bounding box center [785, 338] width 92 height 21
click at [820, 341] on input "text" at bounding box center [785, 338] width 92 height 21
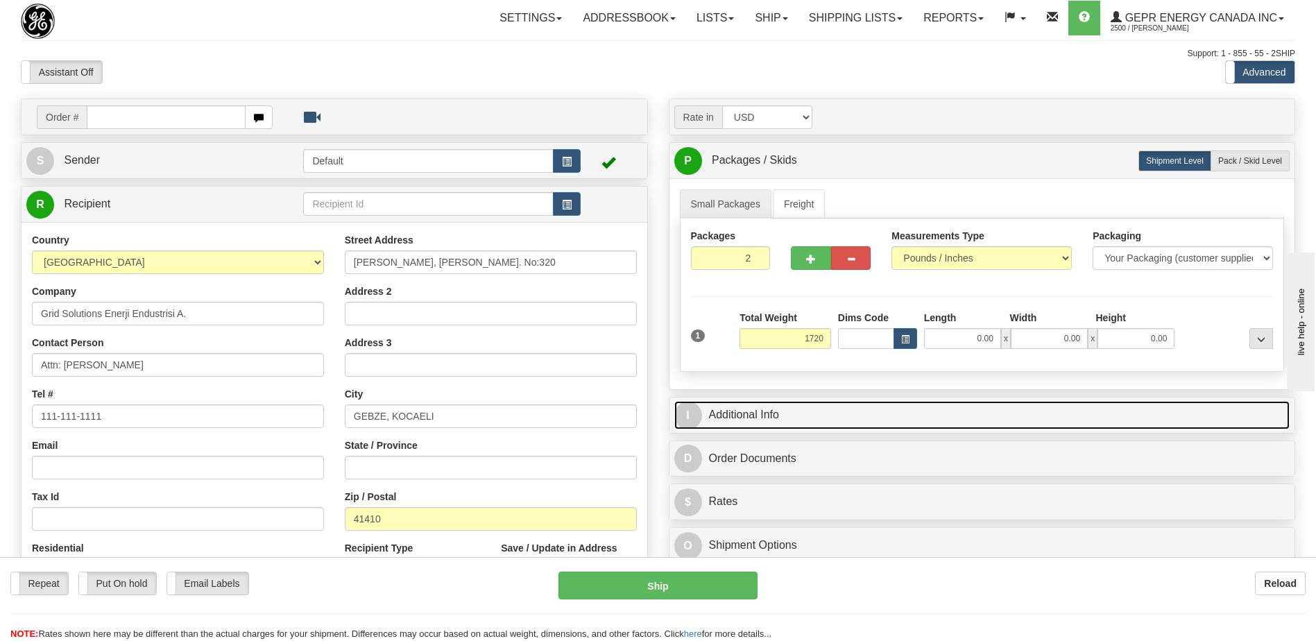
type input "1720.00"
click at [814, 422] on link "I Additional Info" at bounding box center [982, 415] width 616 height 28
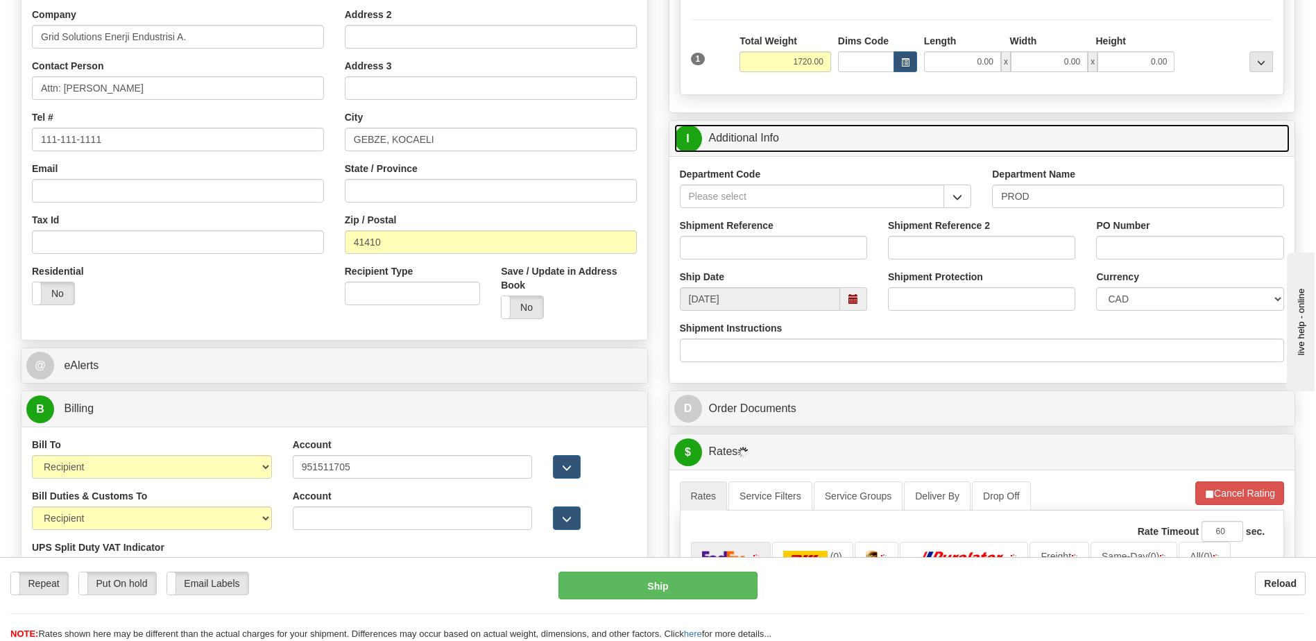
scroll to position [277, 0]
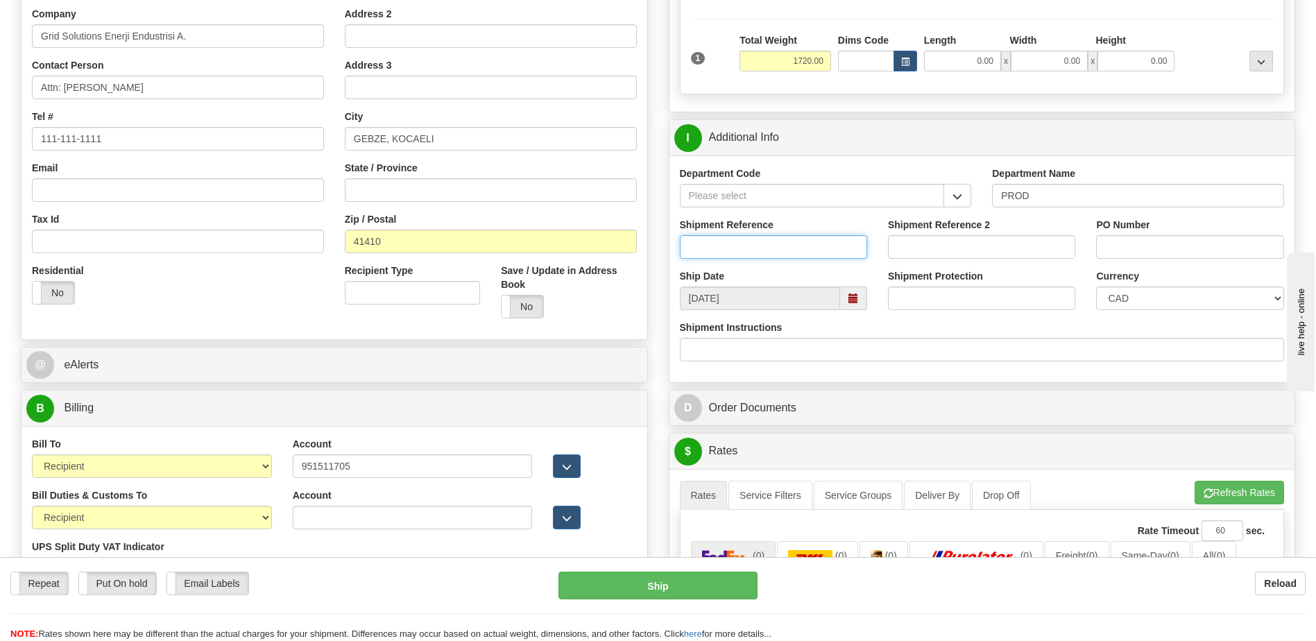
click at [730, 241] on input "Shipment Reference" at bounding box center [773, 247] width 187 height 24
paste input "536065 / 4501399026"
type input "536065 / 4501399026"
click at [1134, 299] on select "CAD USD EUR ZAR RON ANG ARN AUD AUS AWG BBD BFR BGN BHD BMD BND BRC BRL CHP CKZ…" at bounding box center [1189, 298] width 187 height 24
select select "1"
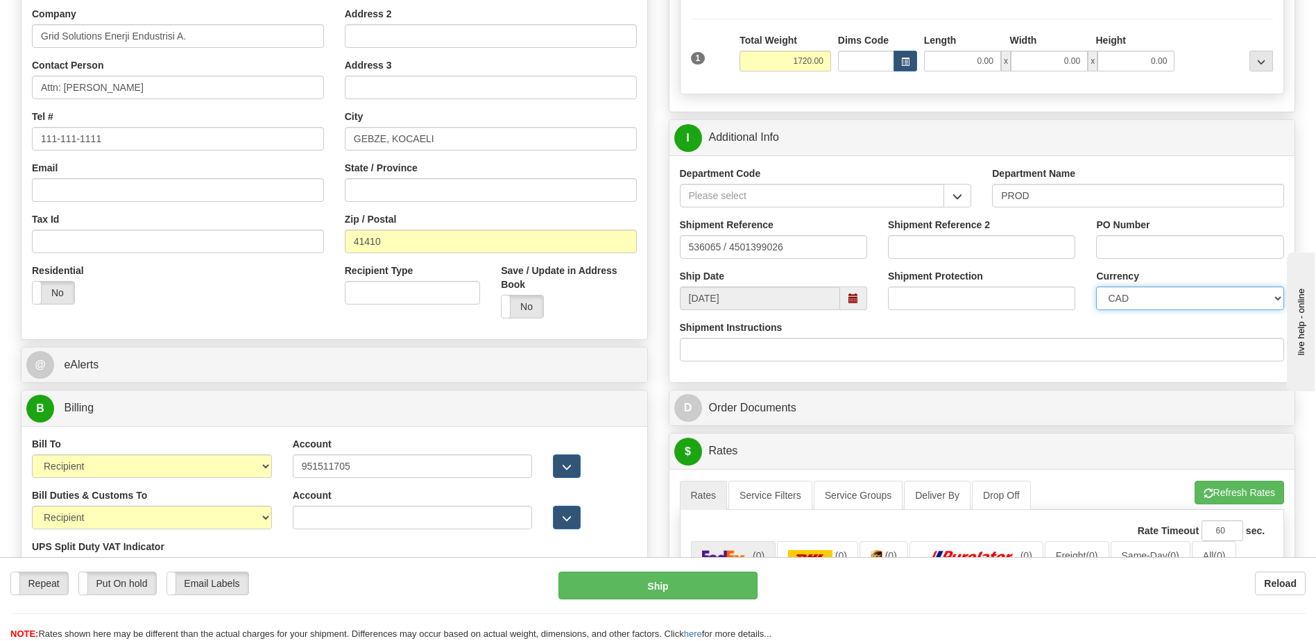
click at [1096, 286] on select "CAD USD EUR ZAR RON ANG ARN AUD AUS AWG BBD BFR BGN BHD BMD BND BRC BRL CHP CKZ…" at bounding box center [1189, 298] width 187 height 24
click at [1121, 244] on input "PO Number" at bounding box center [1189, 247] width 187 height 24
paste input "536065 / 4501399026"
click at [1139, 247] on input "536065 / 4501399026" at bounding box center [1189, 247] width 187 height 24
drag, startPoint x: 1146, startPoint y: 248, endPoint x: 985, endPoint y: 249, distance: 160.2
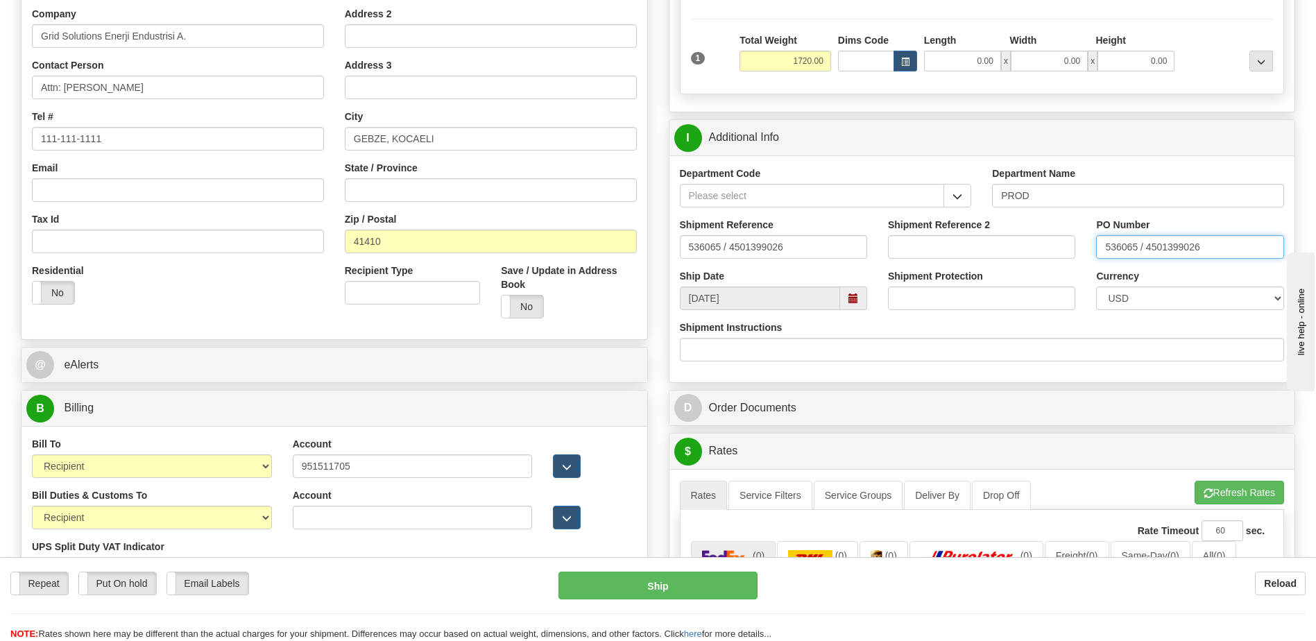
click at [985, 249] on div "Shipment Reference 536065 / 4501399026 Shipment Reference 2 PO Number 536065 / …" at bounding box center [982, 243] width 626 height 51
type input "5399006258-4501399026"
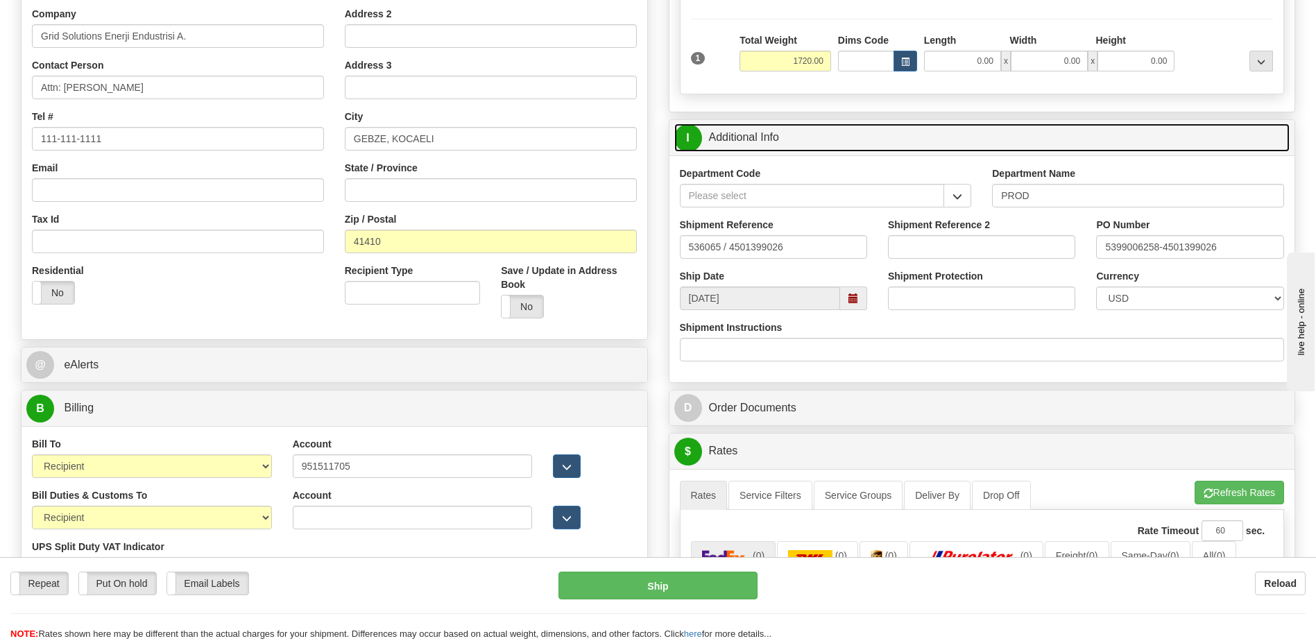
drag, startPoint x: 886, startPoint y: 130, endPoint x: 913, endPoint y: 150, distance: 32.7
click at [886, 130] on link "I Additional Info" at bounding box center [982, 137] width 616 height 28
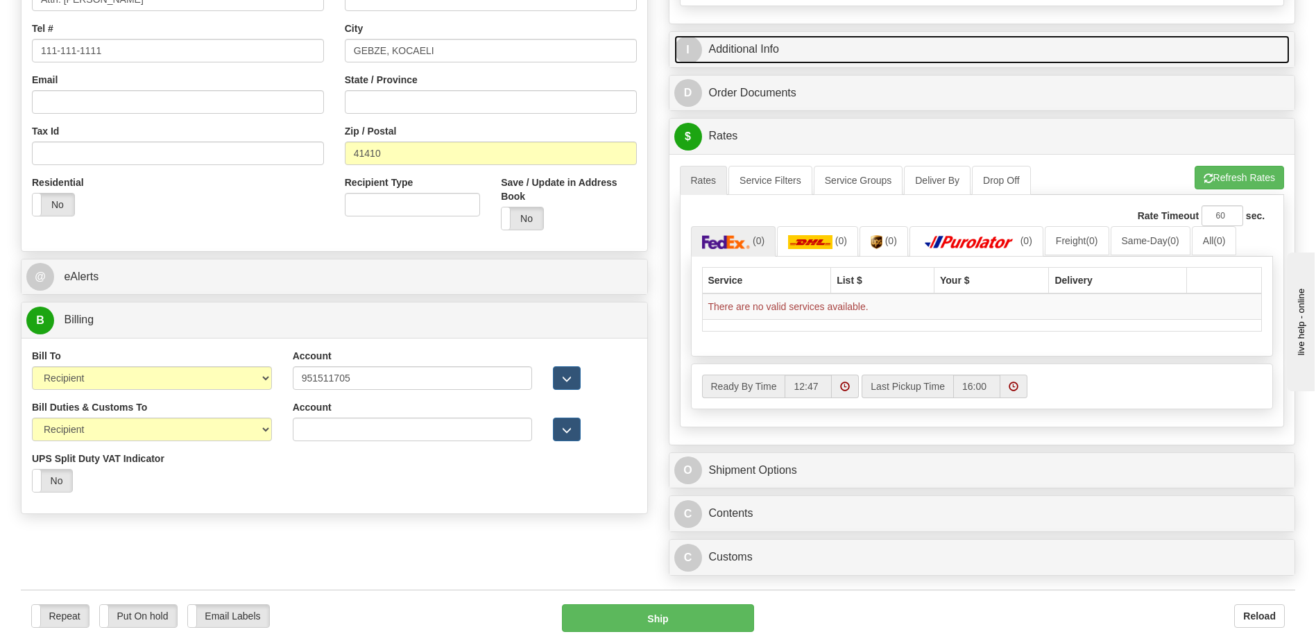
scroll to position [416, 0]
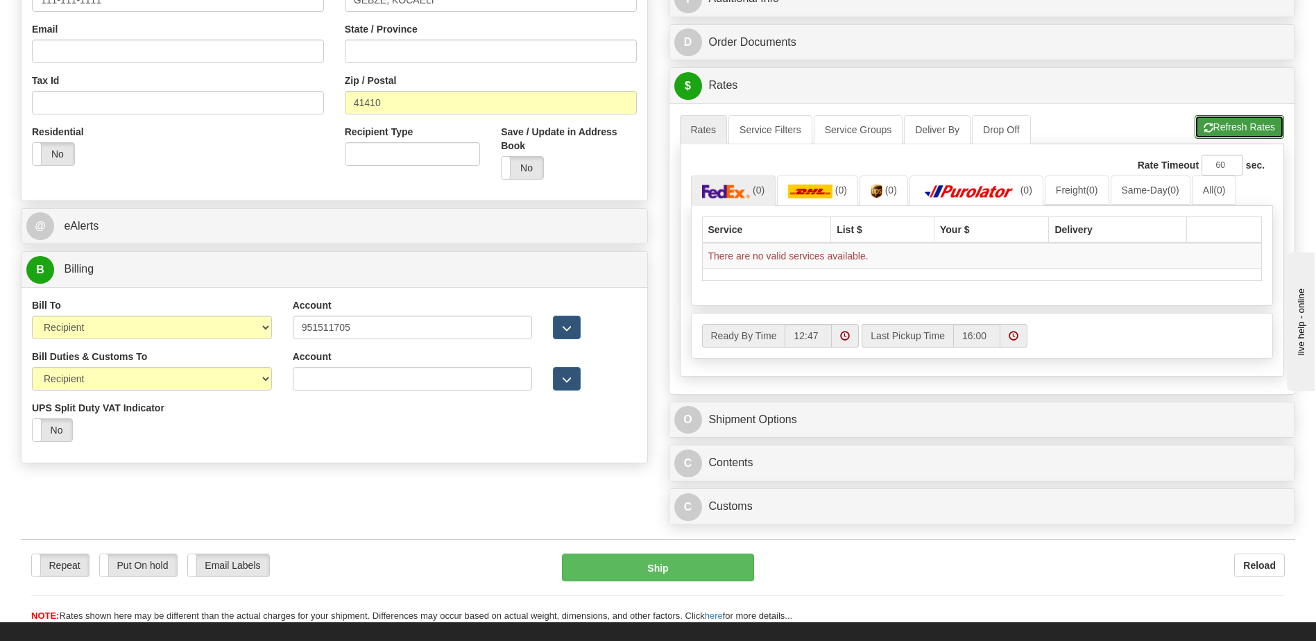
click at [1236, 124] on button "Refresh Rates" at bounding box center [1238, 127] width 89 height 24
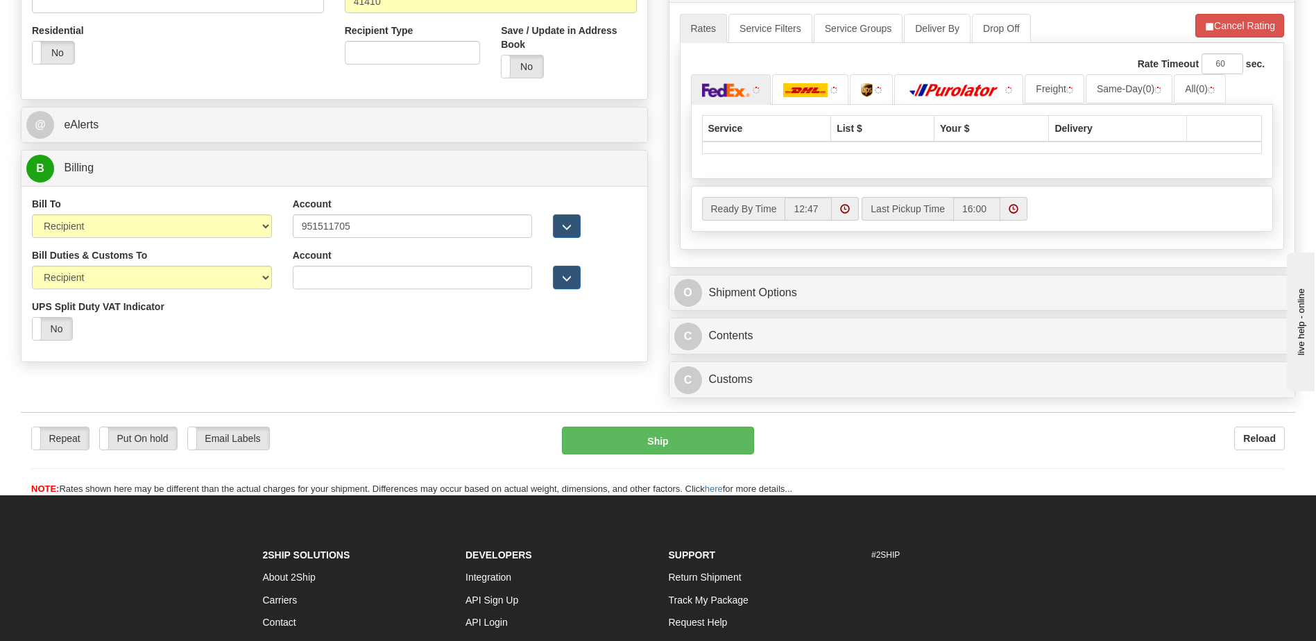
scroll to position [660, 0]
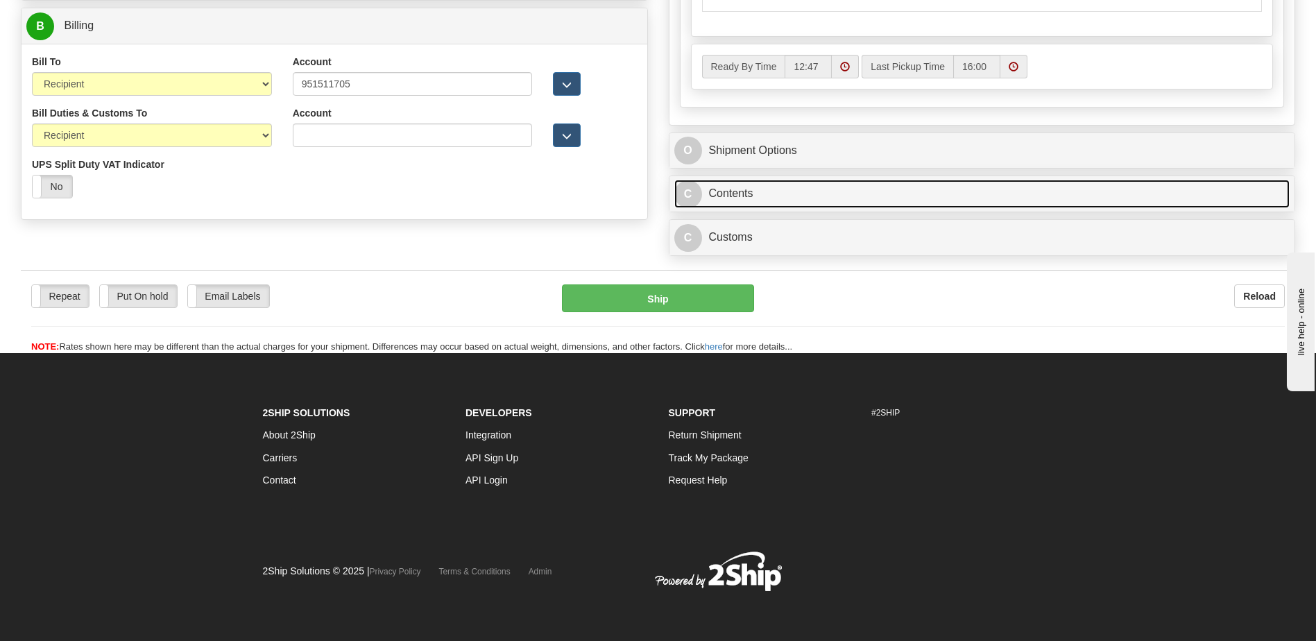
click at [813, 187] on link "C Contents" at bounding box center [982, 194] width 616 height 28
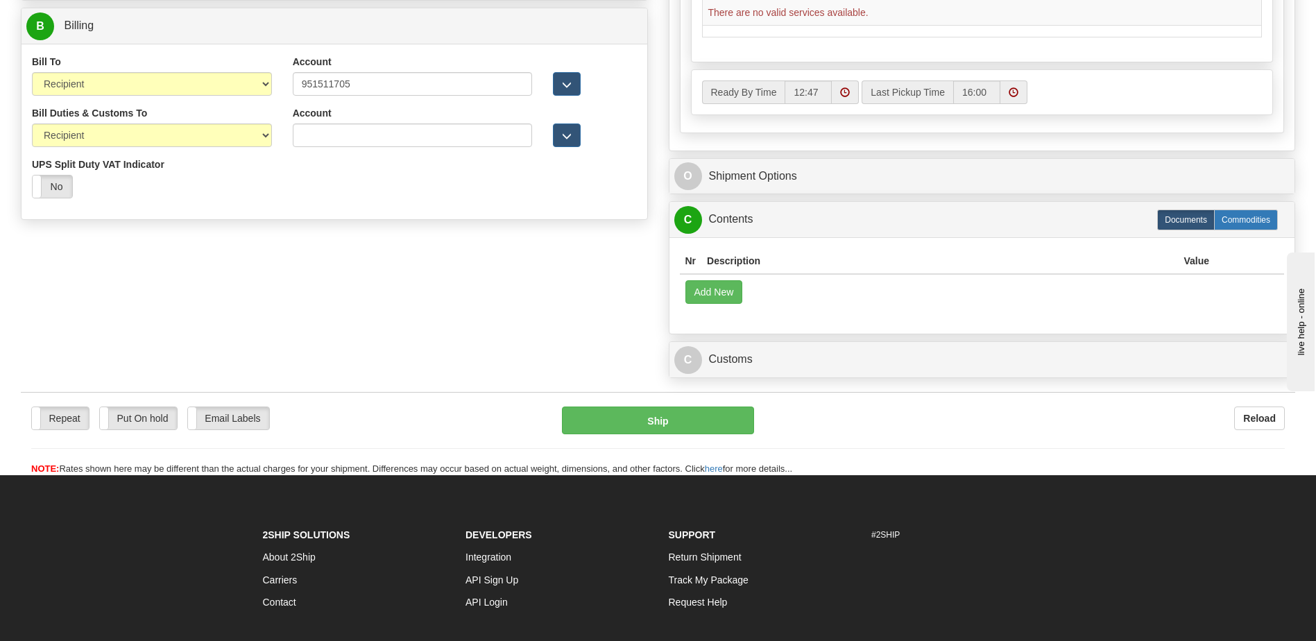
click at [1241, 221] on label "Commodities" at bounding box center [1246, 219] width 64 height 21
radio input "true"
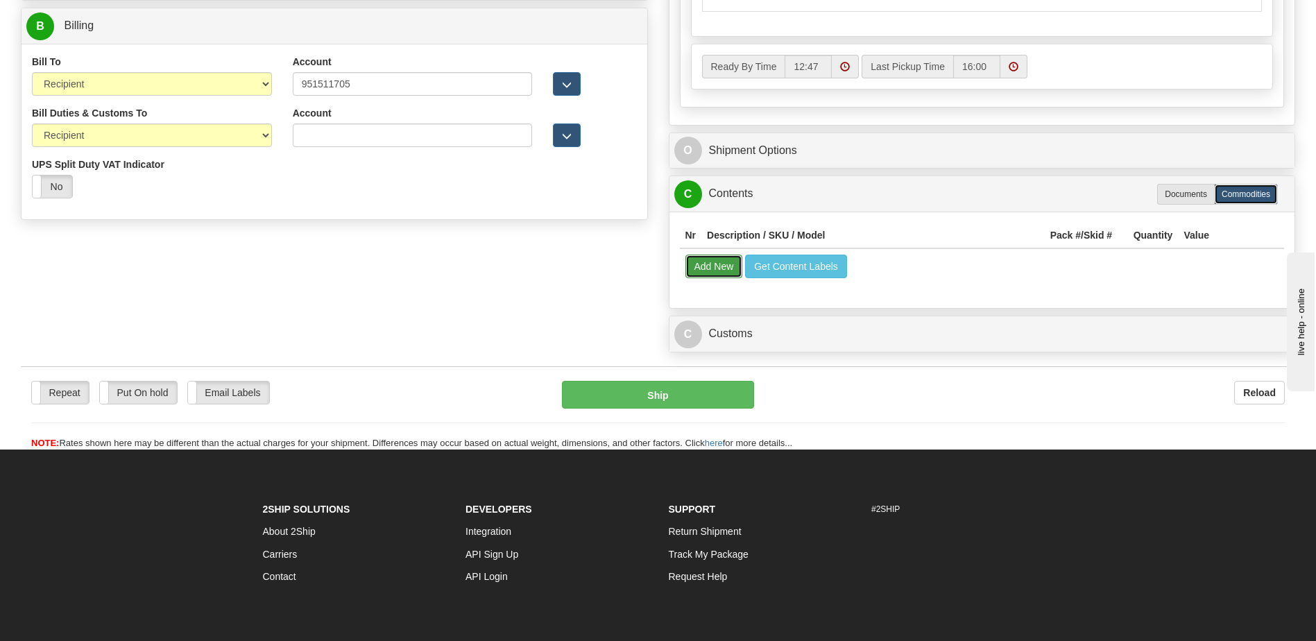
click at [725, 272] on table "Nr Description / SKU / Model Pack #/Skid # Quantity Value Add New Get Content L…" at bounding box center [982, 253] width 605 height 61
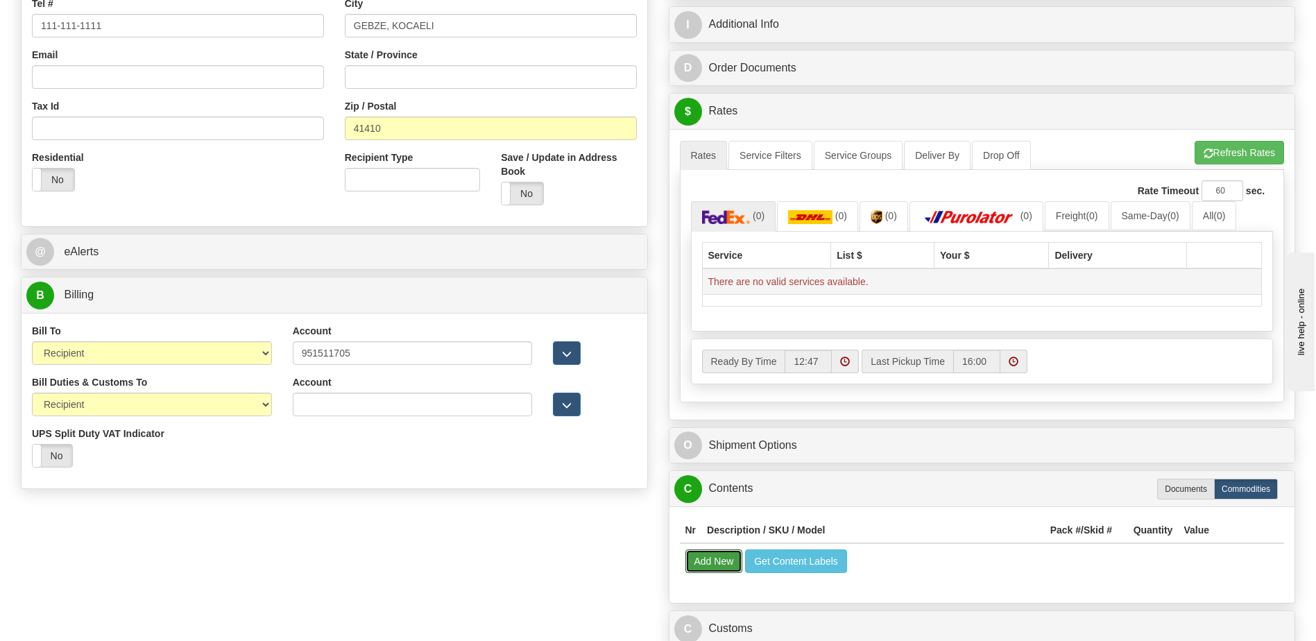
scroll to position [382, 0]
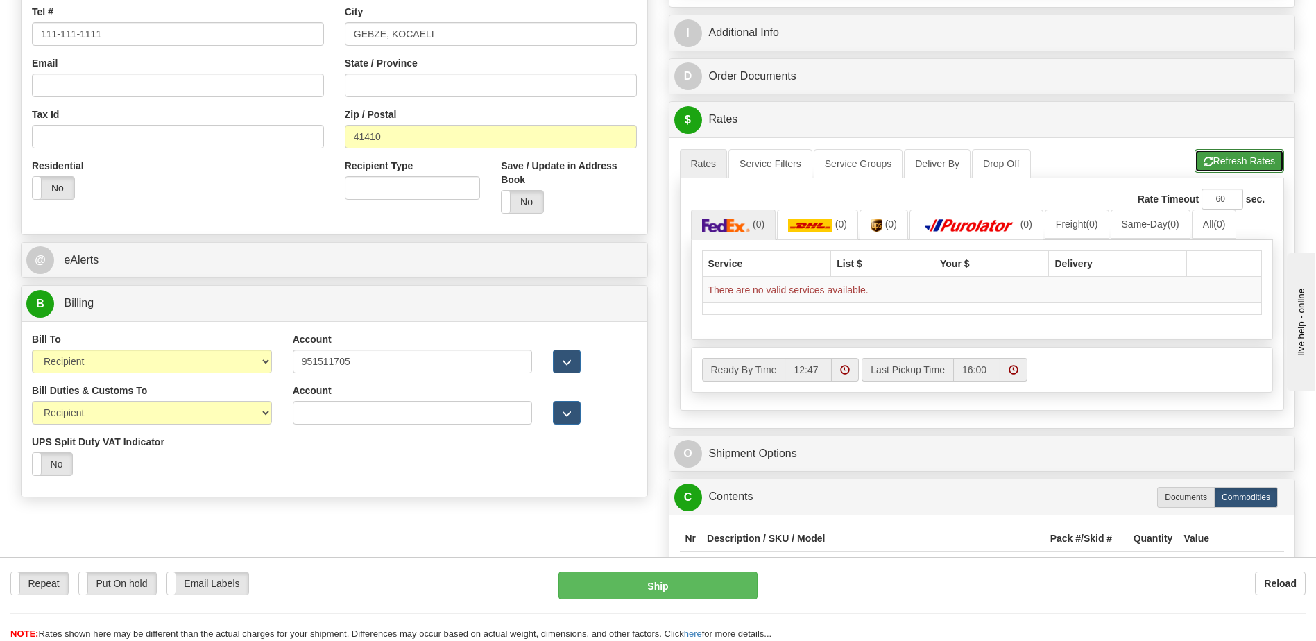
click at [1217, 160] on button "Refresh Rates" at bounding box center [1238, 161] width 89 height 24
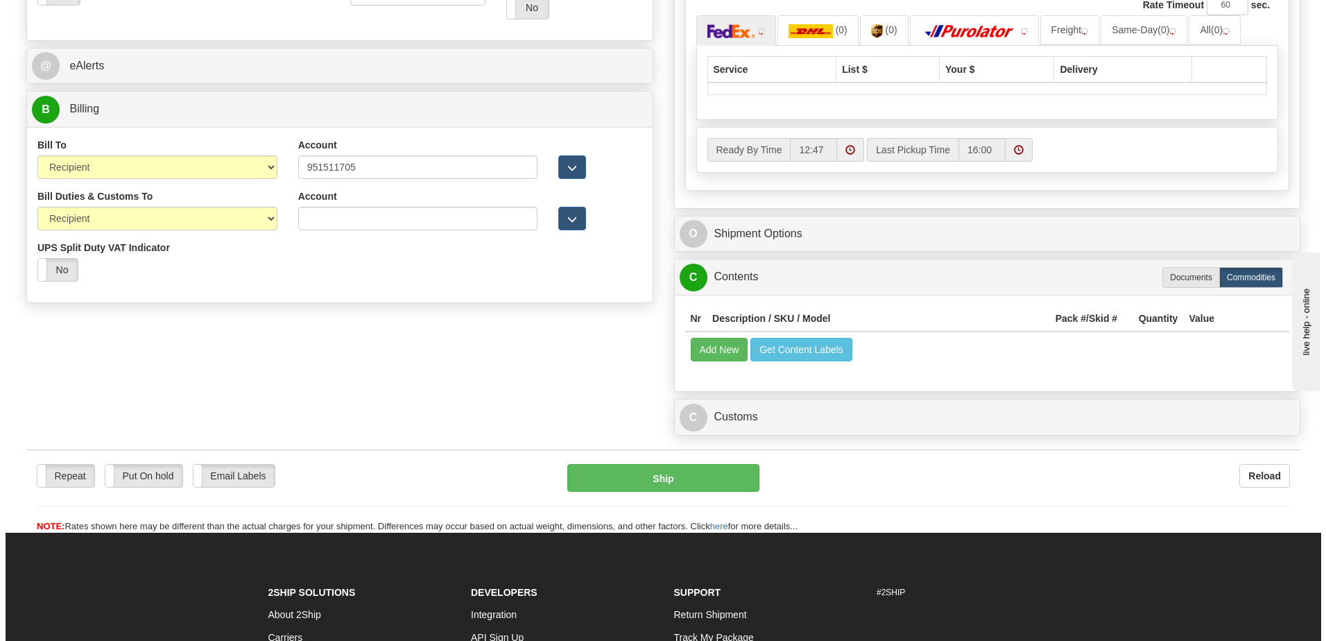
scroll to position [590, 0]
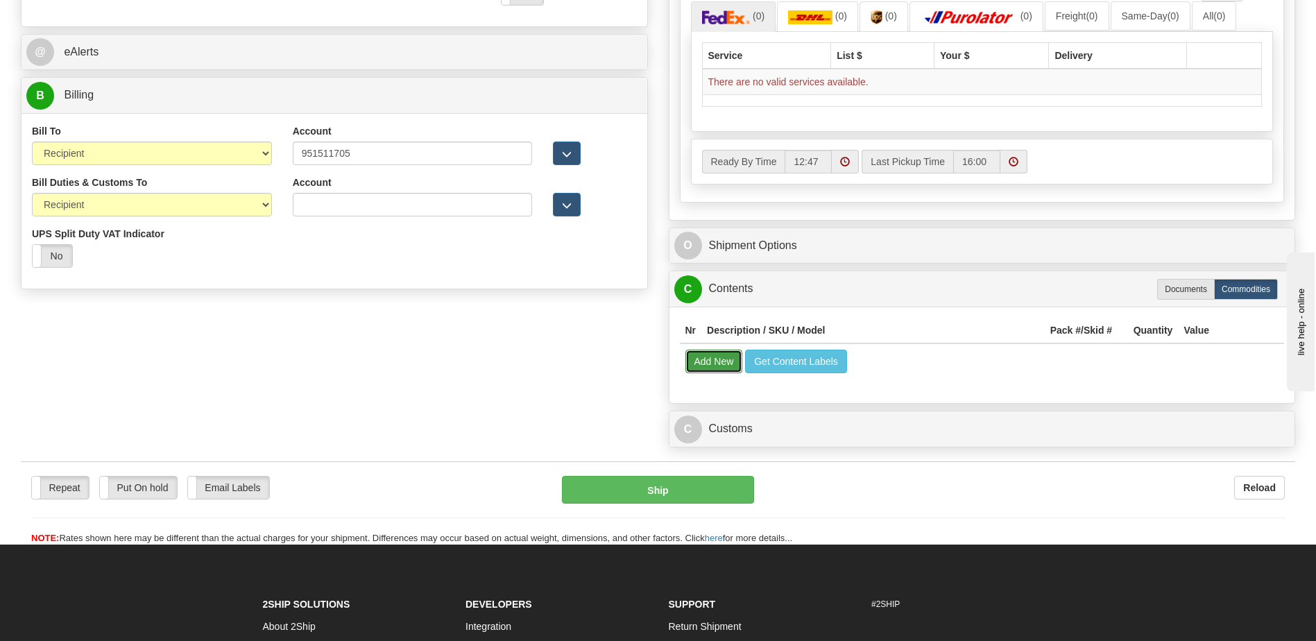
click at [718, 360] on button "Add New" at bounding box center [714, 362] width 58 height 24
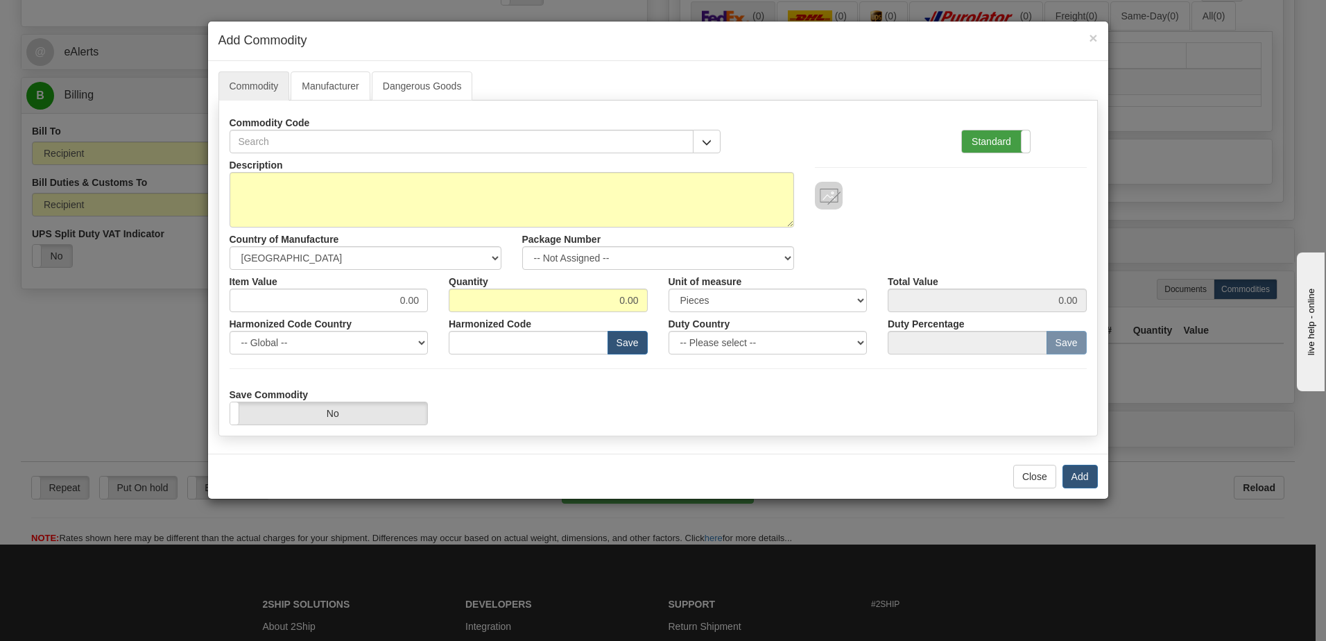
click at [981, 143] on label "Standard" at bounding box center [996, 141] width 68 height 22
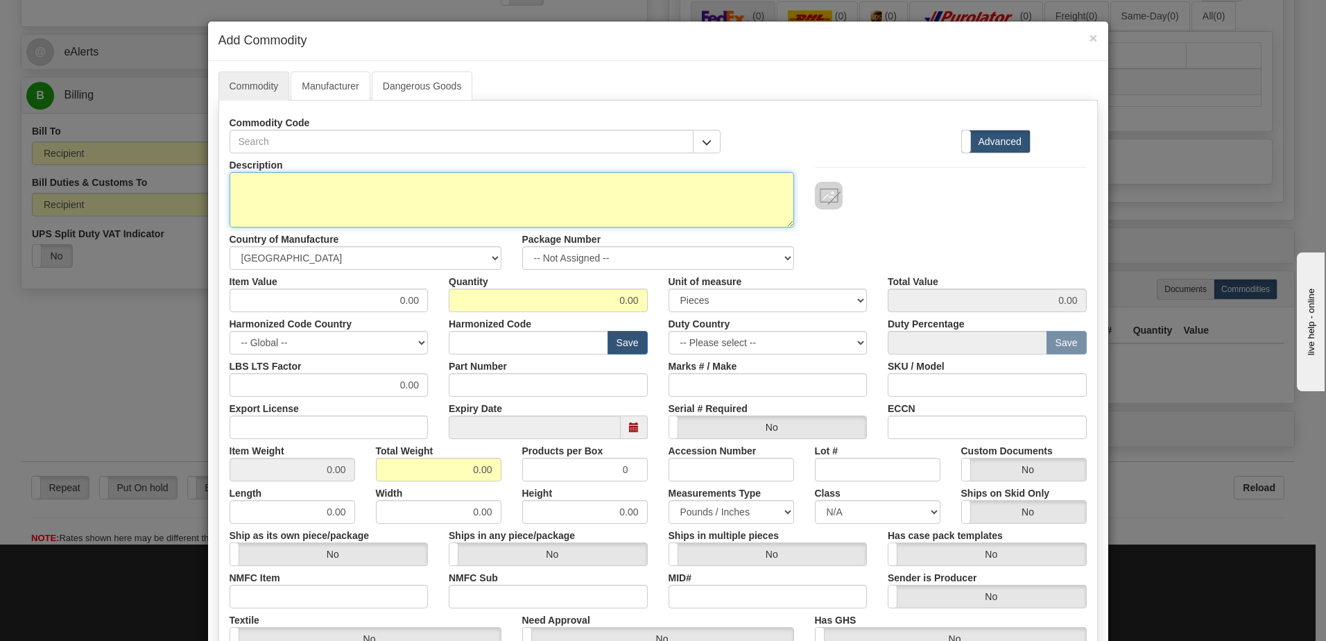
click at [313, 196] on textarea "Description" at bounding box center [512, 199] width 565 height 55
paste textarea "869EP1P1B1HSNAANMMPBB3ACNB4"
click at [445, 186] on textarea "869EP1P1B1HSNAANMMPBB3ACNB4" at bounding box center [512, 199] width 565 height 55
paste textarea "E869-19626-043X"
type textarea "869EP1P1B1HSNAANMMPBB3ACNB4 P/N E869-19626-043X"
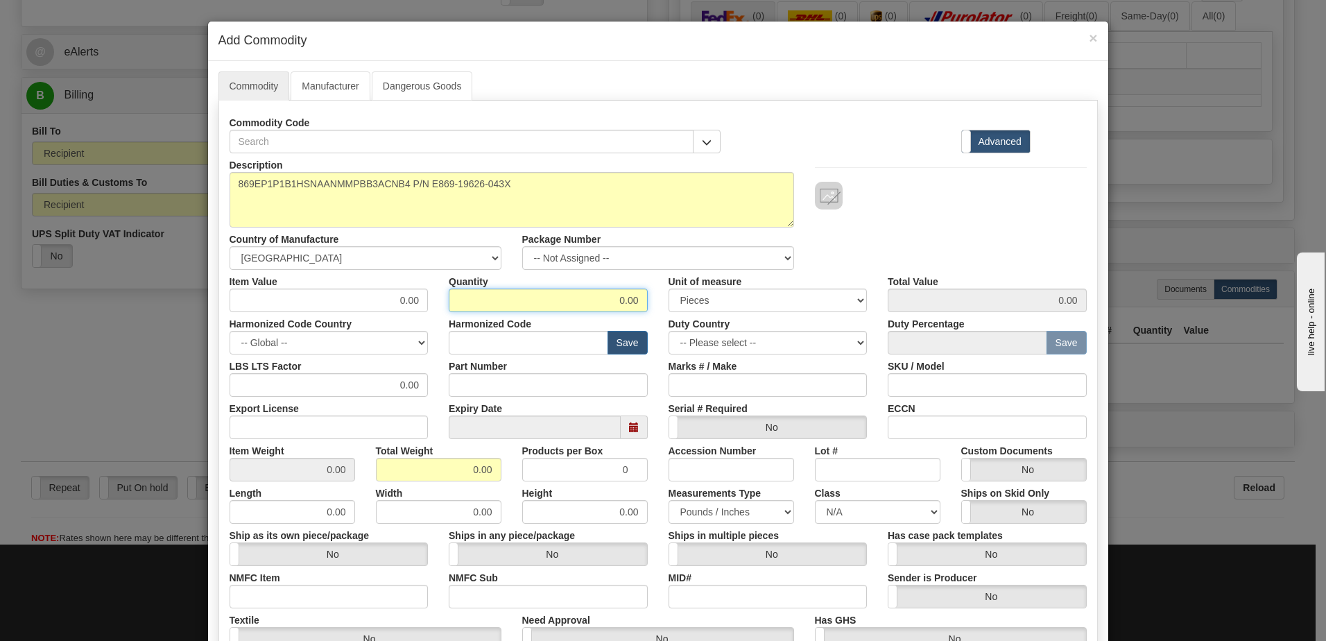
drag, startPoint x: 589, startPoint y: 300, endPoint x: 767, endPoint y: 303, distance: 178.3
click at [767, 303] on div "Item Value 0.00 Quantity 0.00 Unit of measure 3 Thousand Square Inches Adjustme…" at bounding box center [658, 291] width 878 height 42
type input "46"
drag, startPoint x: 438, startPoint y: 468, endPoint x: 578, endPoint y: 472, distance: 140.1
click at [578, 472] on div "Item Weight 0.00 Total Weight 0.00 Products per Box 0 Accession Number Lot # Cu…" at bounding box center [658, 460] width 878 height 42
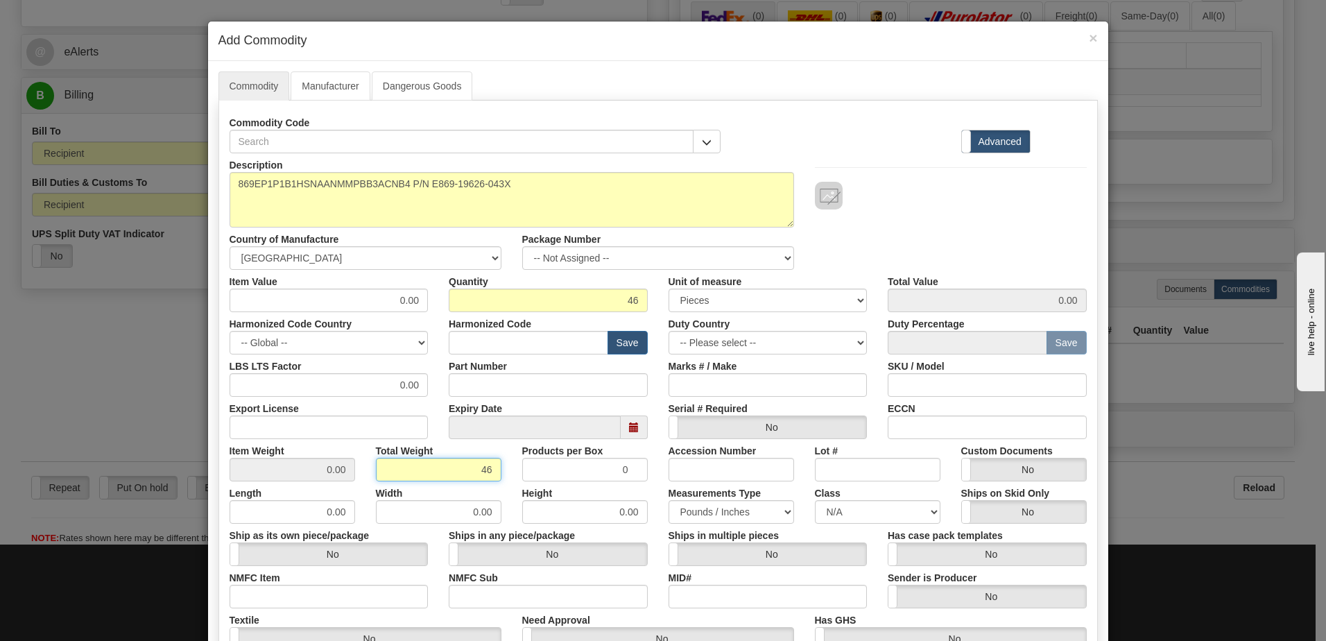
type input "46"
type input "1.0000"
drag, startPoint x: 381, startPoint y: 299, endPoint x: 459, endPoint y: 294, distance: 78.5
click at [459, 294] on div "Item Value 0.00 Quantity 46 Unit of measure 3 Thousand Square Inches Adjustment…" at bounding box center [658, 291] width 878 height 42
type input "4802.00"
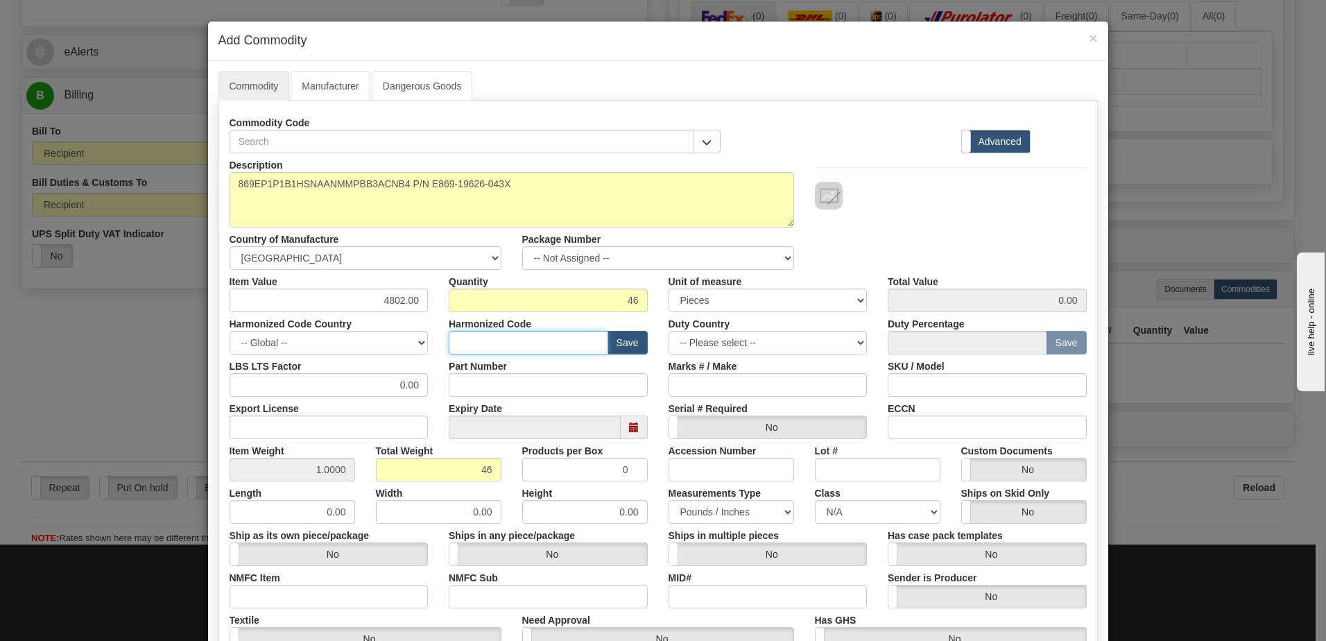
type input "220892.00"
click at [492, 341] on input "text" at bounding box center [529, 343] width 160 height 24
type input "8536.49.0090"
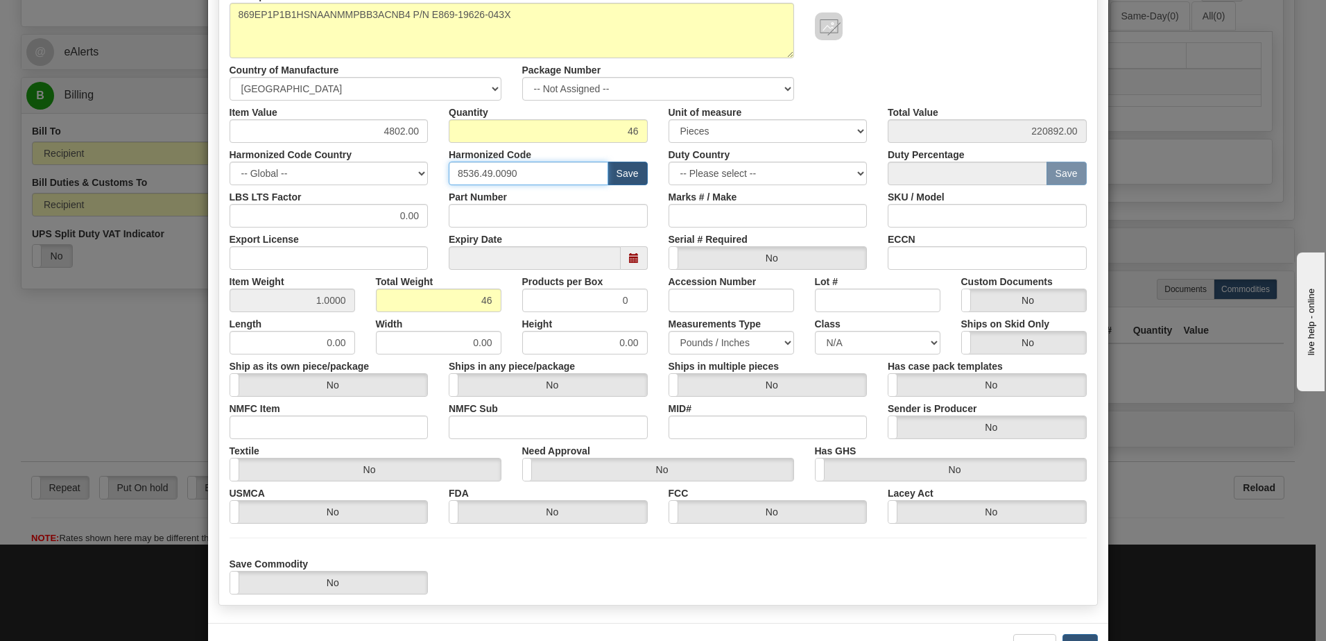
scroll to position [218, 0]
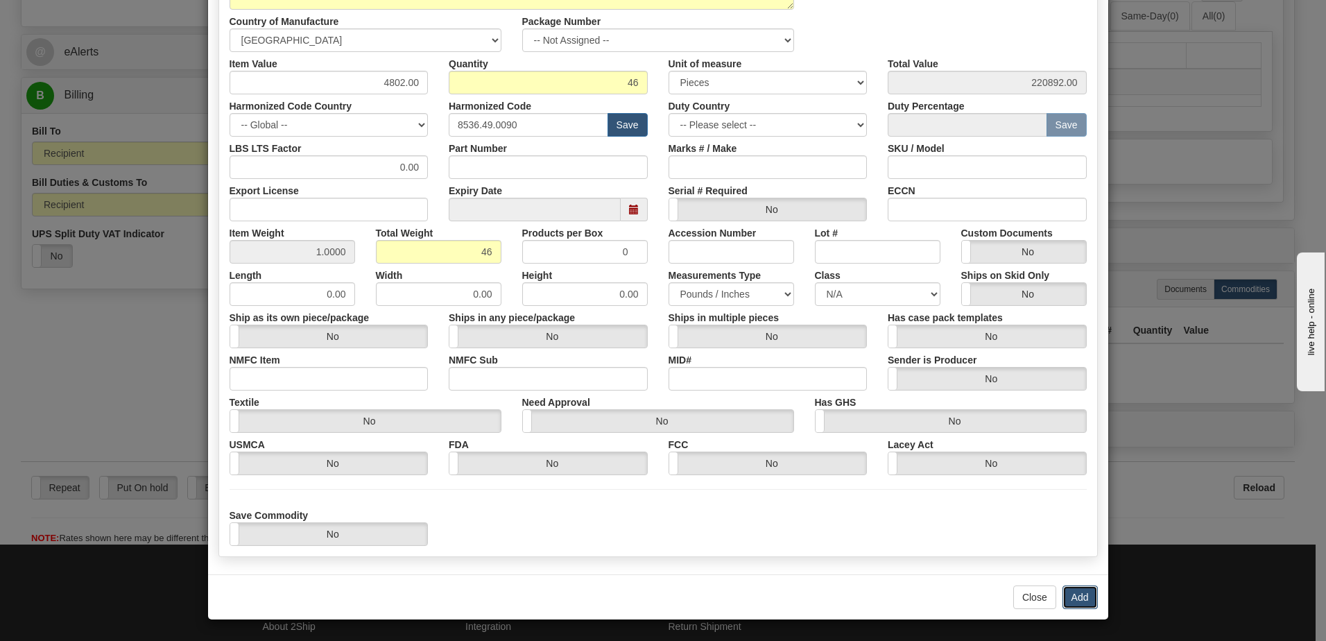
click at [1074, 601] on button "Add" at bounding box center [1079, 597] width 35 height 24
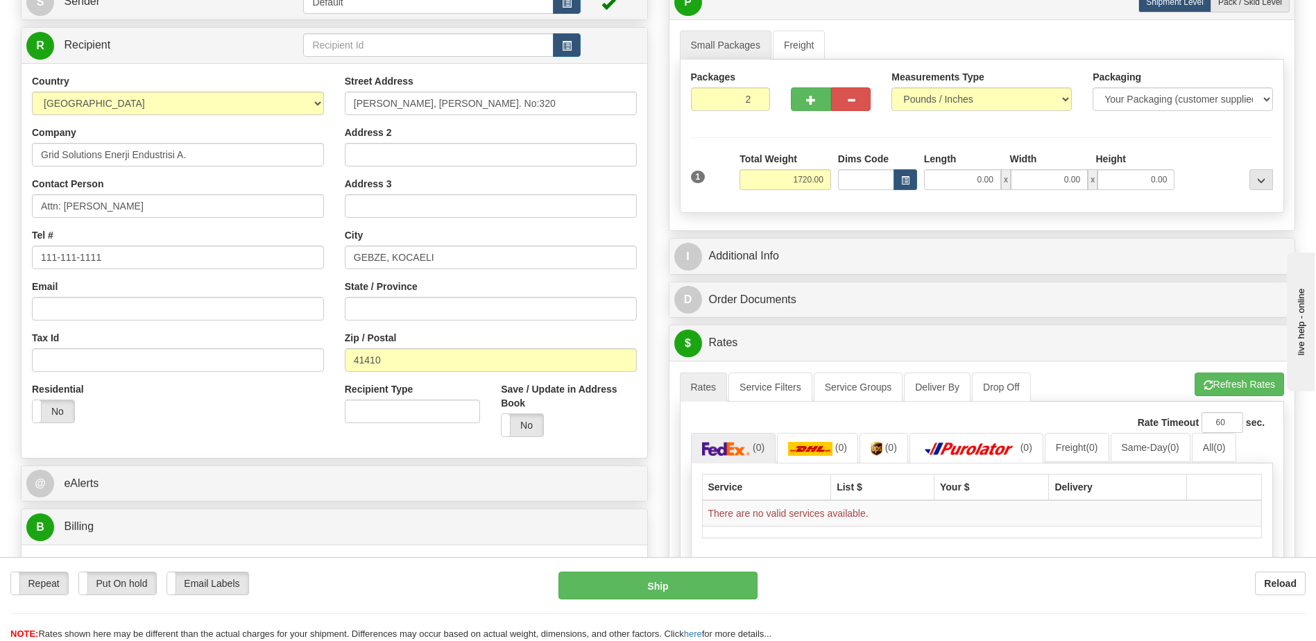
scroll to position [0, 0]
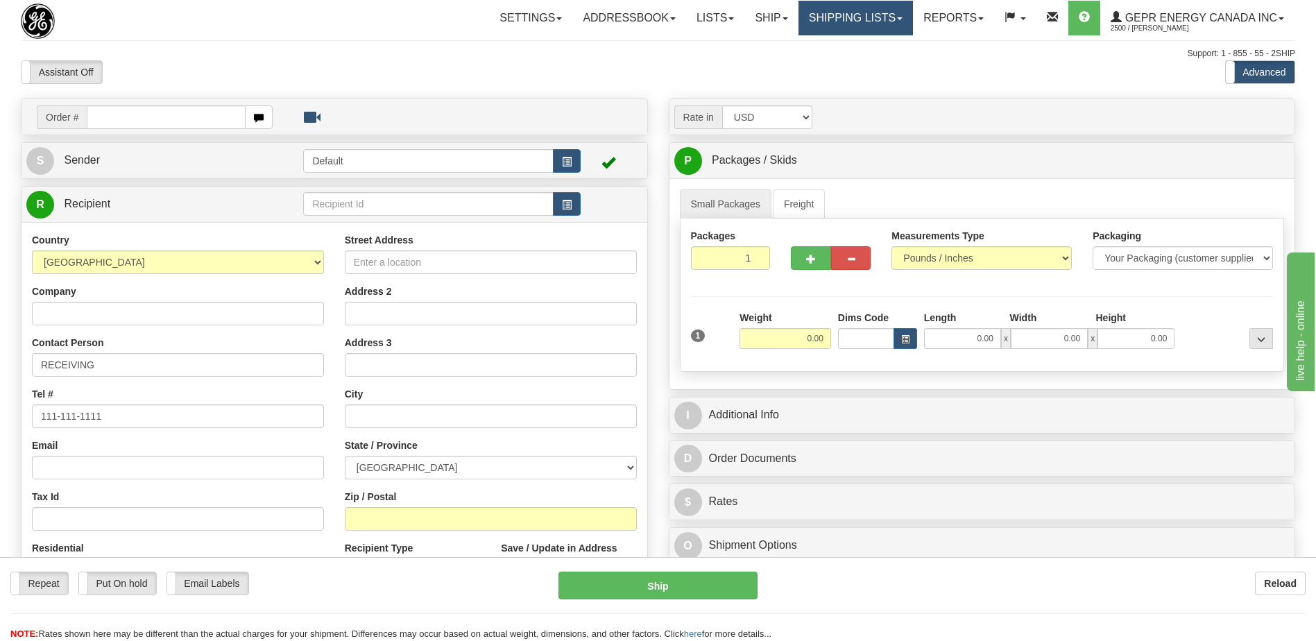
click at [853, 16] on link "Shipping lists" at bounding box center [855, 18] width 114 height 35
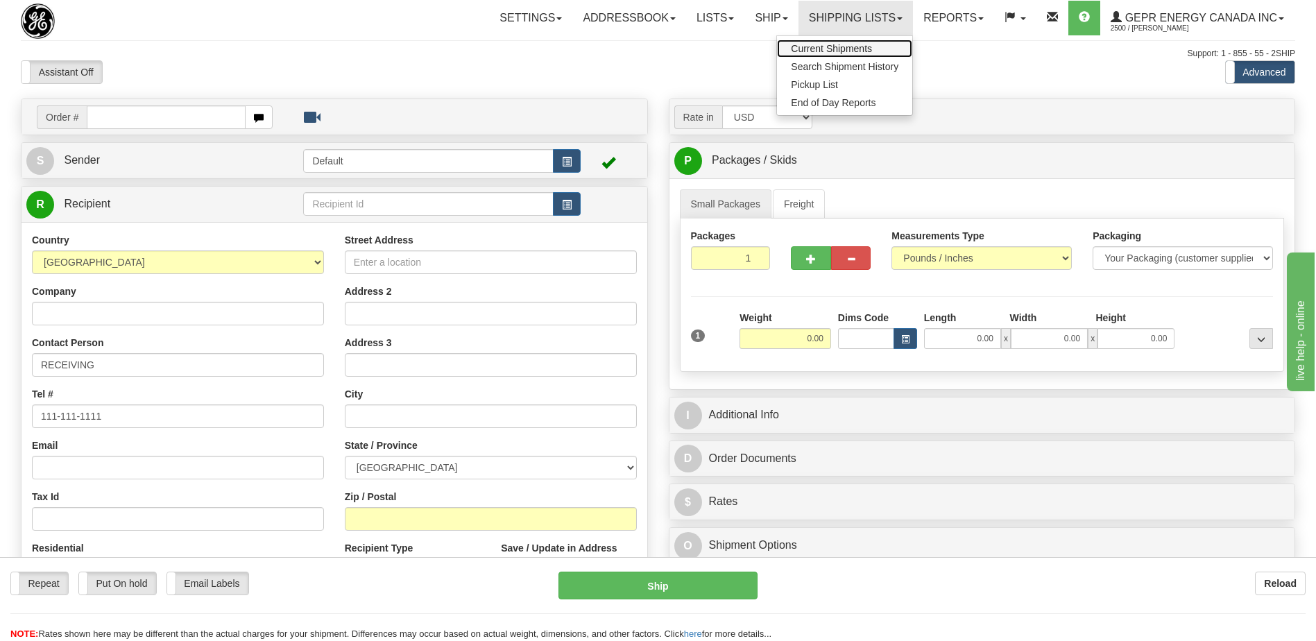
click at [837, 52] on span "Current Shipments" at bounding box center [831, 48] width 81 height 11
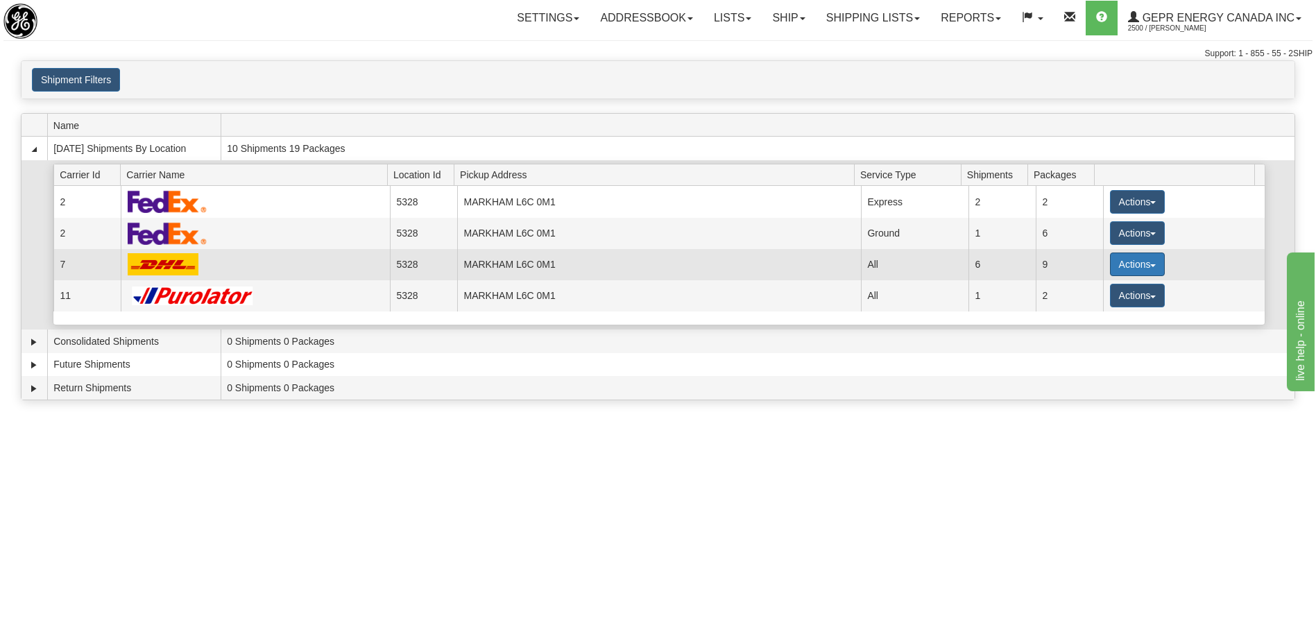
click at [1112, 267] on button "Actions" at bounding box center [1137, 264] width 55 height 24
click at [1099, 293] on span "Details" at bounding box center [1085, 290] width 37 height 10
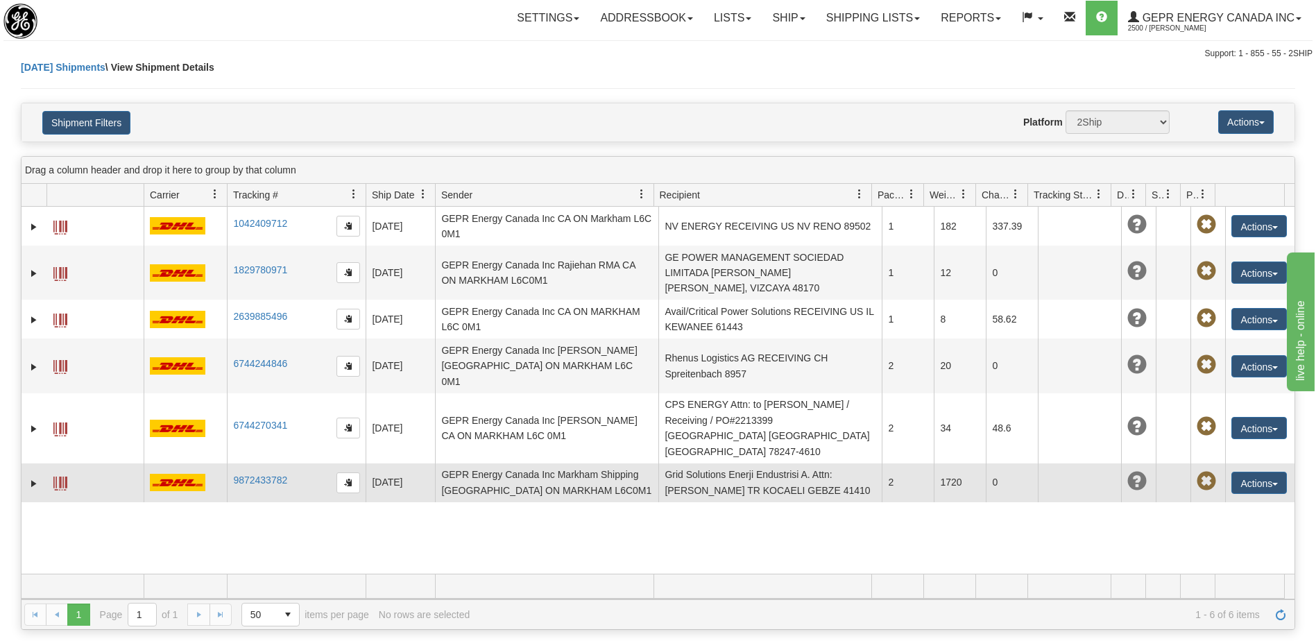
click at [673, 463] on td "Grid Solutions Enerji Endustrisi A. Attn: [PERSON_NAME] TR KOCAELI GEBZE 41410" at bounding box center [769, 482] width 223 height 39
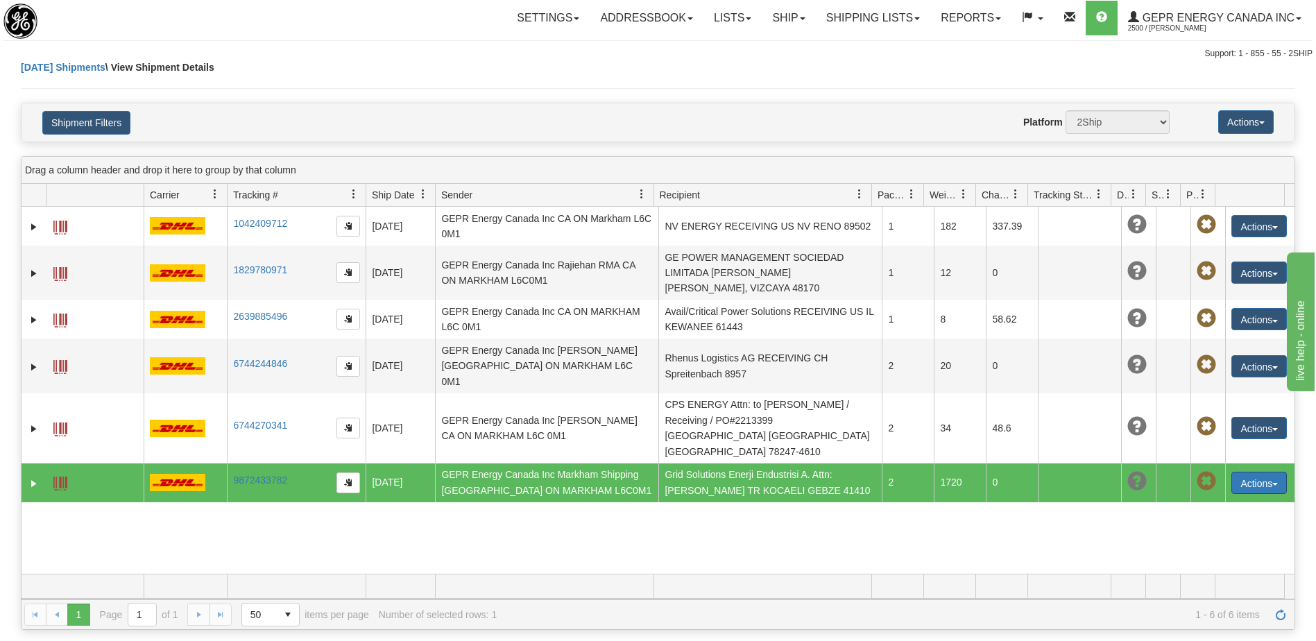
click at [1246, 472] on button "Actions" at bounding box center [1258, 483] width 55 height 22
click at [1200, 499] on link "Edit" at bounding box center [1230, 508] width 111 height 18
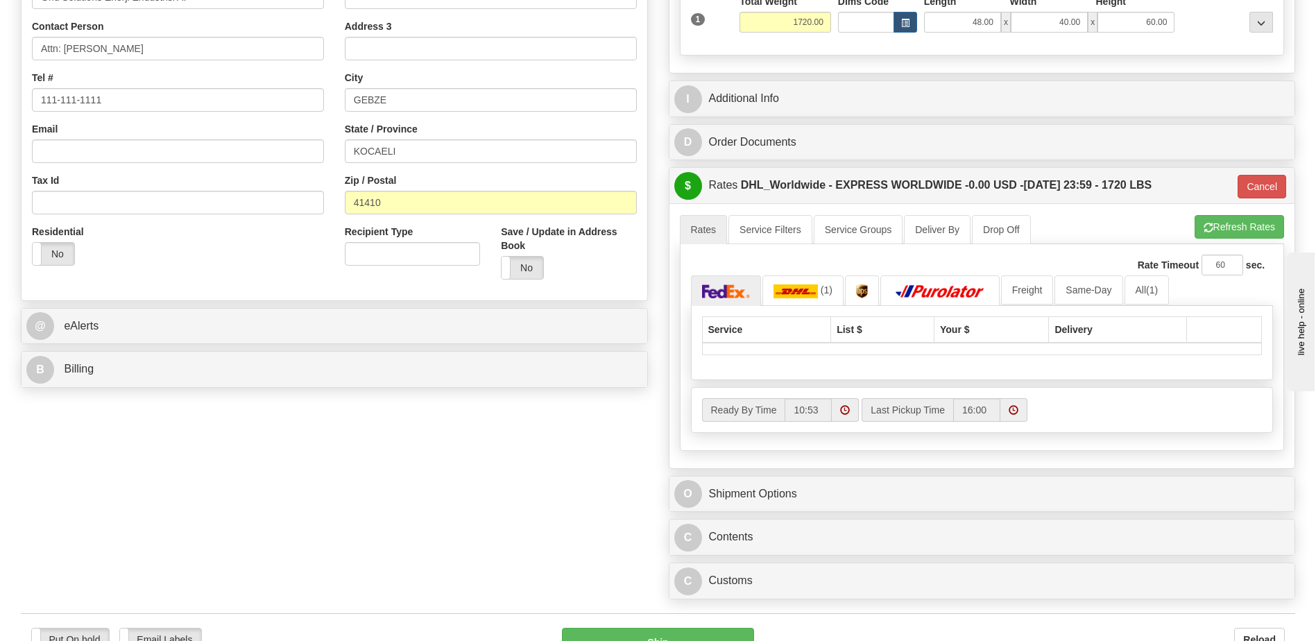
scroll to position [416, 0]
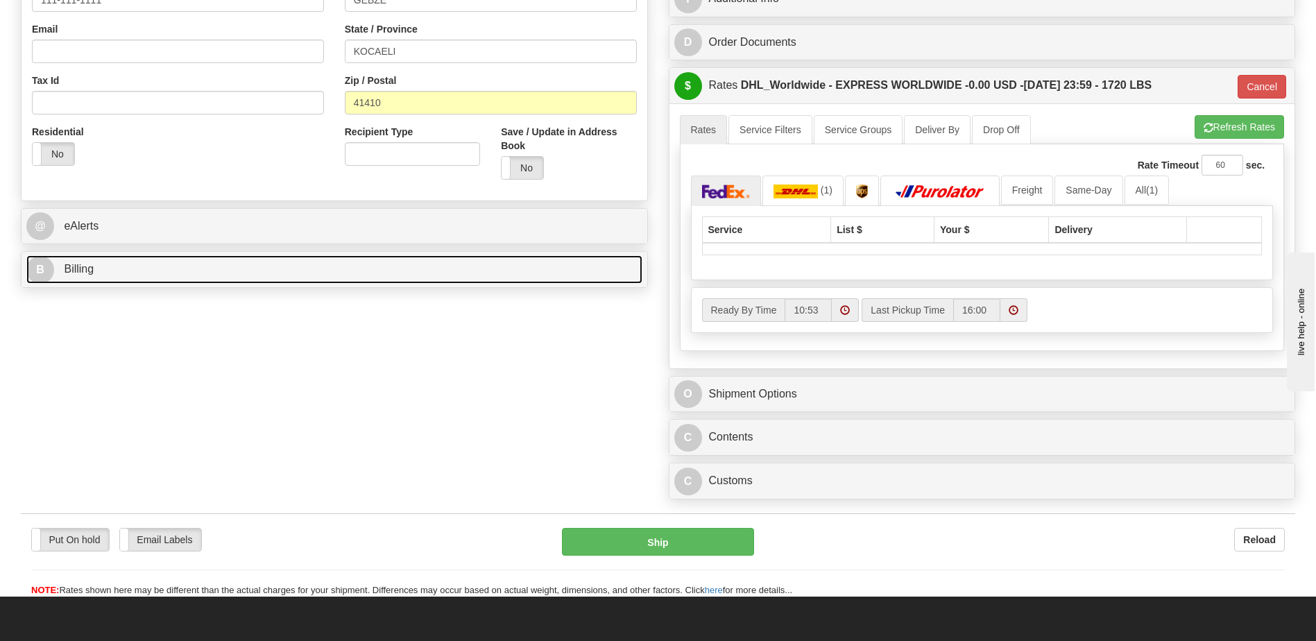
click at [124, 274] on link "B Billing" at bounding box center [334, 269] width 616 height 28
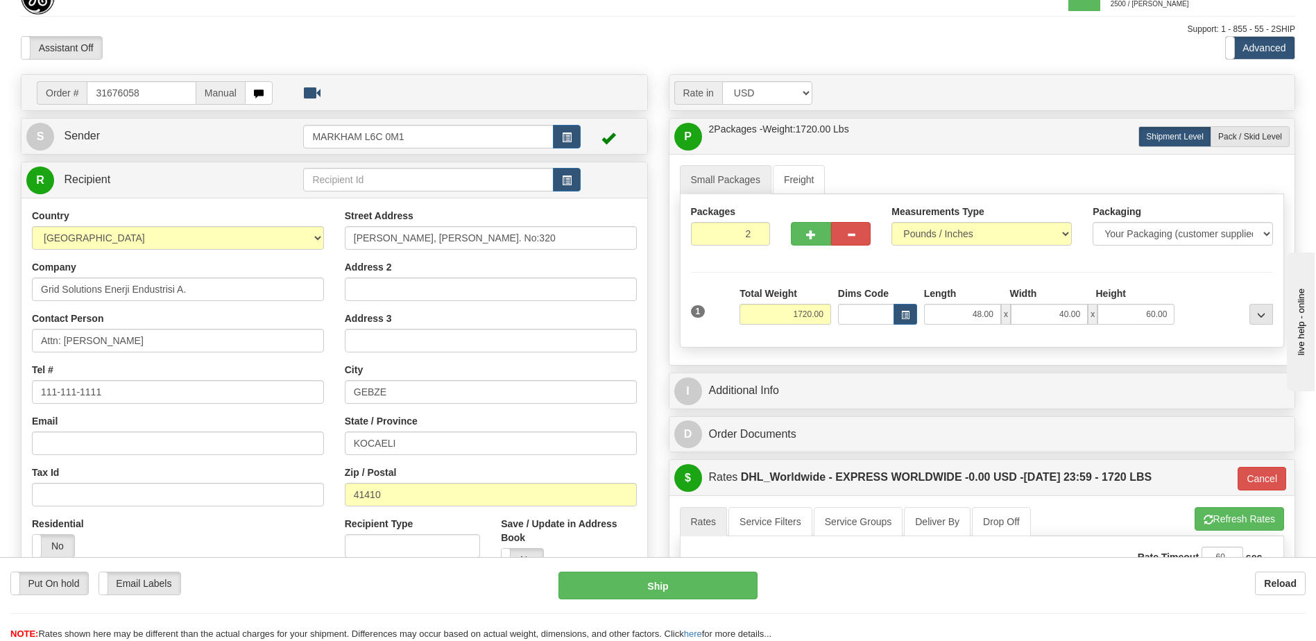
scroll to position [0, 0]
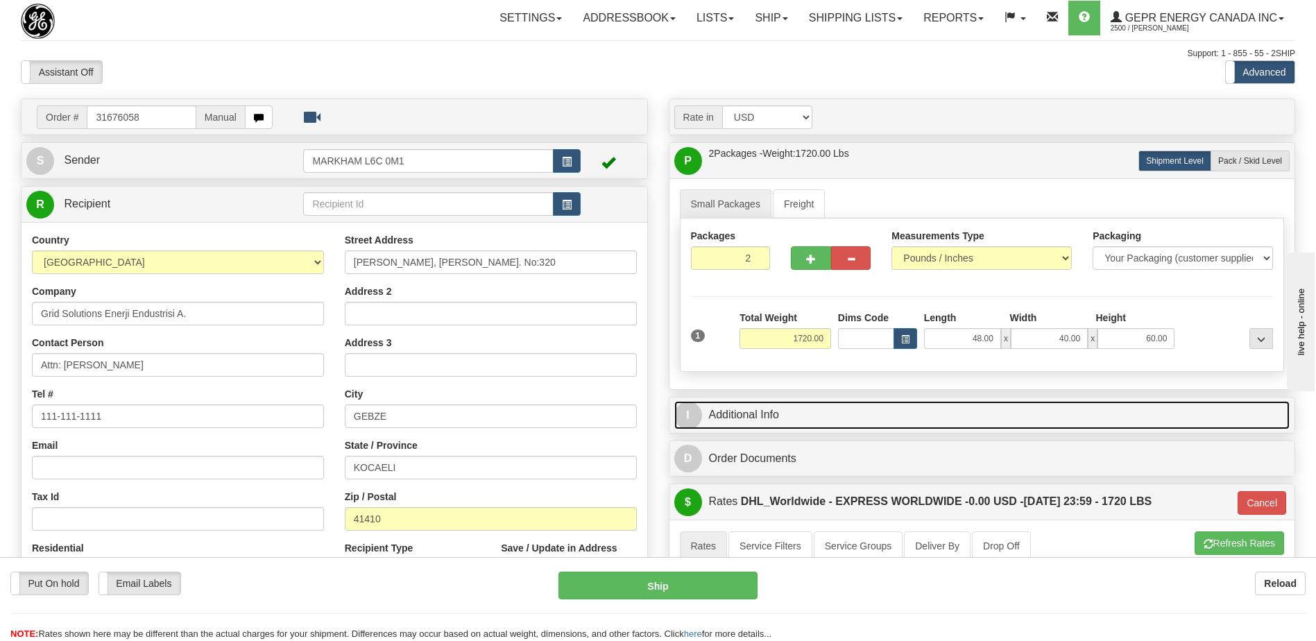
click at [817, 408] on link "I Additional Info" at bounding box center [982, 415] width 616 height 28
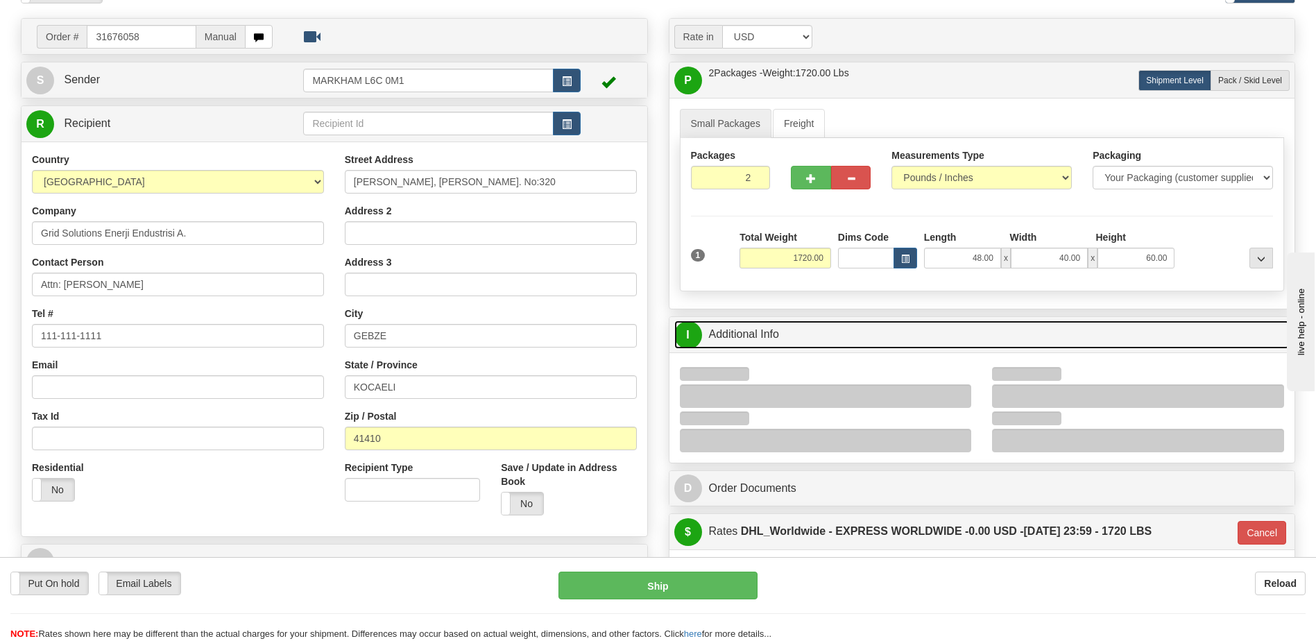
scroll to position [208, 0]
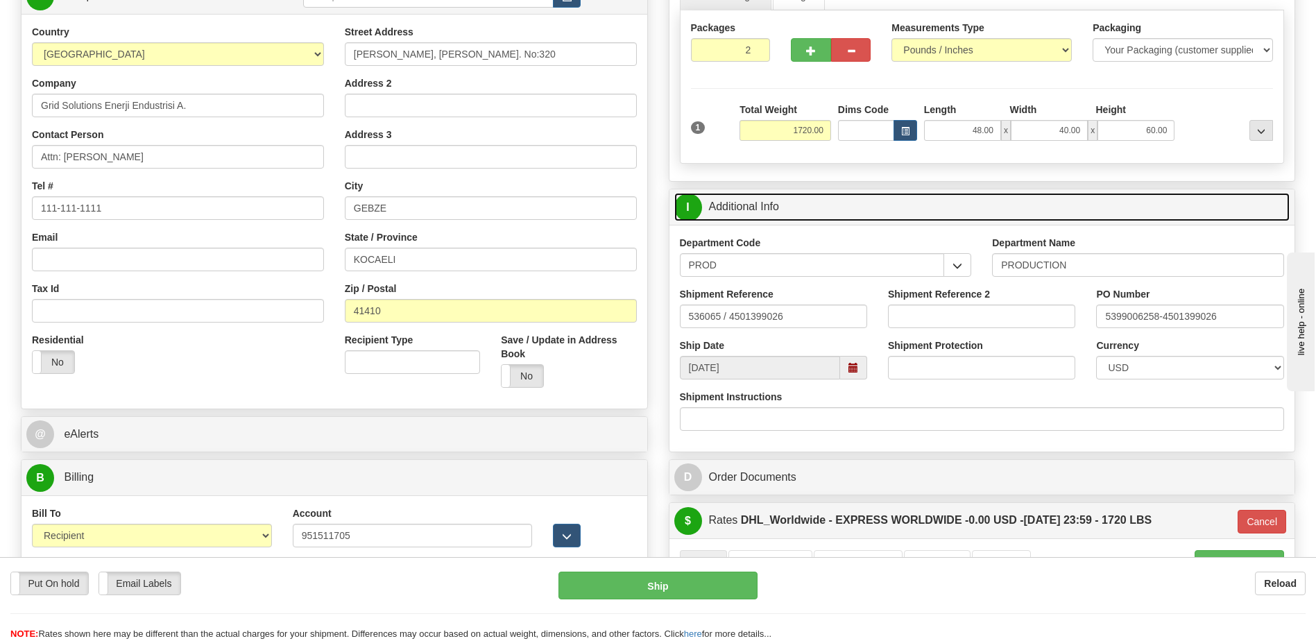
click at [825, 215] on link "I Additional Info" at bounding box center [982, 207] width 616 height 28
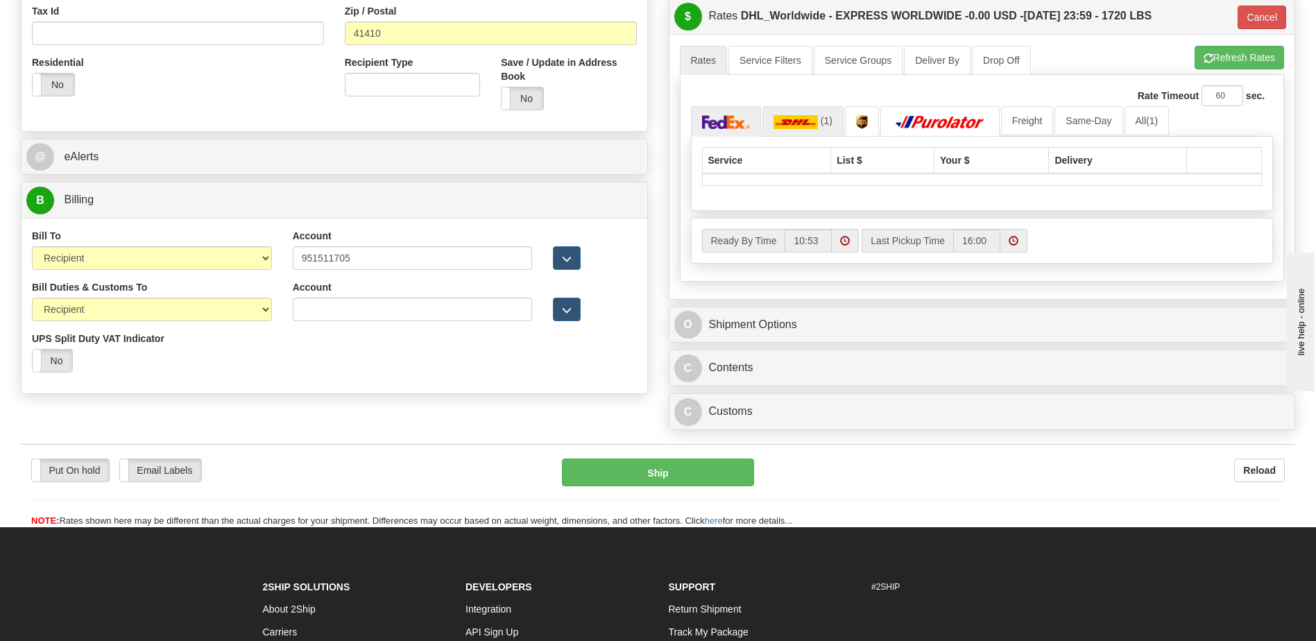
scroll to position [347, 0]
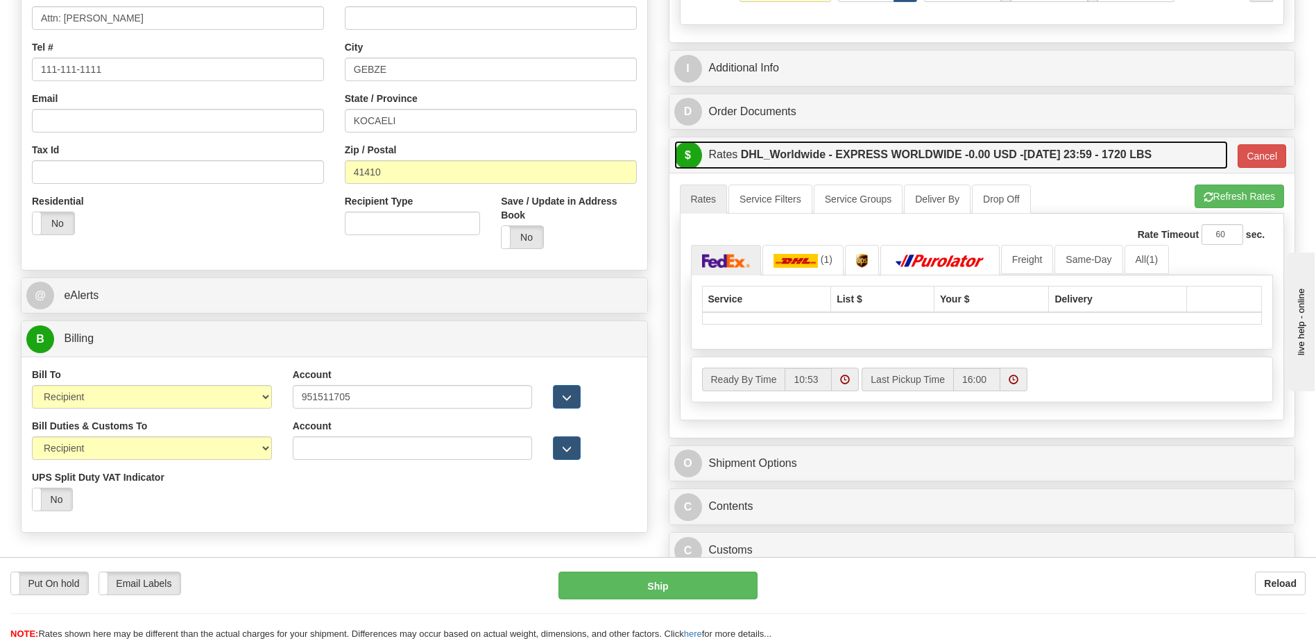
click at [813, 152] on label "DHL_Worldwide - EXPRESS WORLDWIDE - 0.00 USD - [DATE] 23:59 - 1720 LBS" at bounding box center [946, 155] width 411 height 28
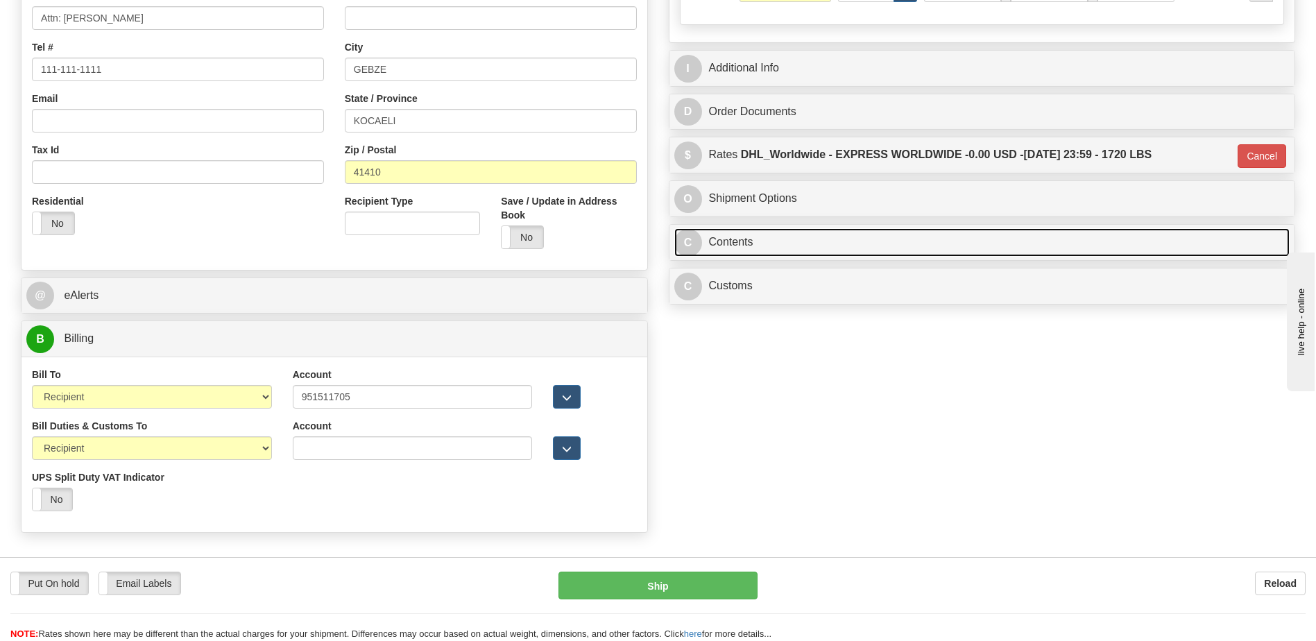
click at [768, 238] on link "C Contents" at bounding box center [982, 242] width 616 height 28
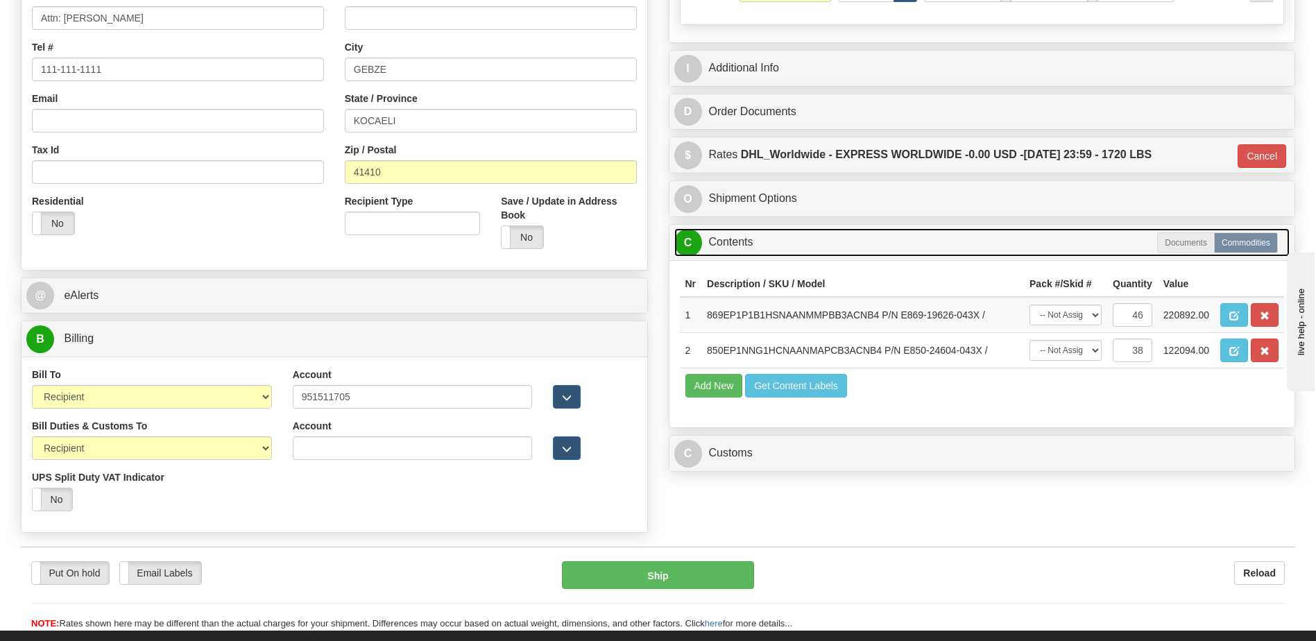
click at [849, 245] on link "C Contents" at bounding box center [982, 242] width 616 height 28
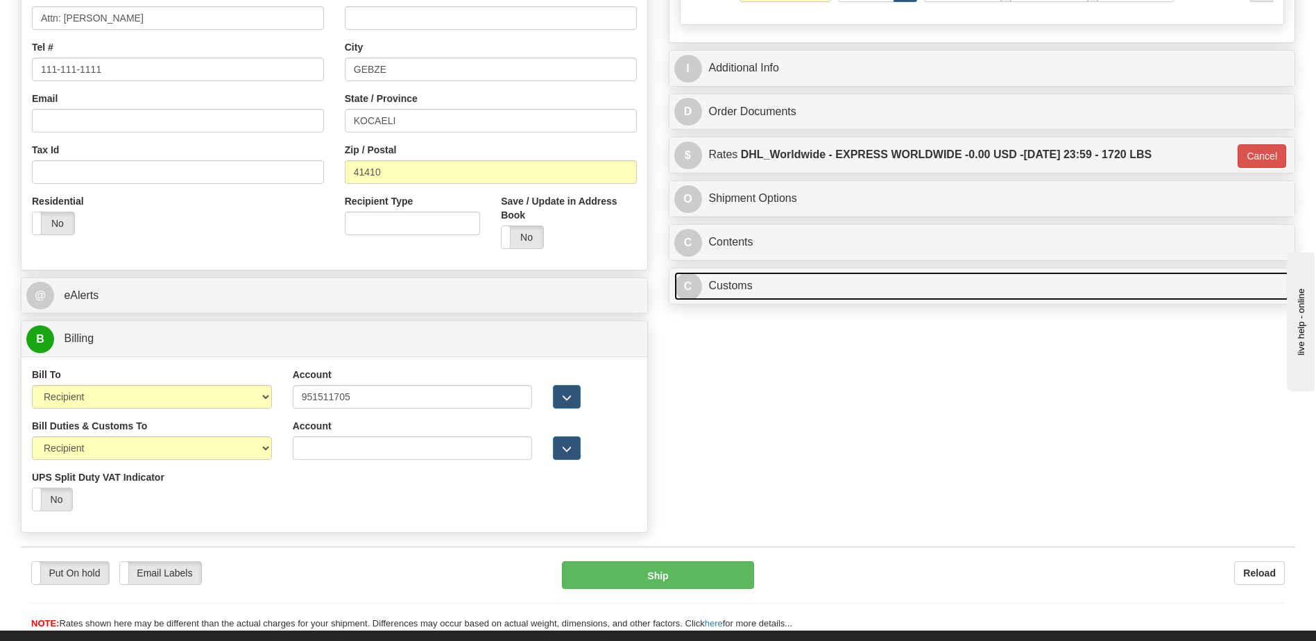
click at [765, 275] on link "C Customs" at bounding box center [982, 286] width 616 height 28
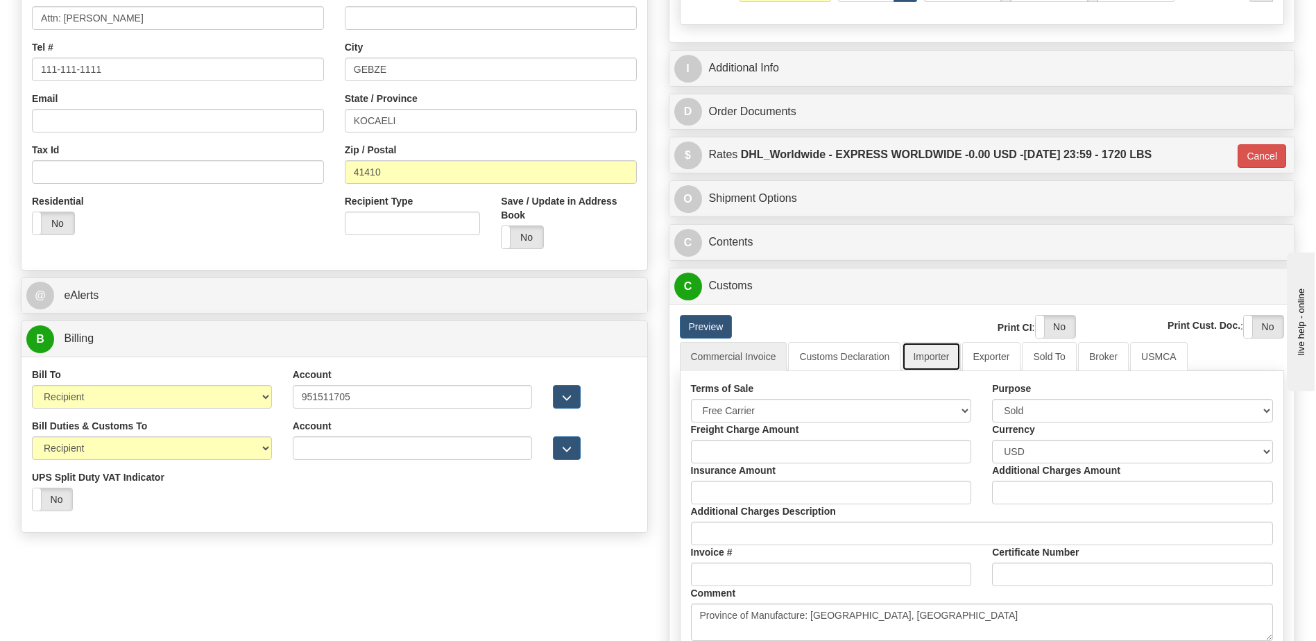
click at [945, 360] on link "Importer" at bounding box center [931, 356] width 58 height 29
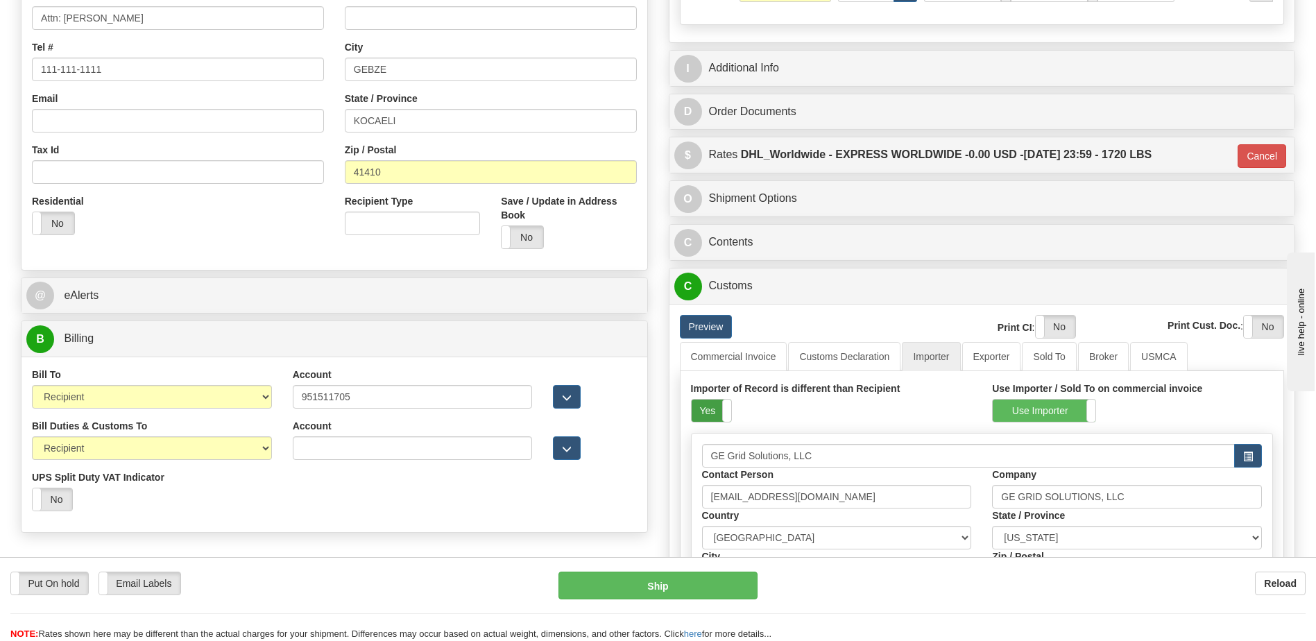
click at [713, 407] on label "Yes" at bounding box center [711, 410] width 40 height 22
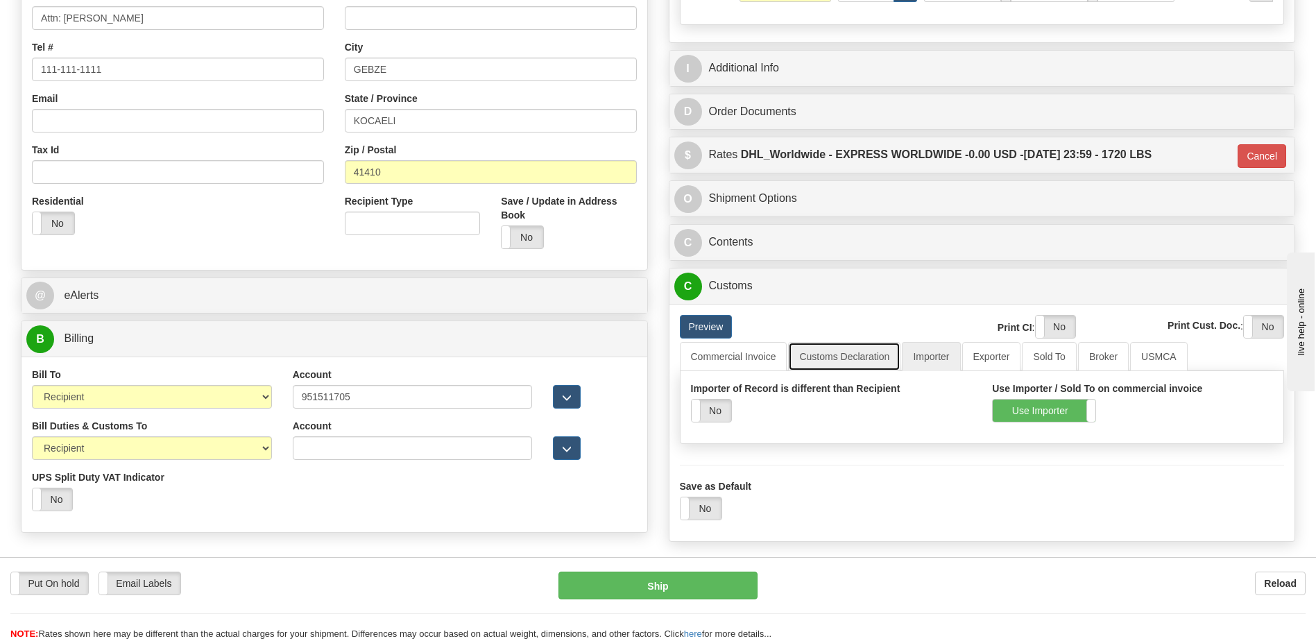
click at [837, 345] on link "Customs Declaration" at bounding box center [844, 356] width 112 height 29
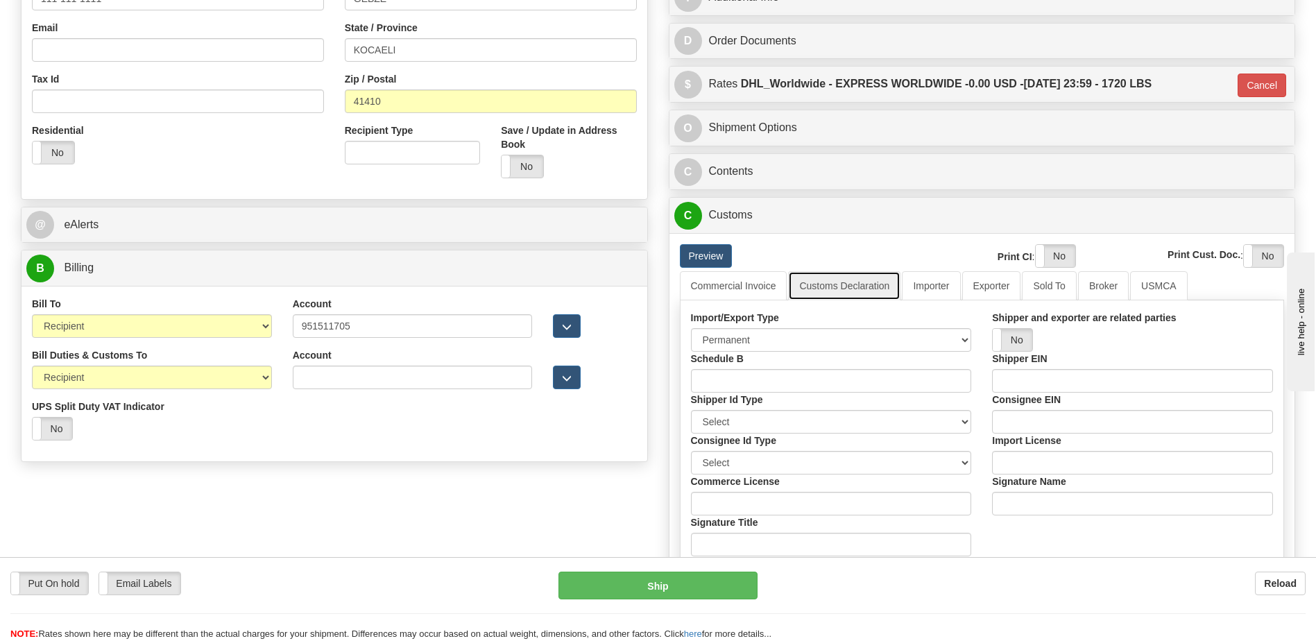
scroll to position [485, 0]
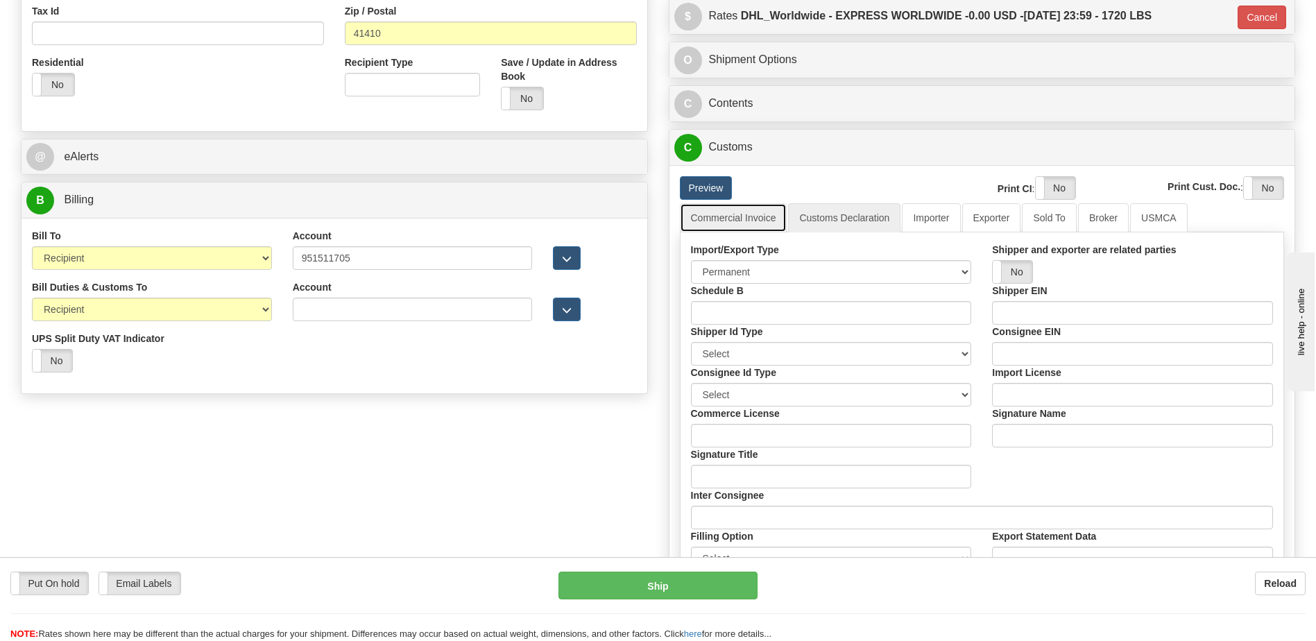
click at [723, 223] on link "Commercial Invoice" at bounding box center [733, 217] width 107 height 29
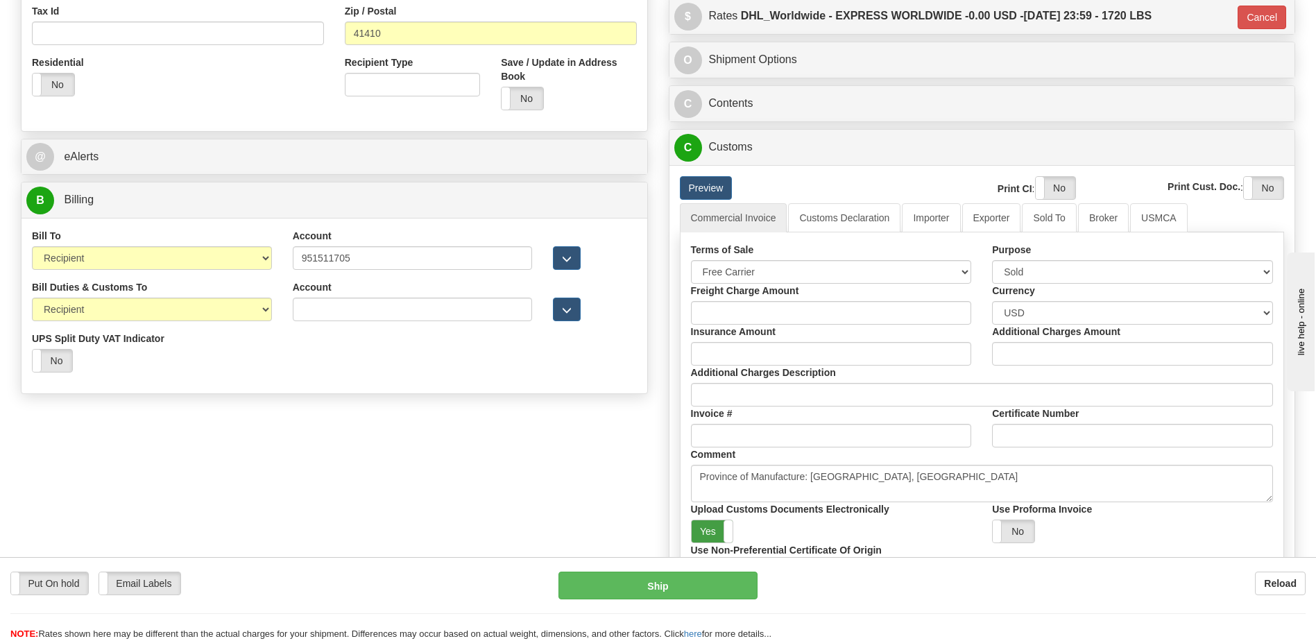
click at [704, 531] on label "Yes" at bounding box center [712, 531] width 42 height 22
click at [1046, 190] on label "Yes" at bounding box center [1055, 188] width 40 height 22
click at [1246, 186] on label "Yes" at bounding box center [1263, 188] width 40 height 22
click at [852, 216] on link "Customs Declaration" at bounding box center [844, 217] width 112 height 29
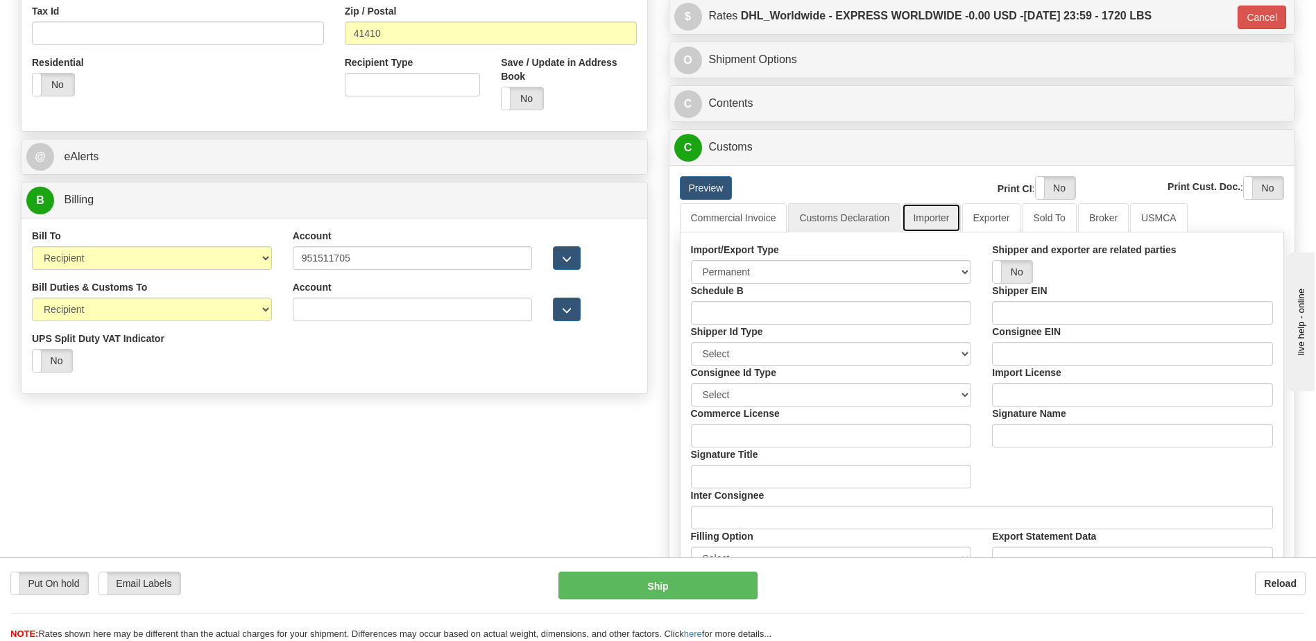
click at [931, 217] on link "Importer" at bounding box center [931, 217] width 58 height 29
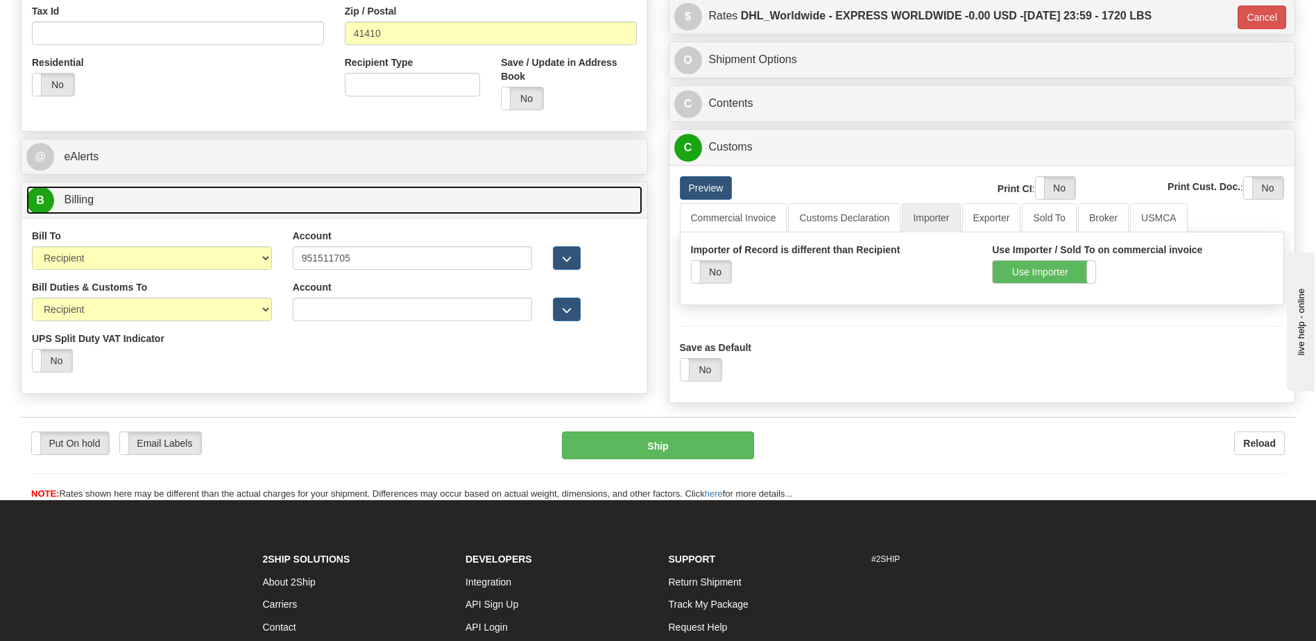
click at [244, 202] on link "B Billing" at bounding box center [334, 200] width 616 height 28
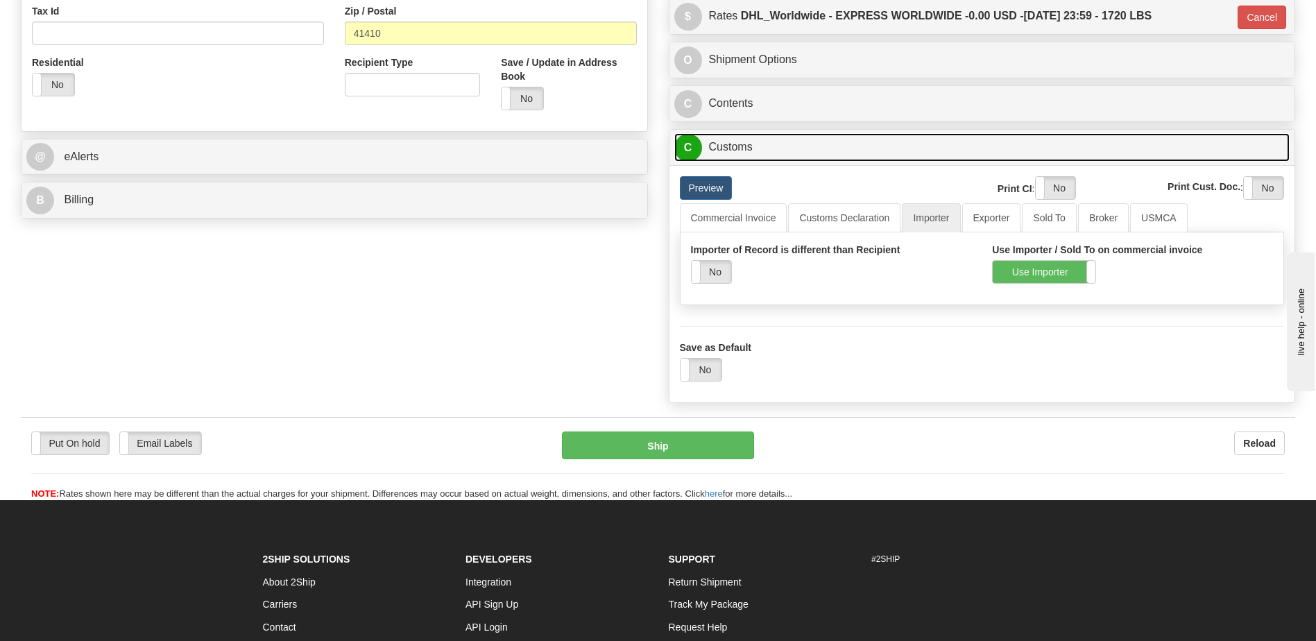
click at [749, 149] on link "C Customs" at bounding box center [982, 147] width 616 height 28
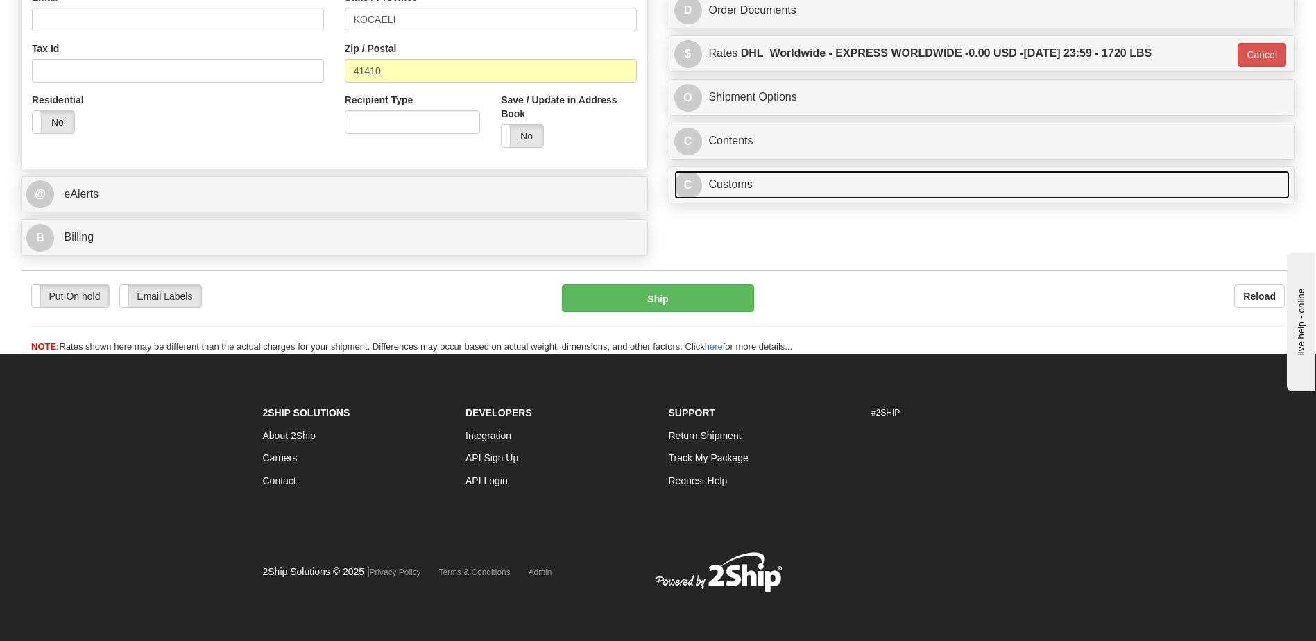
scroll to position [449, 0]
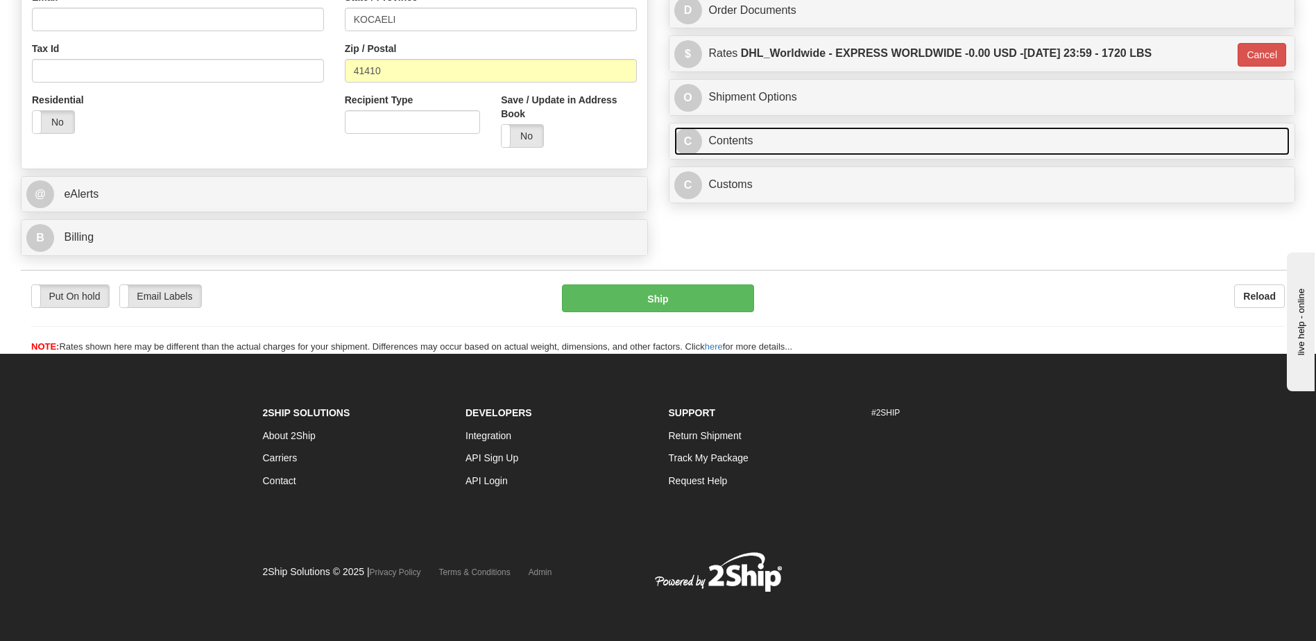
click at [749, 149] on link "C Contents" at bounding box center [982, 141] width 616 height 28
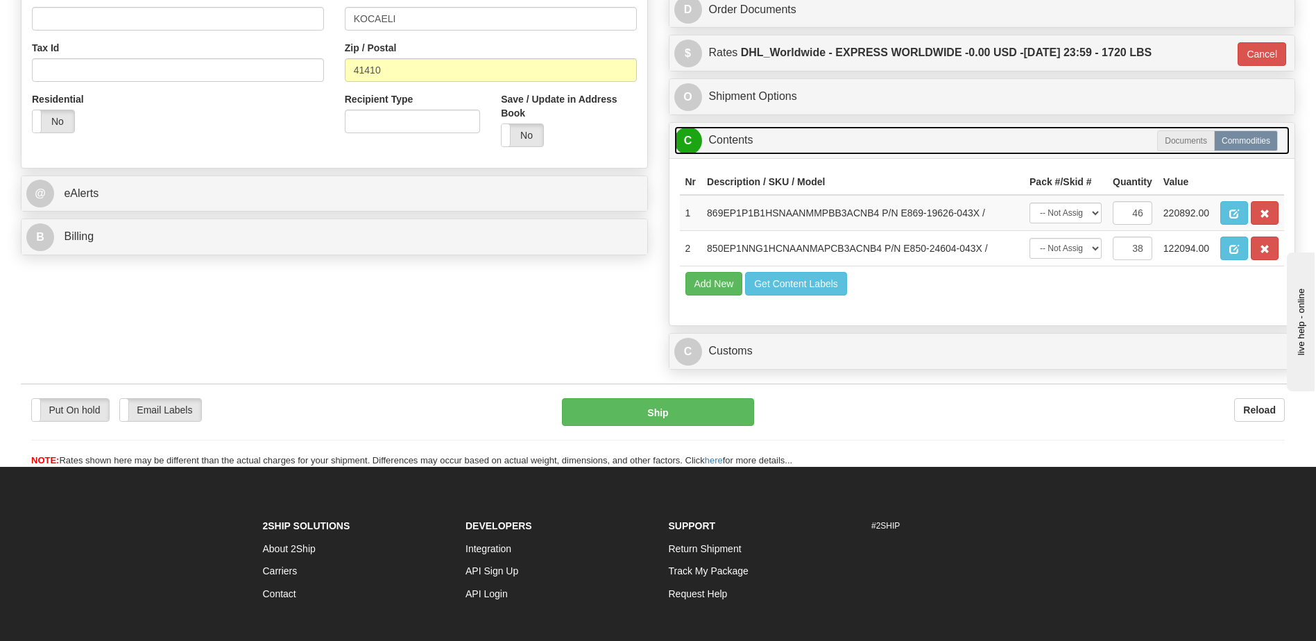
click at [749, 149] on link "C Contents" at bounding box center [982, 140] width 616 height 28
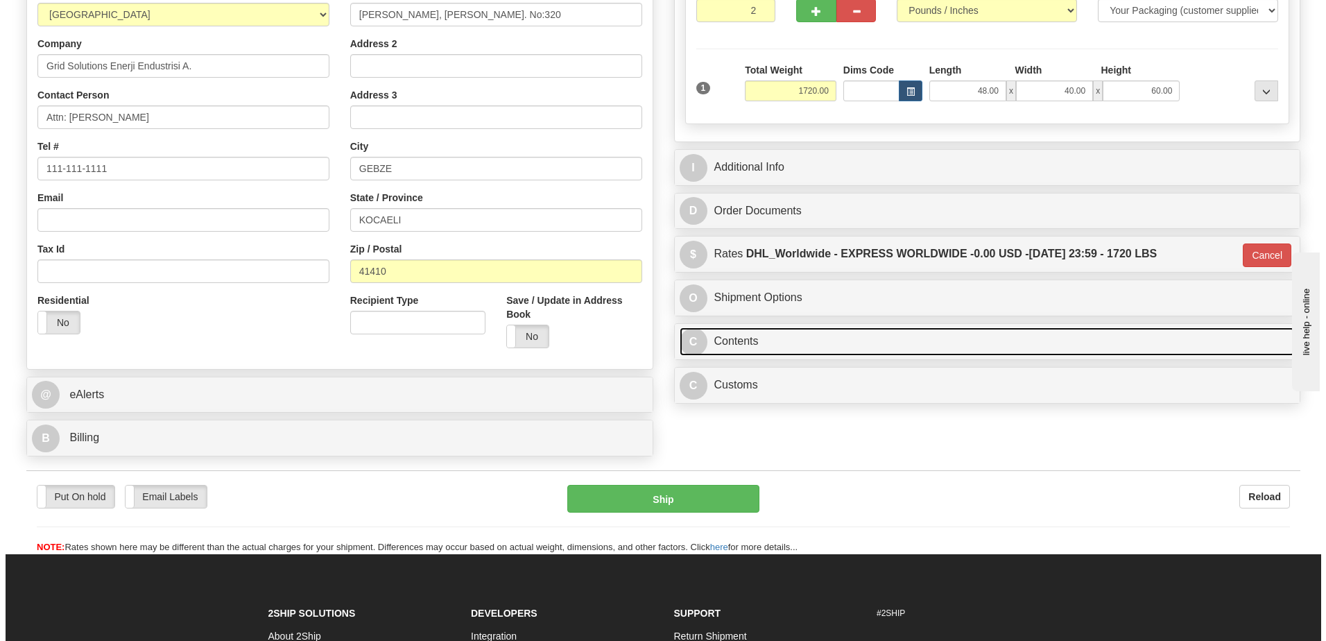
scroll to position [241, 0]
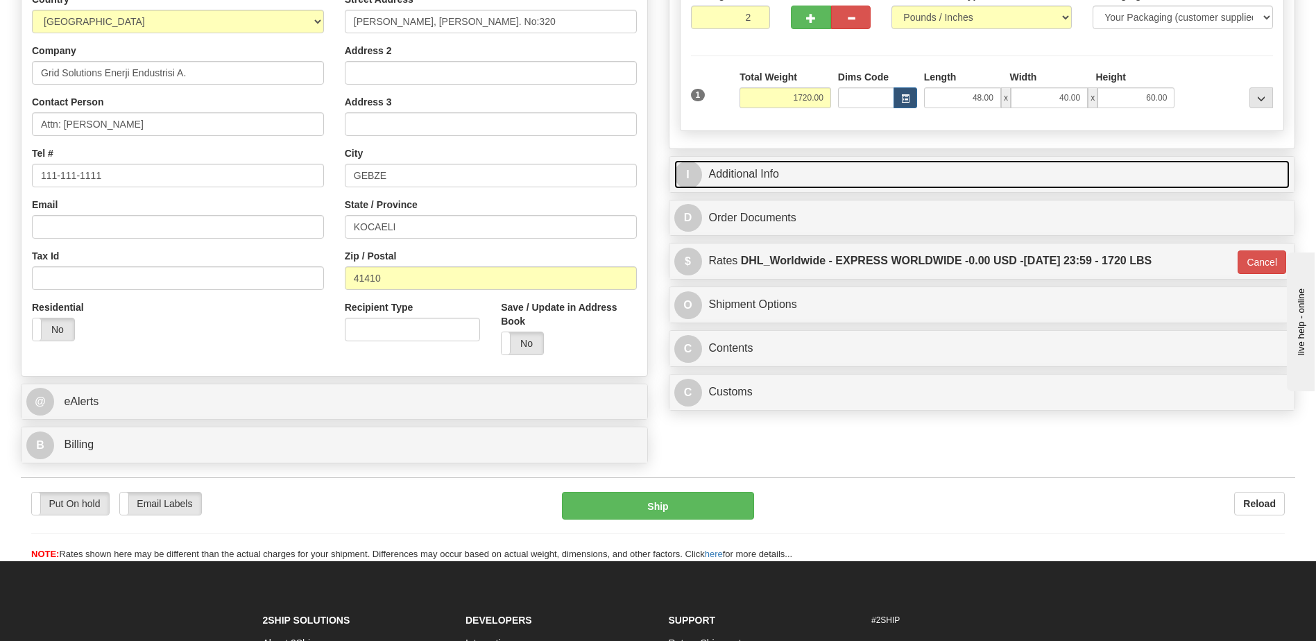
click at [736, 178] on link "I Additional Info" at bounding box center [982, 174] width 616 height 28
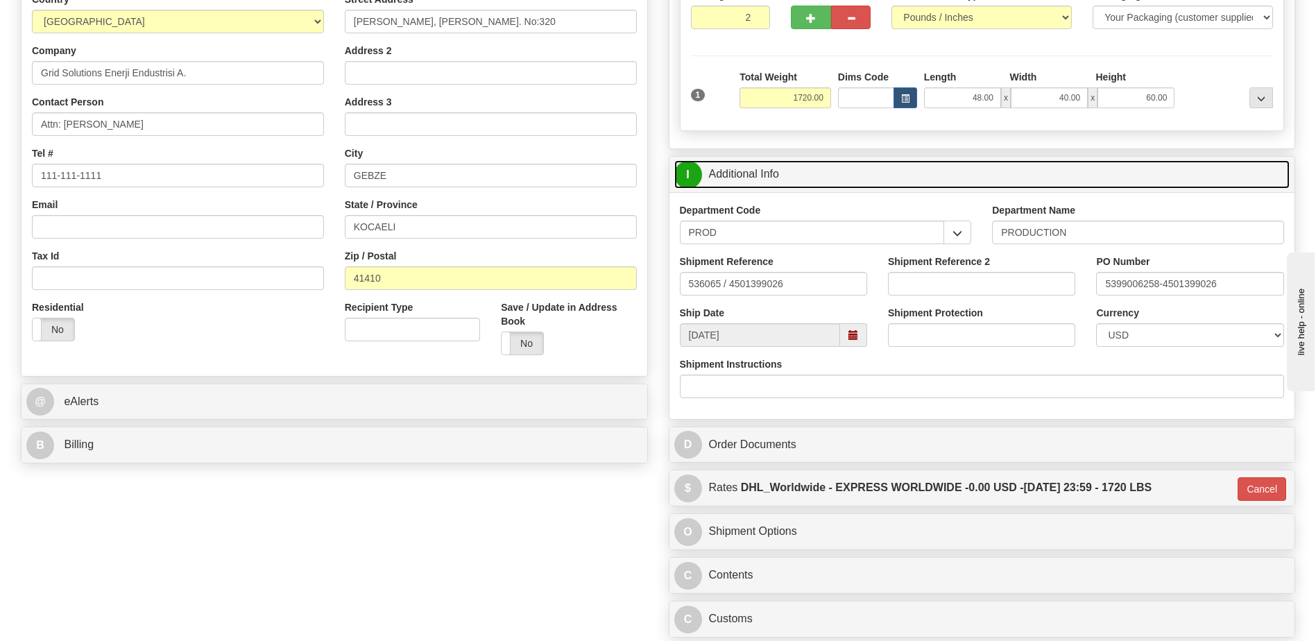
click at [736, 178] on link "I Additional Info" at bounding box center [982, 174] width 616 height 28
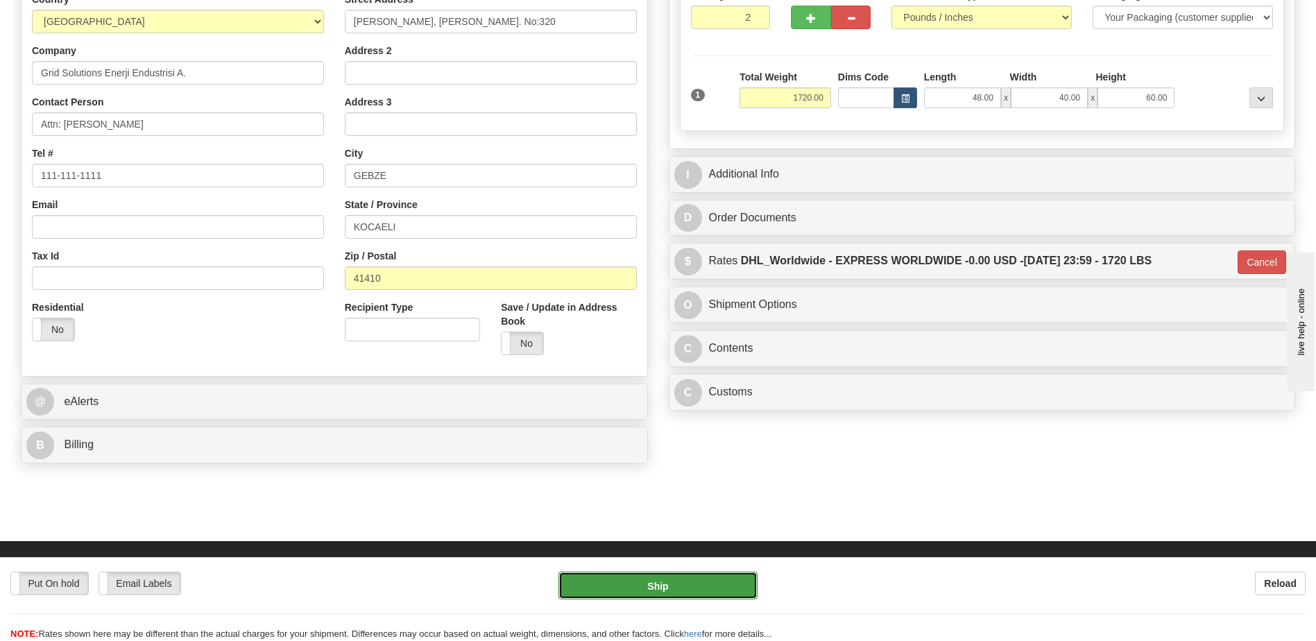
click at [668, 590] on button "Ship" at bounding box center [657, 585] width 198 height 28
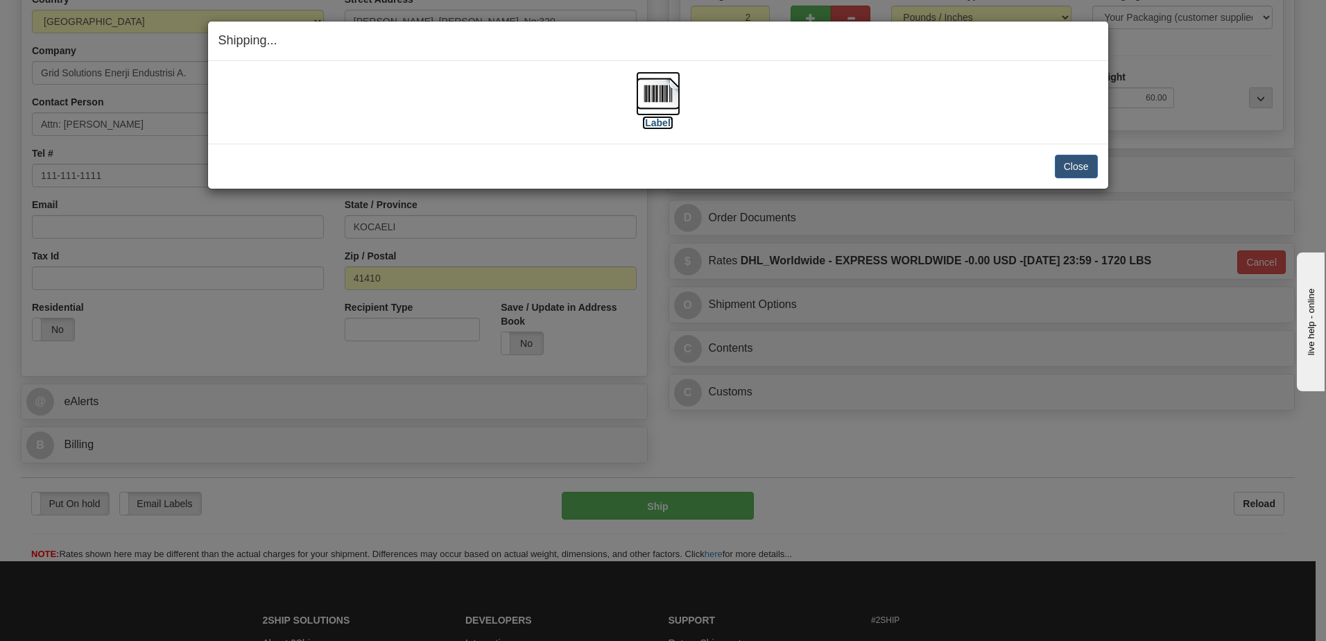
click at [654, 97] on img at bounding box center [658, 93] width 44 height 44
